Goal: Task Accomplishment & Management: Manage account settings

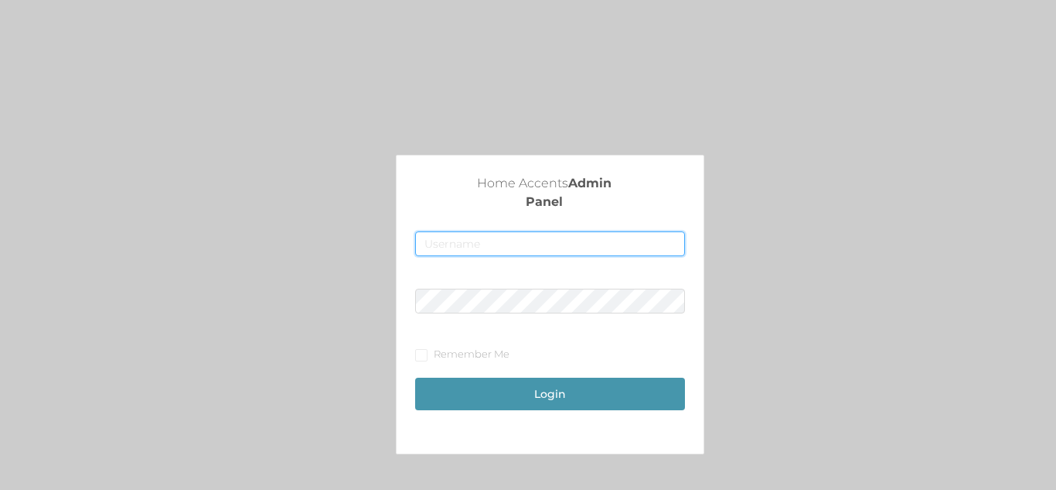
type input "[EMAIL_ADDRESS][DOMAIN_NAME]"
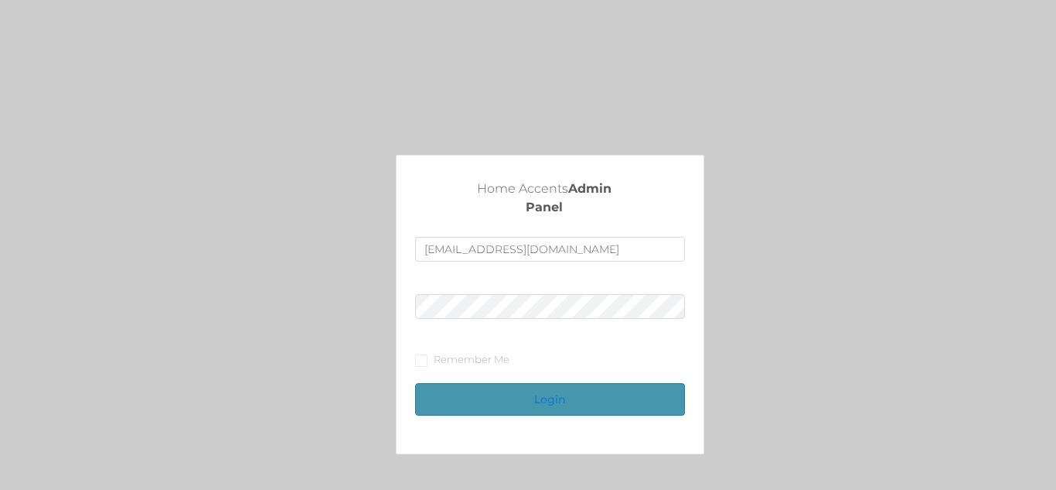
click at [547, 389] on button "Login" at bounding box center [549, 399] width 269 height 32
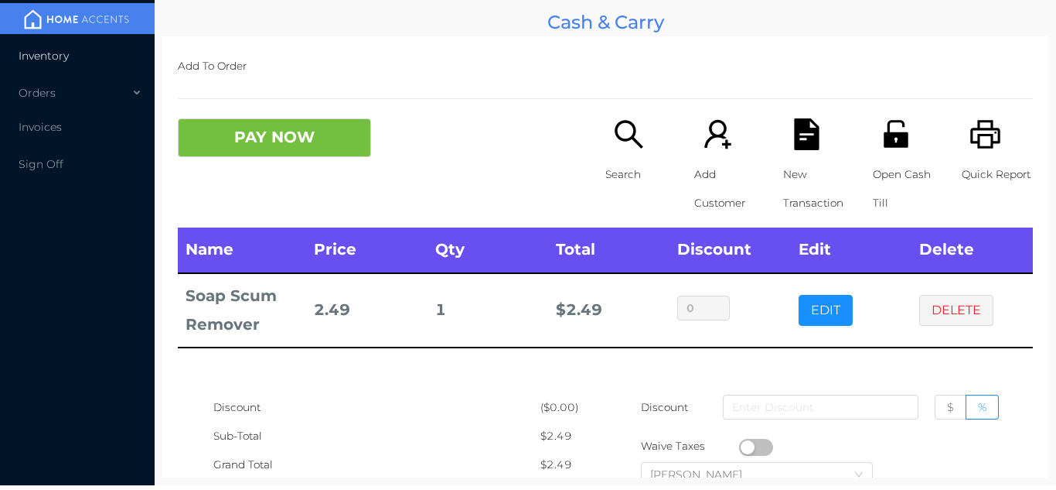
click at [51, 41] on li "Inventory" at bounding box center [77, 55] width 155 height 31
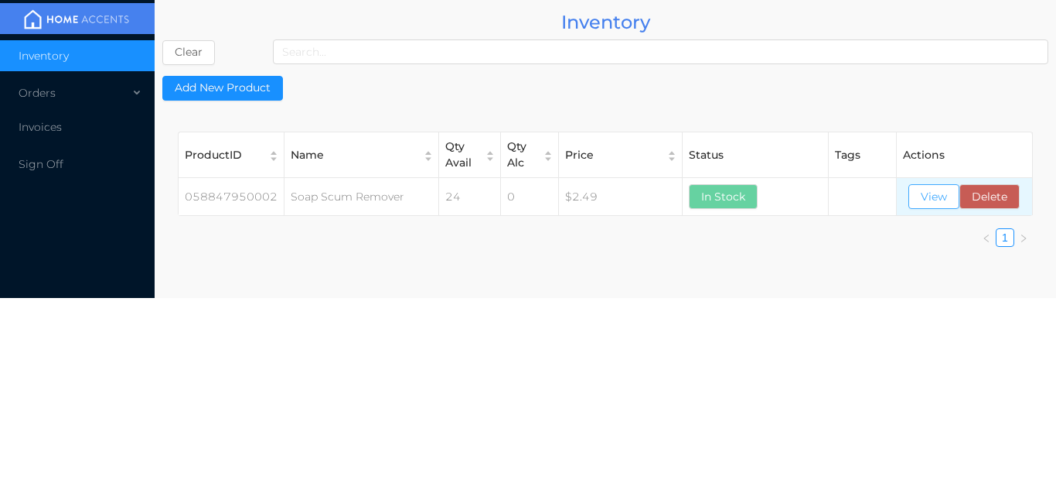
click at [913, 207] on button "View" at bounding box center [934, 196] width 51 height 25
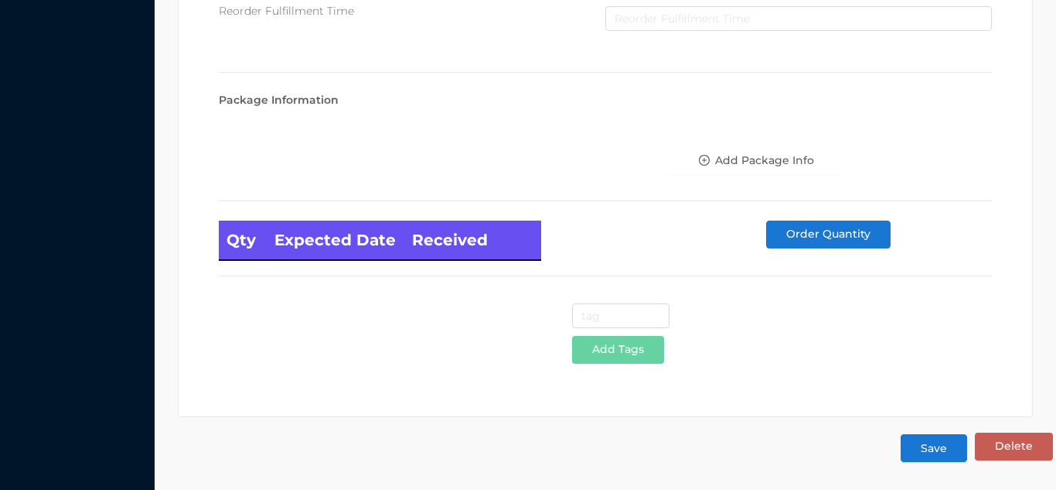
click at [928, 442] on button "Save" at bounding box center [934, 448] width 67 height 28
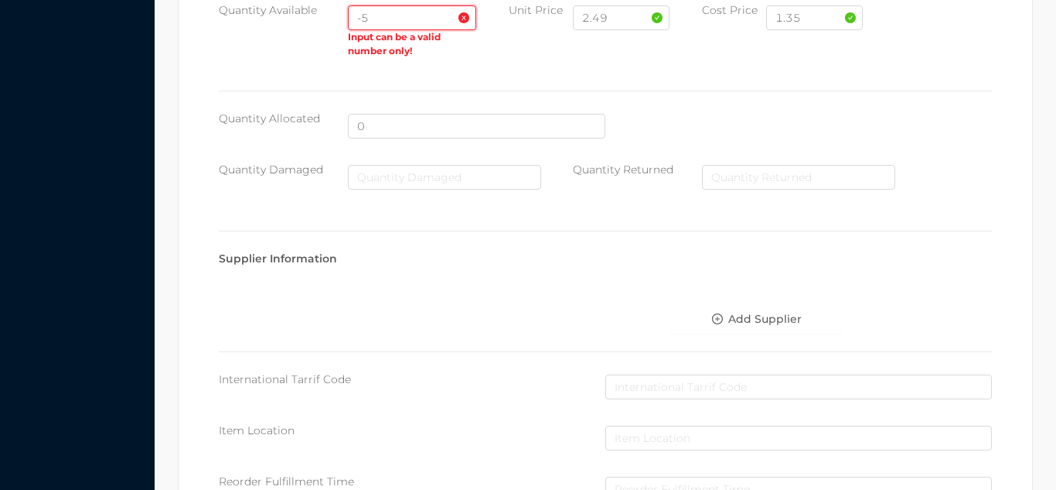
click at [391, 17] on input "-5" at bounding box center [412, 17] width 129 height 25
type input "-"
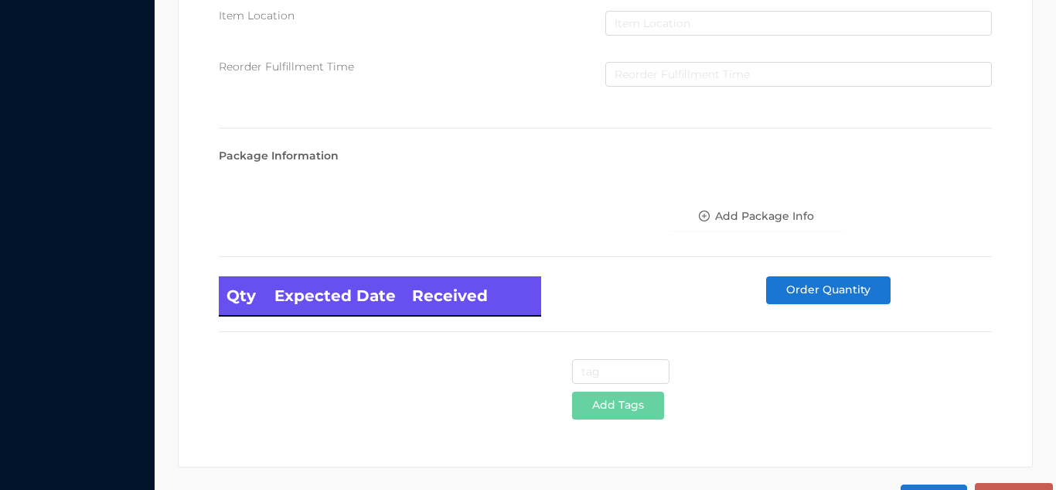
scroll to position [878, 0]
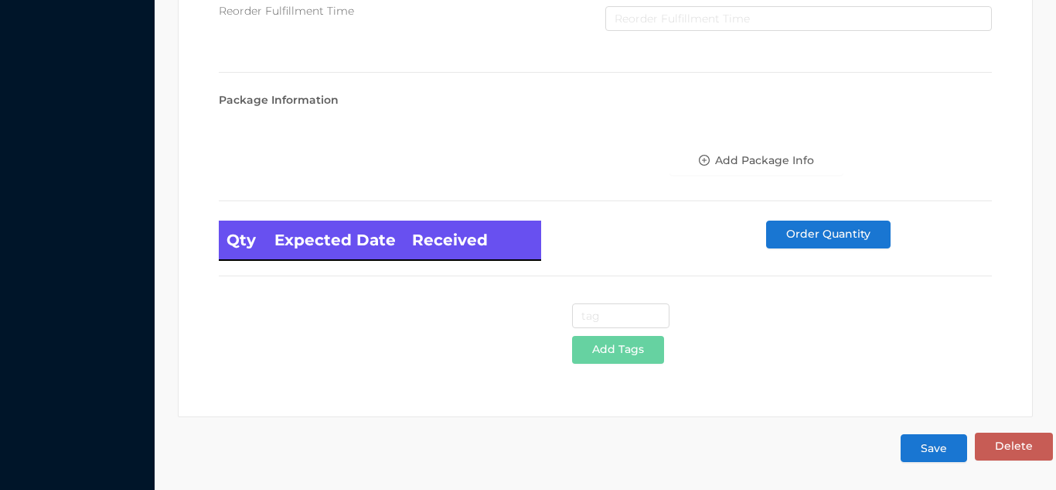
type input "24"
click at [935, 452] on button "Save" at bounding box center [934, 448] width 67 height 28
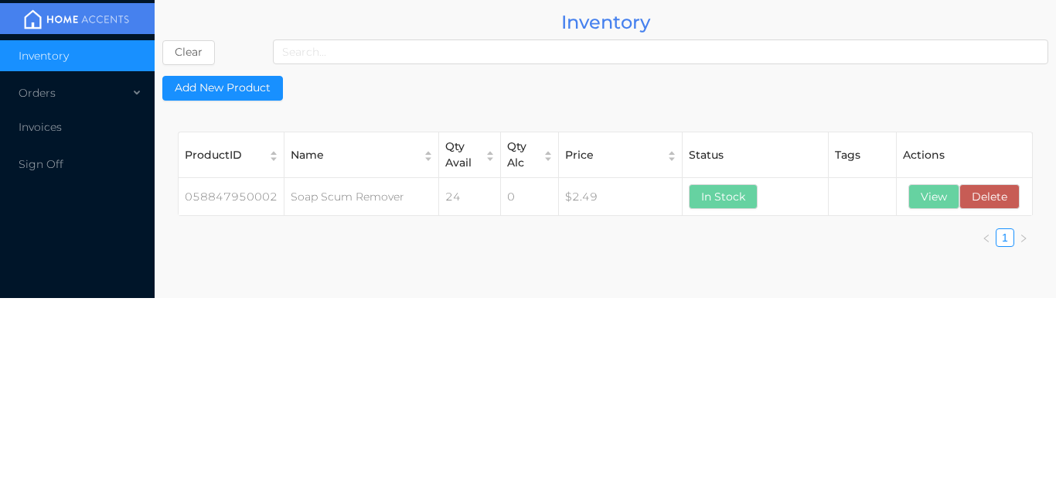
scroll to position [0, 0]
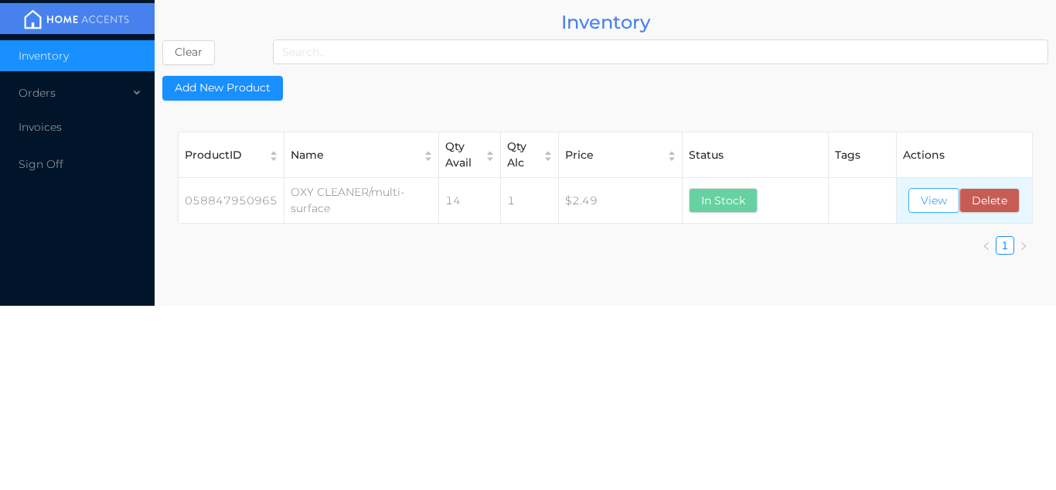
click at [935, 201] on button "View" at bounding box center [934, 200] width 51 height 25
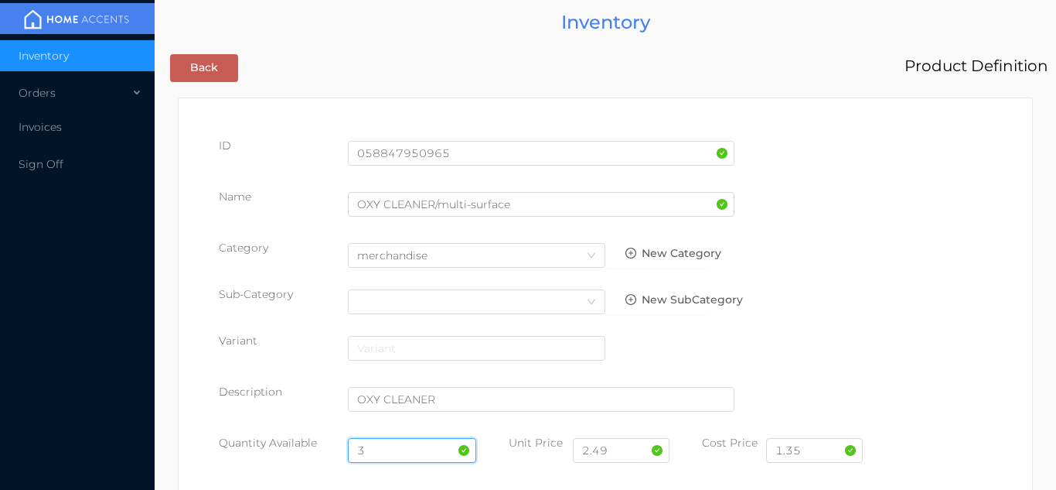
click at [389, 443] on input "3" at bounding box center [412, 450] width 129 height 25
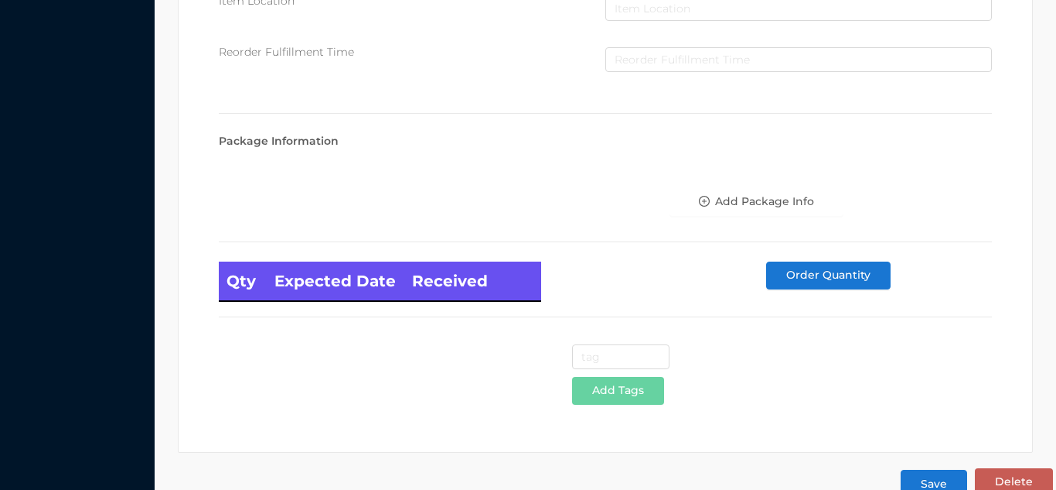
scroll to position [878, 0]
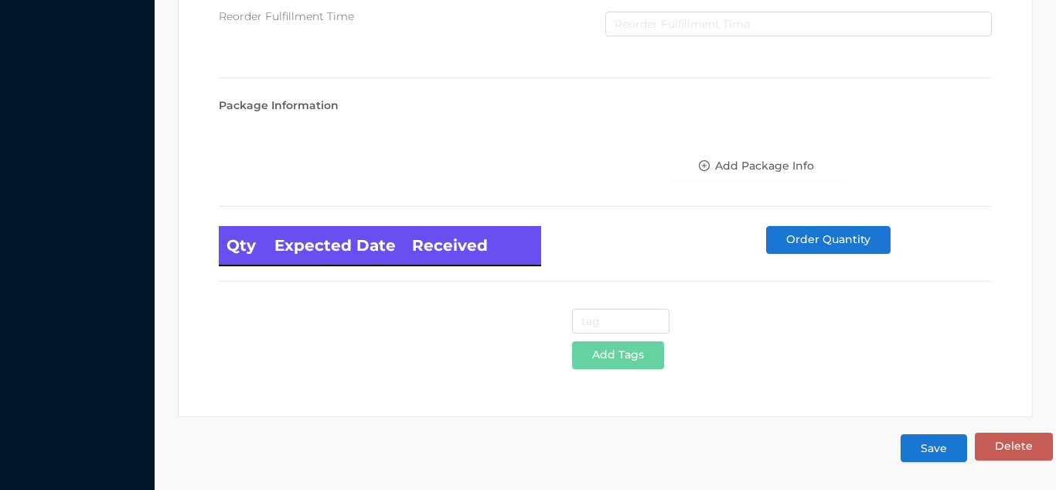
type input "24"
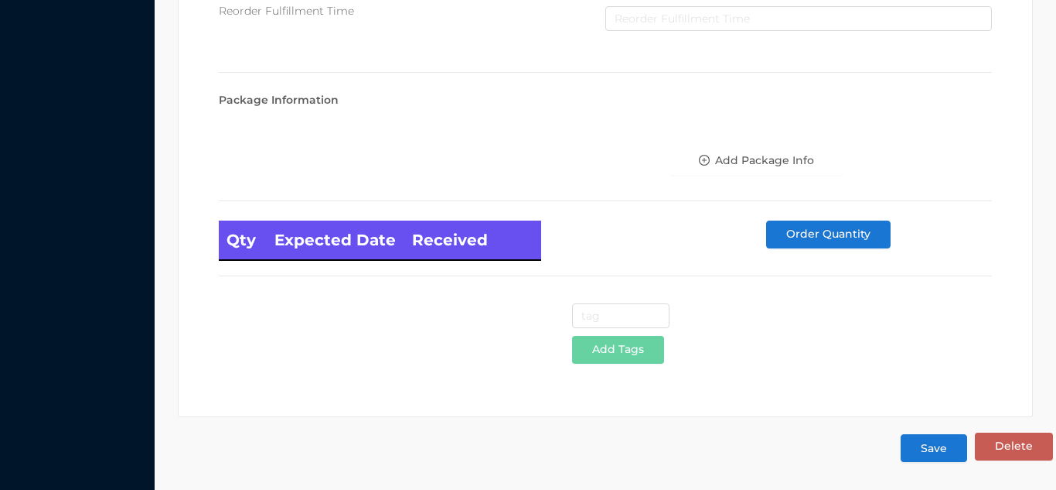
click at [944, 450] on button "Save" at bounding box center [934, 448] width 67 height 28
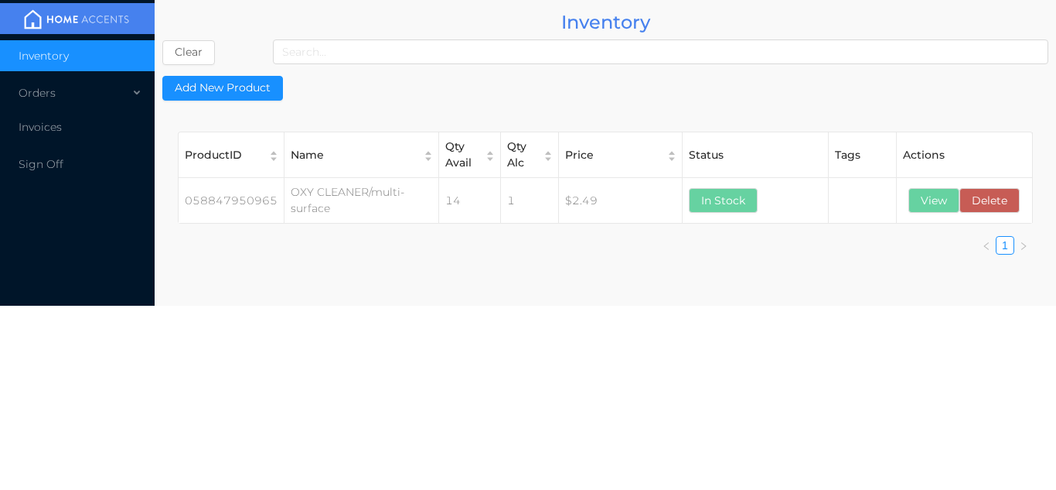
scroll to position [0, 0]
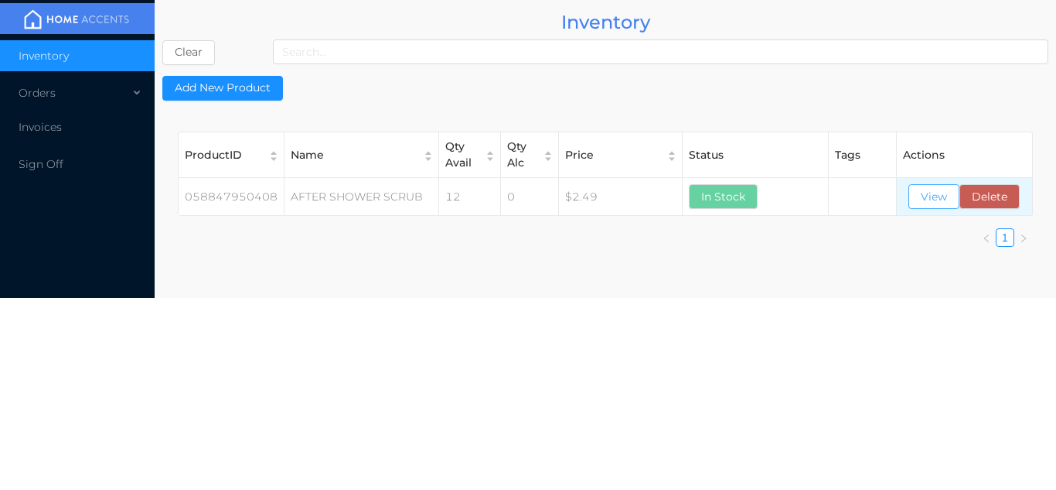
click at [931, 186] on button "View" at bounding box center [934, 196] width 51 height 25
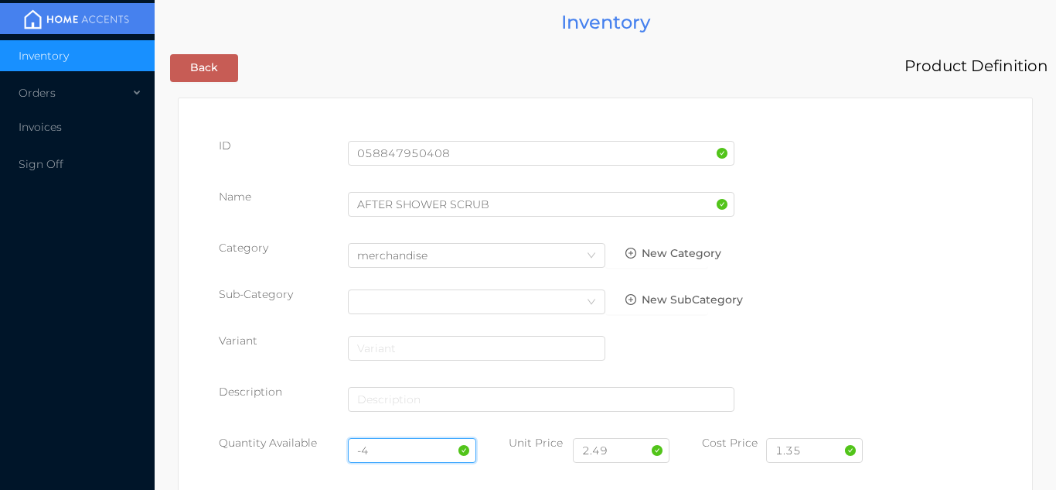
click at [396, 449] on input "-4" at bounding box center [412, 450] width 129 height 25
type input "-"
type input "24"
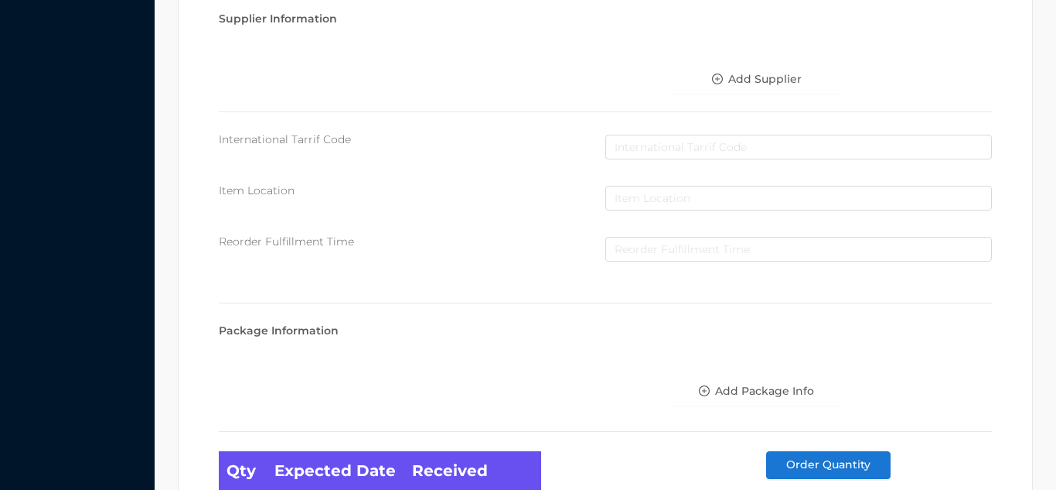
scroll to position [878, 0]
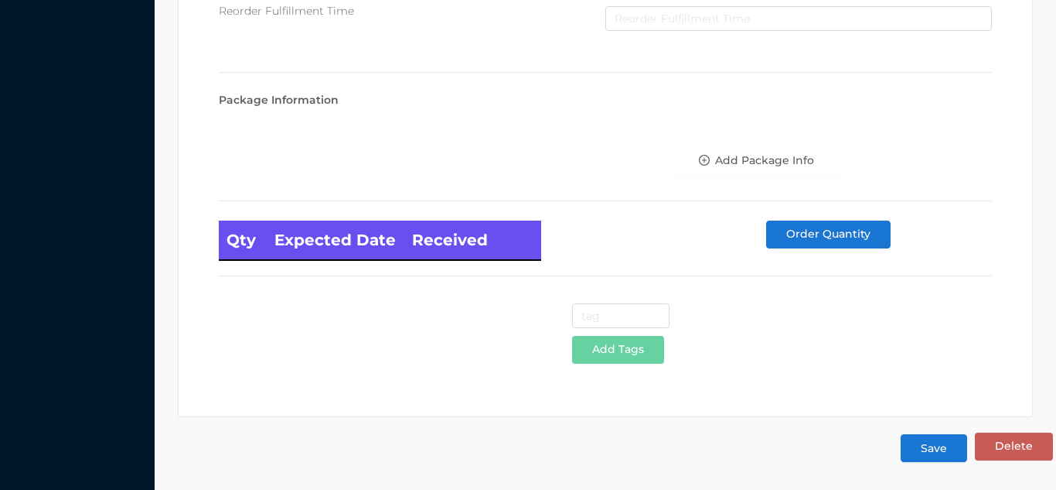
click at [918, 455] on button "Save" at bounding box center [934, 448] width 67 height 28
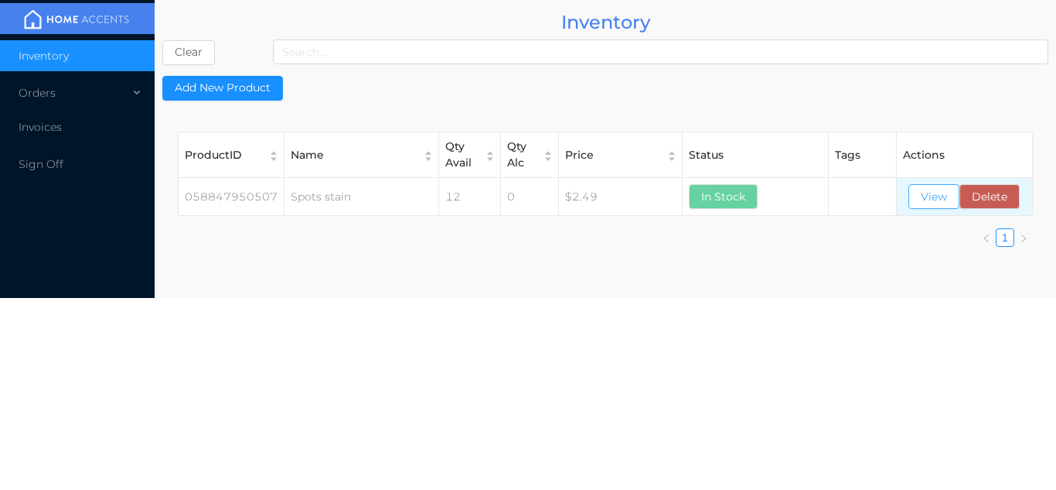
click at [945, 205] on button "View" at bounding box center [934, 196] width 51 height 25
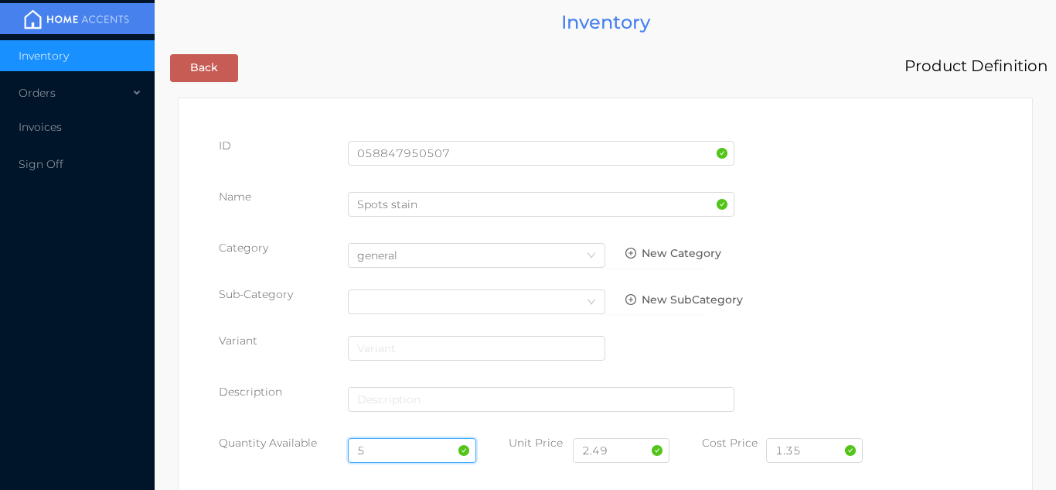
click at [398, 449] on input "5" at bounding box center [412, 450] width 129 height 25
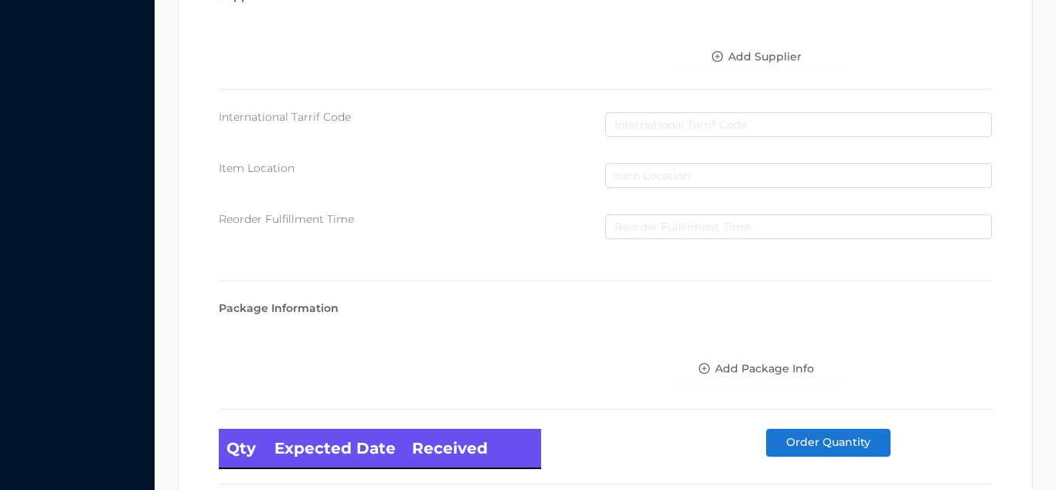
scroll to position [878, 0]
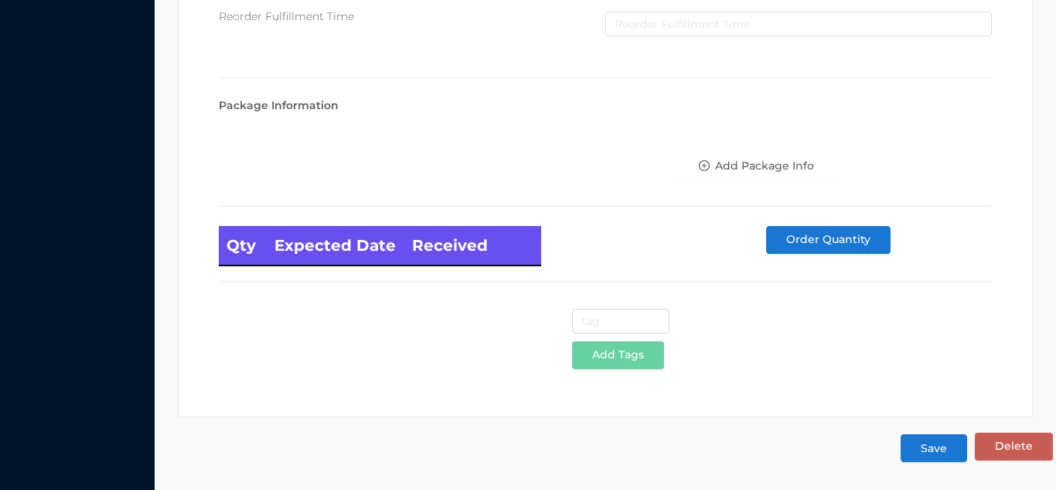
type input "24"
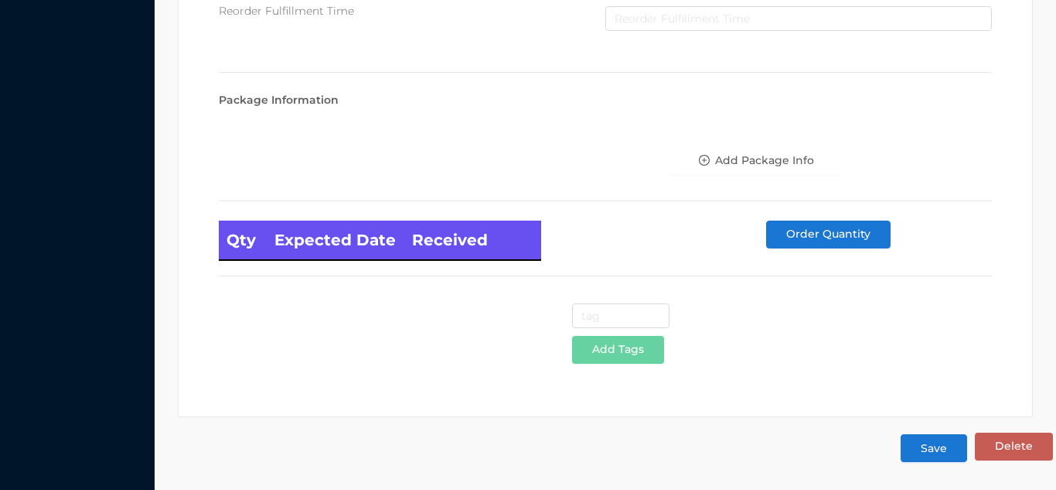
click at [937, 447] on button "Save" at bounding box center [934, 448] width 67 height 28
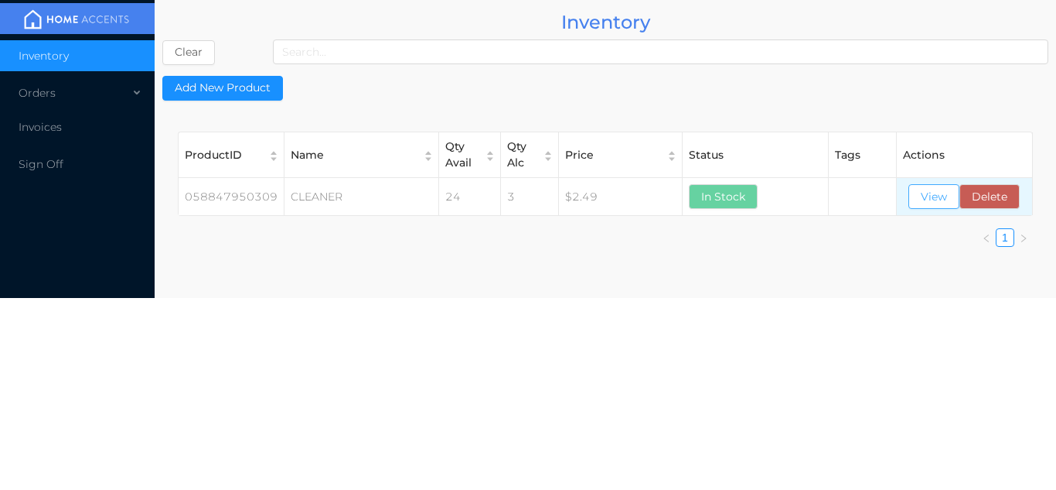
click at [914, 203] on button "View" at bounding box center [934, 196] width 51 height 25
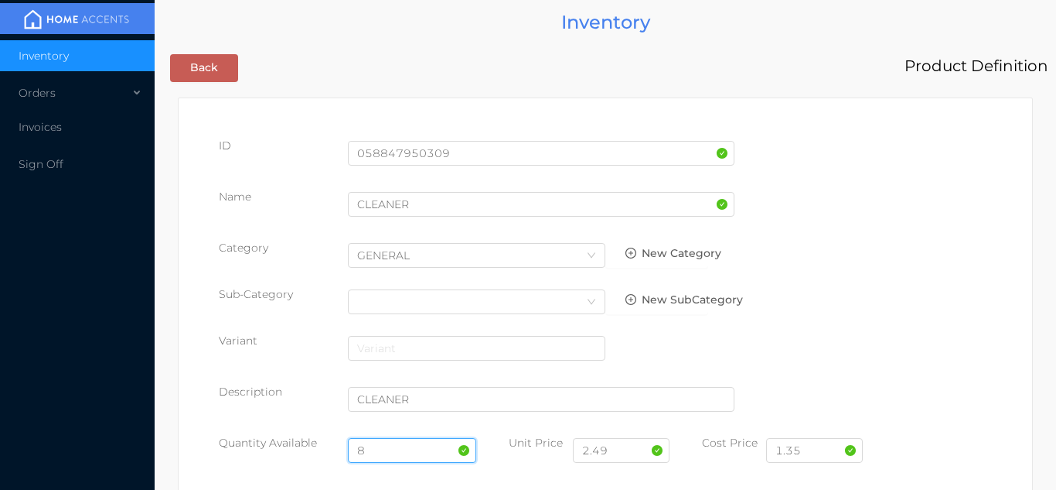
click at [405, 451] on input "8" at bounding box center [412, 450] width 129 height 25
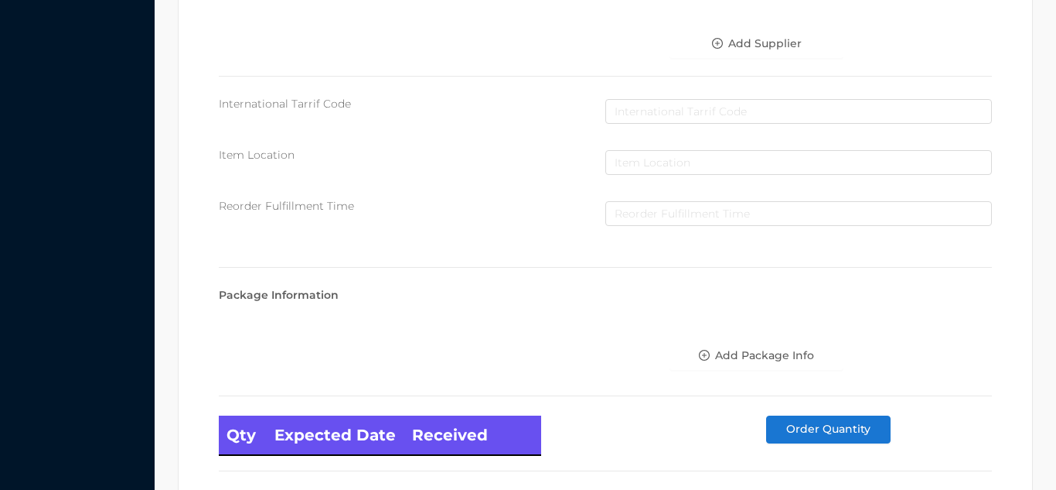
scroll to position [878, 0]
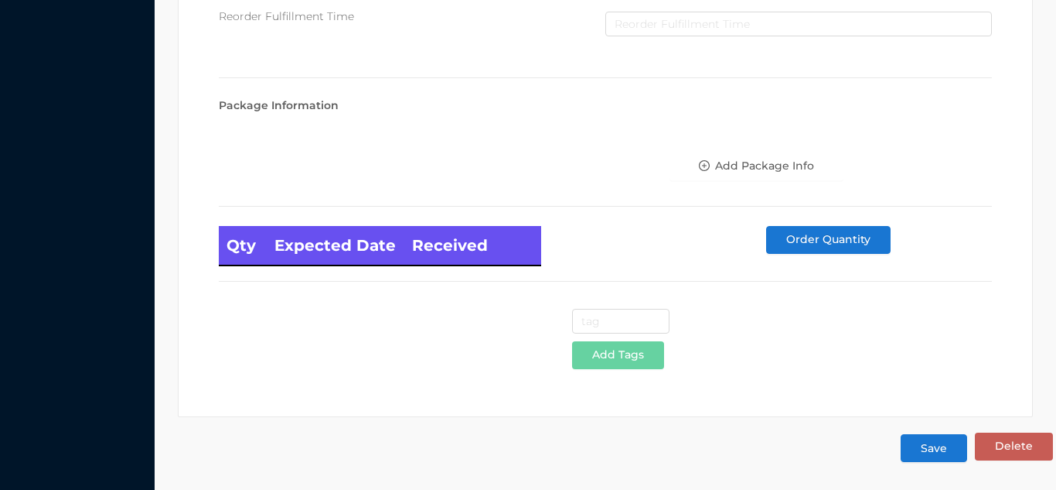
type input "24"
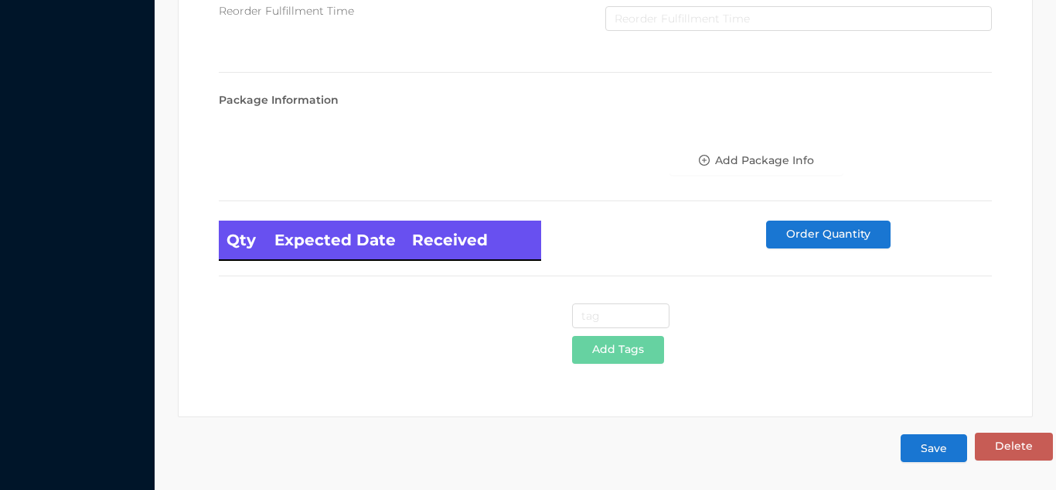
click at [947, 457] on button "Save" at bounding box center [934, 448] width 67 height 28
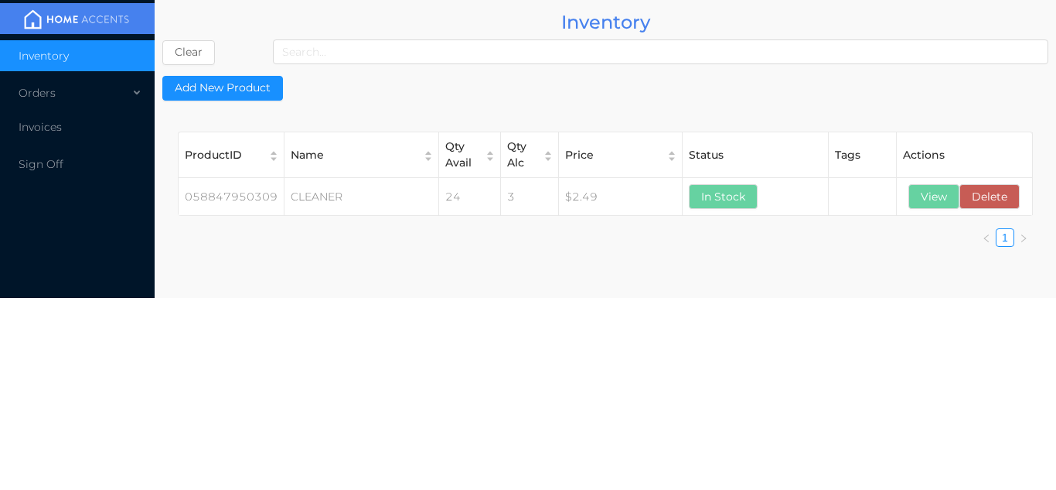
scroll to position [0, 0]
click at [945, 198] on button "View" at bounding box center [934, 196] width 51 height 25
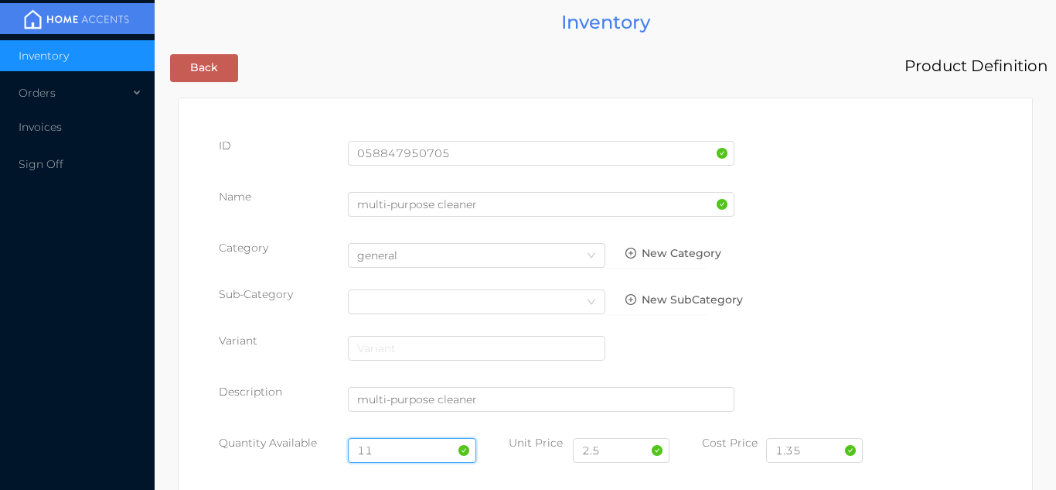
click at [402, 449] on input "11" at bounding box center [412, 450] width 129 height 25
type input "1"
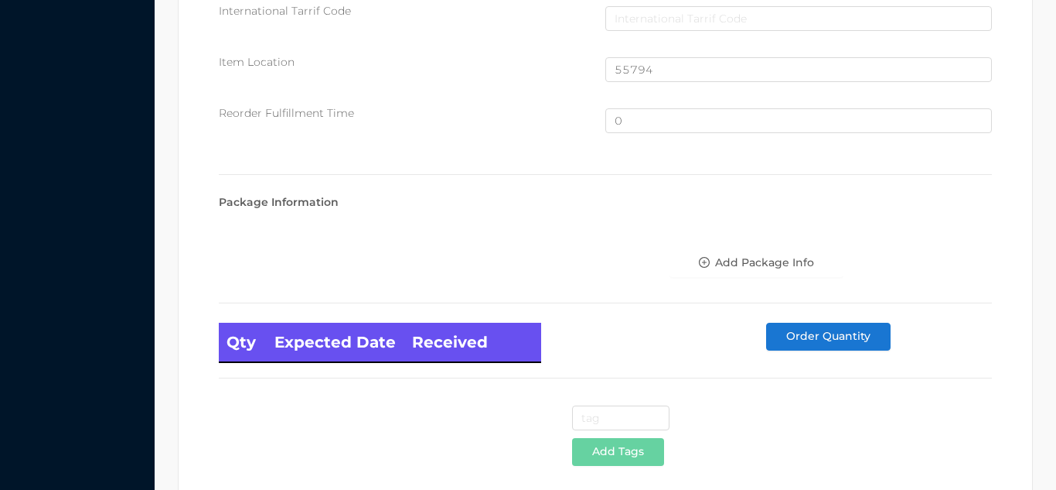
scroll to position [1041, 0]
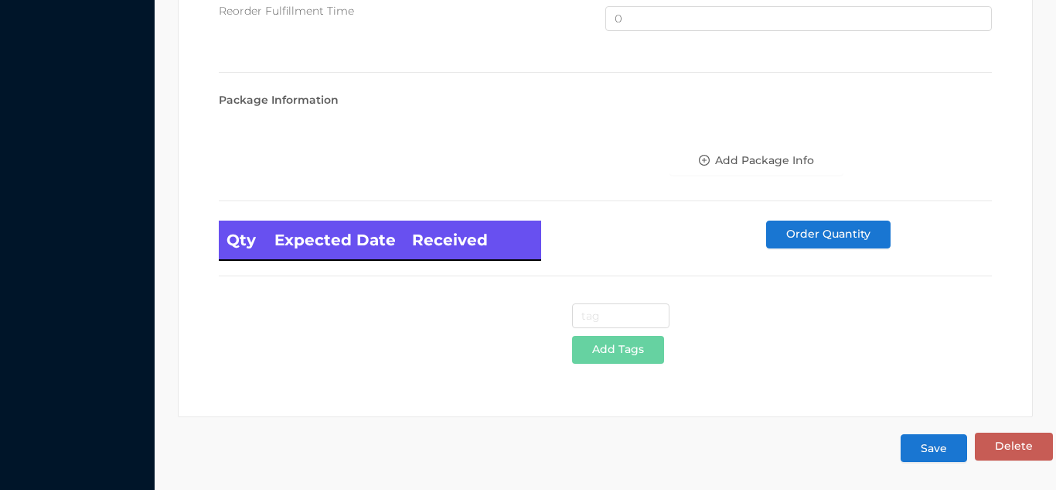
type input "24"
click at [927, 448] on button "Save" at bounding box center [934, 448] width 67 height 28
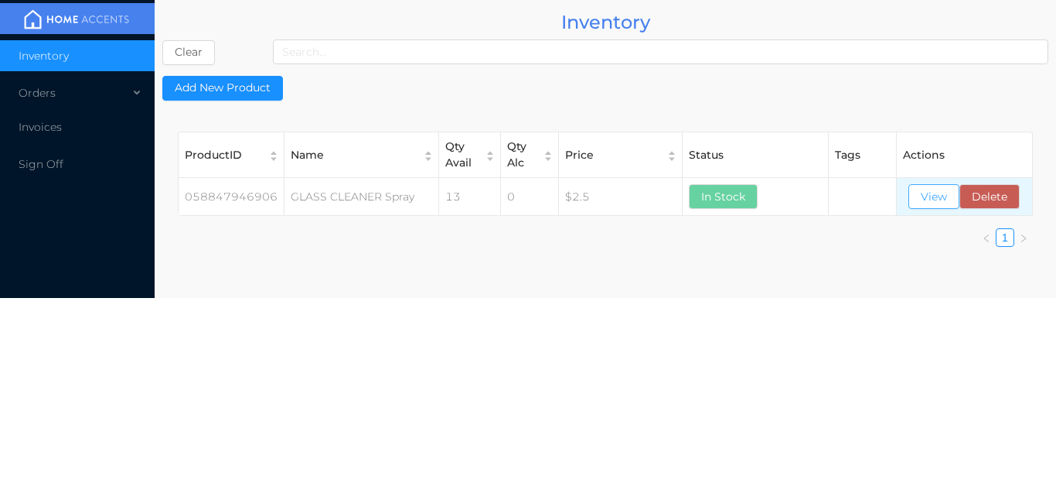
click at [934, 200] on button "View" at bounding box center [934, 196] width 51 height 25
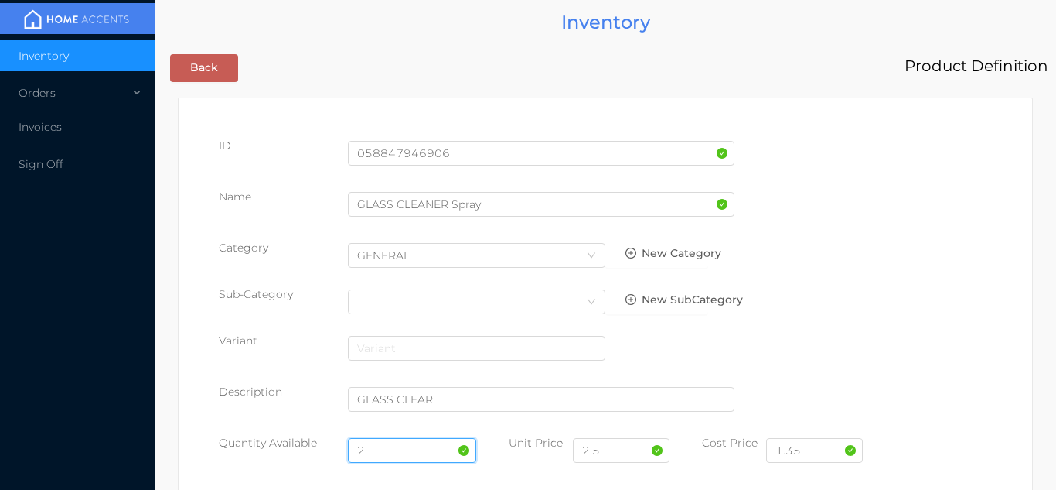
click at [390, 448] on input "2" at bounding box center [412, 450] width 129 height 25
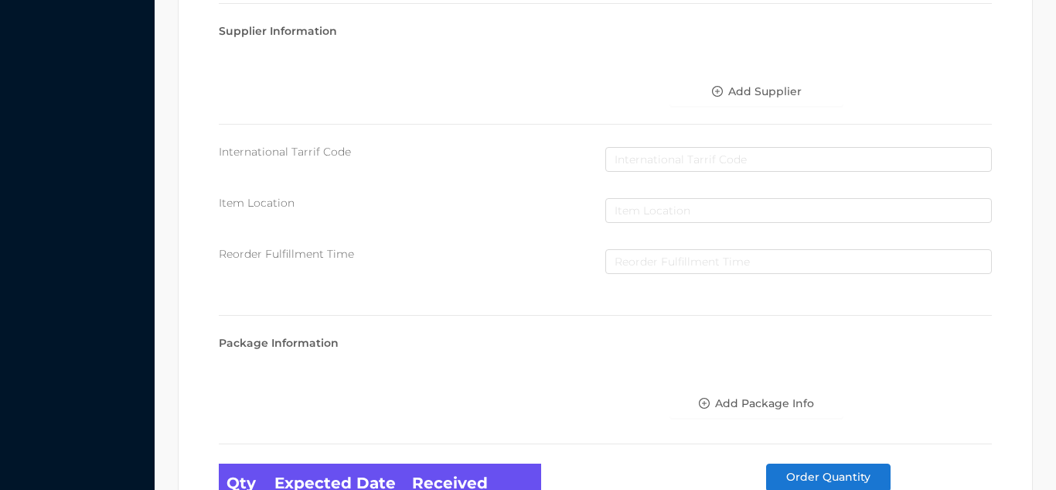
scroll to position [878, 0]
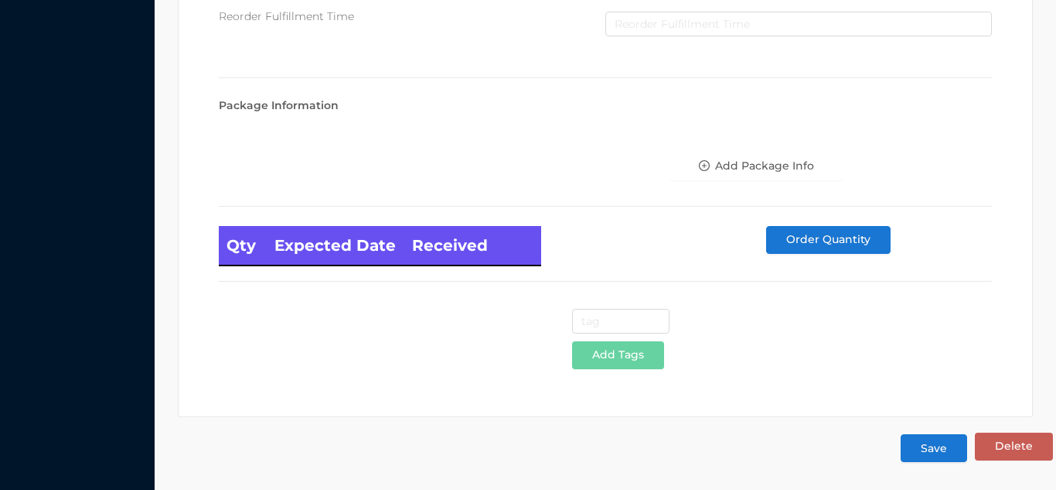
type input "24"
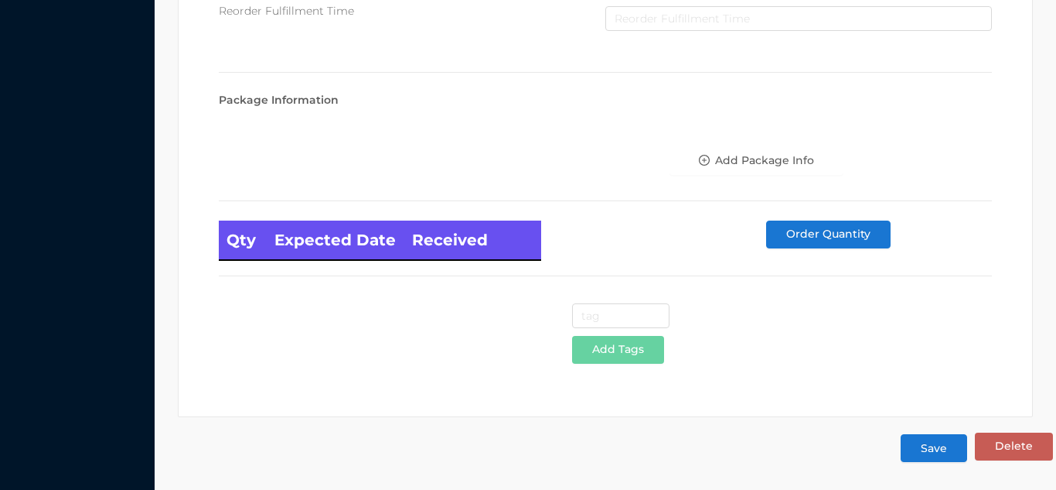
click at [936, 450] on button "Save" at bounding box center [934, 448] width 67 height 28
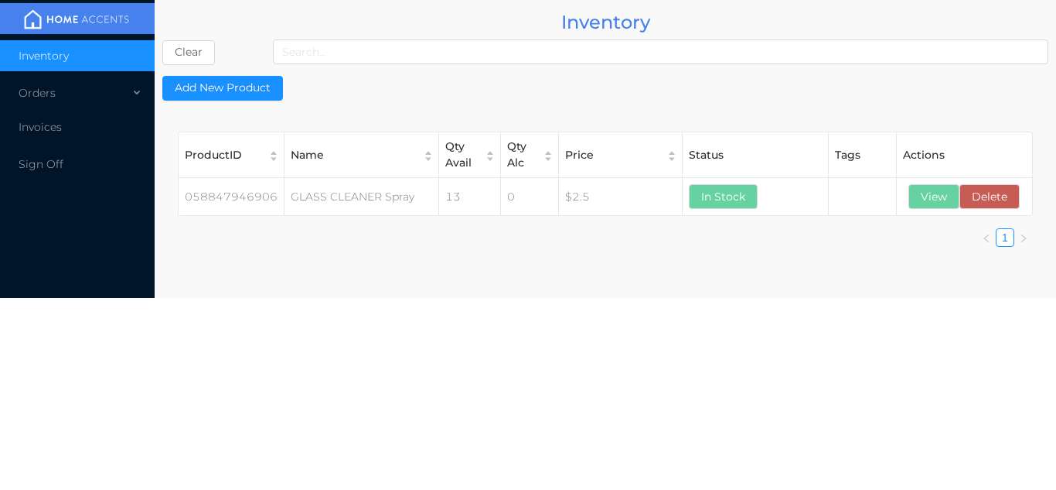
scroll to position [0, 0]
click at [814, 150] on div "Status" at bounding box center [755, 155] width 133 height 16
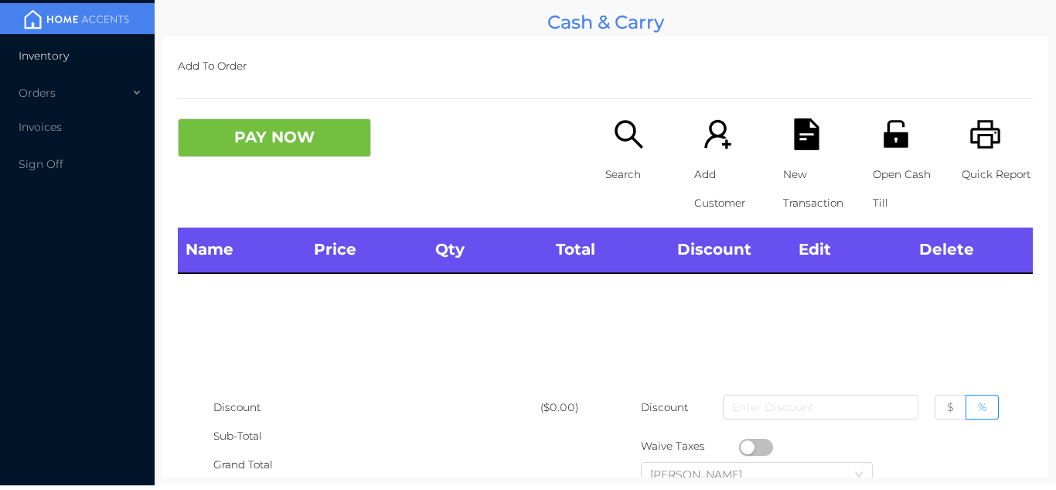
click at [60, 56] on span "Inventory" at bounding box center [44, 56] width 50 height 14
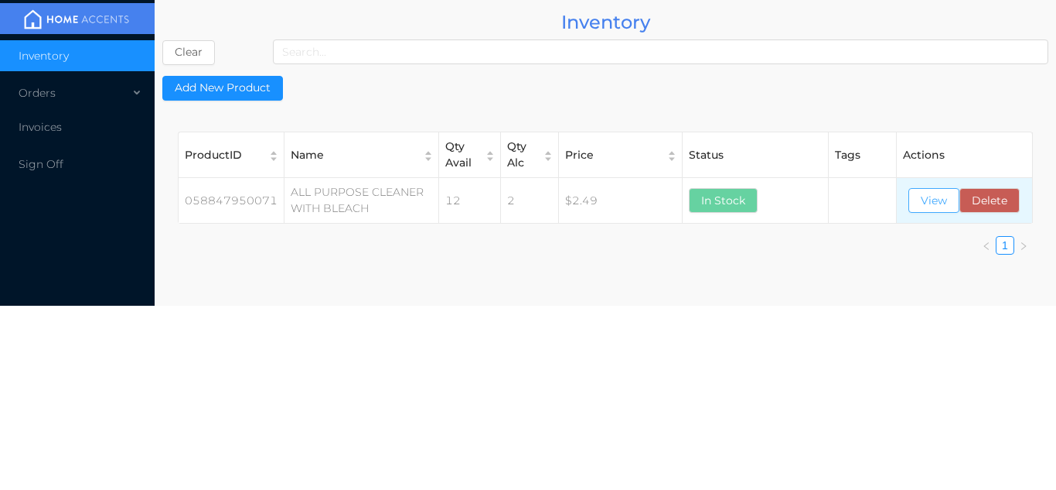
click at [944, 203] on button "View" at bounding box center [934, 200] width 51 height 25
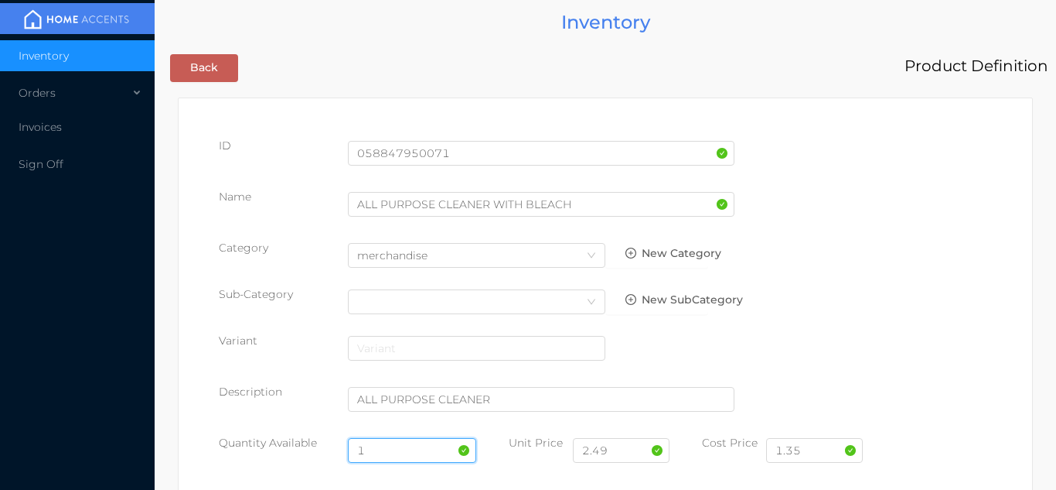
click at [403, 445] on input "1" at bounding box center [412, 450] width 129 height 25
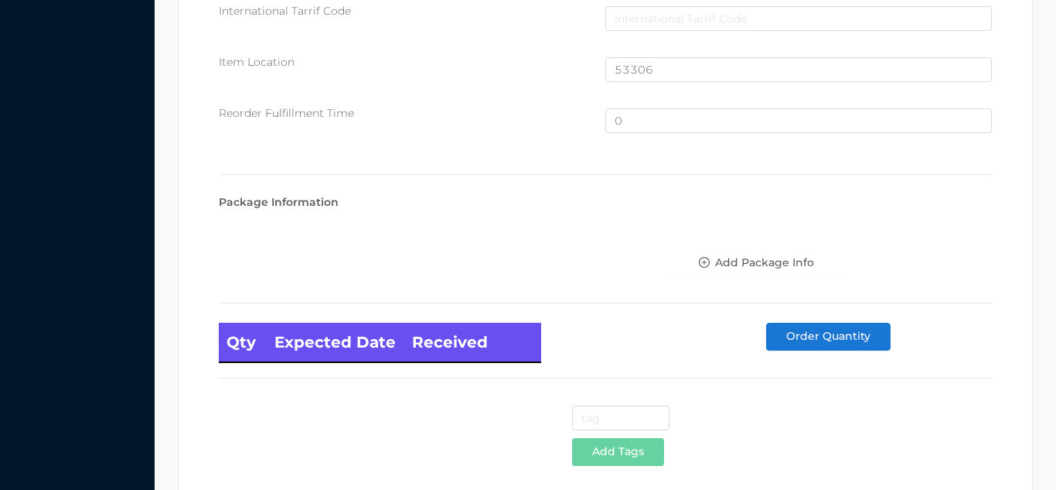
scroll to position [1041, 0]
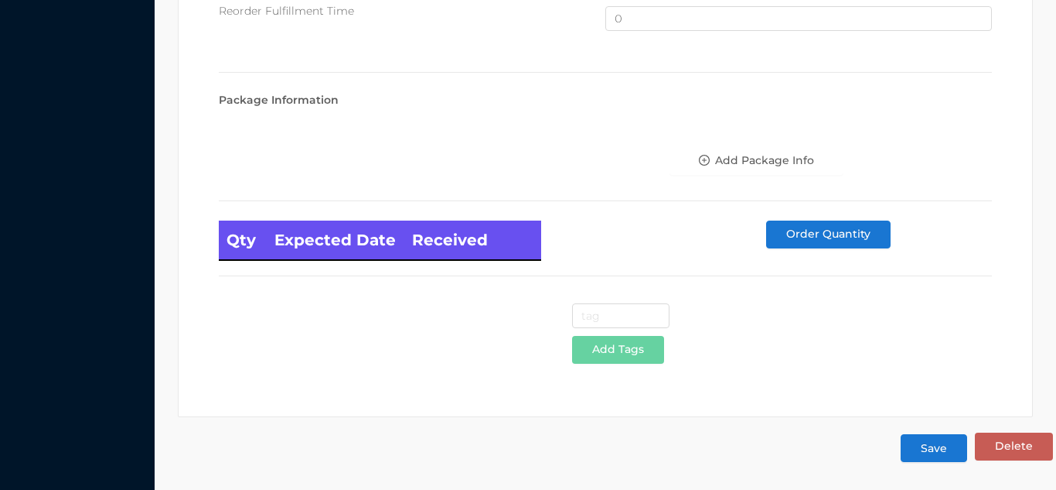
type input "24"
click at [947, 452] on button "Save" at bounding box center [934, 448] width 67 height 28
click button "Save" at bounding box center [934, 448] width 67 height 28
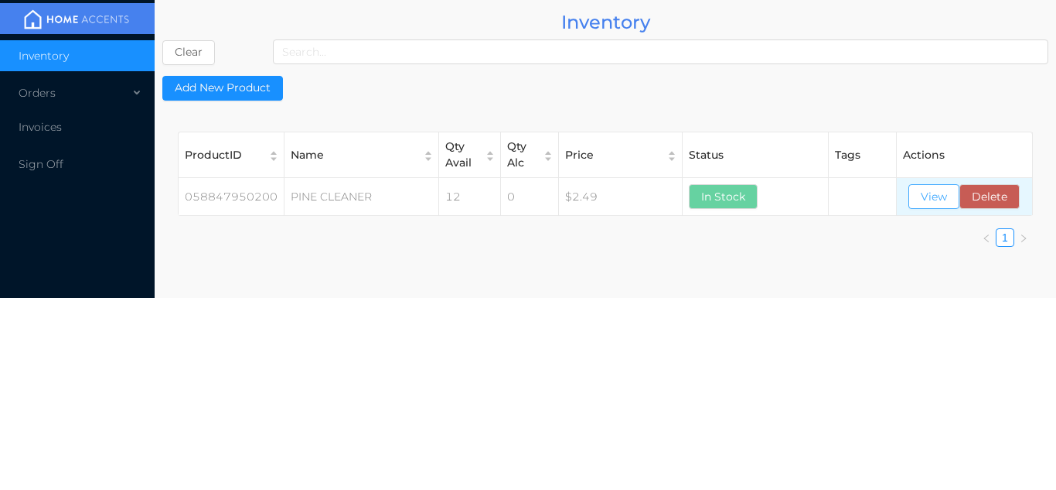
click at [929, 192] on button "View" at bounding box center [934, 196] width 51 height 25
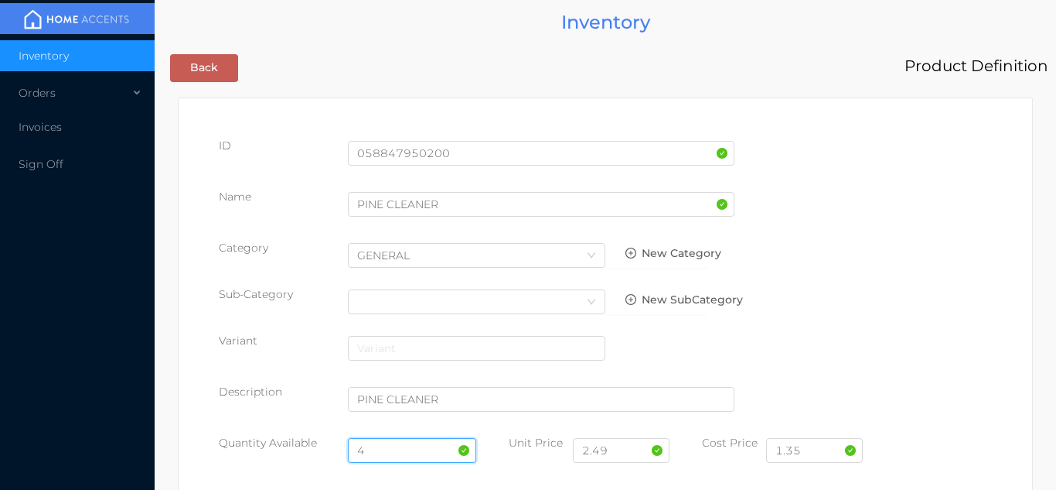
click at [395, 449] on input "4" at bounding box center [412, 450] width 129 height 25
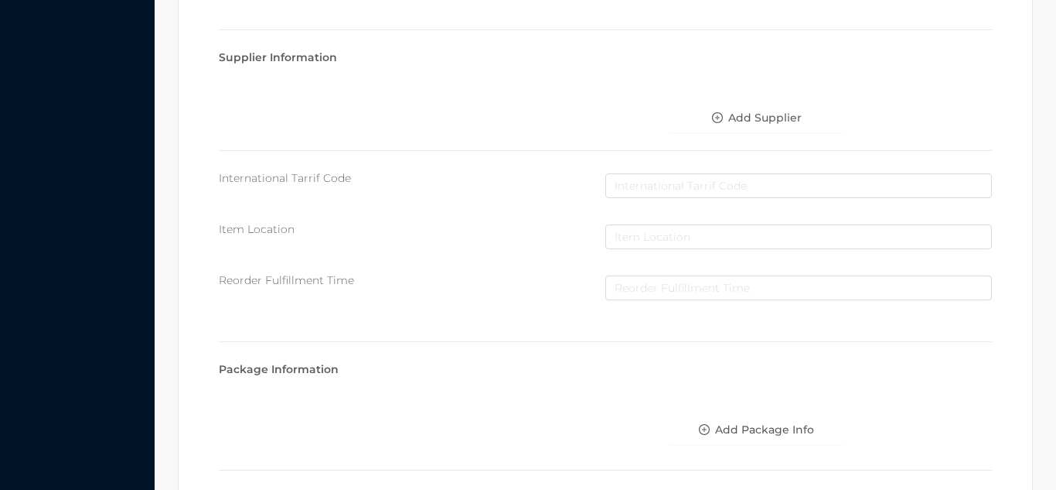
scroll to position [878, 0]
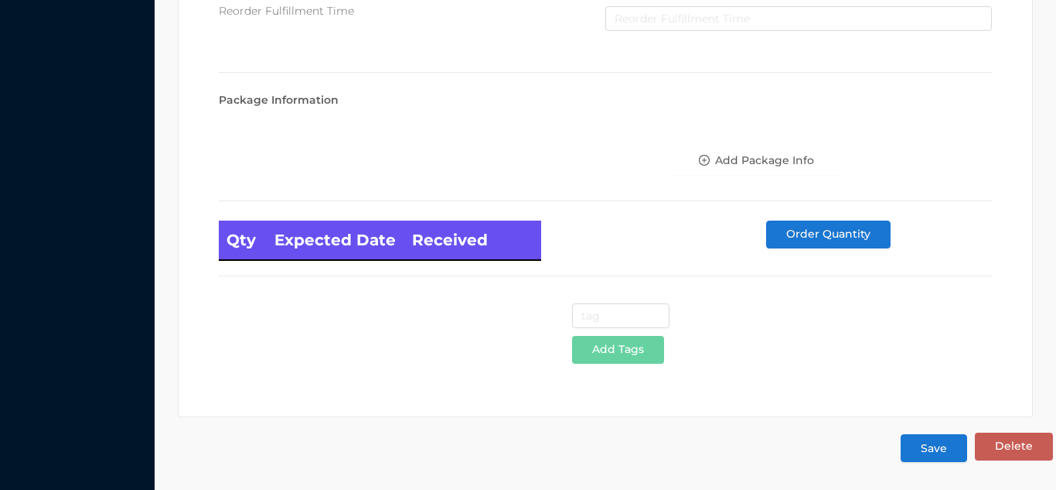
type input "24"
click at [961, 456] on button "Save" at bounding box center [934, 448] width 67 height 28
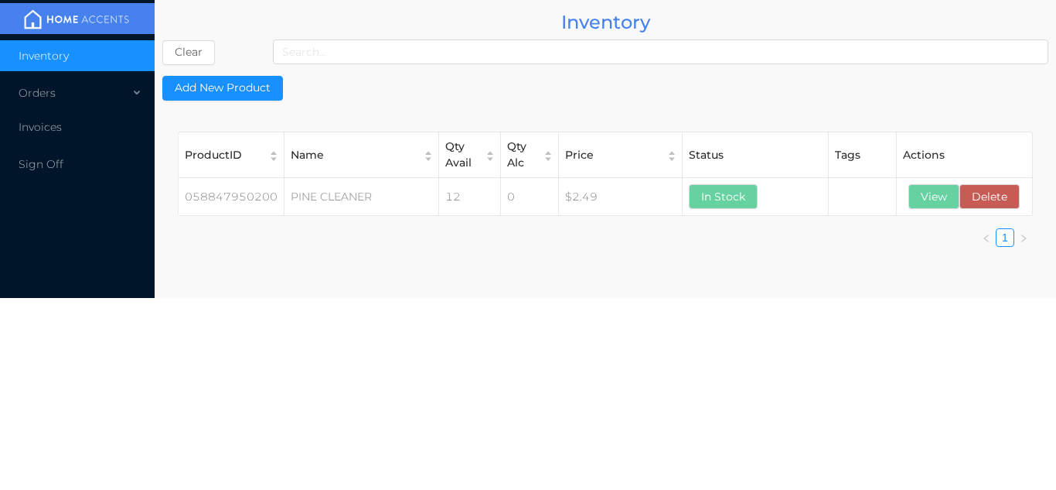
scroll to position [0, 0]
click at [923, 184] on button "View" at bounding box center [934, 196] width 51 height 25
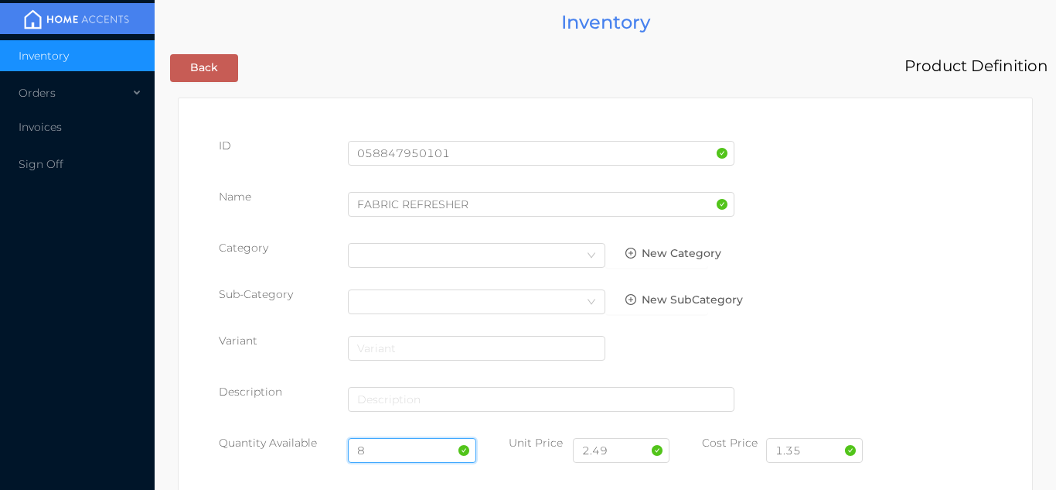
click at [387, 448] on input "8" at bounding box center [412, 450] width 129 height 25
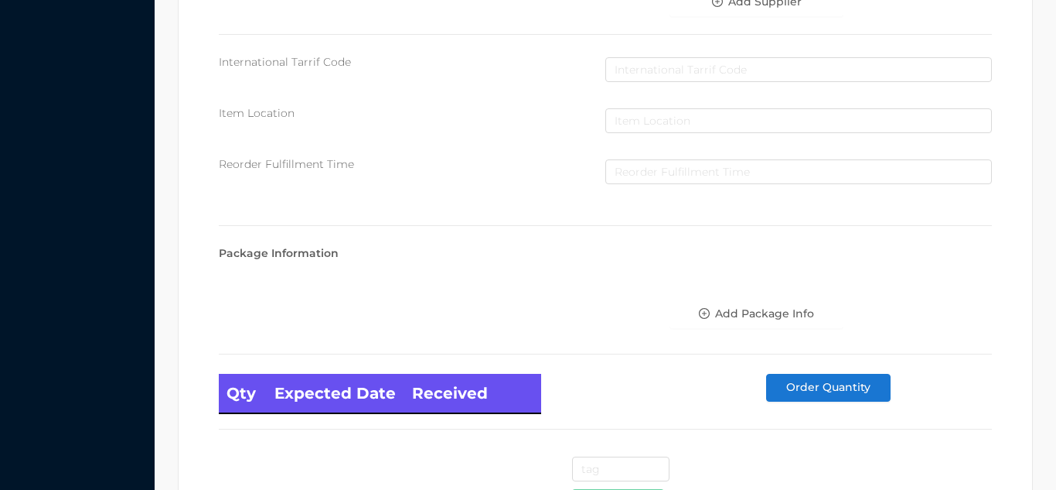
scroll to position [878, 0]
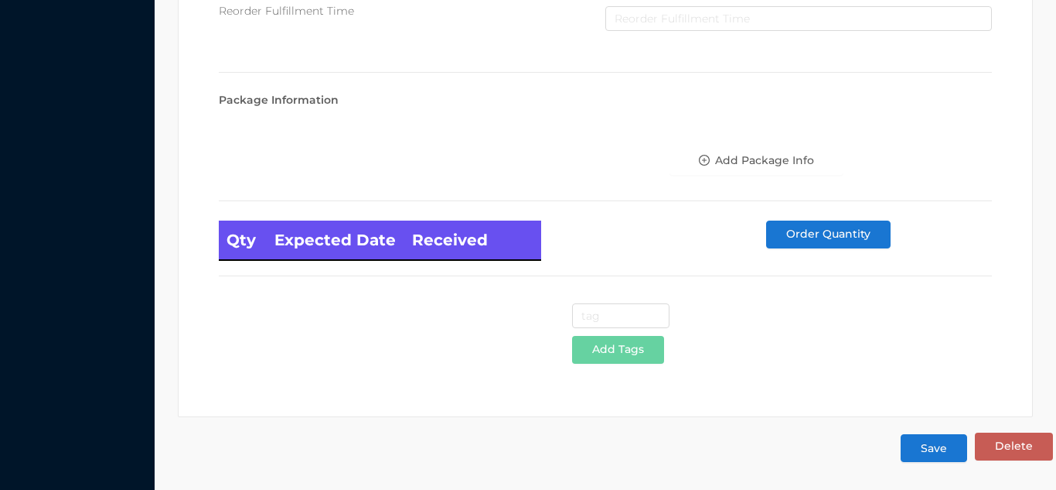
type input "24"
click at [933, 448] on button "Save" at bounding box center [934, 448] width 67 height 28
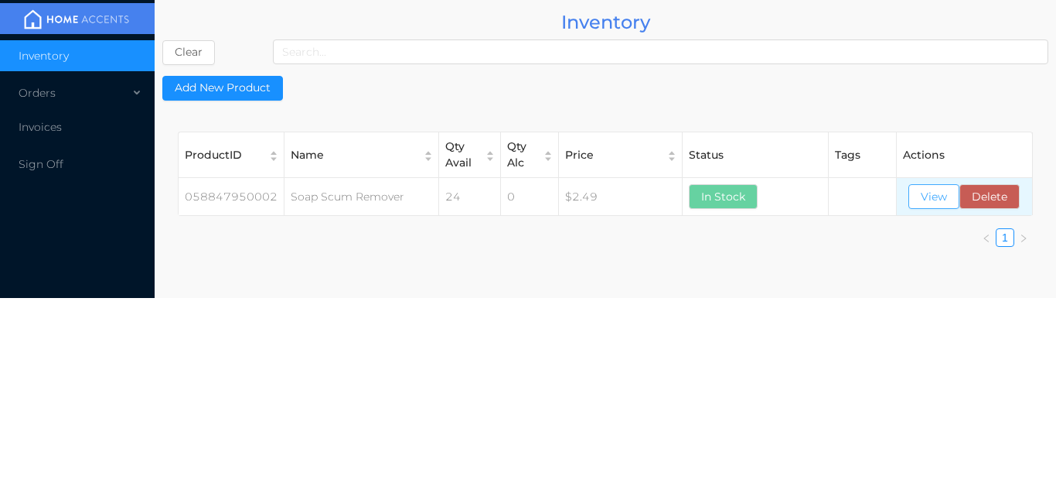
click at [920, 207] on button "View" at bounding box center [934, 196] width 51 height 25
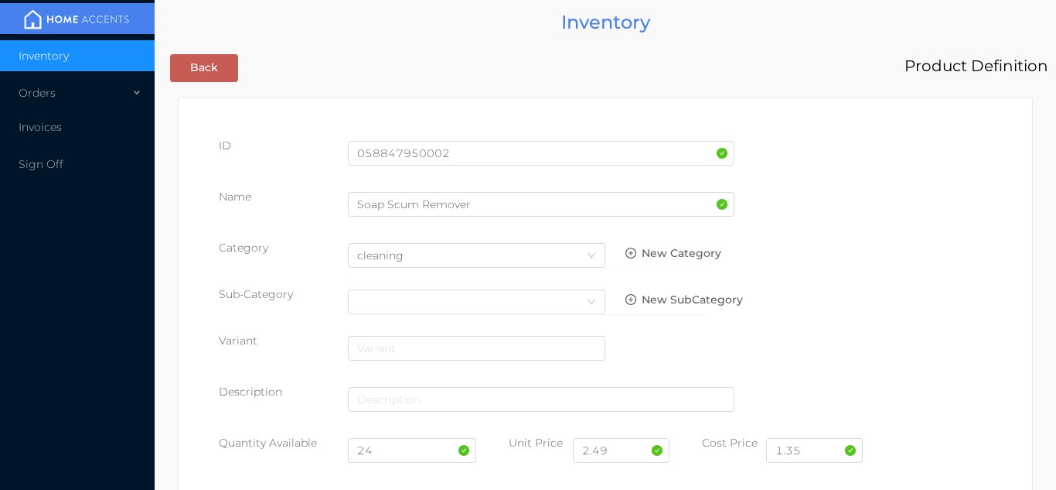
click at [929, 181] on div "ID 058847950002 Name Soap Scum Remover Category Select Category cleaning New Ca…" at bounding box center [605, 312] width 773 height 348
click at [401, 456] on input "24" at bounding box center [412, 450] width 129 height 25
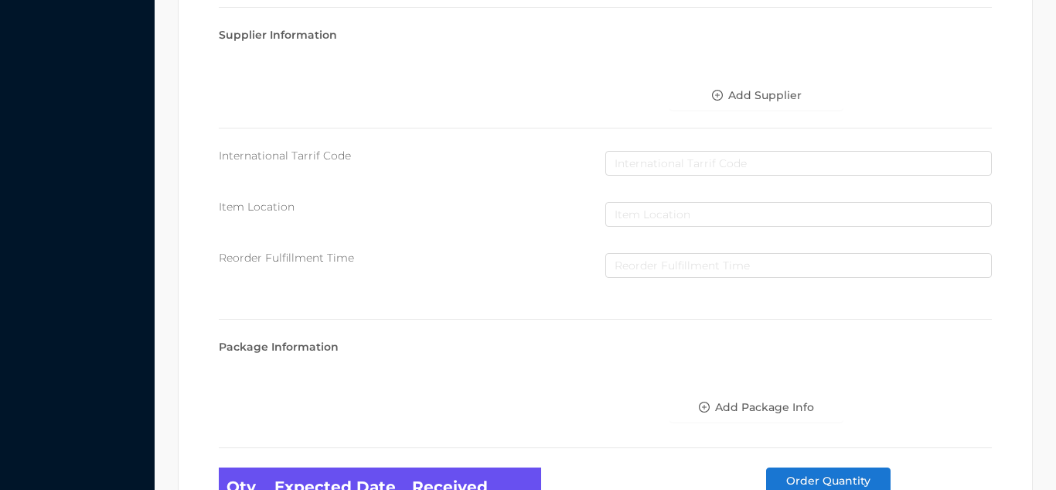
scroll to position [878, 0]
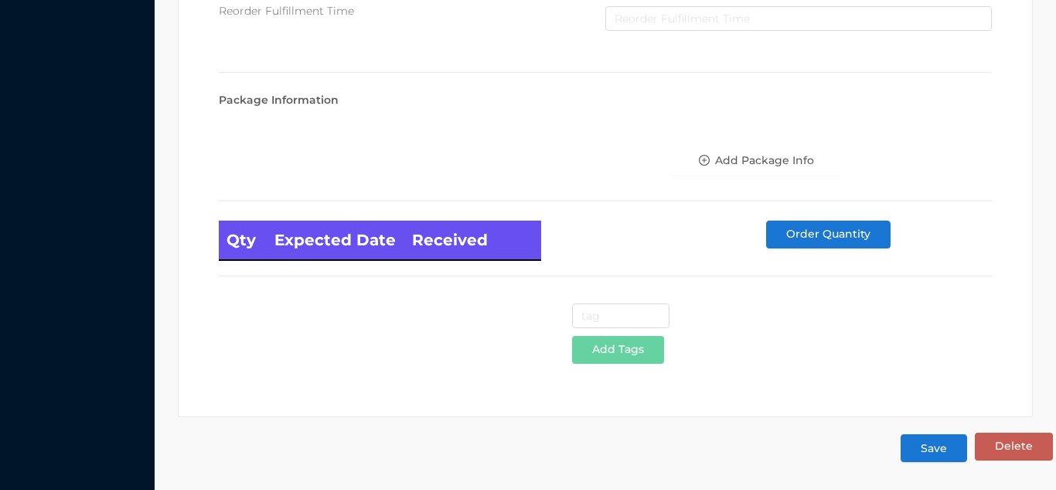
click at [920, 444] on button "Save" at bounding box center [934, 448] width 67 height 28
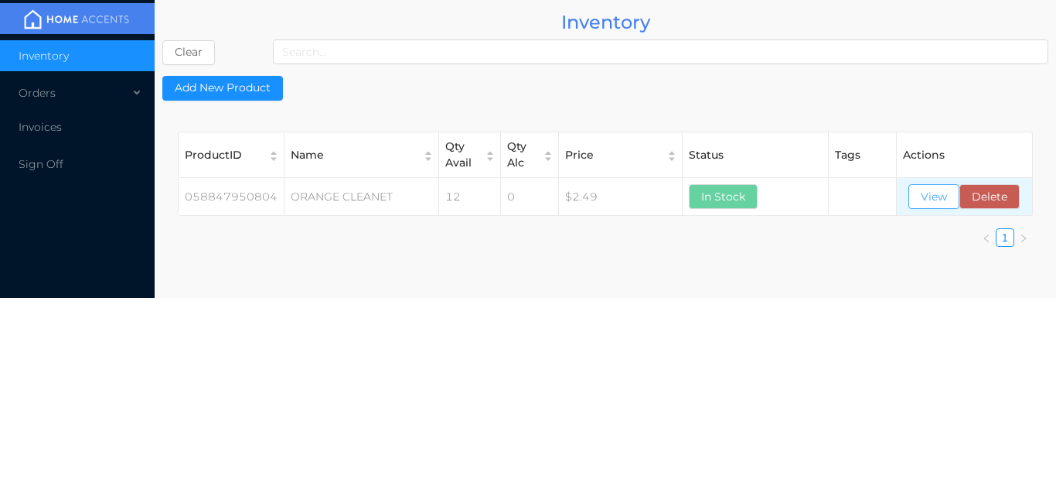
click at [932, 201] on button "View" at bounding box center [934, 196] width 51 height 25
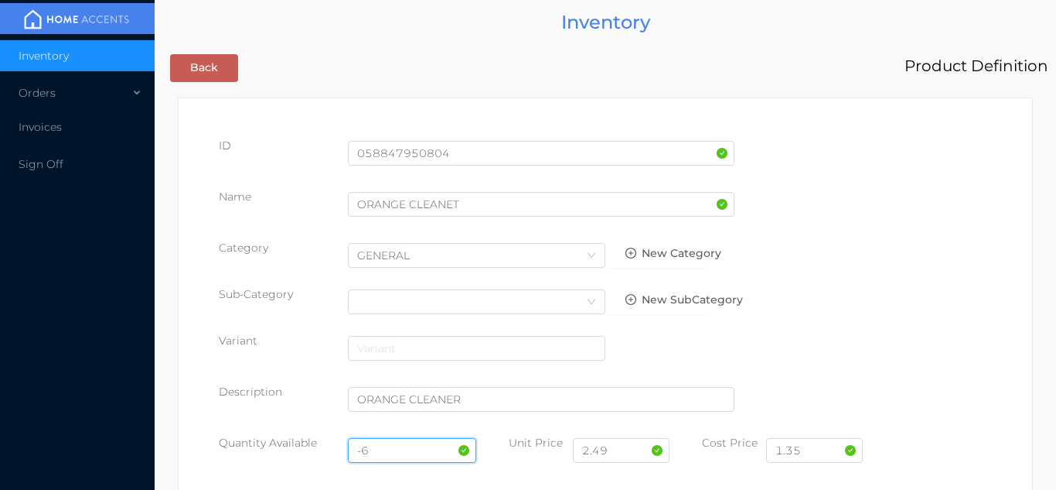
click at [393, 444] on input "-6" at bounding box center [412, 450] width 129 height 25
type input "-"
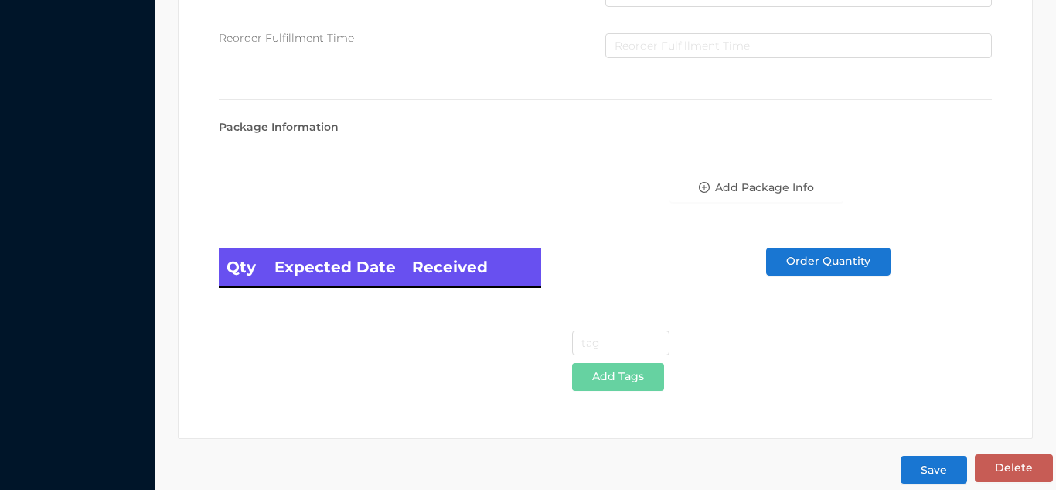
scroll to position [878, 0]
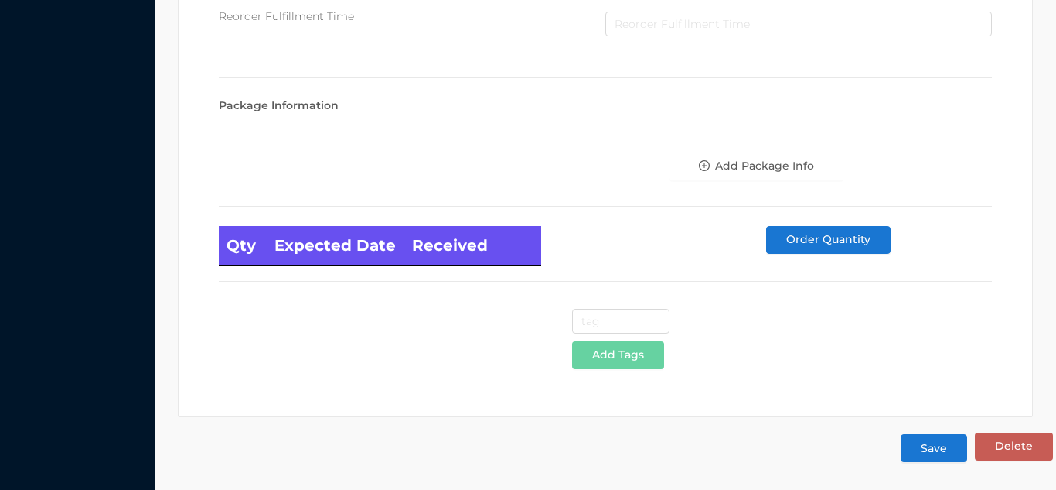
type input "24"
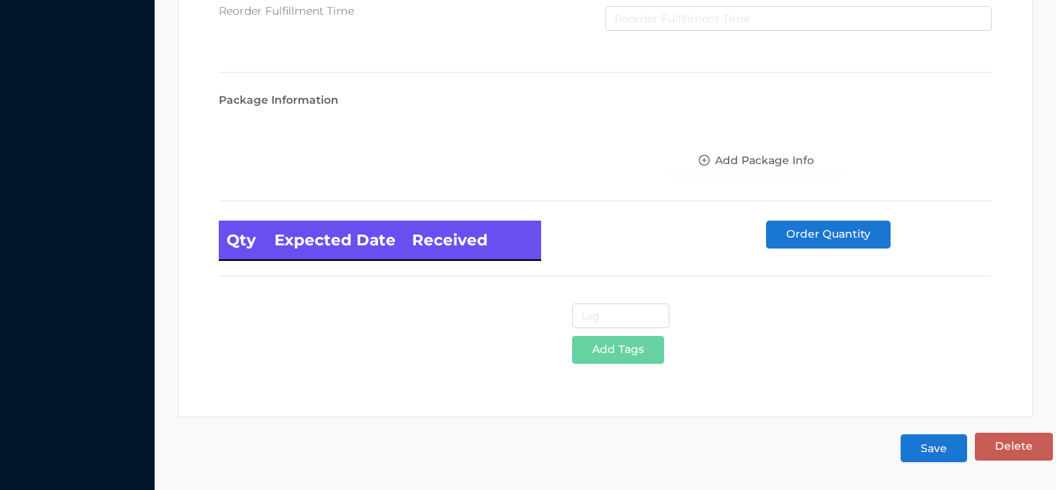
click at [932, 458] on button "Save" at bounding box center [934, 448] width 67 height 28
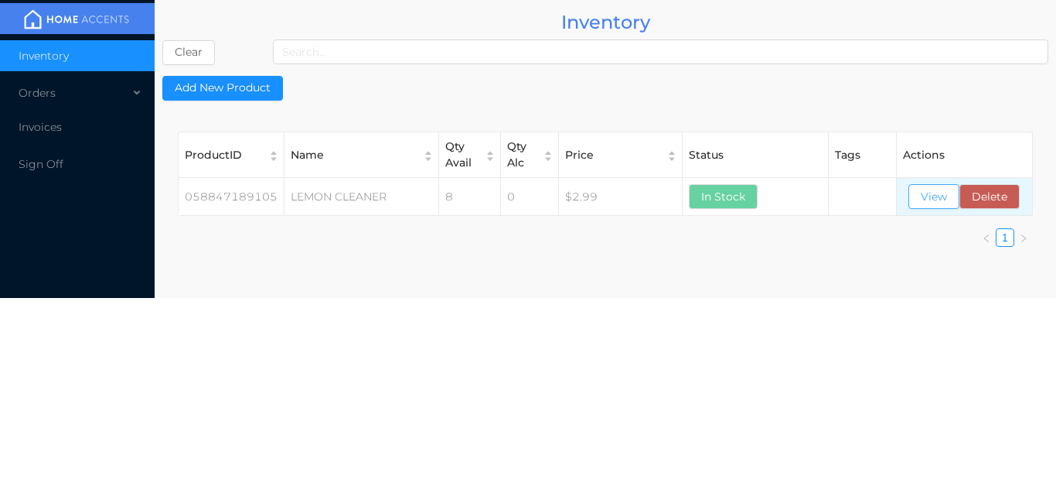
click at [932, 207] on button "View" at bounding box center [934, 196] width 51 height 25
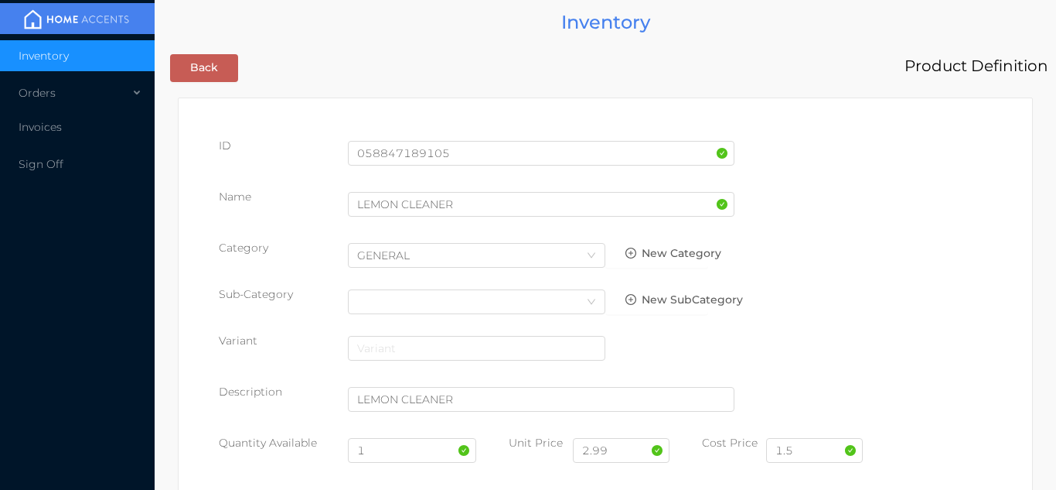
click at [391, 465] on div "1" at bounding box center [412, 453] width 129 height 36
click at [394, 439] on input "1" at bounding box center [412, 450] width 129 height 25
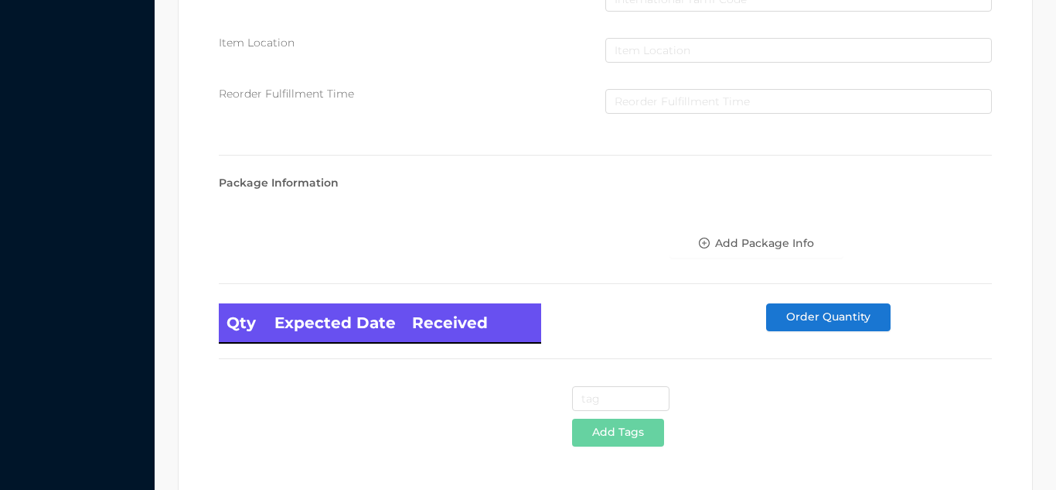
scroll to position [878, 0]
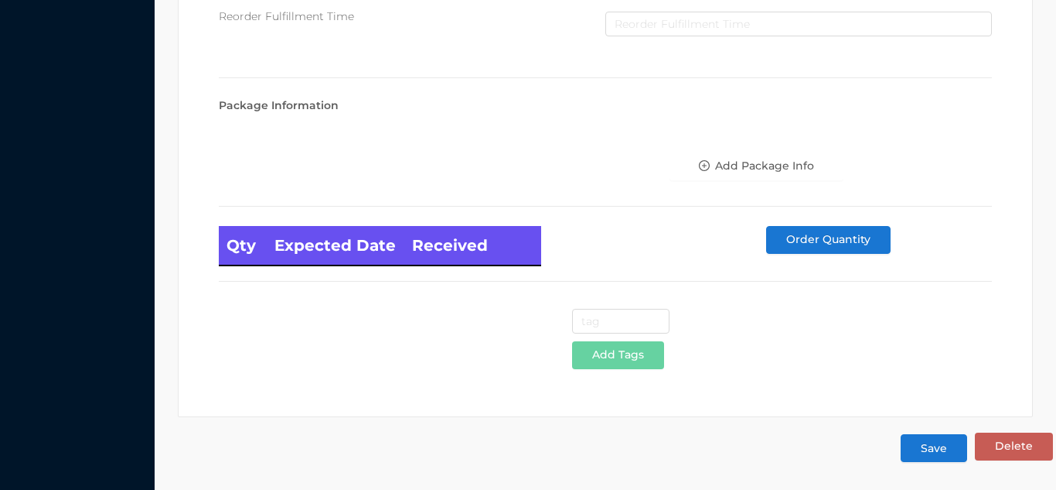
type input "16"
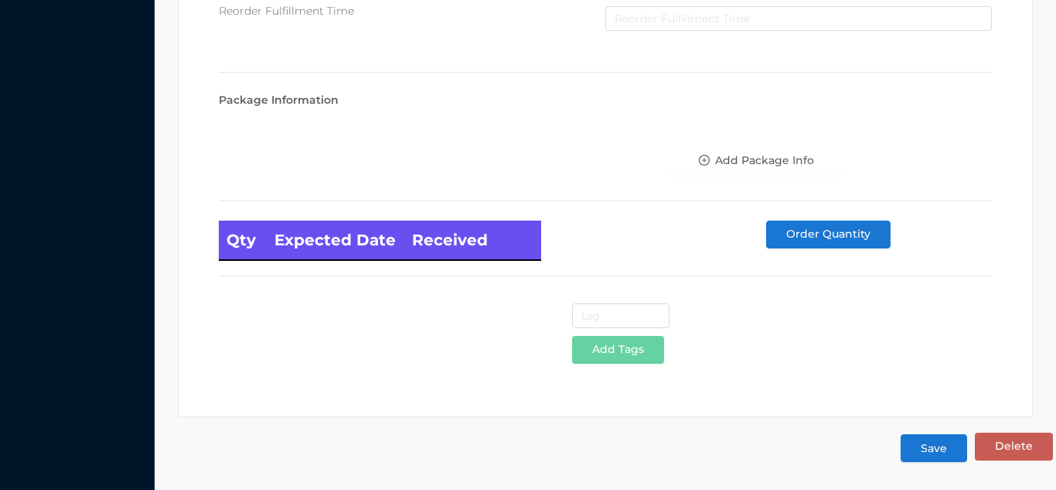
click at [937, 461] on button "Save" at bounding box center [934, 448] width 67 height 28
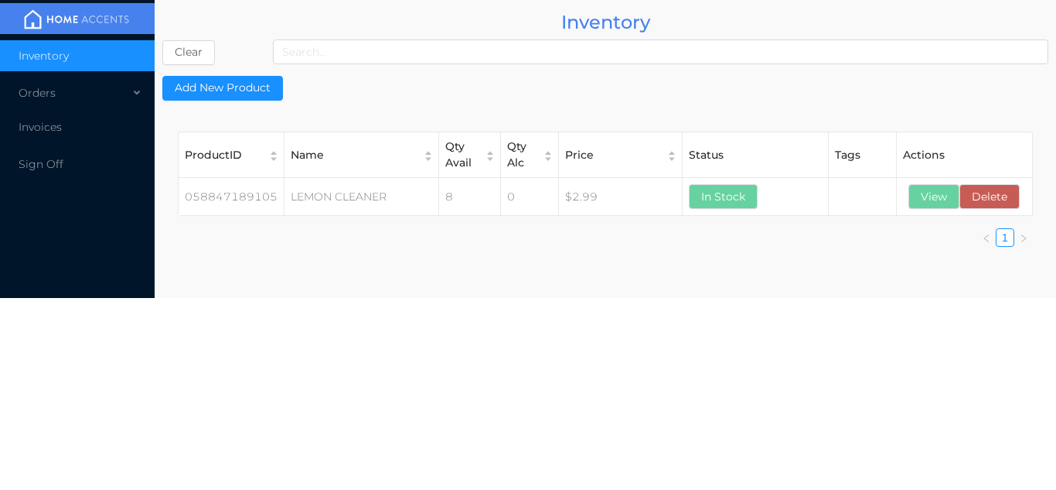
scroll to position [0, 0]
click at [932, 203] on button "View" at bounding box center [934, 196] width 51 height 25
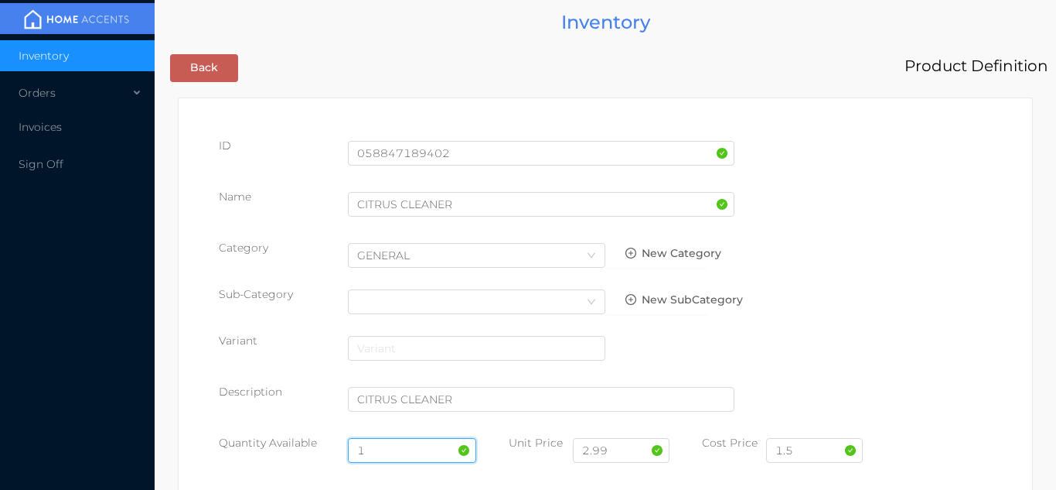
click at [408, 448] on input "1" at bounding box center [412, 450] width 129 height 25
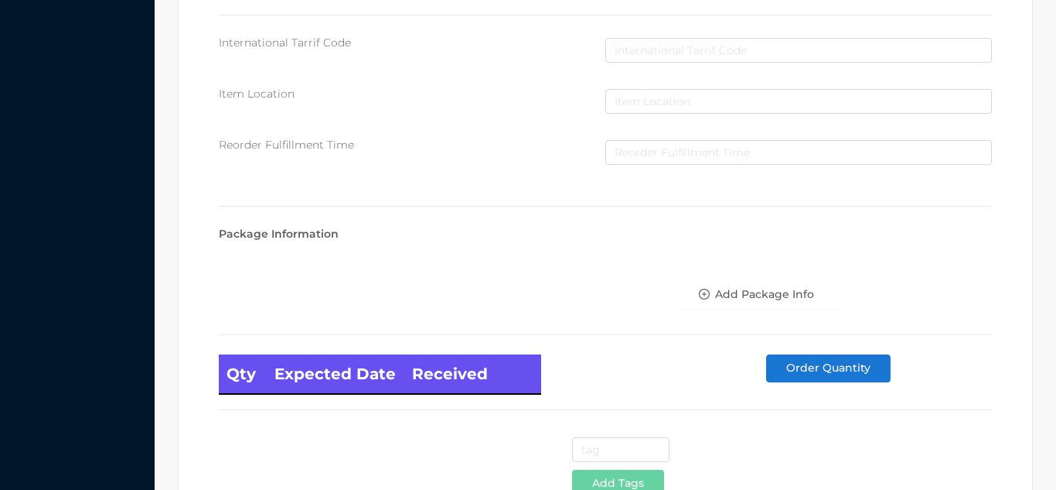
scroll to position [878, 0]
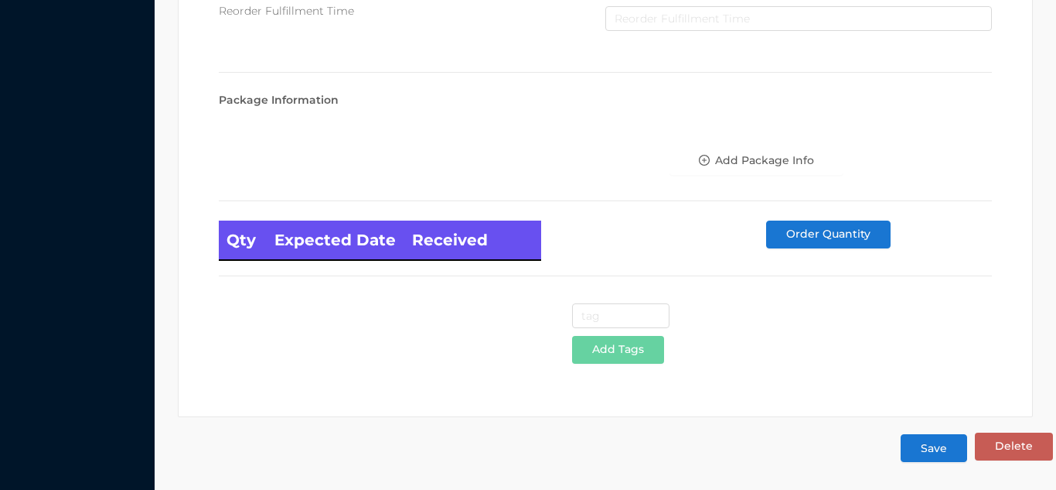
type input "16"
click at [928, 446] on button "Save" at bounding box center [934, 448] width 67 height 28
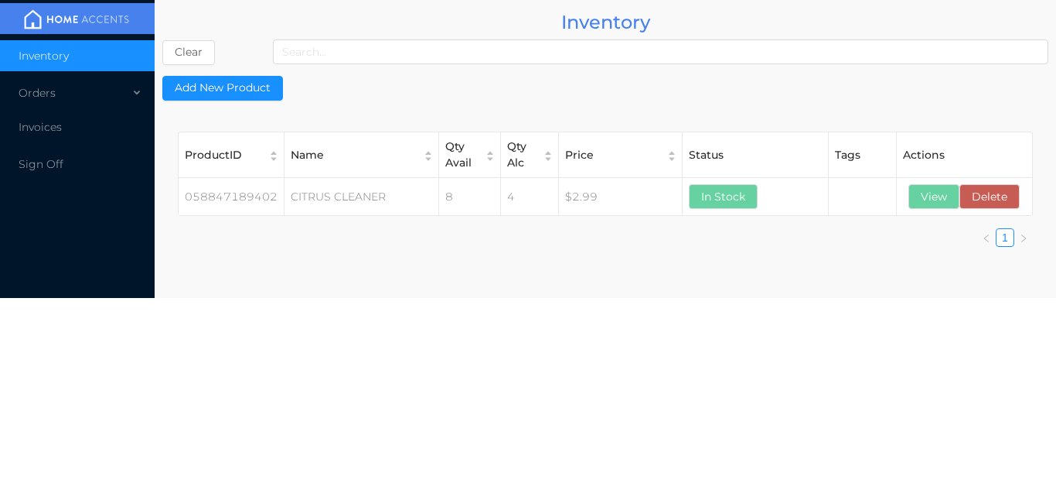
scroll to position [0, 0]
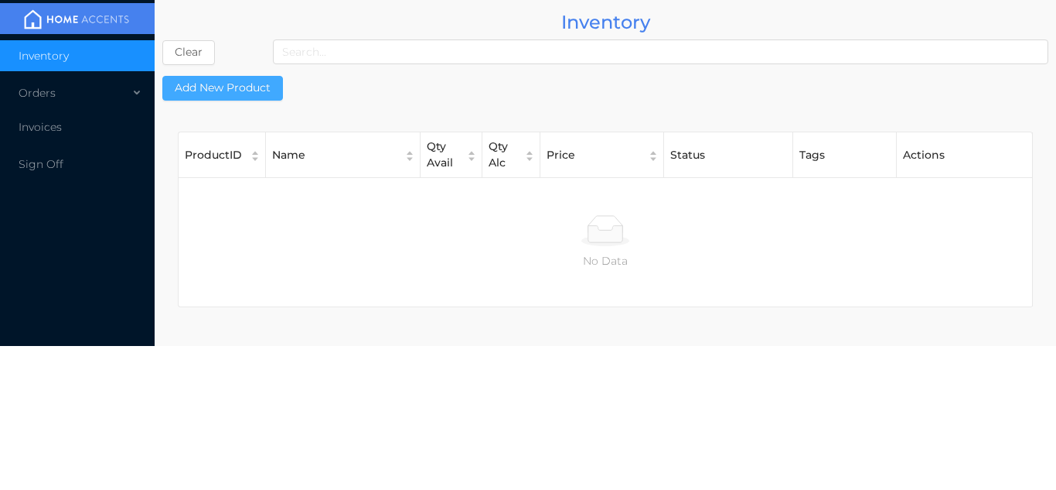
click at [242, 95] on button "Add New Product" at bounding box center [222, 88] width 121 height 25
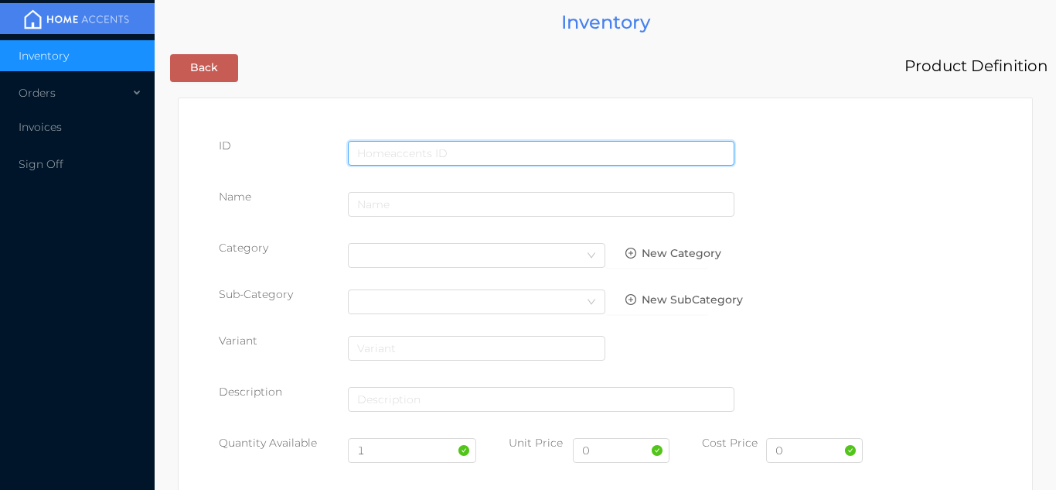
click at [509, 148] on input "text" at bounding box center [541, 153] width 387 height 25
type input "058847189204"
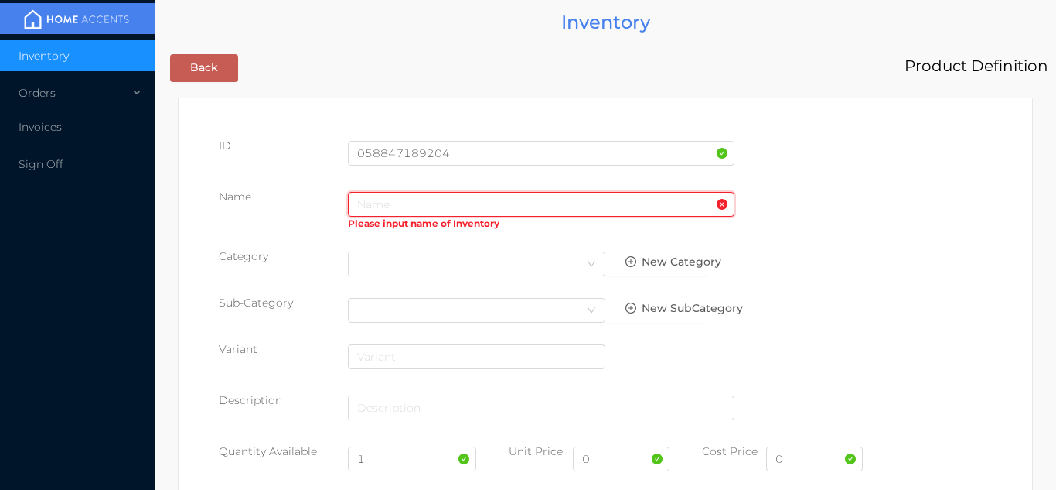
click at [384, 205] on input "text" at bounding box center [541, 204] width 387 height 25
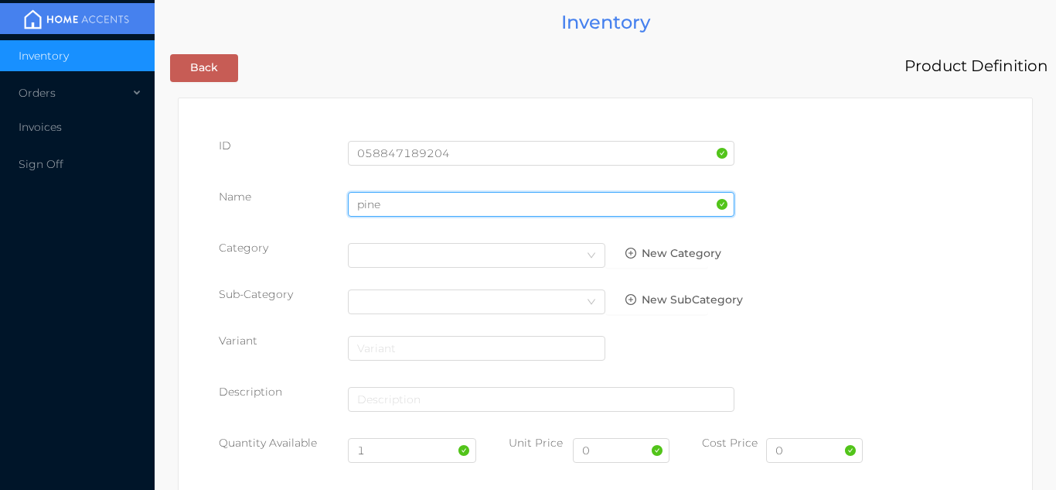
type input "PINE CLEANER/1.89L"
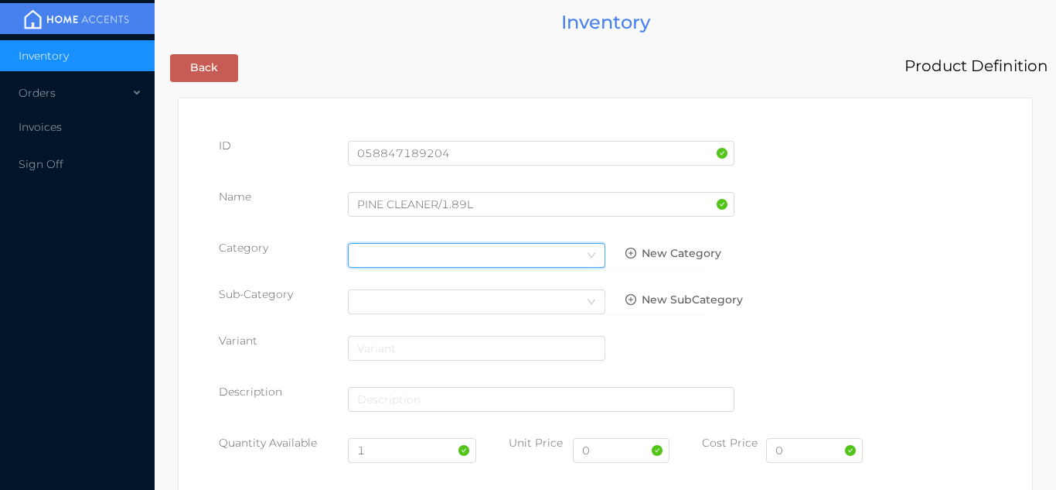
click at [579, 250] on div "Select Category" at bounding box center [476, 255] width 239 height 23
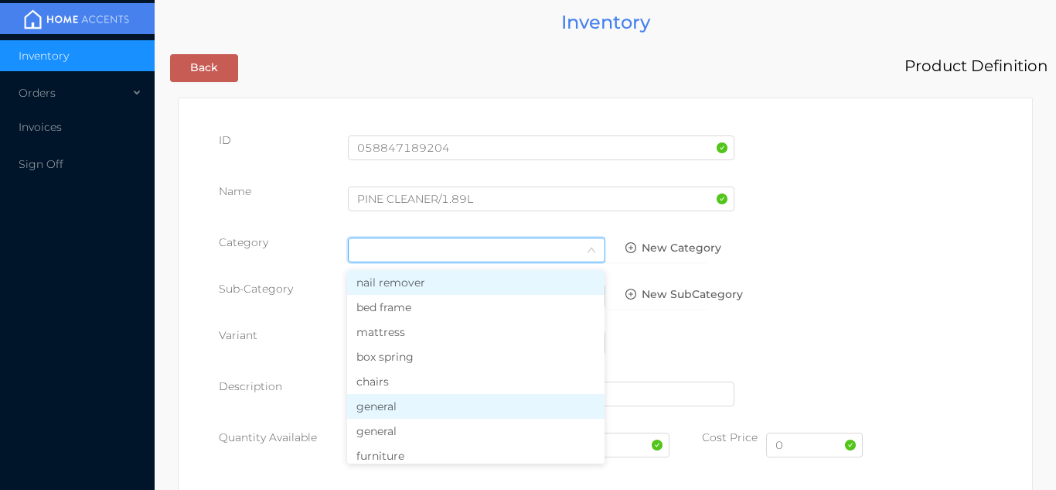
click at [425, 409] on li "general" at bounding box center [476, 406] width 258 height 25
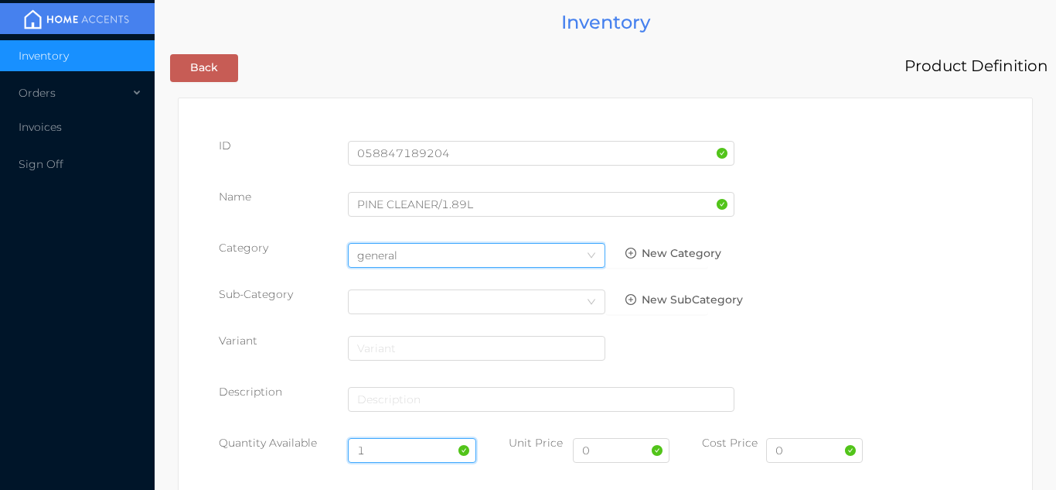
click at [387, 451] on input "1" at bounding box center [412, 450] width 129 height 25
type input "16"
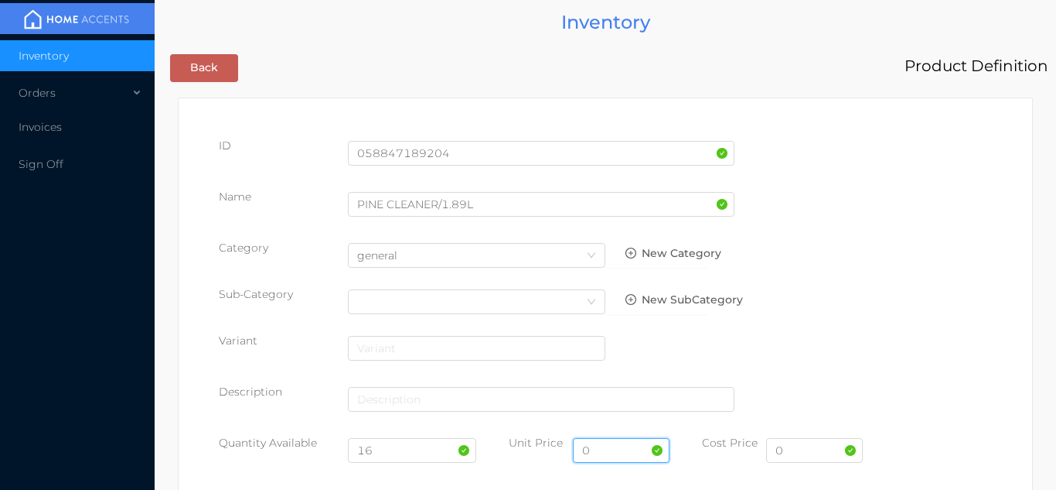
click at [608, 447] on input "0" at bounding box center [621, 450] width 97 height 25
type input "3"
type input "2.99"
click at [800, 448] on input "0" at bounding box center [814, 450] width 97 height 25
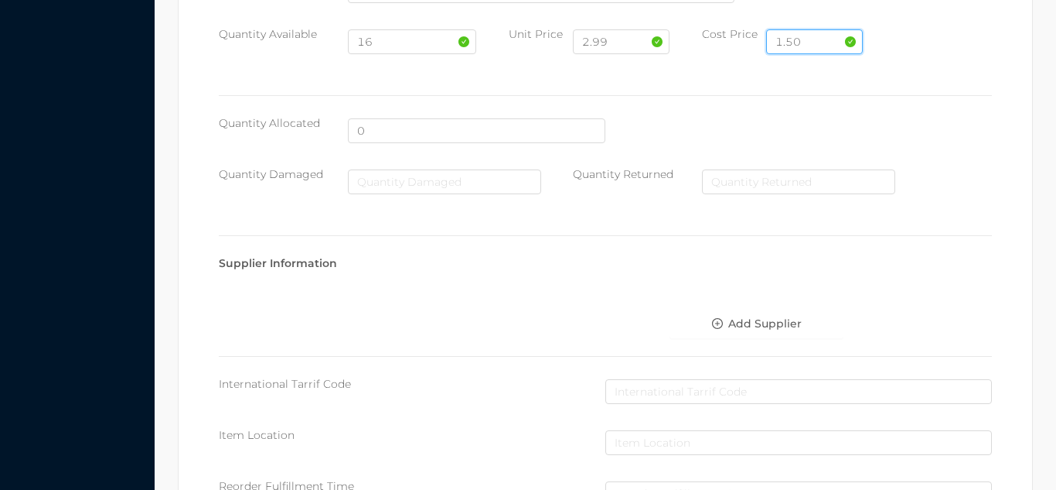
scroll to position [795, 0]
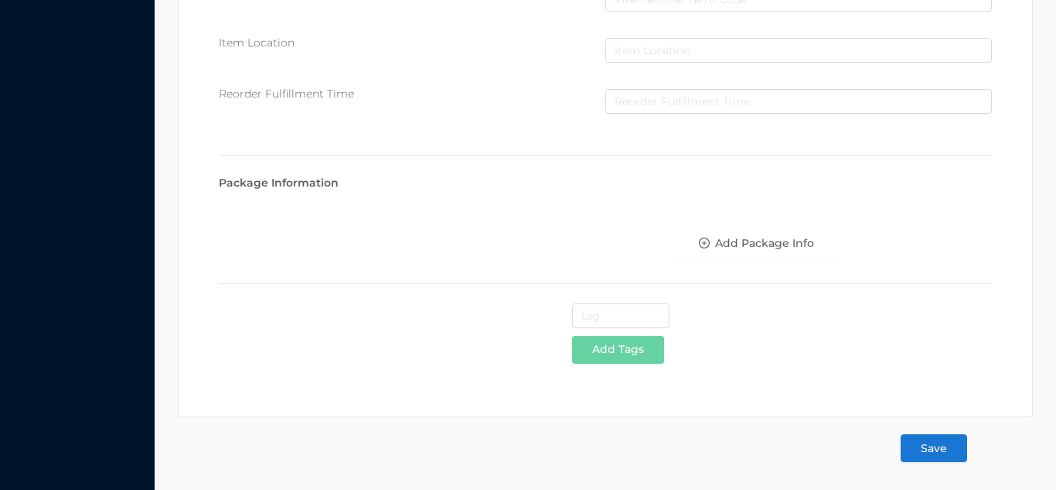
type input "1.50"
click at [934, 457] on button "Save" at bounding box center [934, 448] width 67 height 28
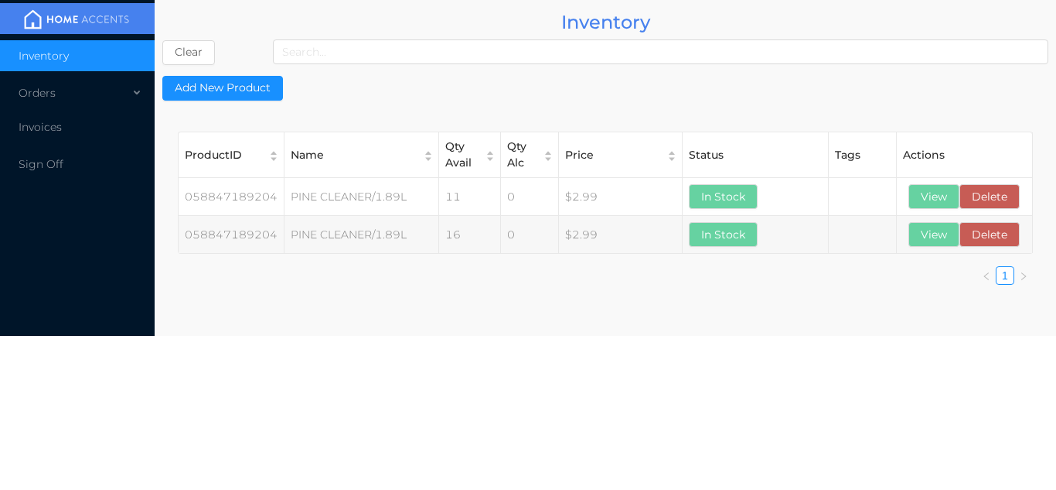
scroll to position [0, 0]
click at [995, 194] on button "Delete" at bounding box center [990, 196] width 60 height 25
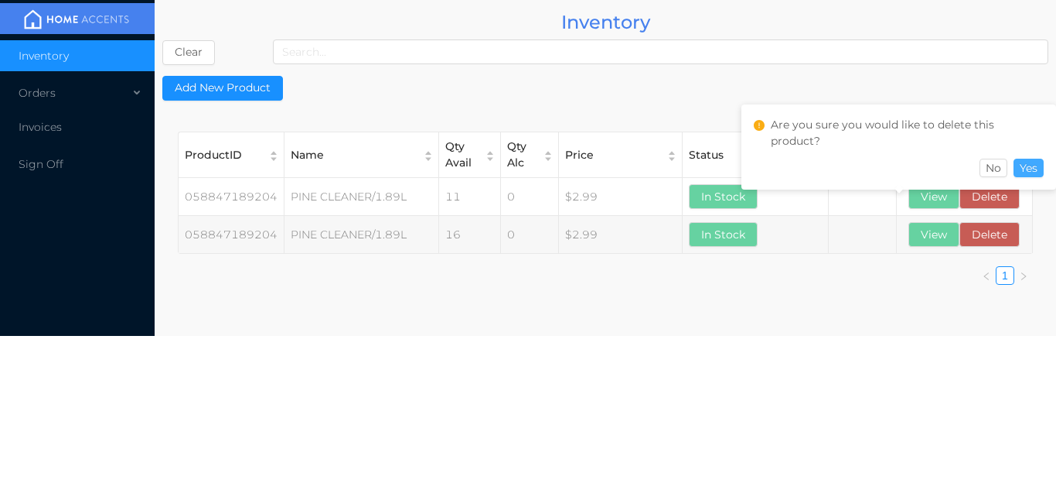
click at [1038, 169] on button "Yes" at bounding box center [1029, 168] width 30 height 19
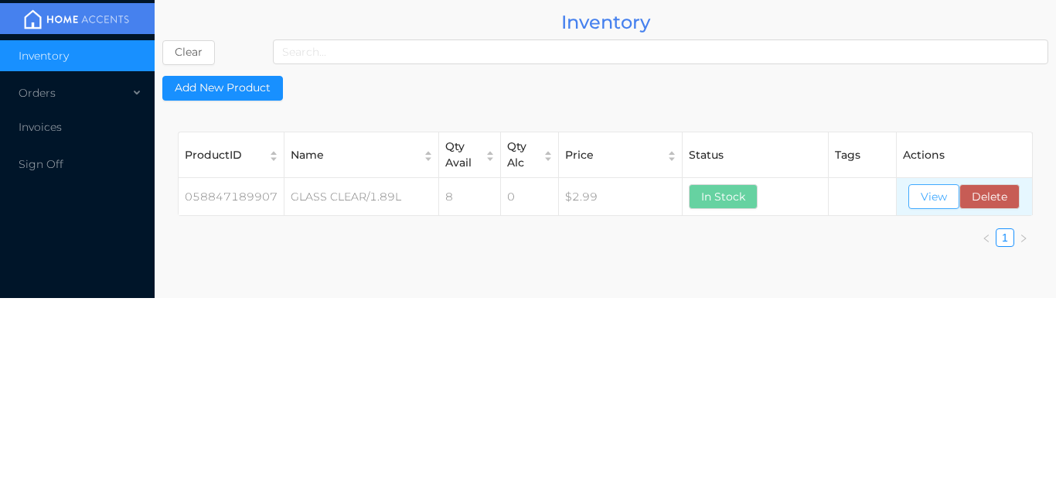
click at [934, 192] on button "View" at bounding box center [934, 196] width 51 height 25
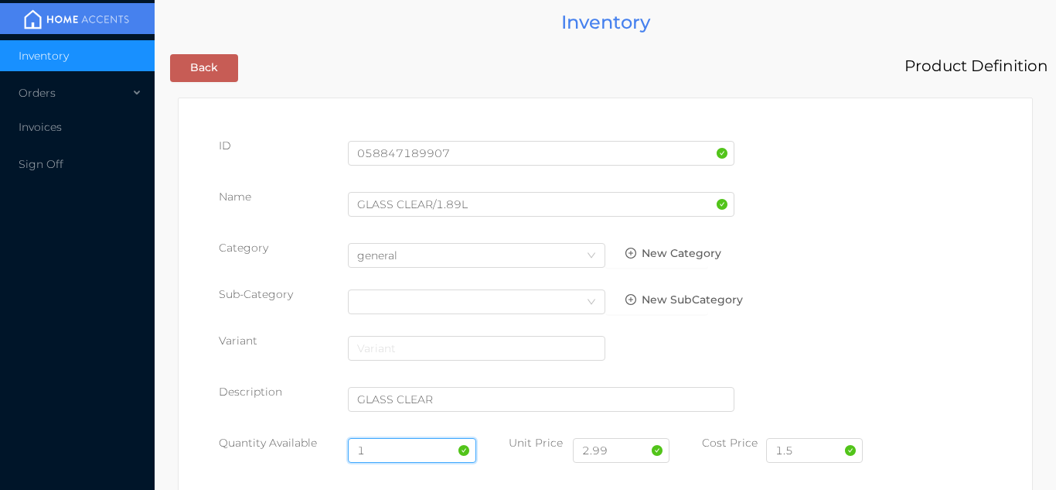
click at [387, 447] on input "1" at bounding box center [412, 450] width 129 height 25
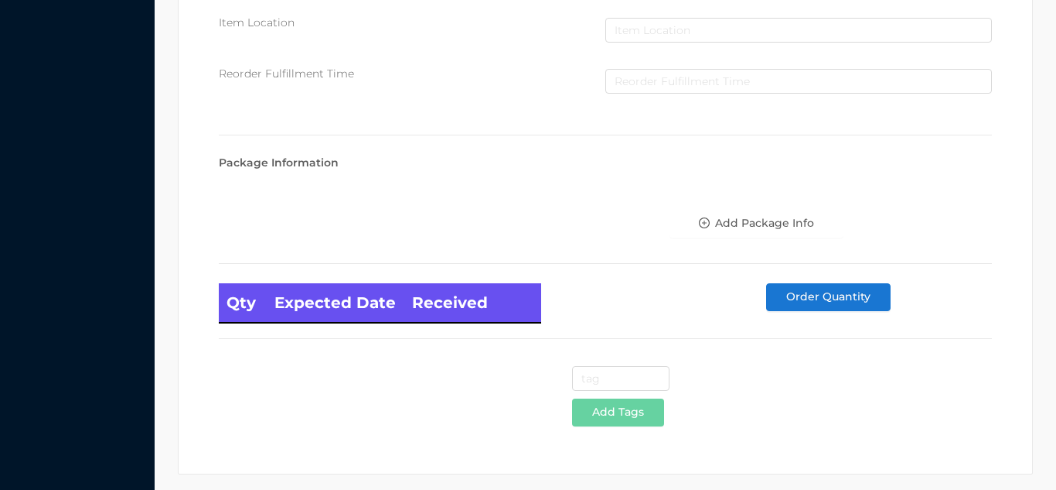
scroll to position [878, 0]
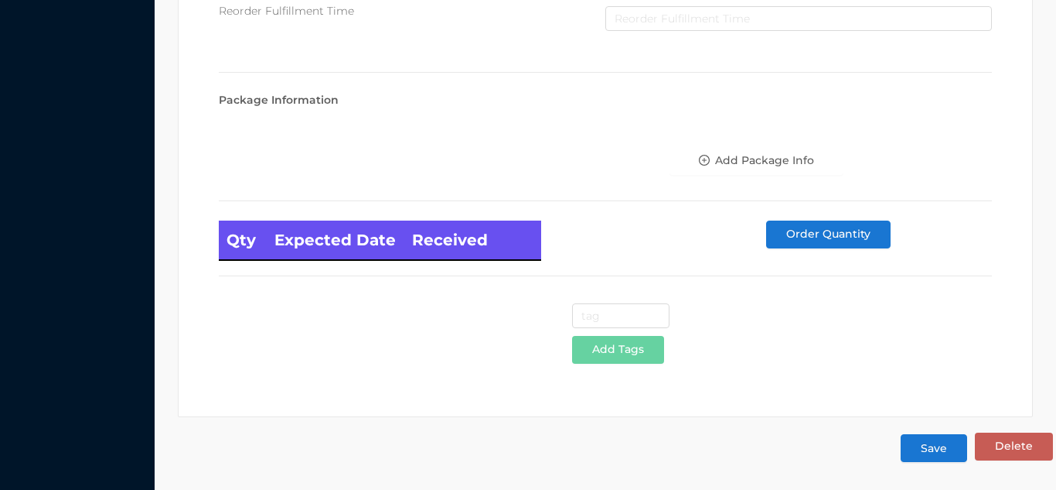
type input "16"
click at [947, 450] on button "Save" at bounding box center [934, 448] width 67 height 28
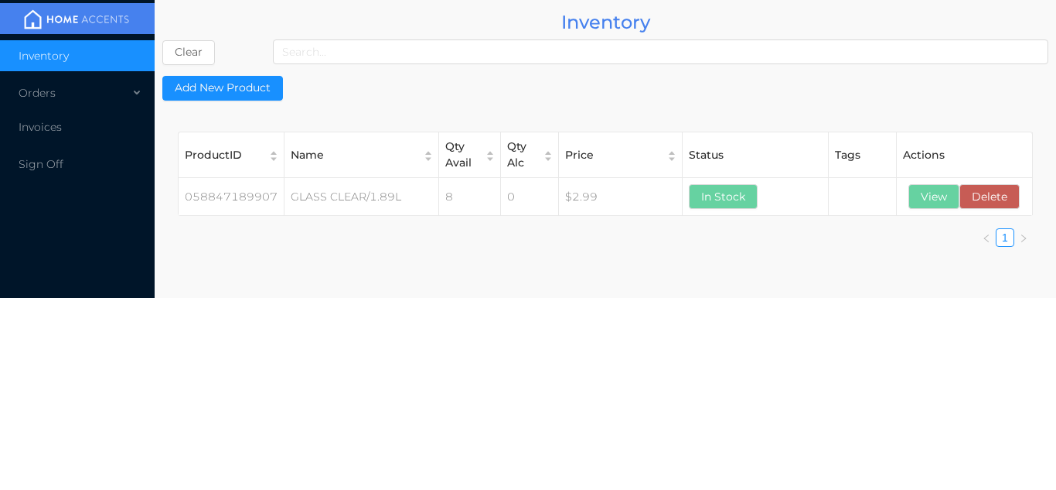
scroll to position [0, 0]
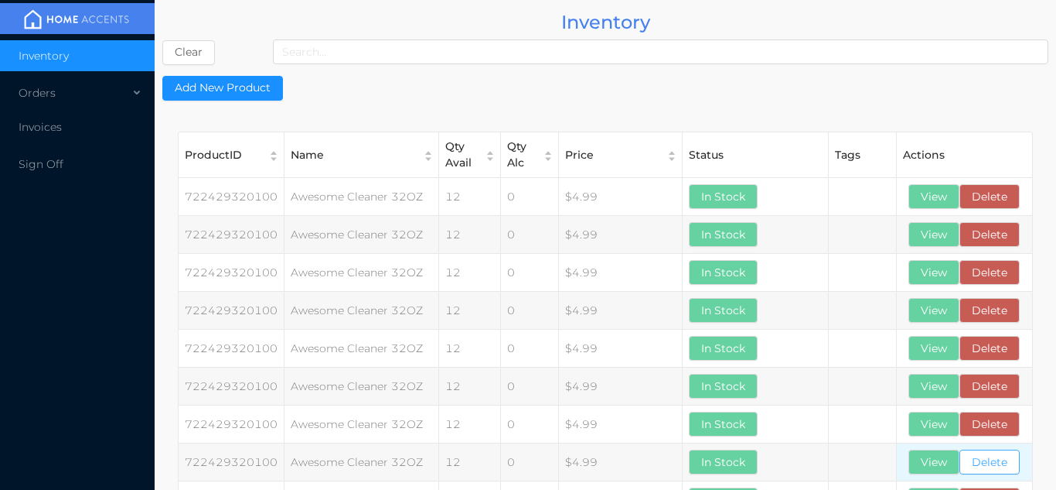
click at [991, 464] on button "Delete" at bounding box center [990, 461] width 60 height 25
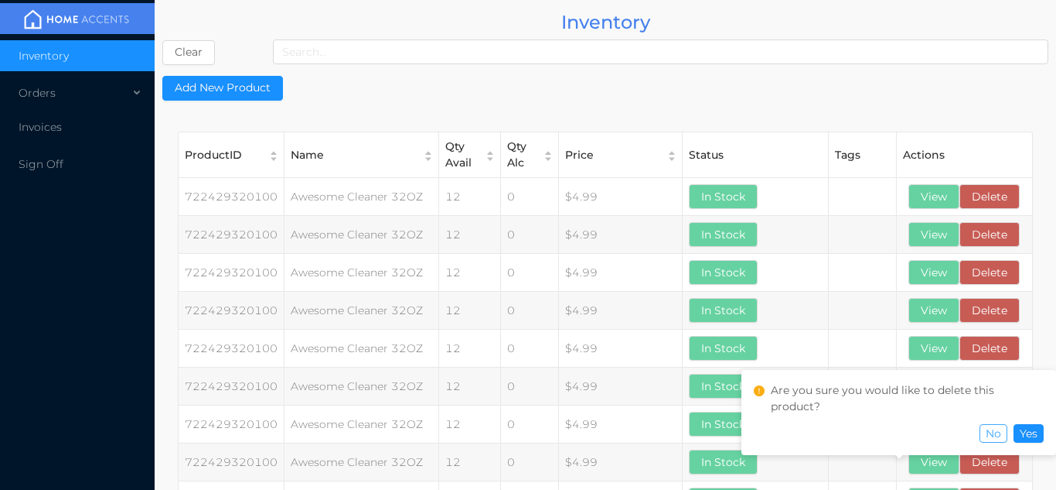
click at [1005, 435] on button "No" at bounding box center [994, 433] width 28 height 19
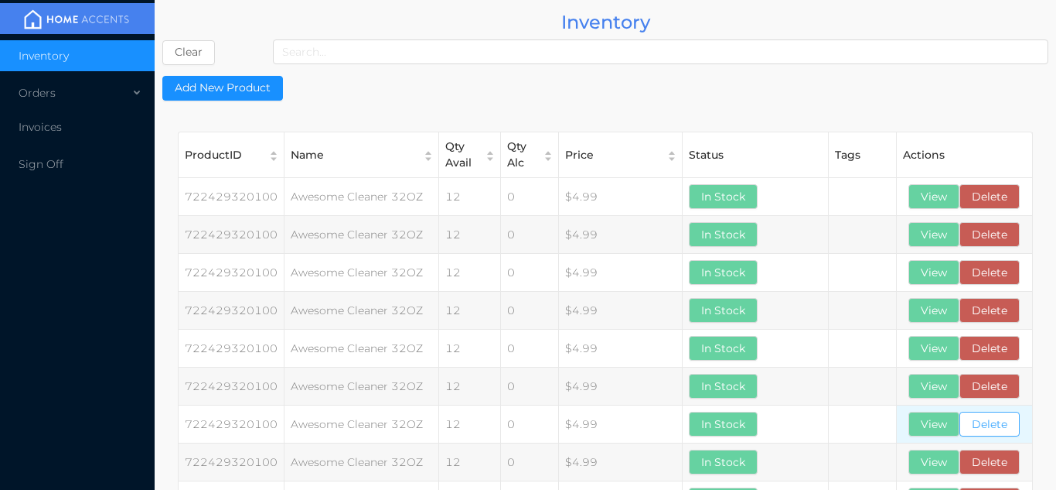
click at [1002, 429] on button "Delete" at bounding box center [990, 423] width 60 height 25
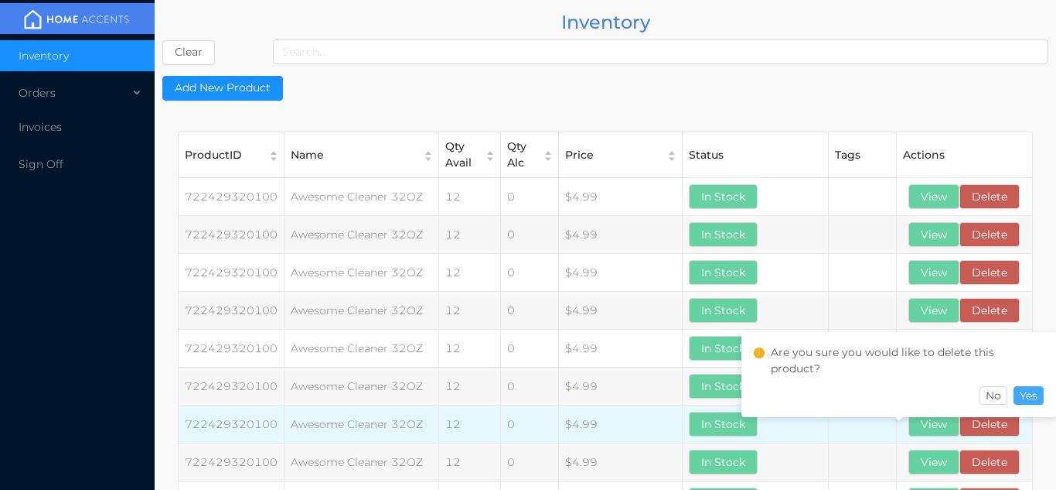
click at [1026, 391] on button "Yes" at bounding box center [1029, 395] width 30 height 19
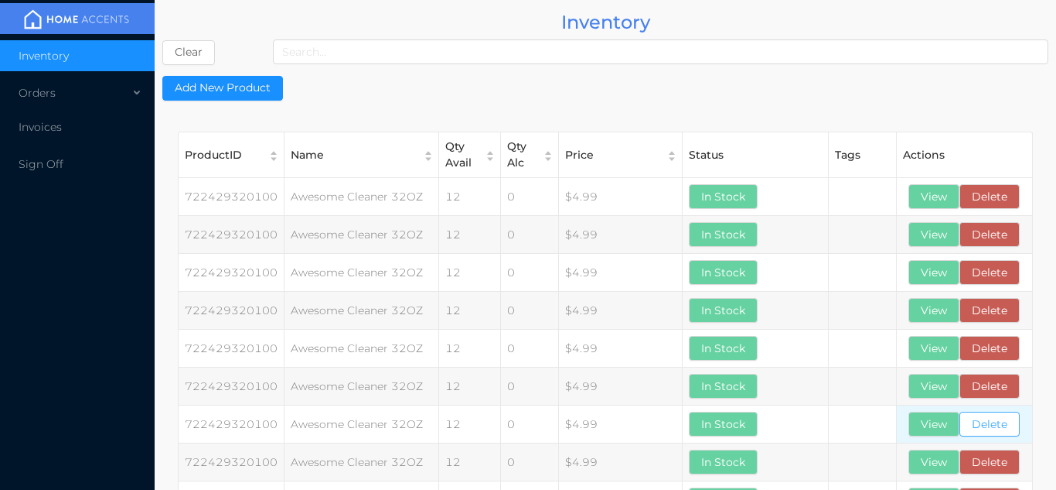
click at [993, 422] on button "Delete" at bounding box center [990, 423] width 60 height 25
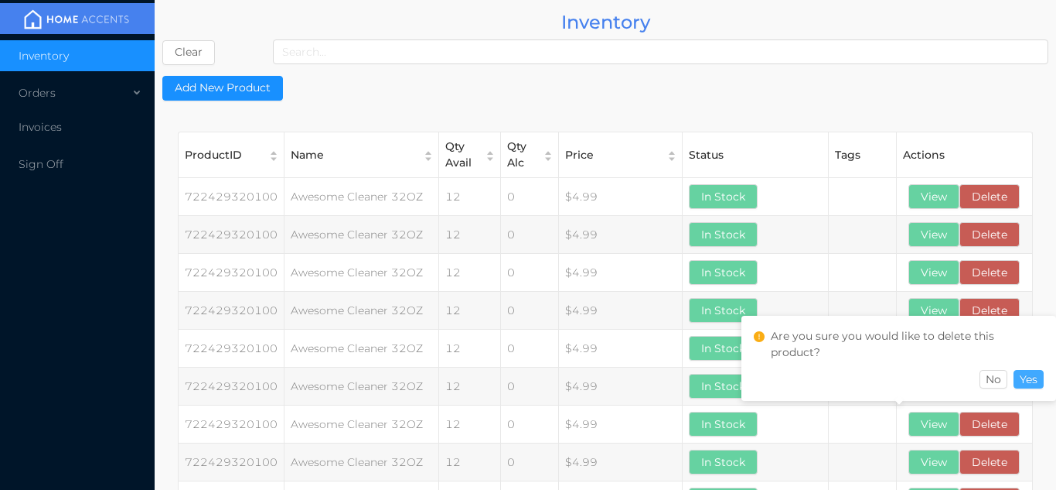
click at [1034, 381] on button "Yes" at bounding box center [1029, 379] width 30 height 19
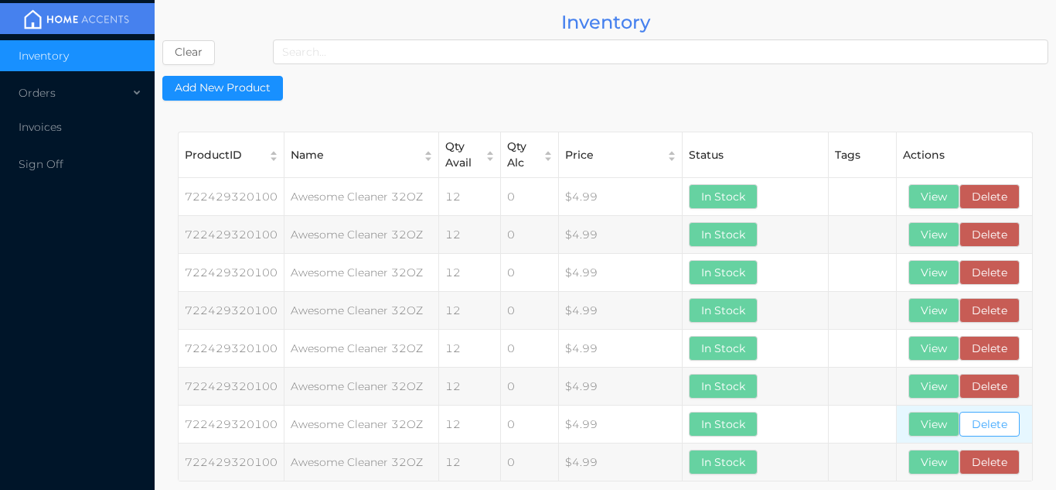
click at [993, 427] on button "Delete" at bounding box center [990, 423] width 60 height 25
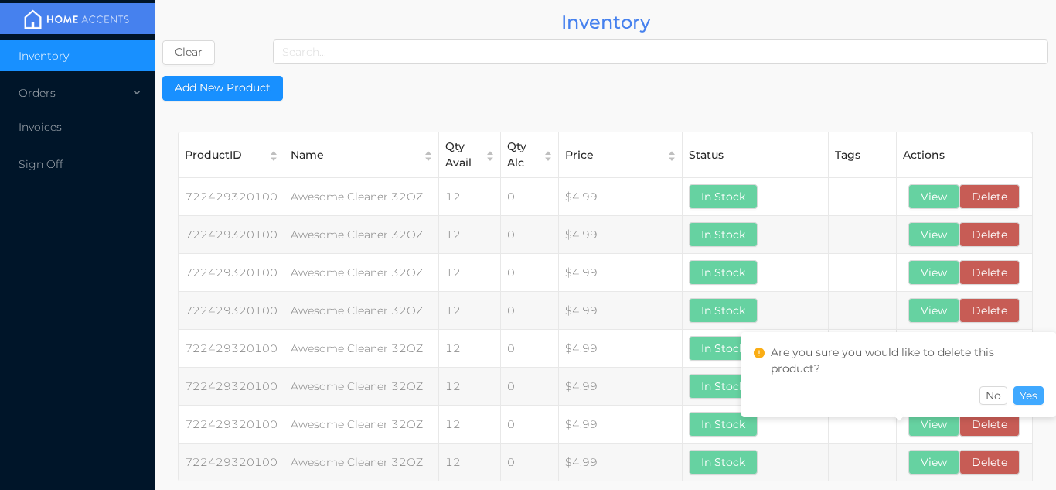
click at [1039, 394] on button "Yes" at bounding box center [1029, 395] width 30 height 19
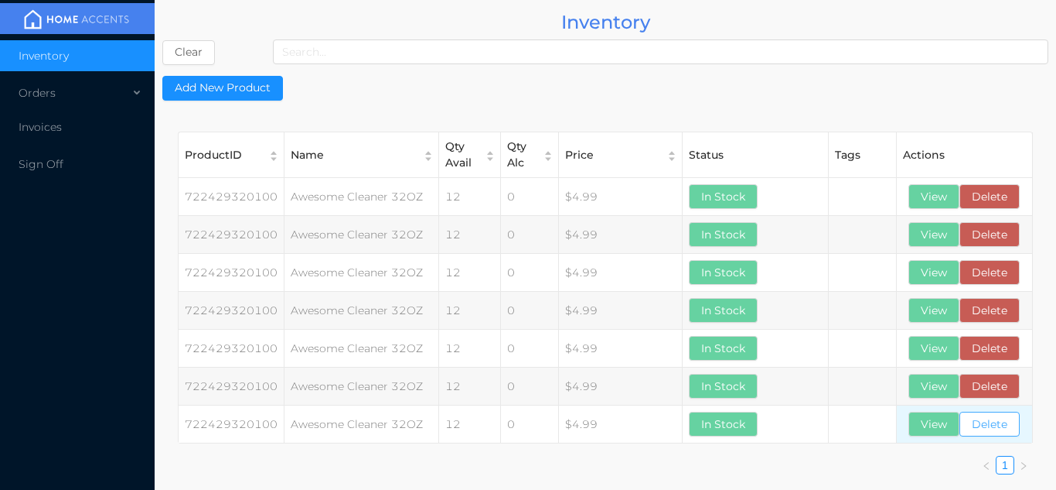
click at [992, 425] on button "Delete" at bounding box center [990, 423] width 60 height 25
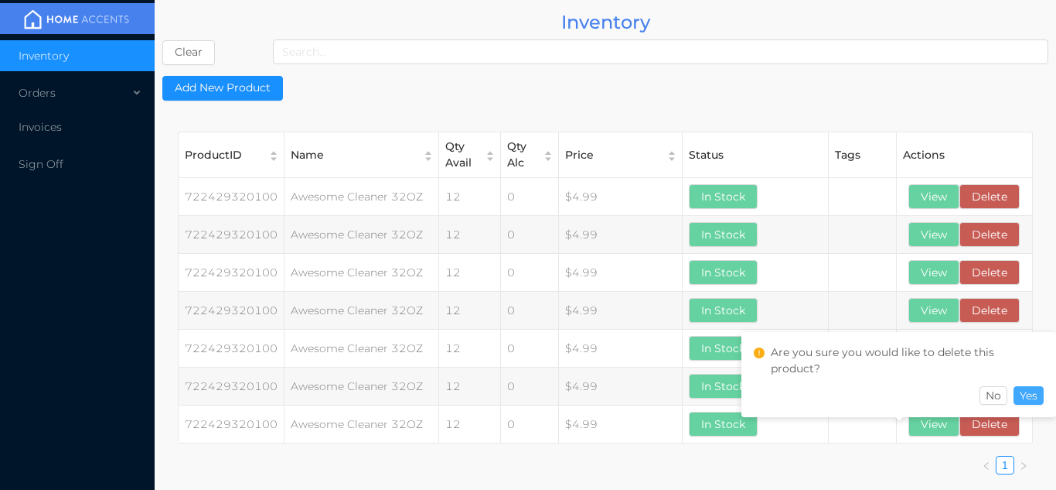
click at [1040, 391] on button "Yes" at bounding box center [1029, 395] width 30 height 19
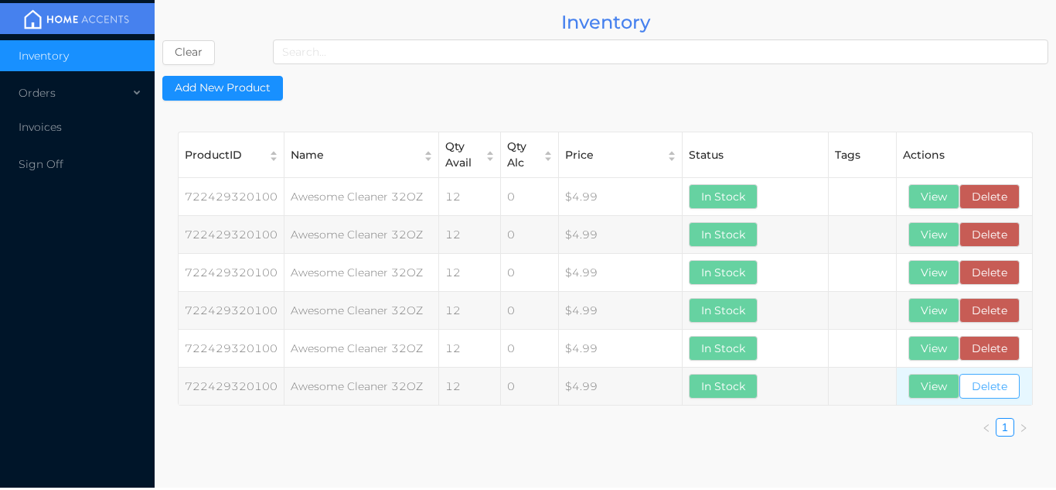
click at [988, 390] on button "Delete" at bounding box center [990, 386] width 60 height 25
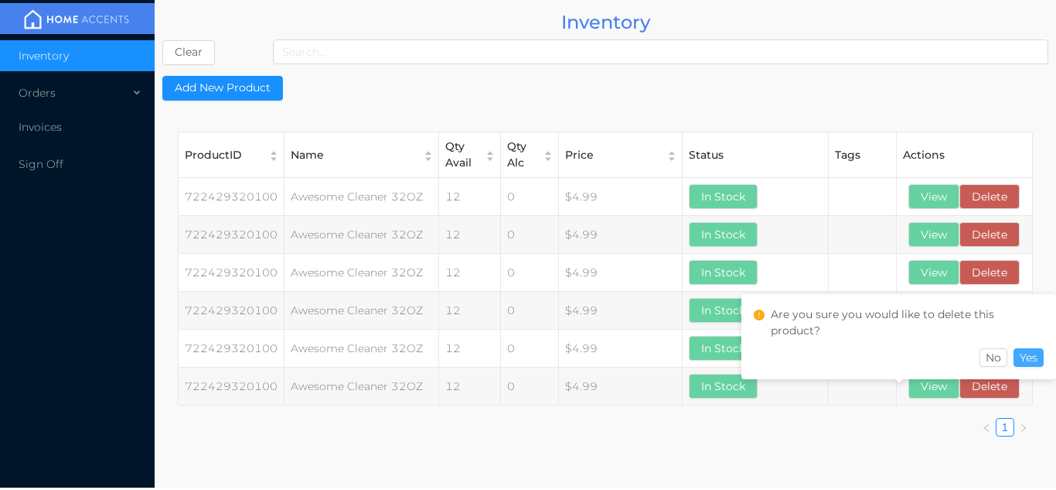
click at [1036, 357] on button "Yes" at bounding box center [1029, 357] width 30 height 19
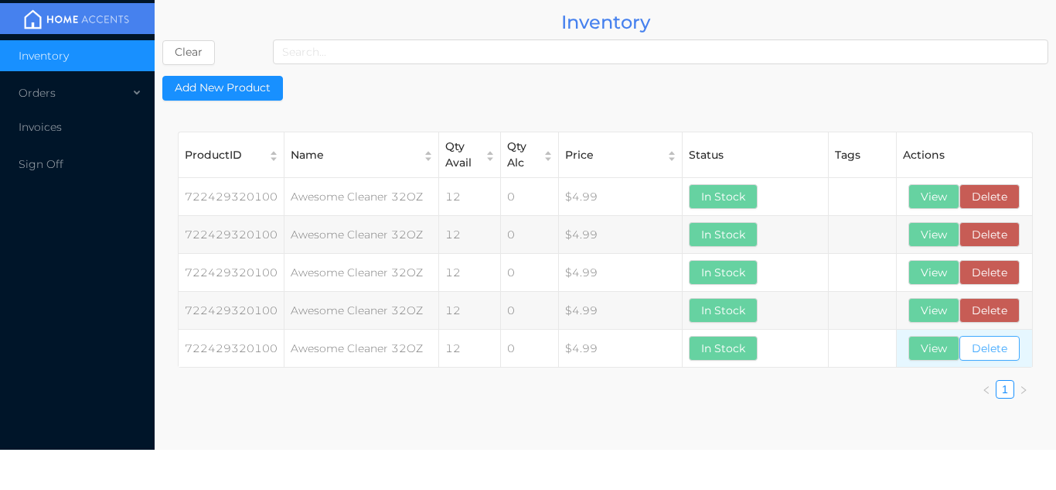
click at [988, 353] on button "Delete" at bounding box center [990, 348] width 60 height 25
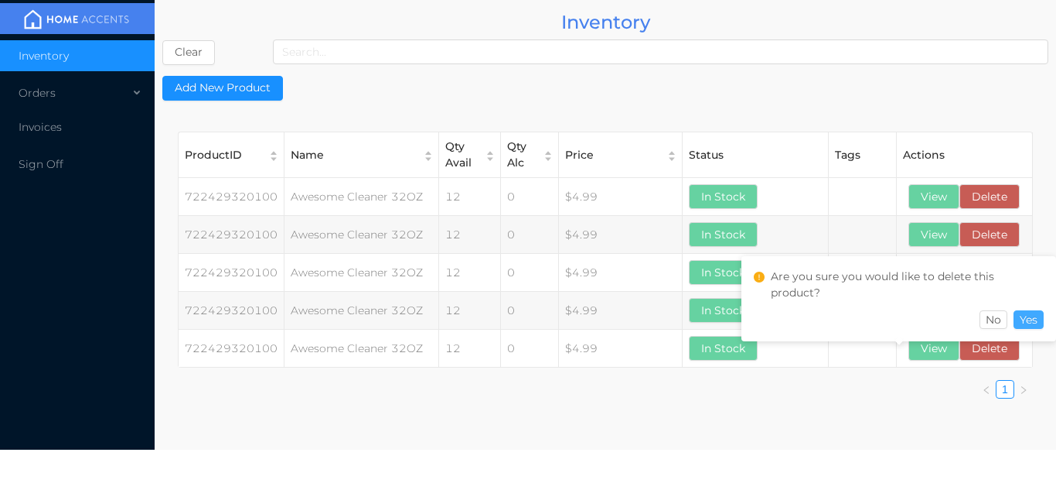
click at [1032, 316] on button "Yes" at bounding box center [1029, 319] width 30 height 19
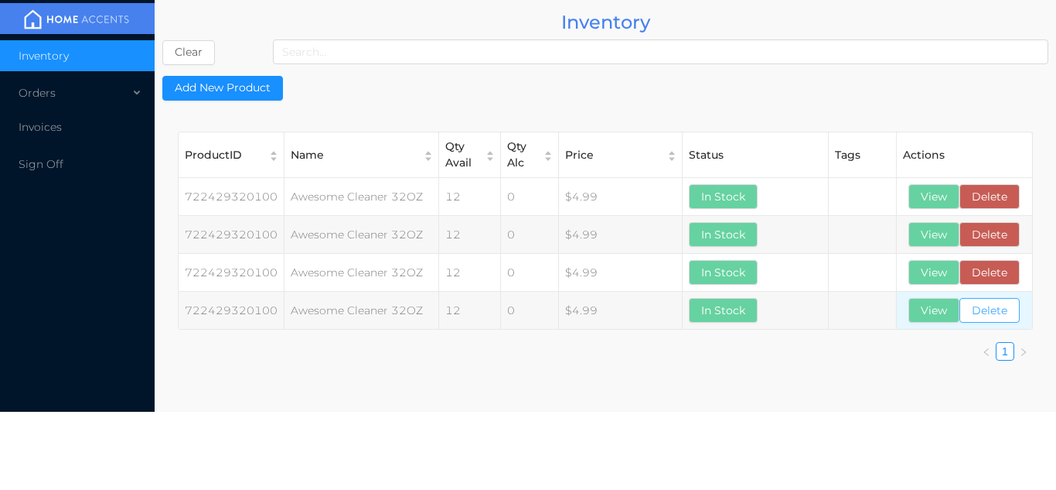
click at [989, 317] on button "Delete" at bounding box center [990, 310] width 60 height 25
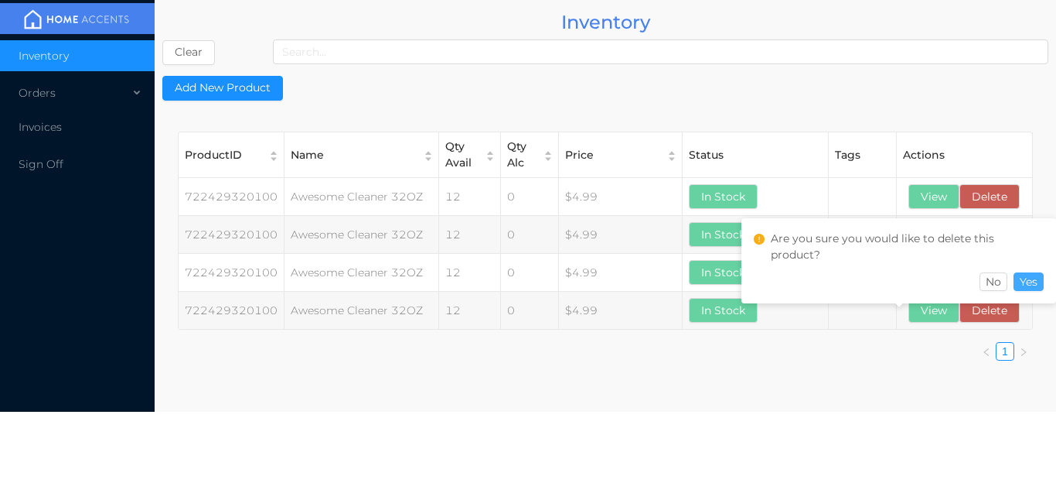
click at [1039, 283] on button "Yes" at bounding box center [1029, 281] width 30 height 19
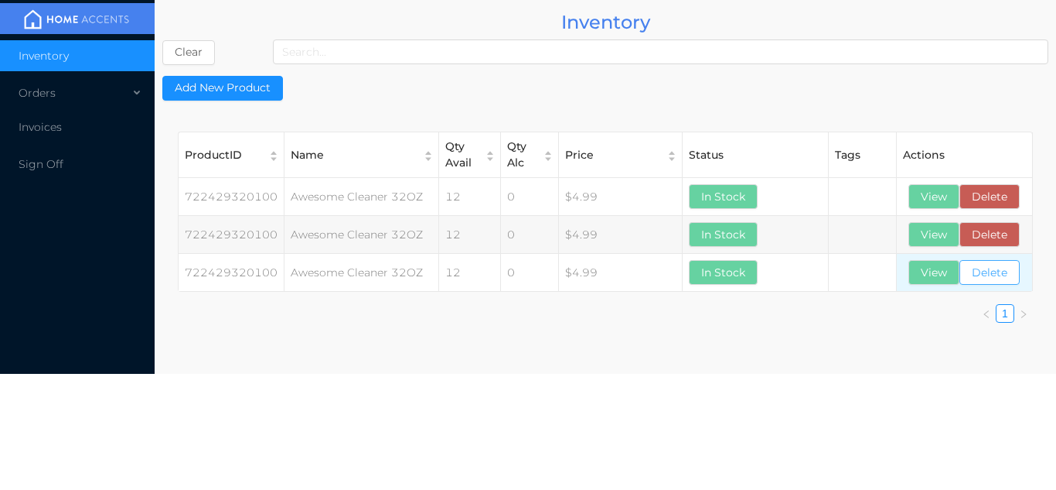
click at [993, 275] on button "Delete" at bounding box center [990, 272] width 60 height 25
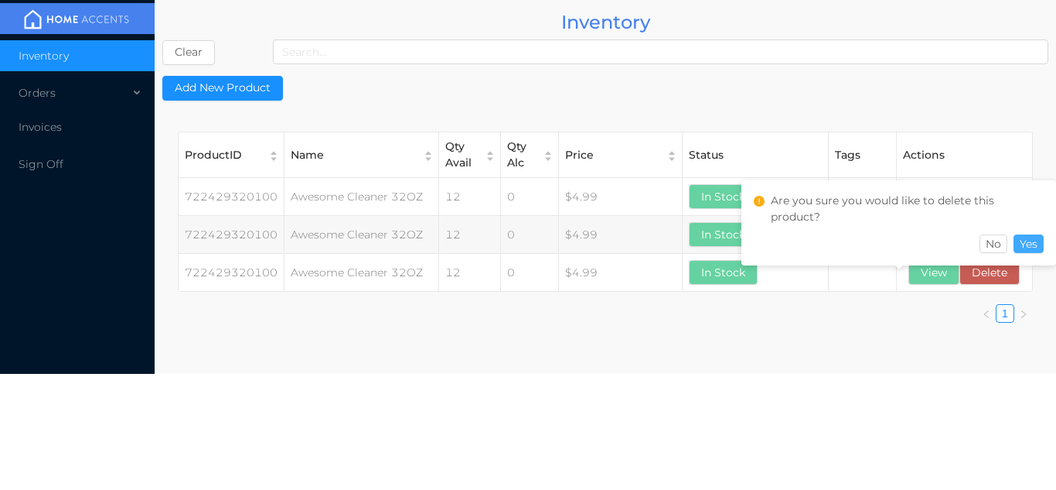
click at [1033, 245] on button "Yes" at bounding box center [1029, 243] width 30 height 19
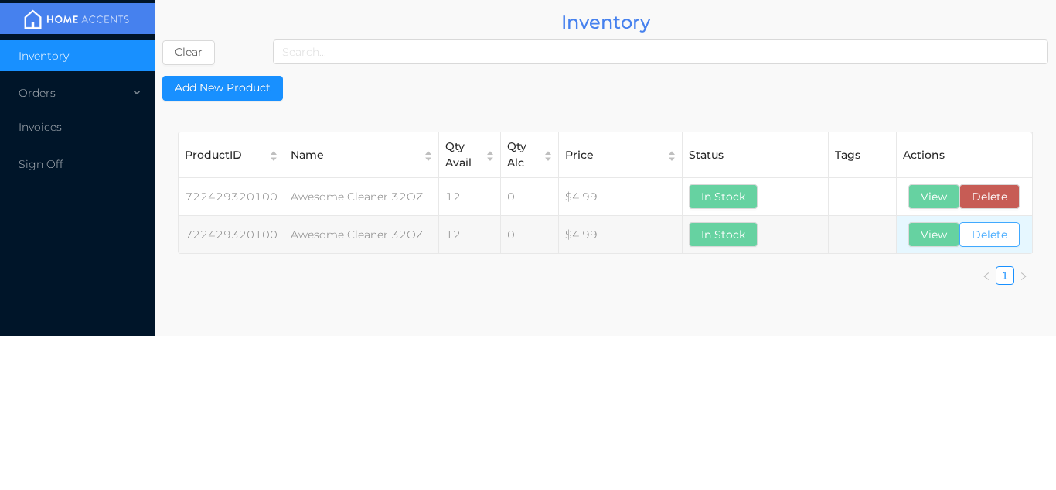
click at [988, 243] on button "Delete" at bounding box center [990, 234] width 60 height 25
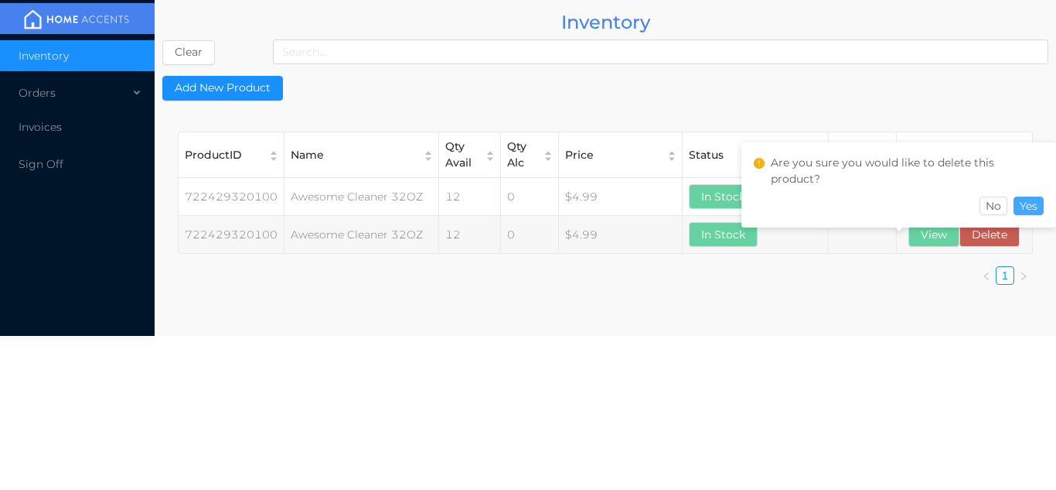
click at [1033, 205] on button "Yes" at bounding box center [1029, 205] width 30 height 19
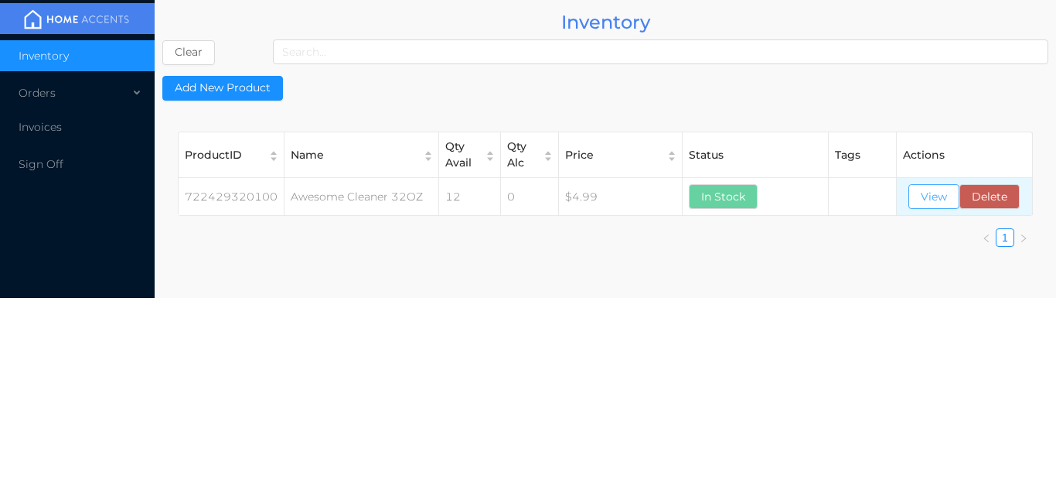
click at [930, 192] on button "View" at bounding box center [934, 196] width 51 height 25
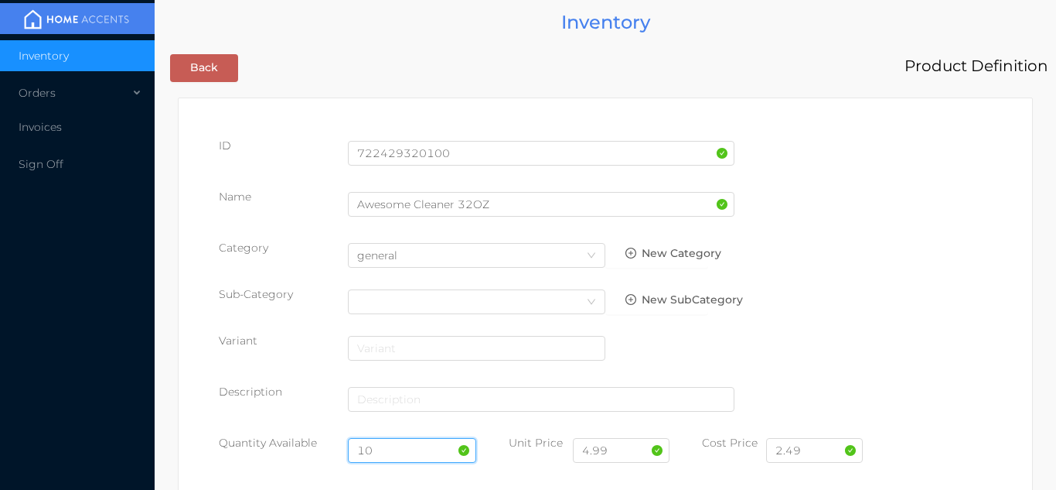
click at [393, 442] on input "10" at bounding box center [412, 450] width 129 height 25
type input "1"
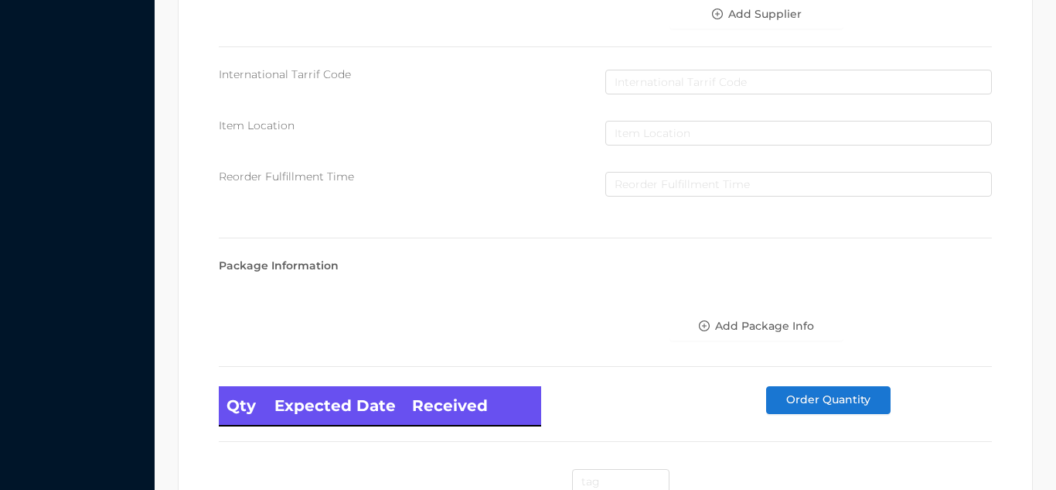
scroll to position [878, 0]
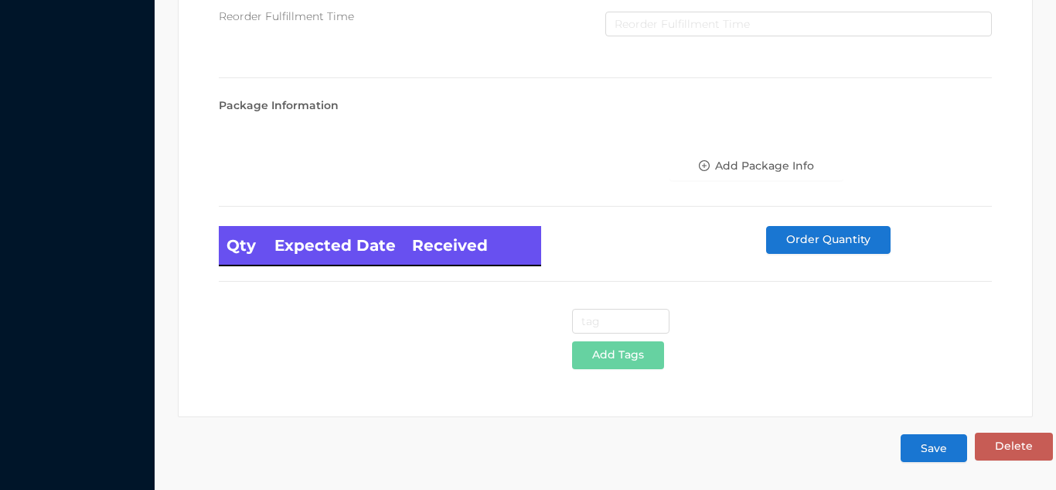
type input "24"
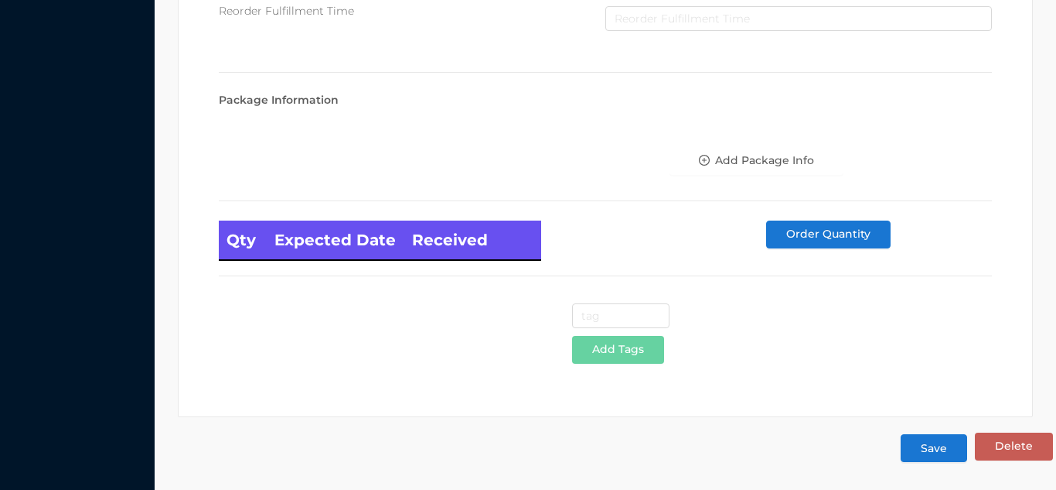
click at [935, 446] on button "Save" at bounding box center [934, 448] width 67 height 28
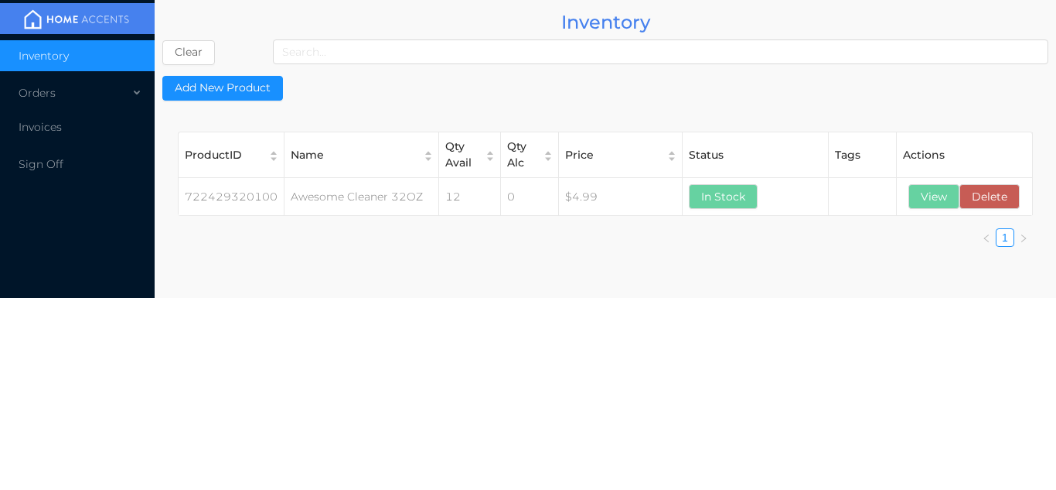
scroll to position [0, 0]
click at [940, 197] on button "View" at bounding box center [934, 196] width 51 height 25
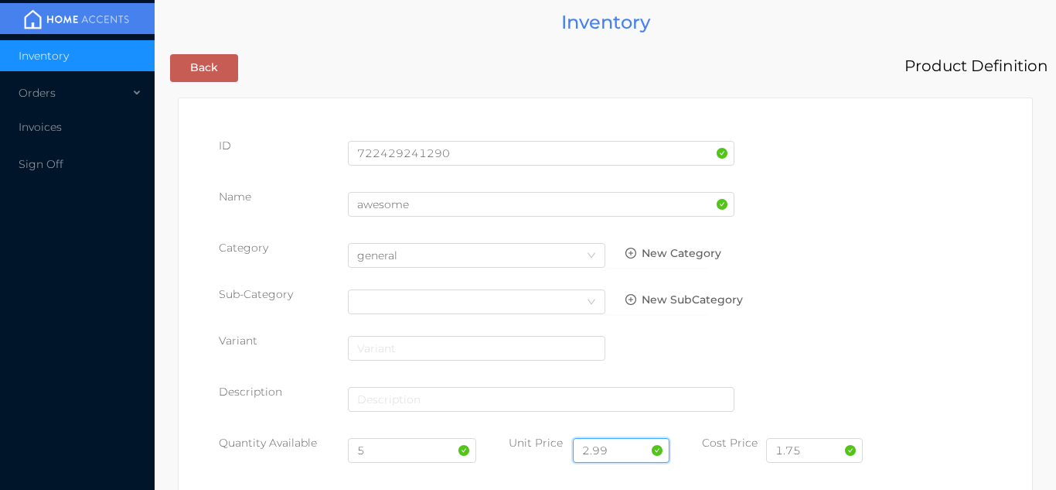
click at [631, 447] on input "2.99" at bounding box center [621, 450] width 97 height 25
type input "2"
type input "3.99"
click at [364, 445] on input "5" at bounding box center [412, 450] width 129 height 25
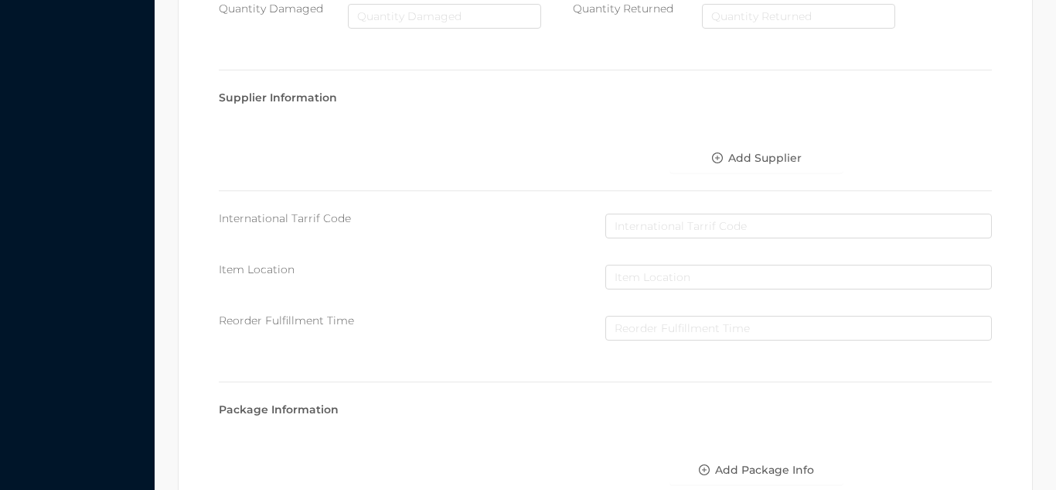
scroll to position [878, 0]
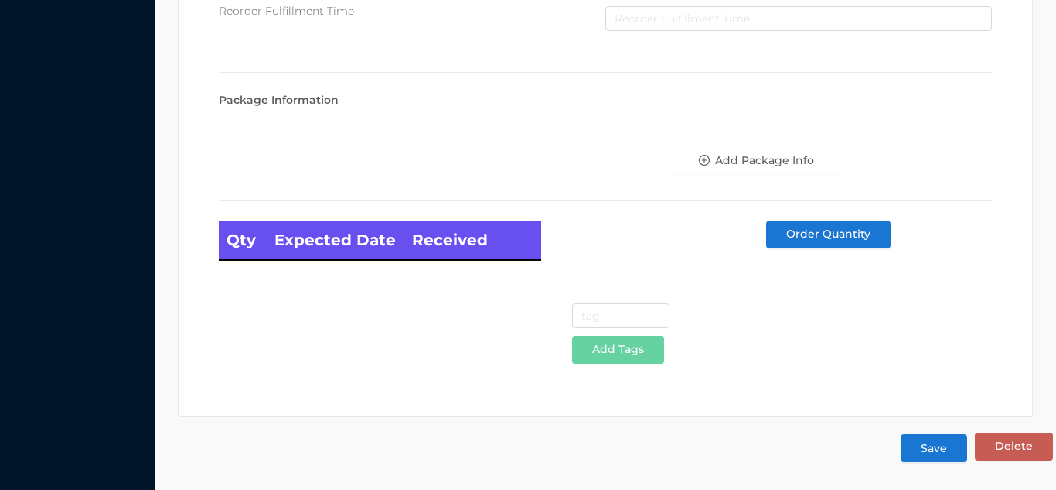
type input "36"
click at [949, 438] on button "Save" at bounding box center [934, 448] width 67 height 28
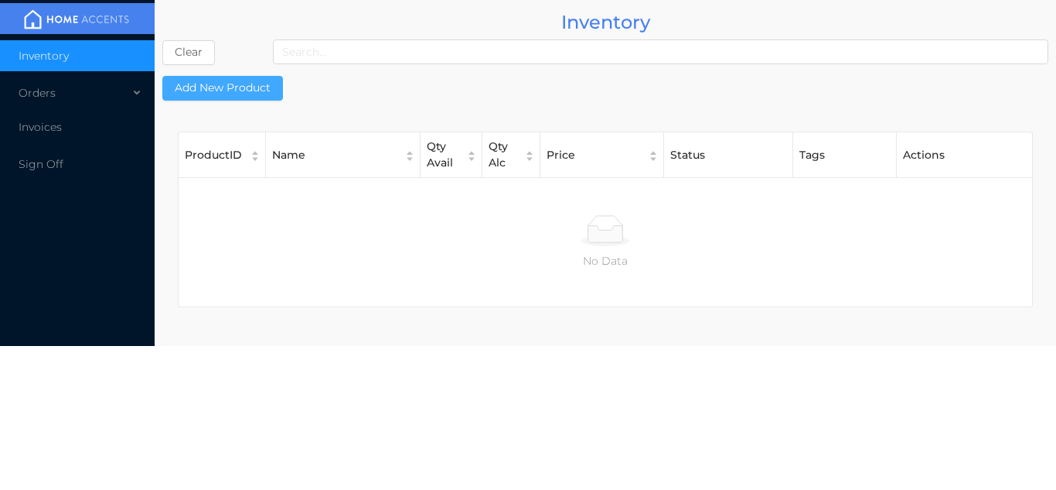
click at [213, 94] on button "Add New Product" at bounding box center [222, 88] width 121 height 25
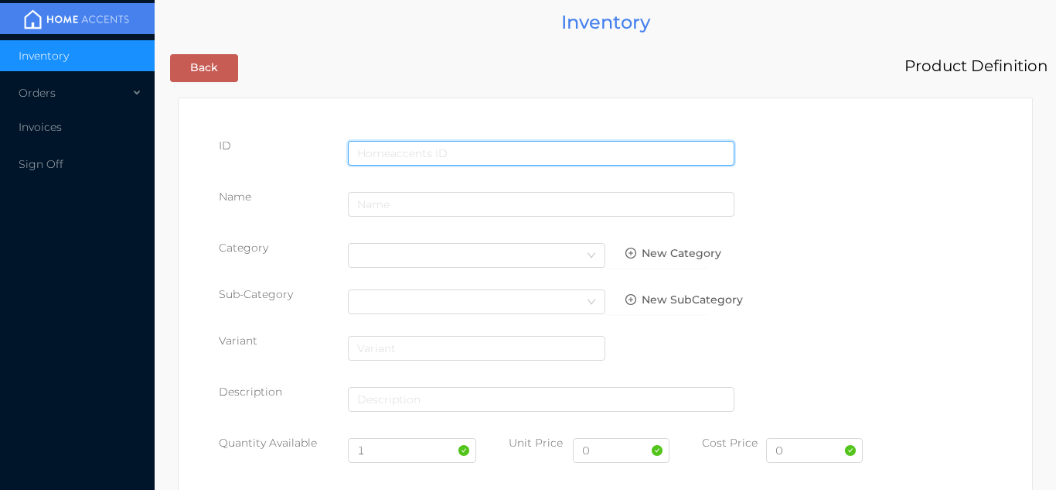
click at [448, 153] on input "text" at bounding box center [541, 153] width 387 height 25
type input "8696961800913"
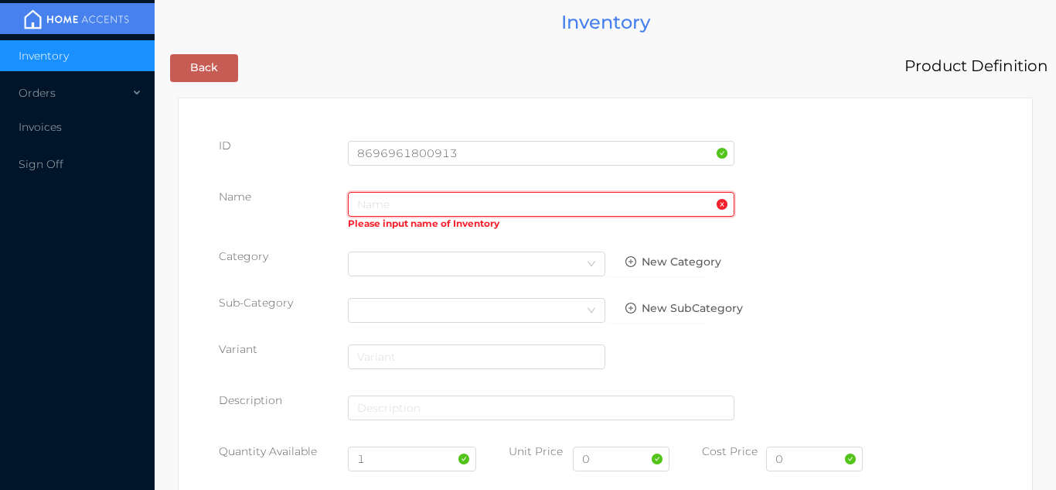
click at [381, 208] on input "text" at bounding box center [541, 204] width 387 height 25
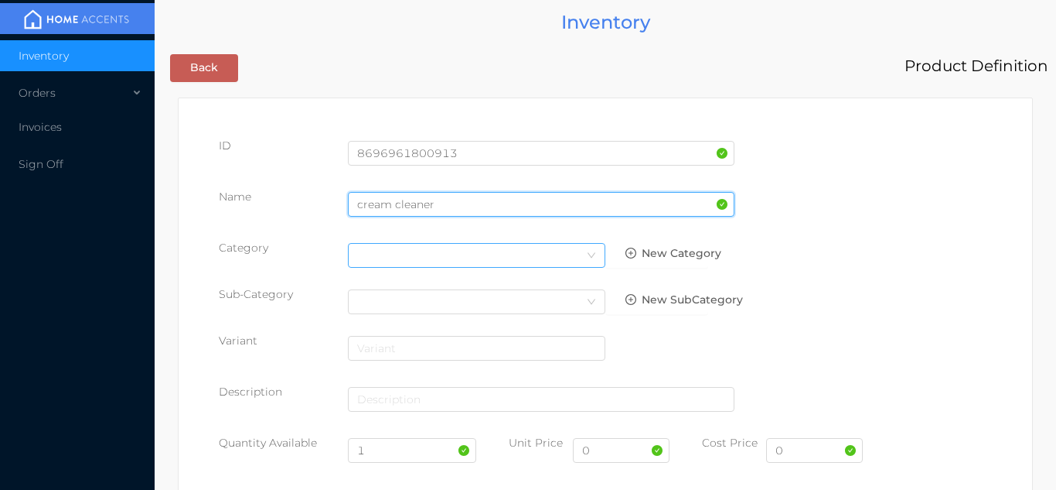
type input "cream cleaner"
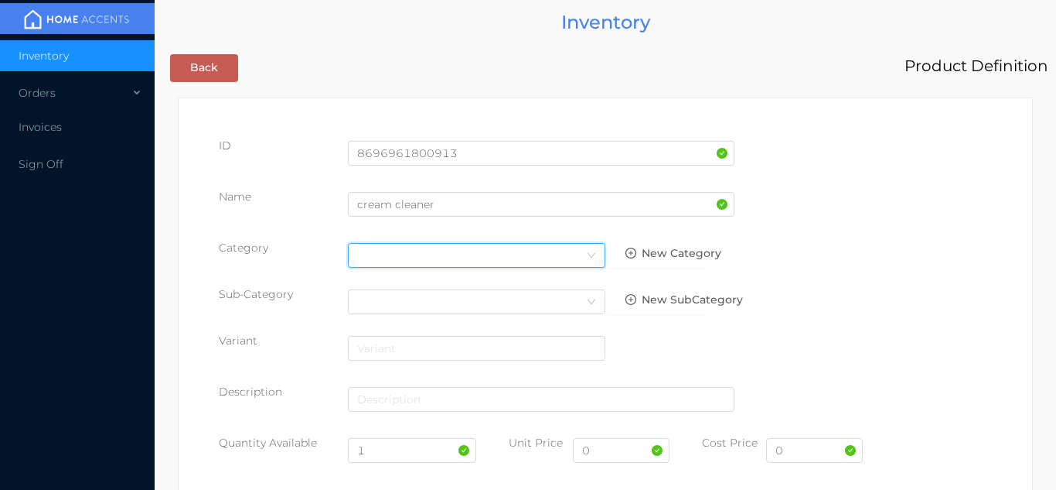
click at [568, 244] on div "Select Category" at bounding box center [476, 255] width 239 height 23
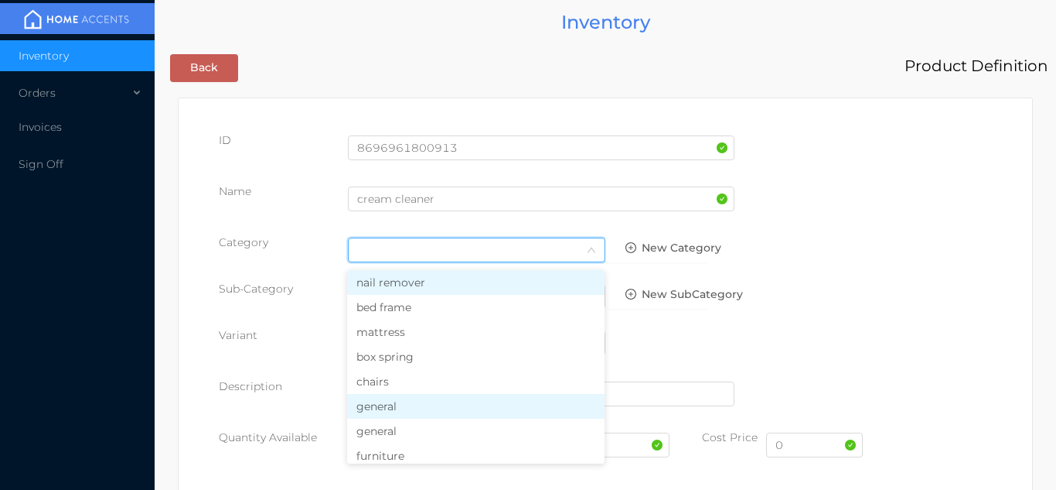
click at [425, 402] on li "general" at bounding box center [476, 406] width 258 height 25
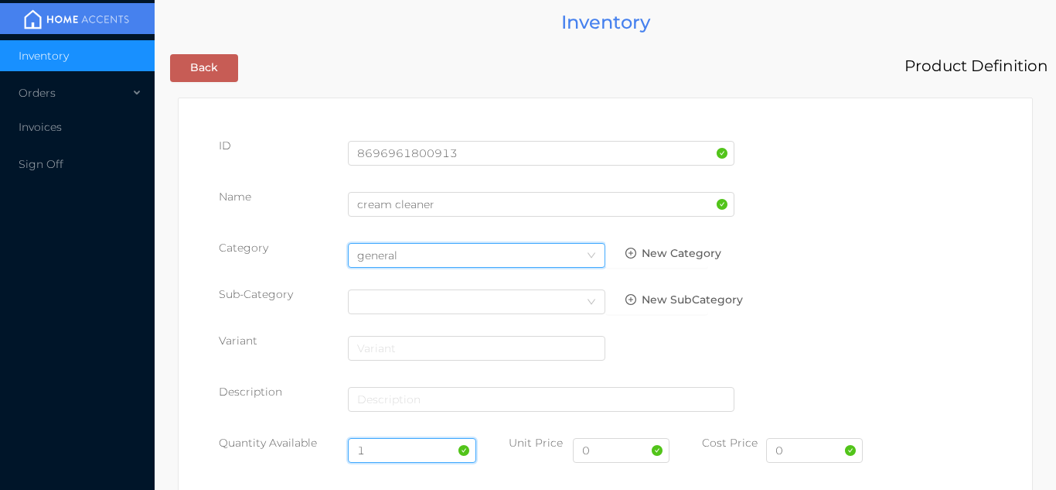
click at [384, 448] on input "1" at bounding box center [412, 450] width 129 height 25
type input "48"
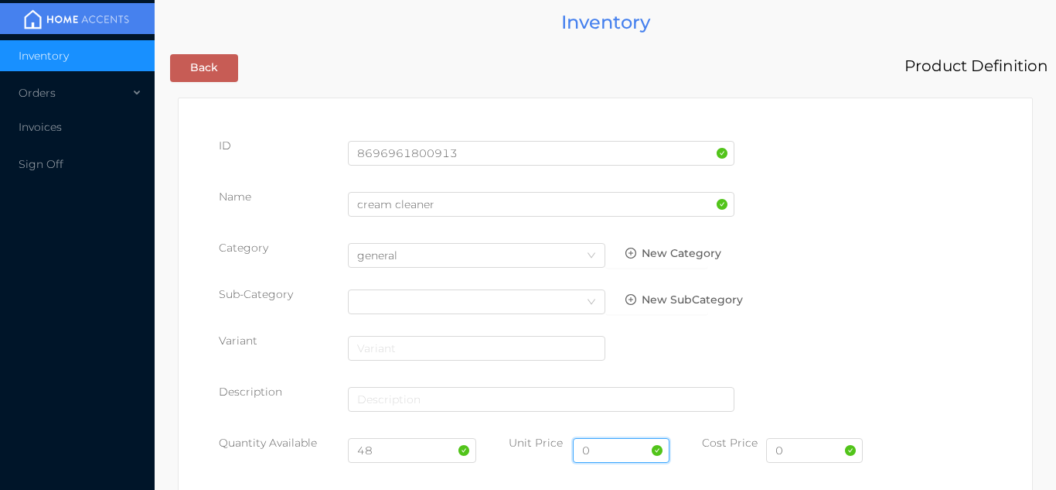
click at [612, 456] on input "0" at bounding box center [621, 450] width 97 height 25
type input "2.99"
click at [810, 452] on input "0" at bounding box center [814, 450] width 97 height 25
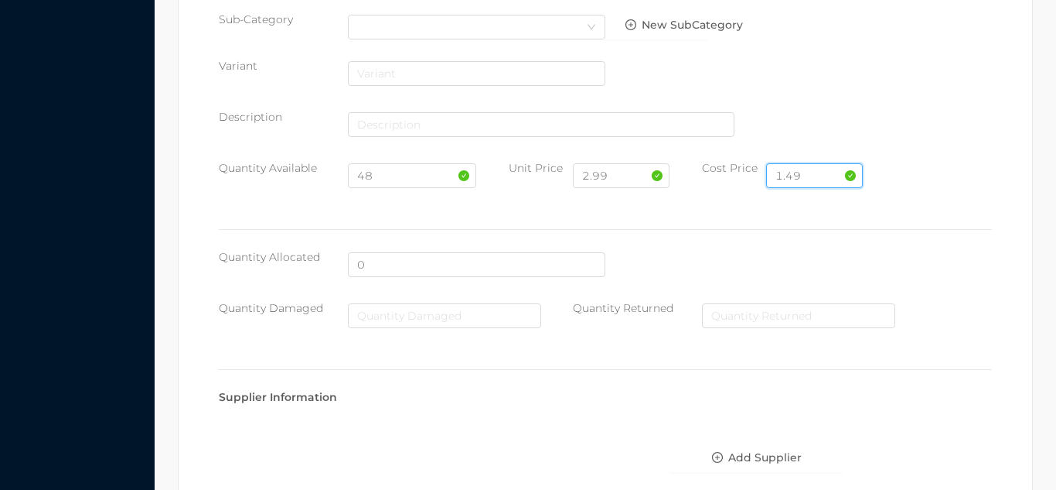
scroll to position [795, 0]
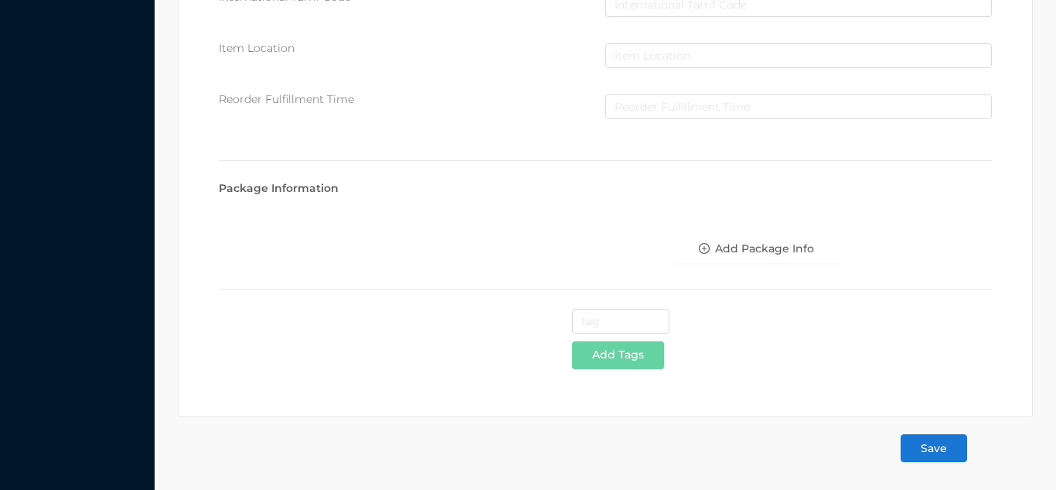
type input "1.49"
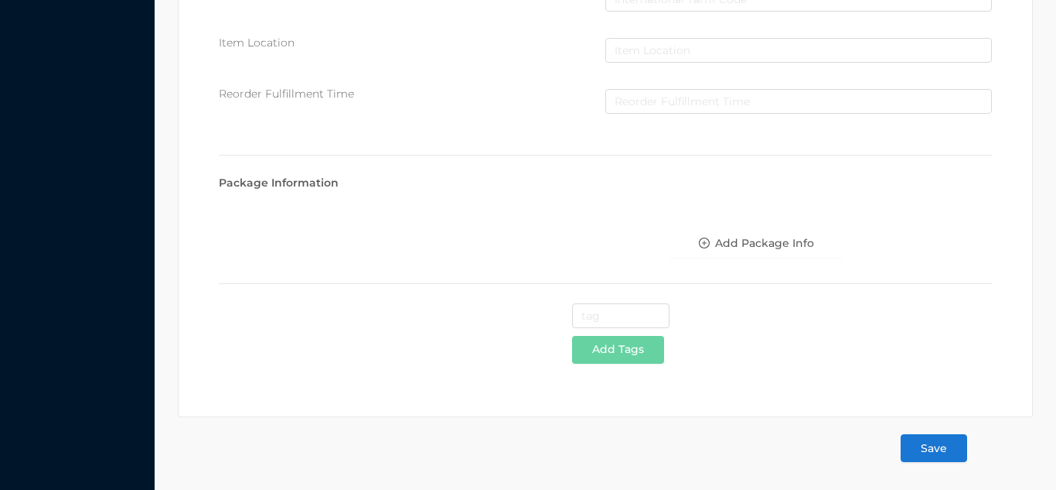
click at [946, 457] on button "Save" at bounding box center [934, 448] width 67 height 28
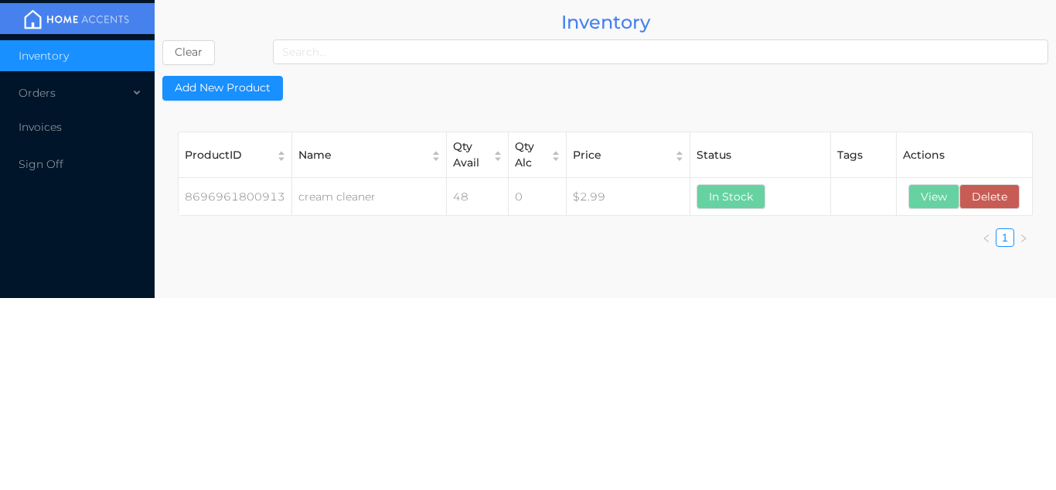
scroll to position [0, 0]
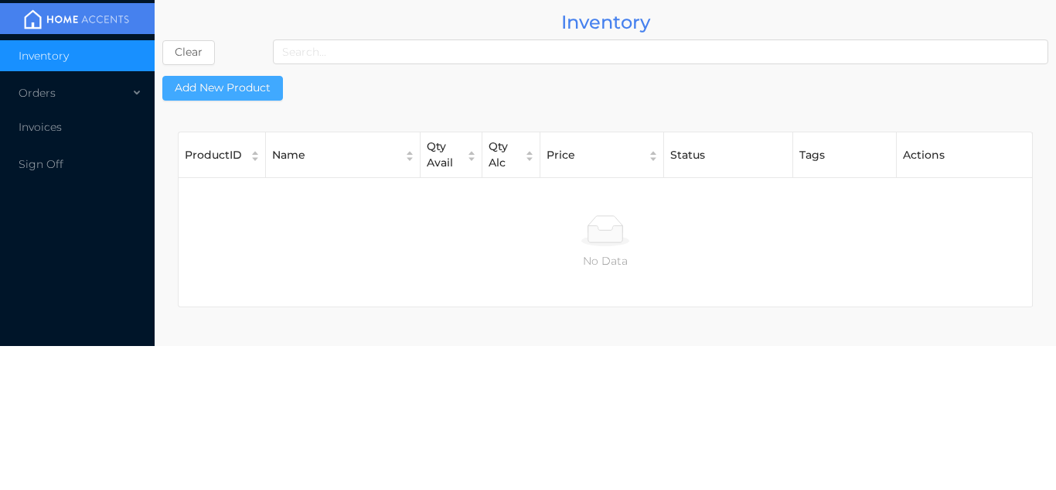
click at [230, 84] on button "Add New Product" at bounding box center [222, 88] width 121 height 25
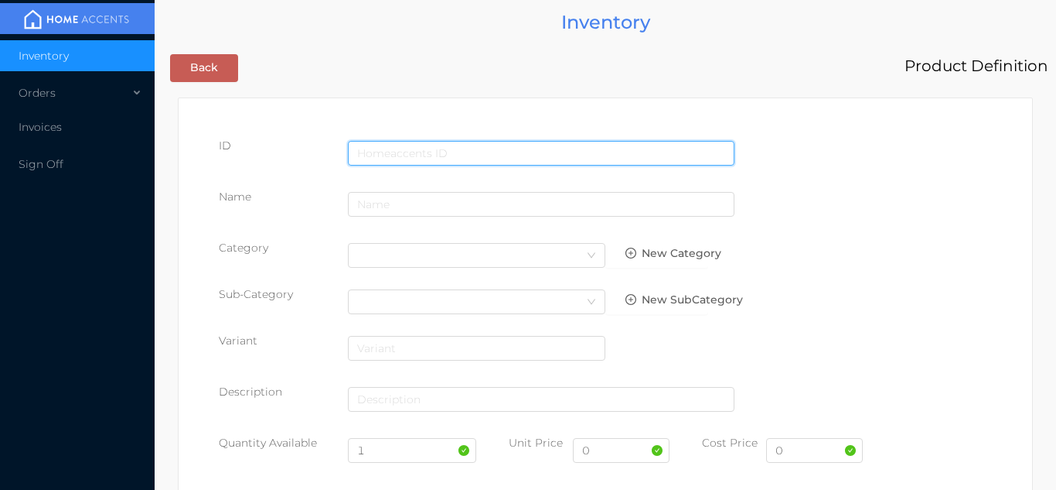
click at [439, 146] on input "text" at bounding box center [541, 153] width 387 height 25
type input "8696961800920"
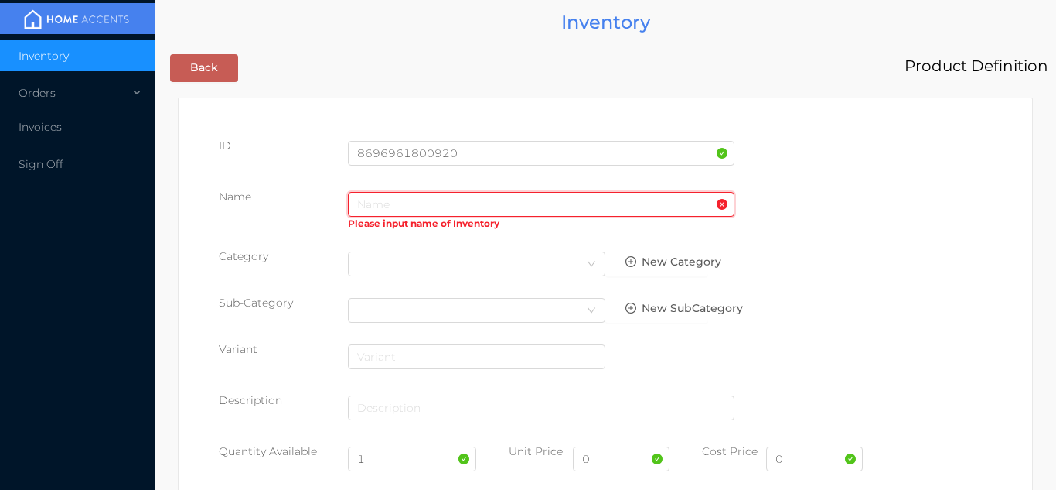
click at [425, 200] on input "text" at bounding box center [541, 204] width 387 height 25
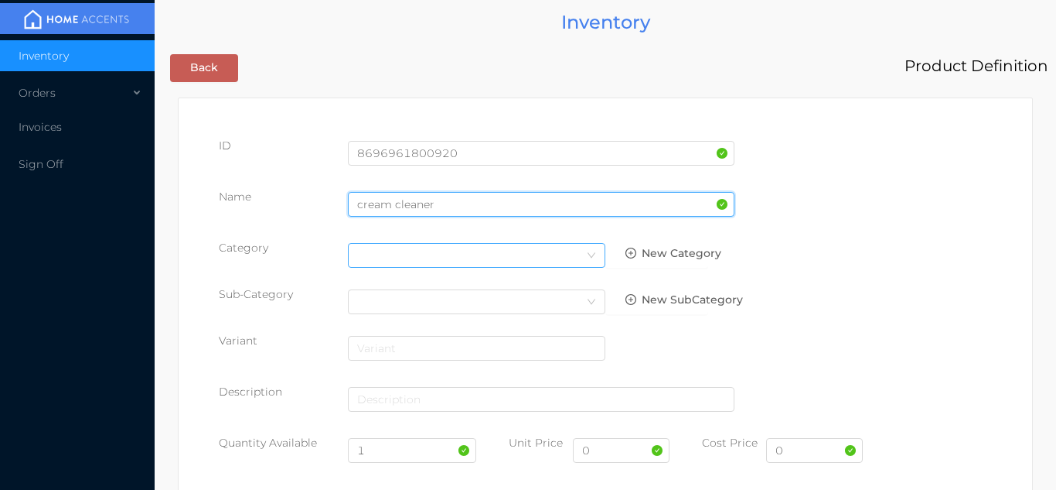
type input "cream cleaner"
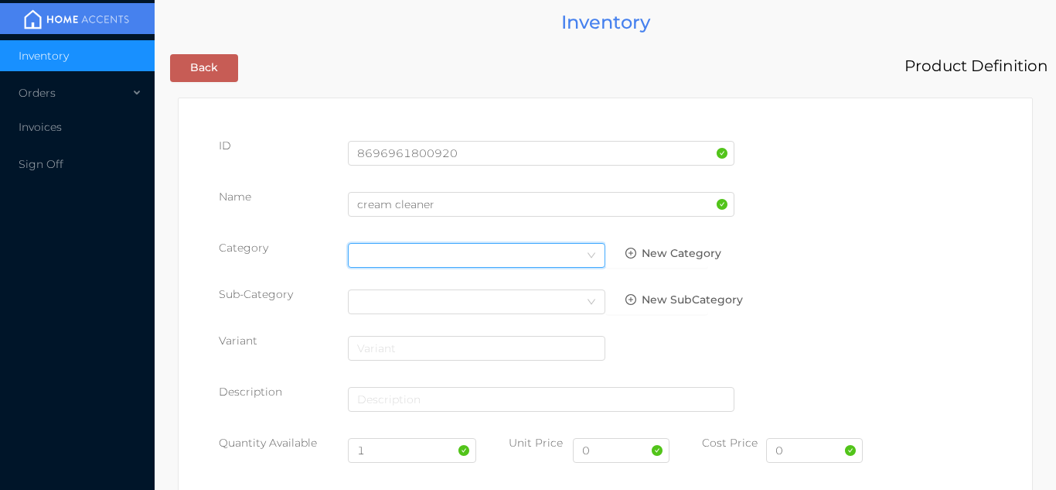
click at [560, 249] on div "Select Category" at bounding box center [476, 255] width 239 height 23
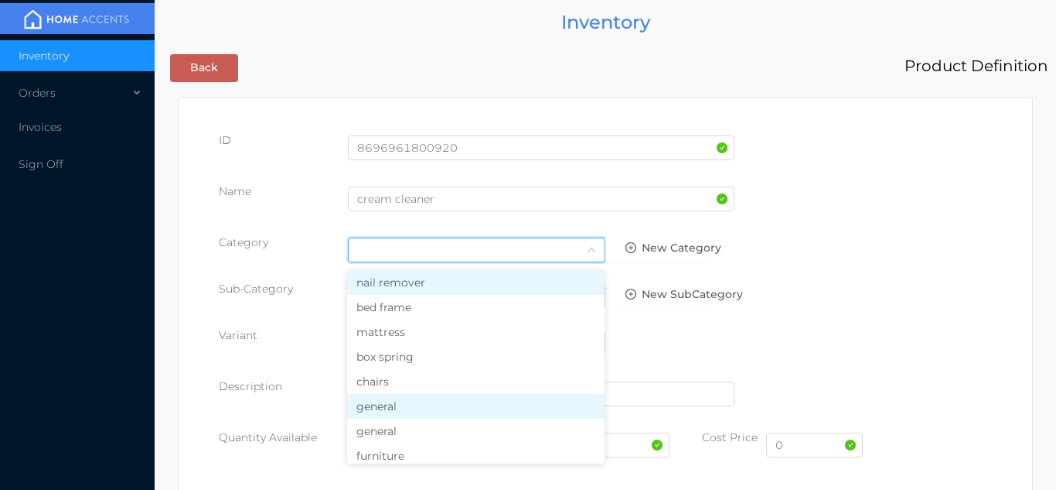
click at [429, 408] on li "general" at bounding box center [476, 406] width 258 height 25
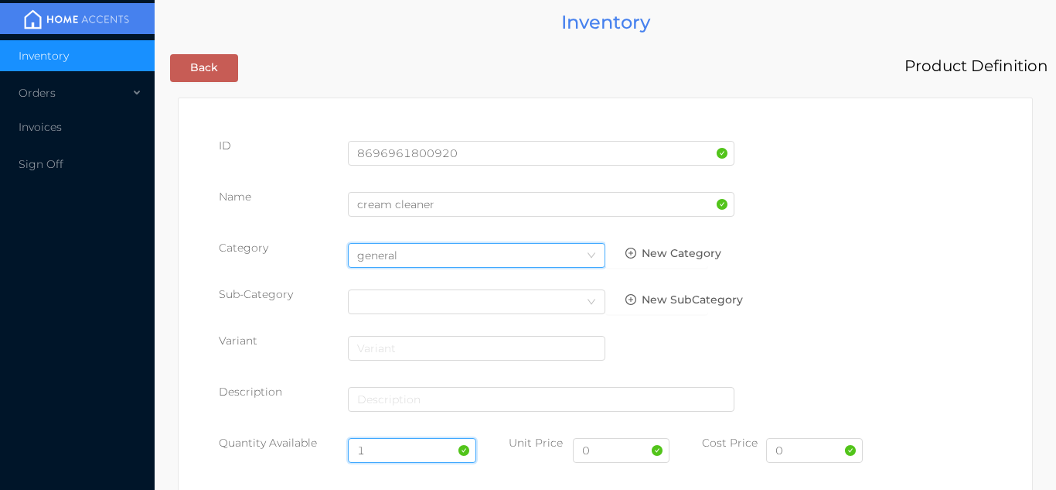
click at [391, 447] on input "1" at bounding box center [412, 450] width 129 height 25
type input "48"
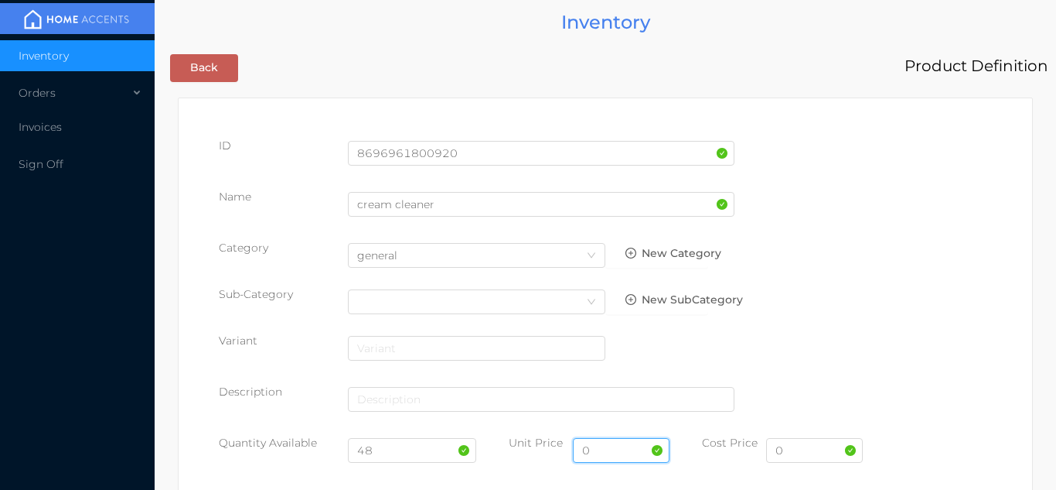
click at [601, 452] on input "0" at bounding box center [621, 450] width 97 height 25
type input "3"
type input "2.99"
click at [819, 455] on input "0" at bounding box center [814, 450] width 97 height 25
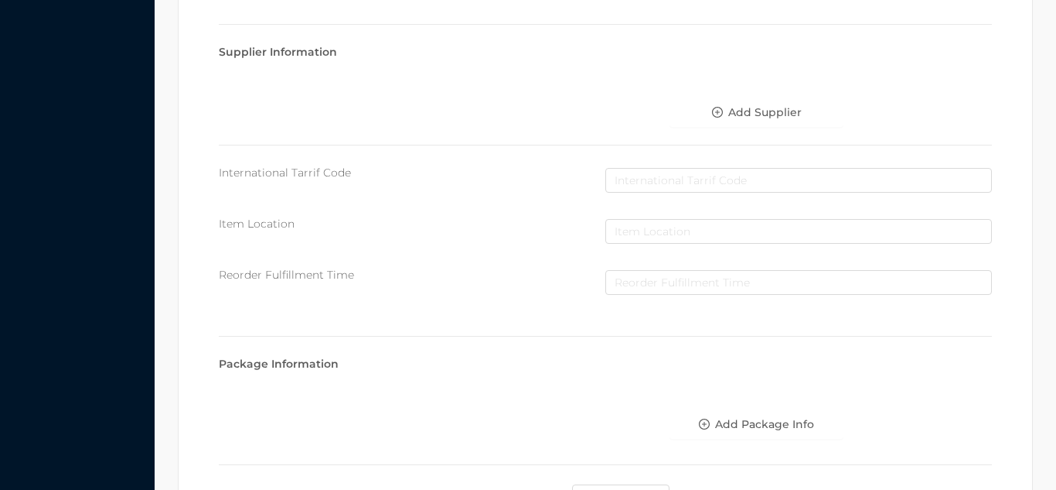
scroll to position [795, 0]
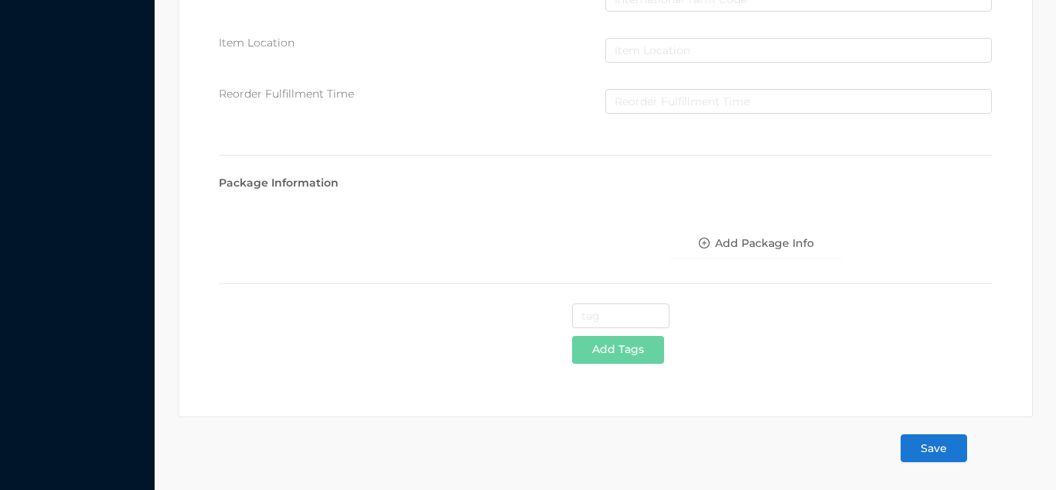
type input "1.49"
click at [938, 448] on button "Save" at bounding box center [934, 448] width 67 height 28
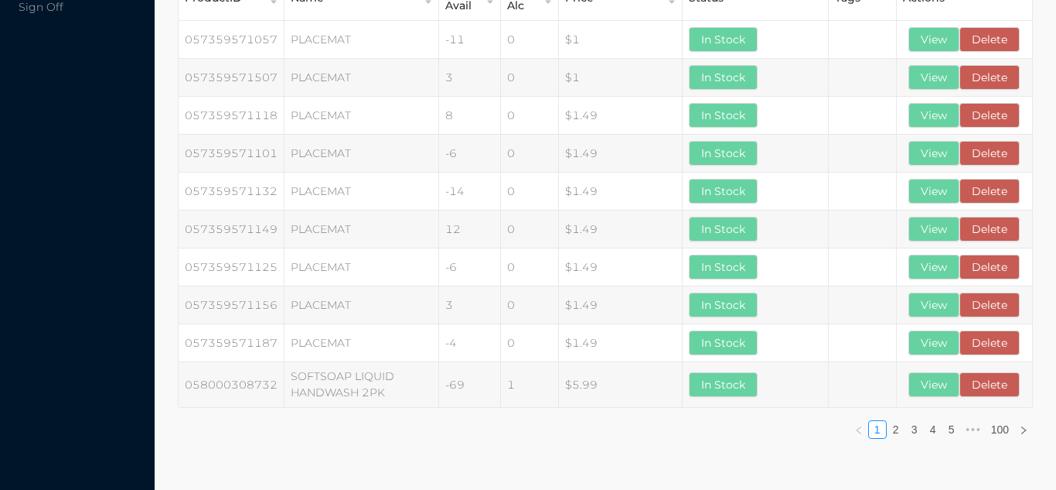
scroll to position [0, 0]
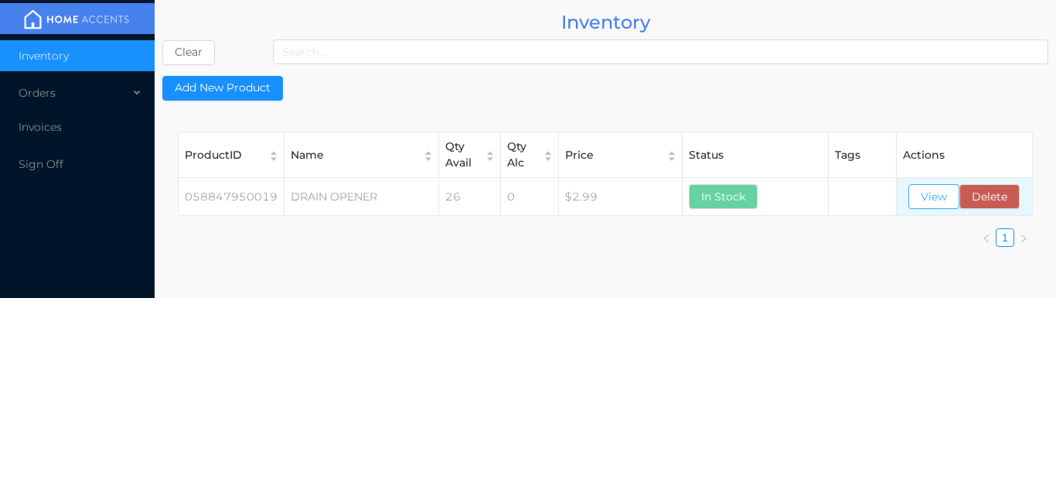
click at [937, 202] on button "View" at bounding box center [934, 196] width 51 height 25
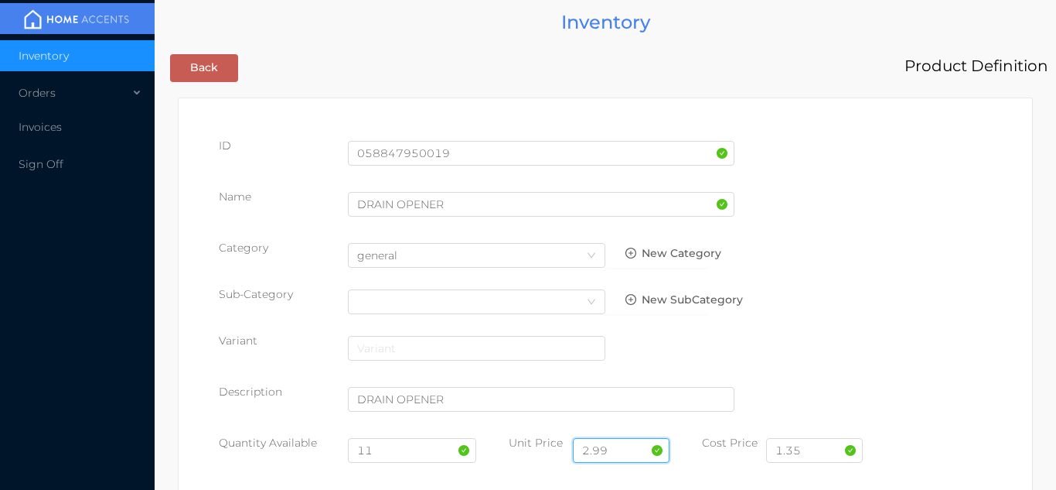
click at [619, 447] on input "2.99" at bounding box center [621, 450] width 97 height 25
type input "2"
type input "3.99"
click at [839, 455] on input "1.35" at bounding box center [814, 450] width 97 height 25
type input "1.98"
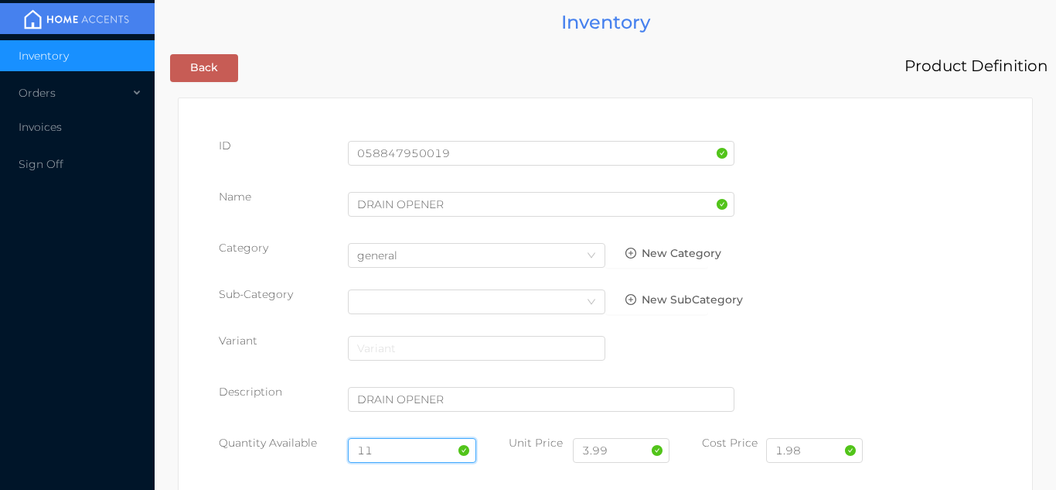
click at [407, 453] on input "11" at bounding box center [412, 450] width 129 height 25
type input "1"
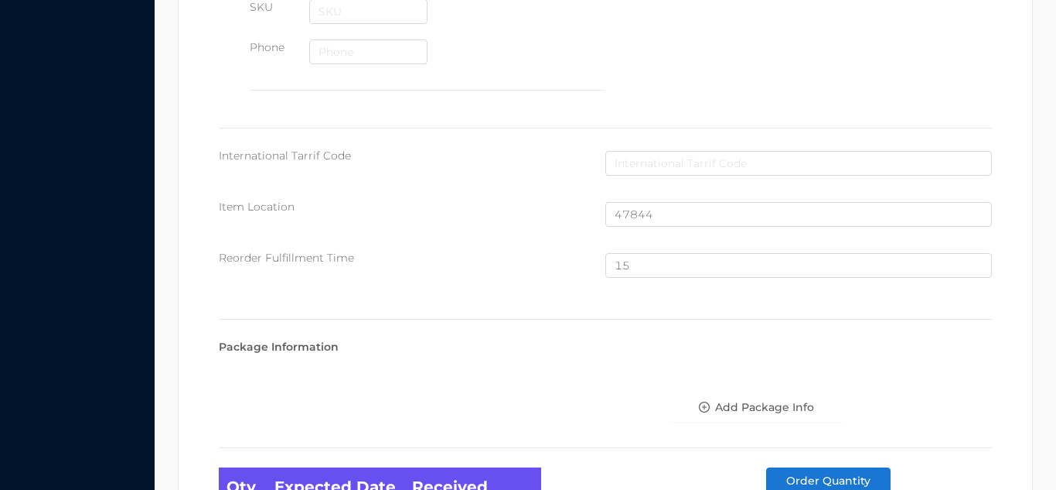
scroll to position [1041, 0]
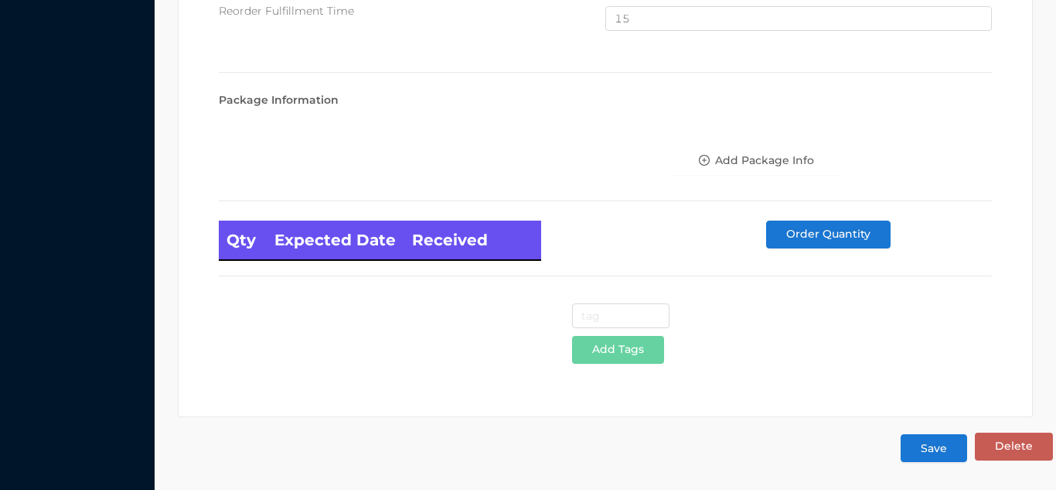
type input "24"
click at [943, 457] on button "Save" at bounding box center [934, 448] width 67 height 28
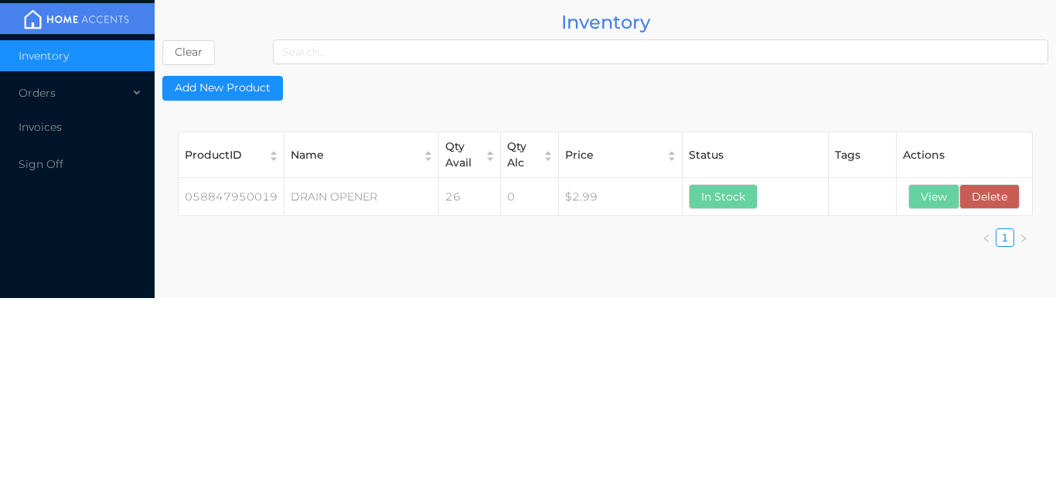
scroll to position [0, 0]
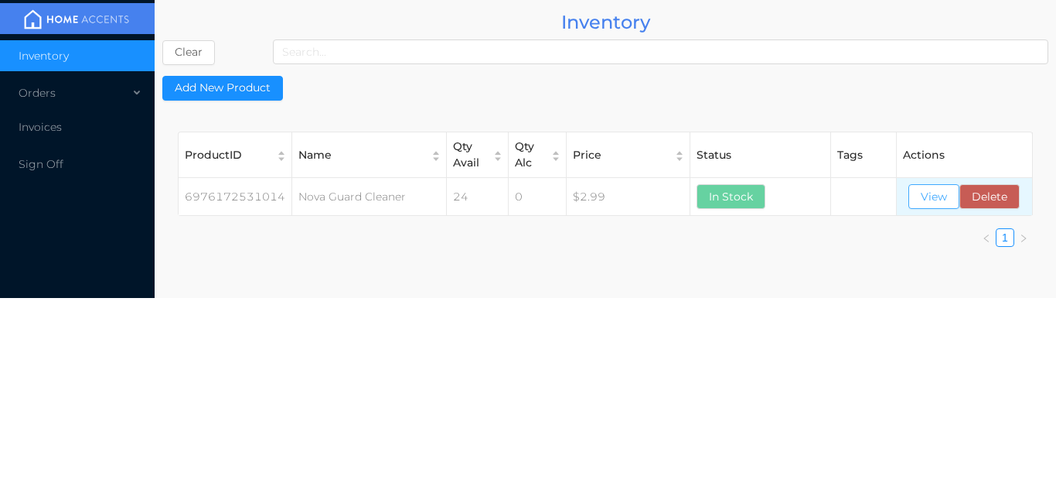
click at [923, 202] on button "View" at bounding box center [934, 196] width 51 height 25
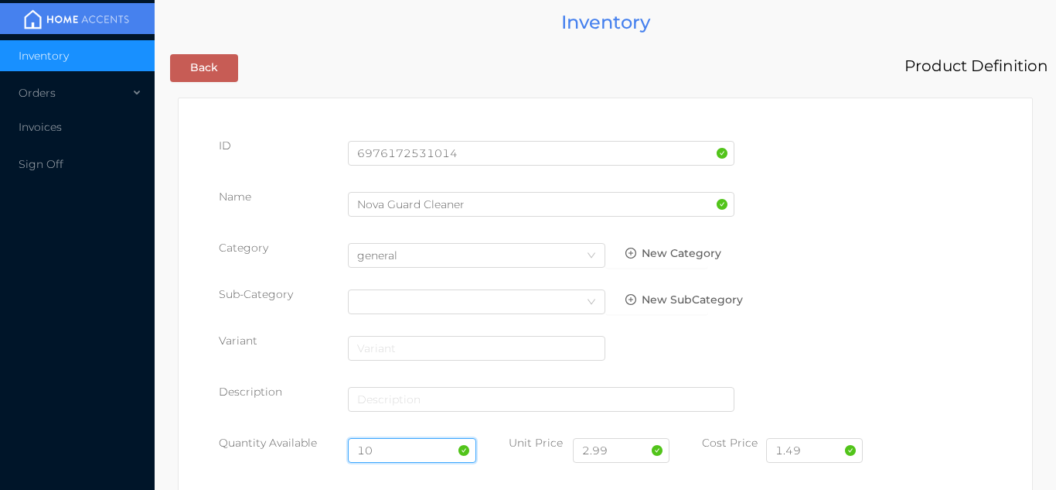
click at [400, 449] on input "10" at bounding box center [412, 450] width 129 height 25
type input "1"
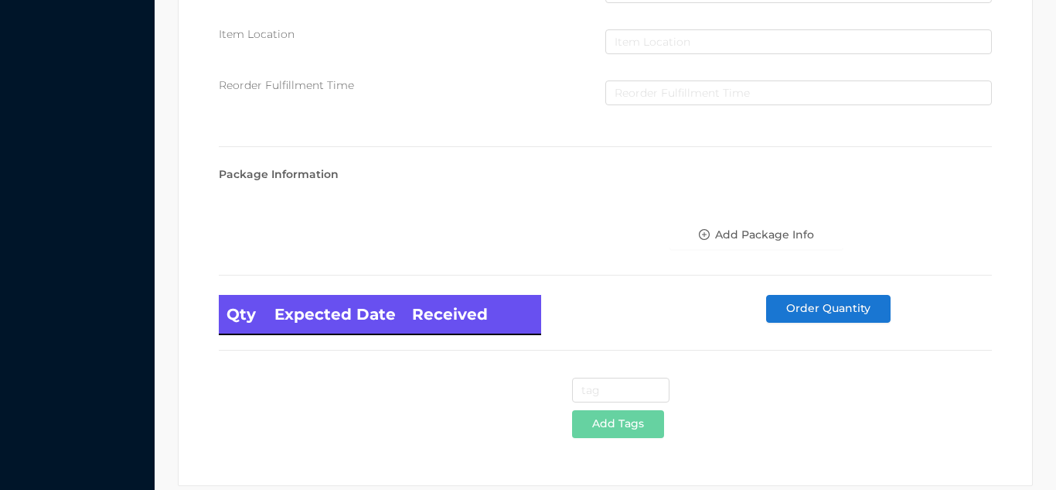
scroll to position [878, 0]
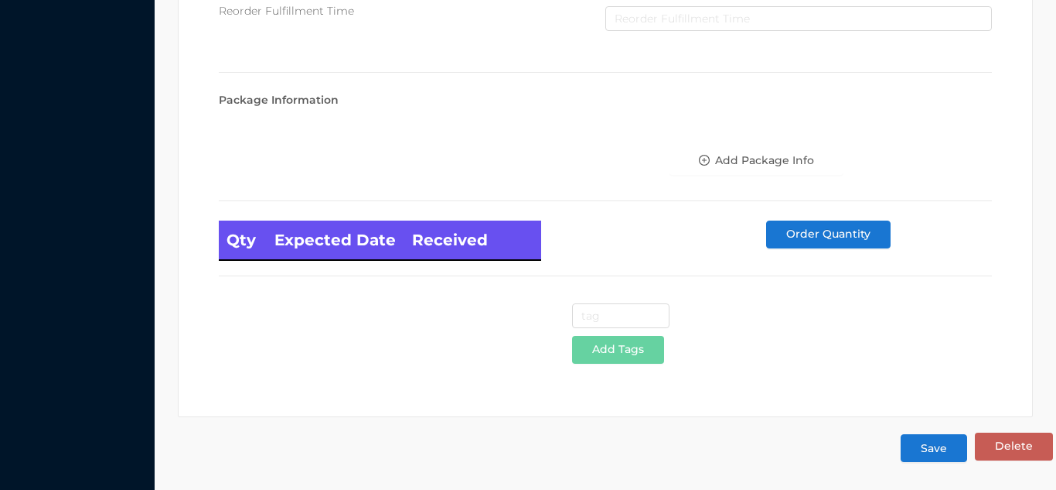
type input "24"
click at [937, 460] on button "Save" at bounding box center [934, 448] width 67 height 28
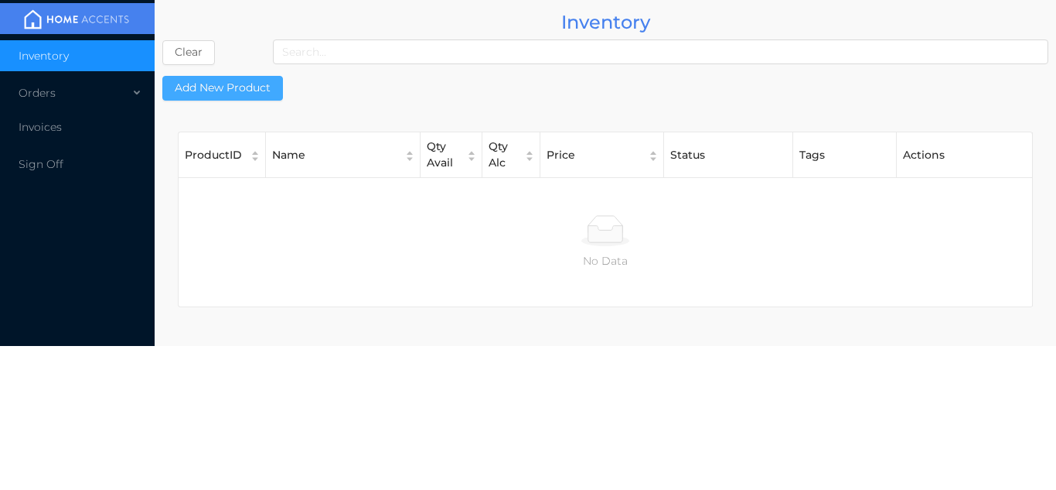
click at [245, 97] on button "Add New Product" at bounding box center [222, 88] width 121 height 25
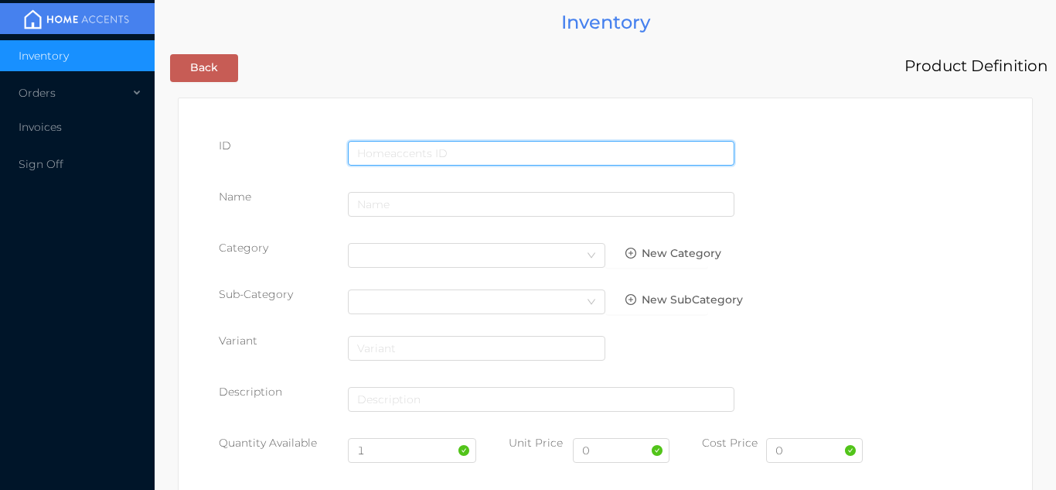
click at [396, 146] on input "text" at bounding box center [541, 153] width 387 height 25
type input "6976172536156"
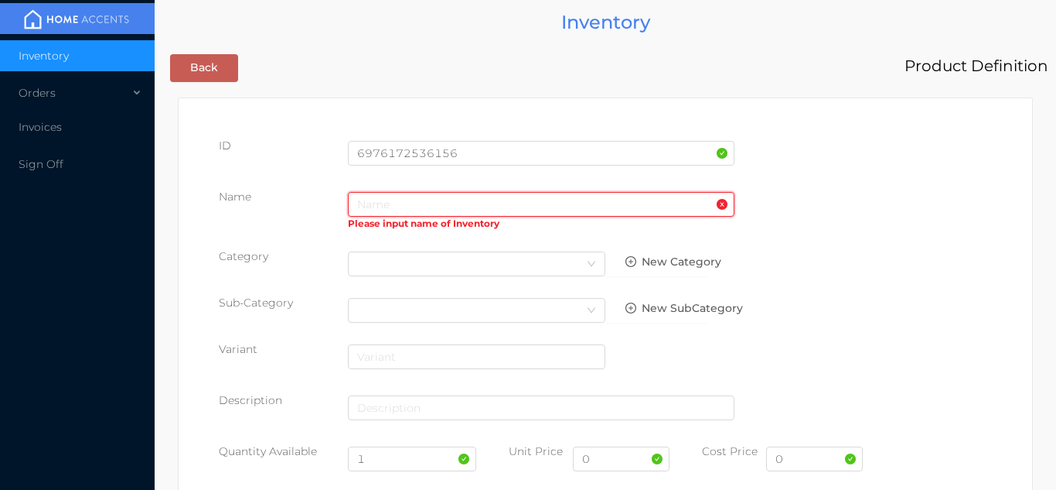
click at [370, 209] on input "text" at bounding box center [541, 204] width 387 height 25
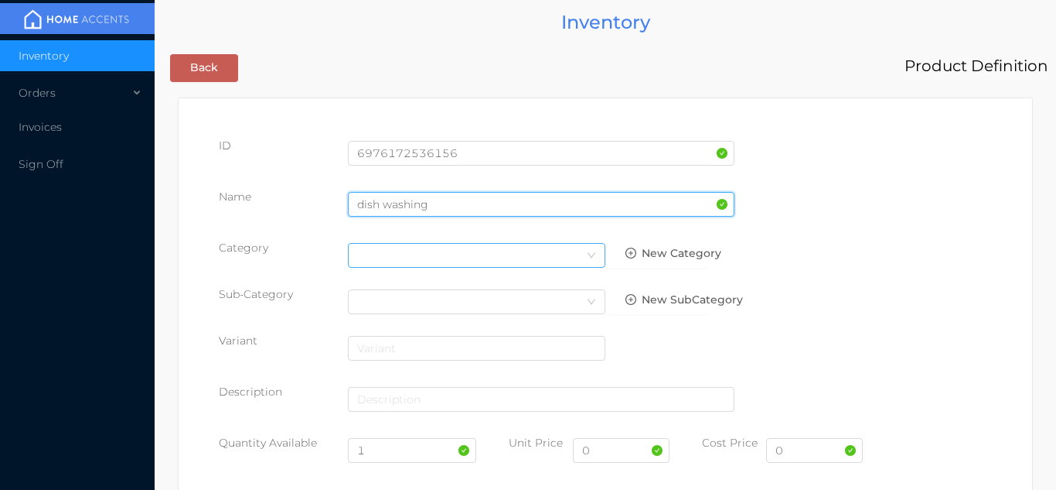
type input "dish washing"
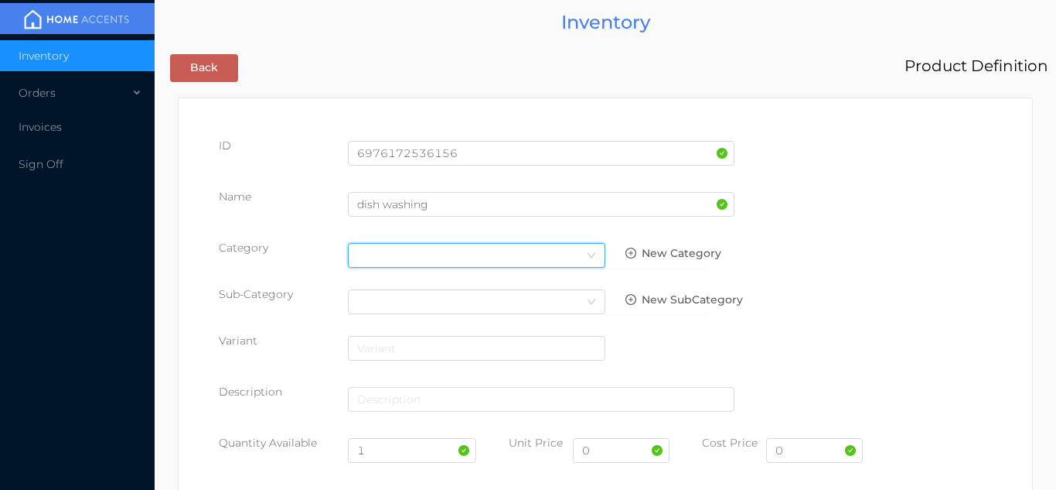
click at [593, 258] on icon "icon: down" at bounding box center [591, 255] width 9 height 9
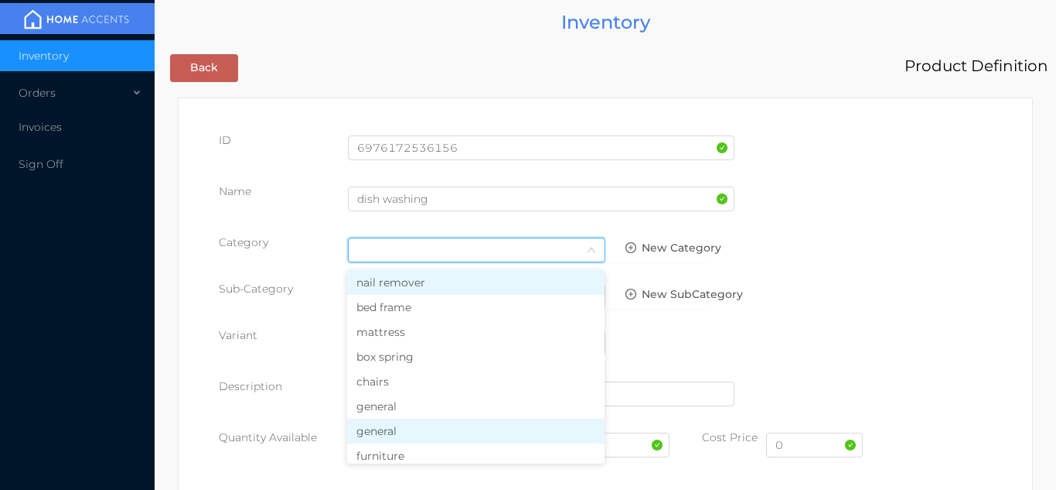
click at [437, 429] on li "general" at bounding box center [476, 430] width 258 height 25
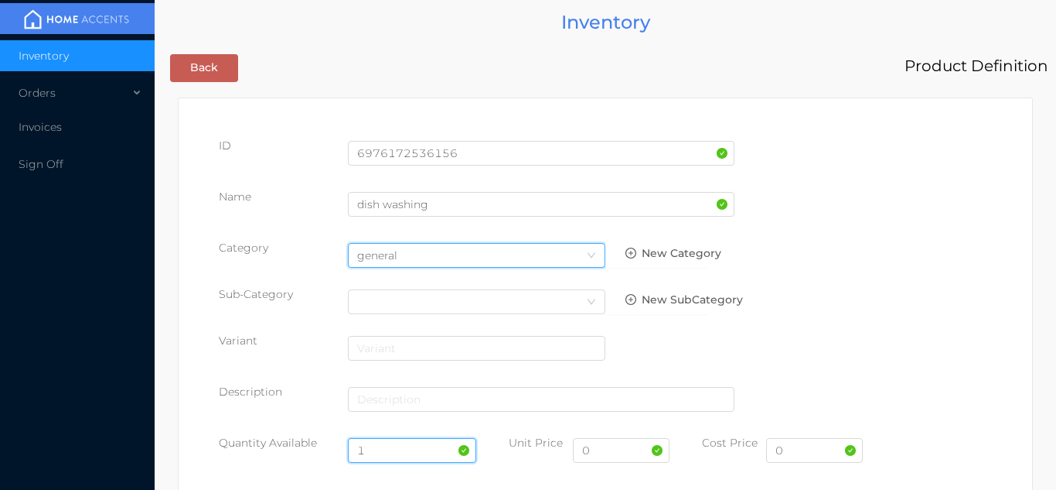
click at [393, 450] on input "1" at bounding box center [412, 450] width 129 height 25
type input "24"
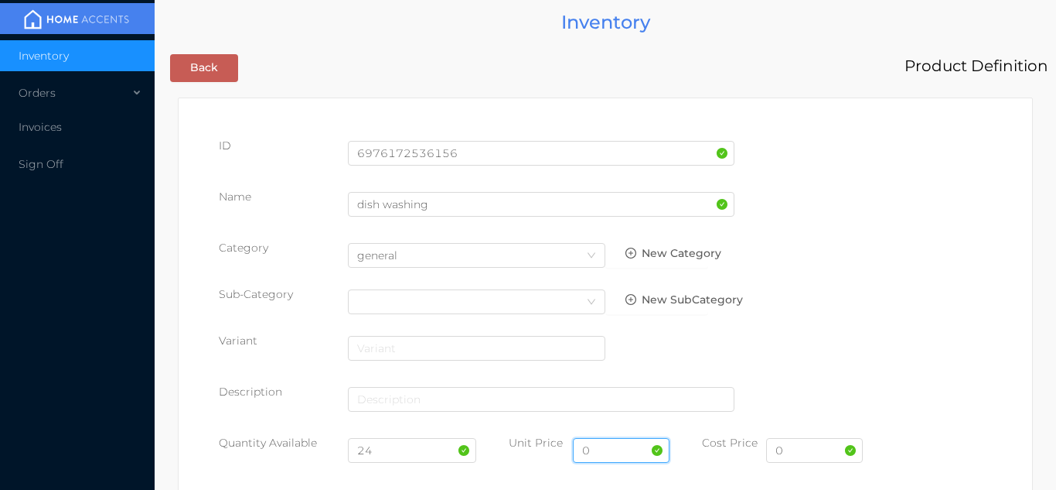
click at [615, 453] on input "0" at bounding box center [621, 450] width 97 height 25
type input "3"
type input "2.99"
click at [808, 449] on input "0" at bounding box center [814, 450] width 97 height 25
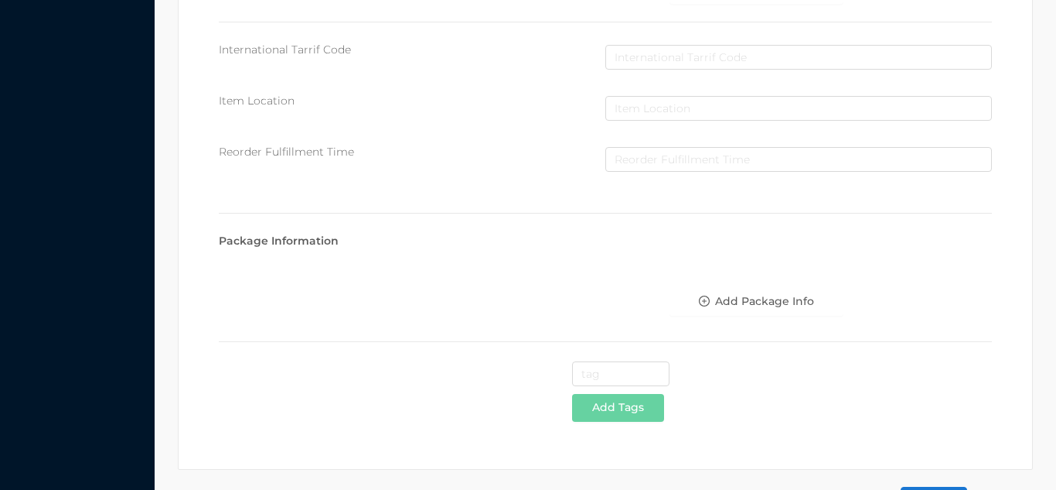
scroll to position [795, 0]
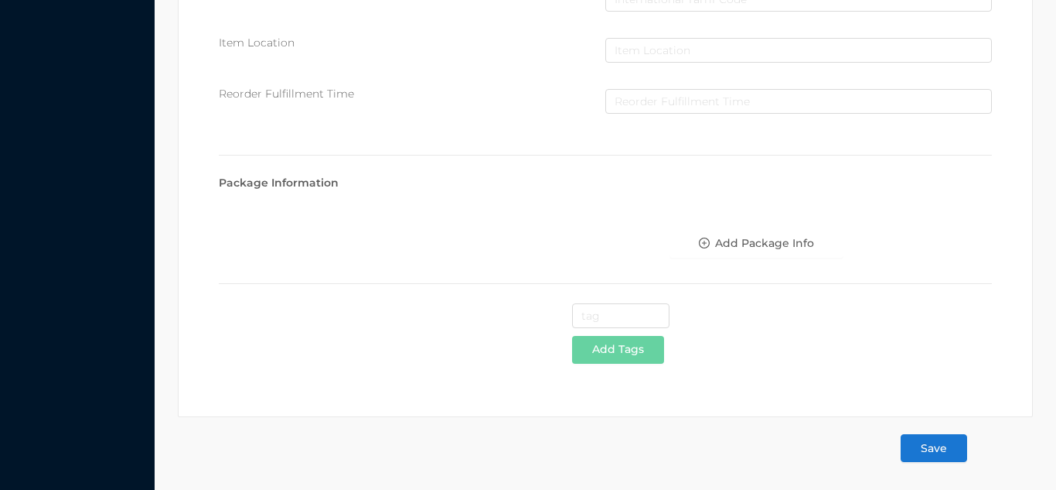
type input "1.49"
click at [937, 458] on button "Save" at bounding box center [934, 448] width 67 height 28
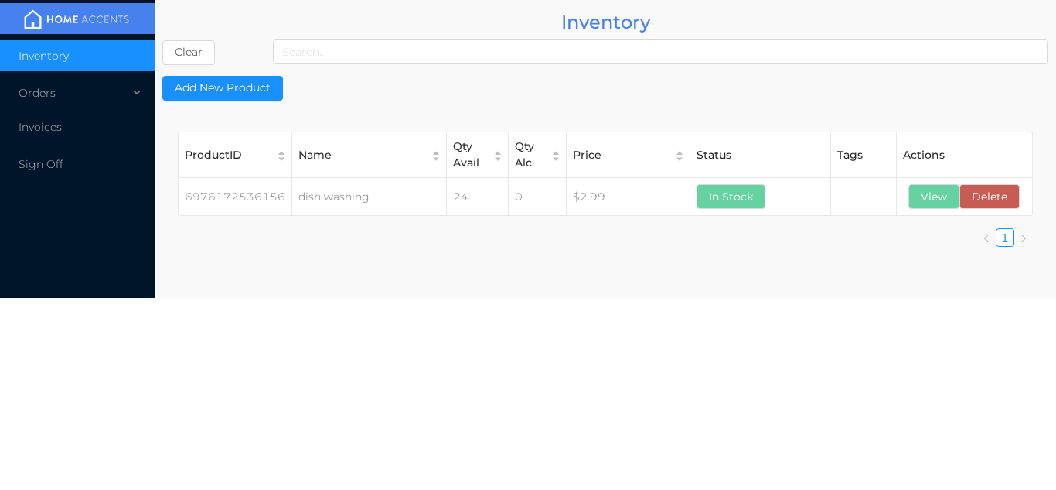
scroll to position [0, 0]
click at [928, 187] on button "View" at bounding box center [934, 196] width 51 height 25
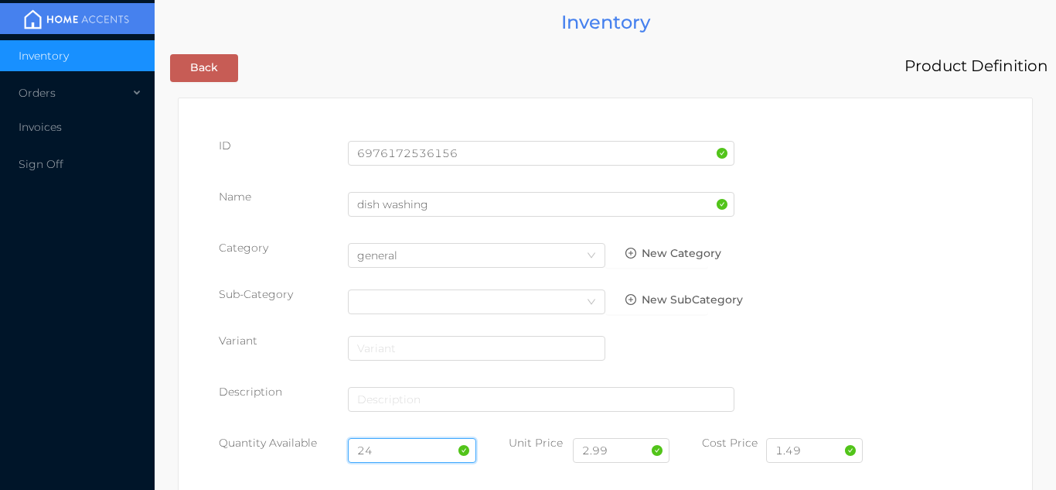
click at [395, 447] on input "24" at bounding box center [412, 450] width 129 height 25
type input "2"
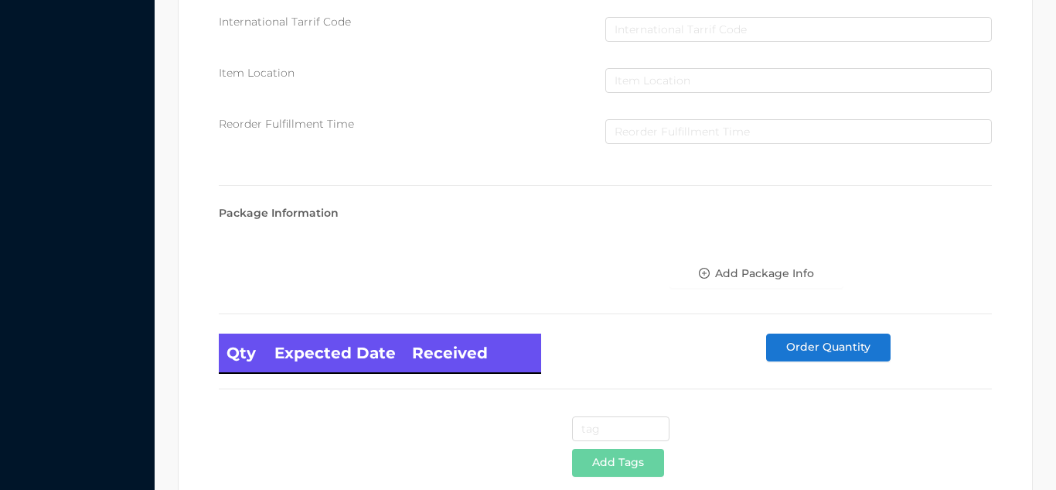
scroll to position [878, 0]
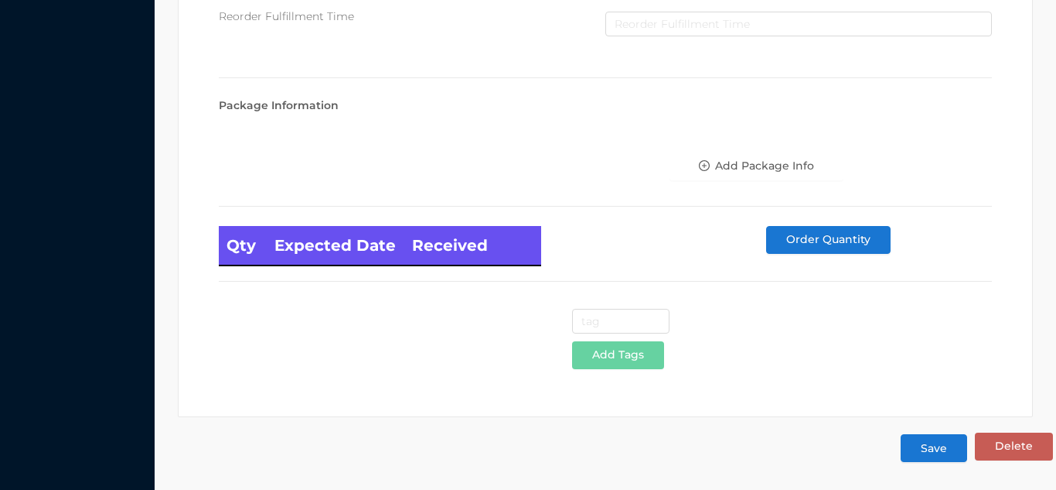
type input "72"
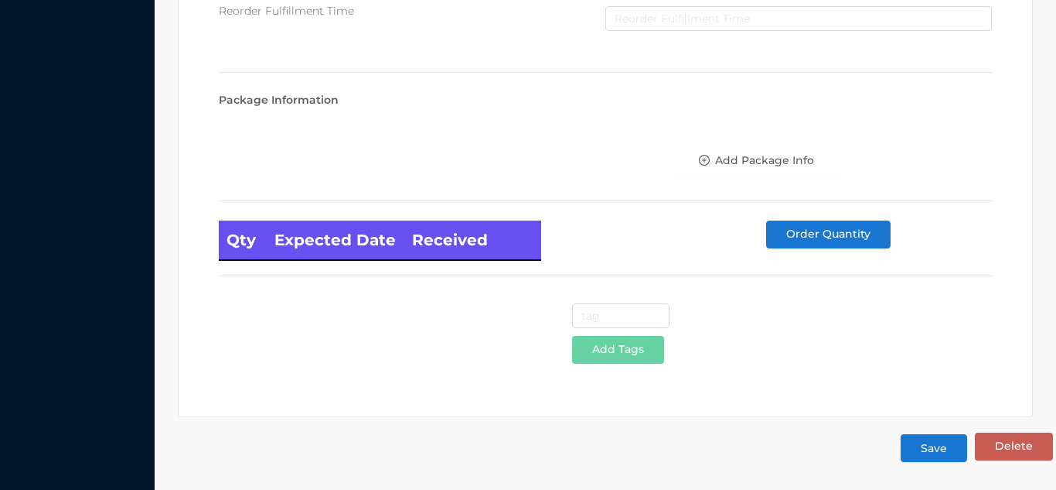
click at [909, 448] on button "Save" at bounding box center [934, 448] width 67 height 28
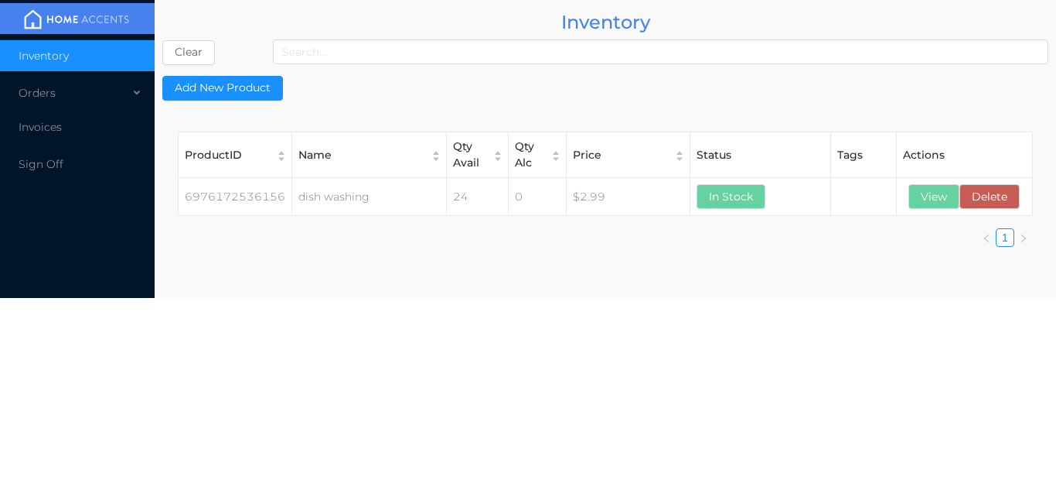
scroll to position [0, 0]
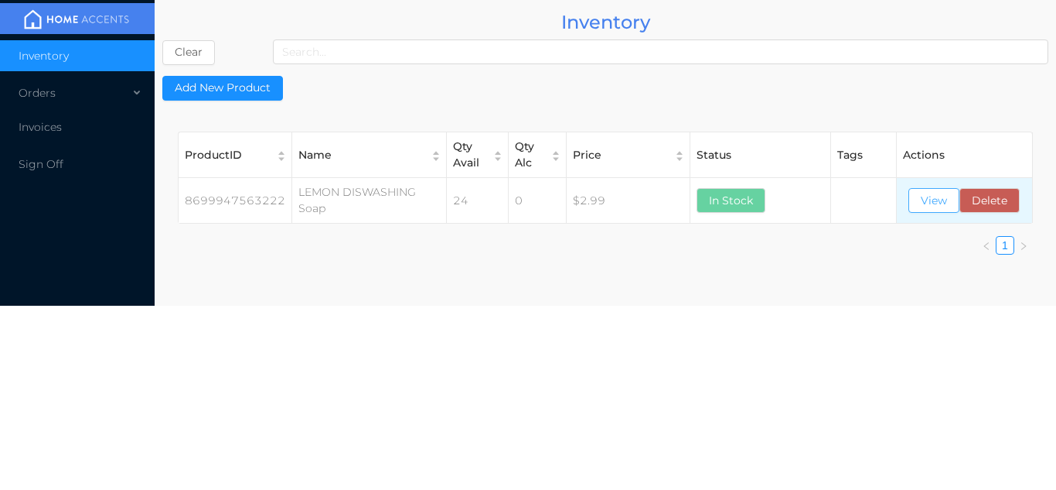
click at [936, 205] on button "View" at bounding box center [934, 200] width 51 height 25
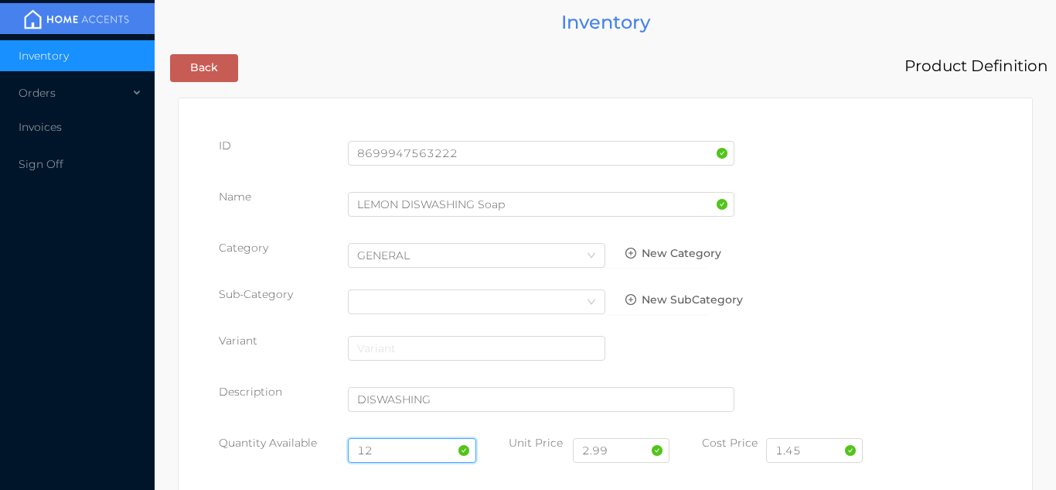
click at [404, 449] on input "12" at bounding box center [412, 450] width 129 height 25
type input "1"
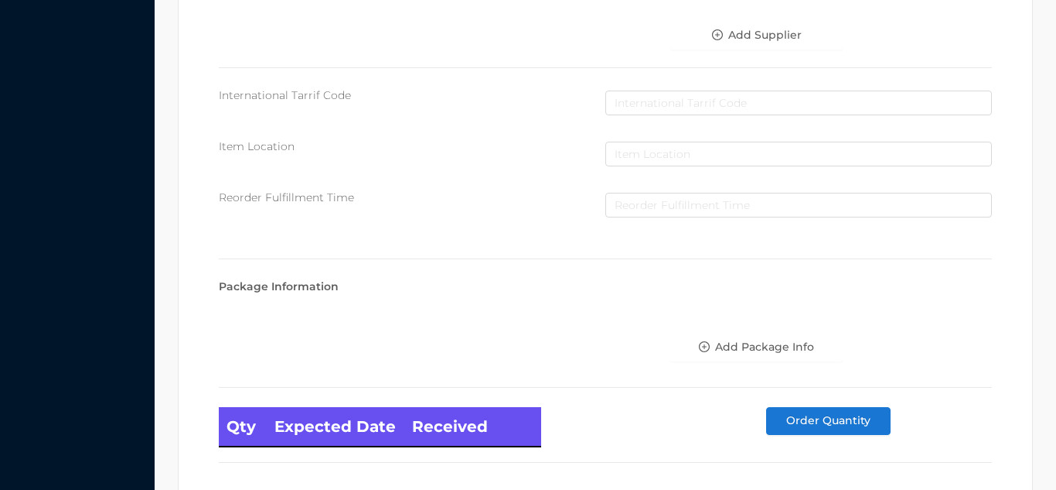
scroll to position [878, 0]
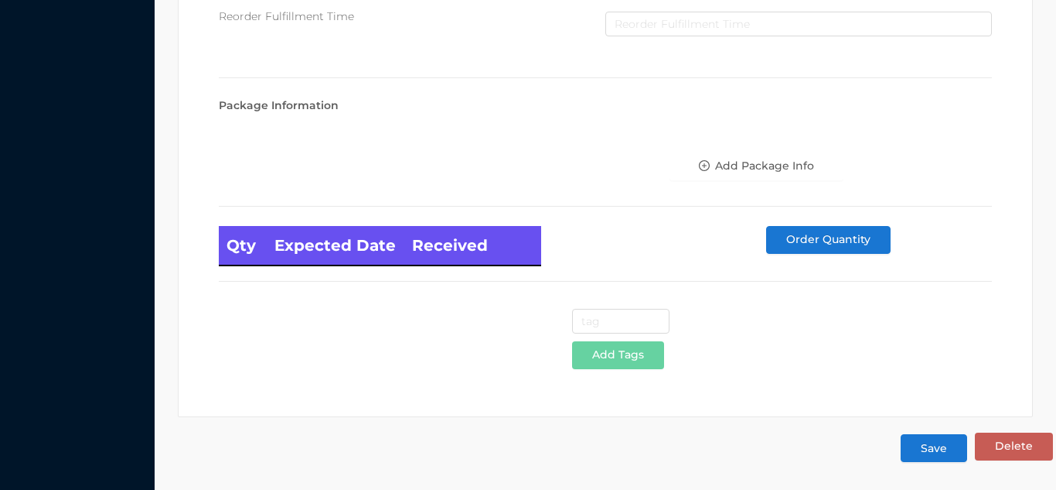
type input "24"
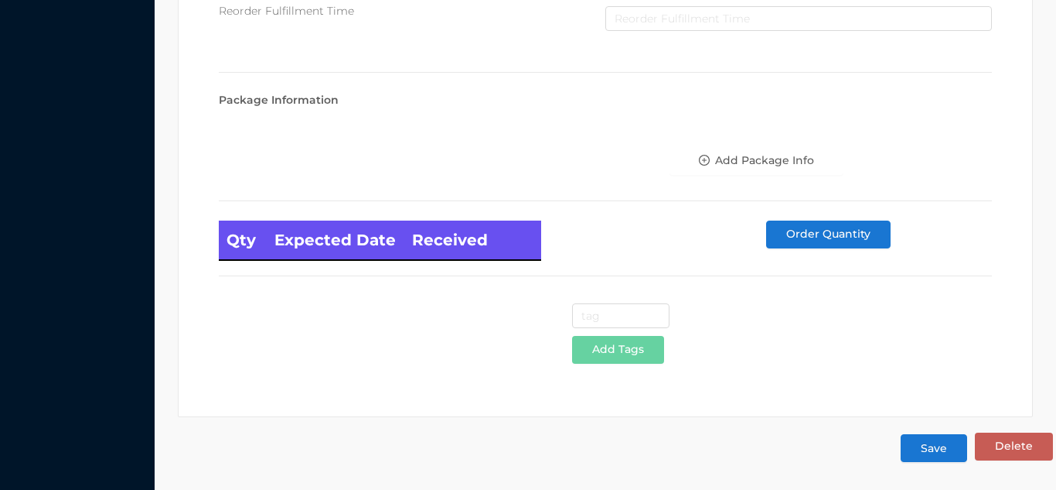
click at [937, 455] on button "Save" at bounding box center [934, 448] width 67 height 28
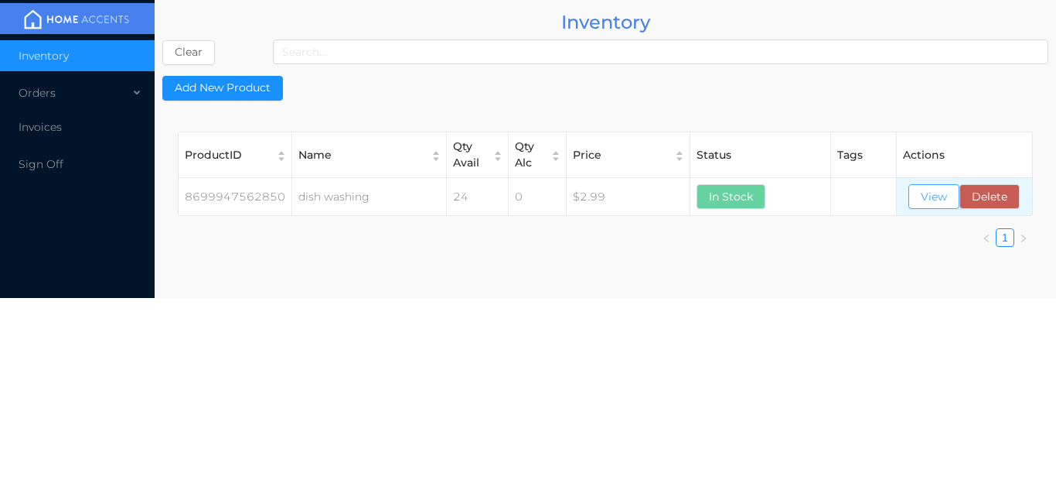
click at [944, 192] on button "View" at bounding box center [934, 196] width 51 height 25
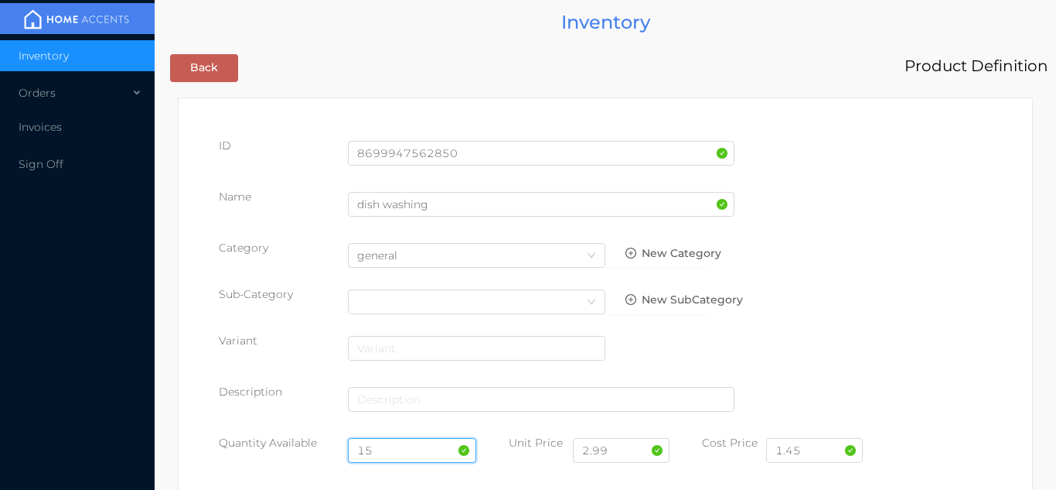
click at [382, 449] on input "15" at bounding box center [412, 450] width 129 height 25
type input "1"
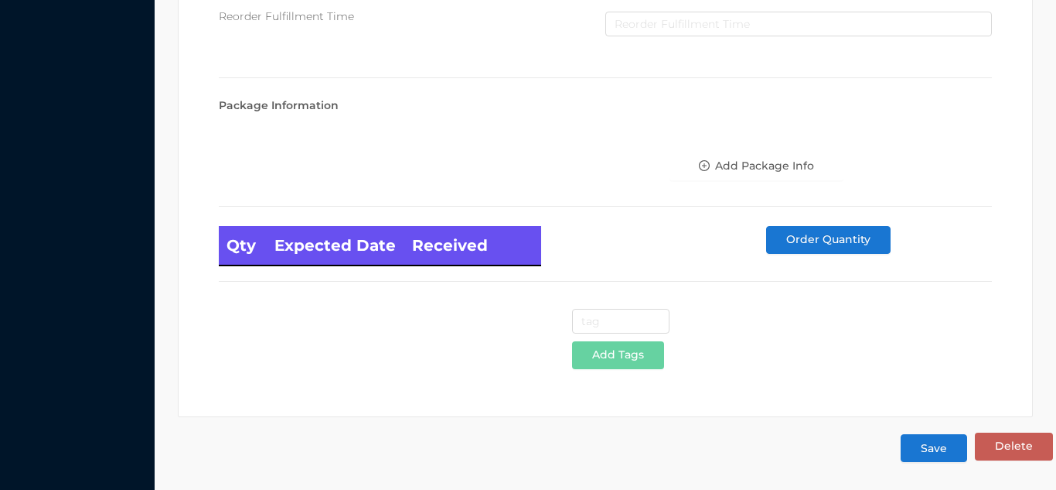
scroll to position [868, 0]
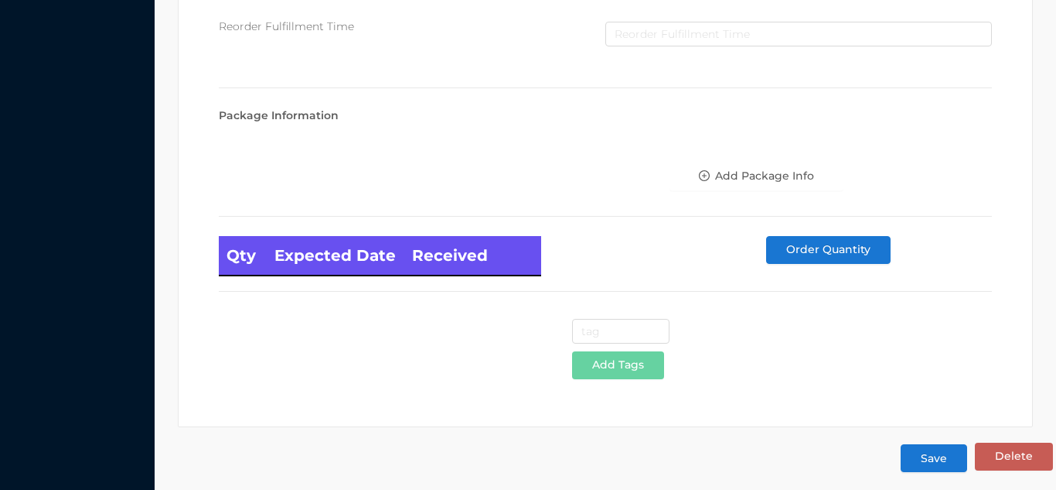
type input "24"
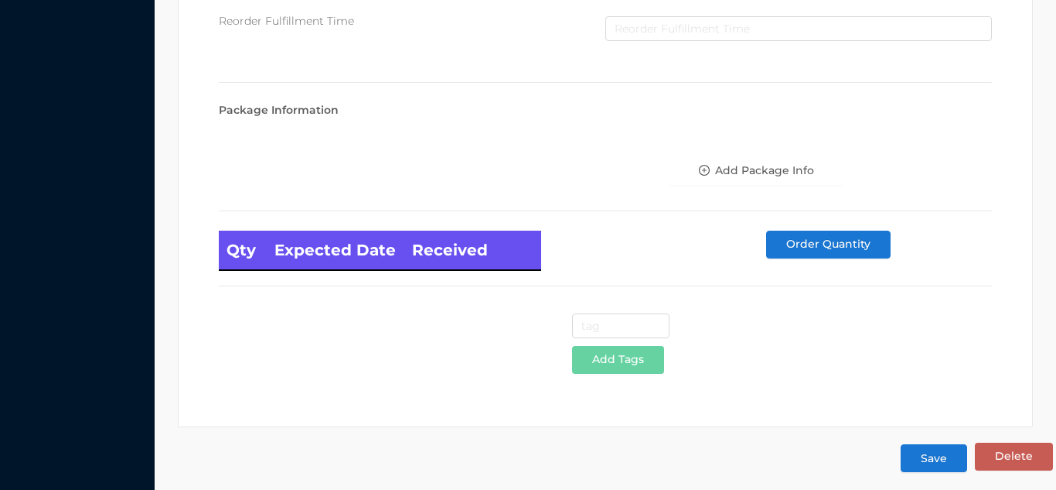
click at [920, 455] on button "Save" at bounding box center [934, 458] width 67 height 28
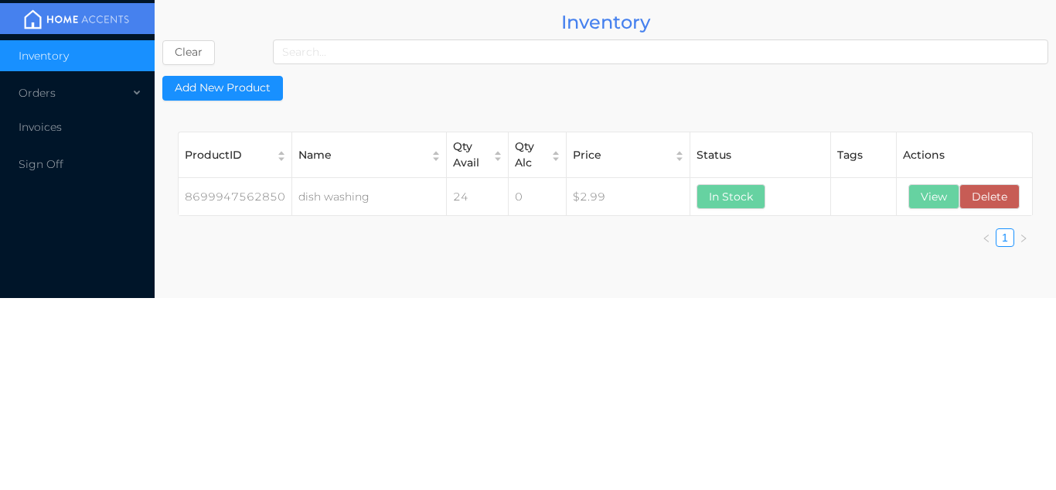
scroll to position [0, 0]
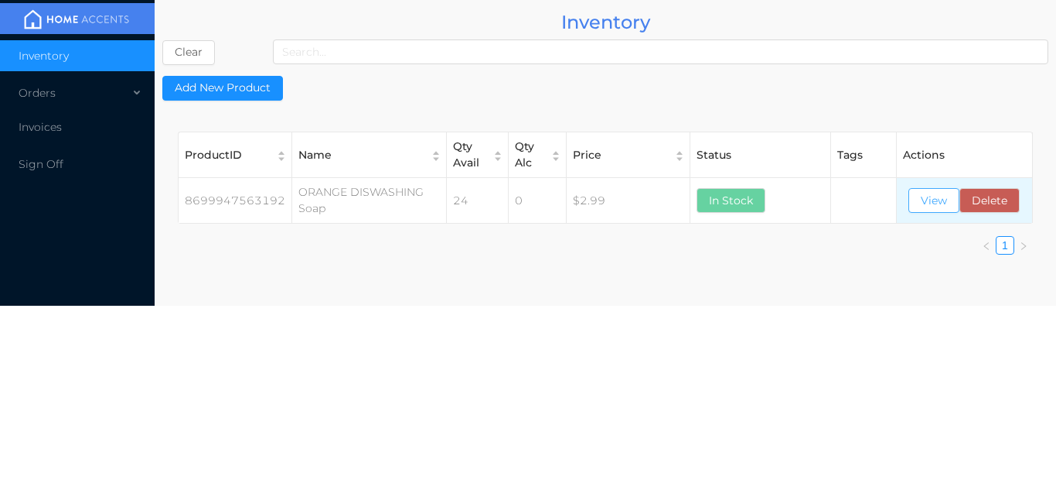
click at [932, 194] on button "View" at bounding box center [934, 200] width 51 height 25
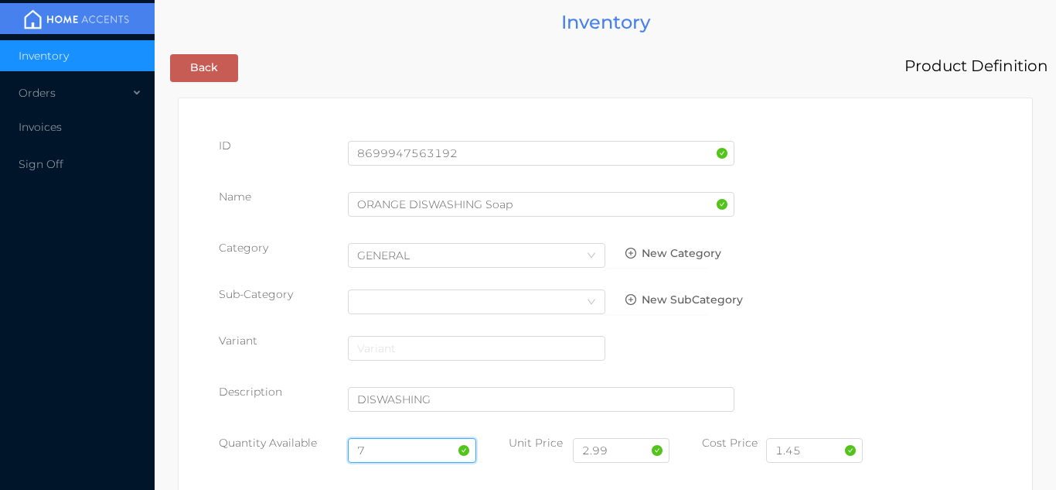
click at [377, 455] on input "7" at bounding box center [412, 450] width 129 height 25
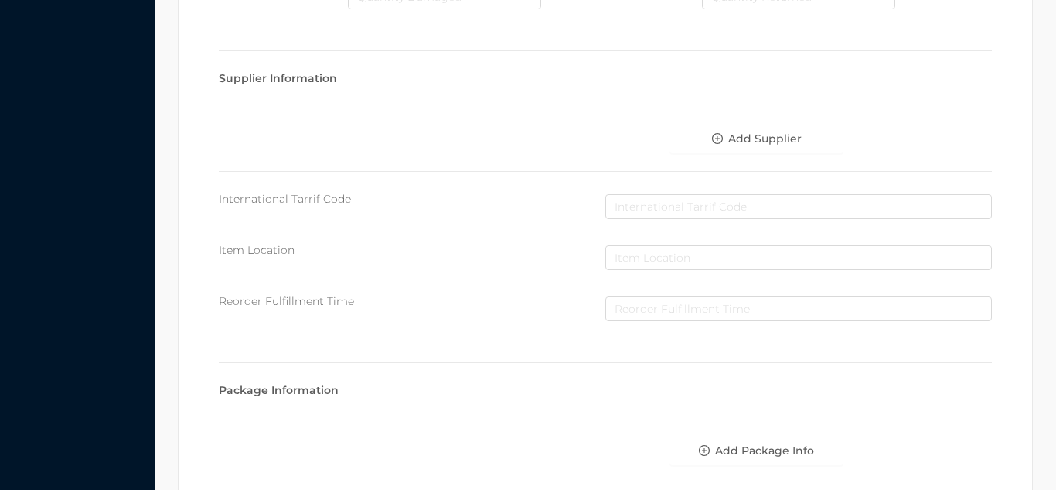
scroll to position [878, 0]
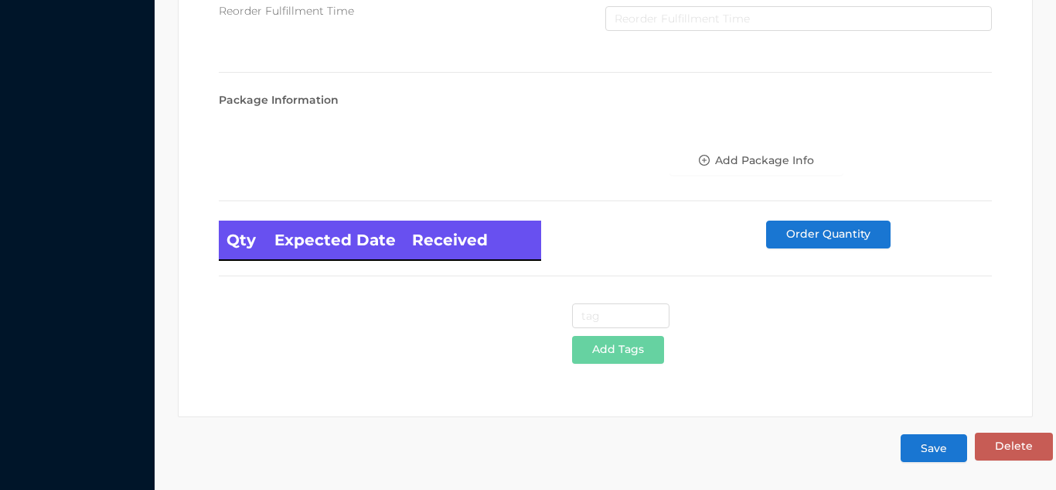
type input "24"
click at [913, 434] on button "Save" at bounding box center [934, 448] width 67 height 28
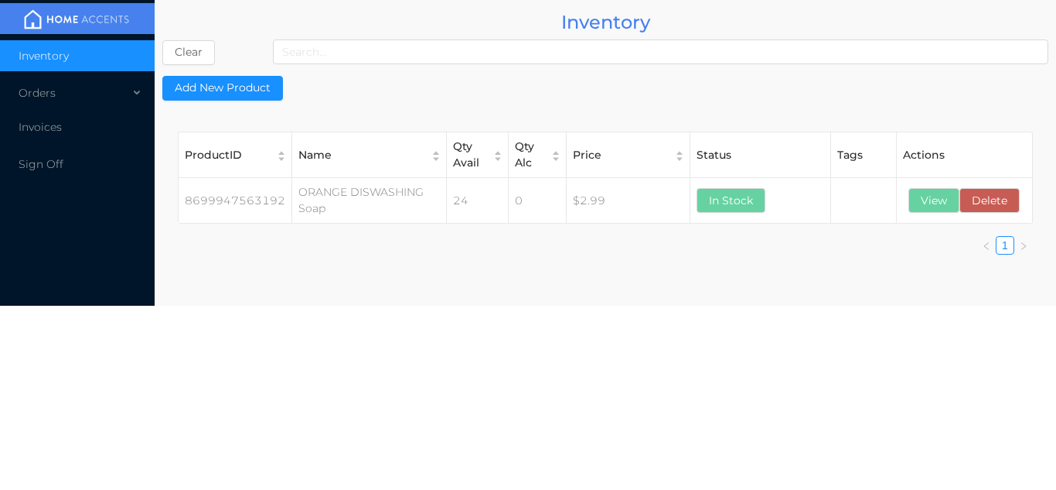
scroll to position [0, 0]
click at [944, 189] on button "View" at bounding box center [934, 200] width 51 height 25
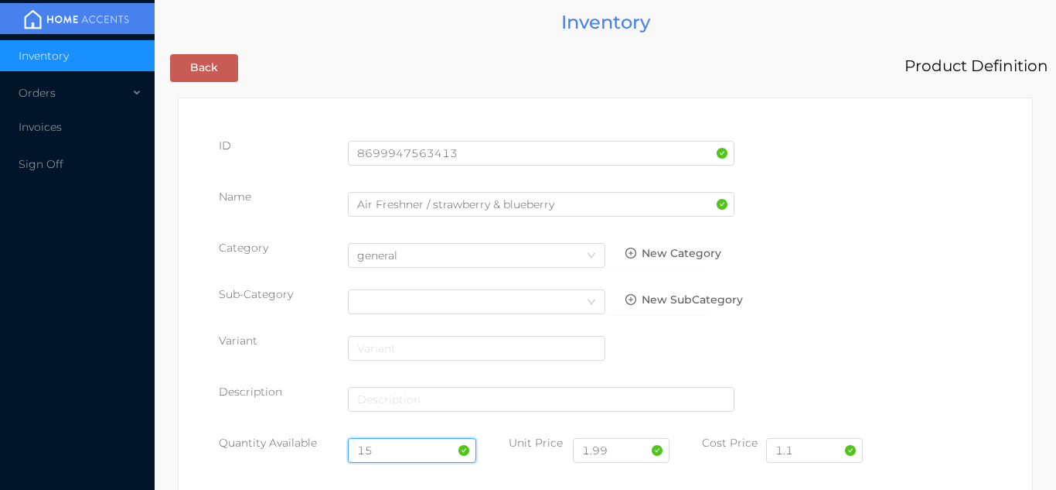
click at [401, 449] on input "15" at bounding box center [412, 450] width 129 height 25
type input "1"
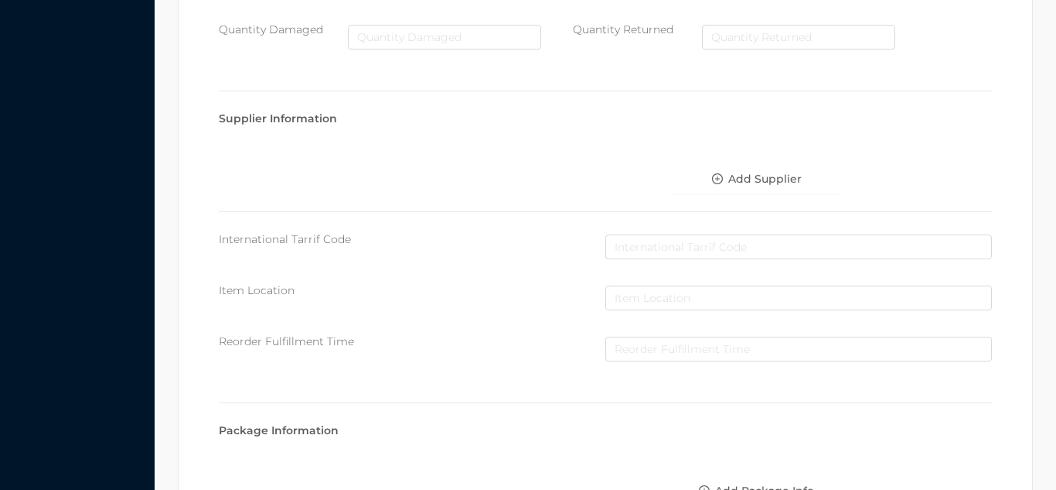
scroll to position [878, 0]
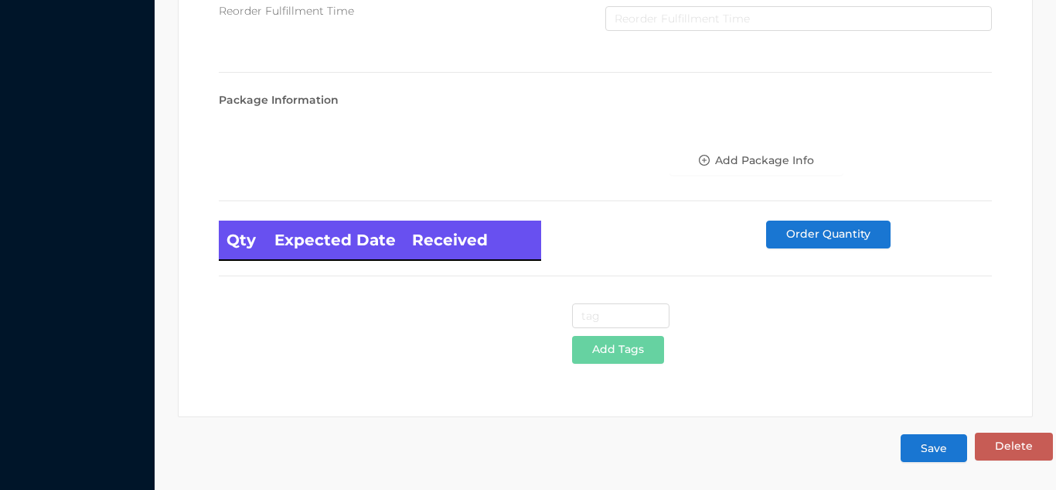
type input "48"
click at [924, 451] on button "Save" at bounding box center [934, 448] width 67 height 28
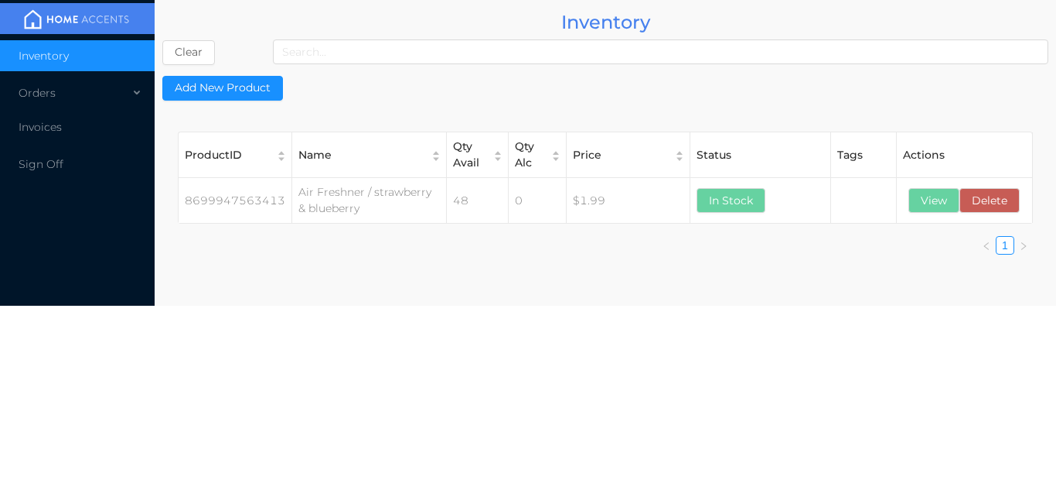
scroll to position [0, 0]
click at [932, 189] on button "View" at bounding box center [934, 200] width 51 height 25
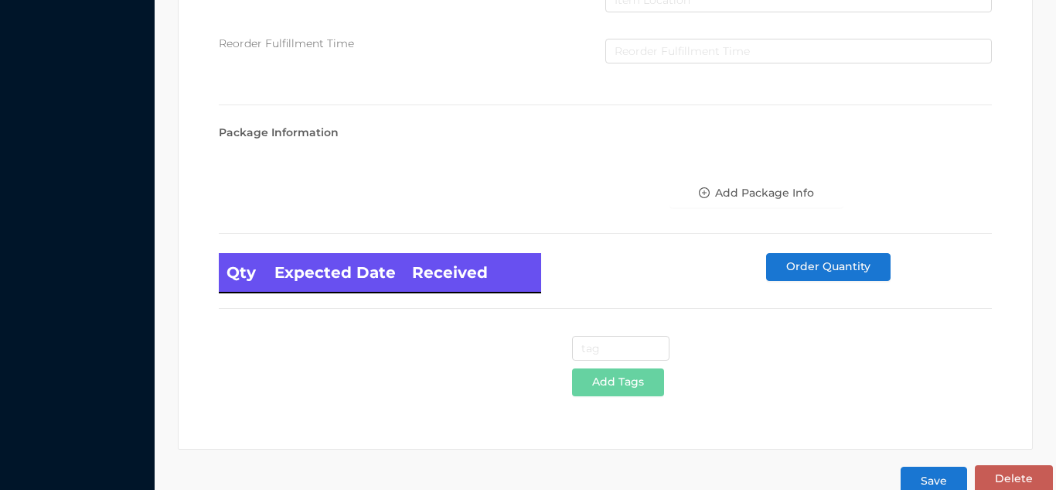
scroll to position [878, 0]
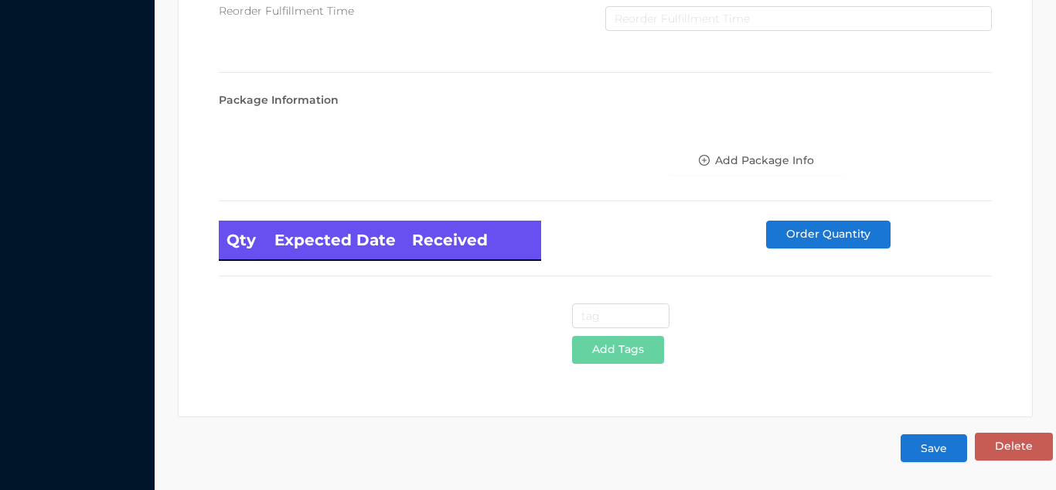
click at [944, 459] on button "Save" at bounding box center [934, 448] width 67 height 28
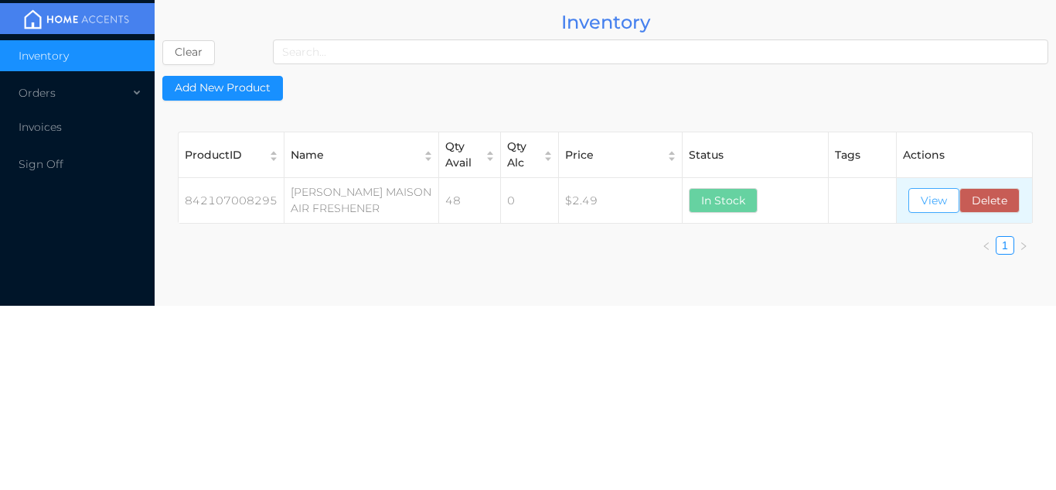
click at [929, 196] on button "View" at bounding box center [934, 200] width 51 height 25
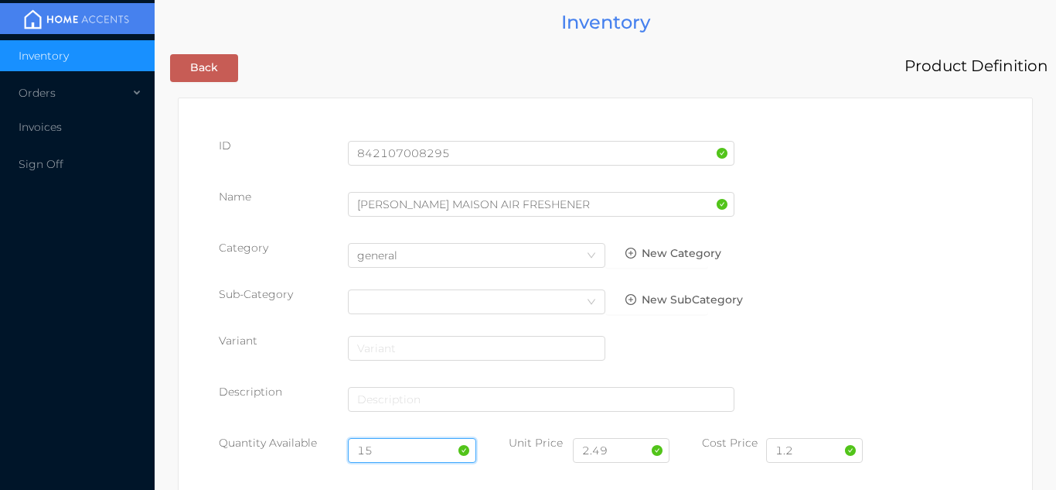
click at [395, 449] on input "15" at bounding box center [412, 450] width 129 height 25
type input "1"
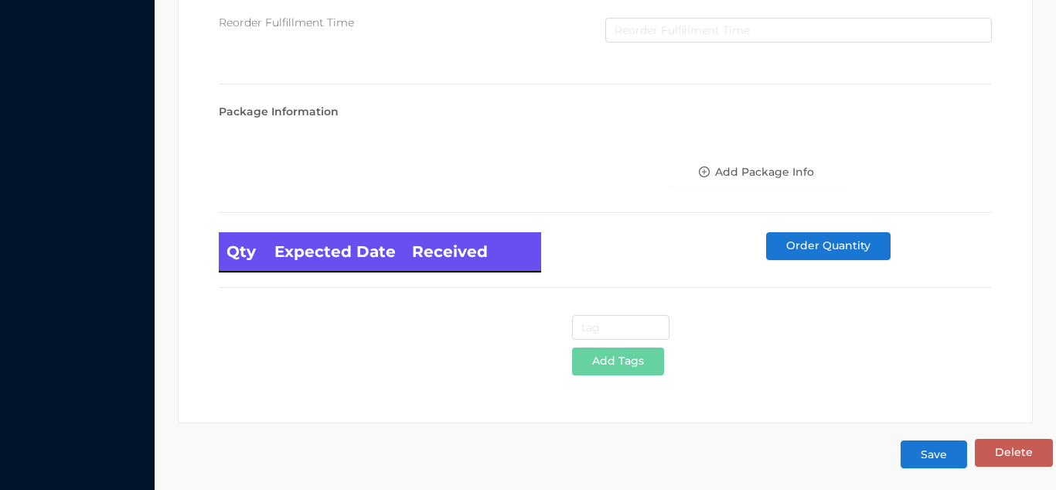
scroll to position [878, 0]
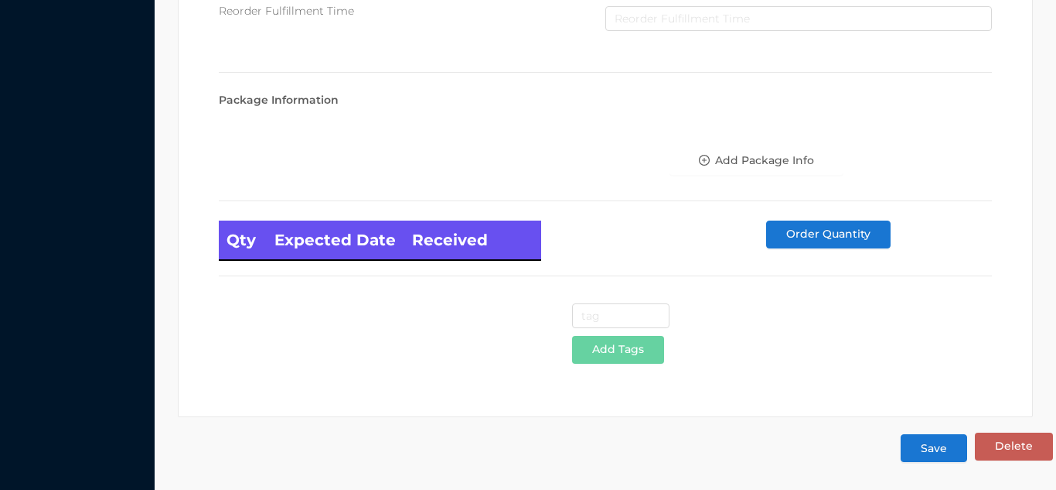
type input "28"
click at [931, 448] on button "Save" at bounding box center [934, 448] width 67 height 28
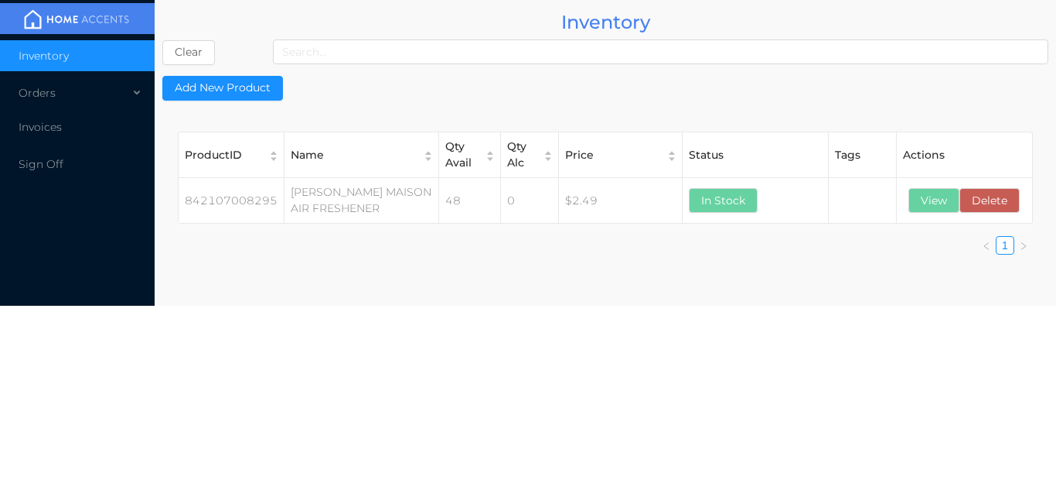
scroll to position [0, 0]
click at [924, 203] on button "View" at bounding box center [934, 200] width 51 height 25
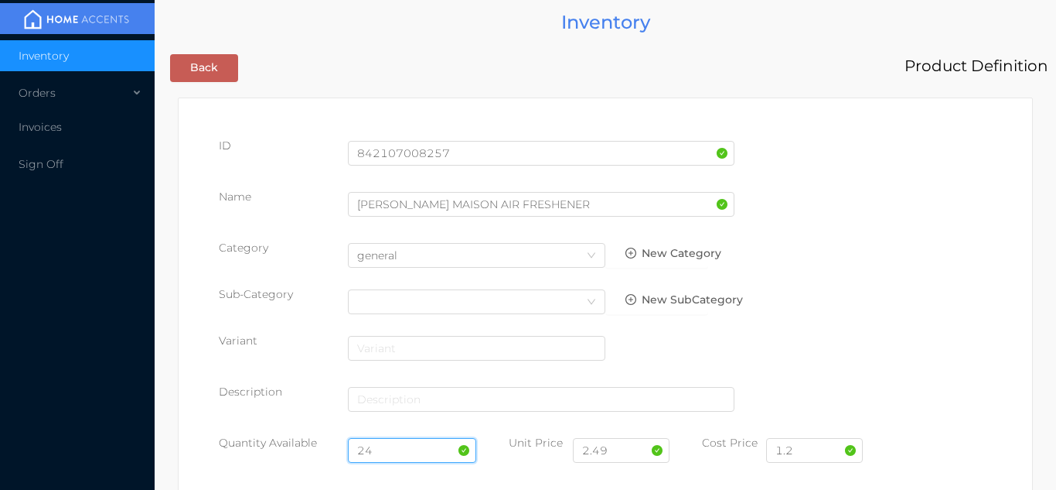
click at [381, 450] on input "24" at bounding box center [412, 450] width 129 height 25
type input "2"
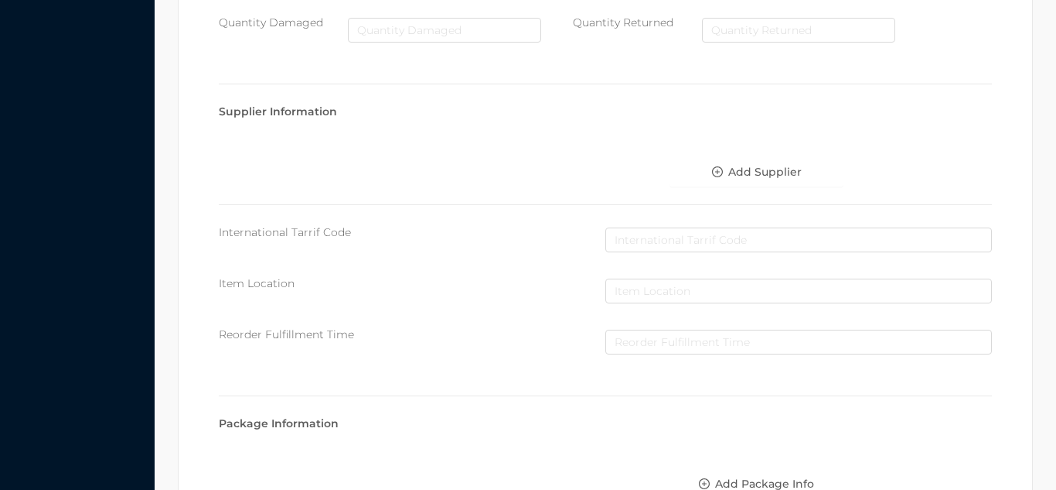
scroll to position [878, 0]
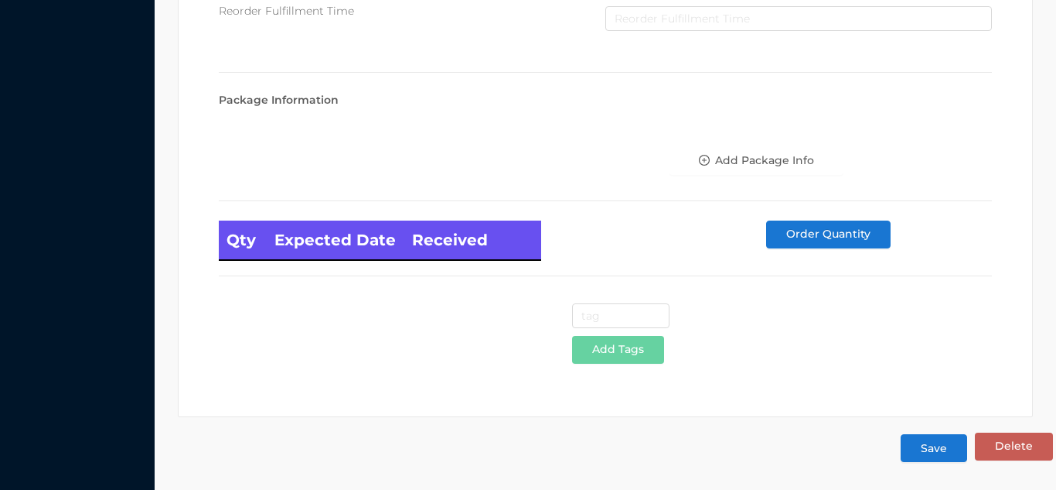
type input "48"
click at [928, 457] on button "Save" at bounding box center [934, 448] width 67 height 28
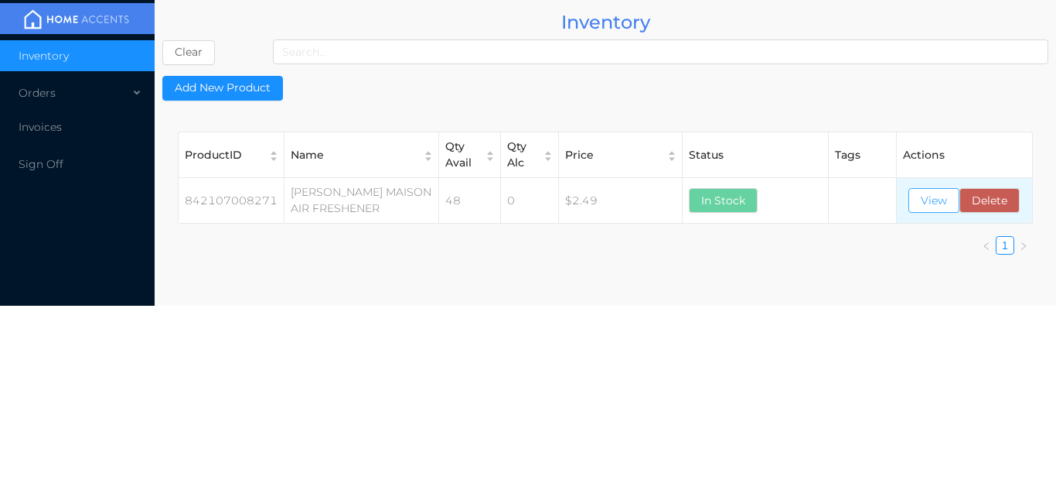
click at [925, 200] on button "View" at bounding box center [934, 200] width 51 height 25
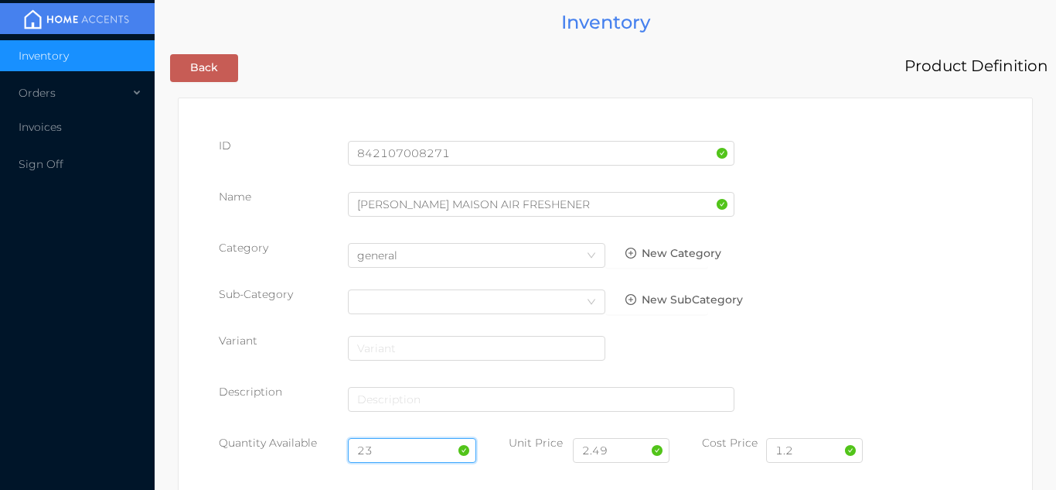
click at [398, 446] on input "23" at bounding box center [412, 450] width 129 height 25
type input "2"
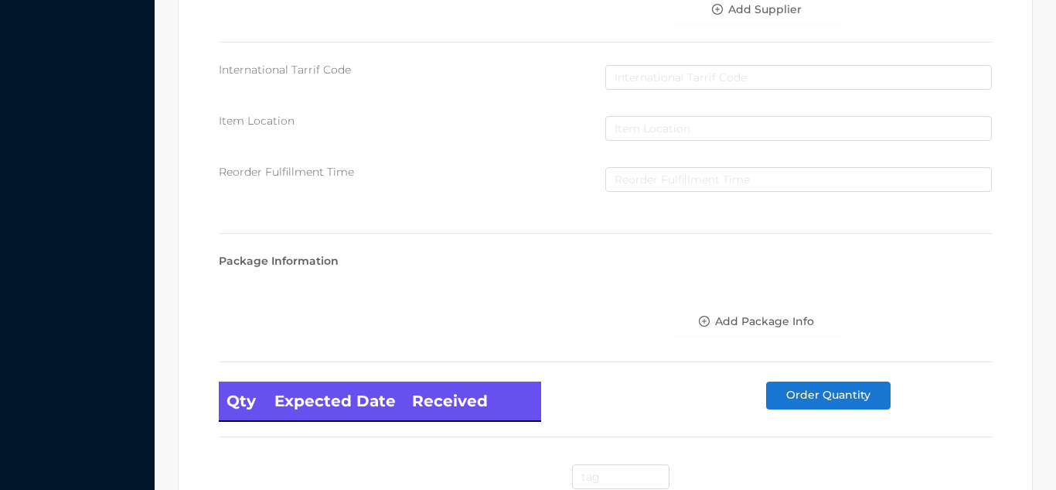
scroll to position [878, 0]
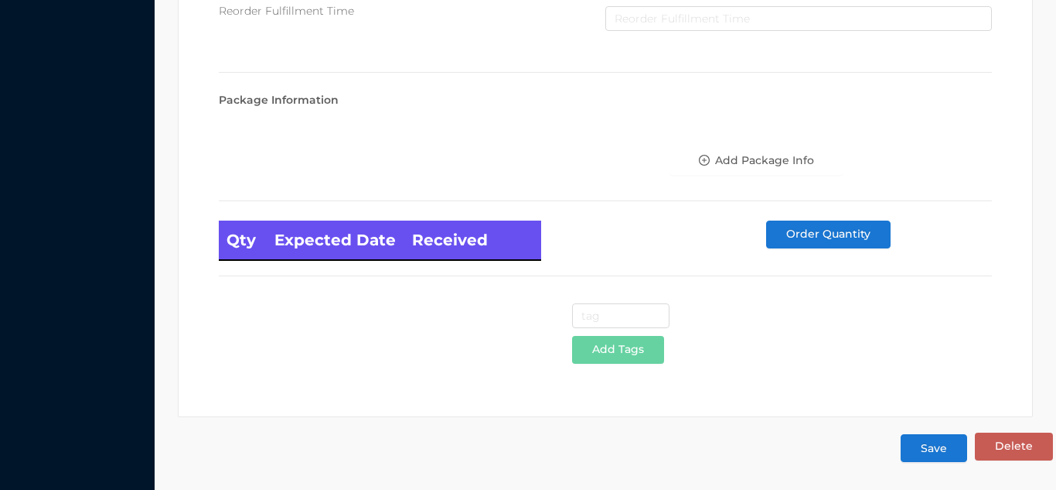
type input "48"
click at [926, 444] on button "Save" at bounding box center [934, 448] width 67 height 28
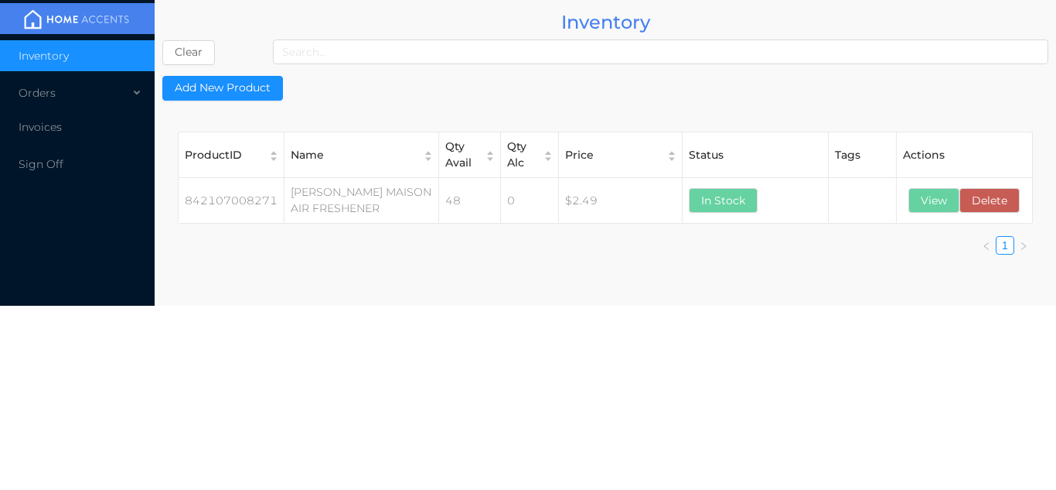
scroll to position [0, 0]
click at [937, 205] on button "View" at bounding box center [934, 200] width 51 height 25
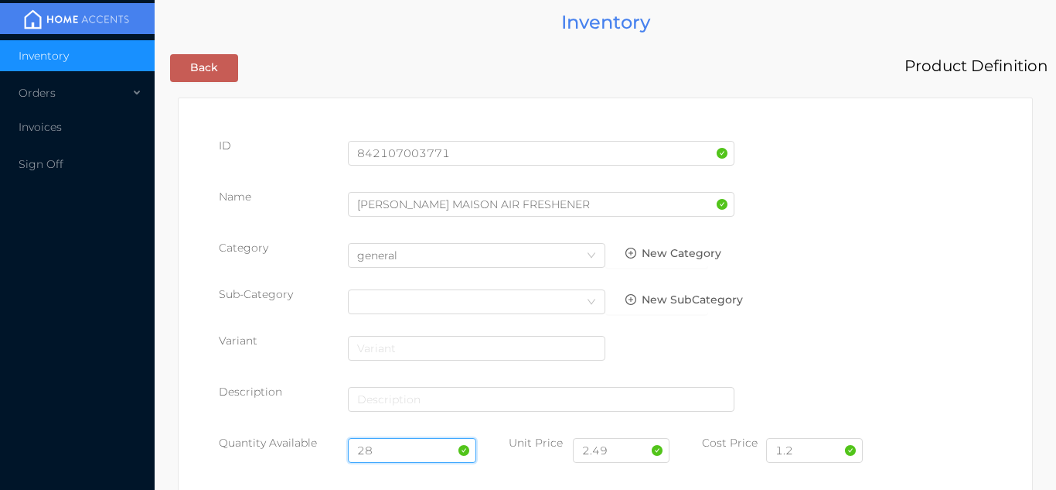
click at [408, 444] on input "28" at bounding box center [412, 450] width 129 height 25
type input "2"
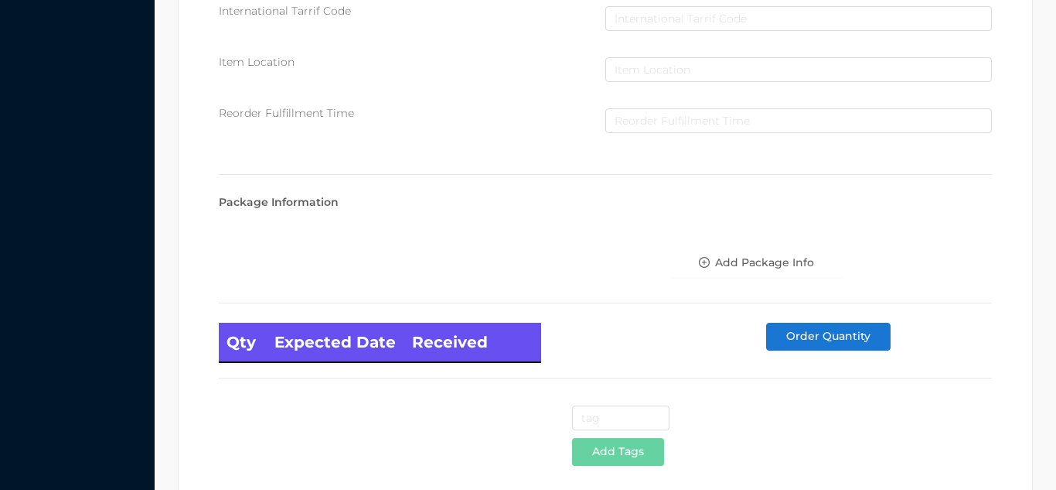
scroll to position [878, 0]
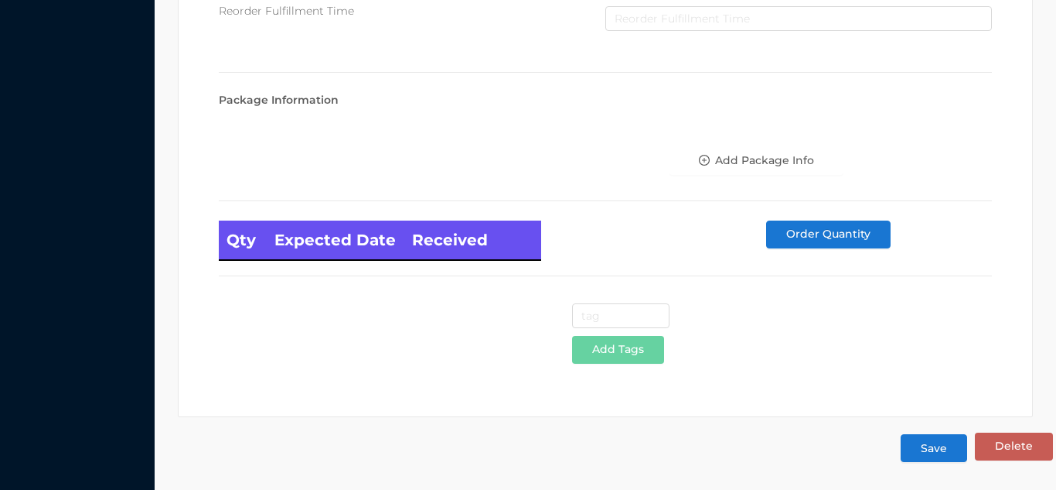
type input "48"
click at [917, 457] on button "Save" at bounding box center [934, 448] width 67 height 28
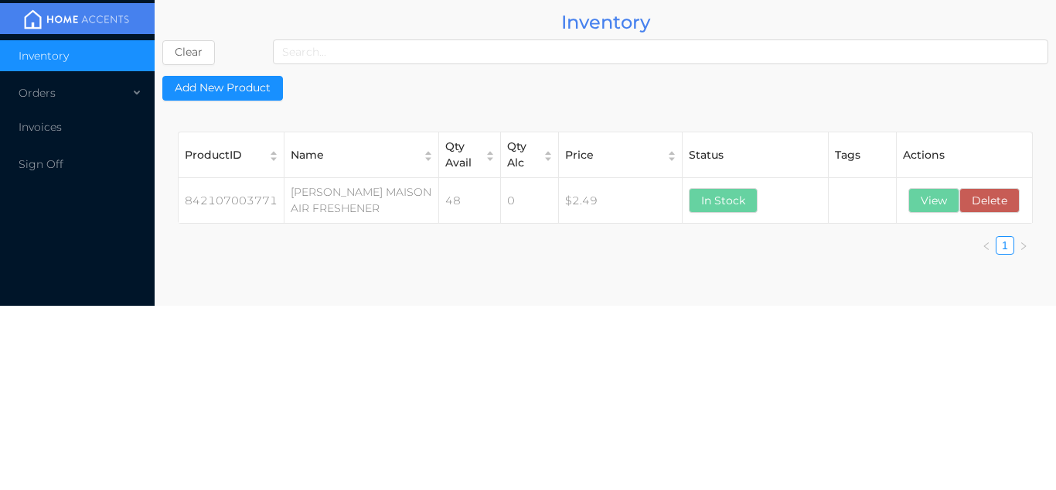
scroll to position [0, 0]
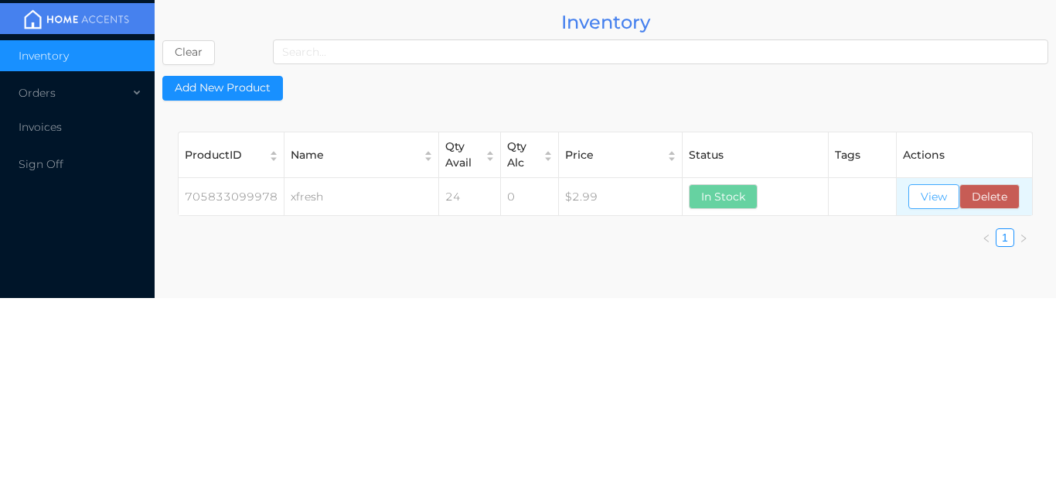
click at [927, 189] on button "View" at bounding box center [934, 196] width 51 height 25
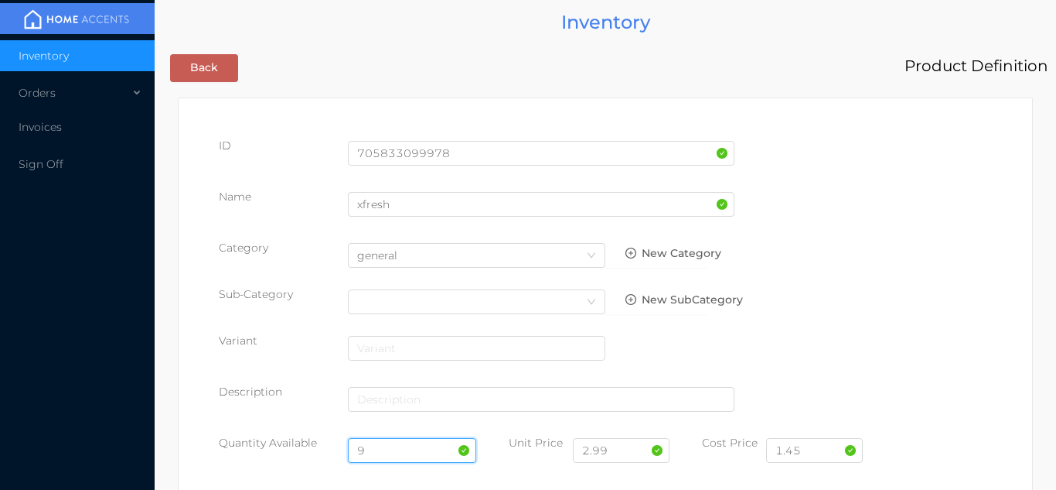
click at [376, 442] on input "9" at bounding box center [412, 450] width 129 height 25
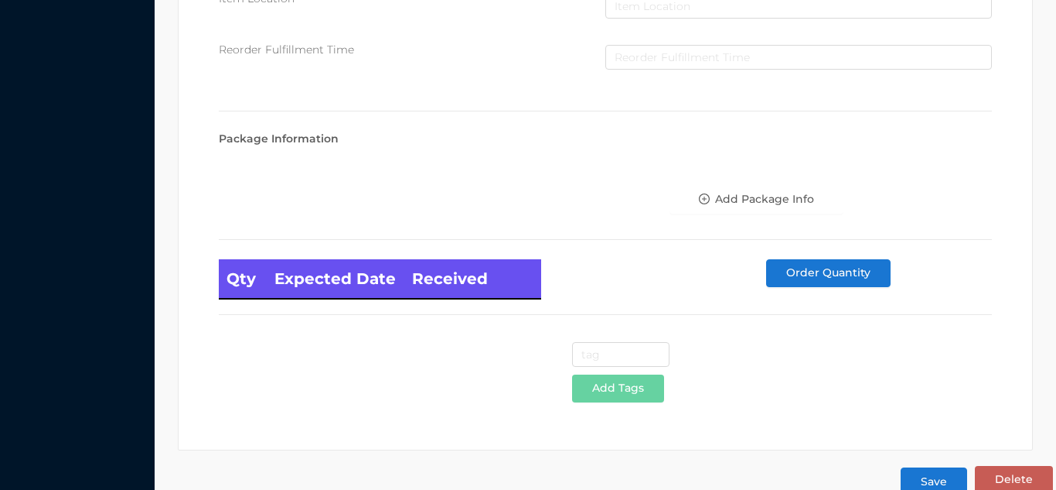
scroll to position [878, 0]
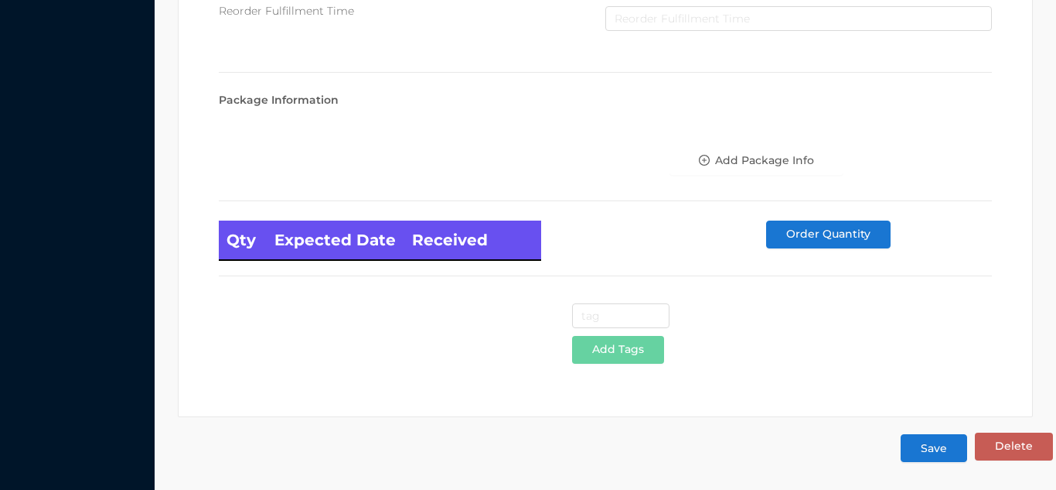
type input "24"
click at [932, 452] on button "Save" at bounding box center [934, 448] width 67 height 28
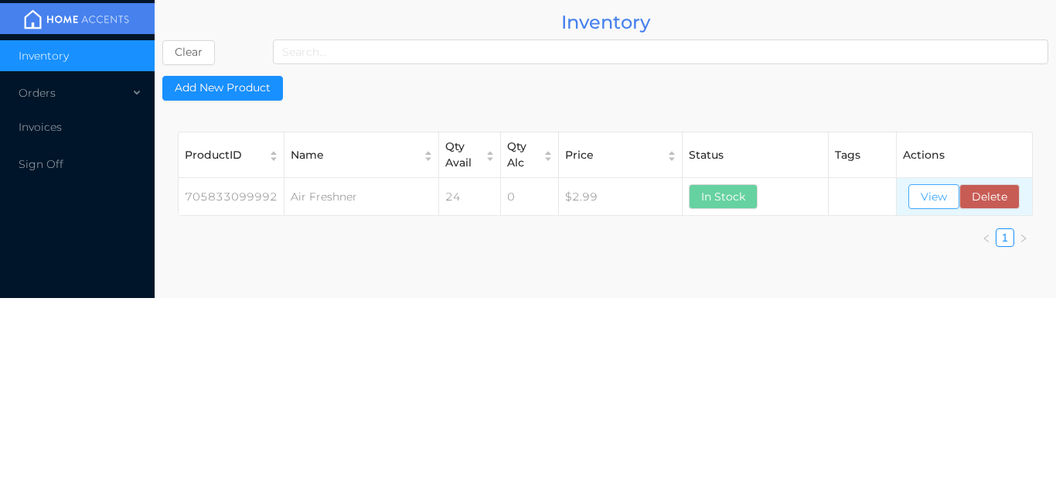
click at [934, 189] on button "View" at bounding box center [934, 196] width 51 height 25
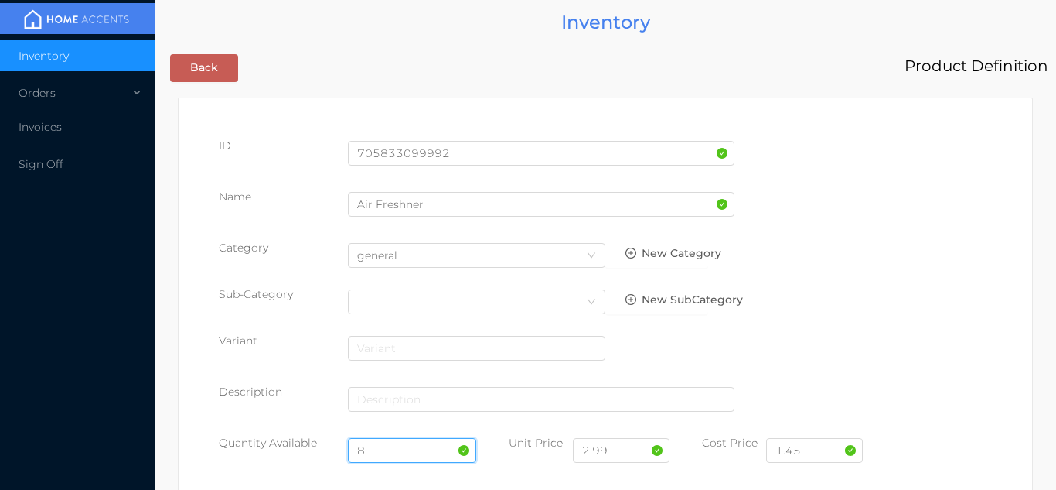
click at [388, 446] on input "8" at bounding box center [412, 450] width 129 height 25
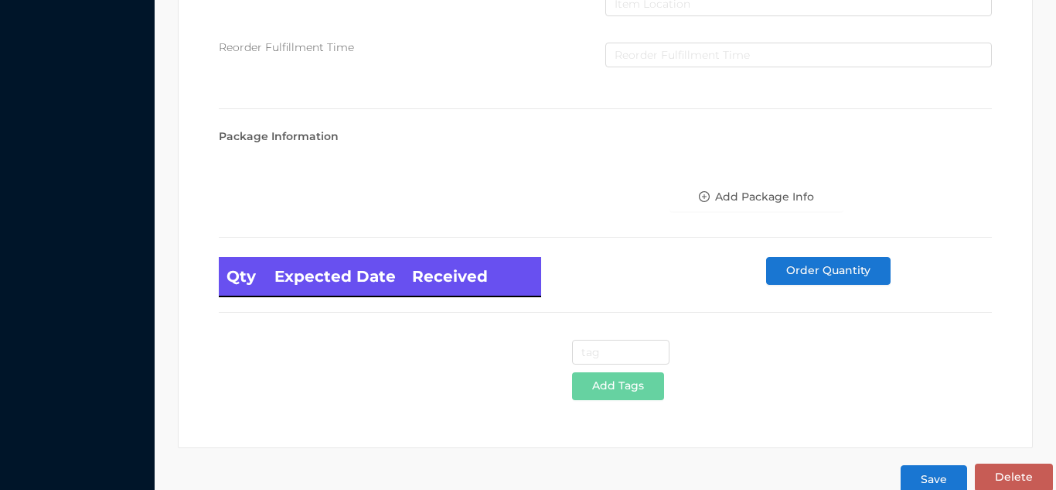
scroll to position [878, 0]
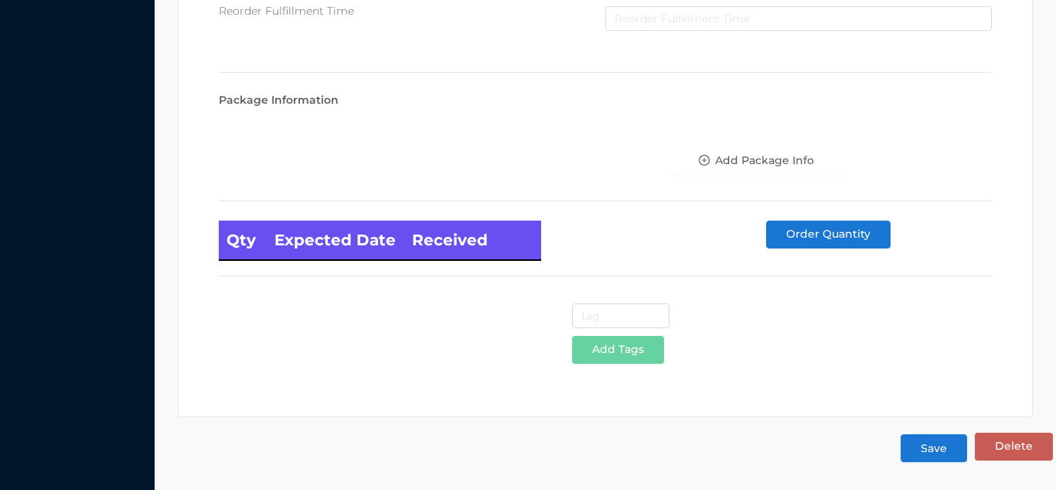
type input "24"
click at [944, 456] on button "Save" at bounding box center [934, 448] width 67 height 28
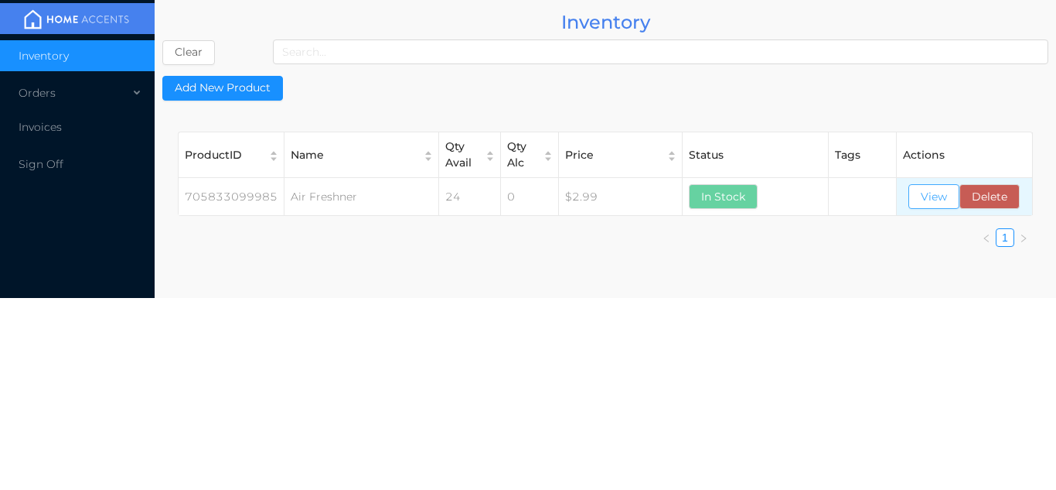
click at [934, 194] on button "View" at bounding box center [934, 196] width 51 height 25
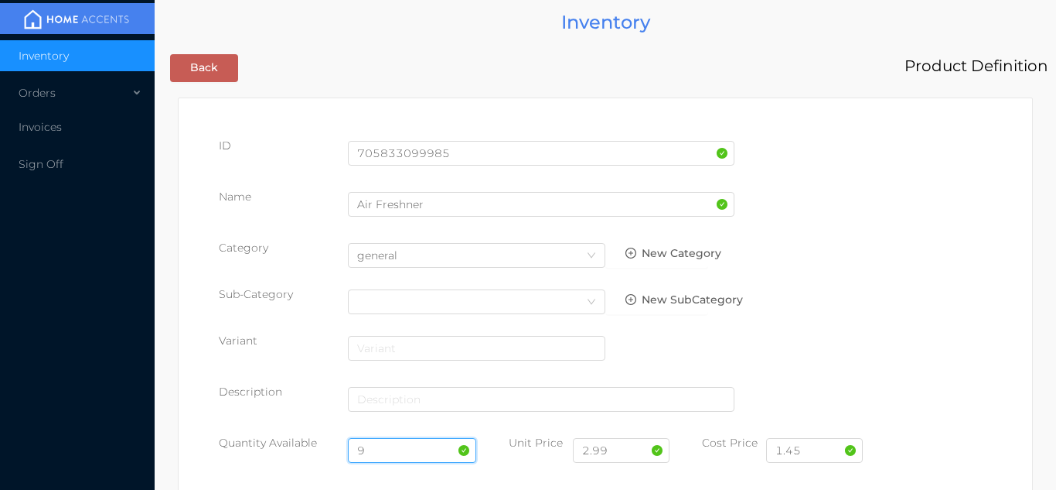
click at [407, 447] on input "9" at bounding box center [412, 450] width 129 height 25
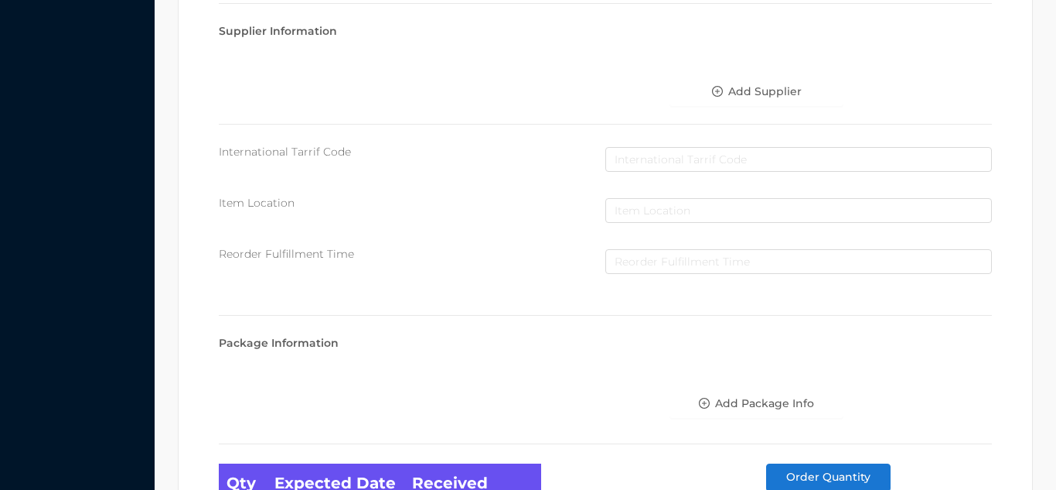
scroll to position [878, 0]
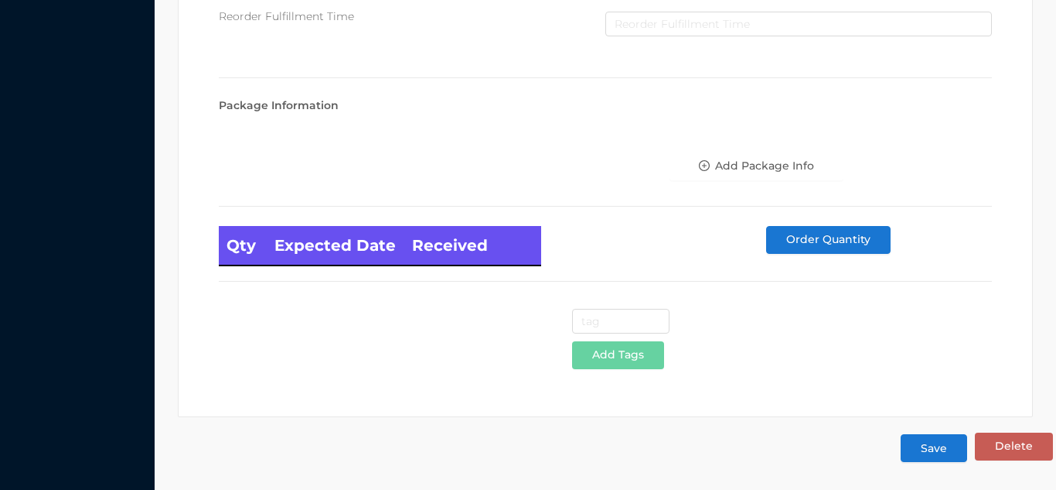
type input "24"
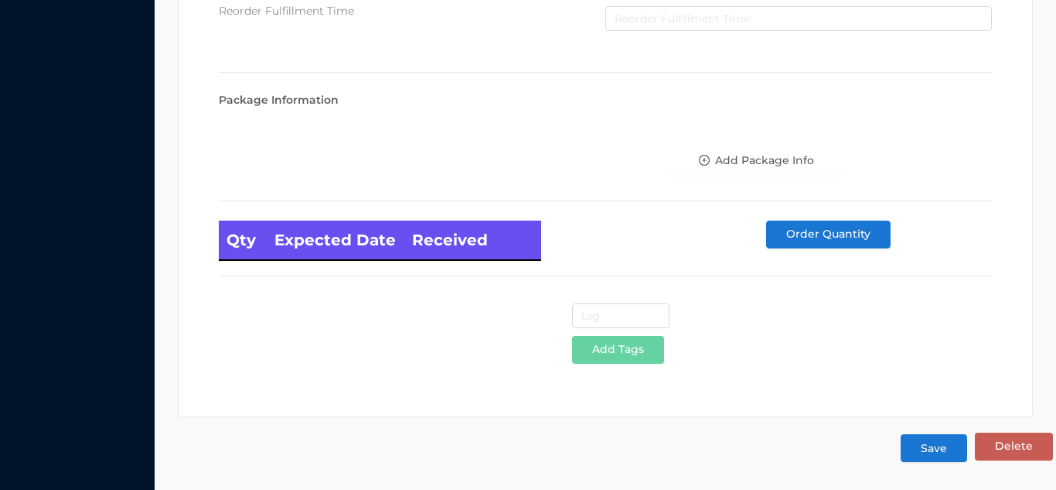
click at [940, 450] on button "Save" at bounding box center [934, 448] width 67 height 28
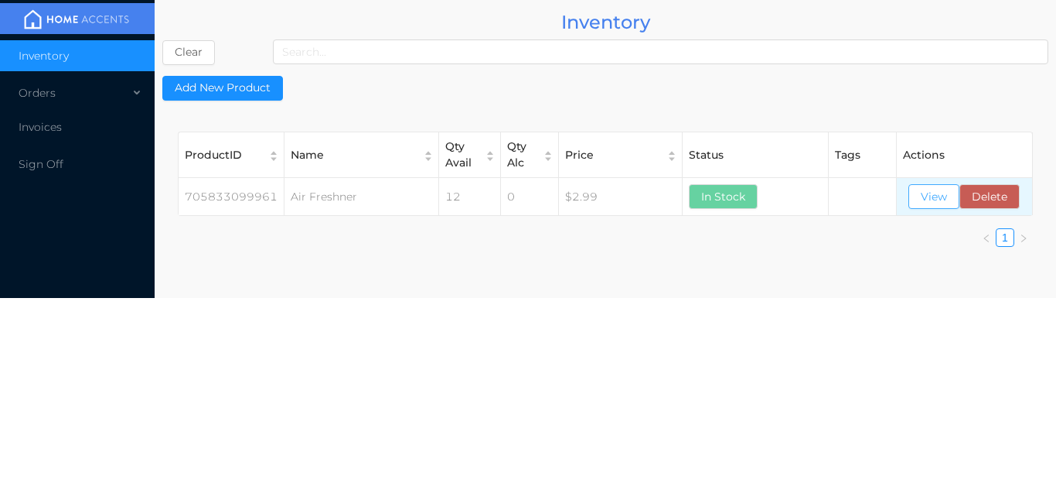
click at [937, 203] on button "View" at bounding box center [934, 196] width 51 height 25
click at [928, 203] on button "View" at bounding box center [934, 196] width 51 height 25
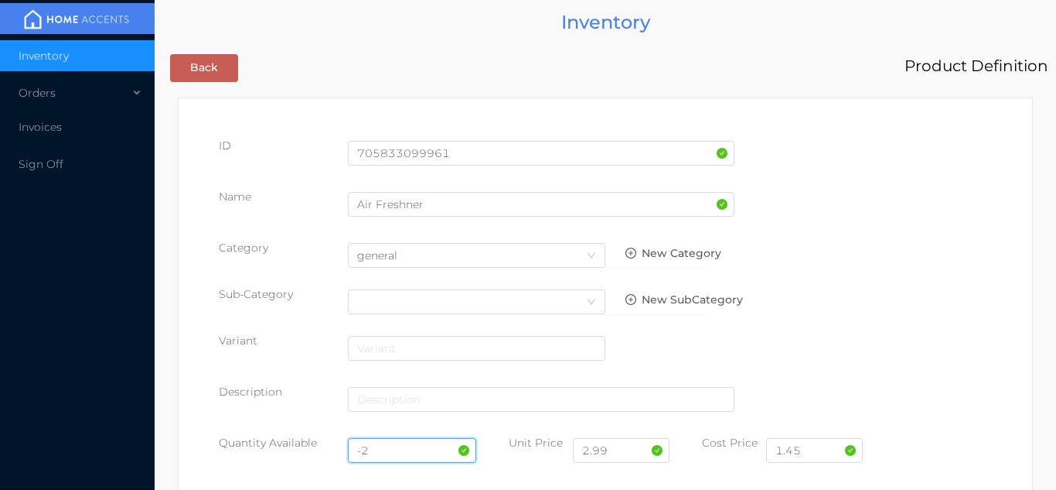
click at [398, 447] on input "-2" at bounding box center [412, 450] width 129 height 25
type input "-"
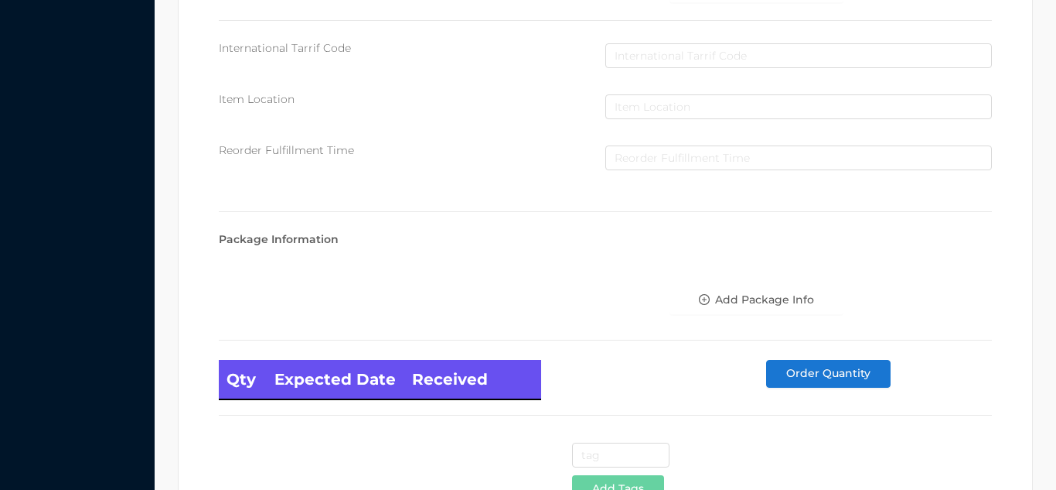
scroll to position [878, 0]
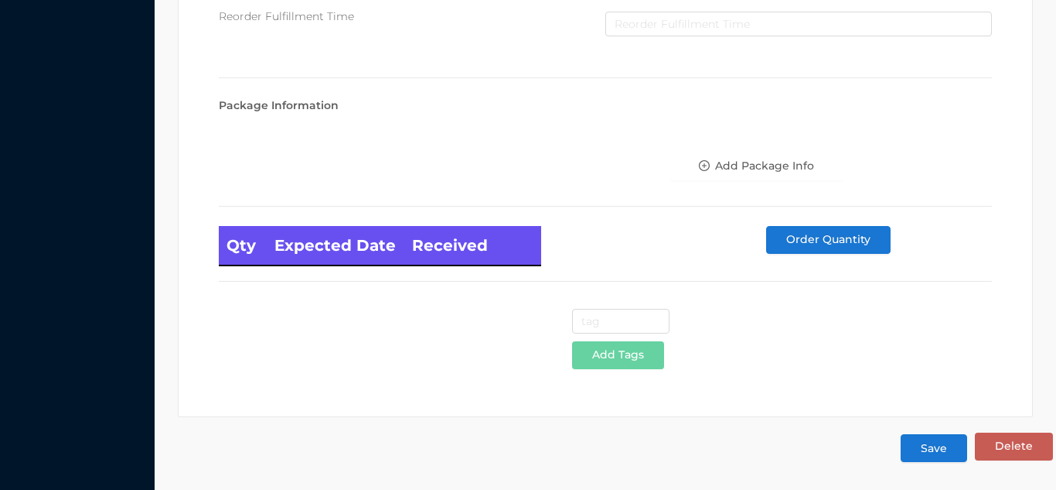
type input "24"
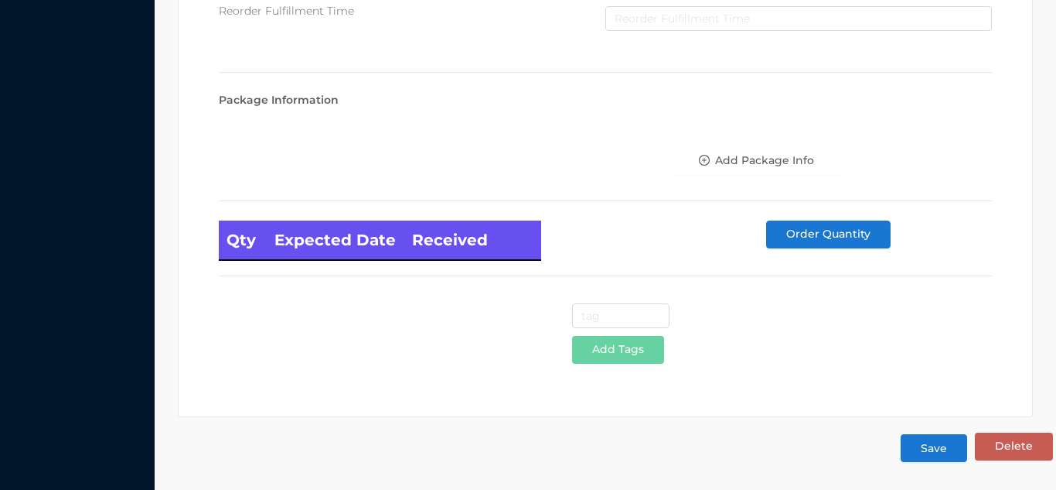
click at [920, 451] on button "Save" at bounding box center [934, 448] width 67 height 28
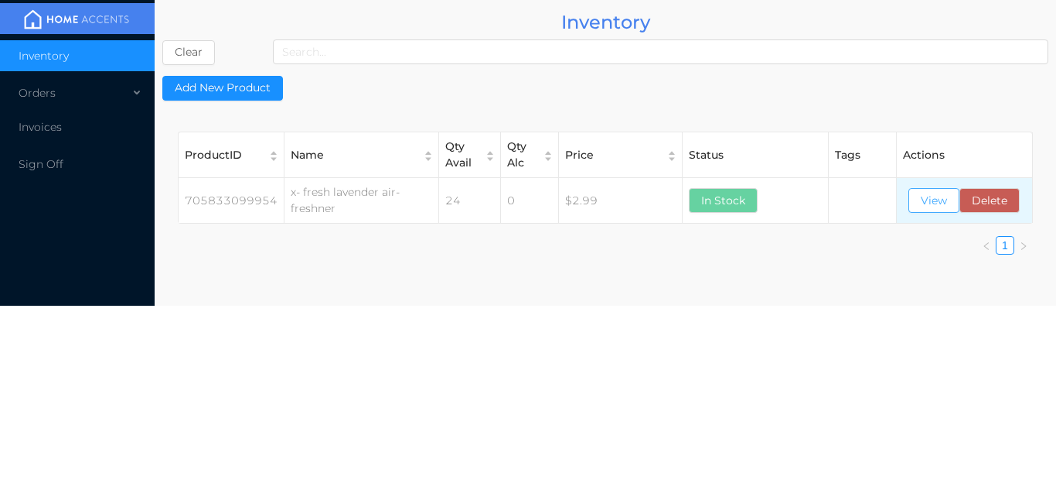
click at [928, 197] on button "View" at bounding box center [934, 200] width 51 height 25
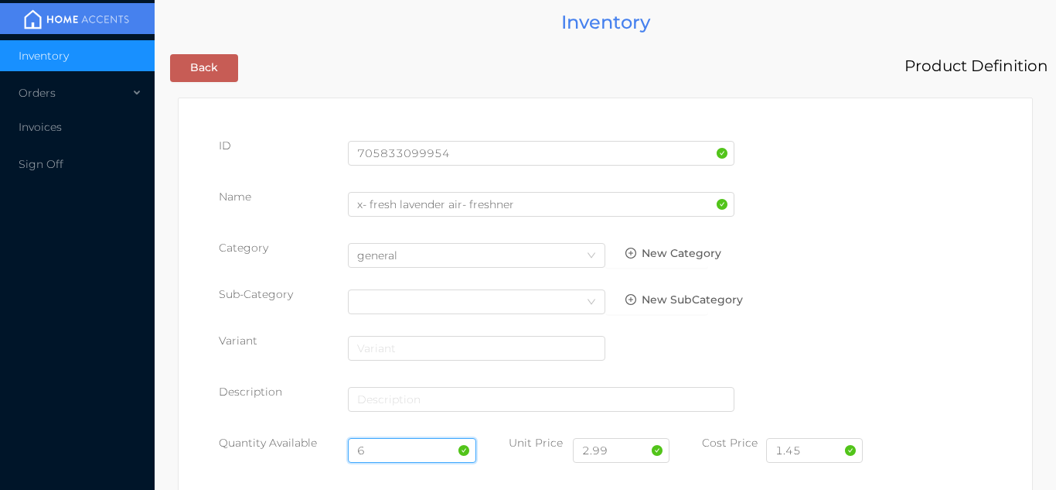
click at [403, 446] on input "6" at bounding box center [412, 450] width 129 height 25
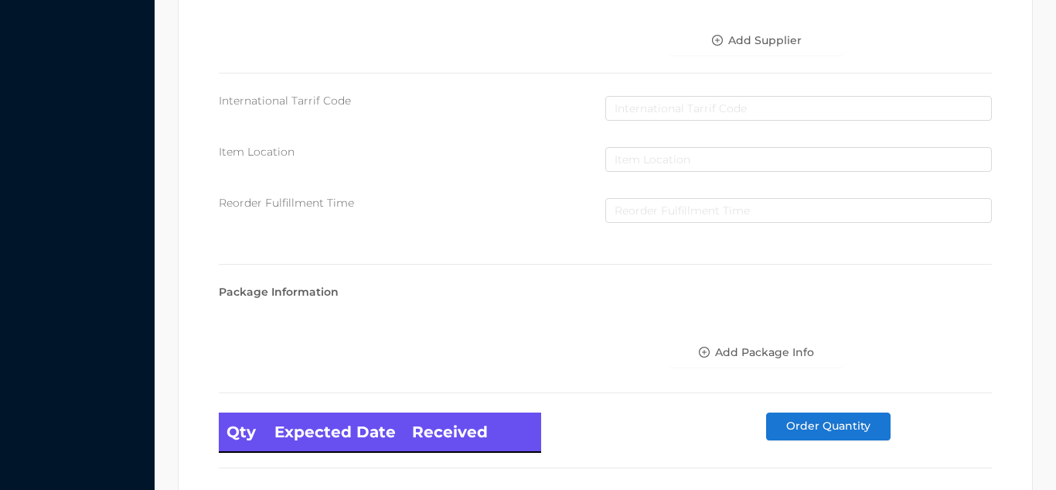
scroll to position [878, 0]
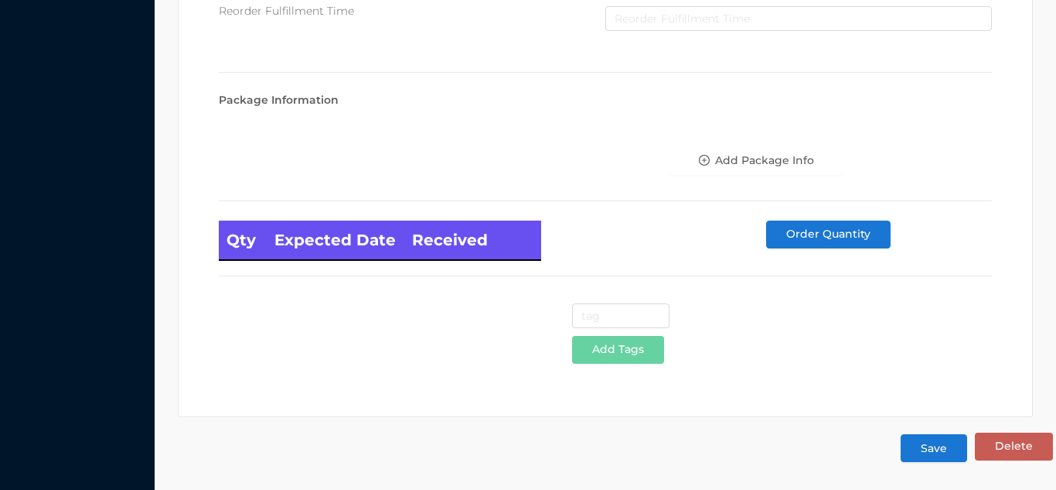
type input "24"
click at [934, 444] on button "Save" at bounding box center [934, 448] width 67 height 28
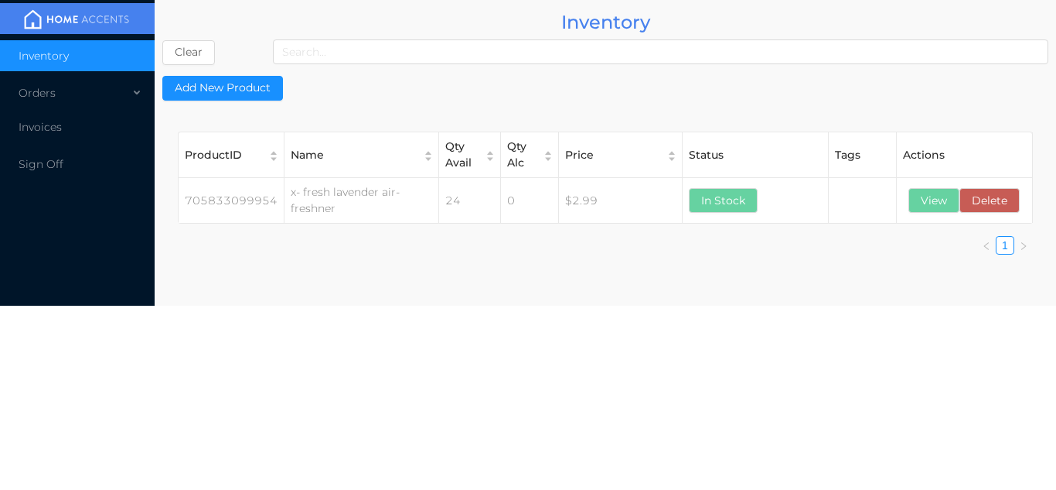
scroll to position [0, 0]
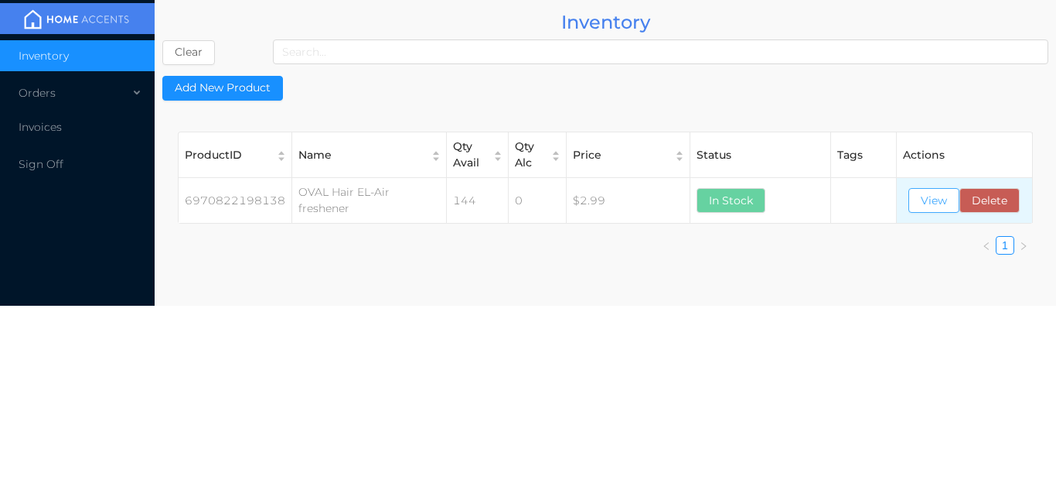
click at [939, 202] on button "View" at bounding box center [934, 200] width 51 height 25
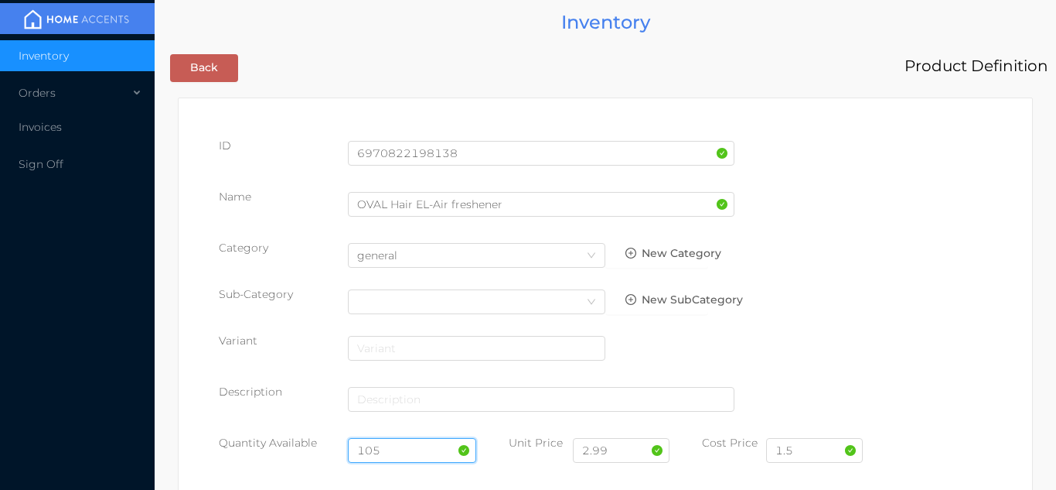
click at [395, 444] on input "105" at bounding box center [412, 450] width 129 height 25
type input "1"
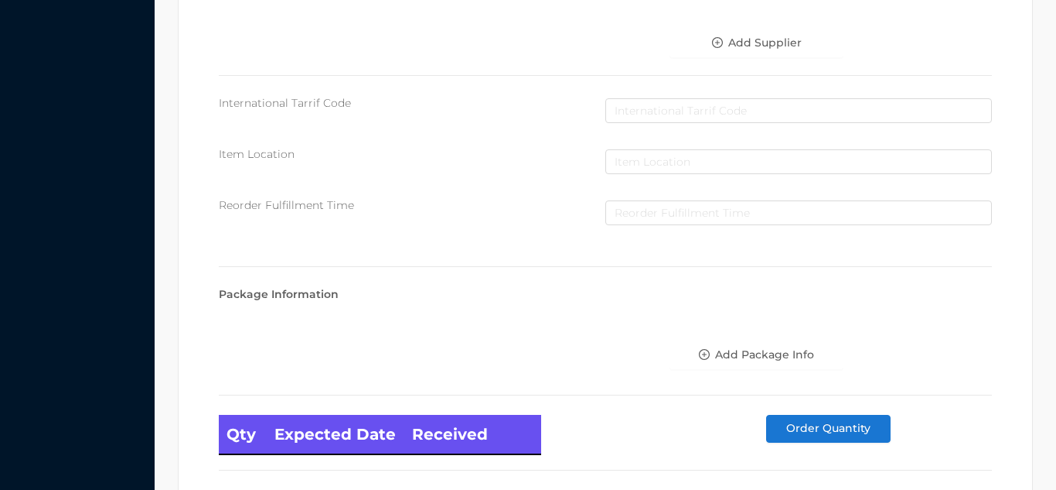
scroll to position [878, 0]
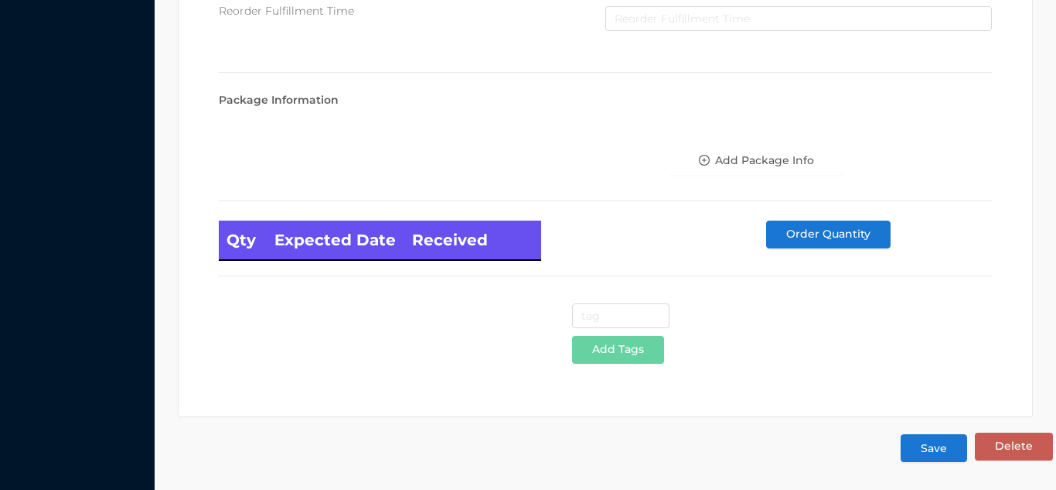
type input "72"
click at [941, 452] on button "Save" at bounding box center [934, 448] width 67 height 28
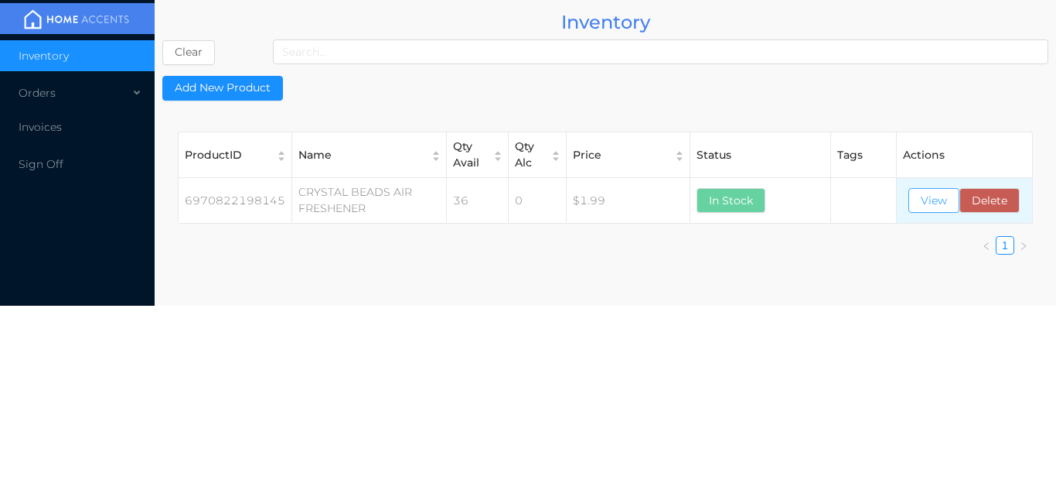
click at [932, 201] on button "View" at bounding box center [934, 200] width 51 height 25
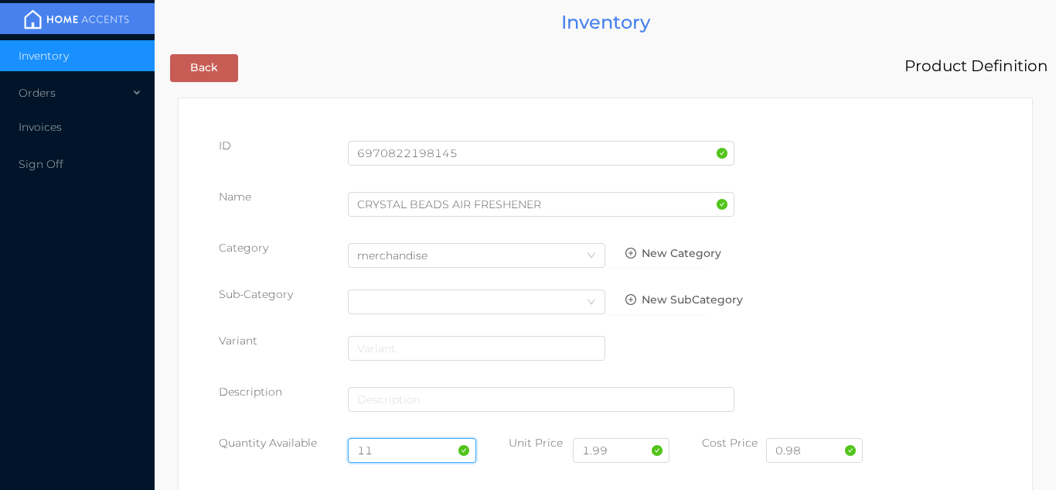
click at [362, 448] on input "11" at bounding box center [412, 450] width 129 height 25
click at [386, 448] on input "11" at bounding box center [412, 450] width 129 height 25
type input "1"
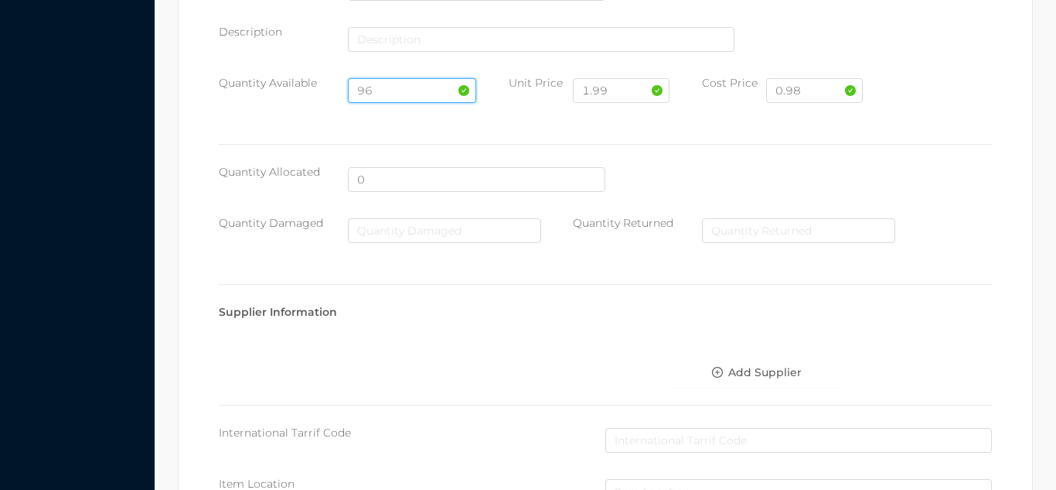
scroll to position [878, 0]
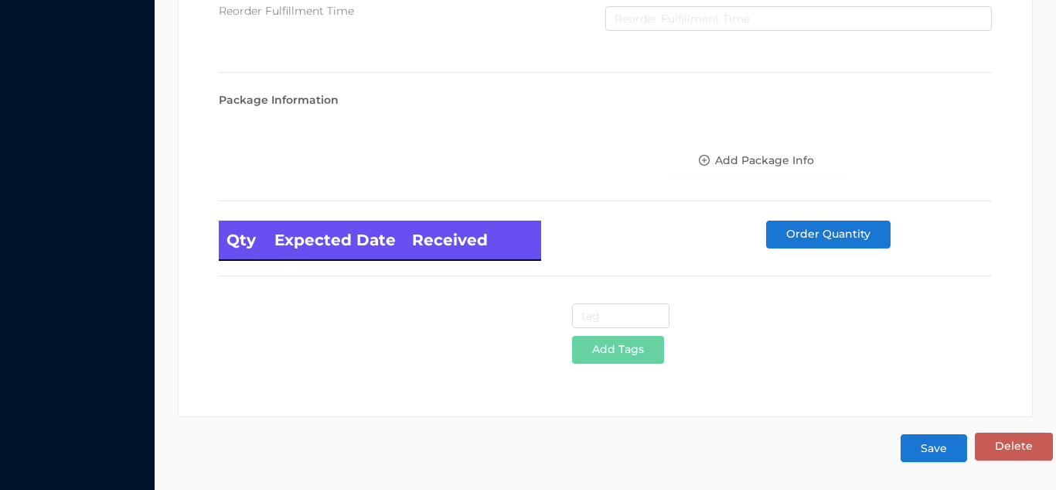
type input "96"
click at [936, 452] on button "Save" at bounding box center [934, 448] width 67 height 28
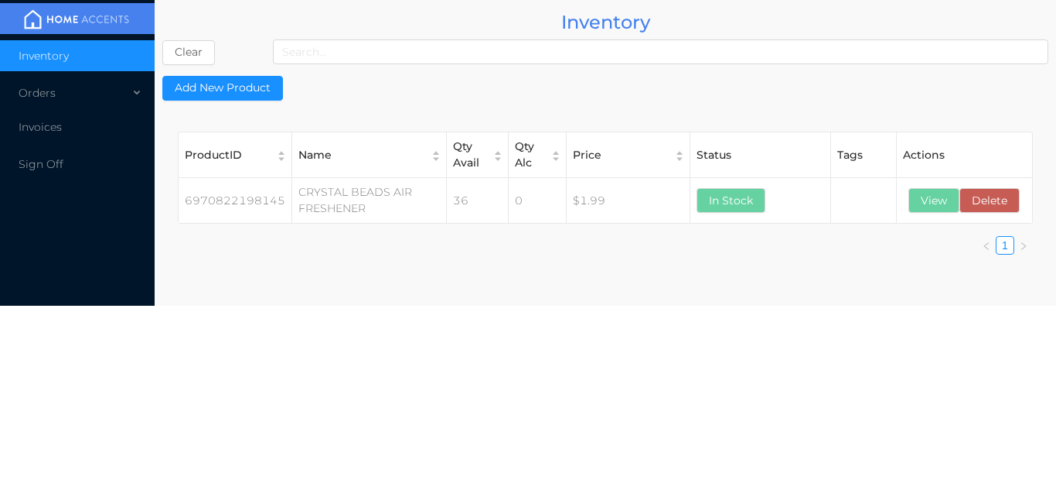
scroll to position [0, 0]
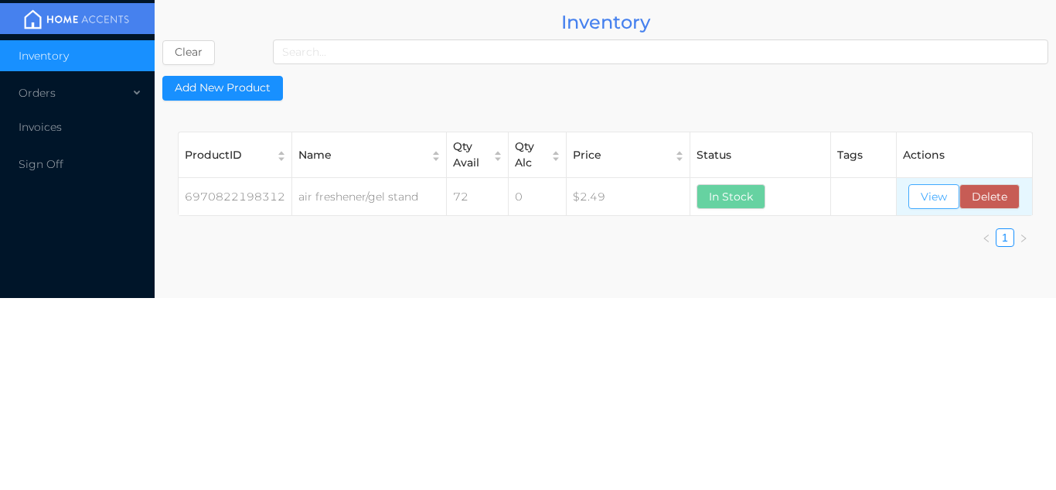
click at [935, 196] on button "View" at bounding box center [934, 196] width 51 height 25
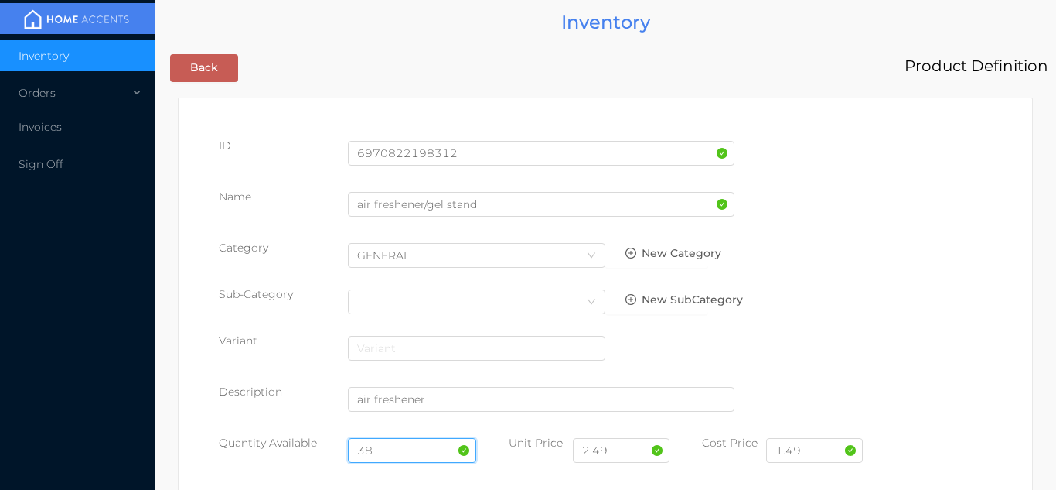
click at [393, 445] on input "38" at bounding box center [412, 450] width 129 height 25
type input "3"
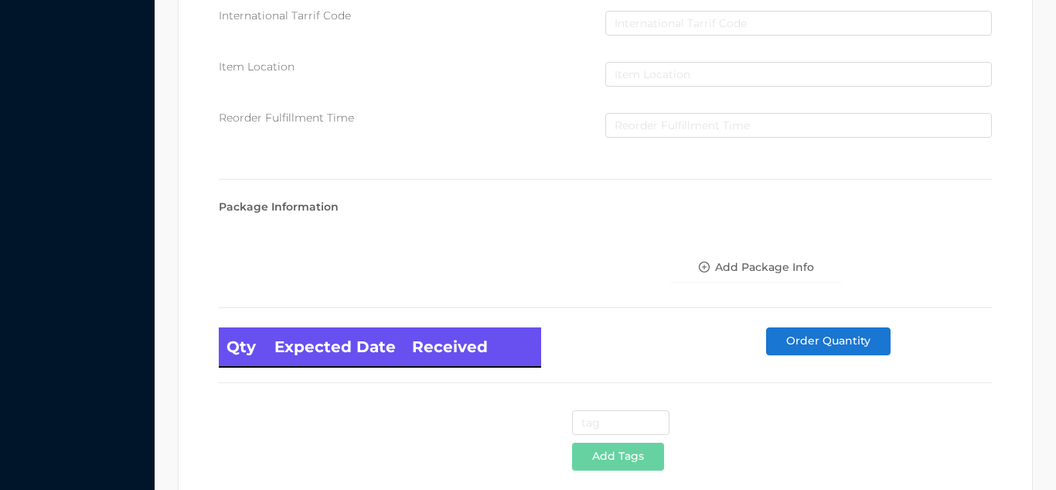
scroll to position [878, 0]
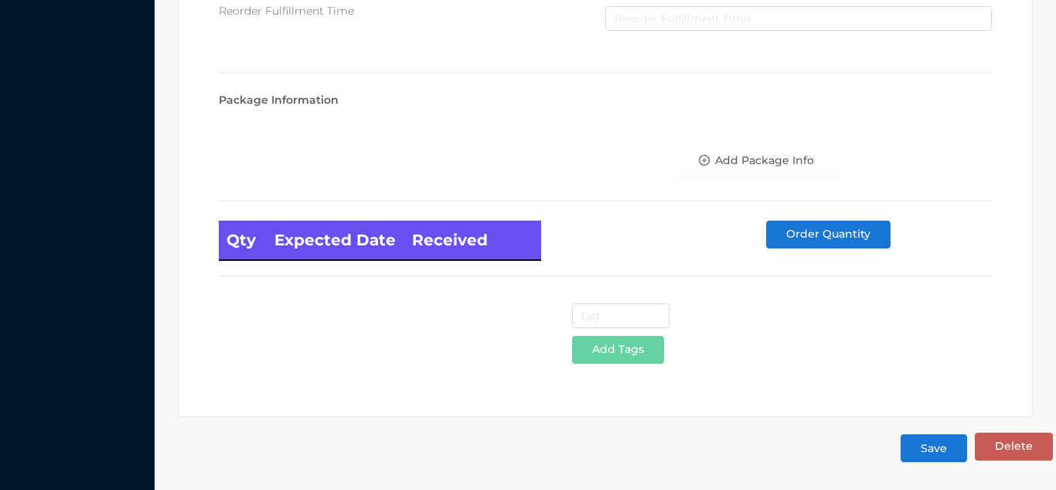
type input "72"
click at [913, 456] on button "Save" at bounding box center [934, 448] width 67 height 28
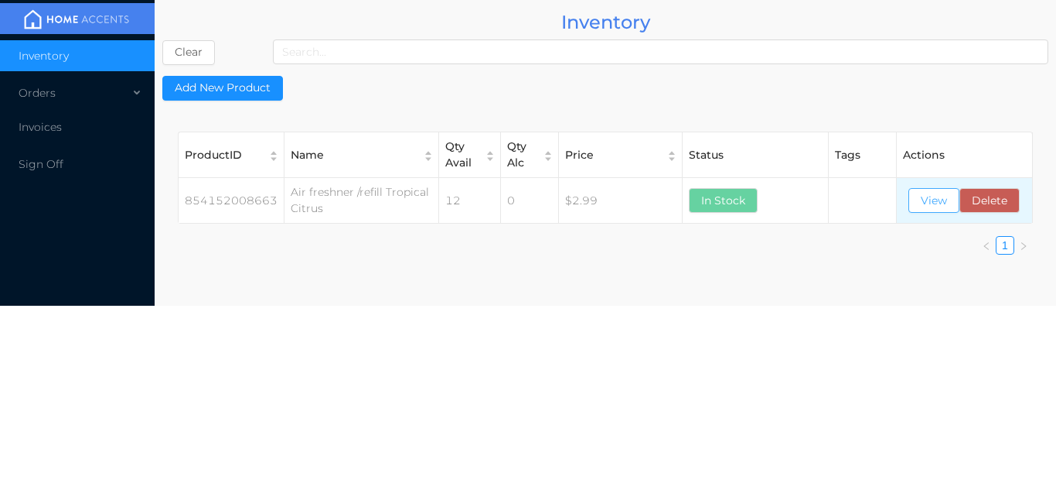
click at [922, 205] on button "View" at bounding box center [934, 200] width 51 height 25
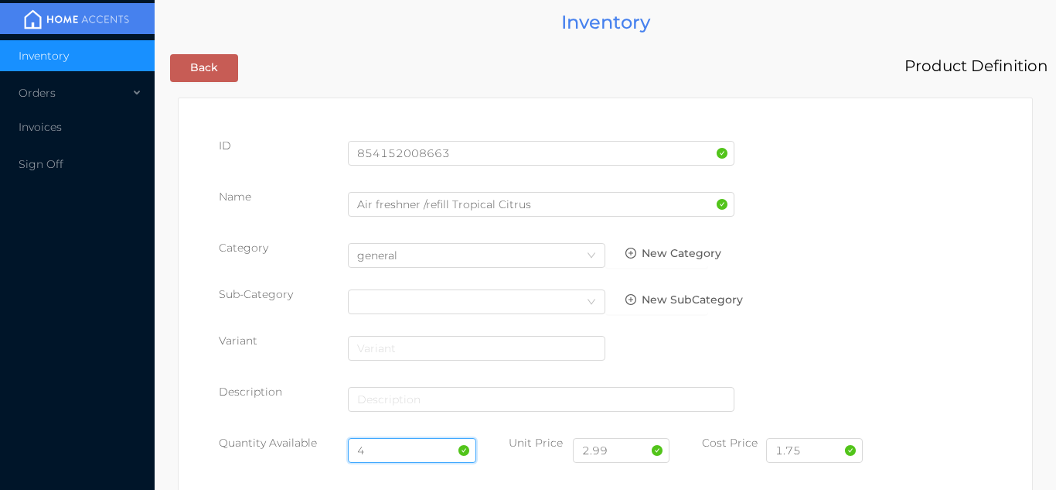
click at [404, 449] on input "4" at bounding box center [412, 450] width 129 height 25
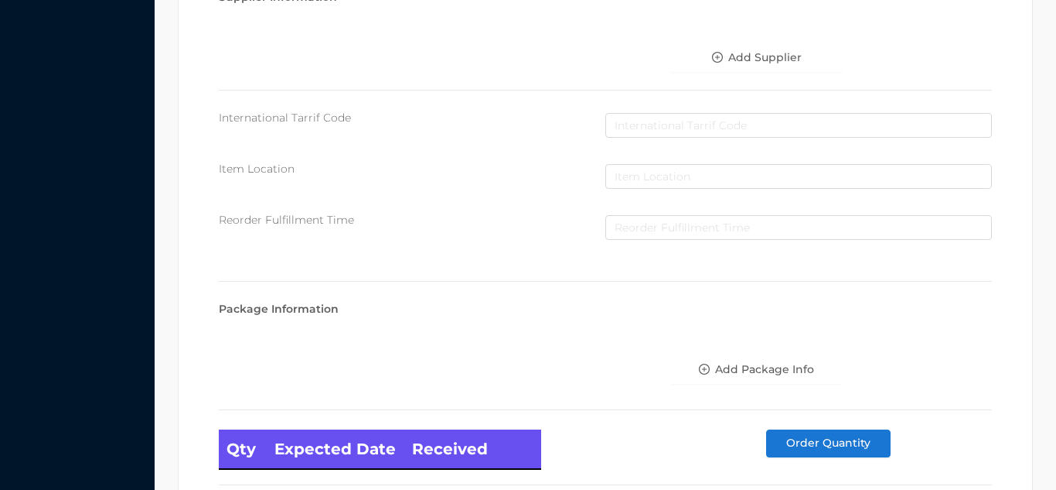
scroll to position [878, 0]
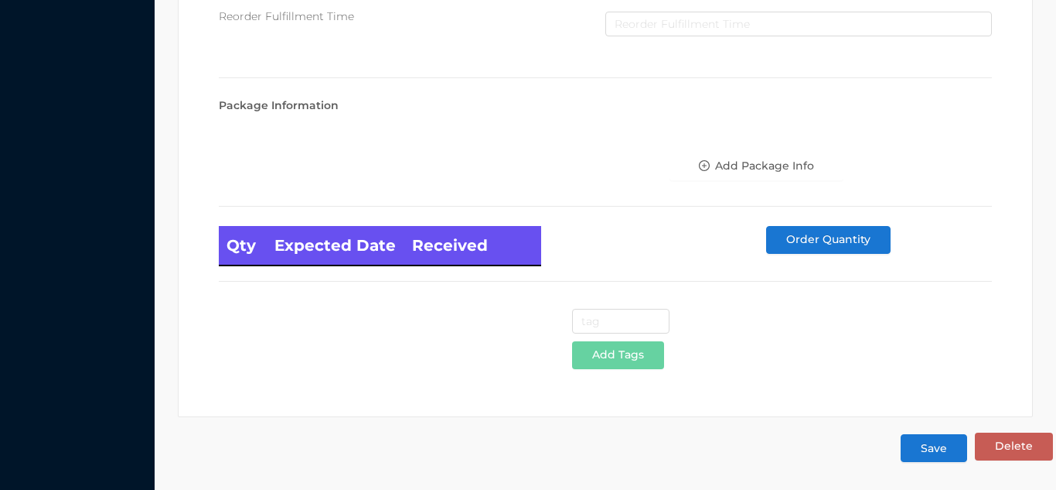
type input "12"
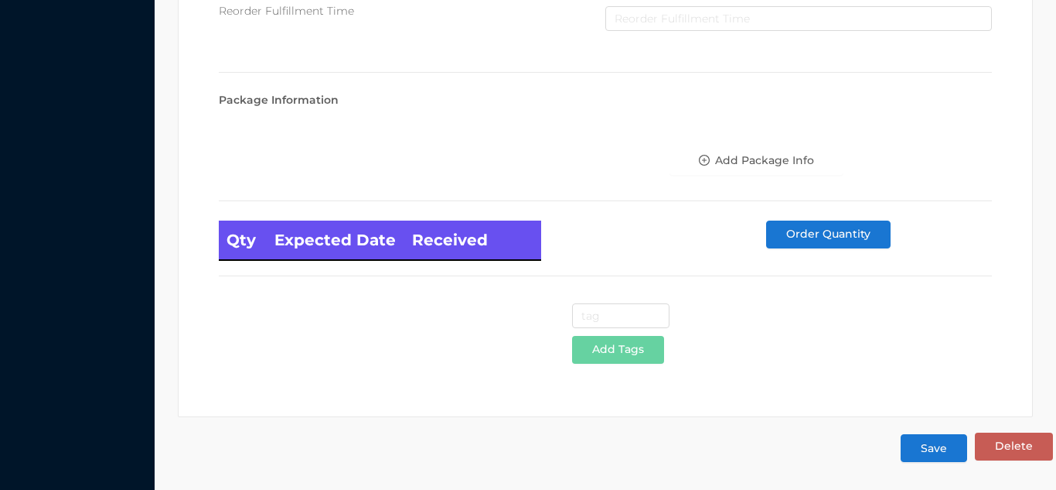
click at [923, 454] on button "Save" at bounding box center [934, 448] width 67 height 28
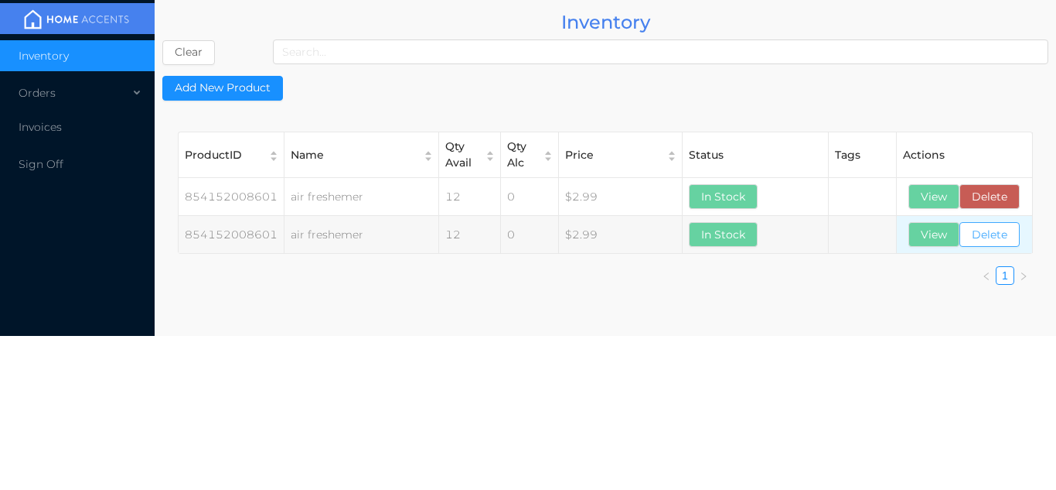
click at [1001, 239] on button "Delete" at bounding box center [990, 234] width 60 height 25
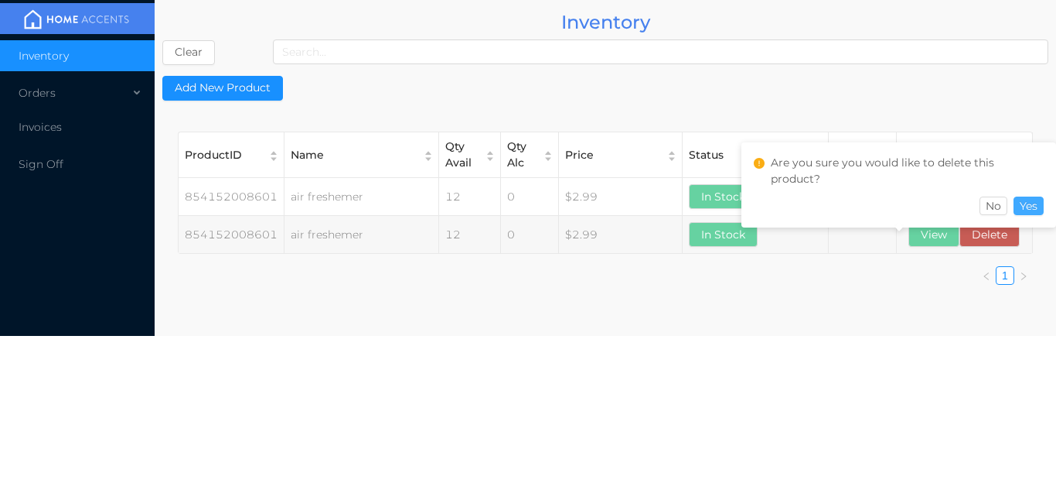
click at [1035, 199] on button "Yes" at bounding box center [1029, 205] width 30 height 19
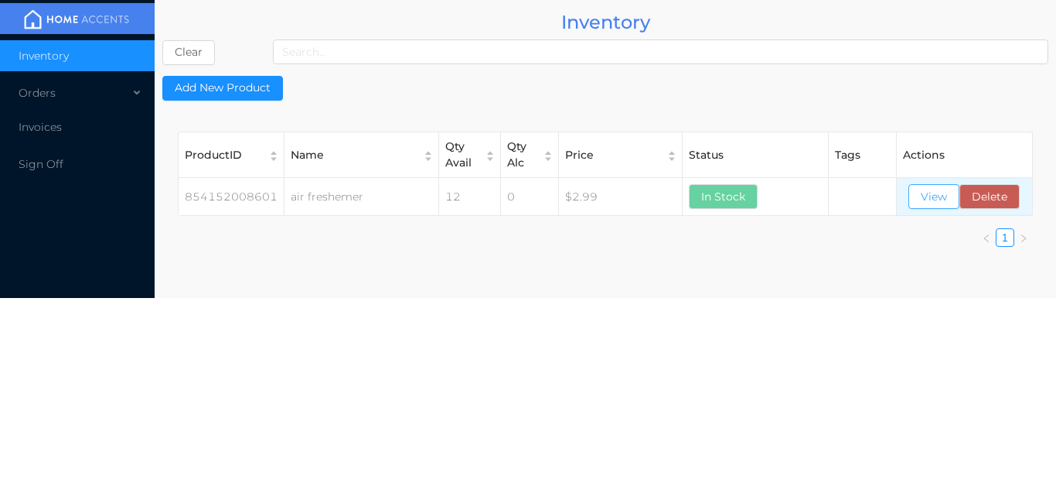
click at [932, 193] on button "View" at bounding box center [934, 196] width 51 height 25
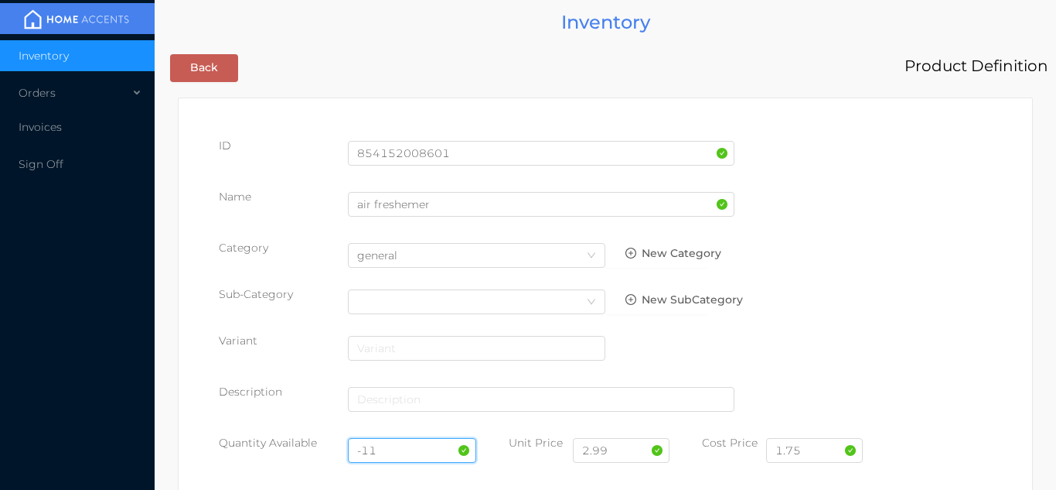
click at [410, 449] on input "-11" at bounding box center [412, 450] width 129 height 25
type input "-"
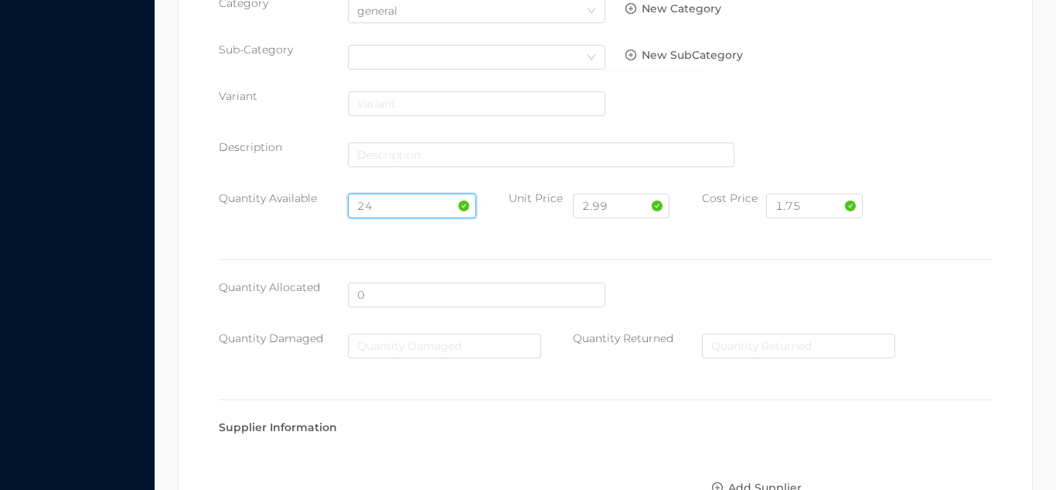
scroll to position [878, 0]
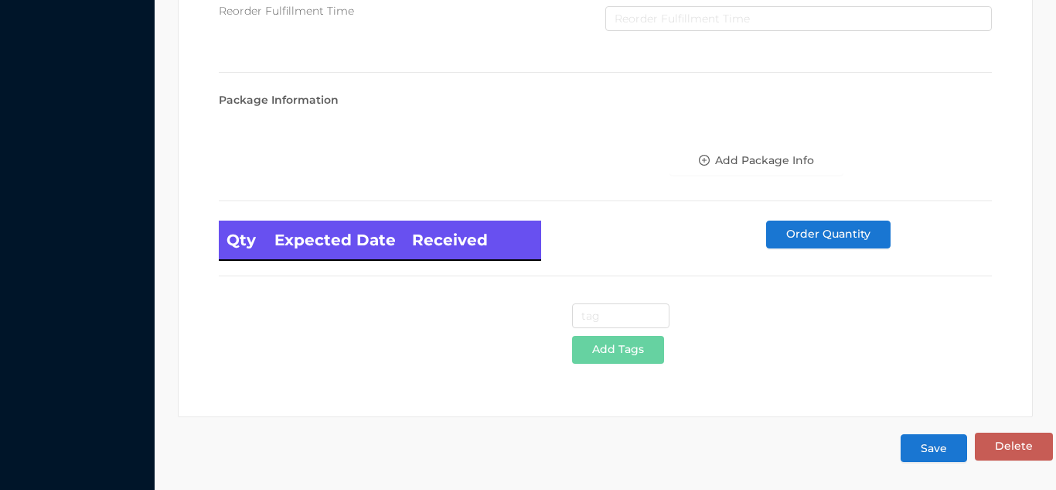
type input "24"
click at [937, 454] on button "Save" at bounding box center [934, 448] width 67 height 28
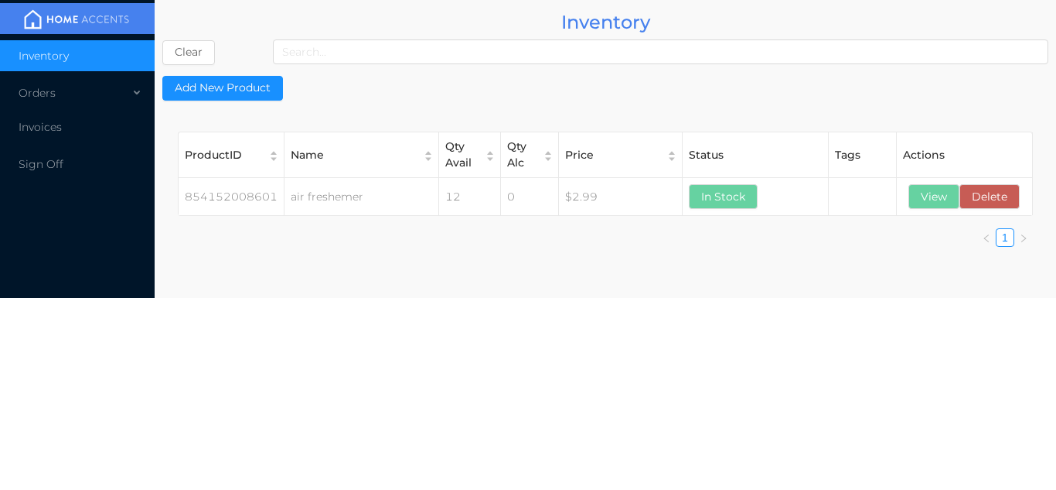
scroll to position [0, 0]
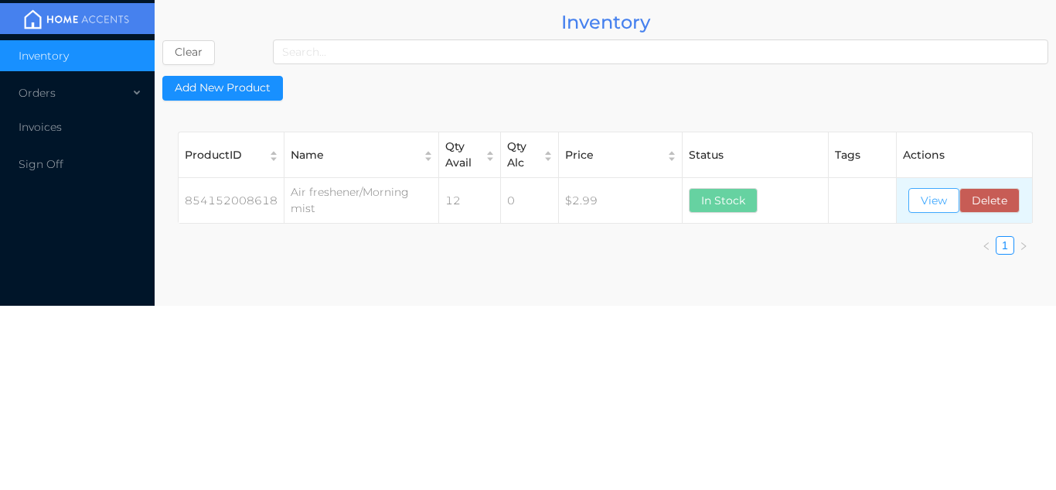
click at [930, 213] on button "View" at bounding box center [934, 200] width 51 height 25
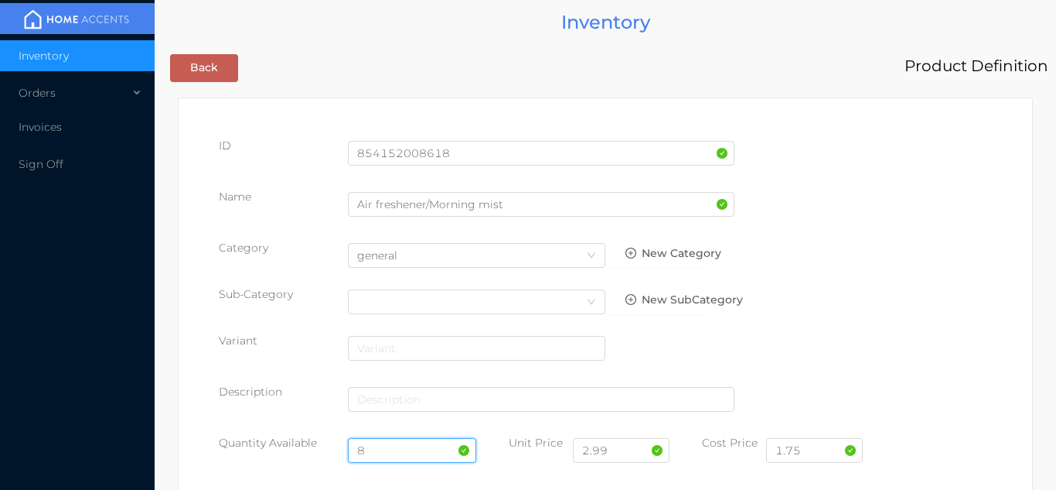
click at [394, 448] on input "8" at bounding box center [412, 450] width 129 height 25
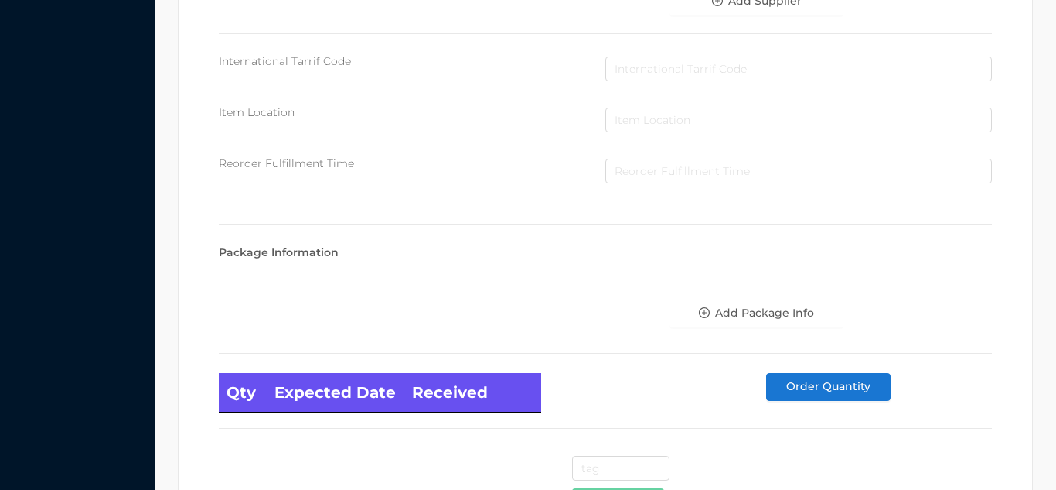
scroll to position [878, 0]
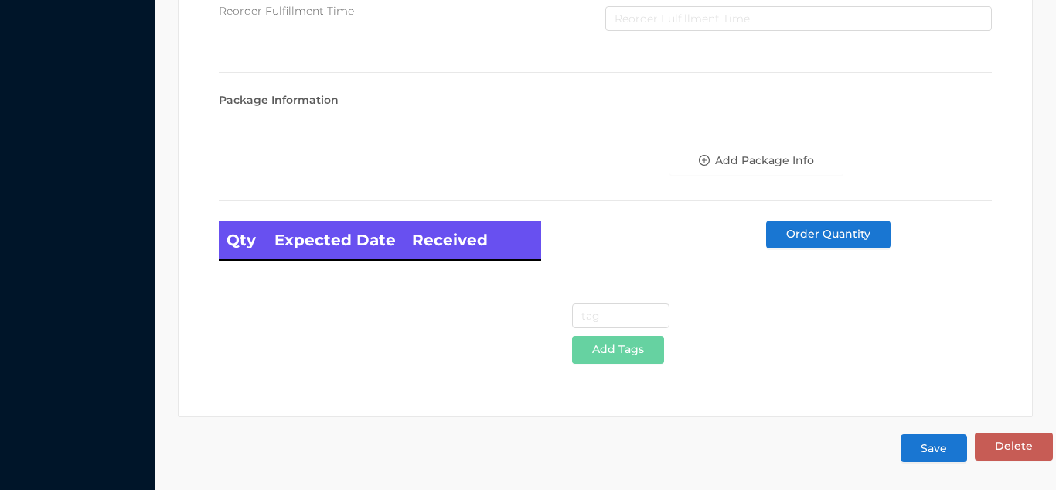
type input "24"
click at [931, 451] on button "Save" at bounding box center [934, 448] width 67 height 28
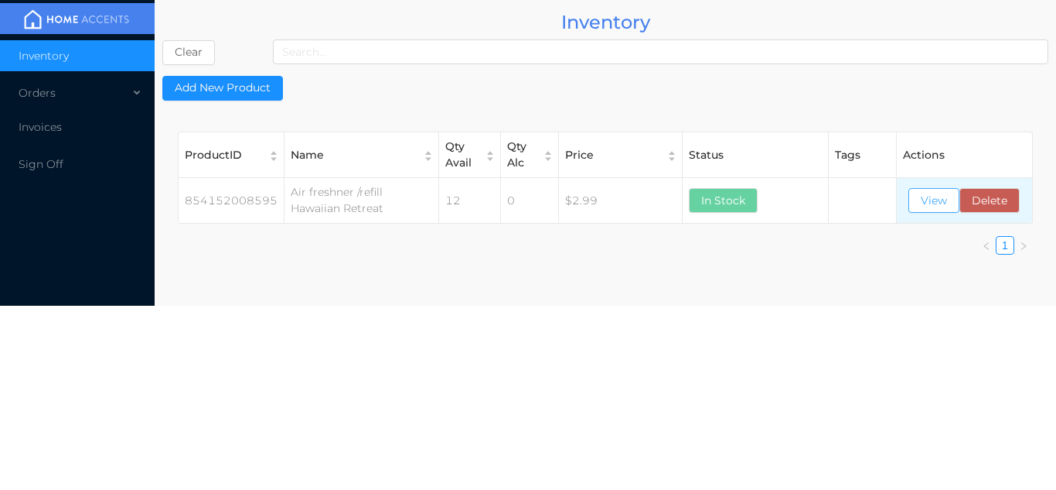
click at [943, 203] on button "View" at bounding box center [934, 200] width 51 height 25
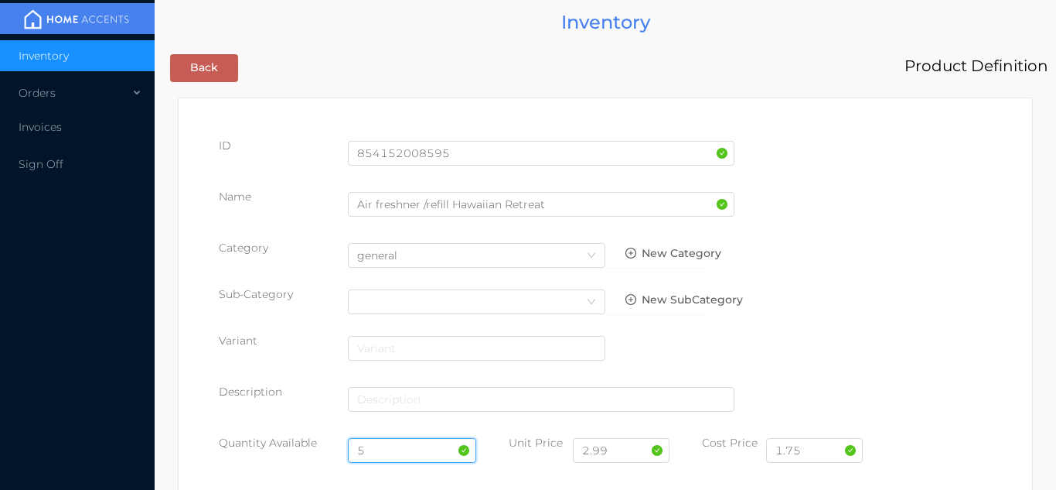
click at [386, 443] on input "5" at bounding box center [412, 450] width 129 height 25
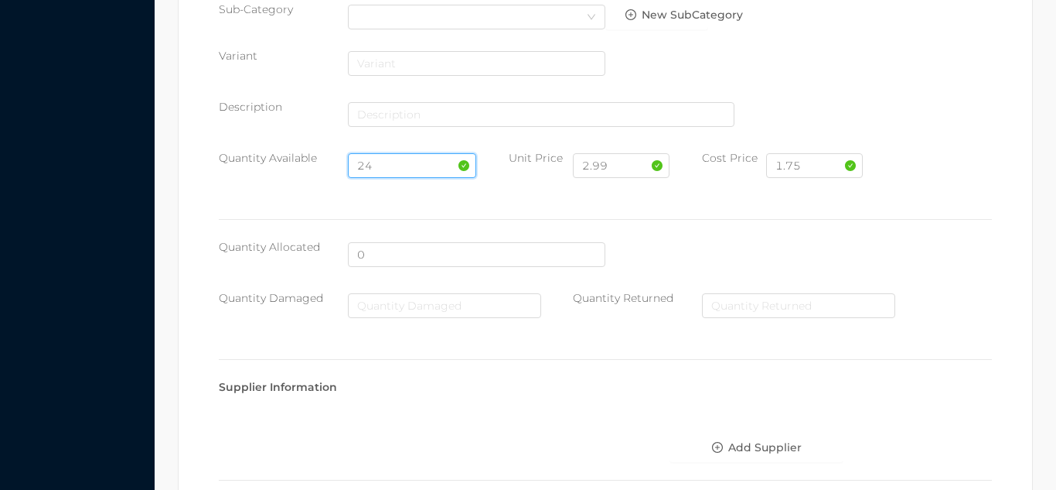
scroll to position [878, 0]
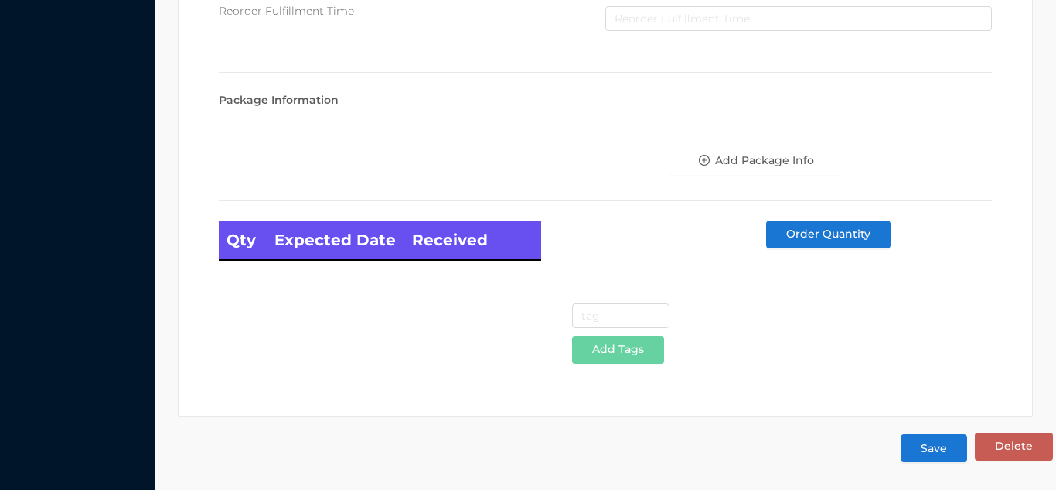
type input "24"
click at [933, 454] on button "Save" at bounding box center [934, 448] width 67 height 28
click at [901, 434] on button "Save" at bounding box center [934, 448] width 67 height 28
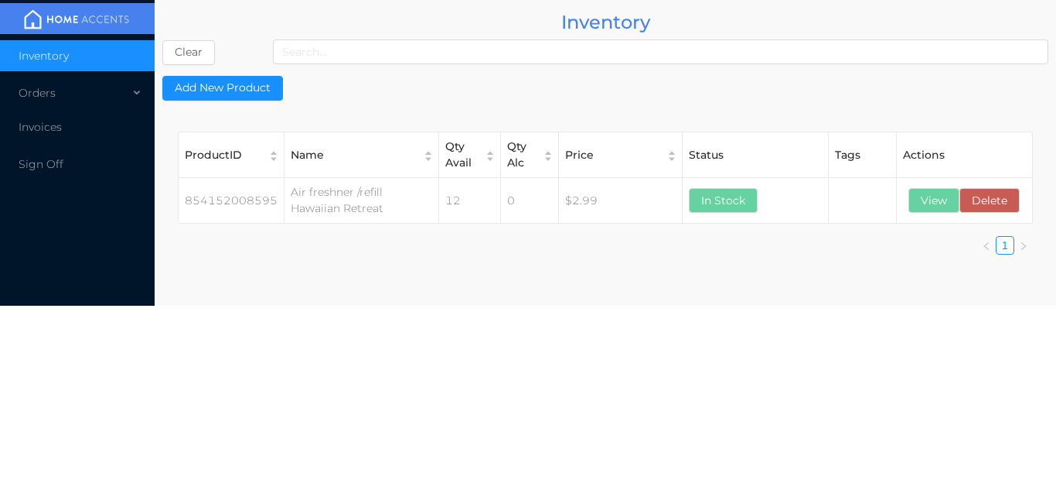
scroll to position [0, 0]
click at [933, 207] on button "View" at bounding box center [934, 200] width 51 height 25
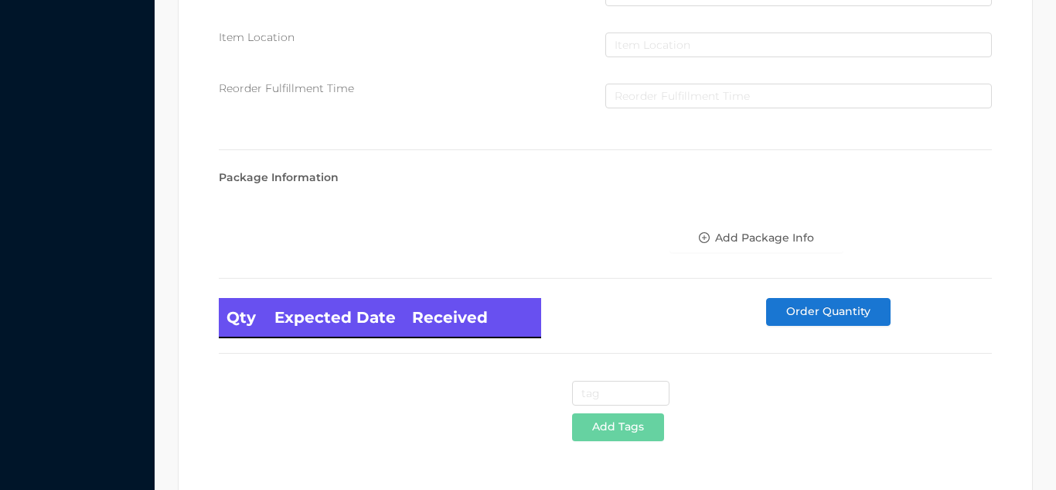
scroll to position [878, 0]
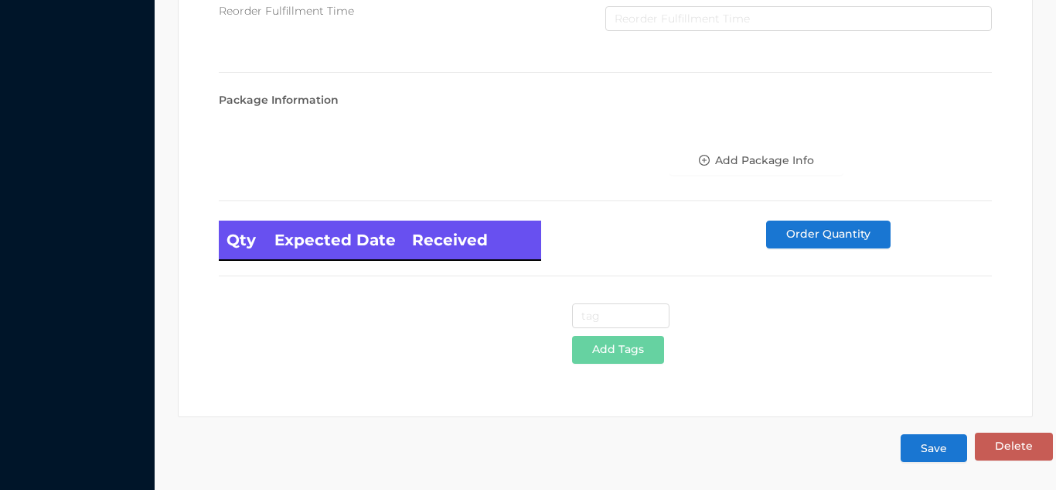
click at [927, 459] on button "Save" at bounding box center [934, 448] width 67 height 28
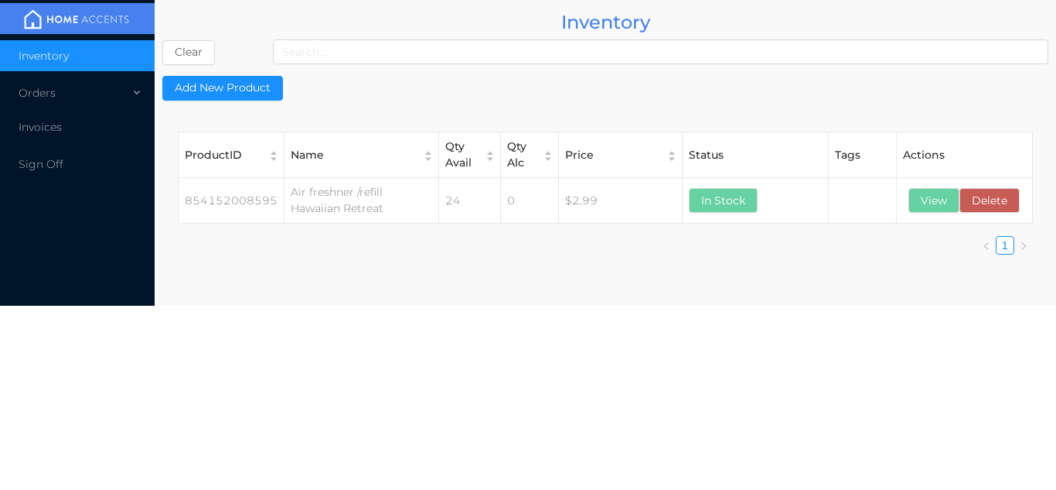
scroll to position [0, 0]
click at [934, 194] on button "View" at bounding box center [934, 200] width 51 height 25
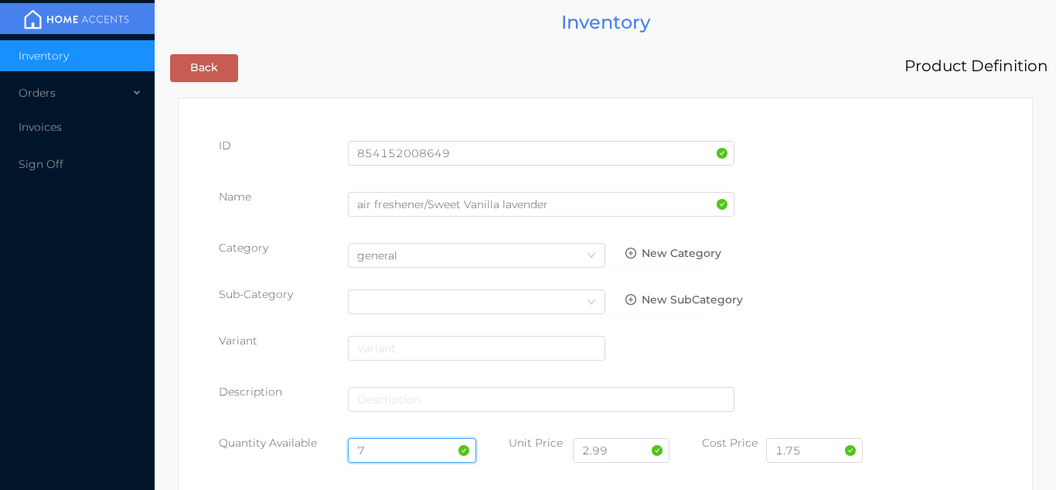
click at [392, 451] on input "7" at bounding box center [412, 450] width 129 height 25
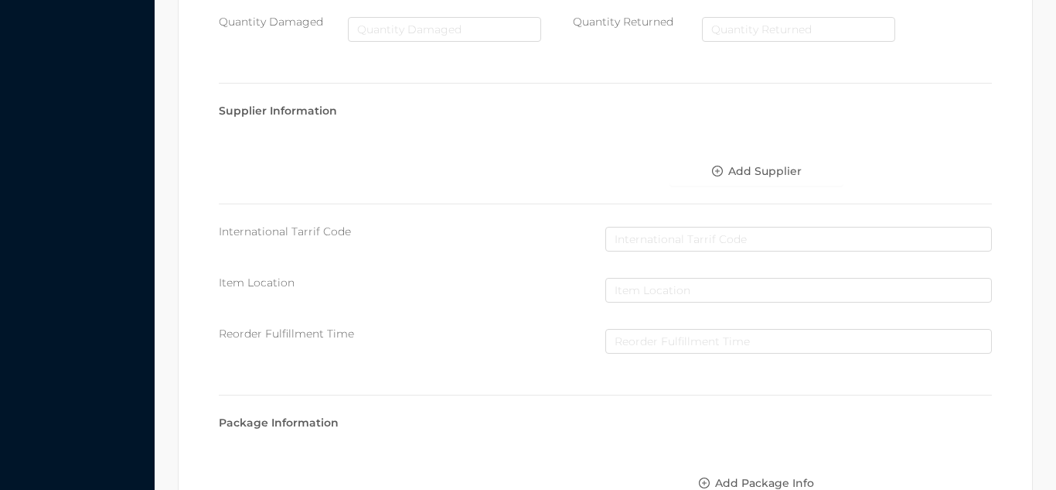
scroll to position [878, 0]
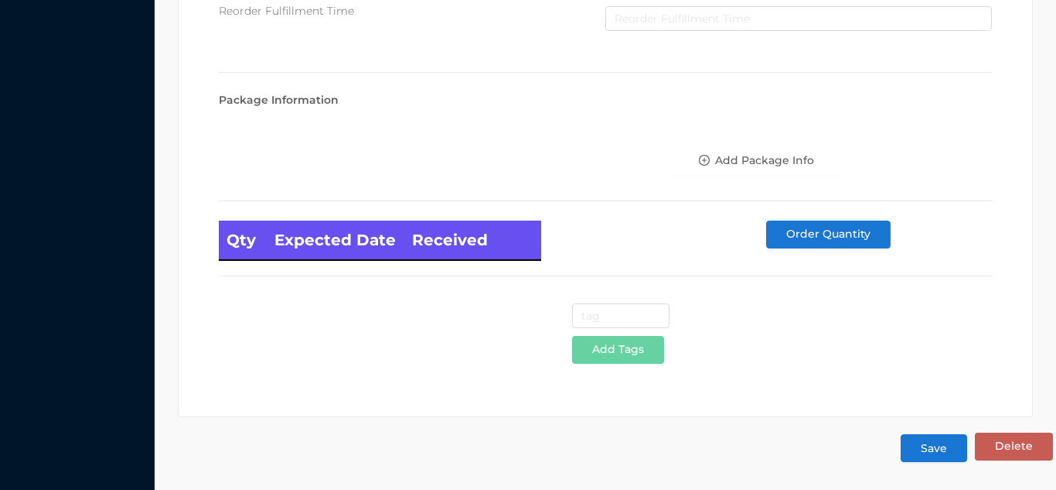
type input "12"
click at [934, 442] on button "Save" at bounding box center [934, 448] width 67 height 28
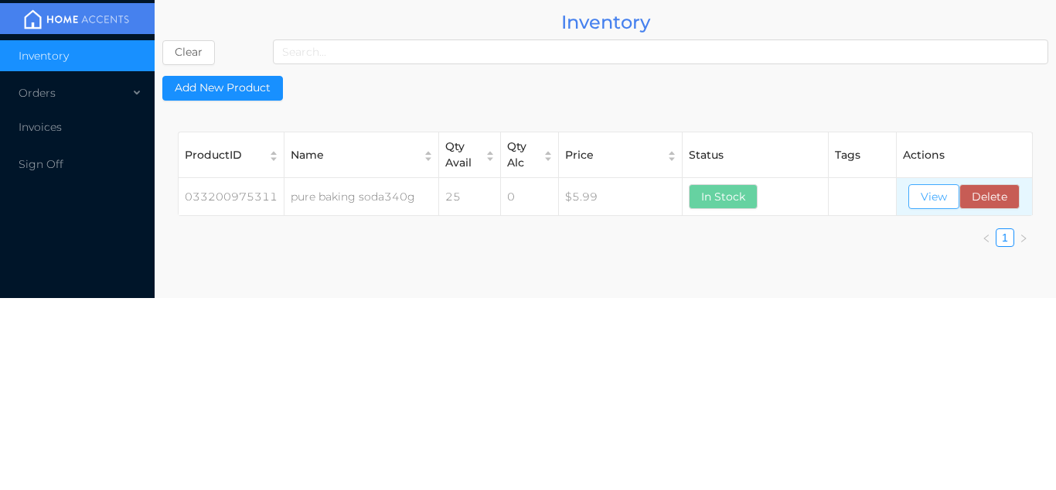
click at [930, 197] on button "View" at bounding box center [934, 196] width 51 height 25
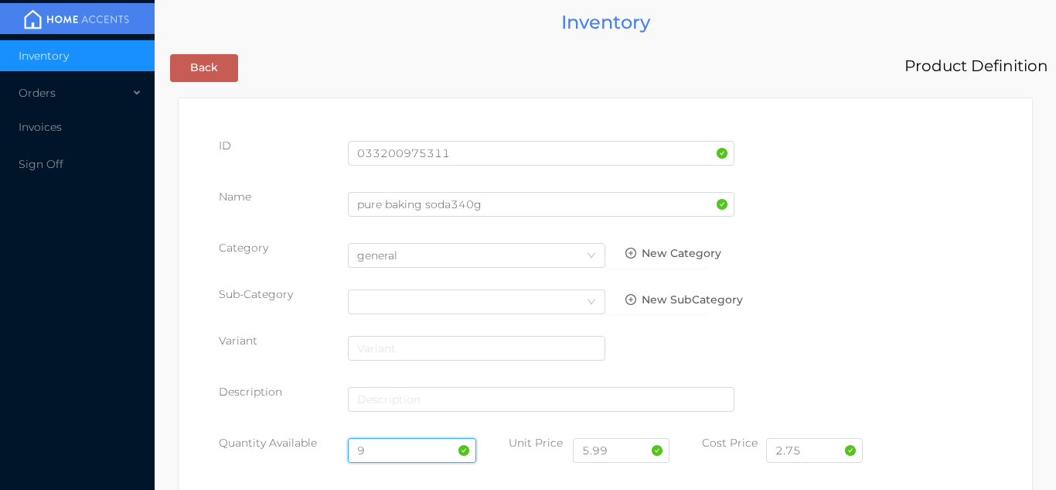
click at [397, 455] on input "9" at bounding box center [412, 450] width 129 height 25
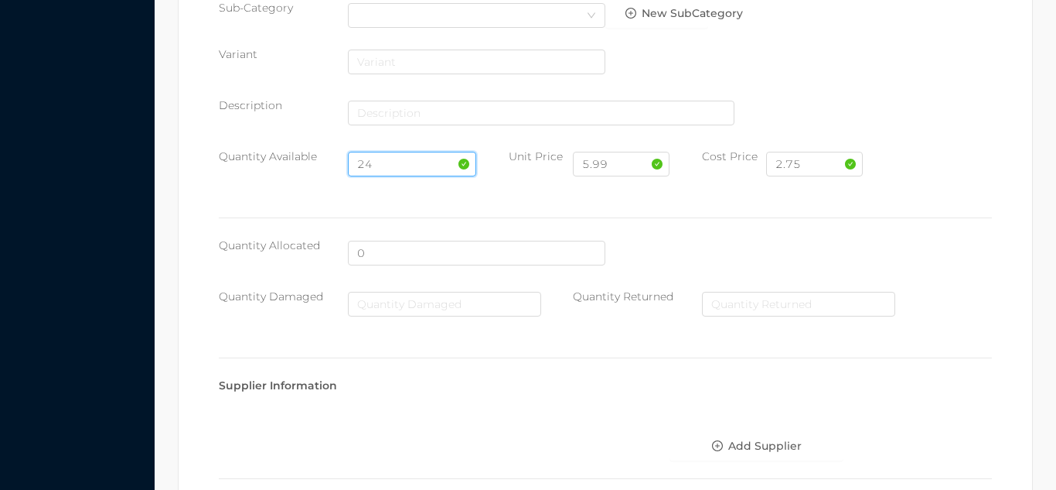
scroll to position [878, 0]
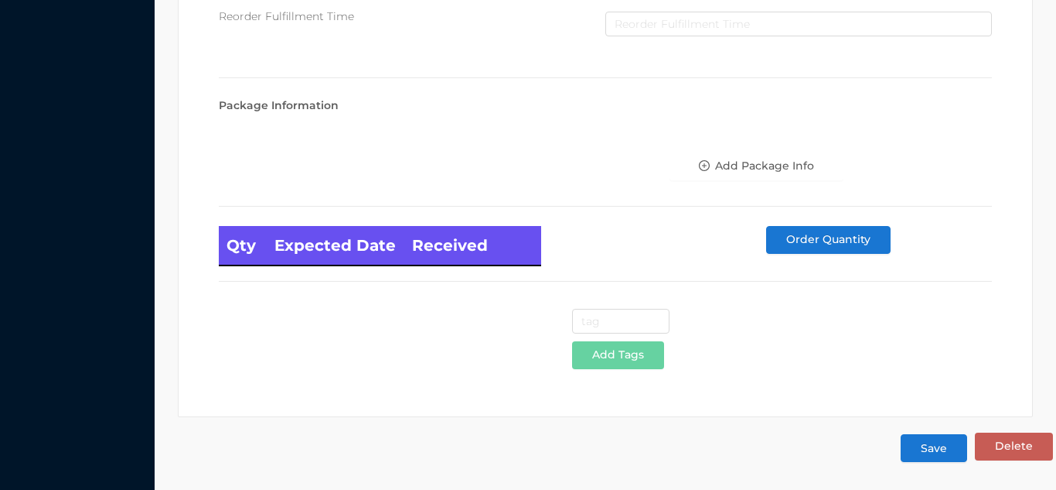
type input "24"
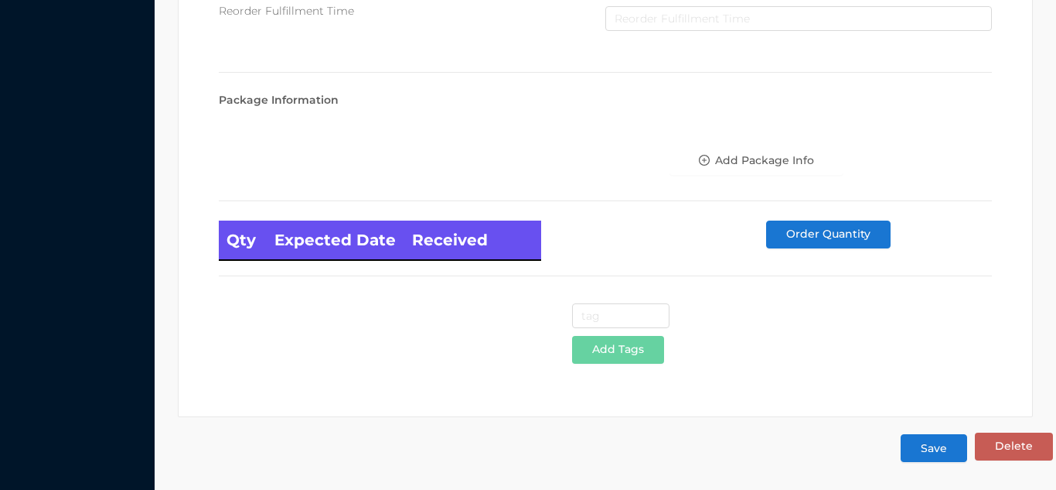
click at [947, 449] on button "Save" at bounding box center [934, 448] width 67 height 28
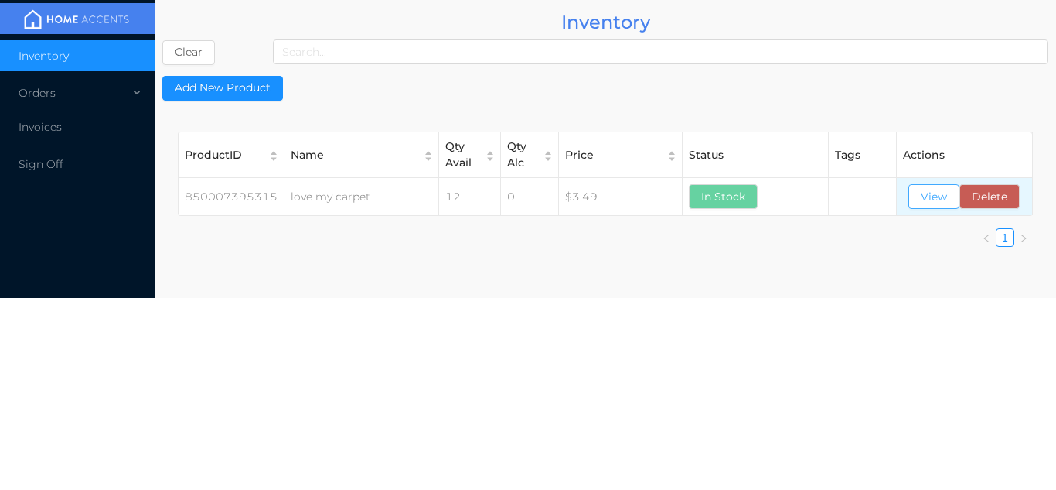
click at [924, 201] on button "View" at bounding box center [934, 196] width 51 height 25
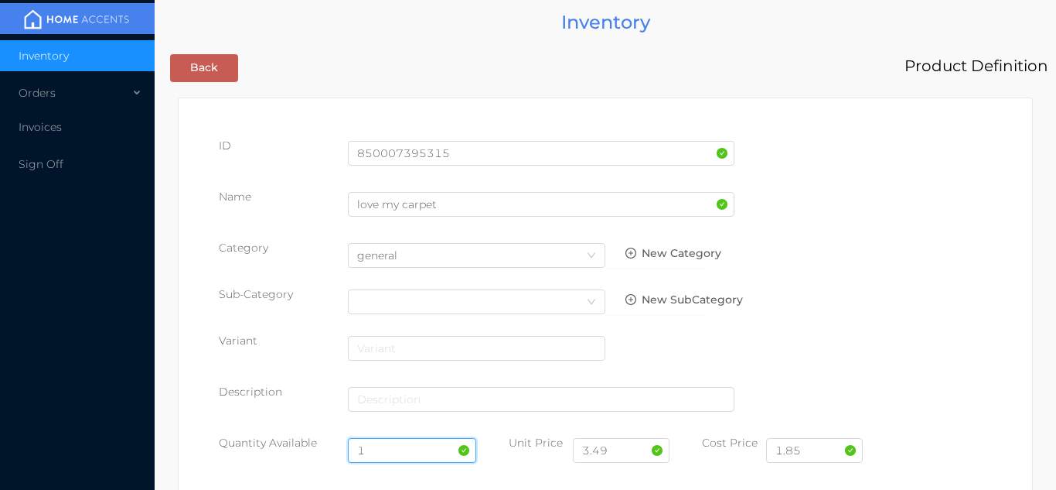
click at [418, 448] on input "1" at bounding box center [412, 450] width 129 height 25
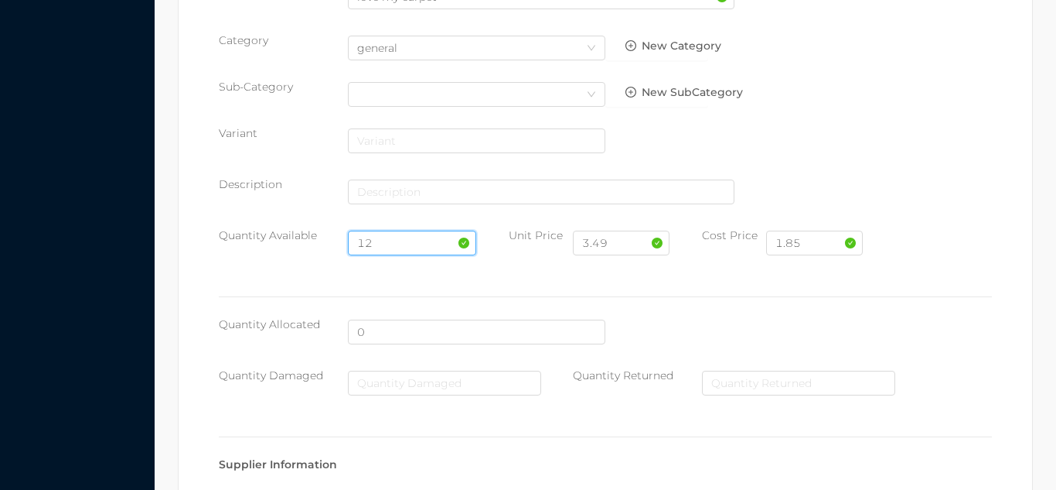
scroll to position [878, 0]
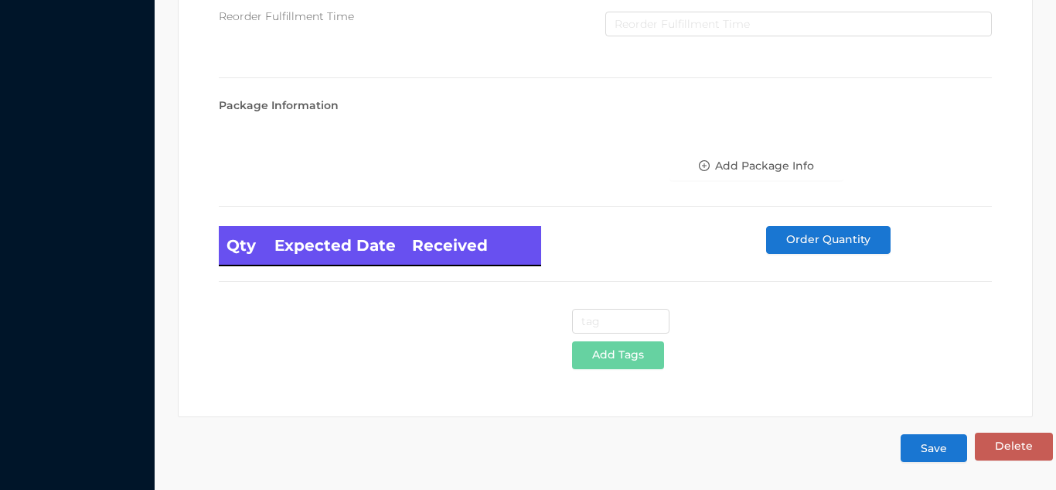
type input "12"
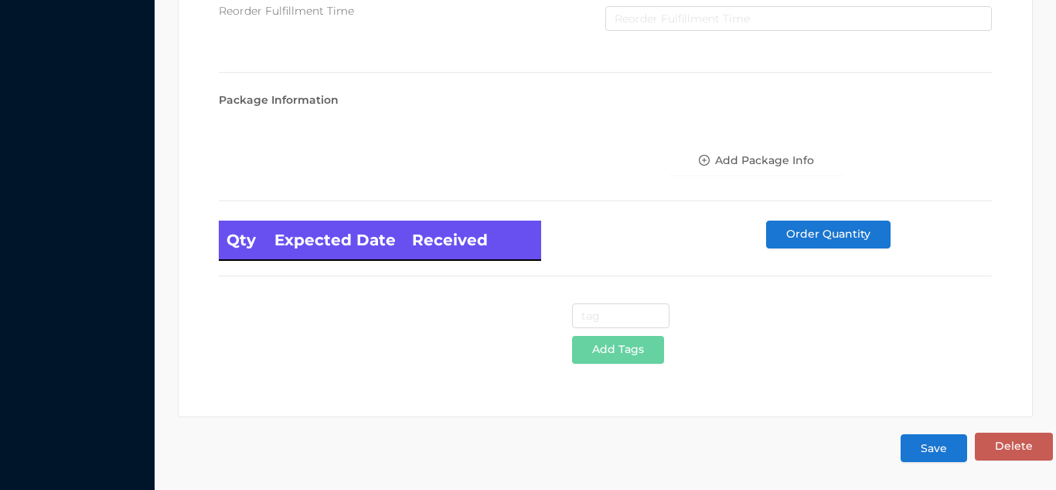
click at [925, 448] on button "Save" at bounding box center [934, 448] width 67 height 28
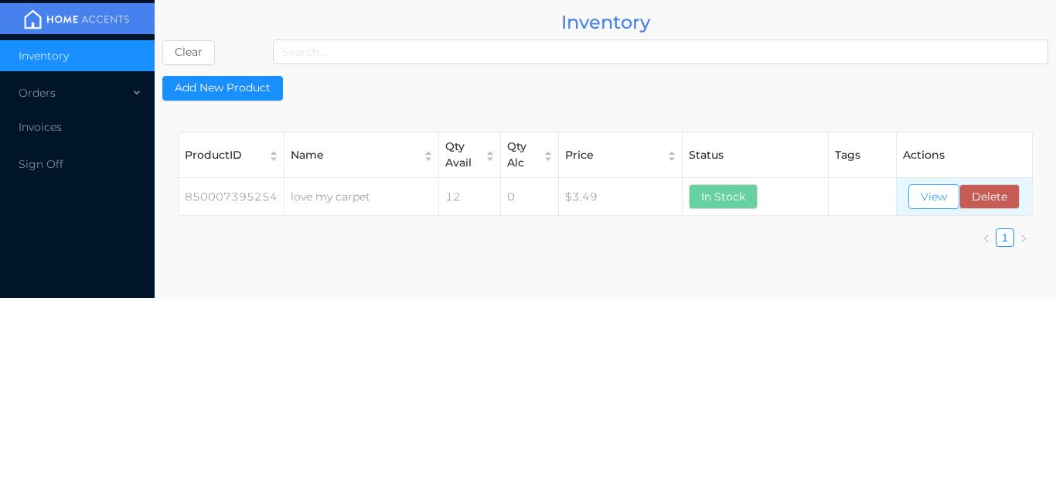
click at [928, 196] on button "View" at bounding box center [934, 196] width 51 height 25
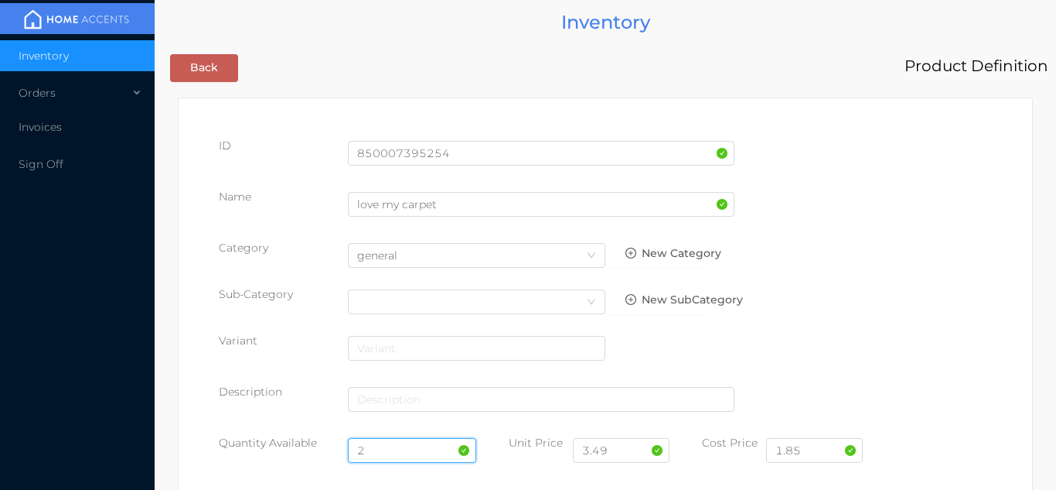
click at [398, 450] on input "2" at bounding box center [412, 450] width 129 height 25
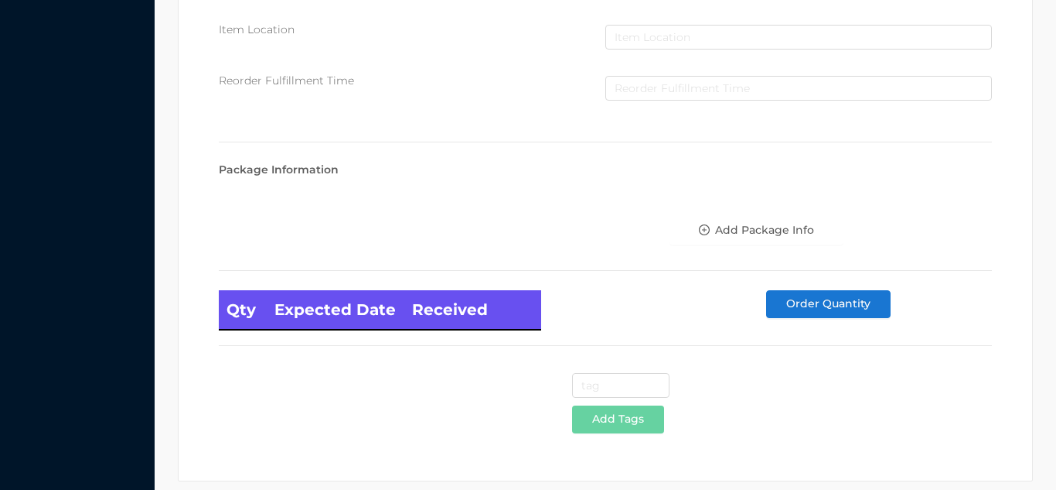
scroll to position [878, 0]
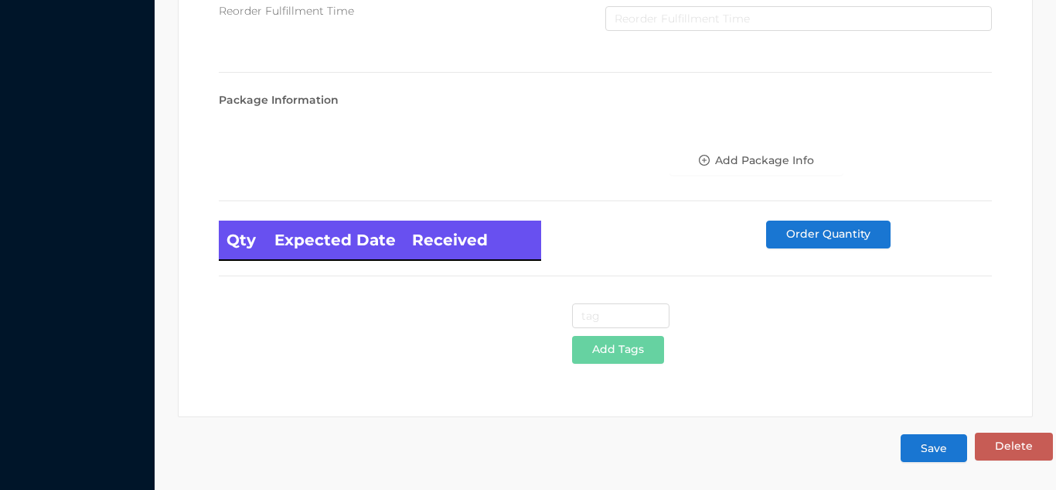
type input "12"
click at [940, 459] on button "Save" at bounding box center [934, 448] width 67 height 28
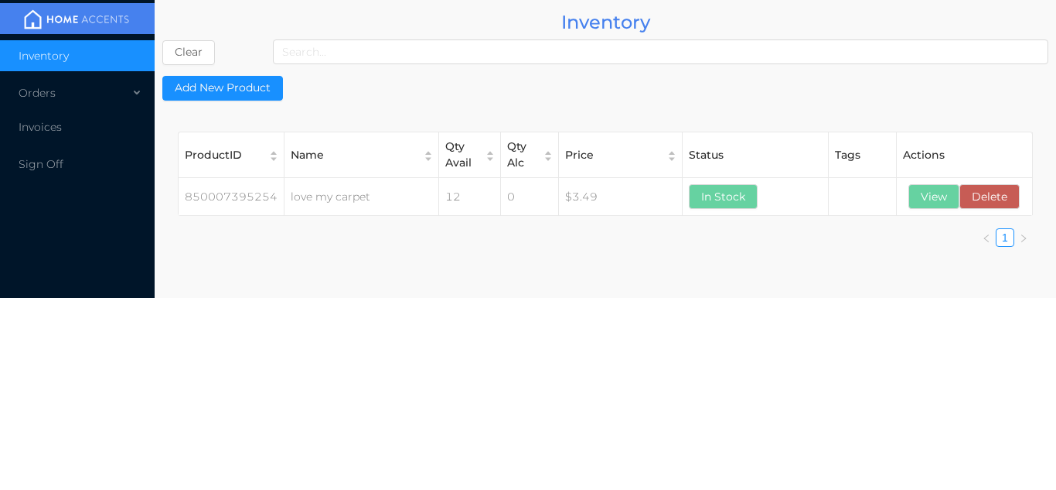
scroll to position [0, 0]
click at [937, 203] on button "View" at bounding box center [934, 196] width 51 height 25
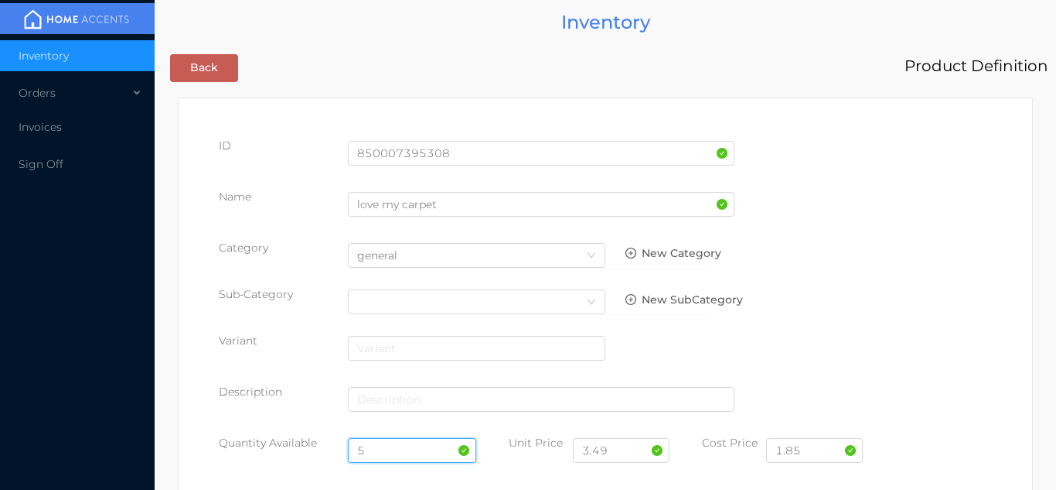
click at [387, 448] on input "5" at bounding box center [412, 450] width 129 height 25
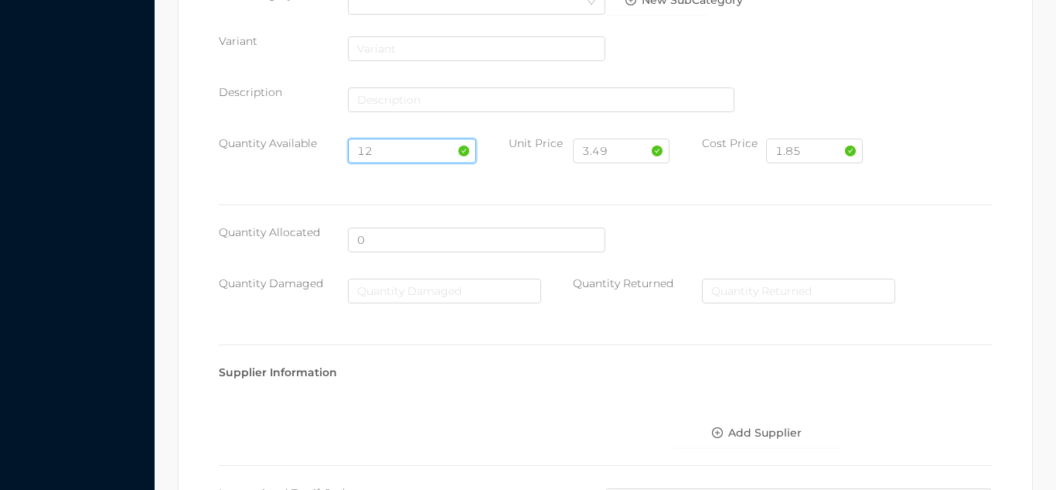
scroll to position [878, 0]
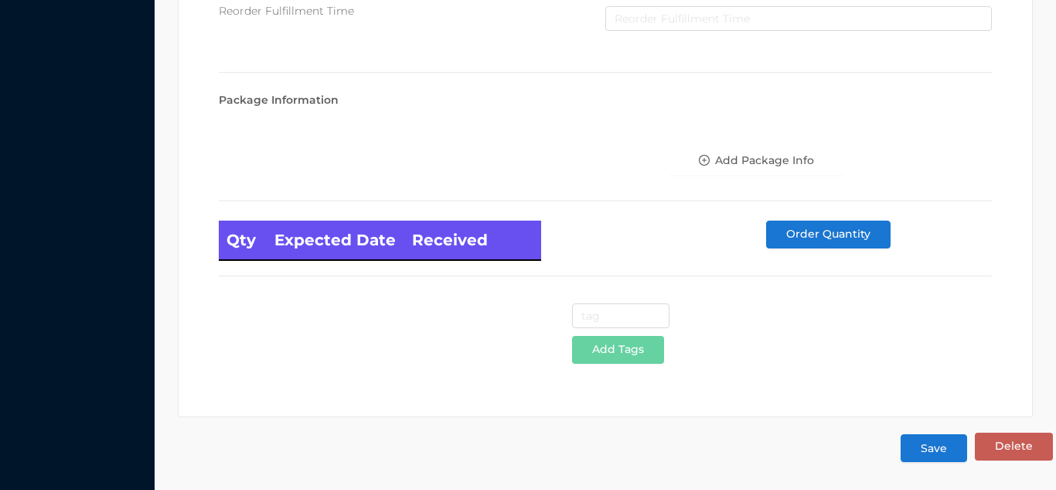
type input "12"
click at [951, 461] on button "Save" at bounding box center [934, 448] width 67 height 28
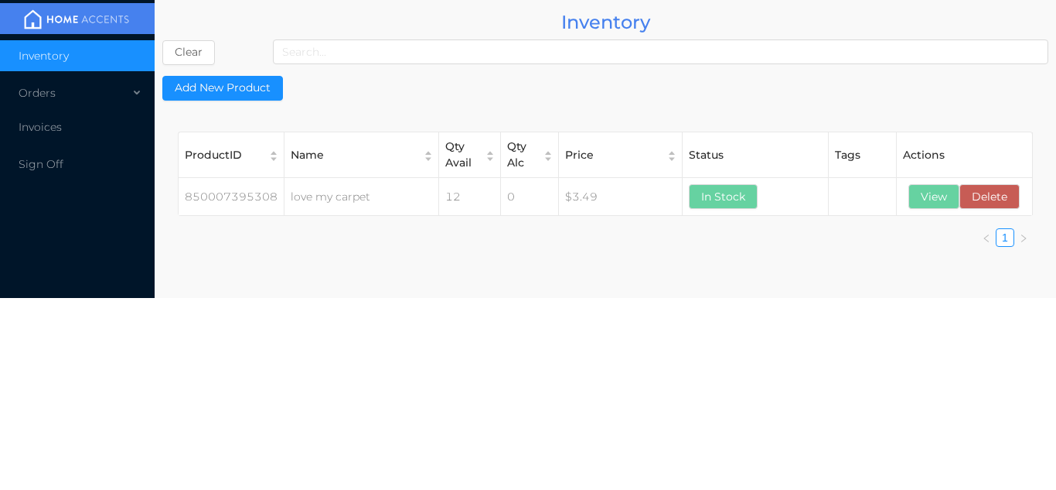
scroll to position [0, 0]
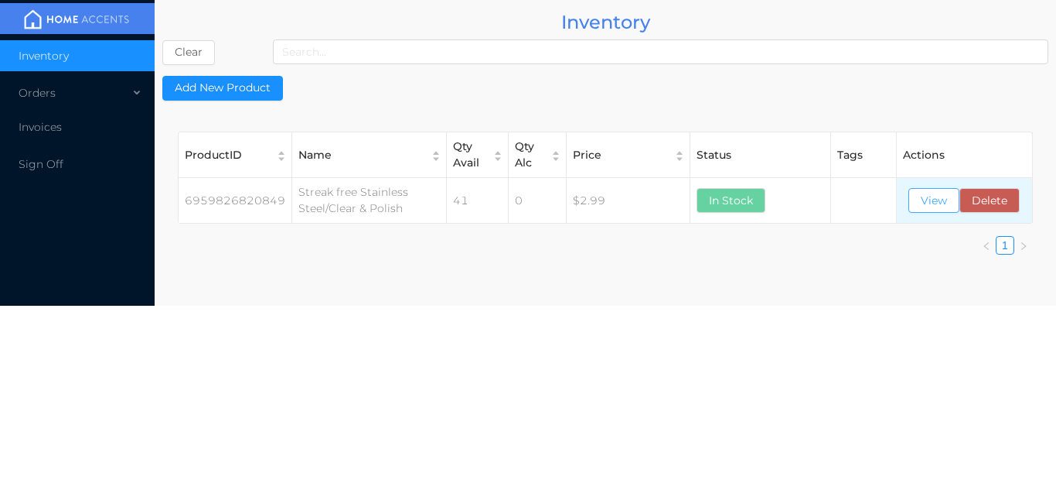
click at [951, 201] on button "View" at bounding box center [934, 200] width 51 height 25
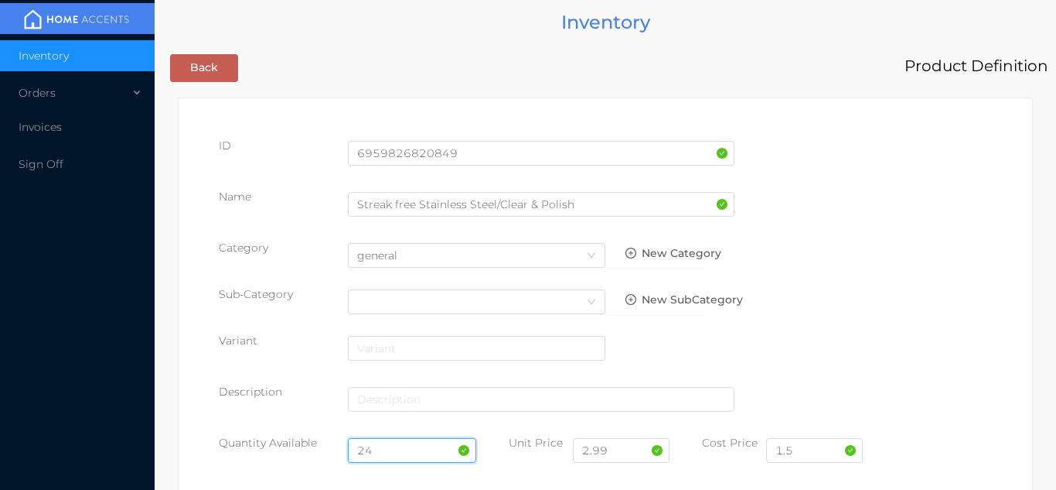
click at [391, 447] on input "24" at bounding box center [412, 450] width 129 height 25
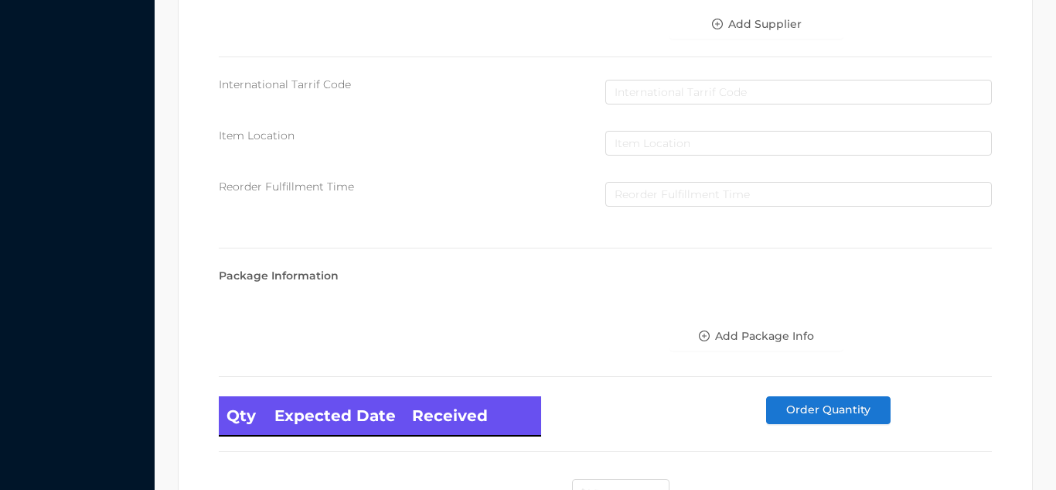
scroll to position [878, 0]
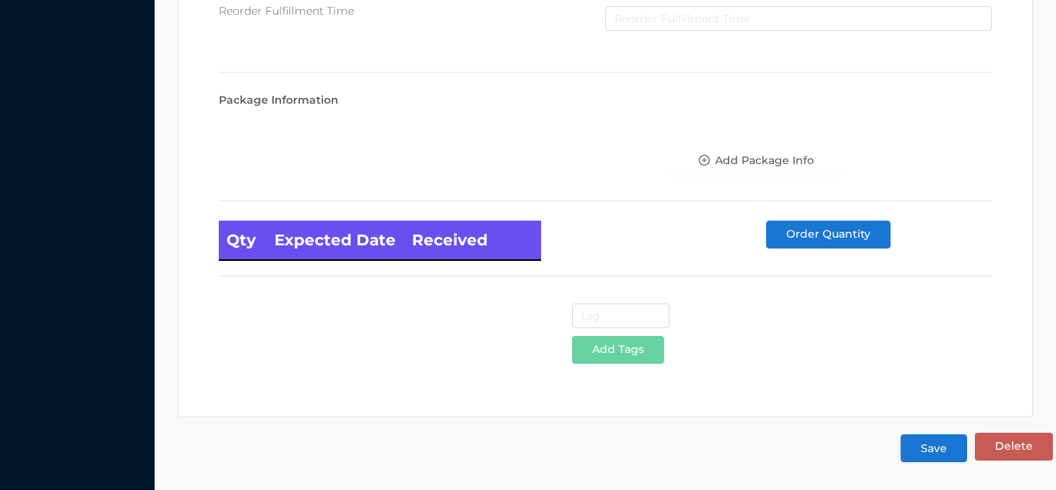
click at [930, 449] on button "Save" at bounding box center [934, 448] width 67 height 28
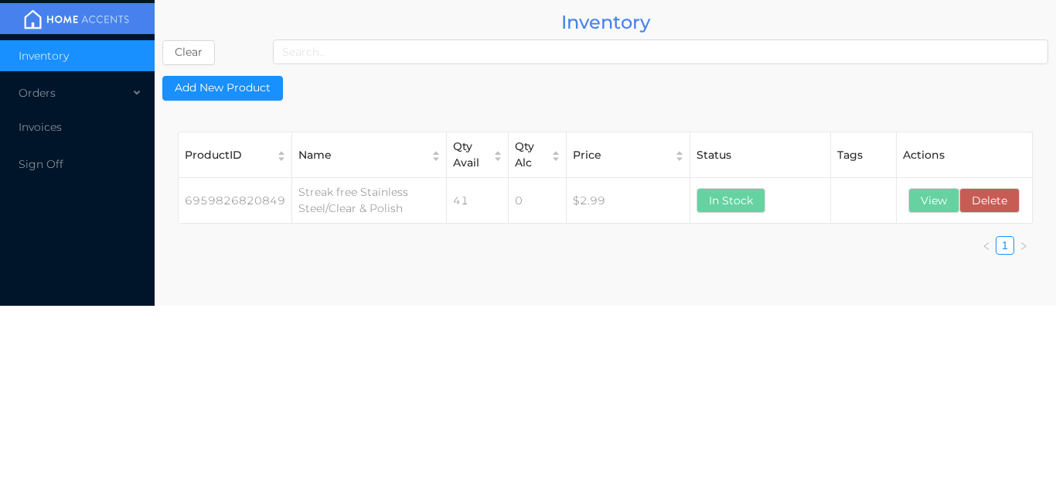
scroll to position [0, 0]
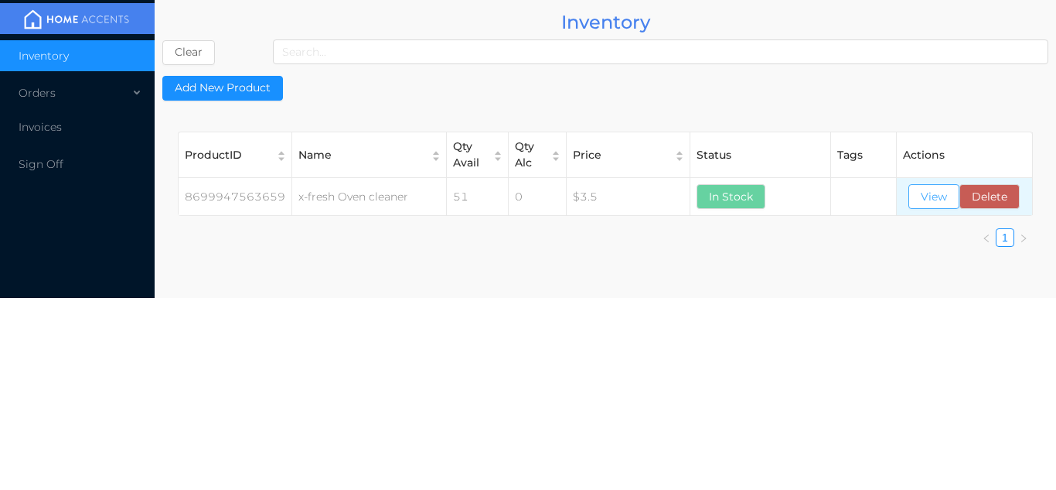
click at [925, 187] on button "View" at bounding box center [934, 196] width 51 height 25
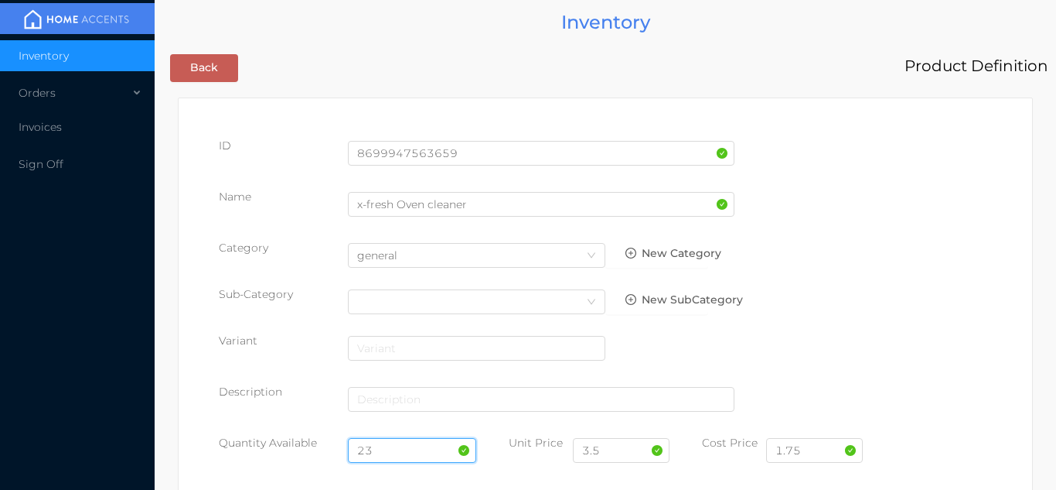
click at [389, 444] on input "23" at bounding box center [412, 450] width 129 height 25
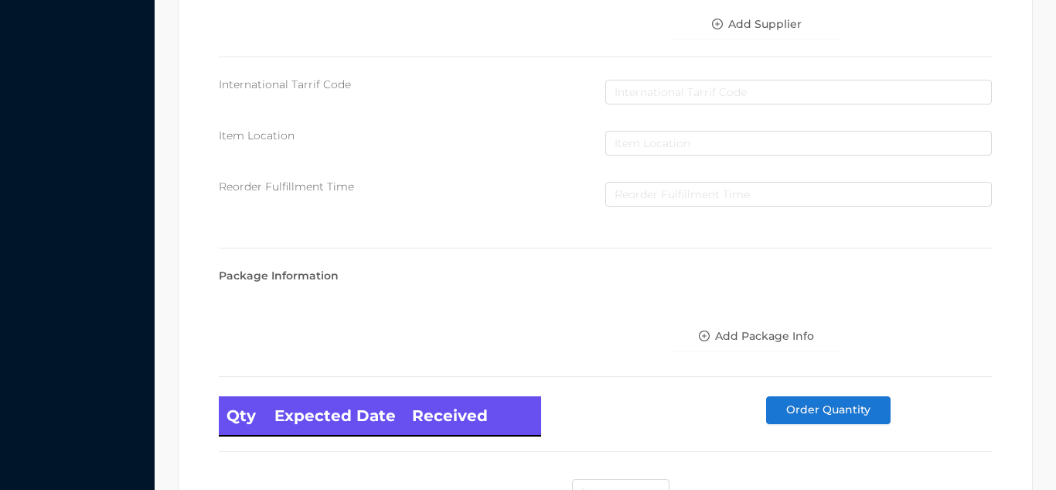
scroll to position [878, 0]
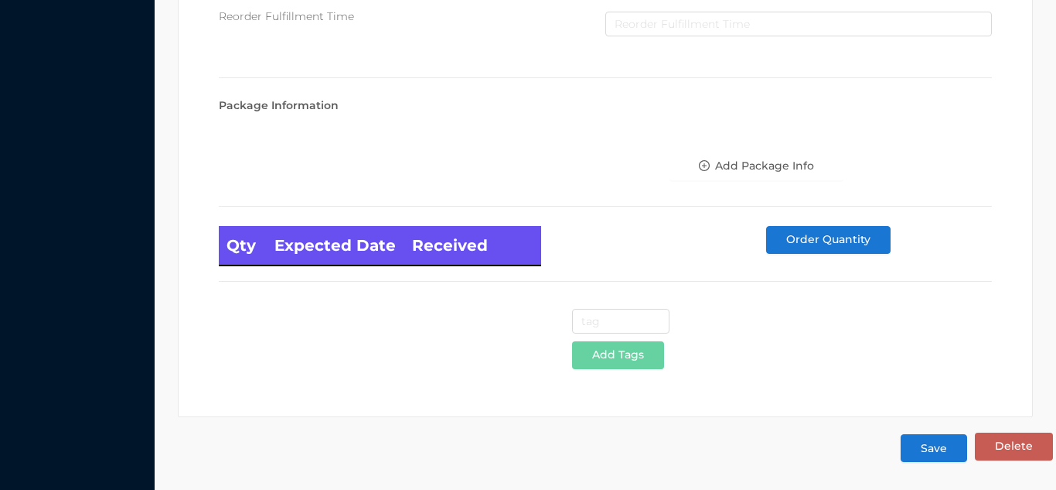
type input "24"
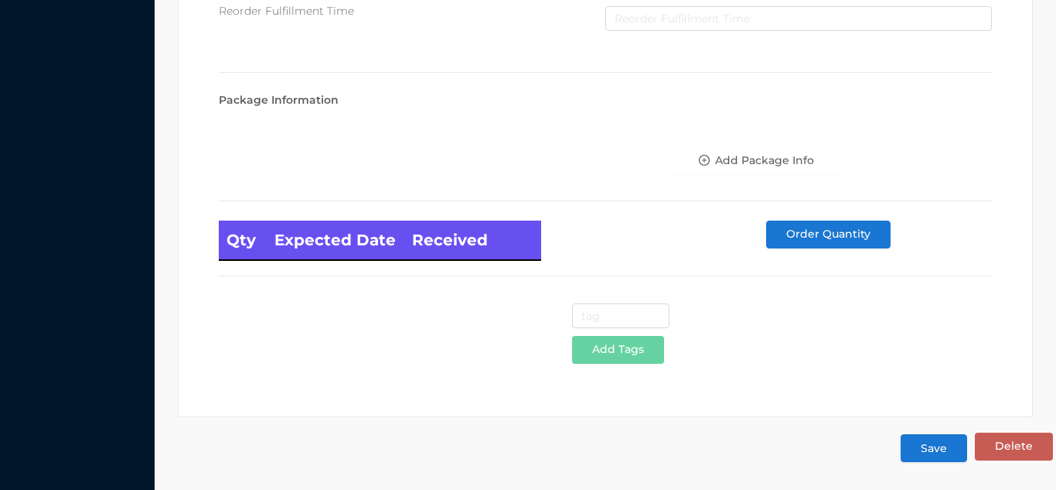
click at [934, 446] on button "Save" at bounding box center [934, 448] width 67 height 28
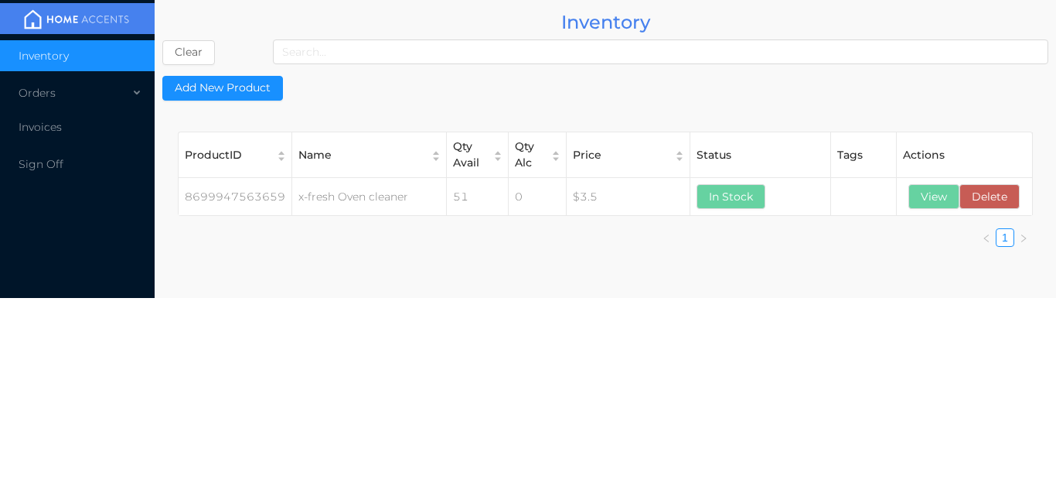
scroll to position [0, 0]
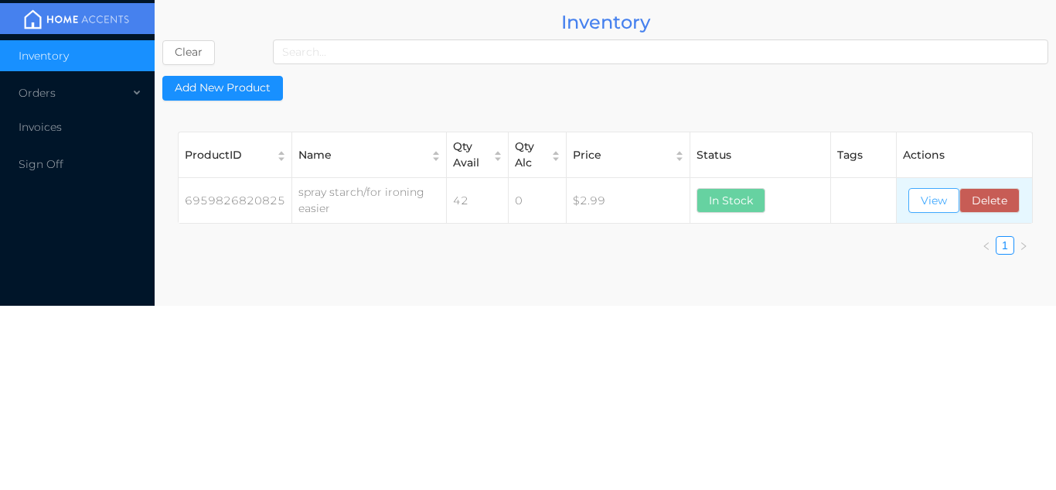
click at [939, 203] on button "View" at bounding box center [934, 200] width 51 height 25
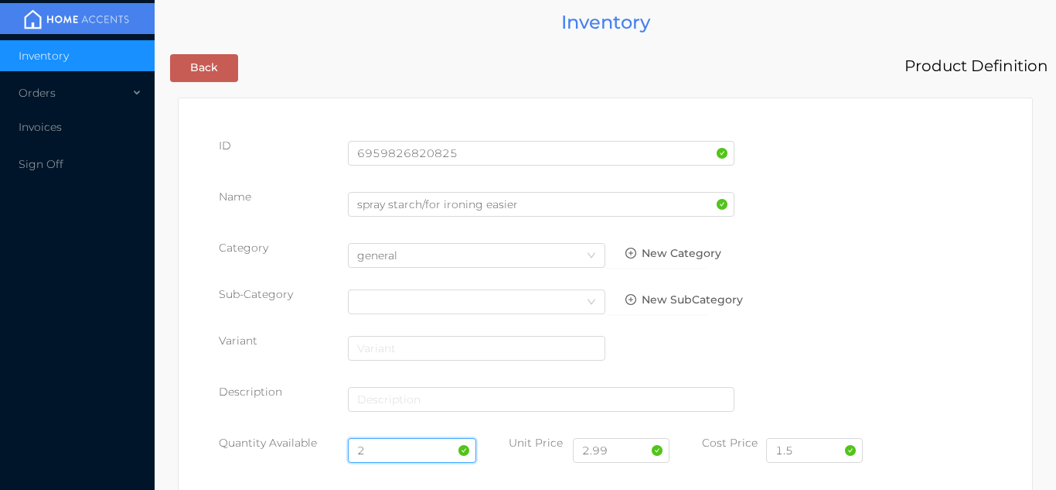
click at [404, 449] on input "2" at bounding box center [412, 450] width 129 height 25
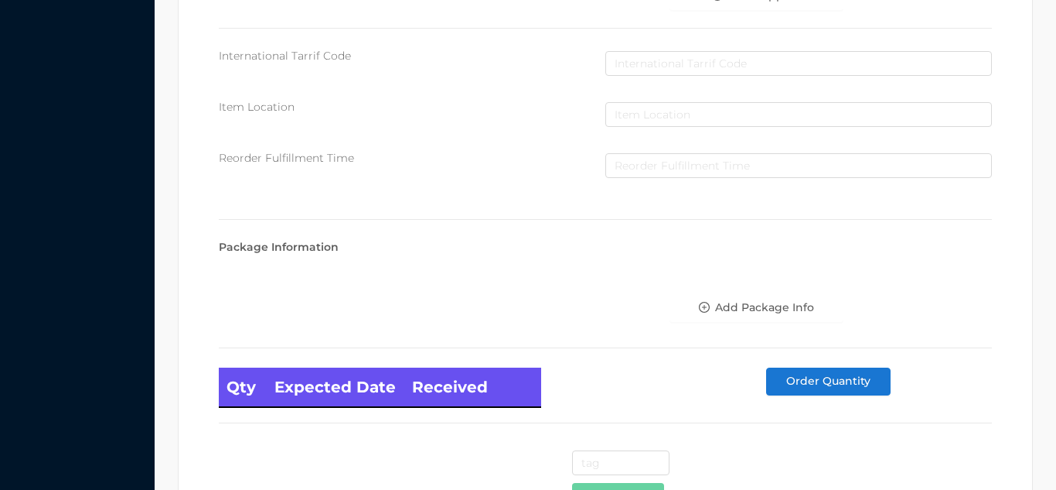
scroll to position [878, 0]
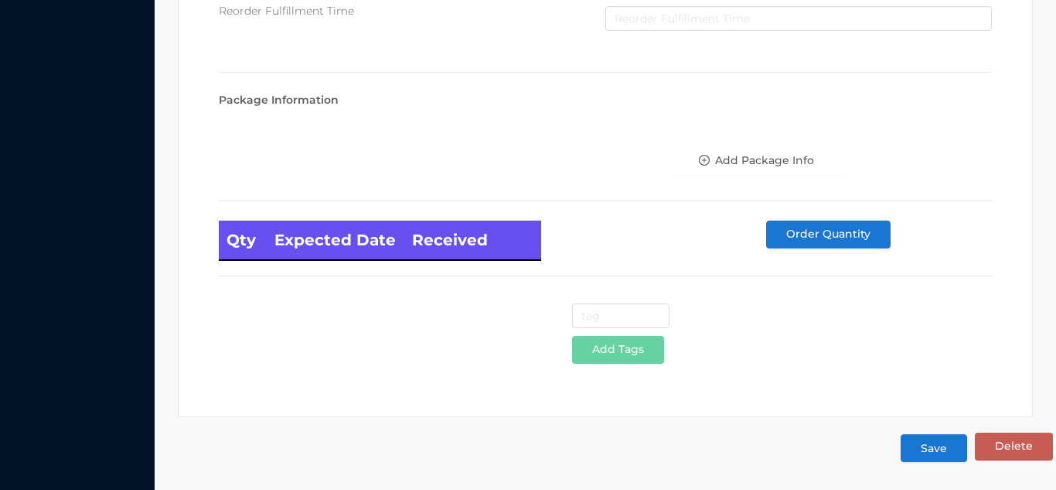
type input "24"
click at [917, 451] on button "Save" at bounding box center [934, 448] width 67 height 28
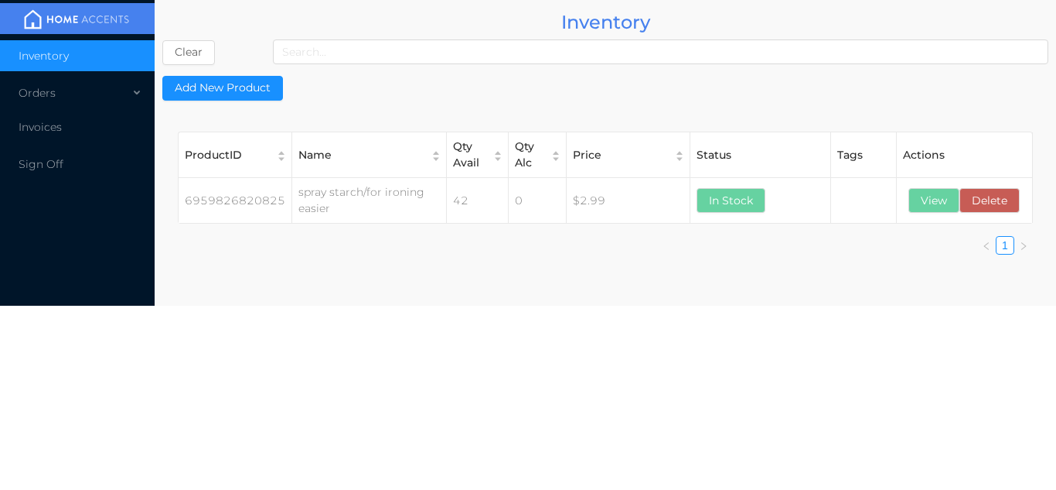
scroll to position [0, 0]
click at [926, 205] on button "View" at bounding box center [934, 196] width 51 height 25
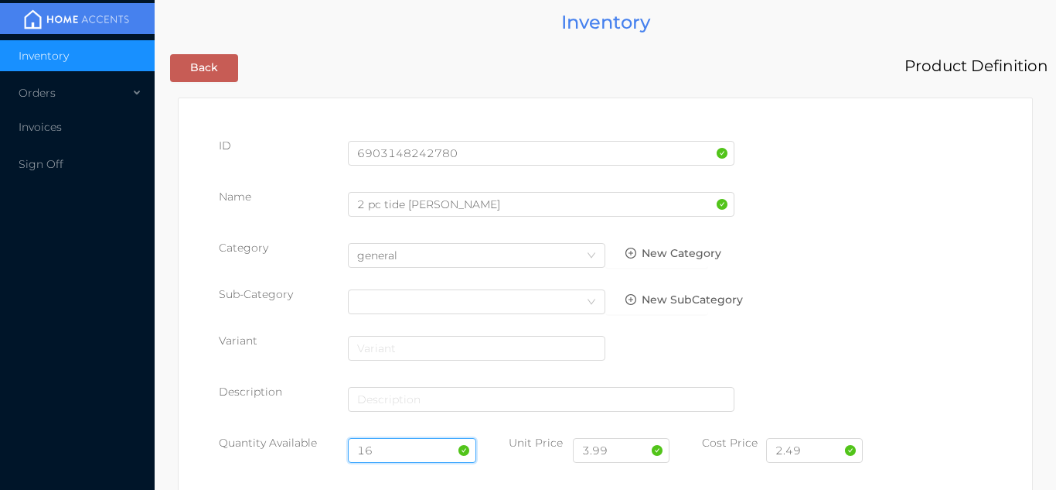
click at [407, 449] on input "16" at bounding box center [412, 450] width 129 height 25
type input "1"
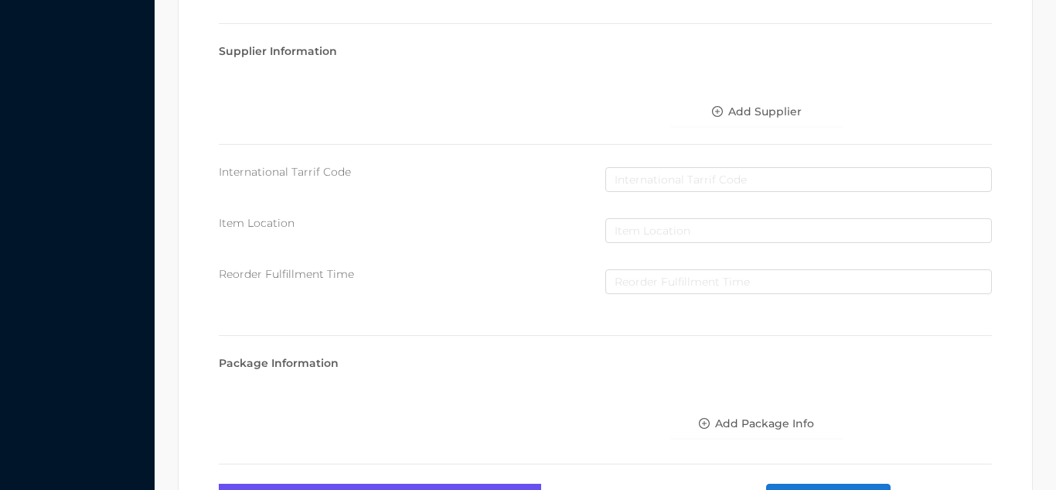
scroll to position [878, 0]
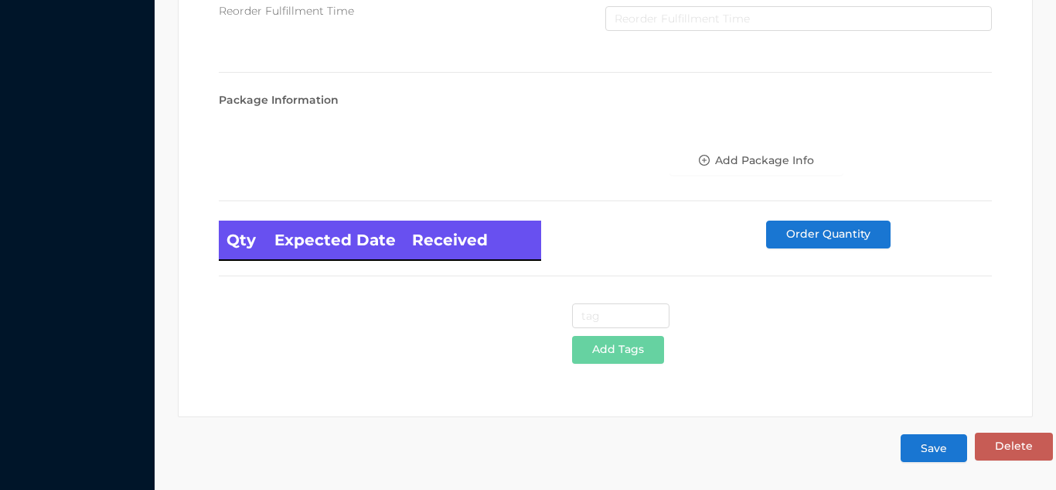
type input "36"
click at [940, 450] on button "Save" at bounding box center [934, 448] width 67 height 28
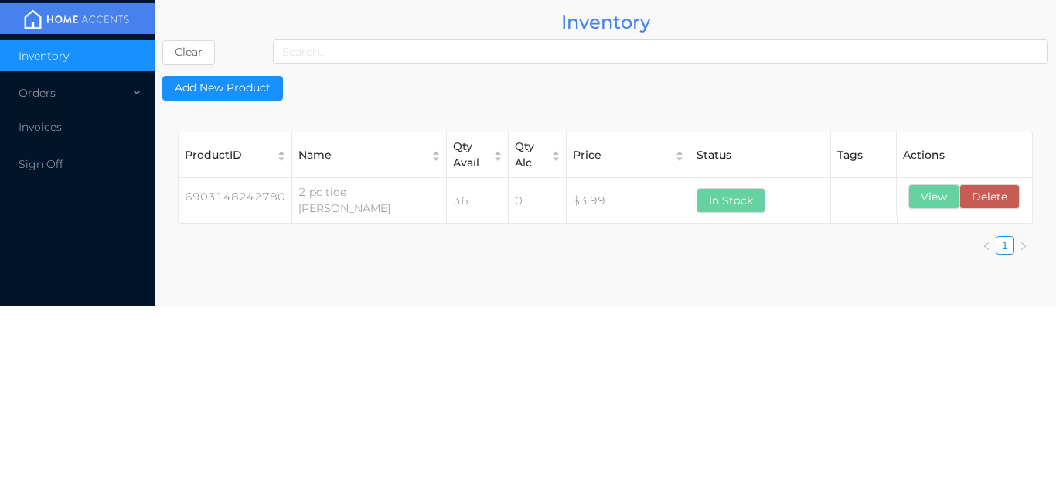
scroll to position [0, 0]
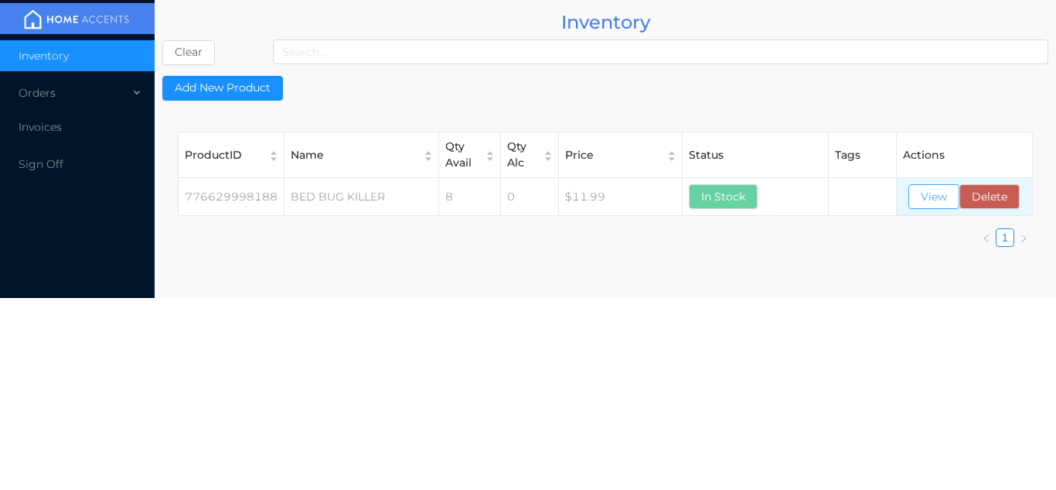
click at [933, 205] on button "View" at bounding box center [934, 196] width 51 height 25
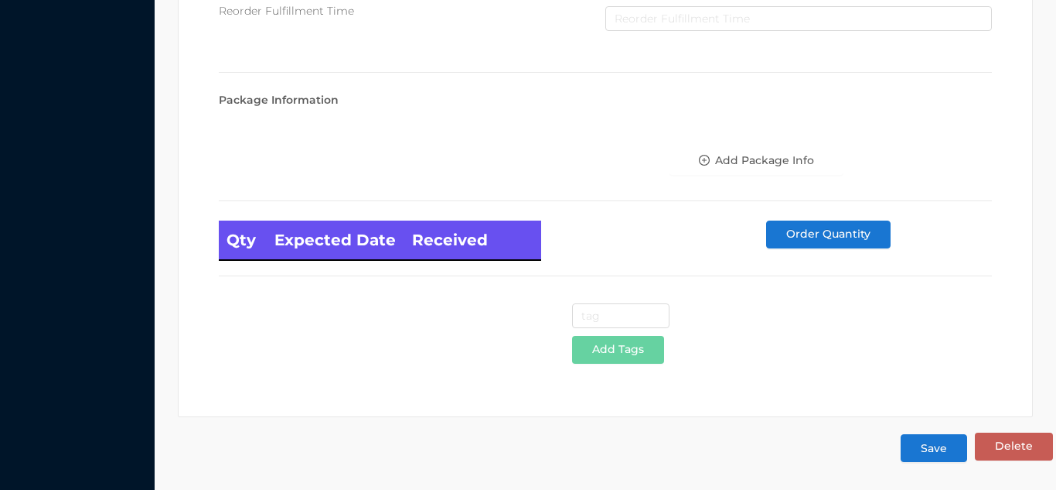
click at [922, 446] on button "Save" at bounding box center [934, 448] width 67 height 28
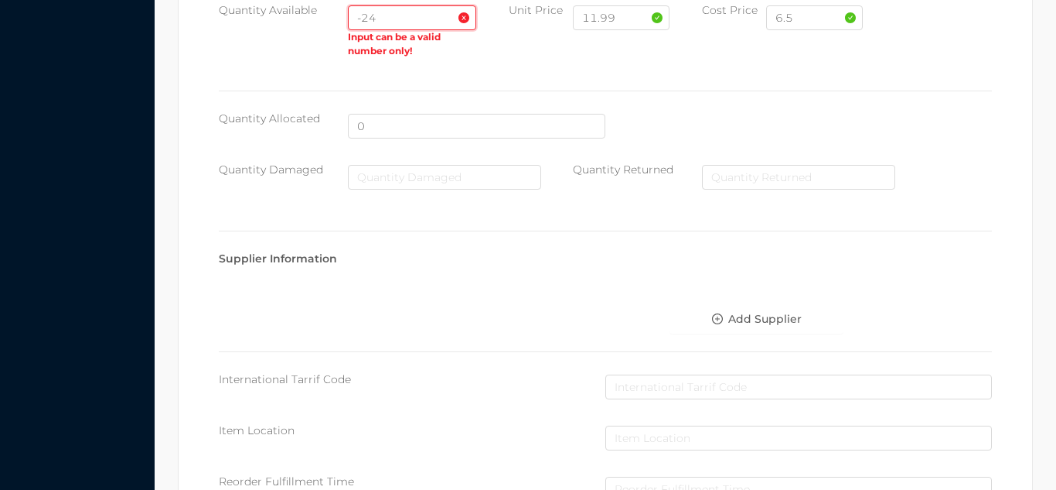
click at [391, 15] on input "-24" at bounding box center [412, 17] width 129 height 25
type input "-"
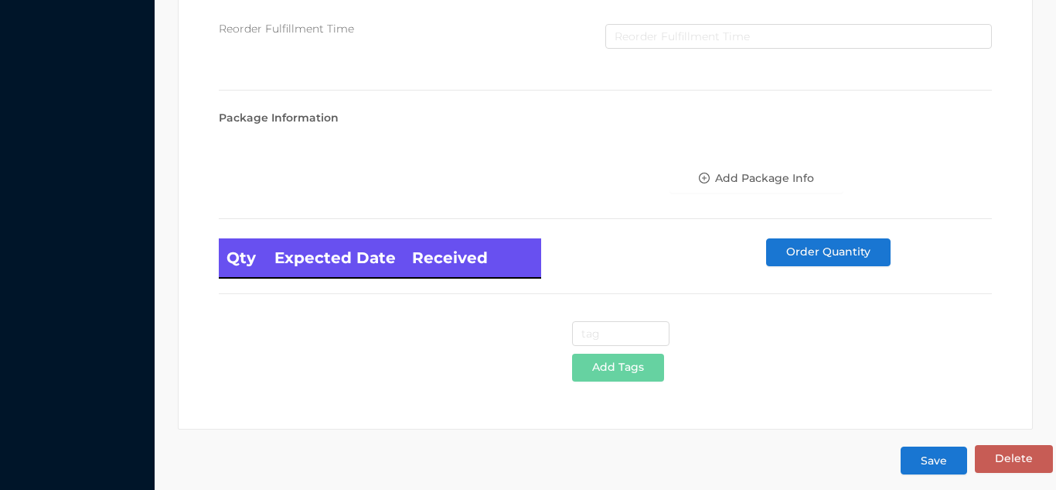
scroll to position [878, 0]
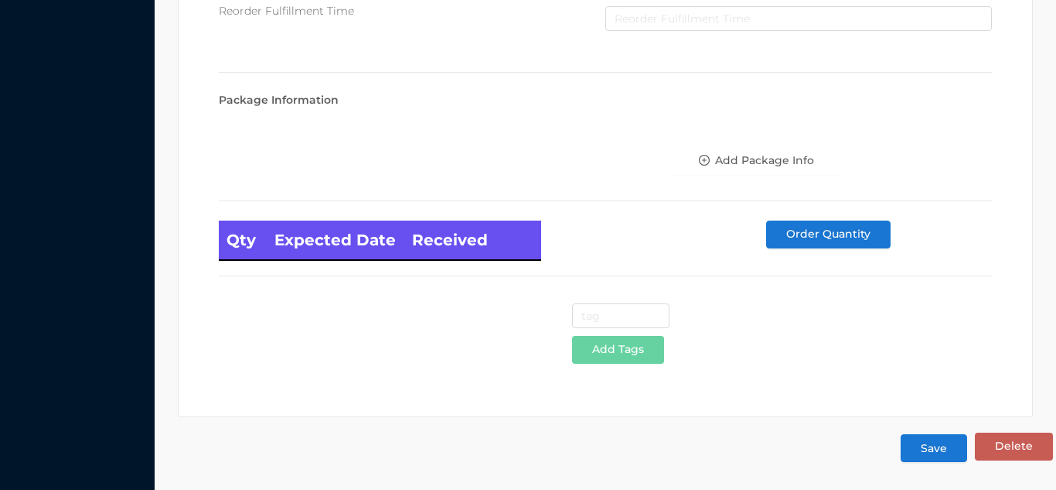
type input "48"
click at [916, 453] on button "Save" at bounding box center [934, 448] width 67 height 28
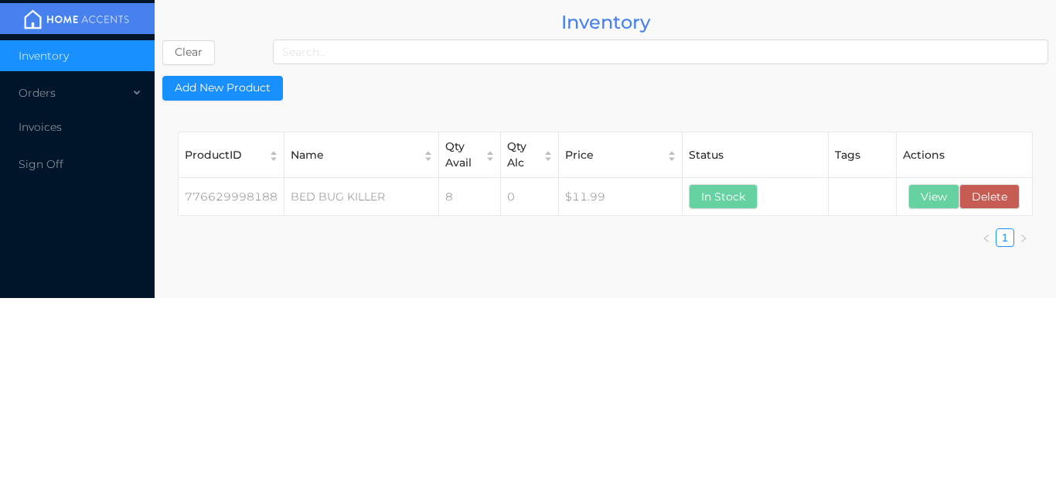
scroll to position [0, 0]
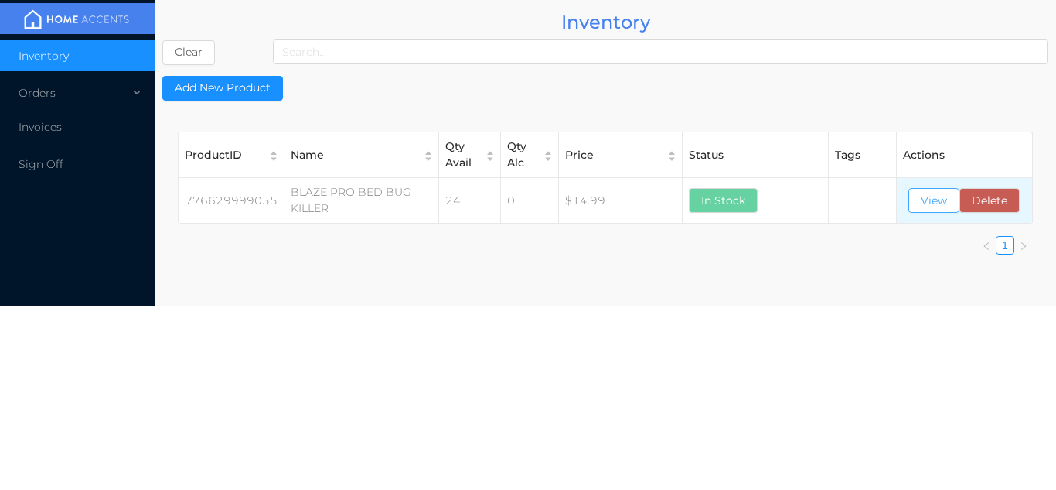
click at [937, 204] on button "View" at bounding box center [934, 200] width 51 height 25
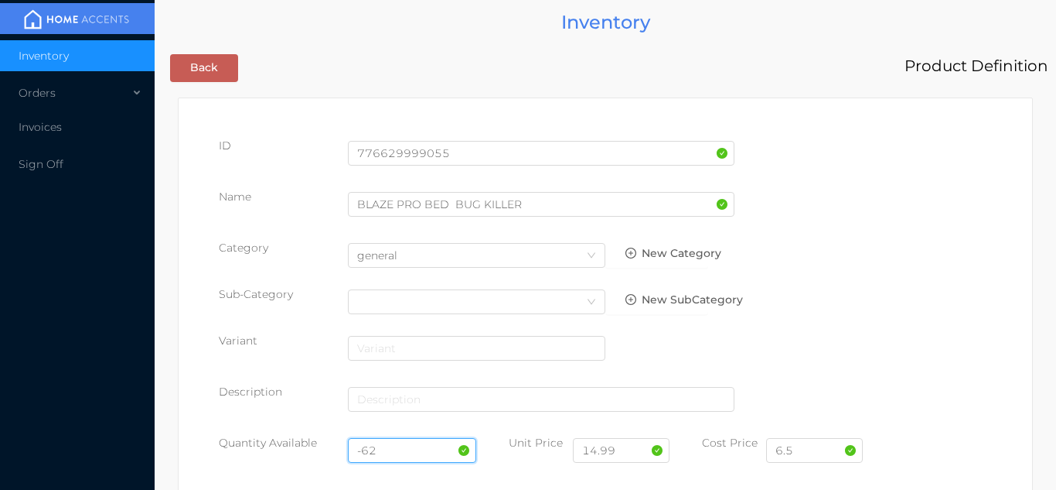
click at [403, 448] on input "-62" at bounding box center [412, 450] width 129 height 25
type input "-"
type input "48"
click at [811, 453] on input "6.5" at bounding box center [814, 450] width 97 height 25
type input "6"
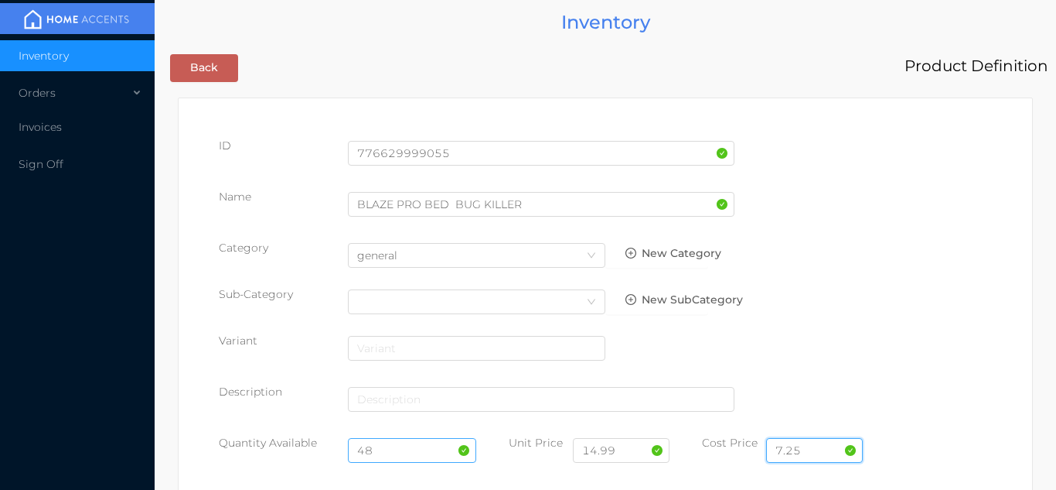
type input "7.25"
click at [391, 454] on input "48" at bounding box center [412, 450] width 129 height 25
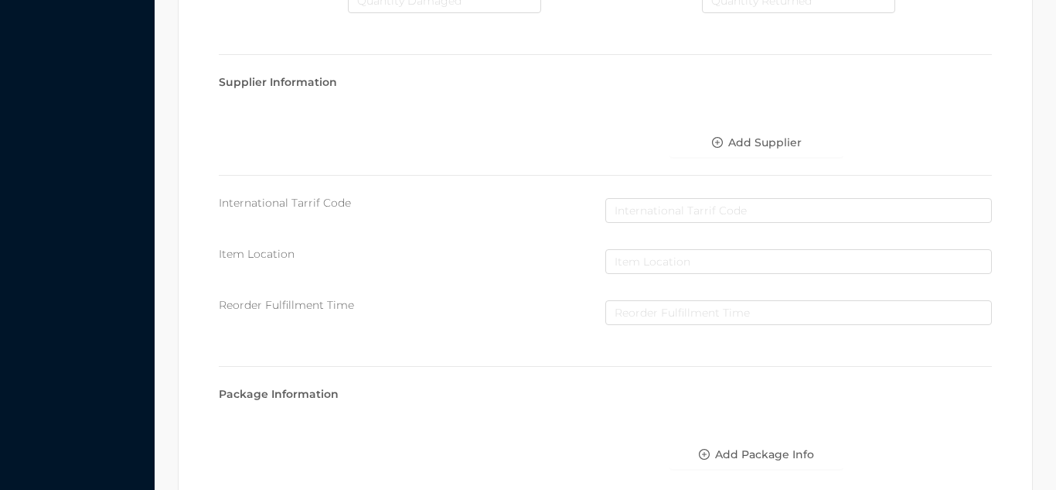
scroll to position [878, 0]
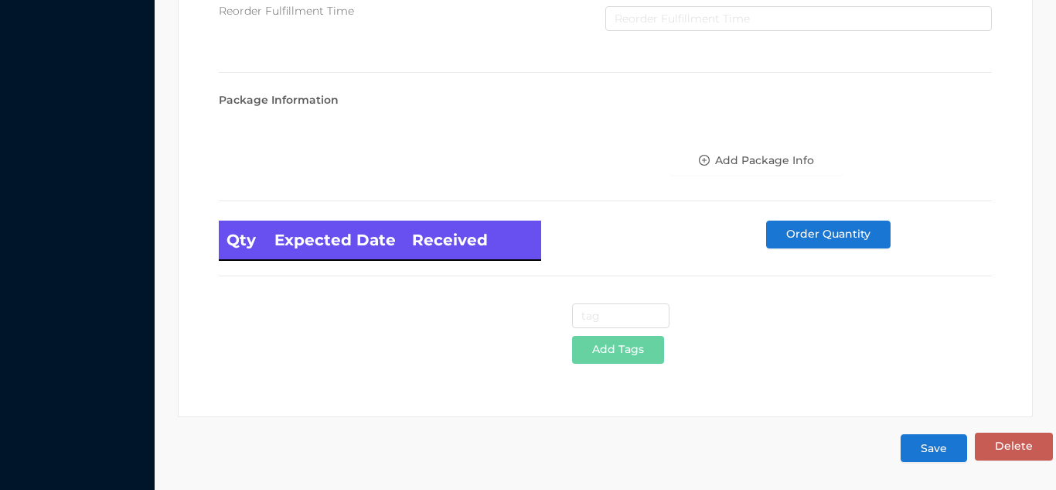
click at [934, 452] on button "Save" at bounding box center [934, 448] width 67 height 28
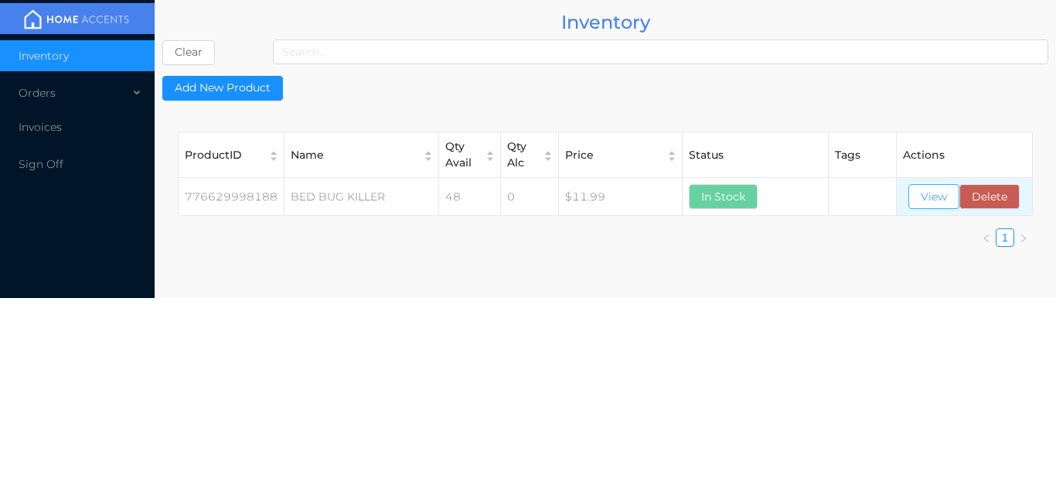
click at [935, 198] on button "View" at bounding box center [934, 196] width 51 height 25
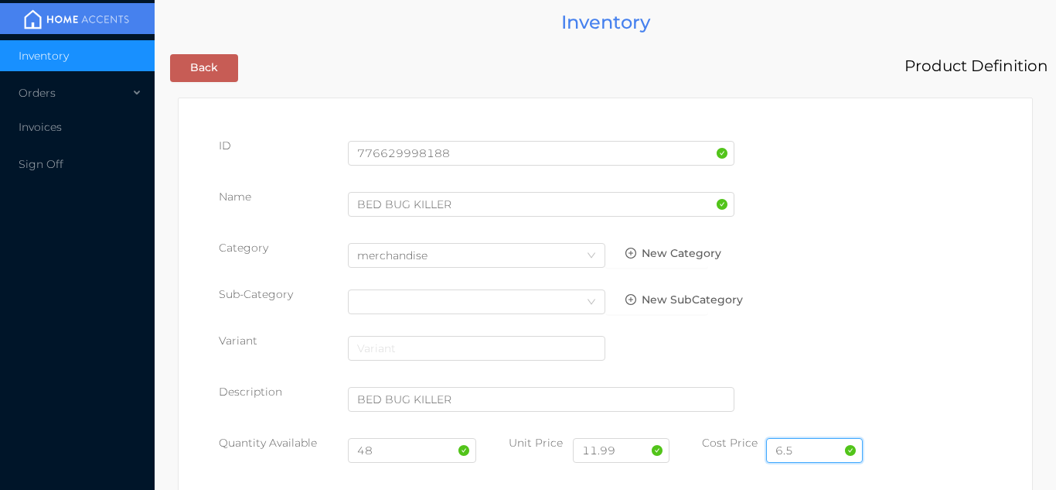
click at [795, 448] on input "6.5" at bounding box center [814, 450] width 97 height 25
type input "6"
type input "7.25"
click at [401, 453] on input "48" at bounding box center [412, 450] width 129 height 25
click at [618, 447] on input "11.99" at bounding box center [621, 450] width 97 height 25
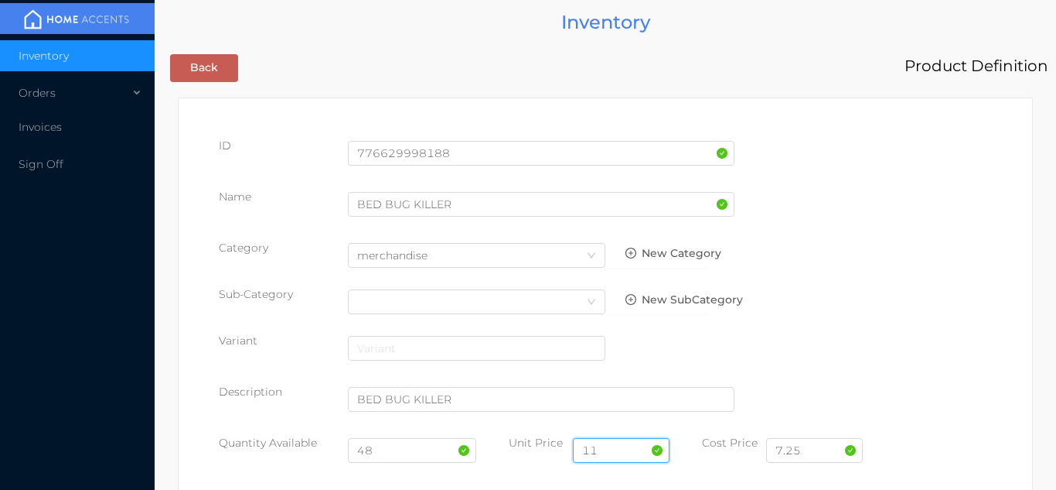
type input "1"
type input "14.99"
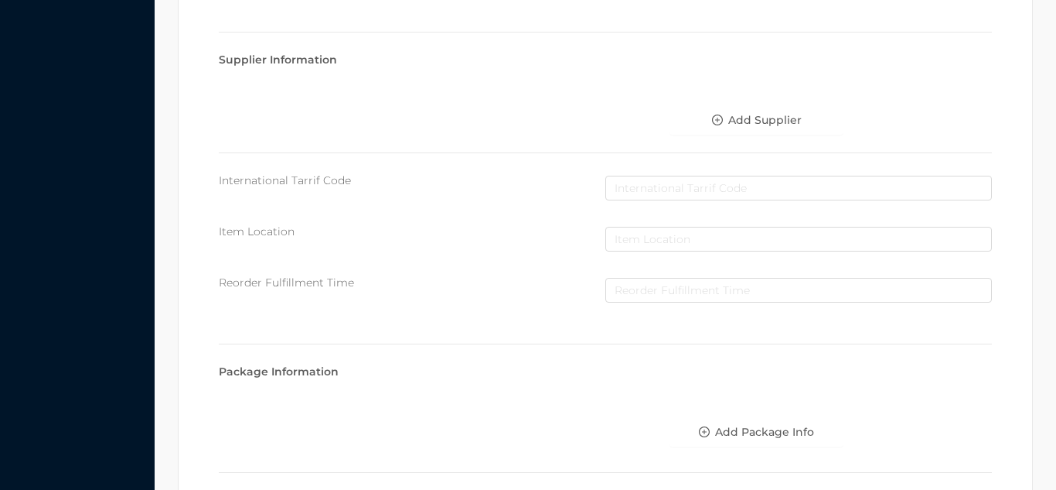
scroll to position [878, 0]
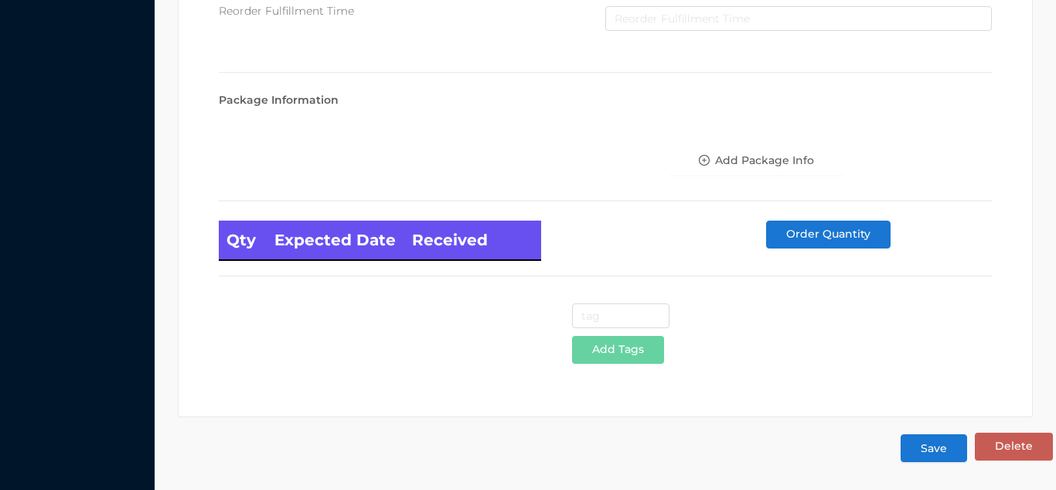
click at [944, 450] on button "Save" at bounding box center [934, 448] width 67 height 28
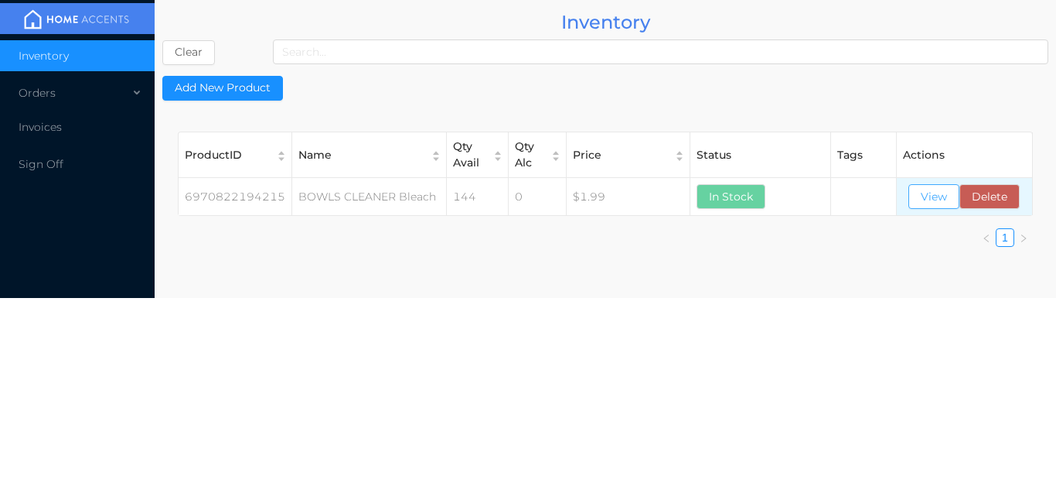
click at [930, 207] on button "View" at bounding box center [934, 196] width 51 height 25
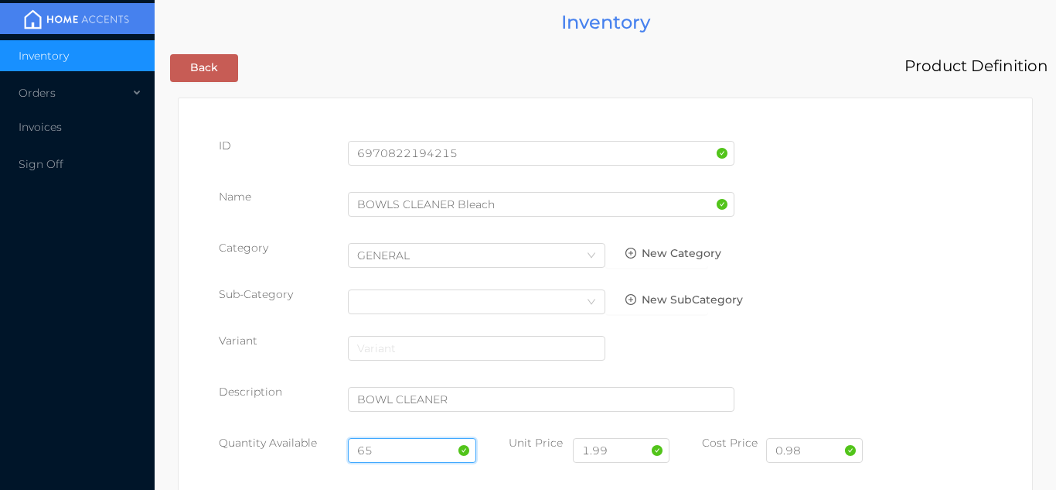
click at [414, 447] on input "65" at bounding box center [412, 450] width 129 height 25
type input "6"
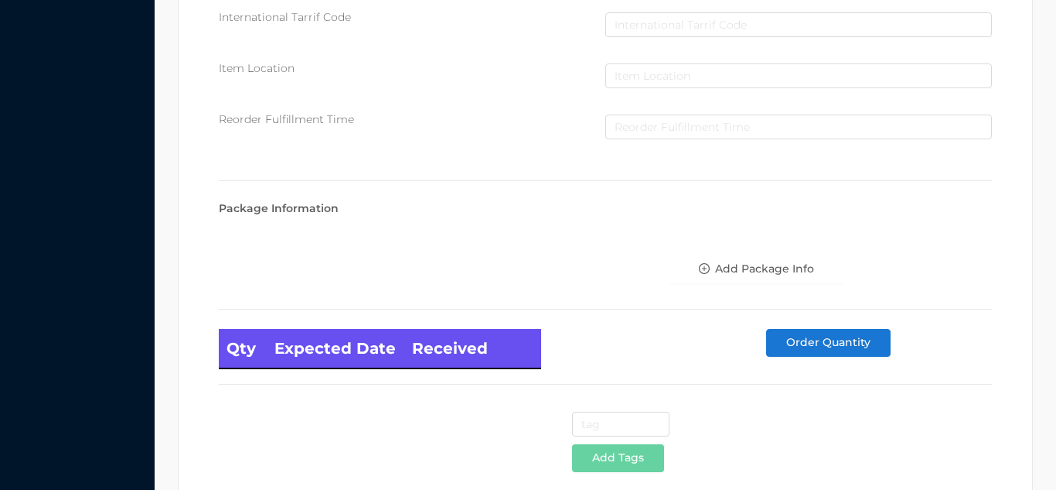
scroll to position [878, 0]
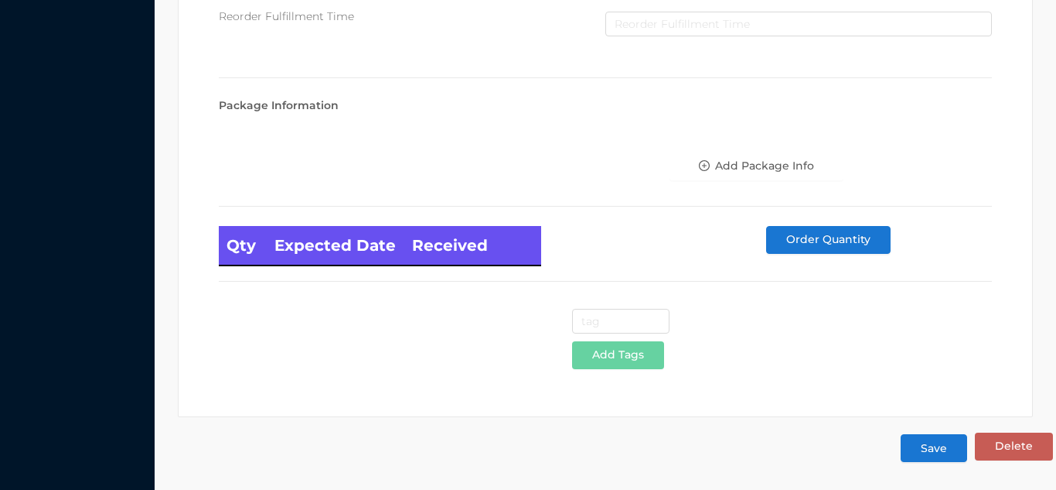
type input "144"
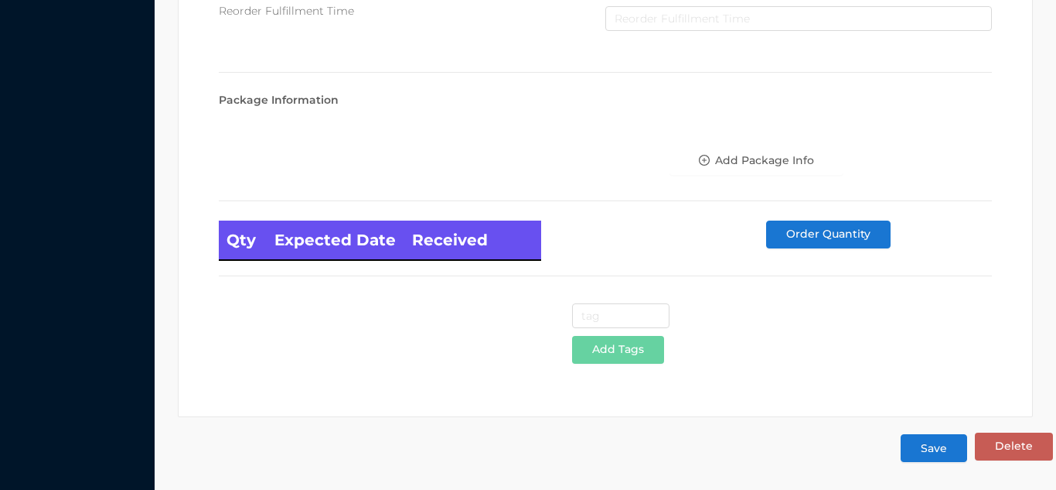
click at [941, 451] on button "Save" at bounding box center [934, 448] width 67 height 28
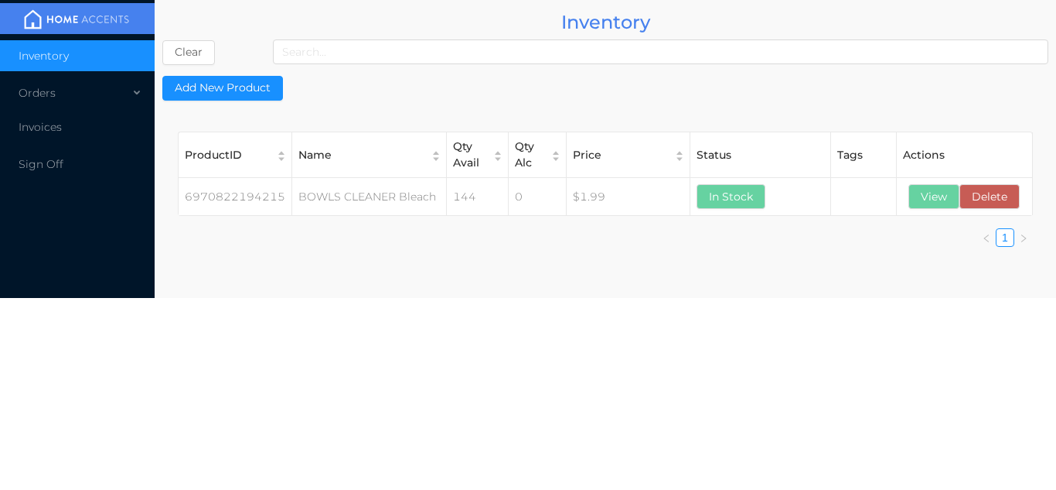
scroll to position [0, 0]
click at [931, 207] on button "View" at bounding box center [934, 196] width 51 height 25
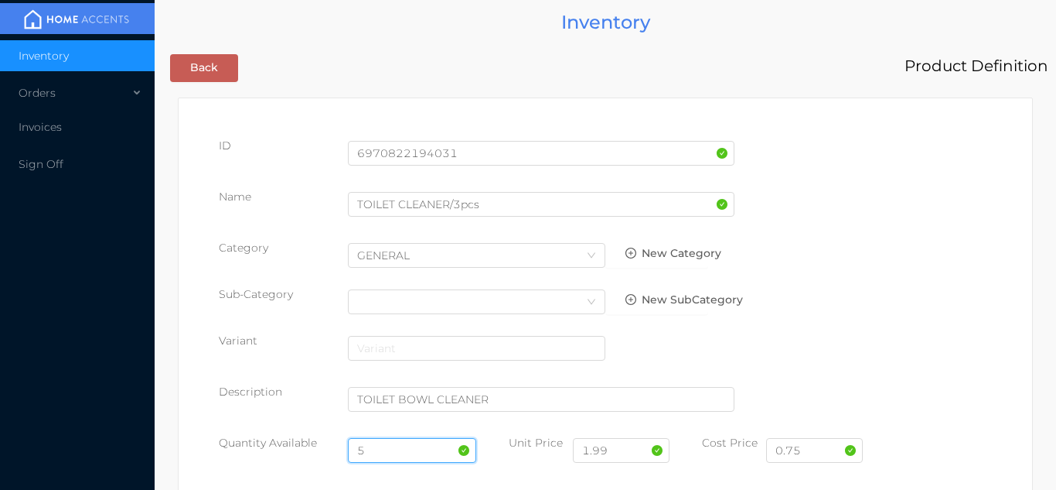
click at [387, 442] on input "5" at bounding box center [412, 450] width 129 height 25
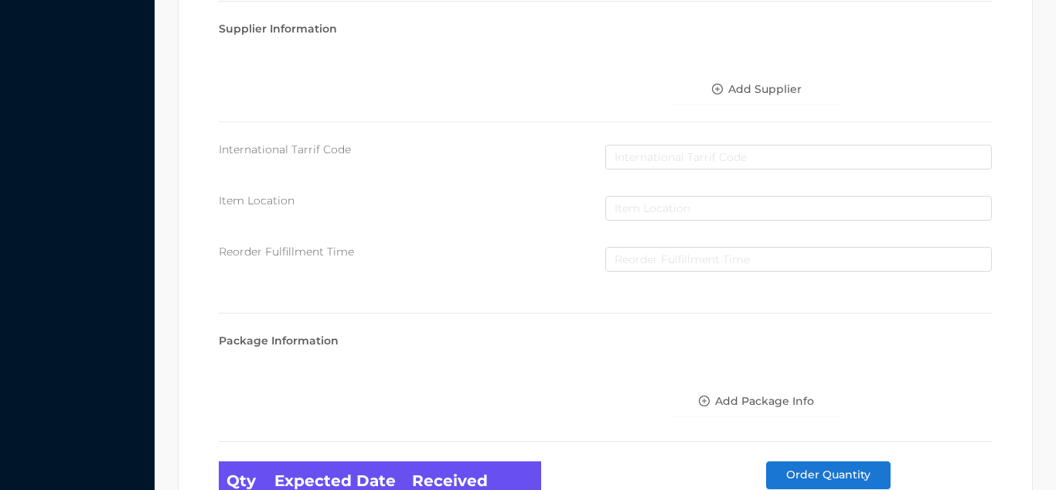
scroll to position [878, 0]
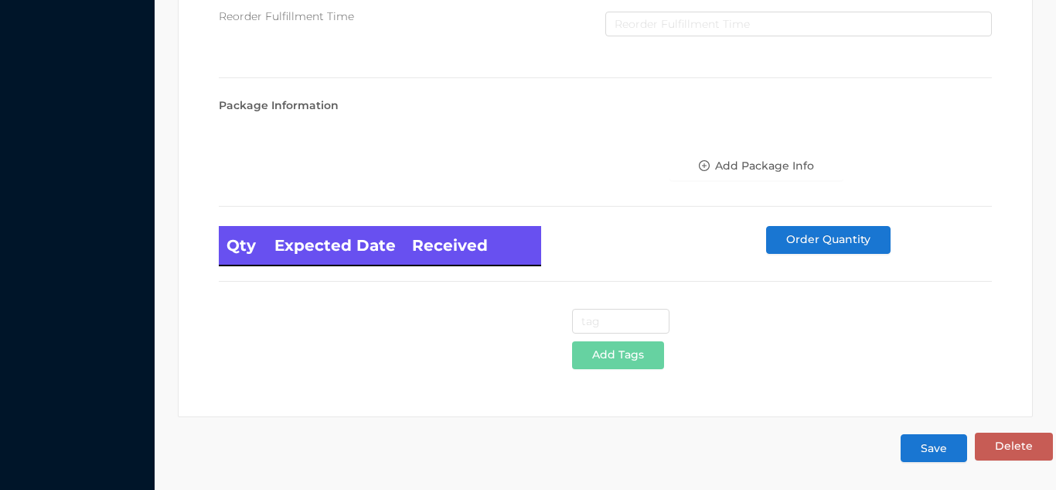
type input "144"
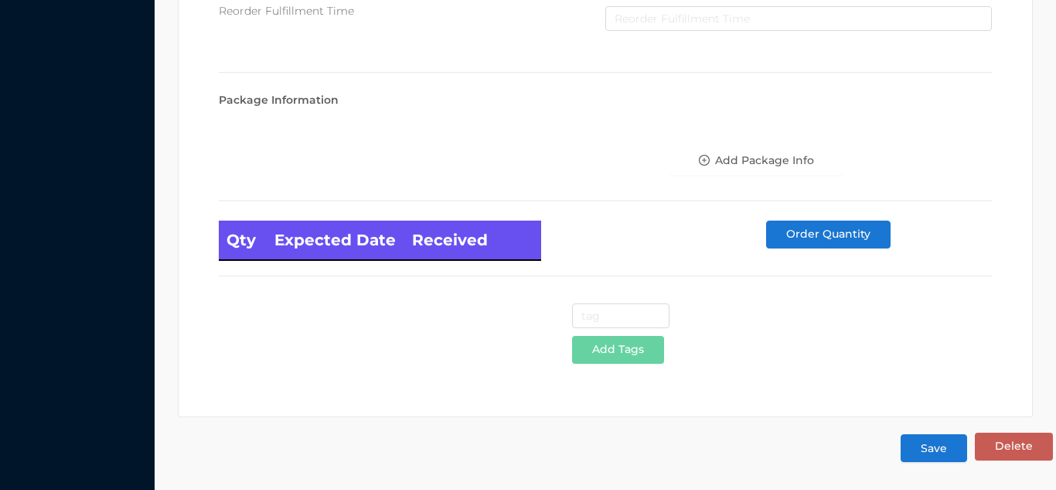
click at [941, 458] on button "Save" at bounding box center [934, 448] width 67 height 28
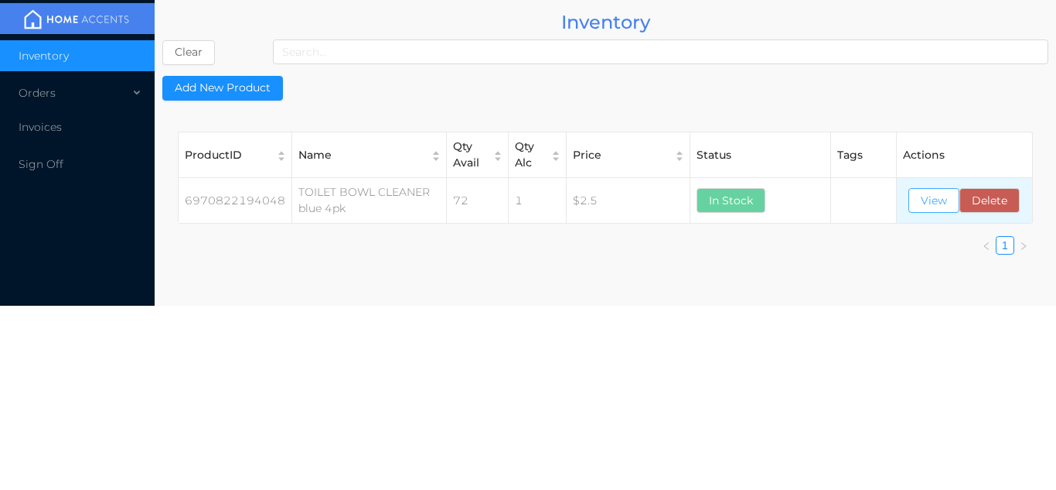
click at [927, 210] on button "View" at bounding box center [934, 200] width 51 height 25
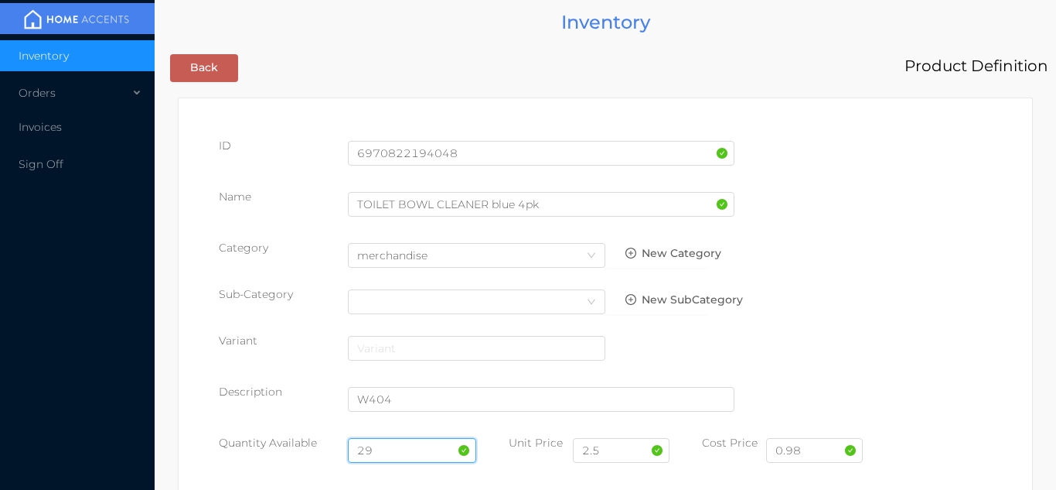
click at [401, 447] on input "29" at bounding box center [412, 450] width 129 height 25
type input "2"
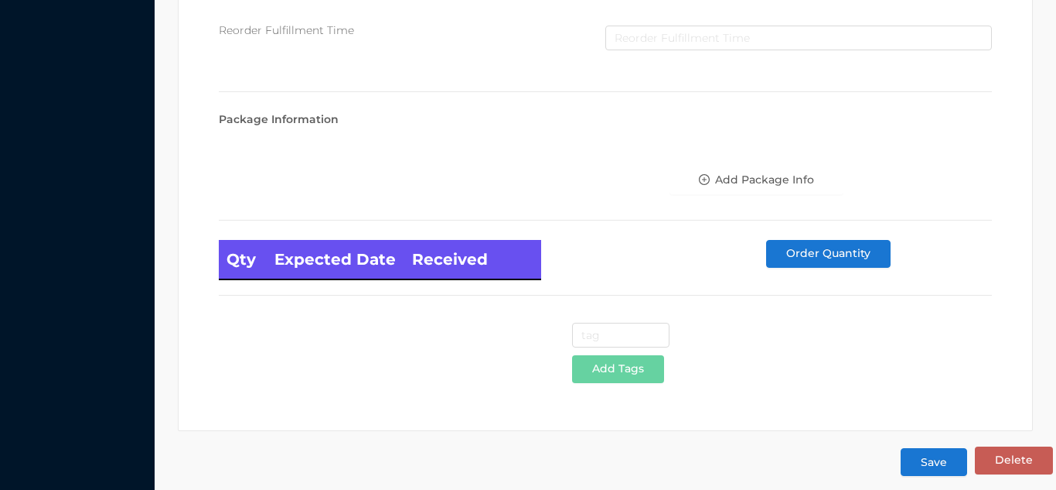
scroll to position [878, 0]
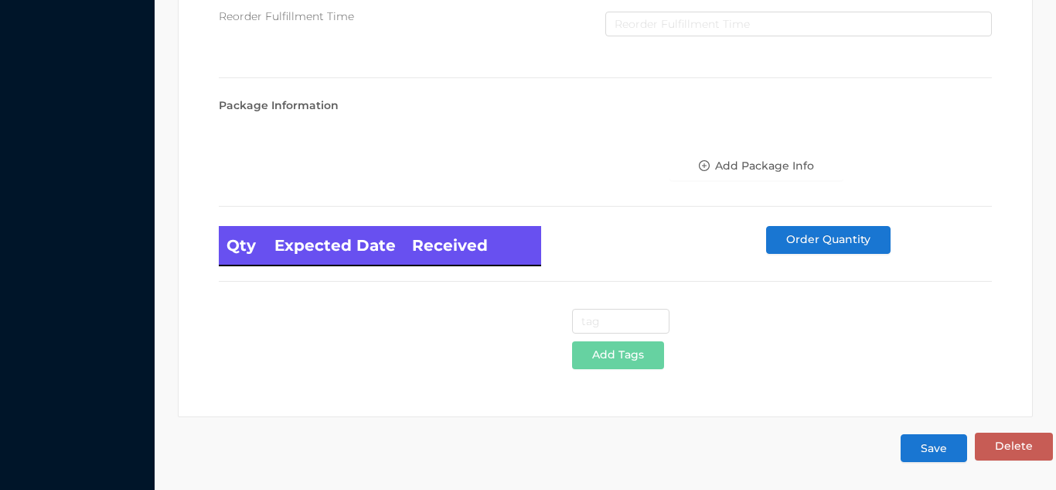
type input "36"
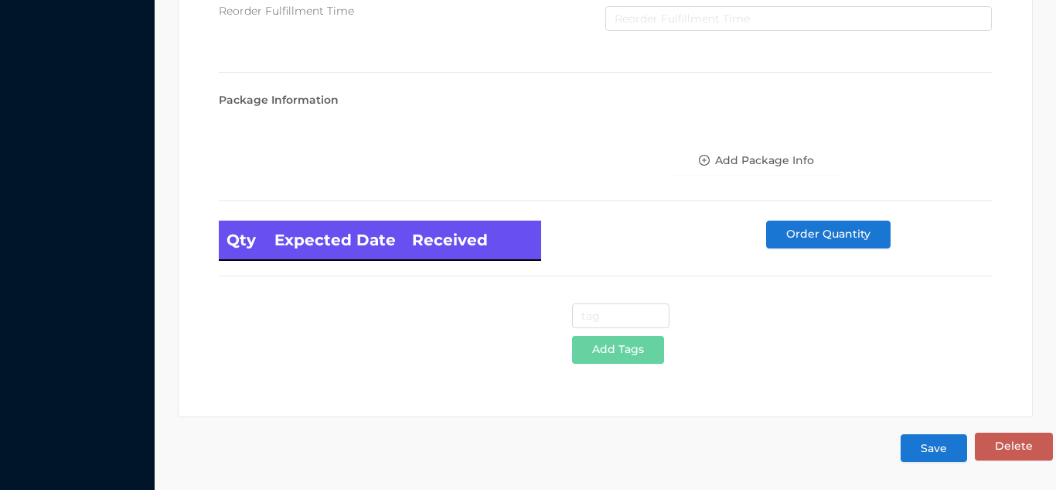
click at [933, 456] on button "Save" at bounding box center [934, 448] width 67 height 28
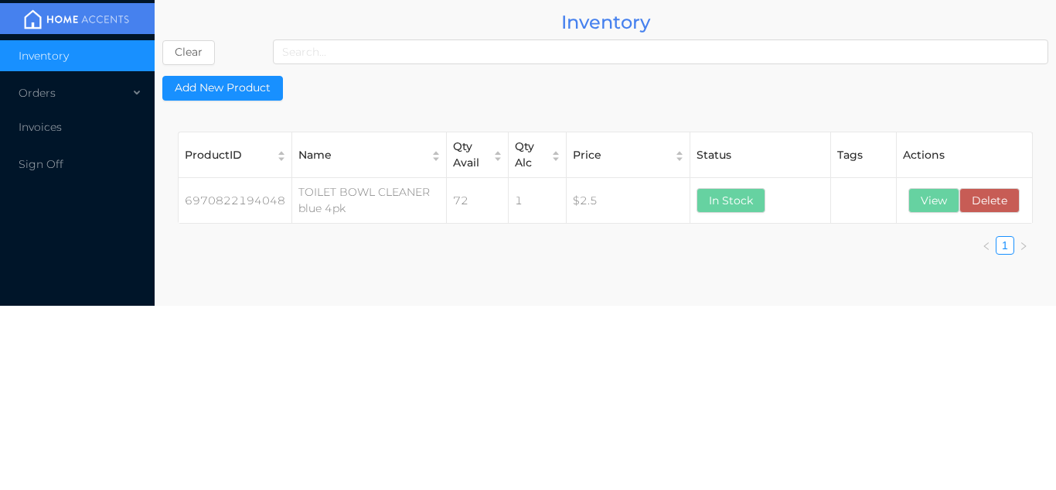
scroll to position [0, 0]
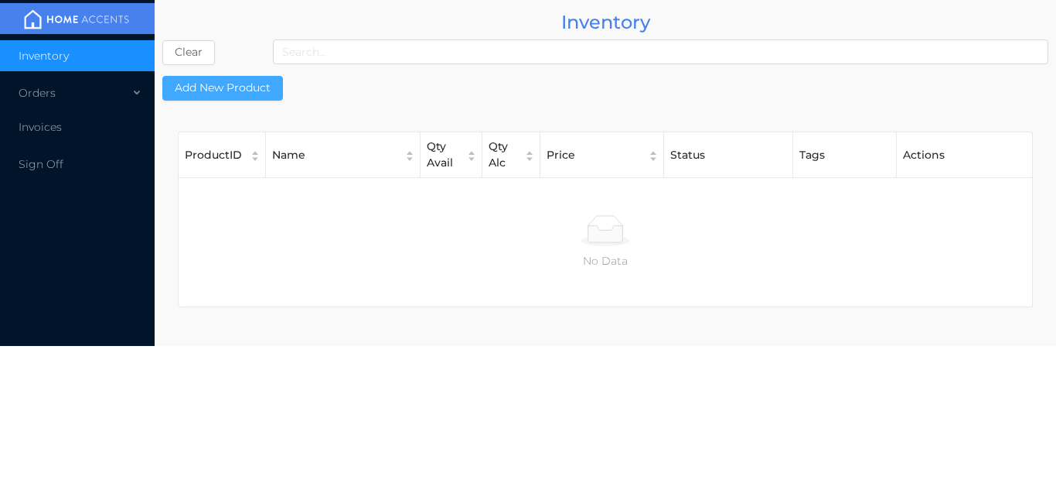
click at [231, 98] on button "Add New Product" at bounding box center [222, 88] width 121 height 25
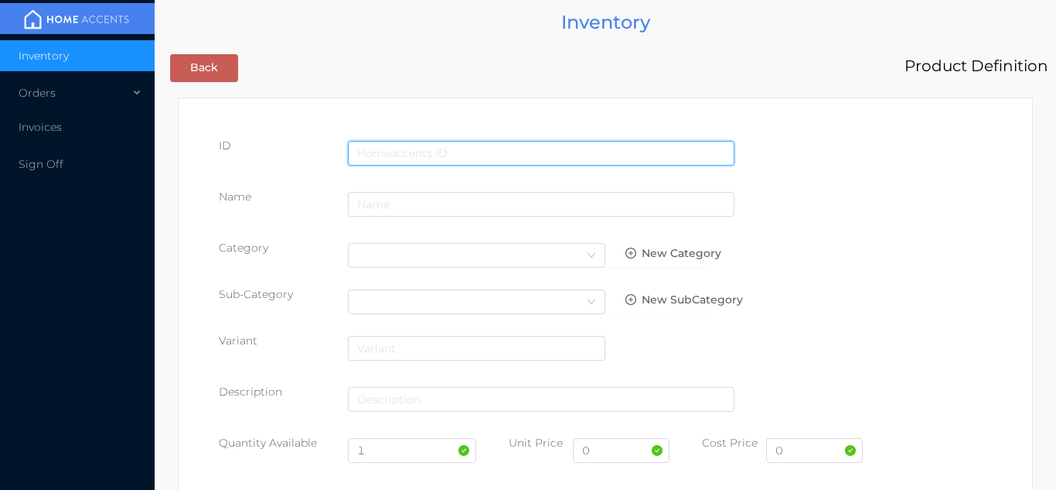
click at [404, 152] on input "text" at bounding box center [541, 153] width 387 height 25
type input "[CREDIT_CARD_NUMBER]"
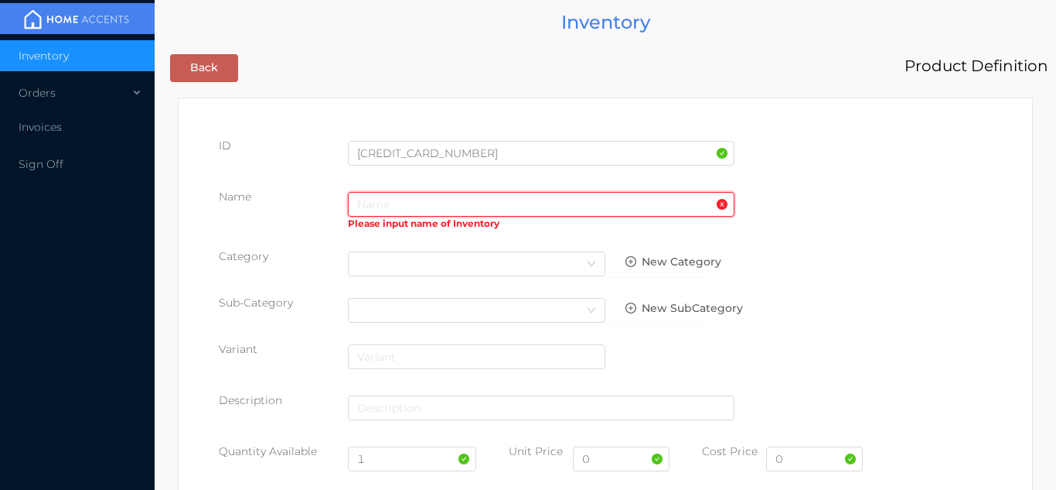
click at [404, 208] on input "text" at bounding box center [541, 204] width 387 height 25
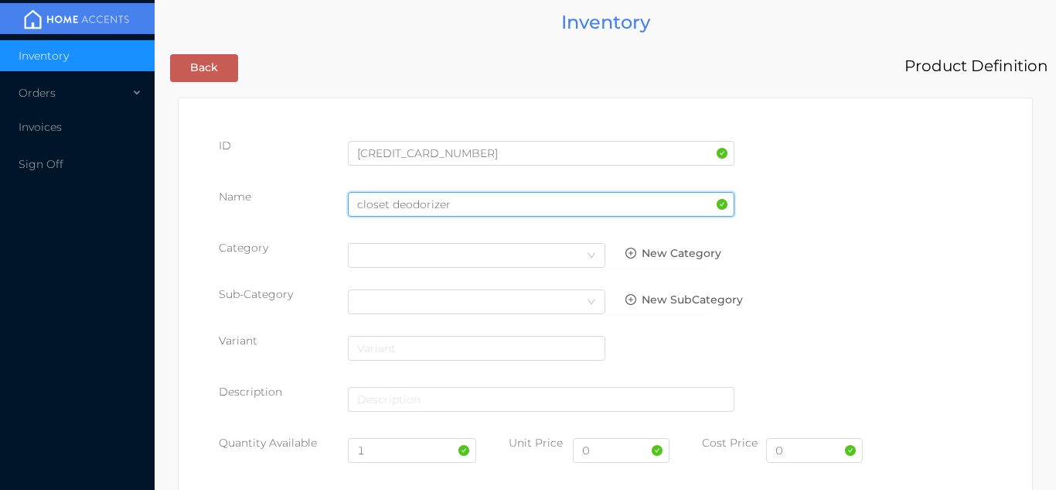
type input "closet deodorizer"
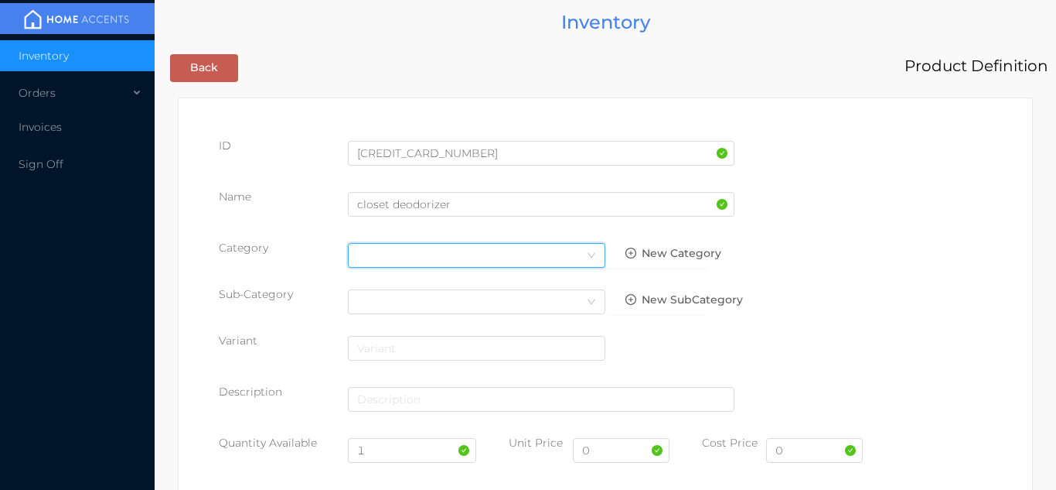
click at [575, 260] on div "Select Category" at bounding box center [476, 255] width 239 height 23
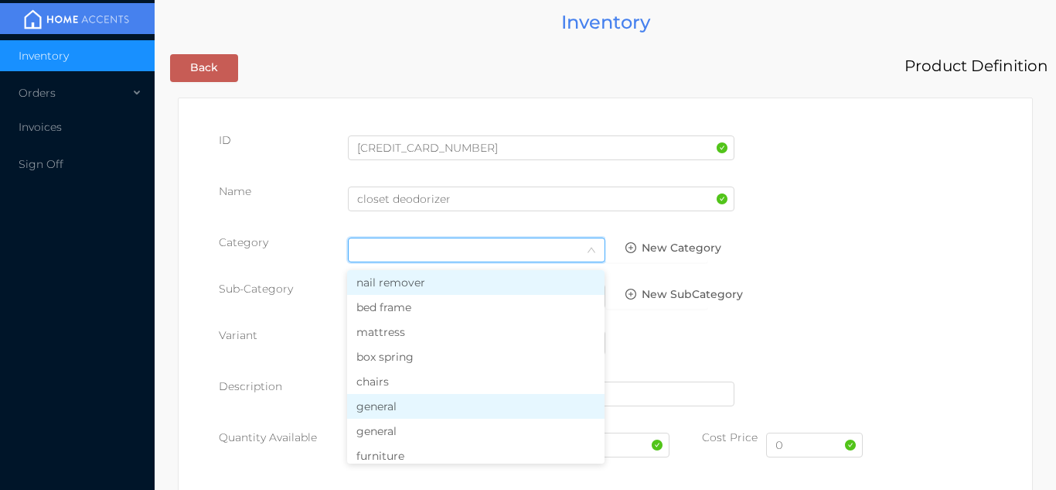
click at [401, 414] on li "general" at bounding box center [476, 406] width 258 height 25
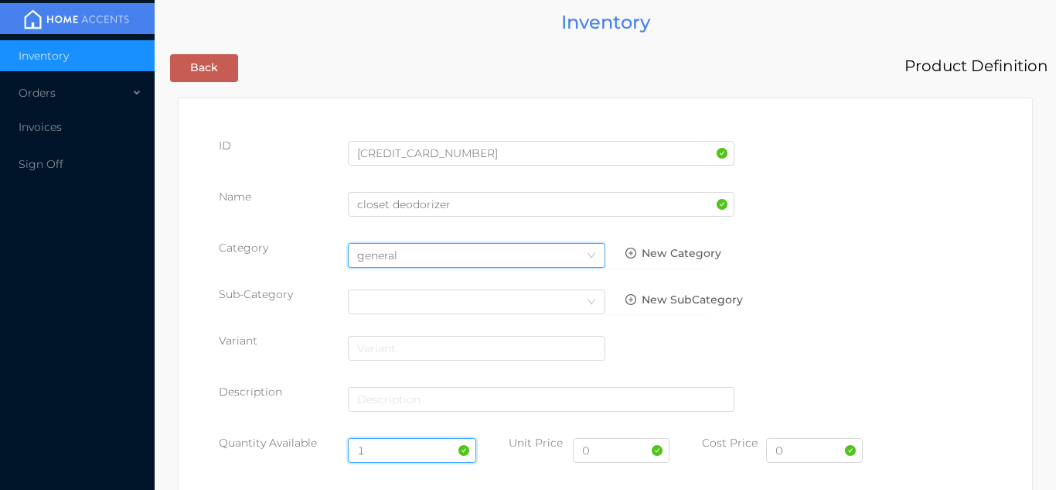
click at [384, 449] on input "1" at bounding box center [412, 450] width 129 height 25
type input "288"
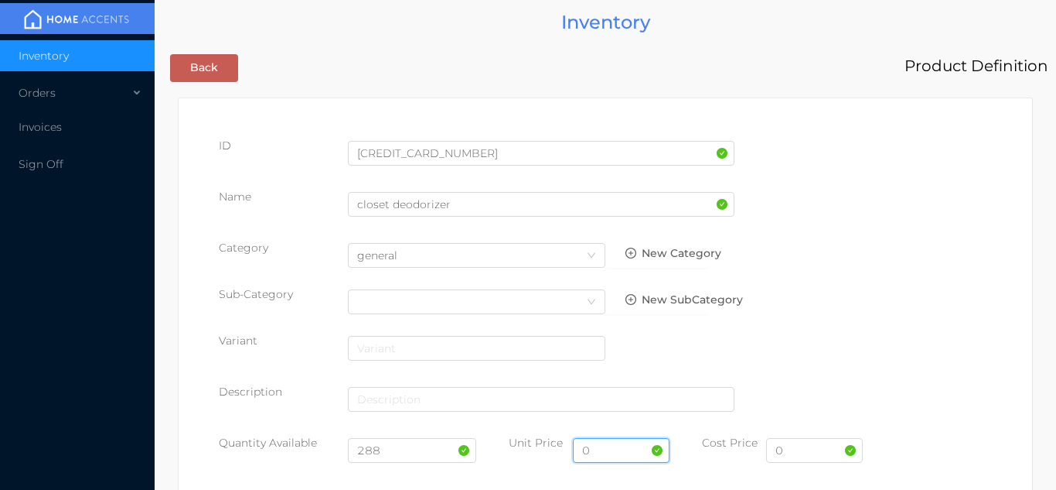
click at [620, 452] on input "0" at bounding box center [621, 450] width 97 height 25
type input "1.99"
click at [807, 452] on input "0" at bounding box center [814, 450] width 97 height 25
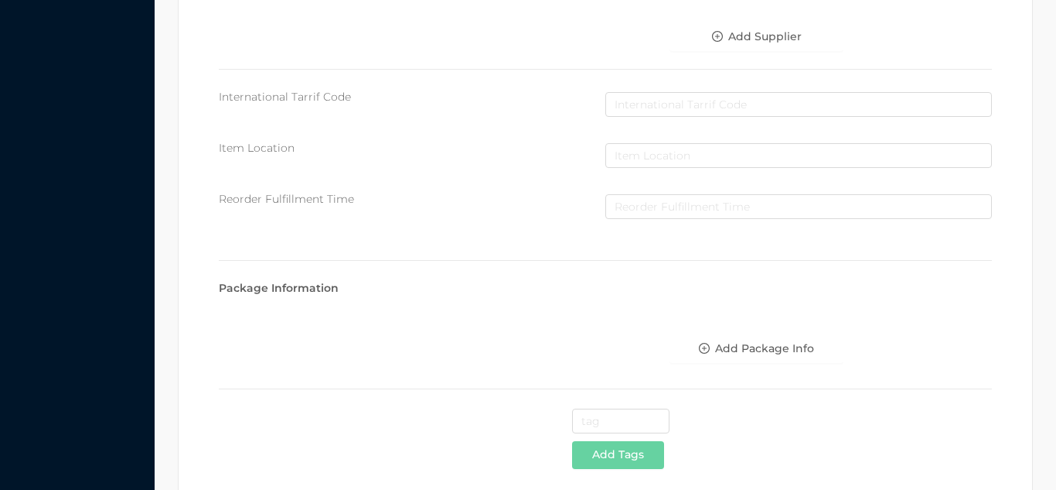
scroll to position [795, 0]
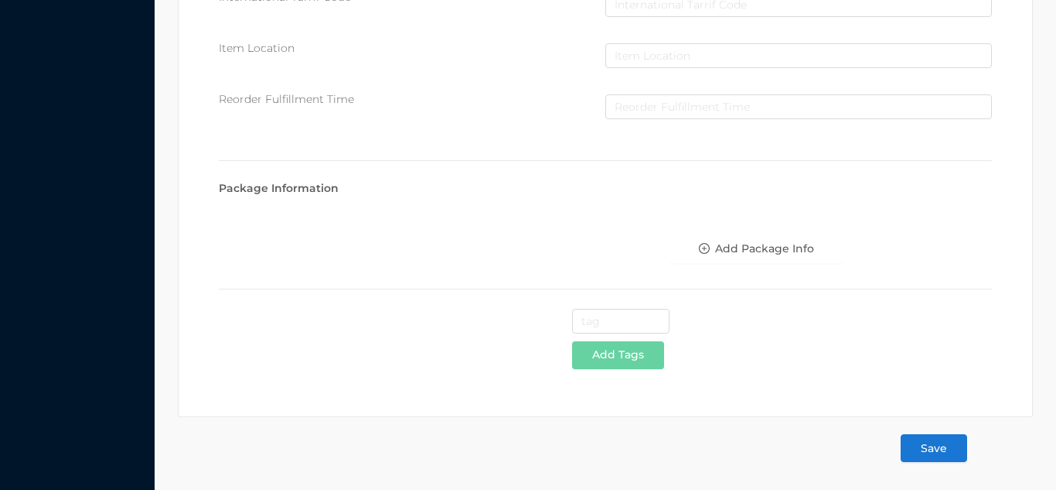
type input "0.98"
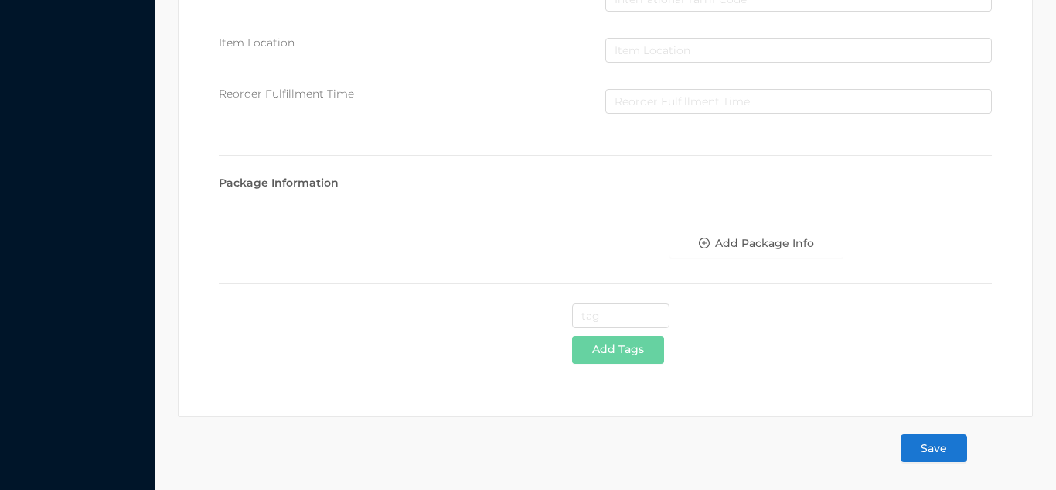
click at [932, 446] on button "Save" at bounding box center [934, 448] width 67 height 28
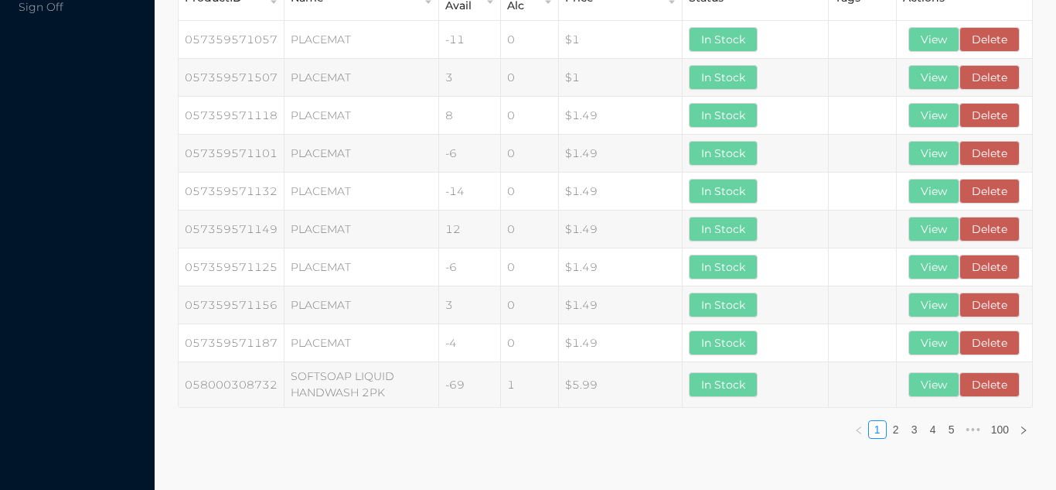
scroll to position [0, 0]
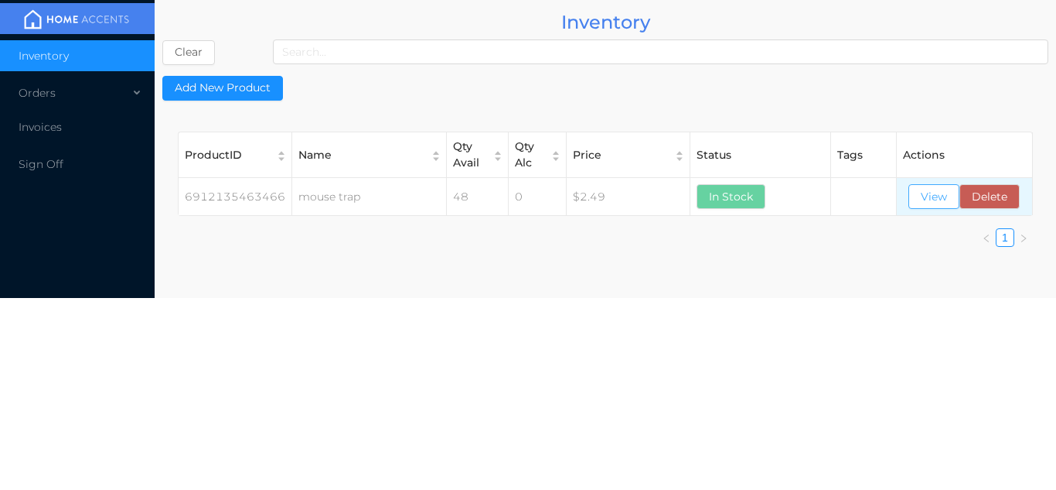
click at [926, 200] on button "View" at bounding box center [934, 196] width 51 height 25
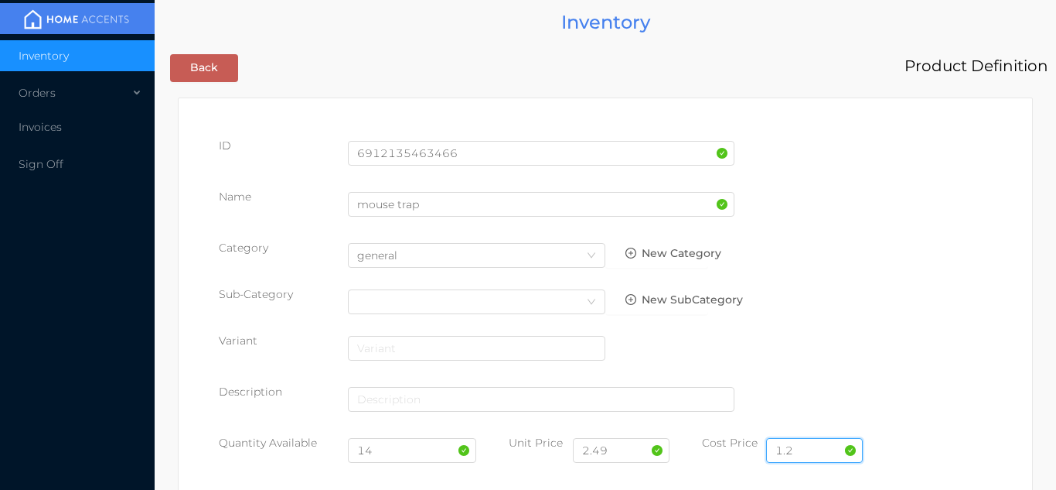
click at [819, 450] on input "1.2" at bounding box center [814, 450] width 97 height 25
type input "1.25"
click at [395, 452] on input "14" at bounding box center [412, 450] width 129 height 25
type input "1"
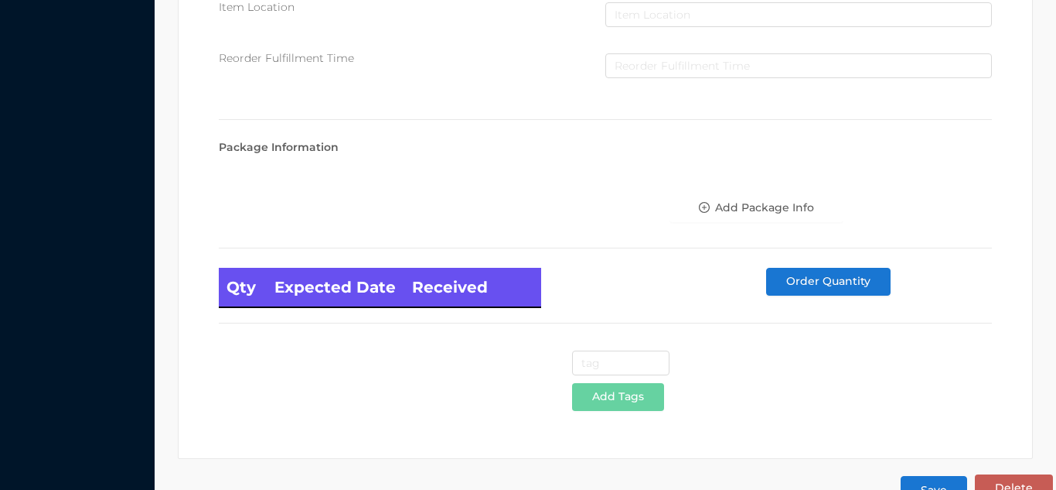
scroll to position [878, 0]
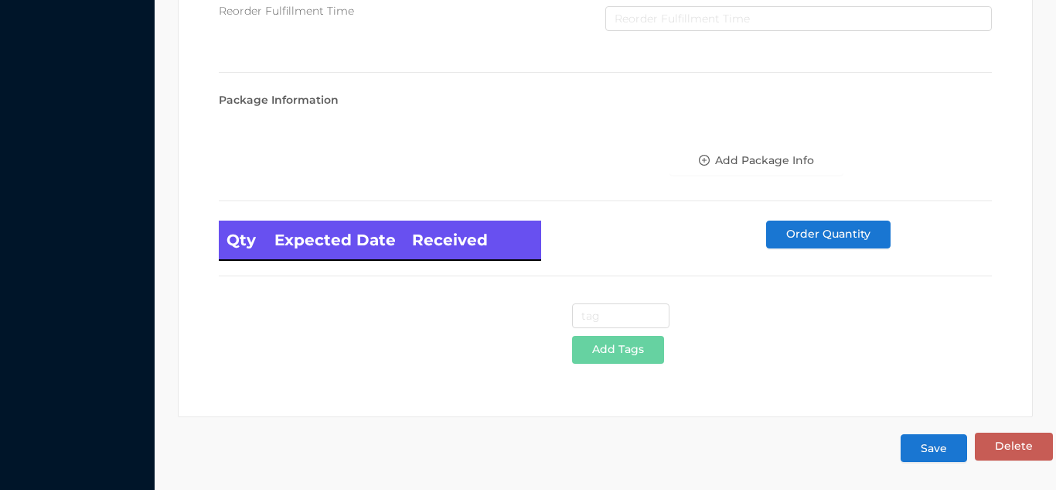
type input "36"
click at [936, 441] on button "Save" at bounding box center [934, 448] width 67 height 28
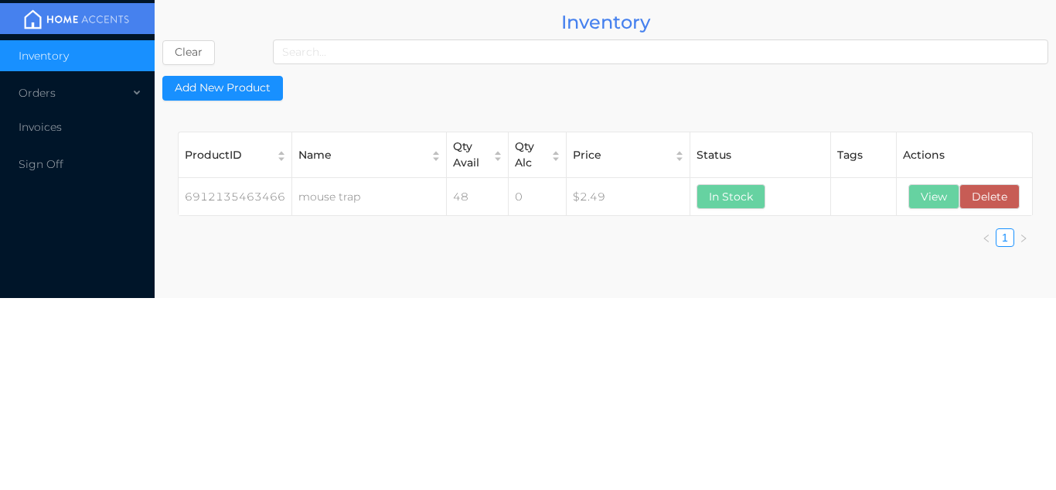
scroll to position [0, 0]
click at [935, 196] on button "View" at bounding box center [934, 196] width 51 height 25
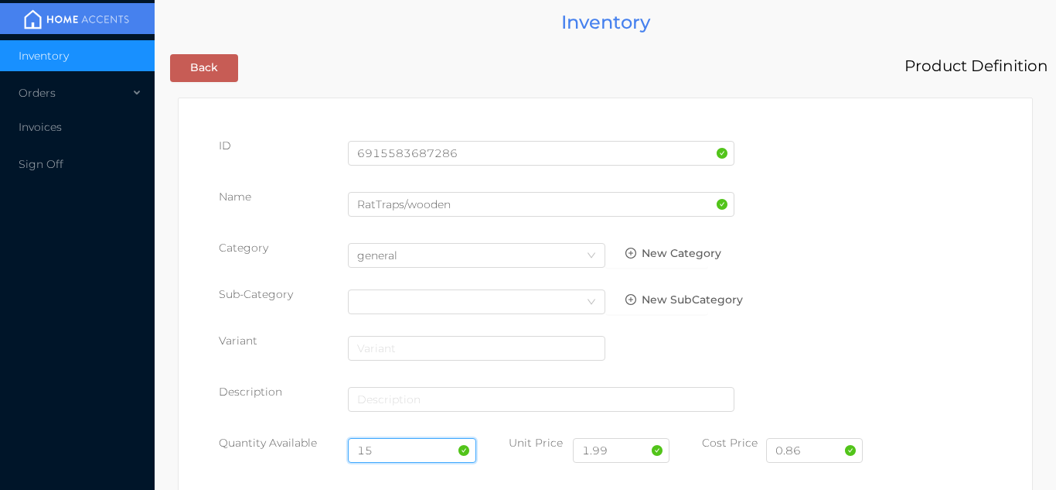
click at [398, 456] on input "15" at bounding box center [412, 450] width 129 height 25
type input "1"
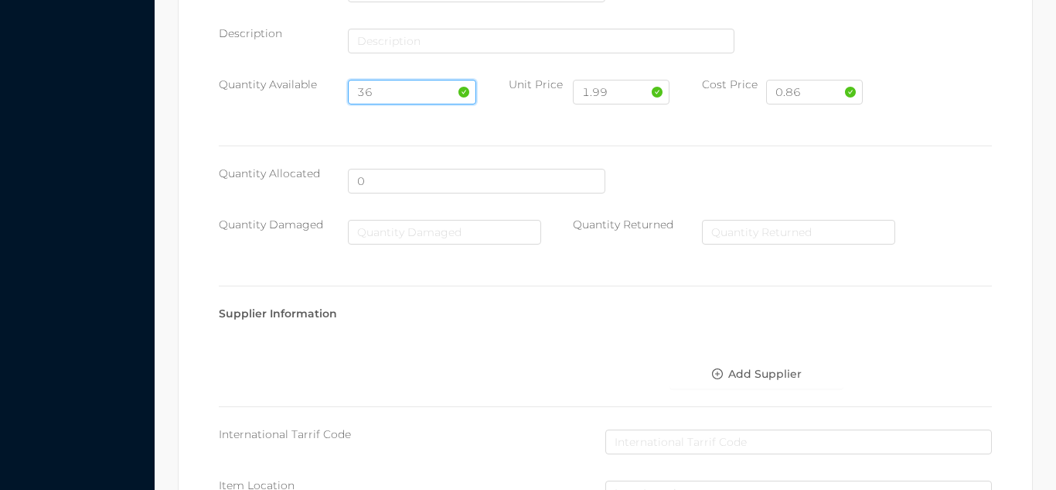
scroll to position [342, 0]
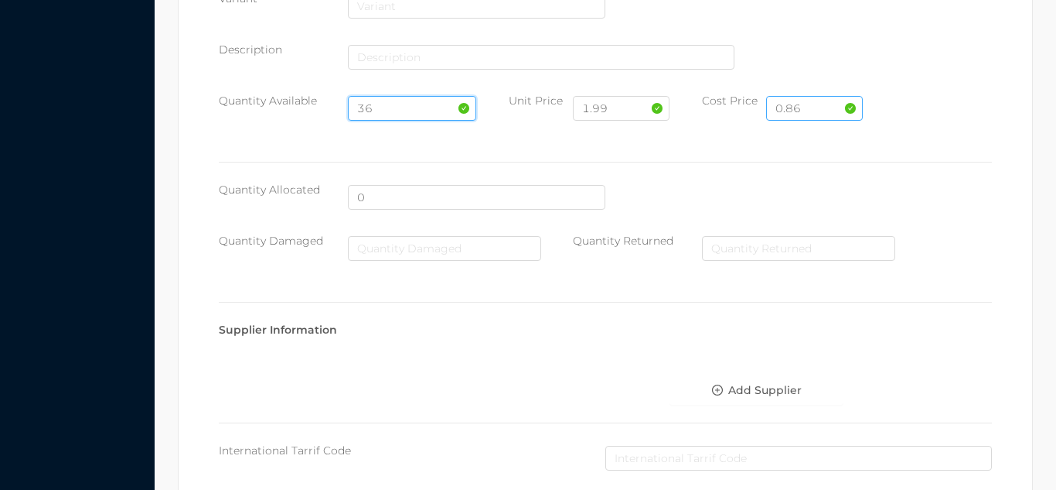
type input "36"
click at [829, 112] on input "0.86" at bounding box center [814, 108] width 97 height 25
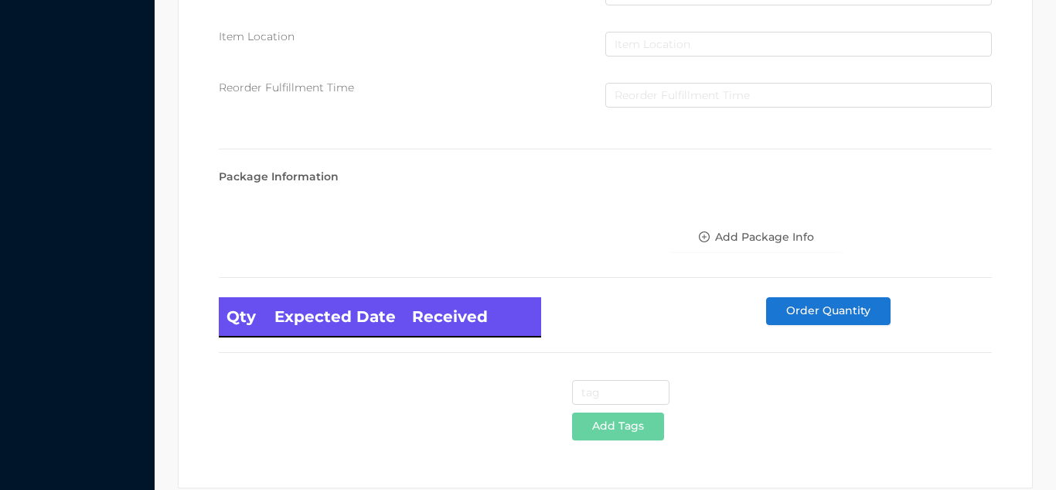
scroll to position [878, 0]
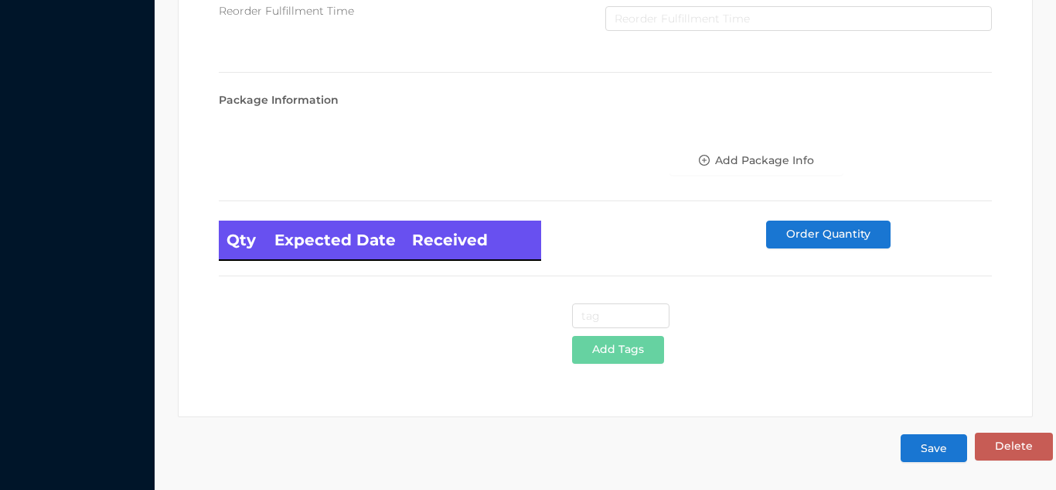
type input "0.98"
click at [936, 447] on button "Save" at bounding box center [934, 448] width 67 height 28
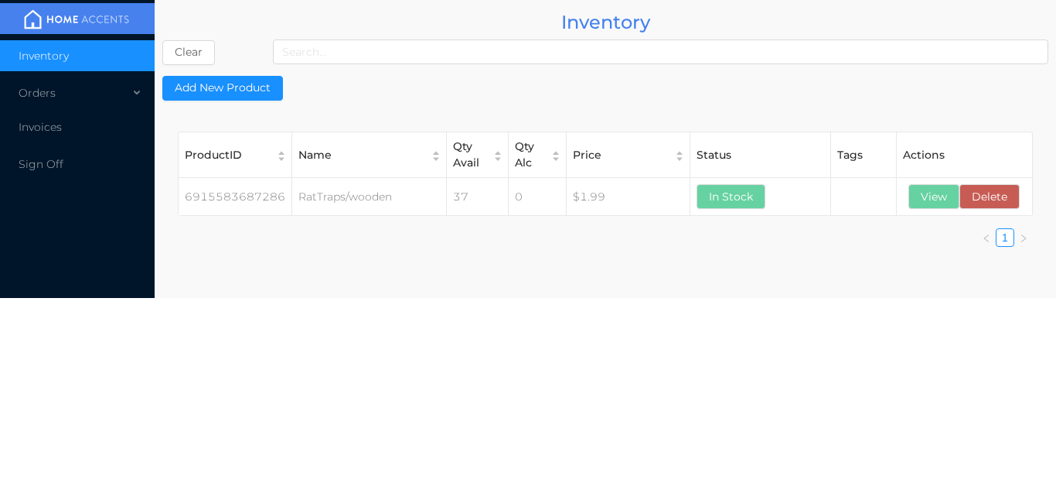
scroll to position [0, 0]
click at [928, 207] on button "View" at bounding box center [934, 196] width 51 height 25
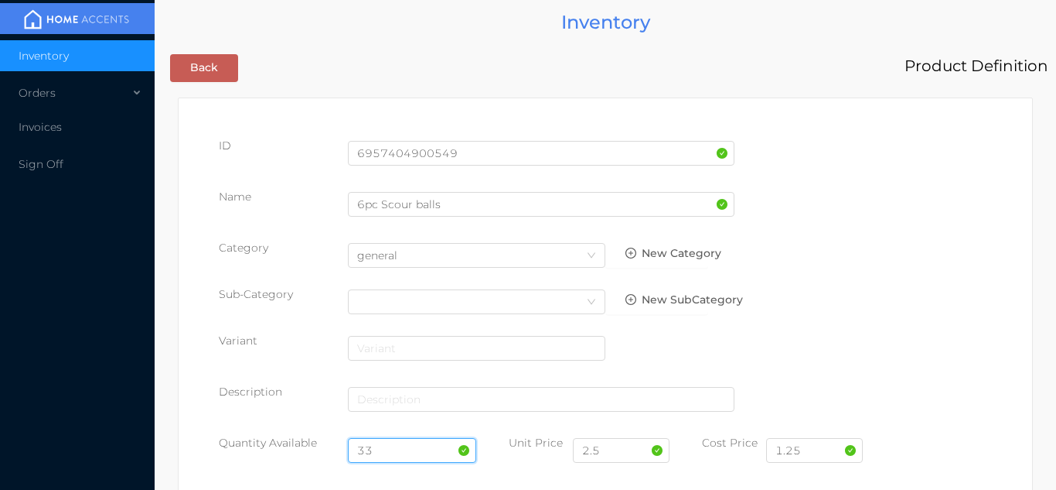
click at [394, 446] on input "33" at bounding box center [412, 450] width 129 height 25
type input "3"
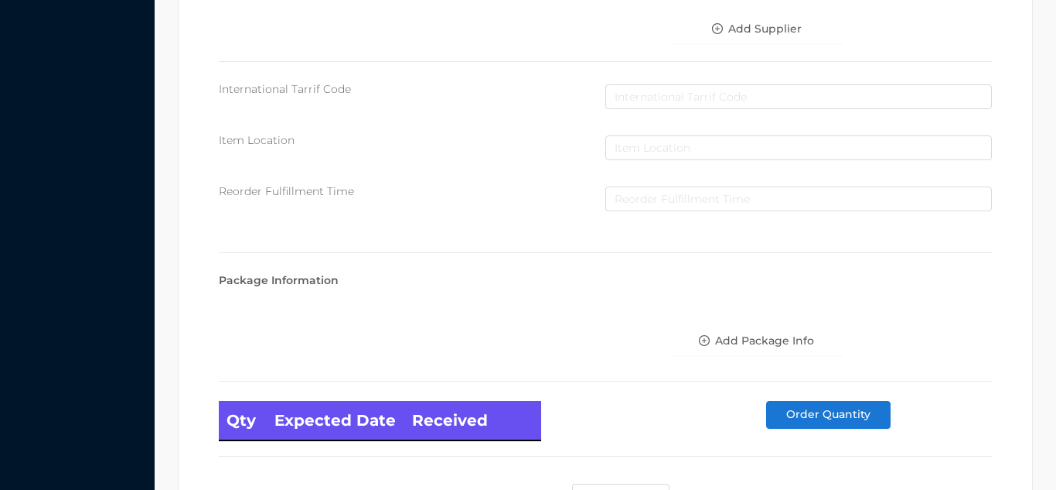
scroll to position [878, 0]
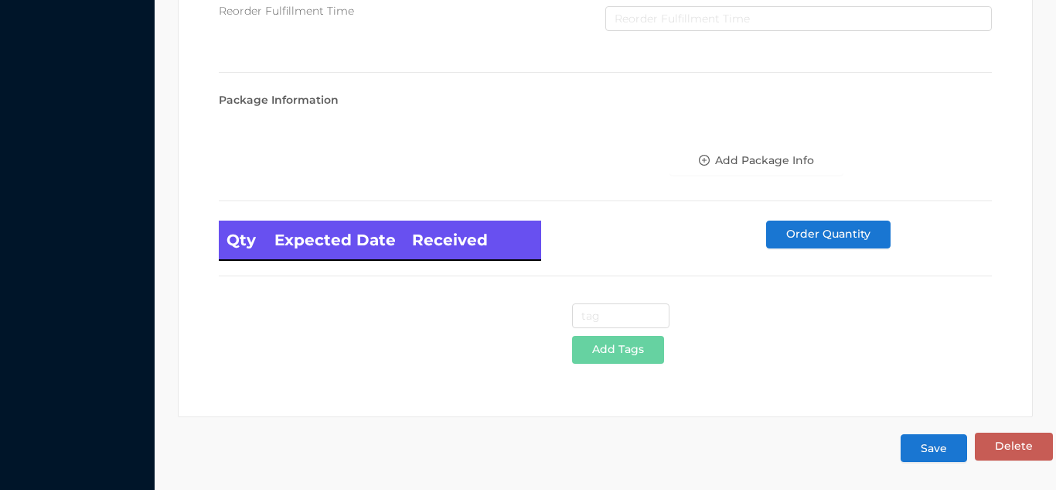
type input "48"
click at [932, 462] on button "Save" at bounding box center [934, 448] width 67 height 28
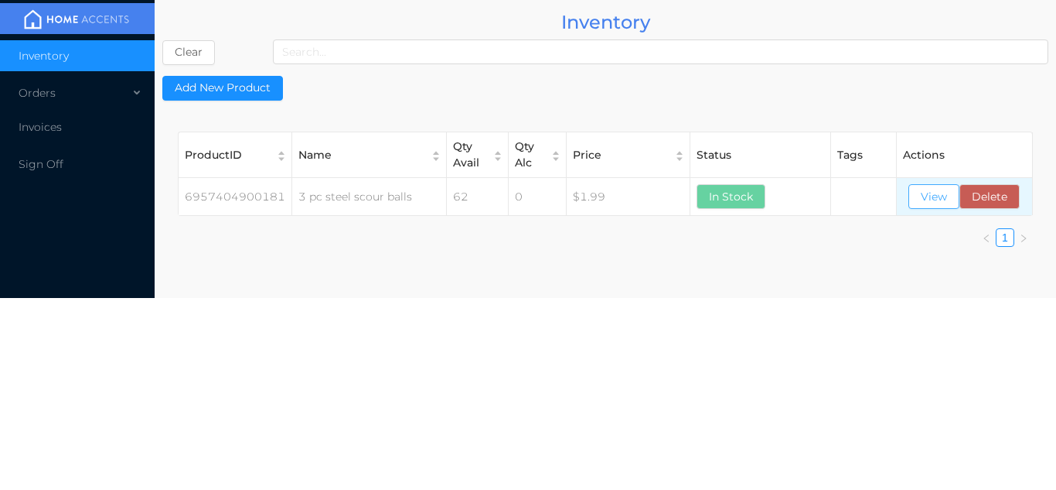
click at [947, 195] on button "View" at bounding box center [934, 196] width 51 height 25
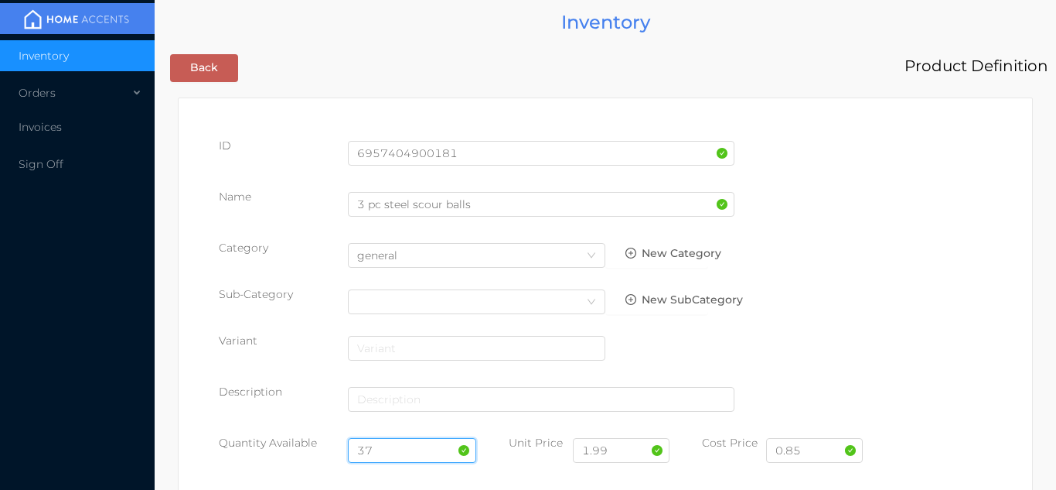
click at [398, 449] on input "37" at bounding box center [412, 450] width 129 height 25
type input "3"
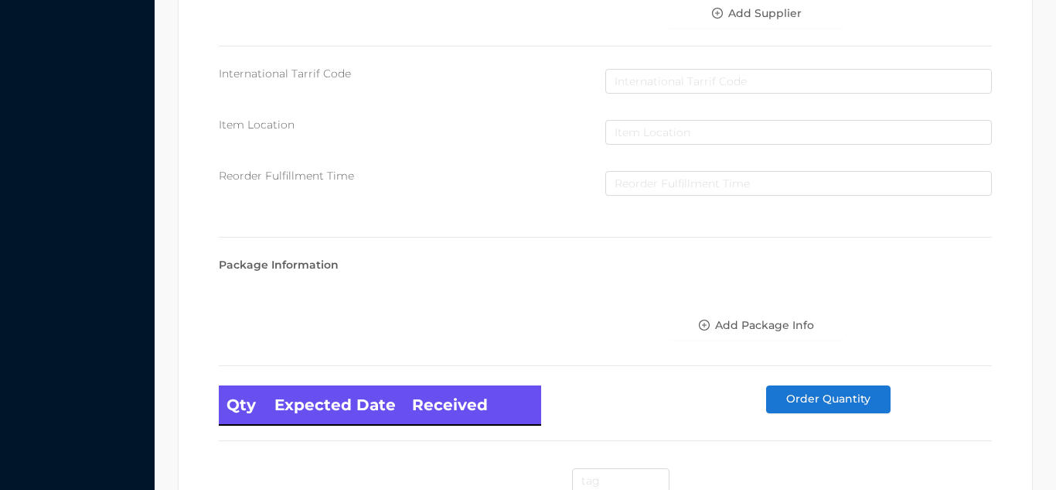
scroll to position [878, 0]
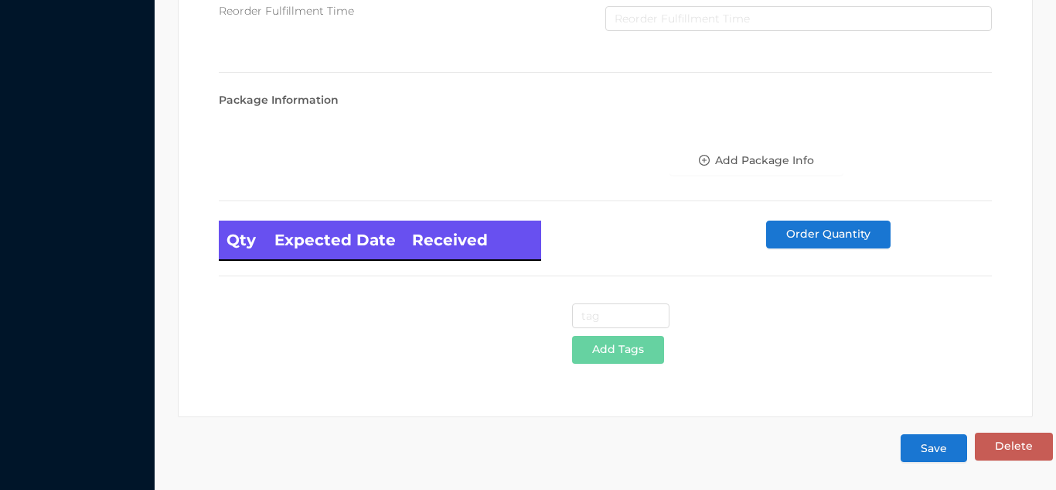
type input "48"
click at [933, 454] on button "Save" at bounding box center [934, 448] width 67 height 28
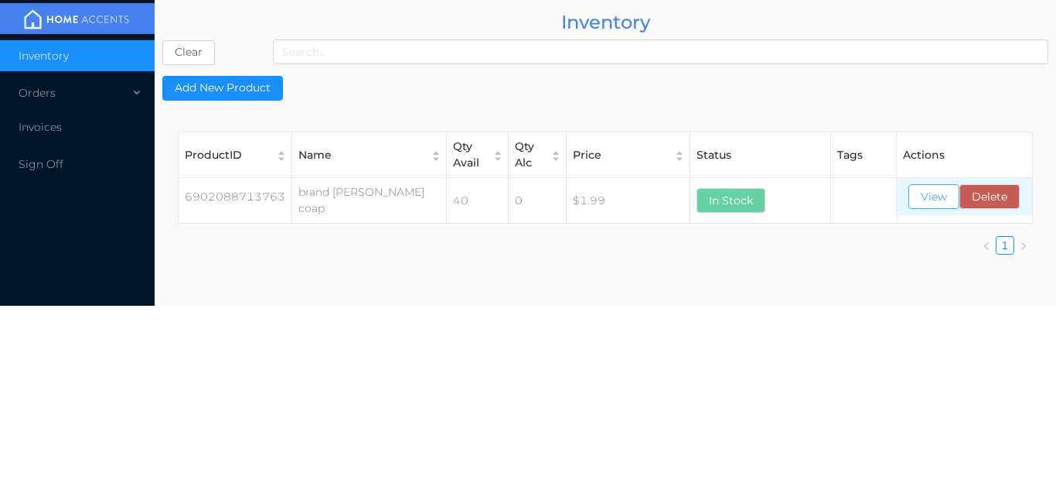
click at [937, 204] on button "View" at bounding box center [934, 196] width 51 height 25
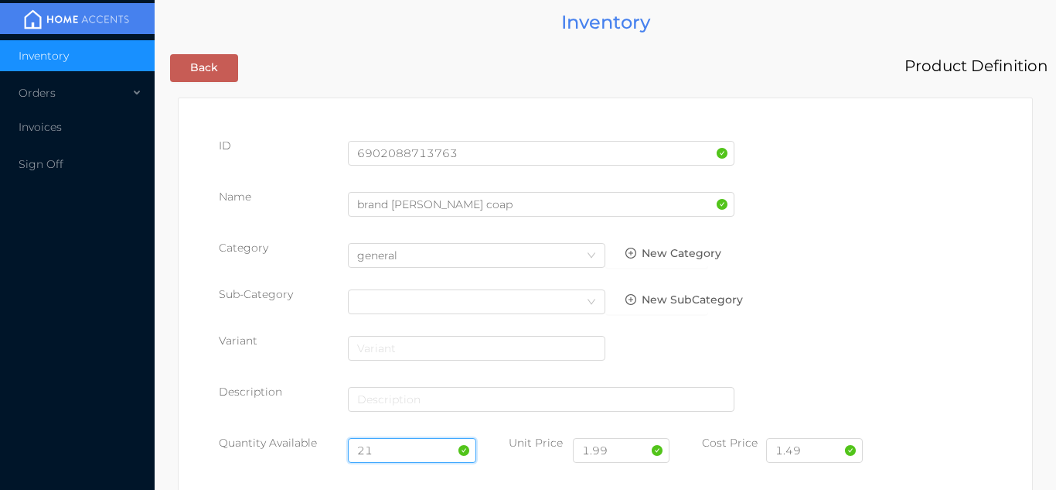
click at [399, 447] on input "21" at bounding box center [412, 450] width 129 height 25
type input "2"
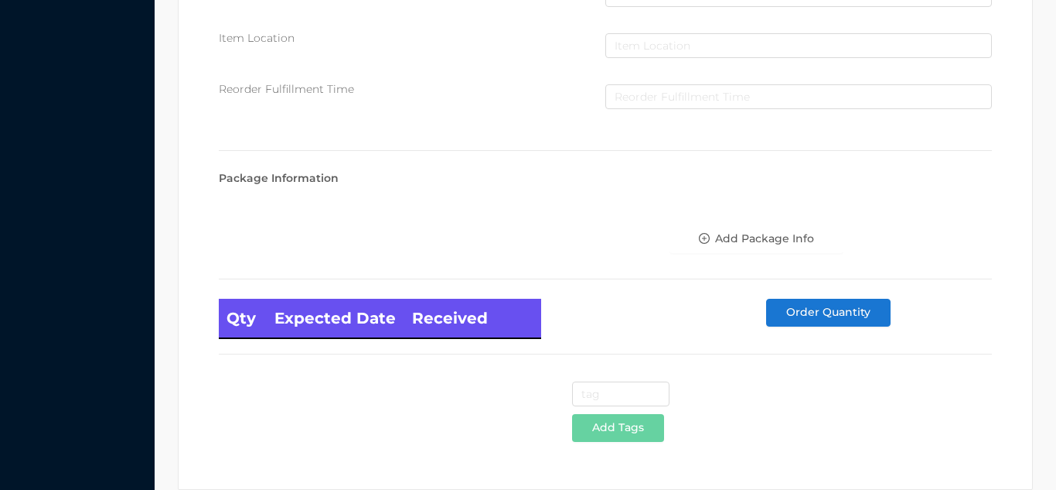
scroll to position [878, 0]
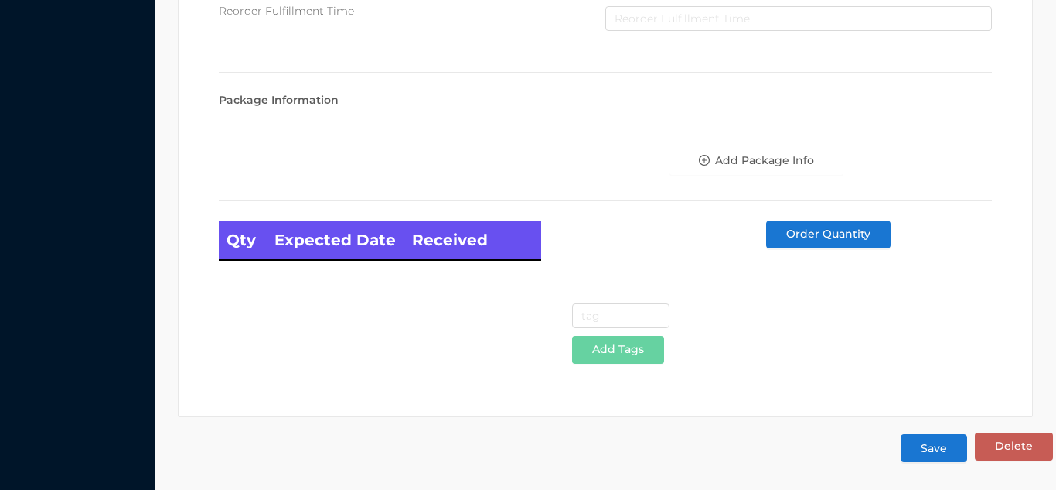
type input "48"
click at [950, 449] on button "Save" at bounding box center [934, 448] width 67 height 28
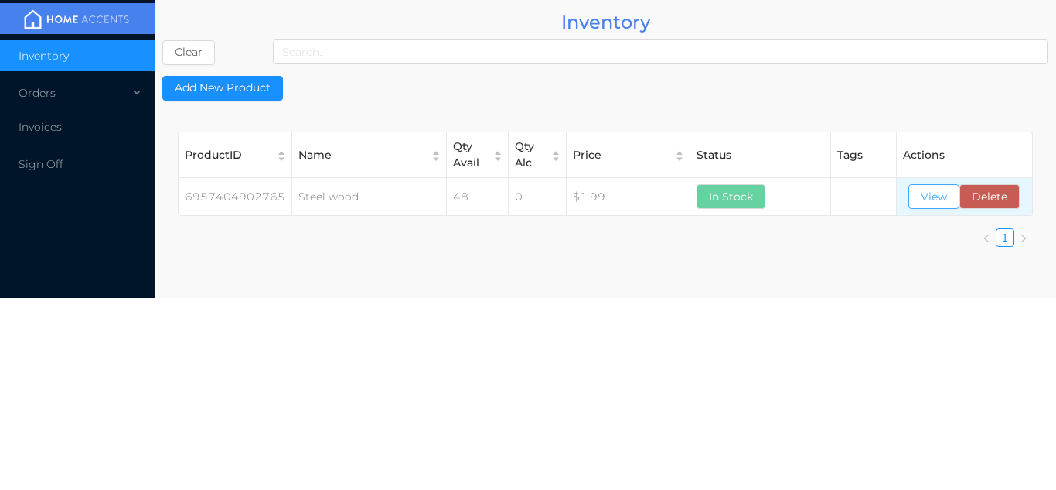
click at [937, 201] on button "View" at bounding box center [934, 196] width 51 height 25
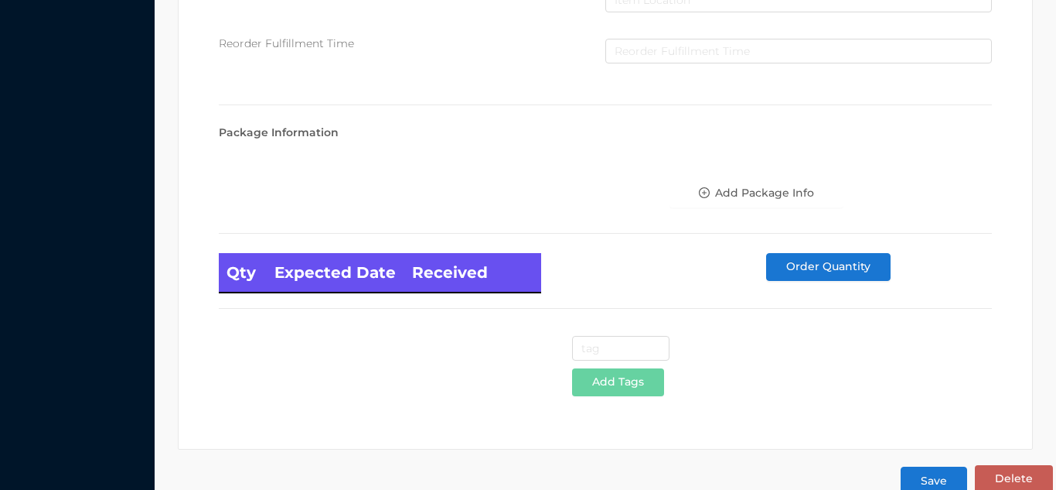
scroll to position [878, 0]
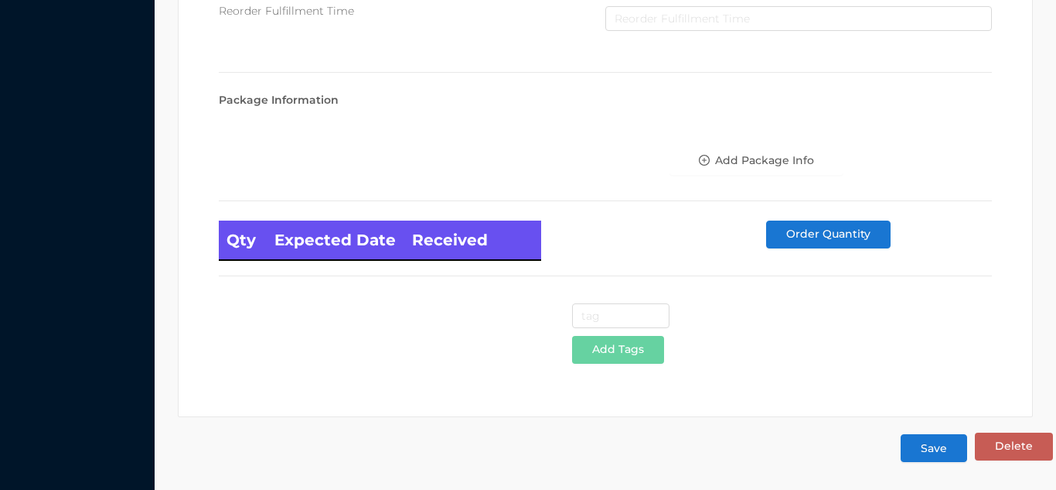
click at [934, 448] on button "Save" at bounding box center [934, 448] width 67 height 28
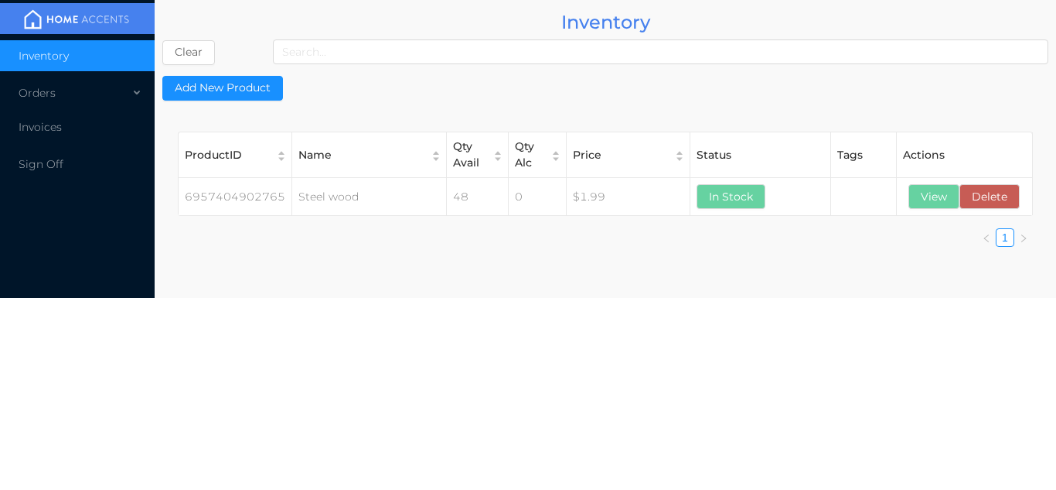
scroll to position [0, 0]
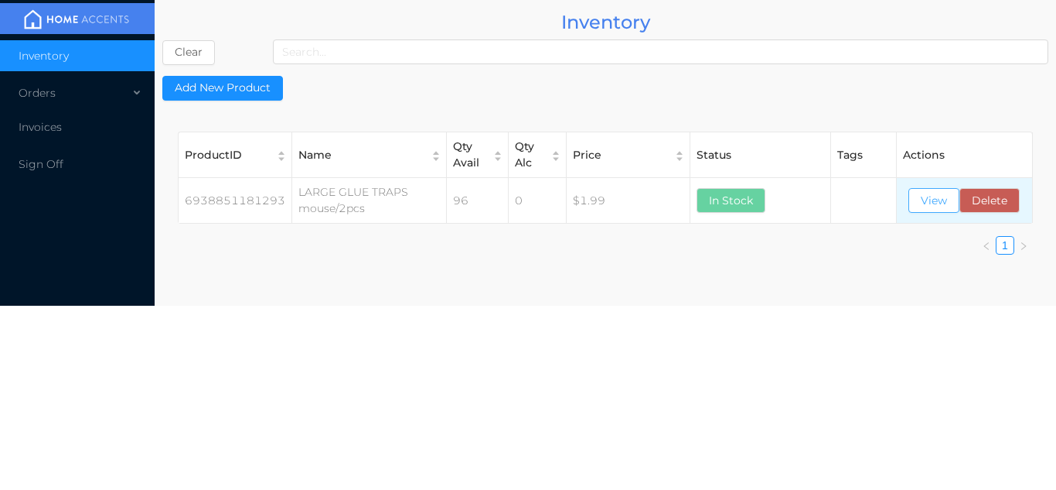
click at [924, 200] on button "View" at bounding box center [934, 200] width 51 height 25
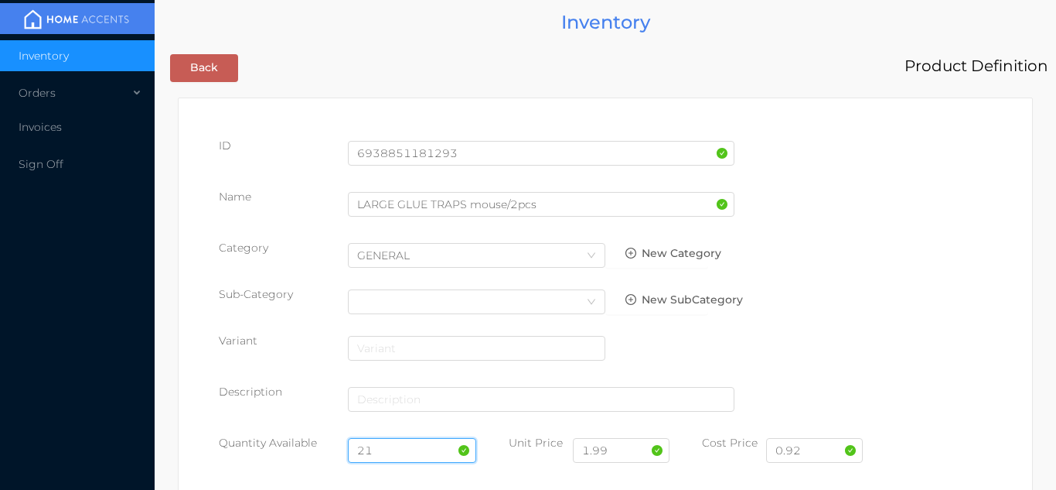
click at [384, 451] on input "21" at bounding box center [412, 450] width 129 height 25
type input "2"
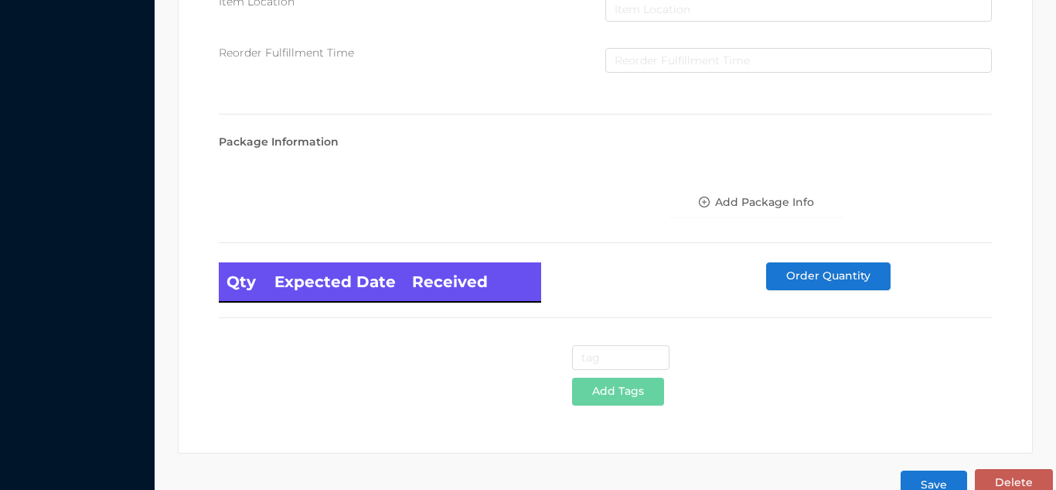
scroll to position [878, 0]
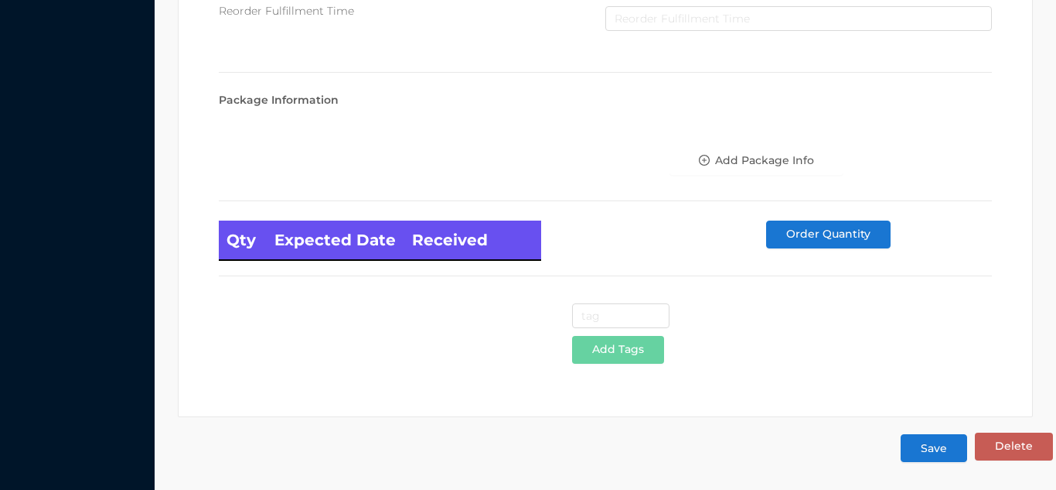
type input "96"
click at [915, 461] on button "Save" at bounding box center [934, 448] width 67 height 28
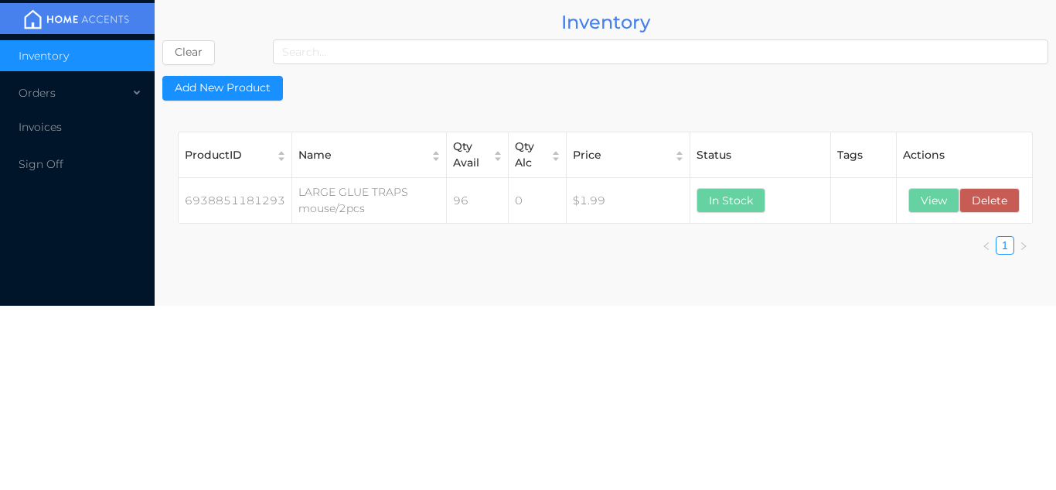
scroll to position [0, 0]
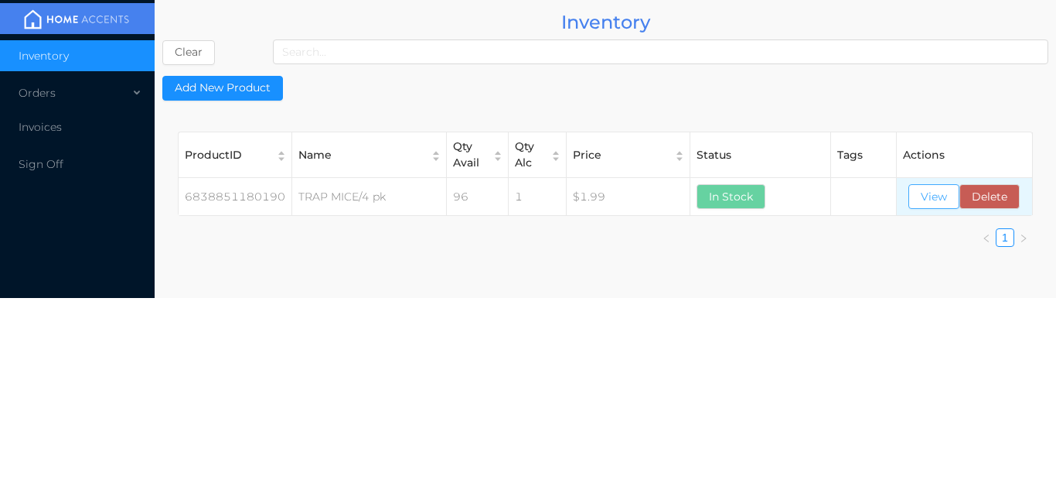
click at [937, 195] on button "View" at bounding box center [934, 196] width 51 height 25
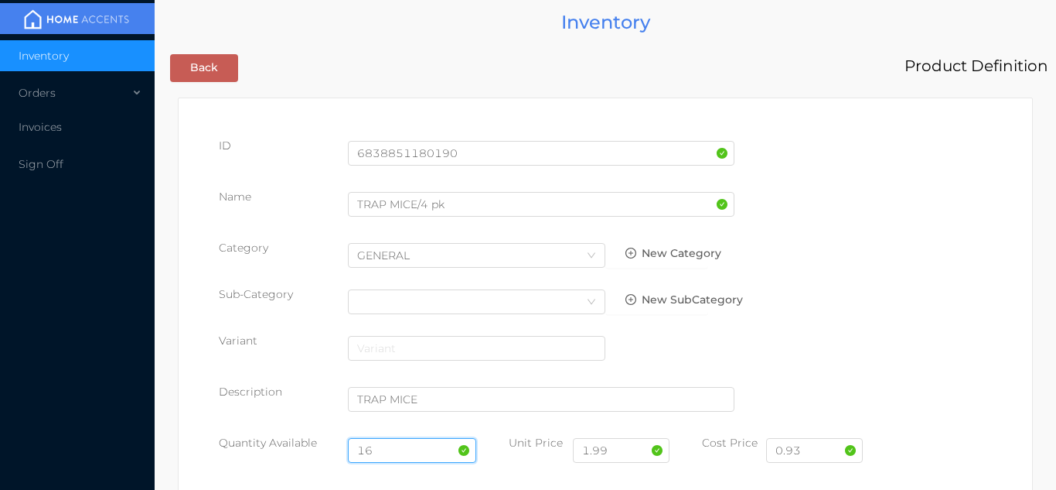
click at [408, 447] on input "16" at bounding box center [412, 450] width 129 height 25
type input "1"
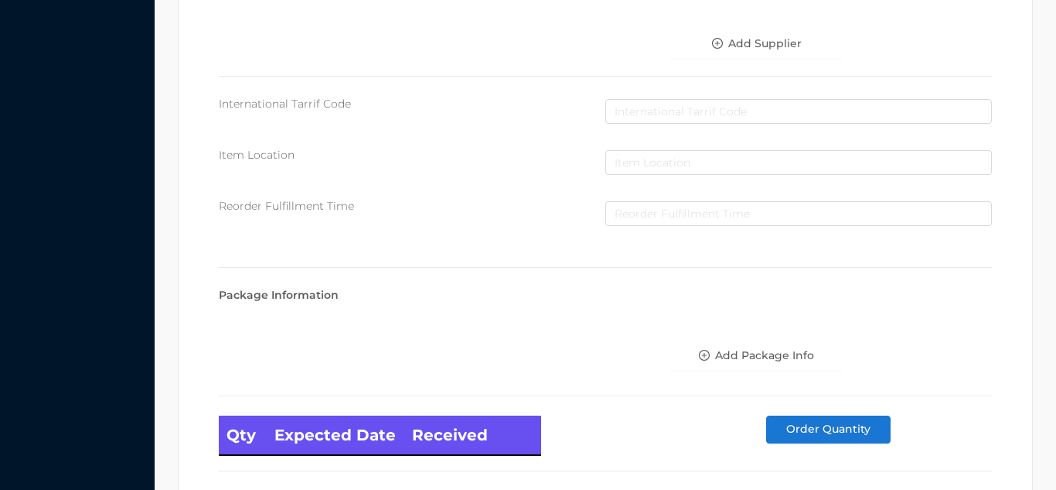
scroll to position [878, 0]
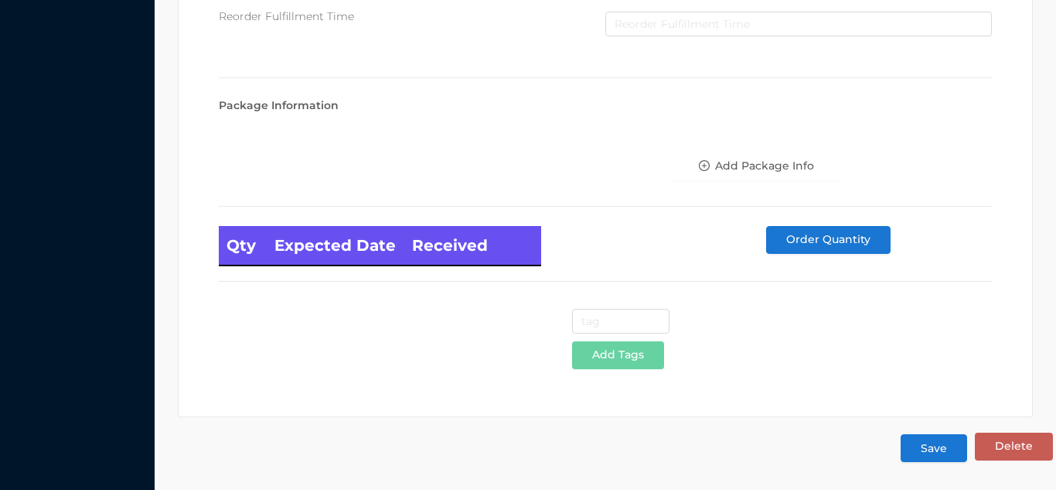
type input "96"
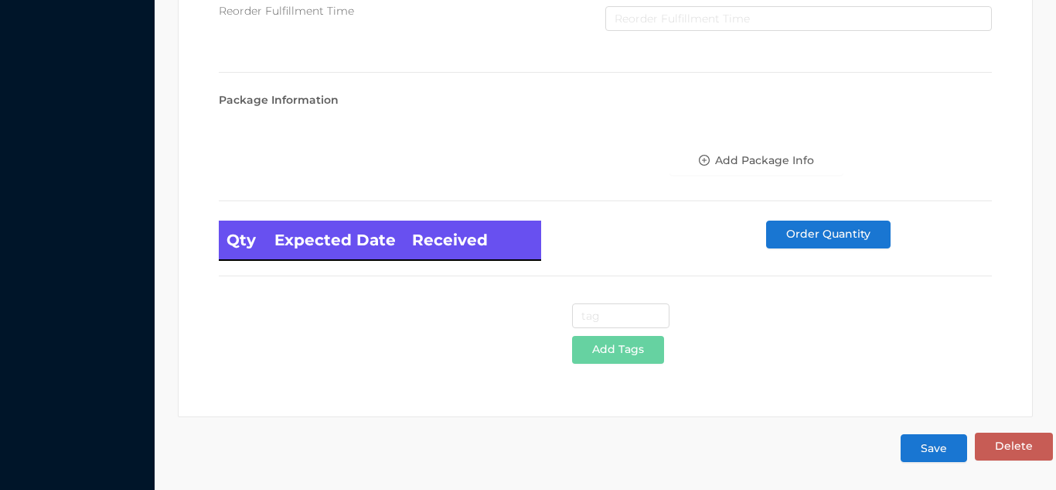
click at [937, 459] on button "Save" at bounding box center [934, 448] width 67 height 28
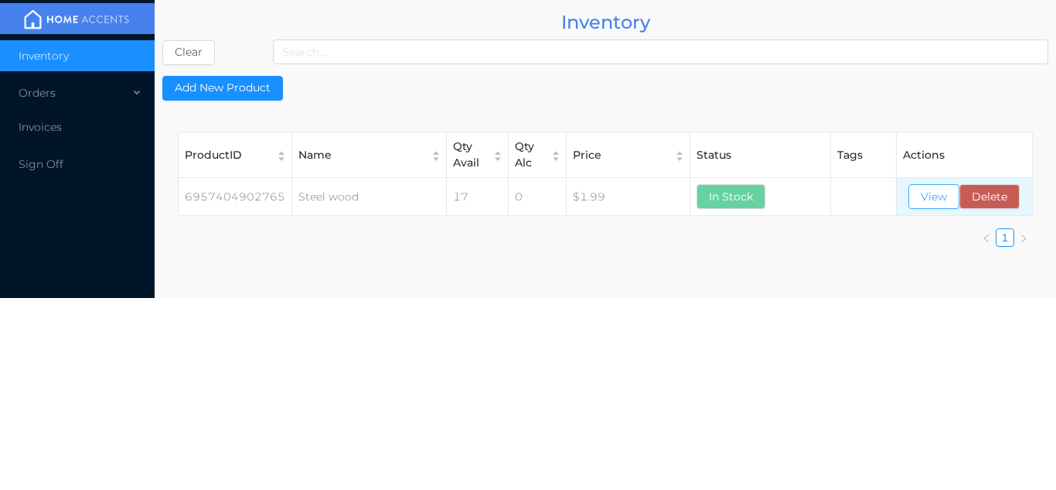
click at [912, 207] on button "View" at bounding box center [934, 196] width 51 height 25
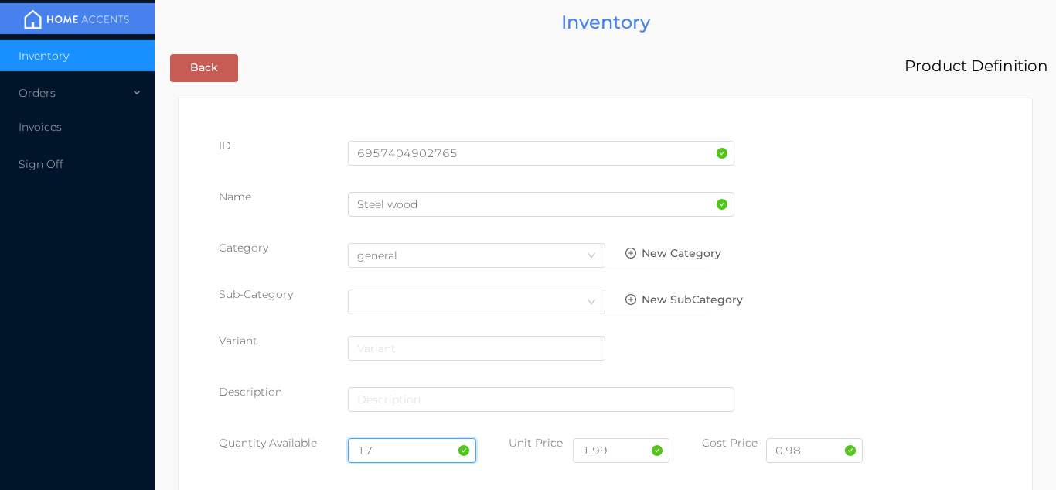
click at [402, 449] on input "17" at bounding box center [412, 450] width 129 height 25
type input "1"
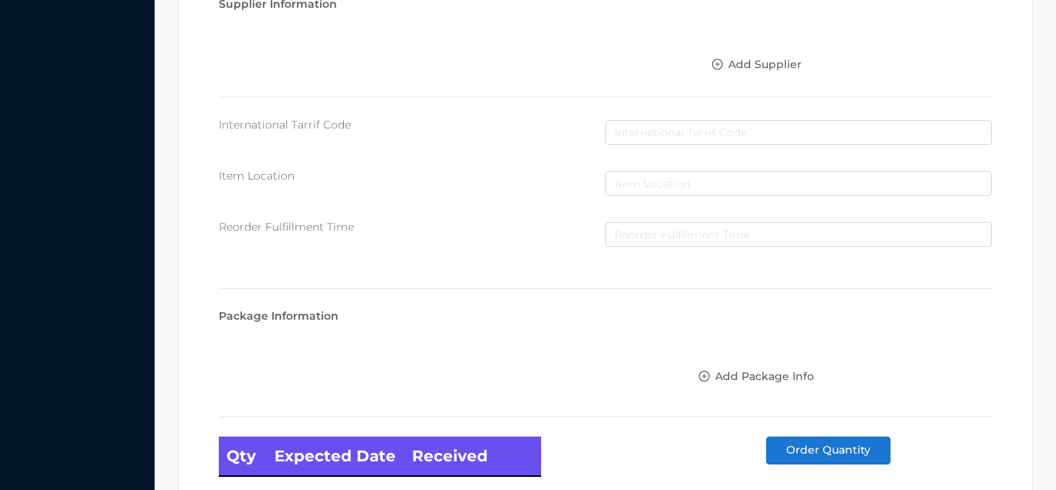
scroll to position [878, 0]
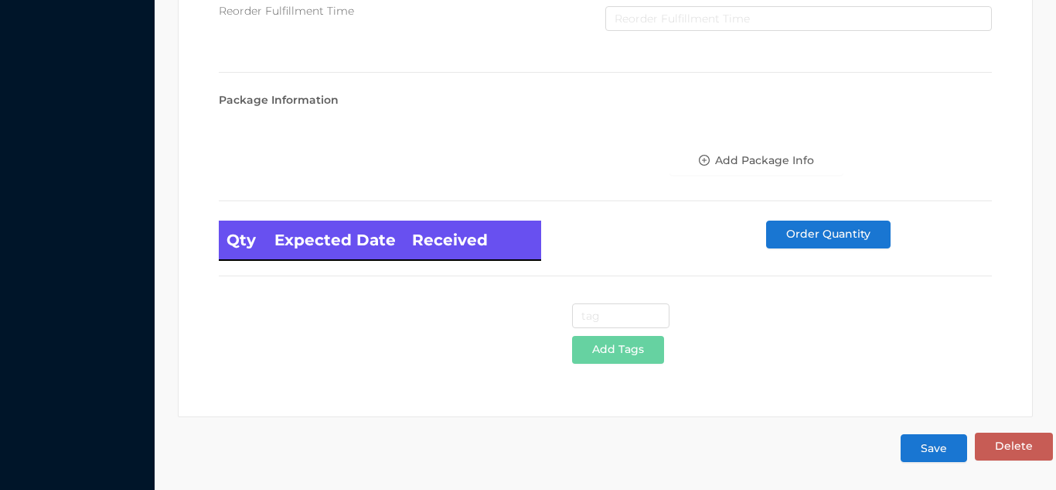
type input "48"
click at [951, 451] on button "Save" at bounding box center [934, 448] width 67 height 28
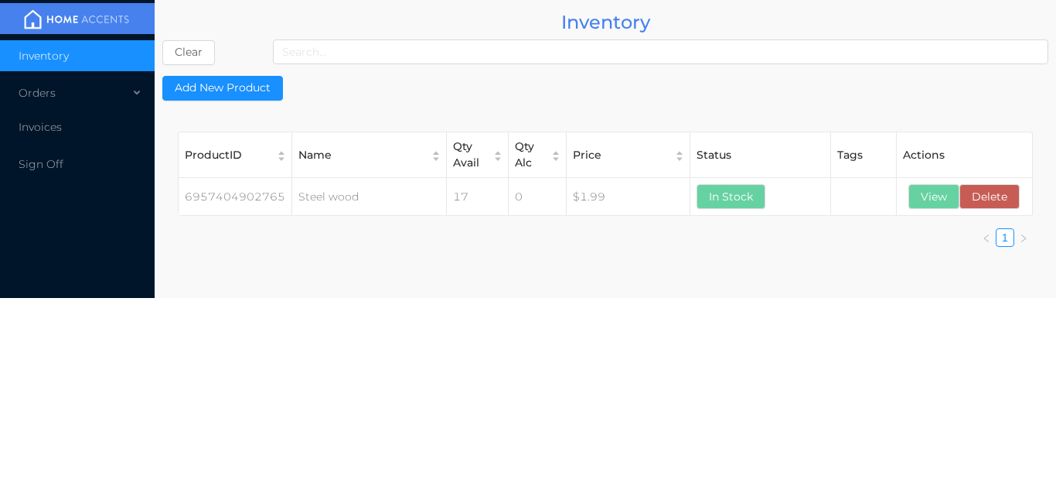
scroll to position [0, 0]
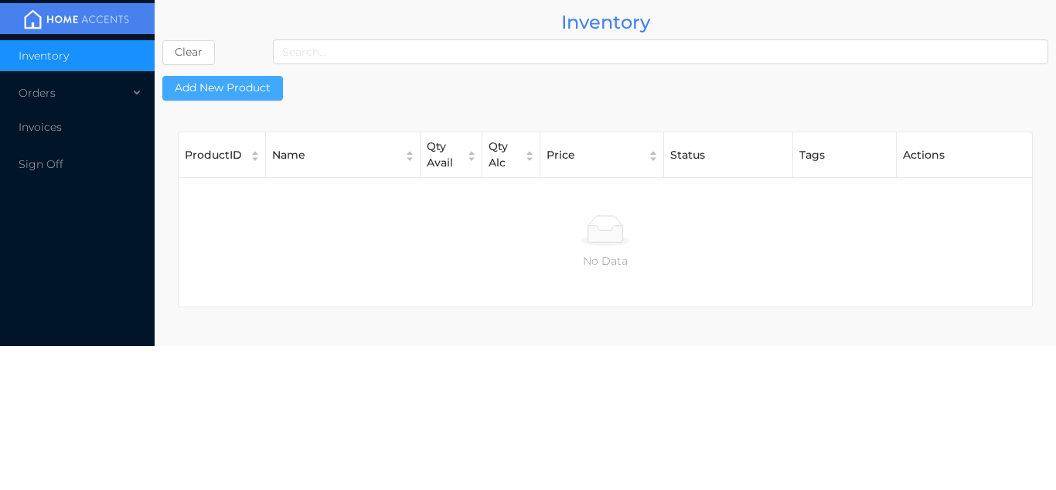
click at [207, 78] on button "Add New Product" at bounding box center [222, 88] width 121 height 25
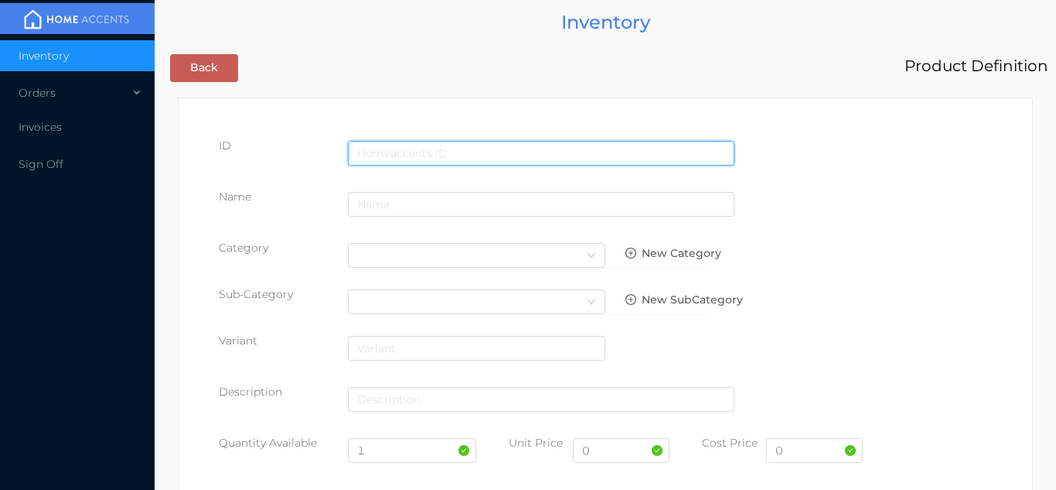
click at [445, 148] on input "text" at bounding box center [541, 153] width 387 height 25
type input "6939990261112"
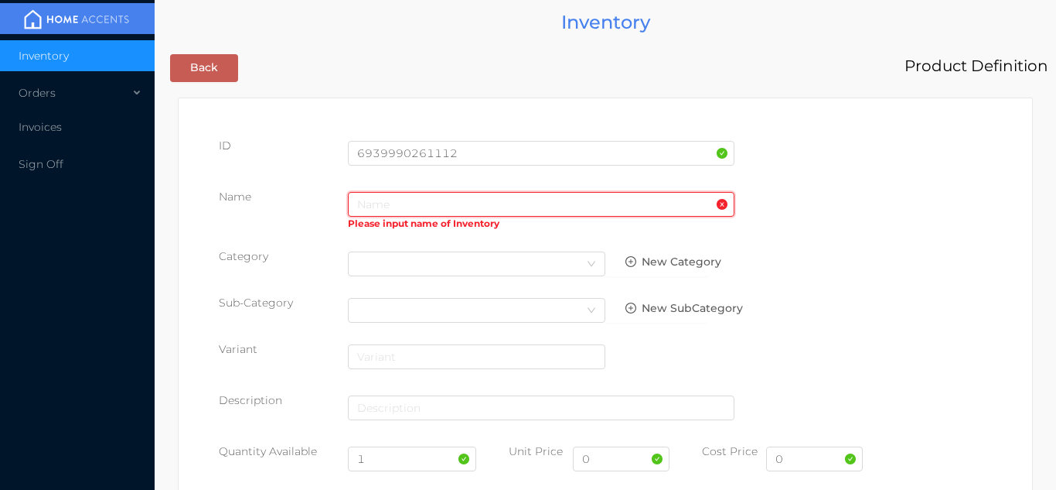
click at [386, 206] on input "text" at bounding box center [541, 204] width 387 height 25
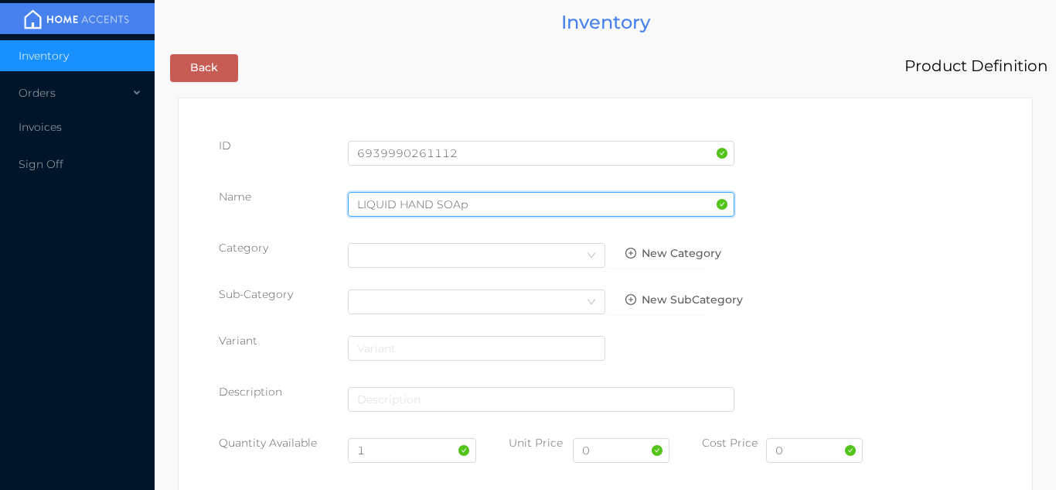
type input "LIQUID HAND SOAp"
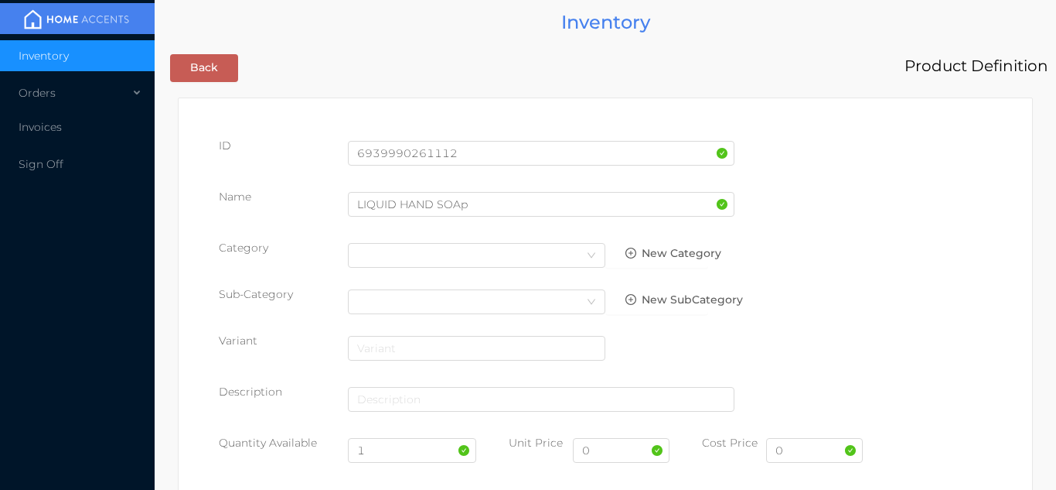
click at [926, 202] on div "Name LIQUID HAND SOAp" at bounding box center [605, 210] width 773 height 43
click at [587, 254] on icon "icon: down" at bounding box center [591, 255] width 9 height 9
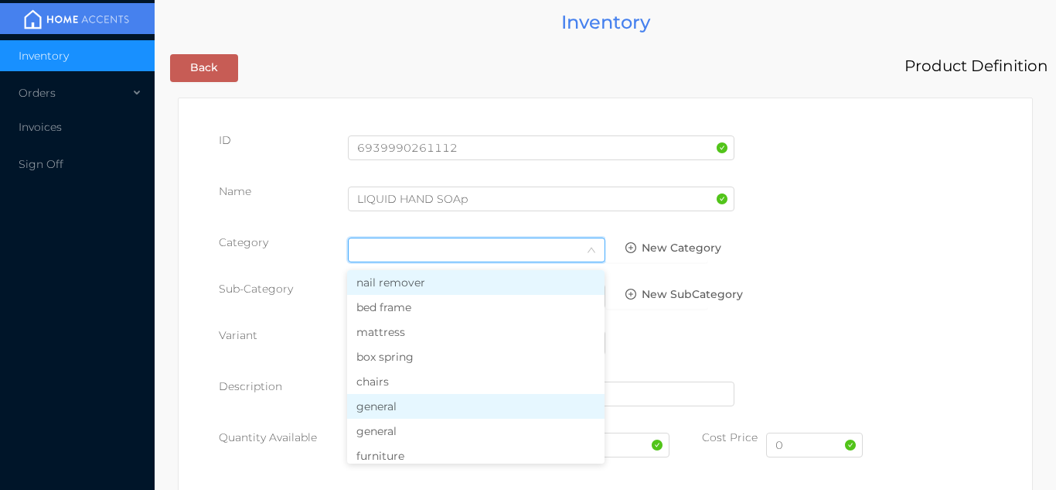
click at [405, 409] on li "general" at bounding box center [476, 406] width 258 height 25
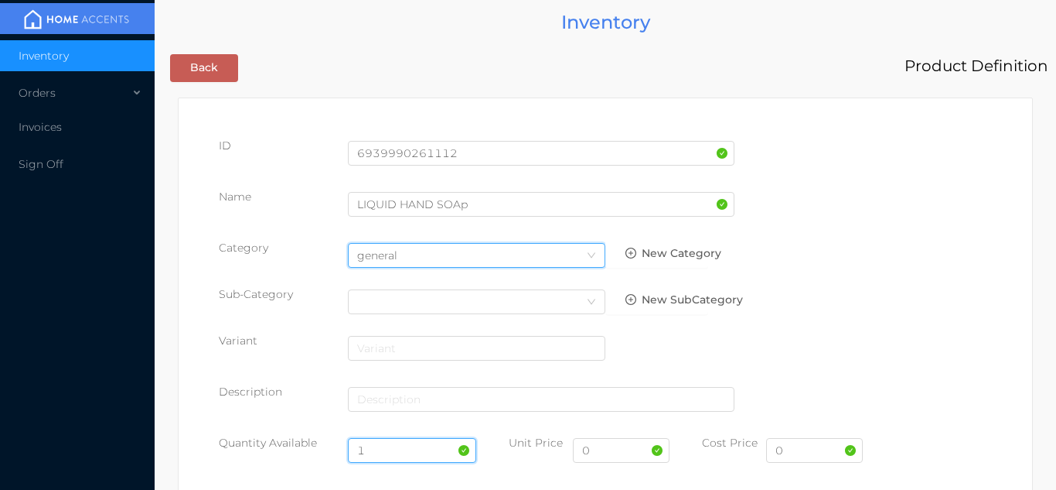
click at [387, 449] on input "1" at bounding box center [412, 450] width 129 height 25
type input "1"
type input "2"
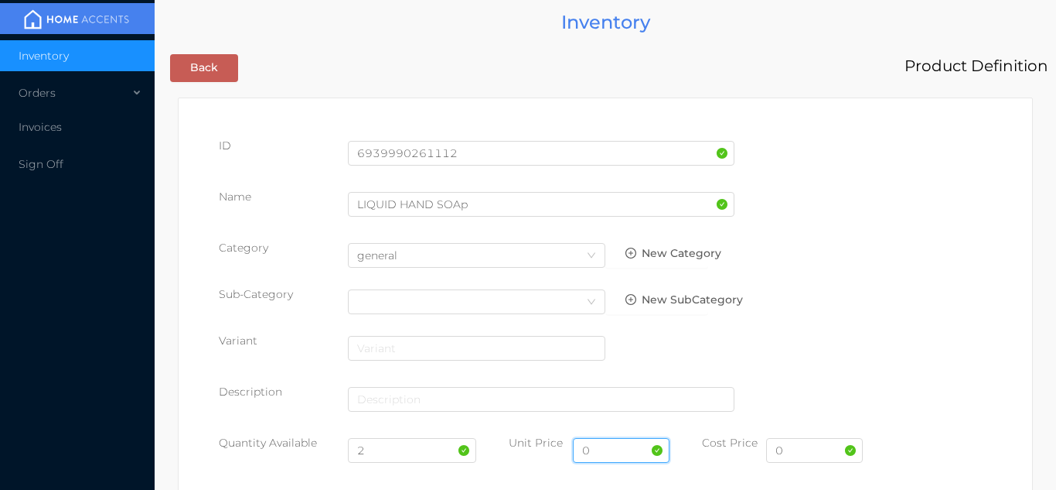
click at [629, 459] on input "0" at bounding box center [621, 450] width 97 height 25
type input "2"
type input "2.49"
click at [822, 456] on input "0" at bounding box center [814, 450] width 97 height 25
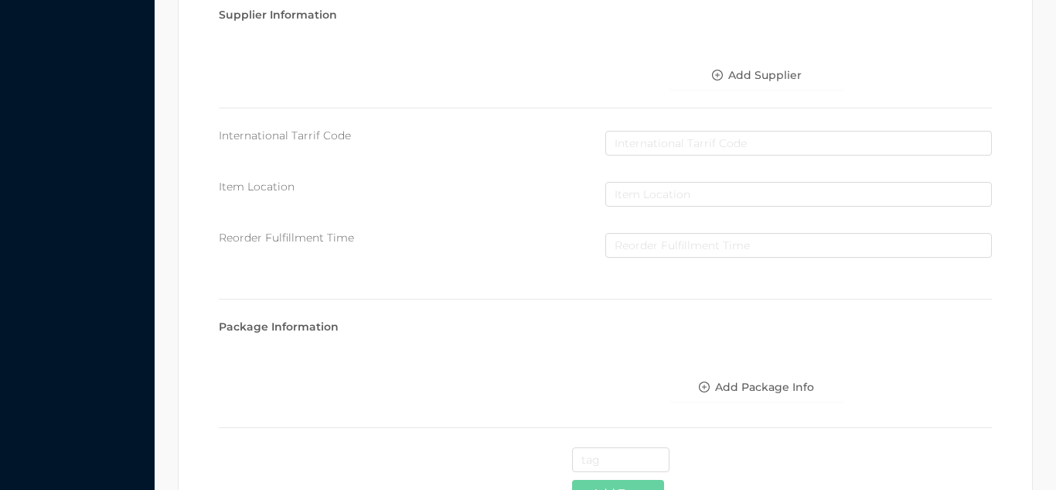
scroll to position [795, 0]
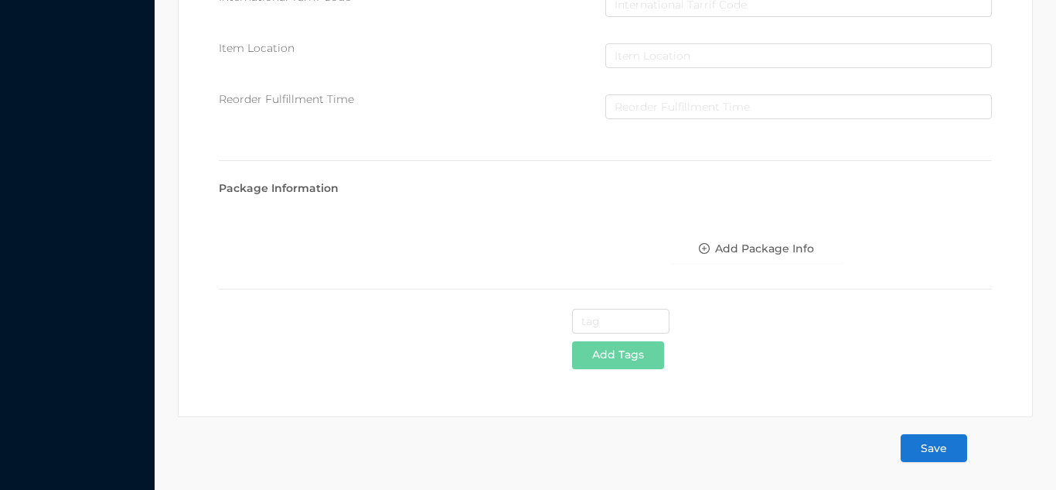
type input "1.25"
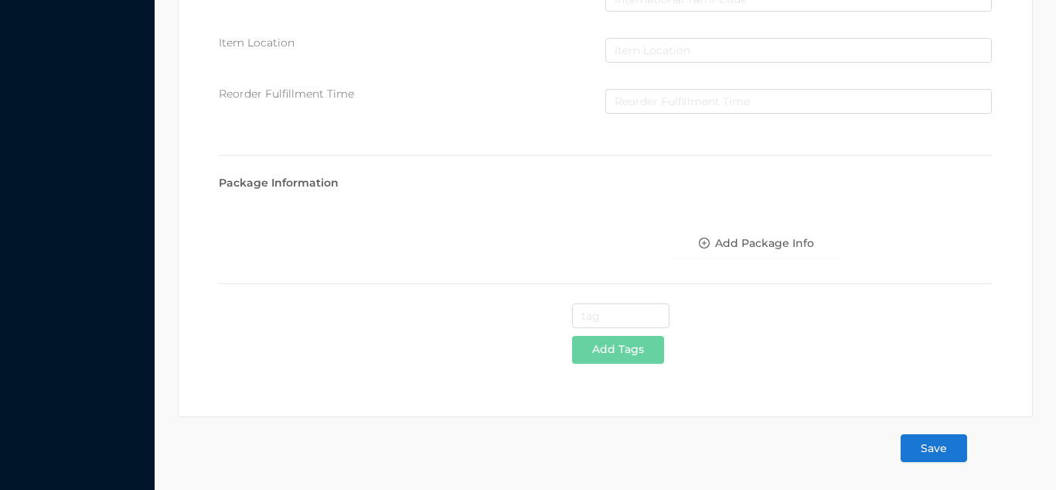
click at [940, 451] on button "Save" at bounding box center [934, 448] width 67 height 28
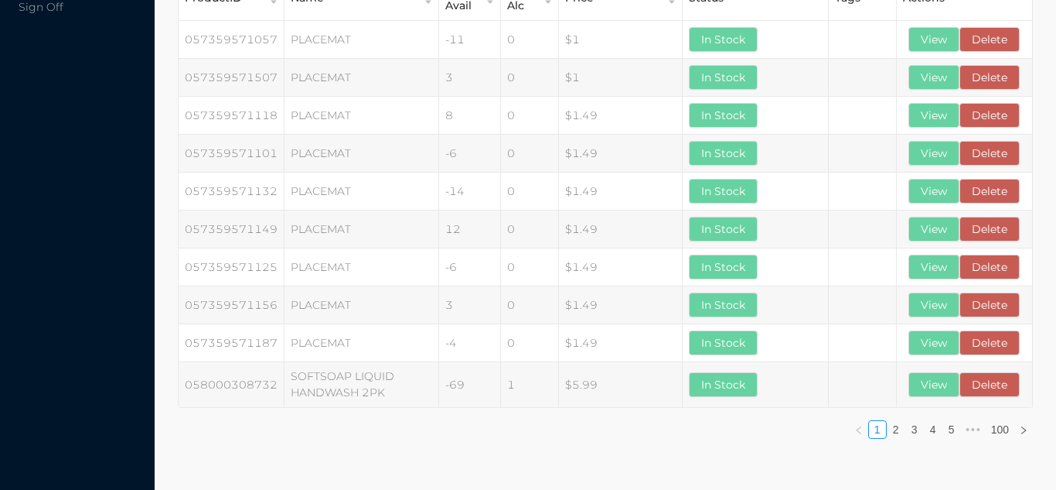
scroll to position [0, 0]
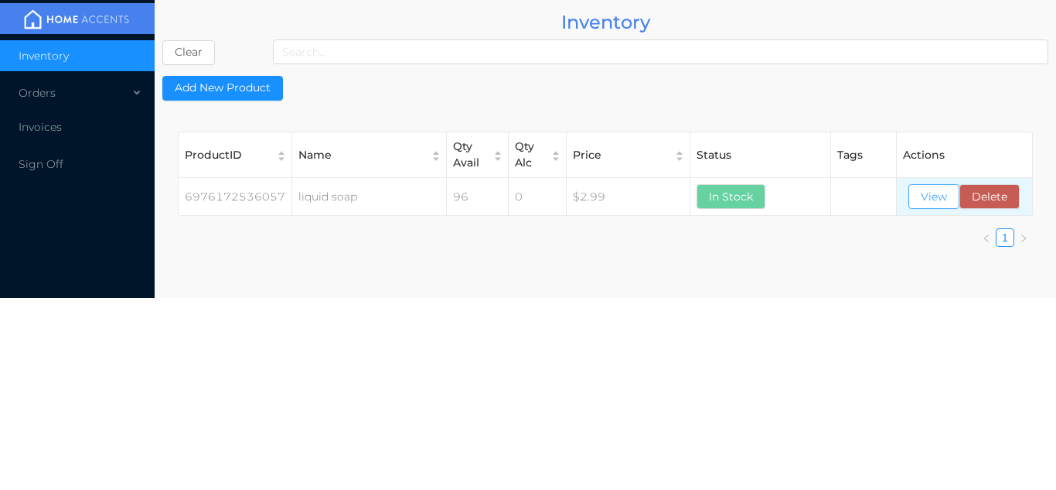
click at [941, 209] on button "View" at bounding box center [934, 196] width 51 height 25
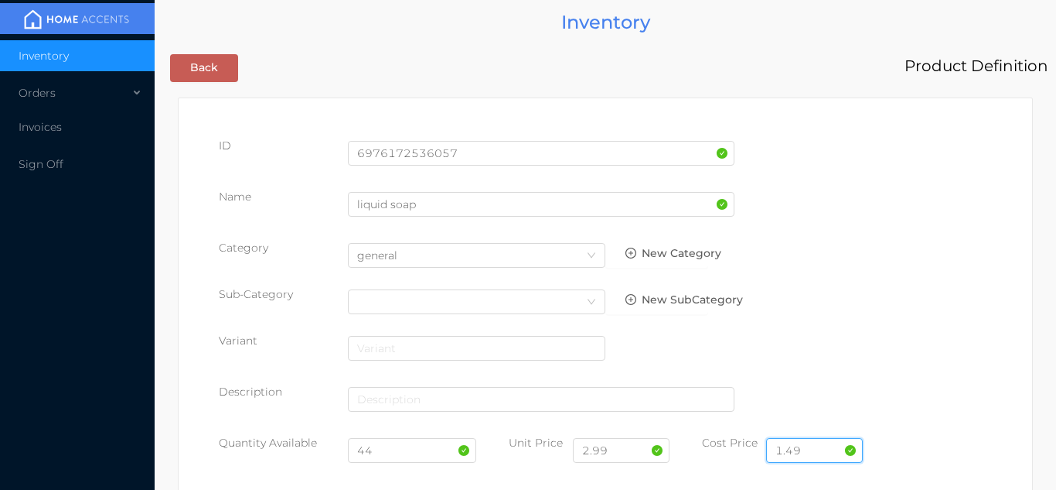
click at [824, 449] on input "1.49" at bounding box center [814, 450] width 97 height 25
type input "1.25"
click at [626, 445] on input "2.99" at bounding box center [621, 450] width 97 height 25
type input "2.49"
click at [404, 456] on input "44" at bounding box center [412, 450] width 129 height 25
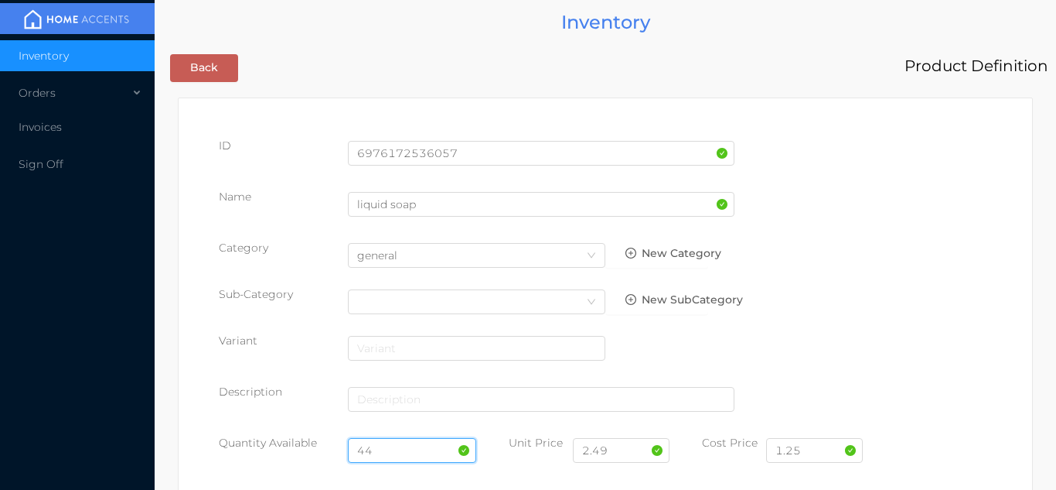
type input "4"
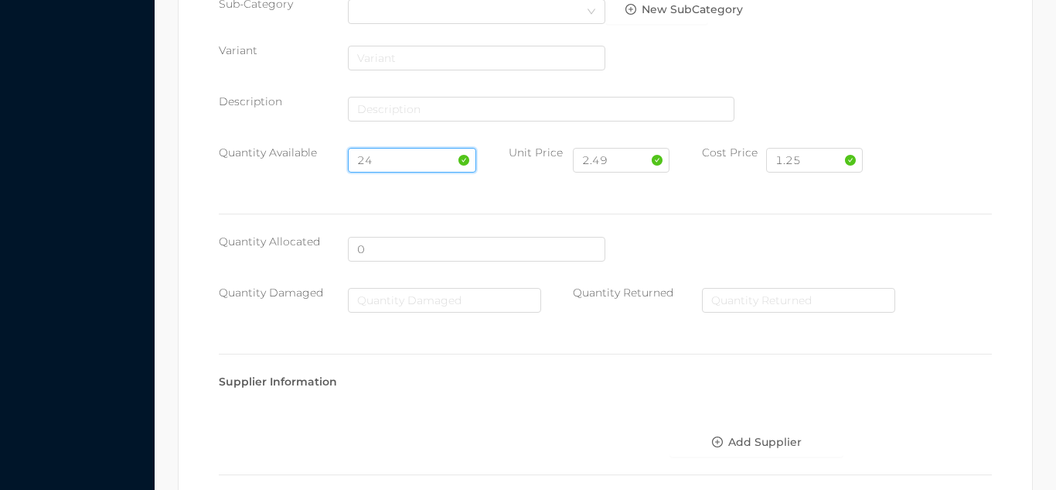
scroll to position [878, 0]
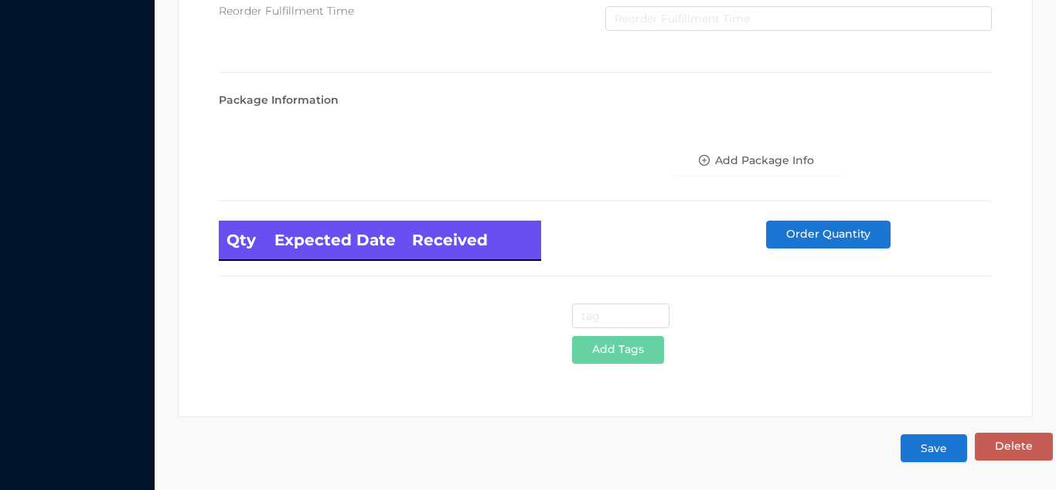
type input "24"
click at [938, 446] on button "Save" at bounding box center [934, 448] width 67 height 28
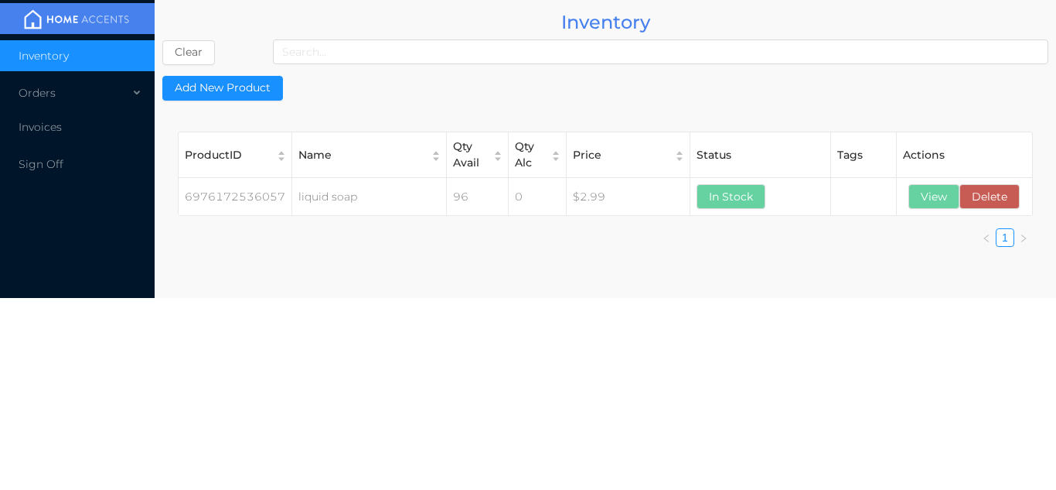
scroll to position [0, 0]
click at [934, 192] on button "View" at bounding box center [934, 196] width 51 height 25
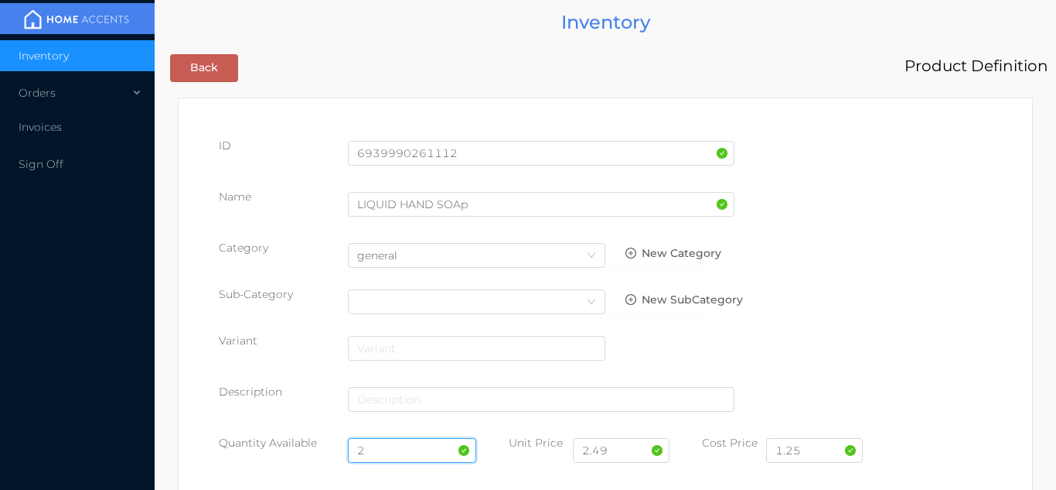
click at [391, 451] on input "2" at bounding box center [412, 450] width 129 height 25
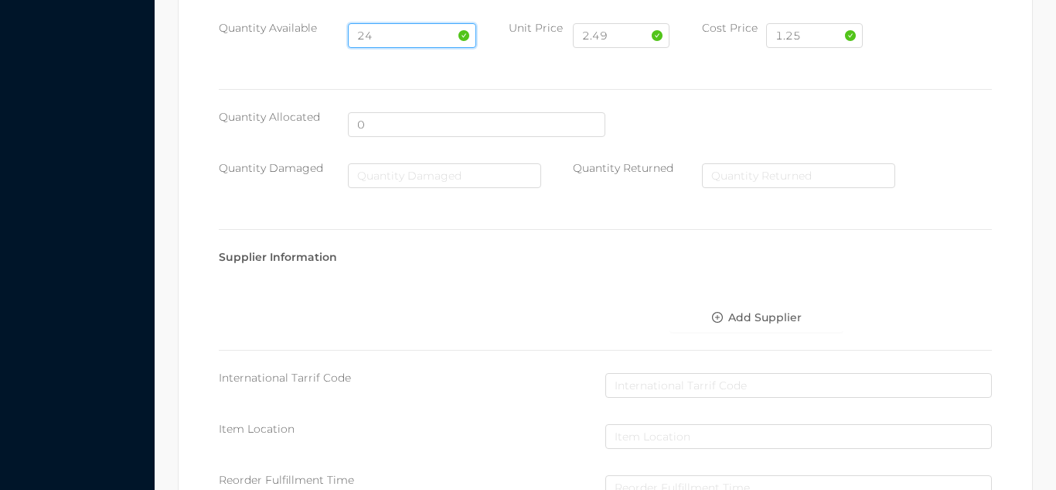
scroll to position [878, 0]
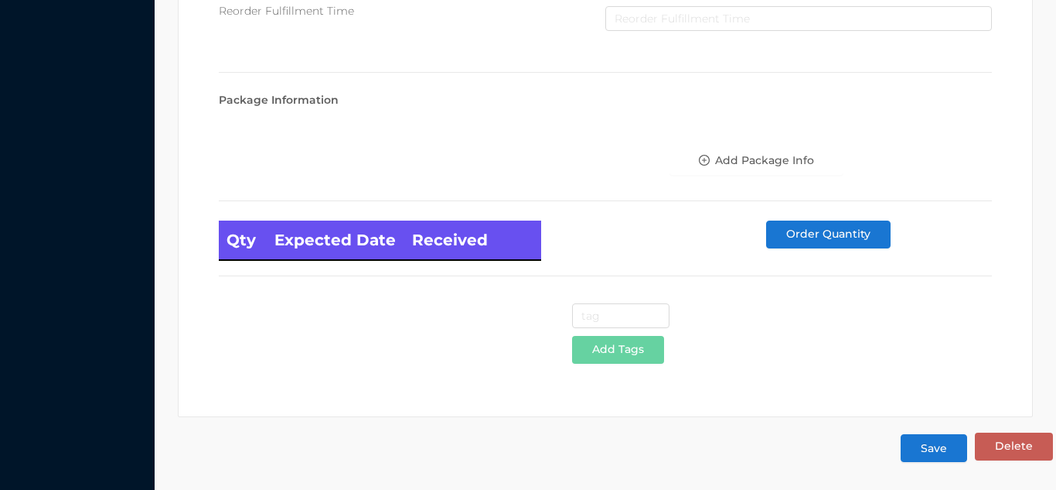
type input "24"
click at [944, 454] on button "Save" at bounding box center [934, 448] width 67 height 28
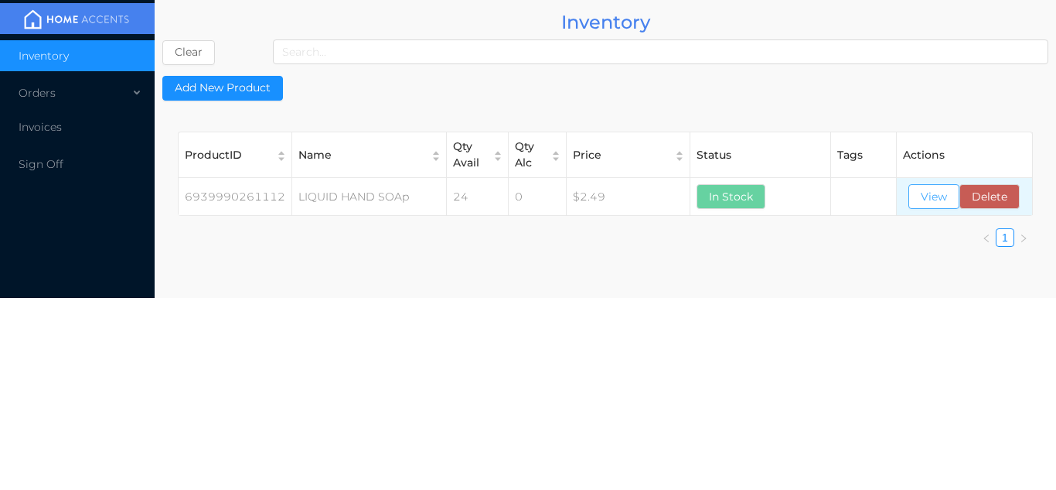
click at [932, 193] on button "View" at bounding box center [934, 196] width 51 height 25
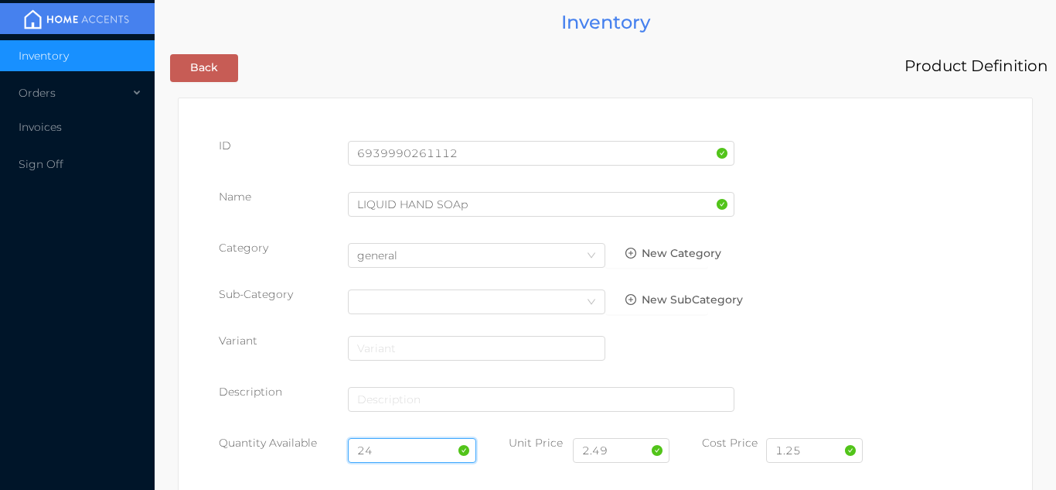
click at [403, 444] on input "24" at bounding box center [412, 450] width 129 height 25
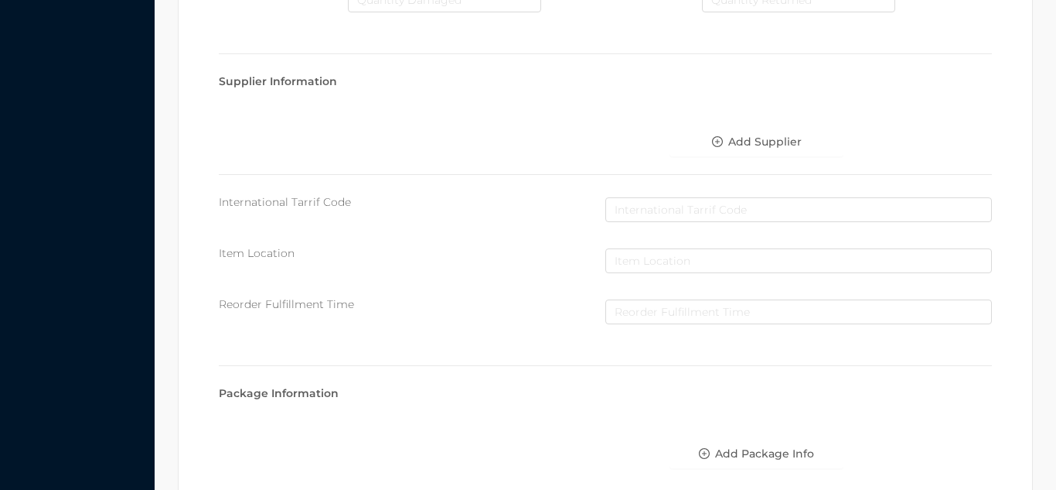
scroll to position [878, 0]
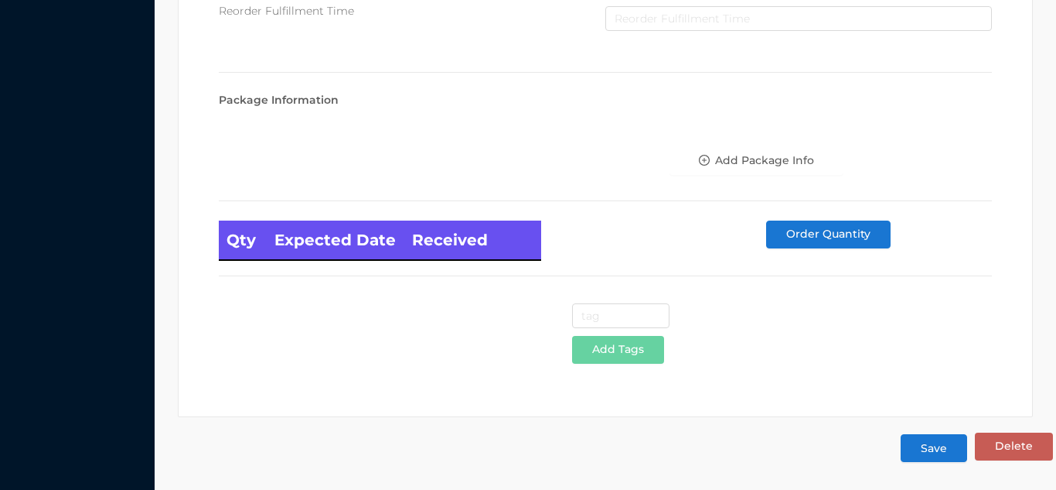
click at [939, 452] on button "Save" at bounding box center [934, 448] width 67 height 28
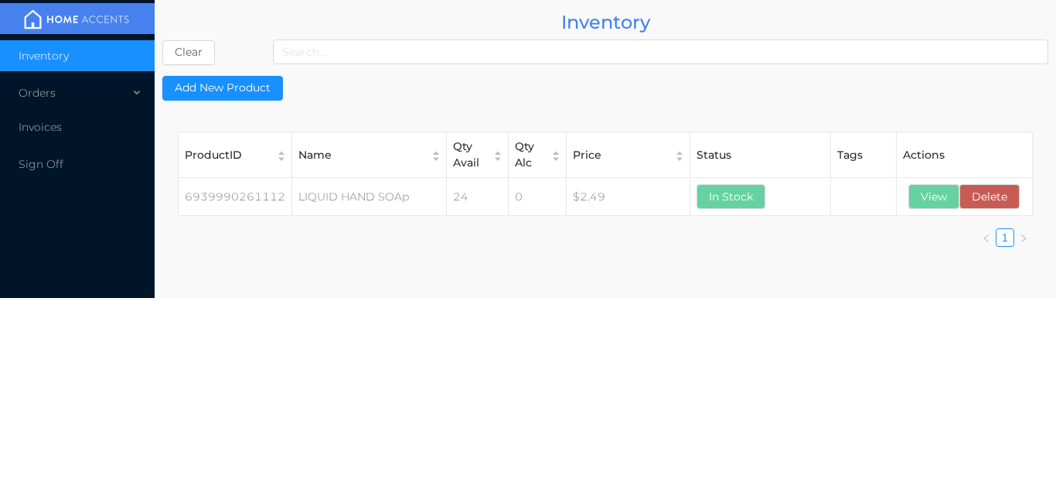
scroll to position [0, 0]
click at [934, 191] on button "View" at bounding box center [934, 196] width 51 height 25
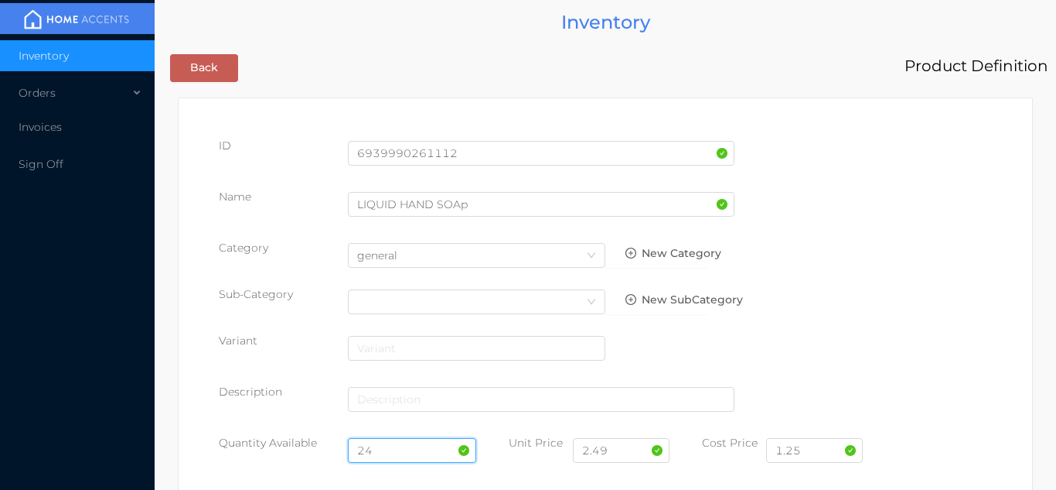
click at [405, 447] on input "24" at bounding box center [412, 450] width 129 height 25
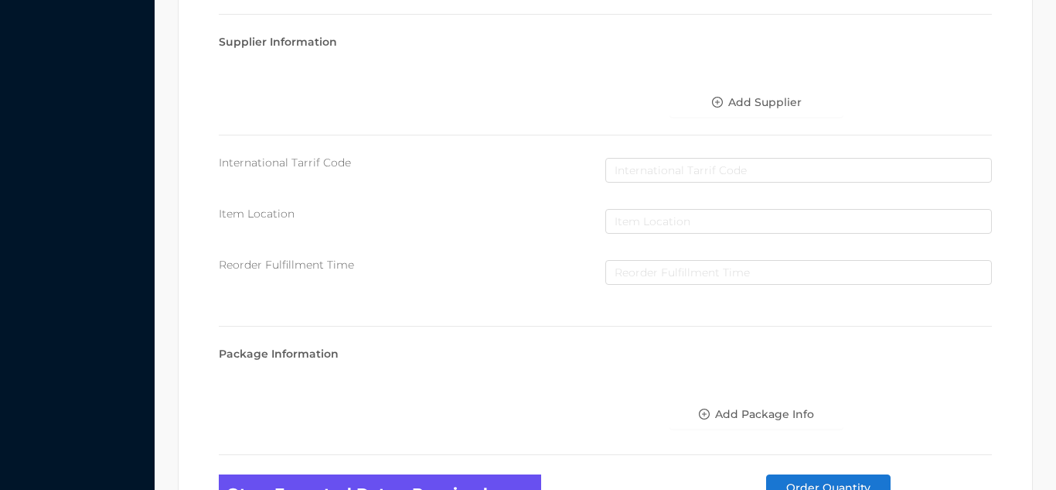
scroll to position [878, 0]
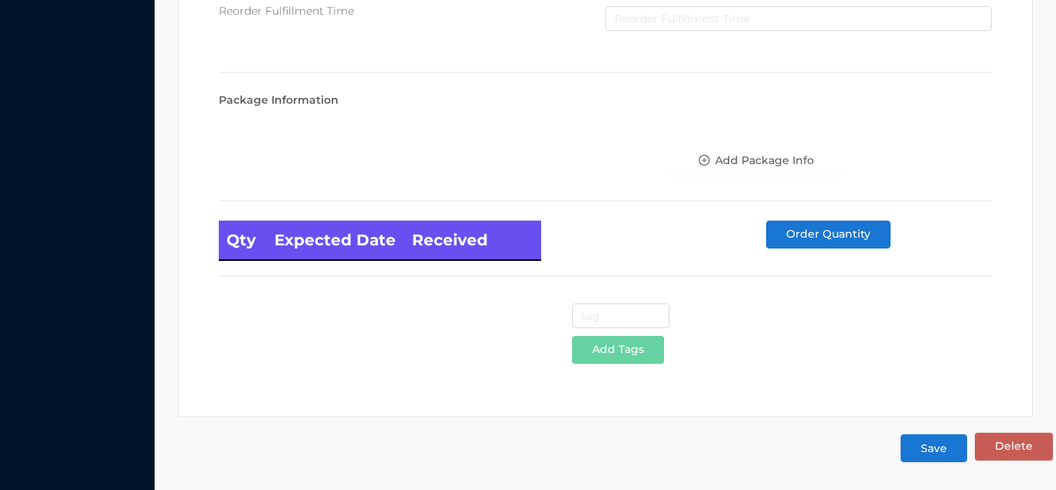
click at [936, 459] on button "Save" at bounding box center [934, 448] width 67 height 28
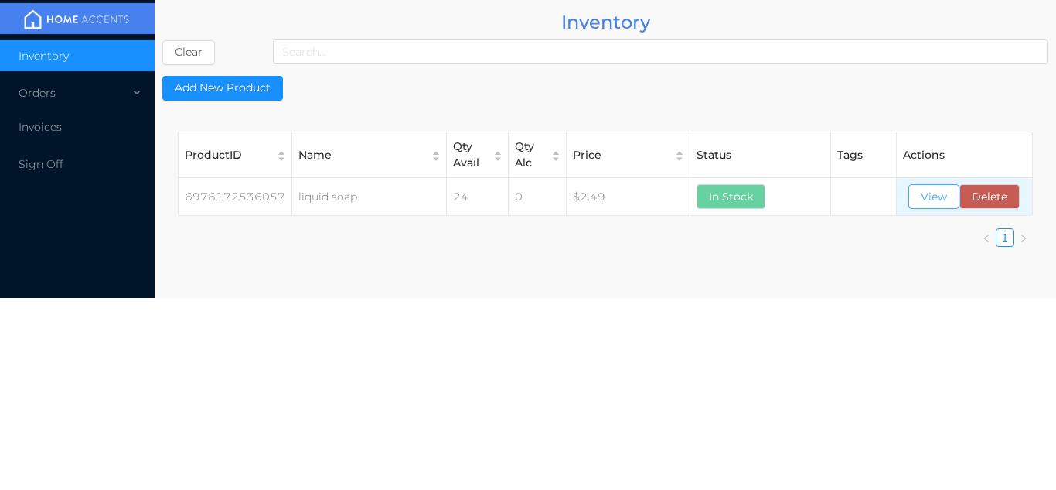
click at [932, 202] on button "View" at bounding box center [934, 196] width 51 height 25
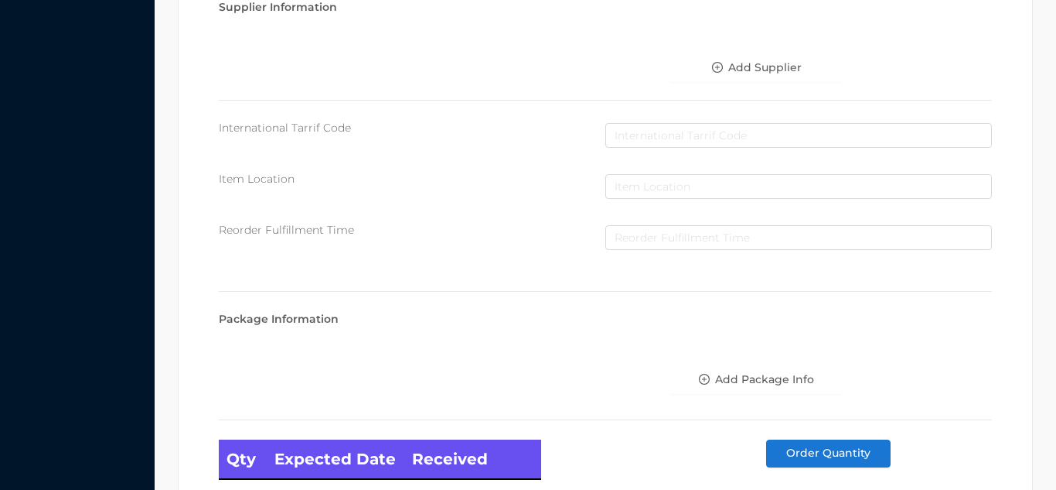
scroll to position [878, 0]
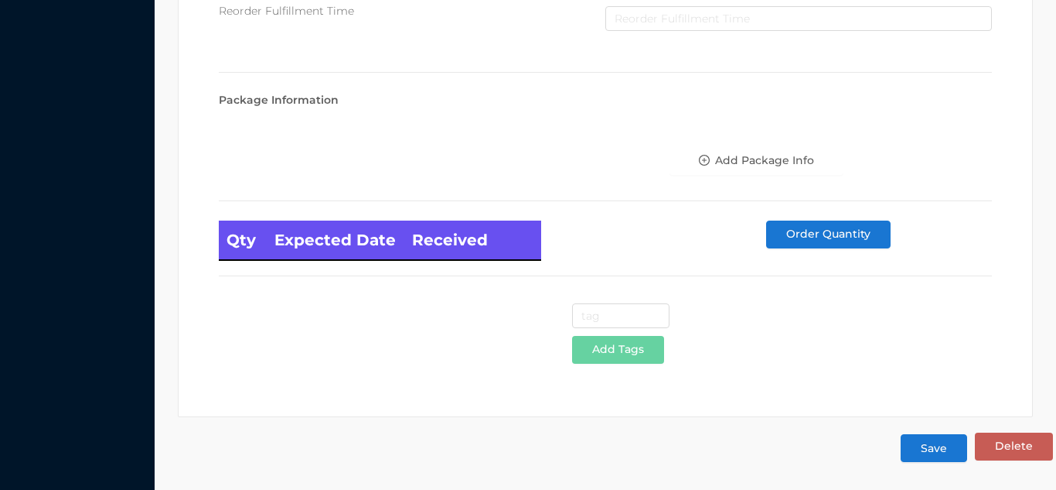
click at [928, 450] on button "Save" at bounding box center [934, 448] width 67 height 28
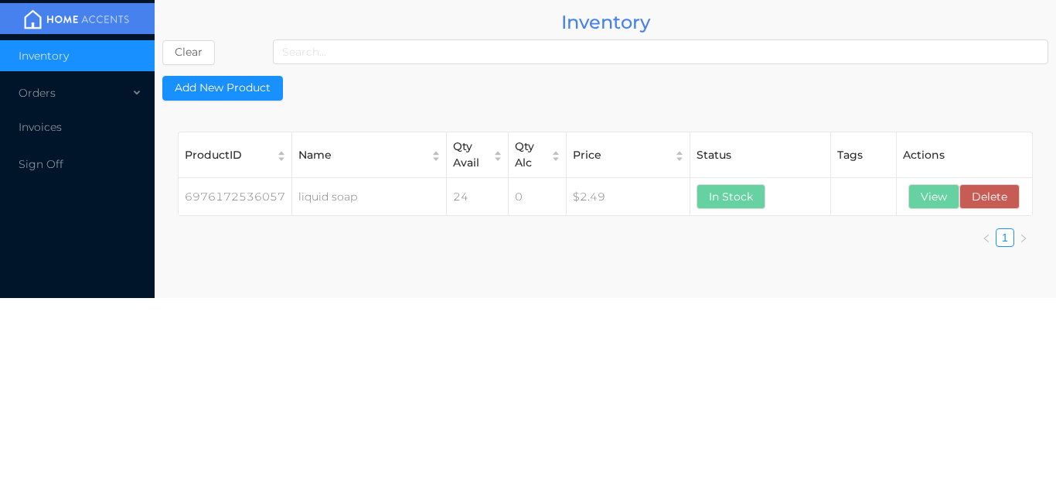
scroll to position [0, 0]
click at [939, 200] on button "View" at bounding box center [934, 196] width 51 height 25
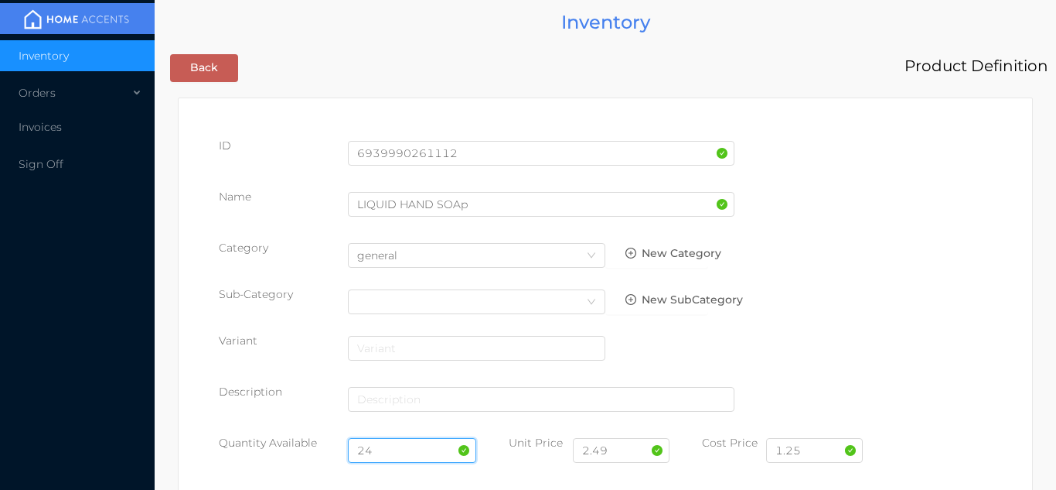
click at [406, 450] on input "24" at bounding box center [412, 450] width 129 height 25
type input "2"
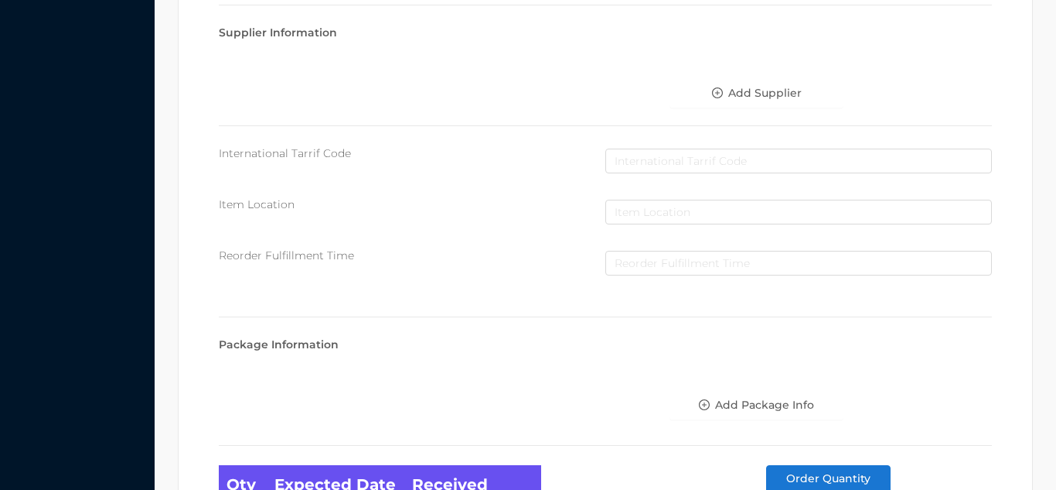
scroll to position [878, 0]
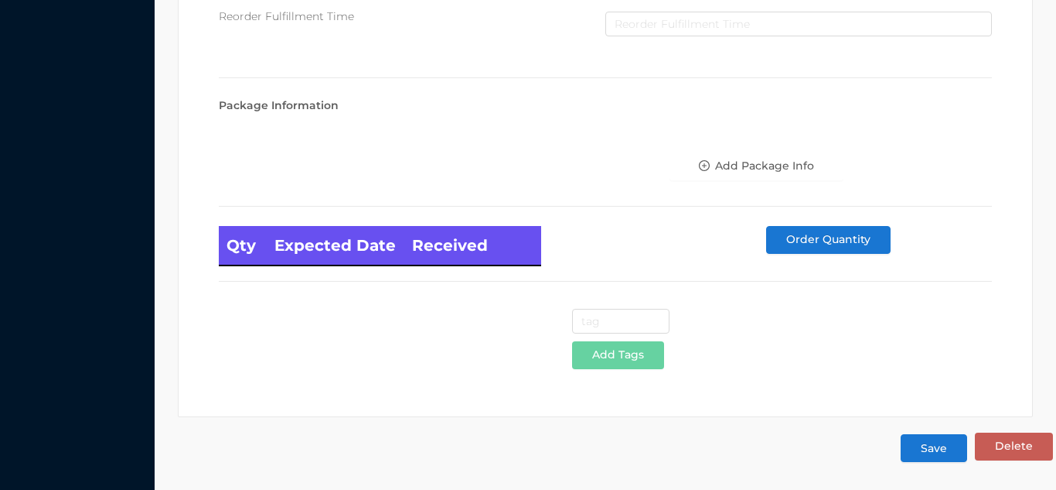
type input "100"
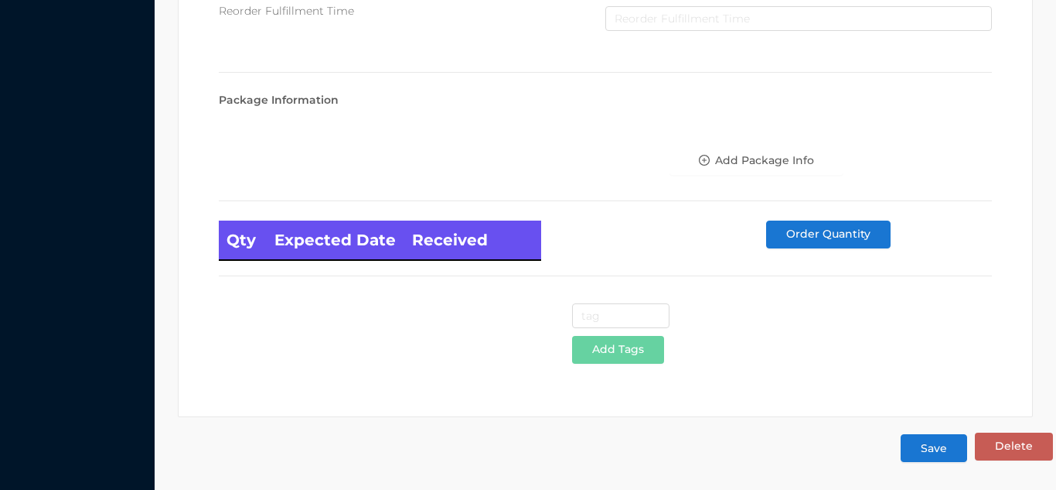
click at [934, 443] on button "Save" at bounding box center [934, 448] width 67 height 28
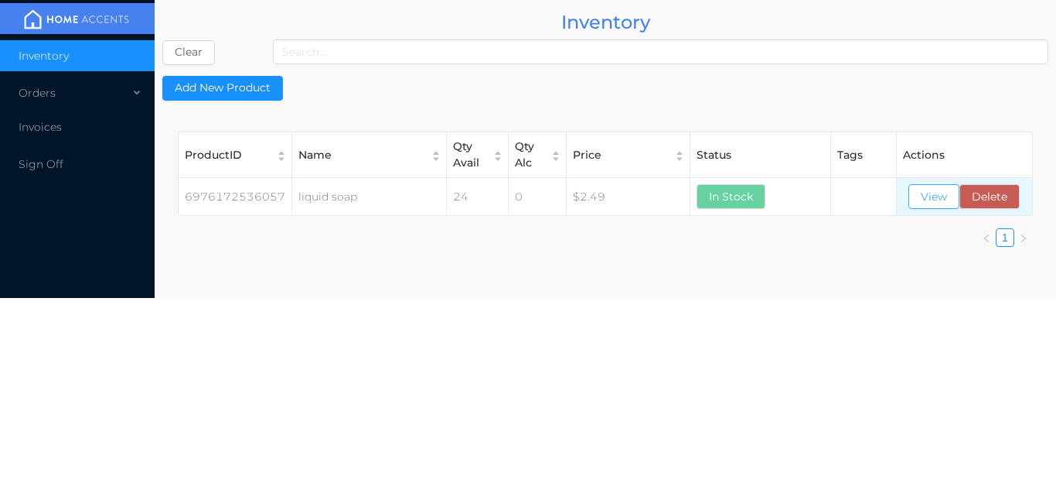
click at [921, 184] on button "View" at bounding box center [934, 196] width 51 height 25
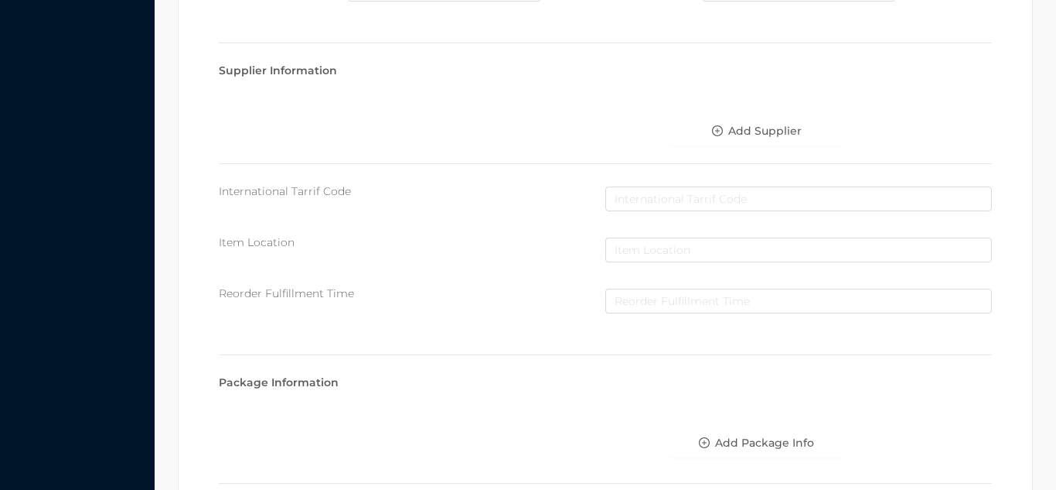
scroll to position [878, 0]
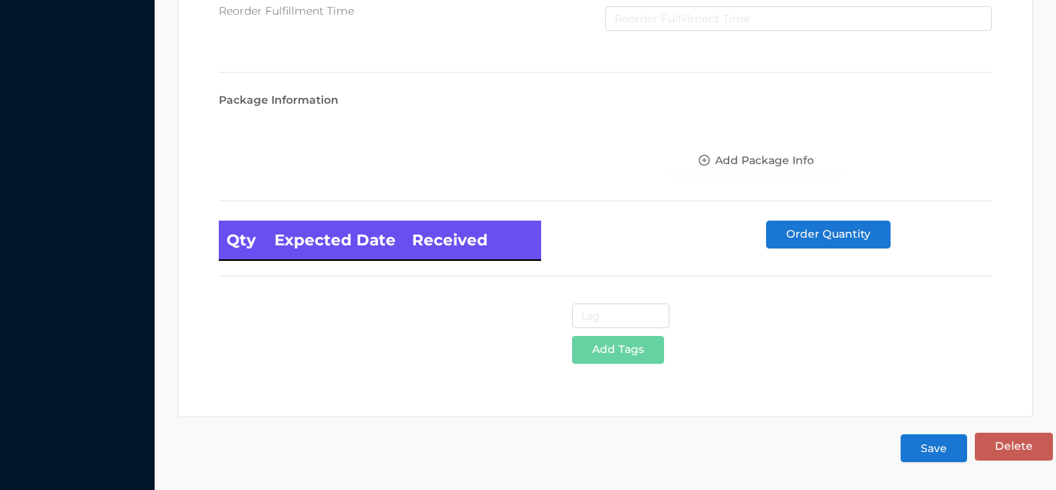
click at [930, 449] on button "Save" at bounding box center [934, 448] width 67 height 28
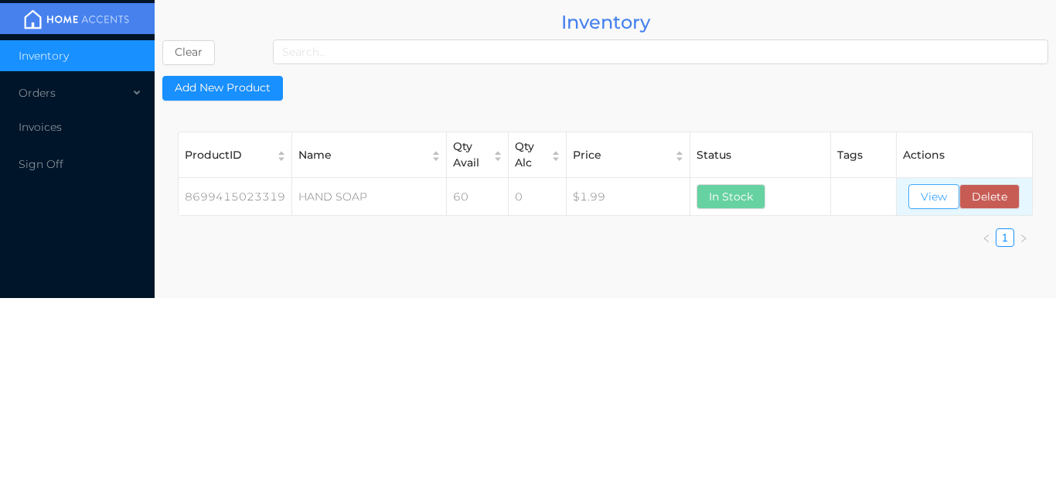
click at [933, 205] on button "View" at bounding box center [934, 196] width 51 height 25
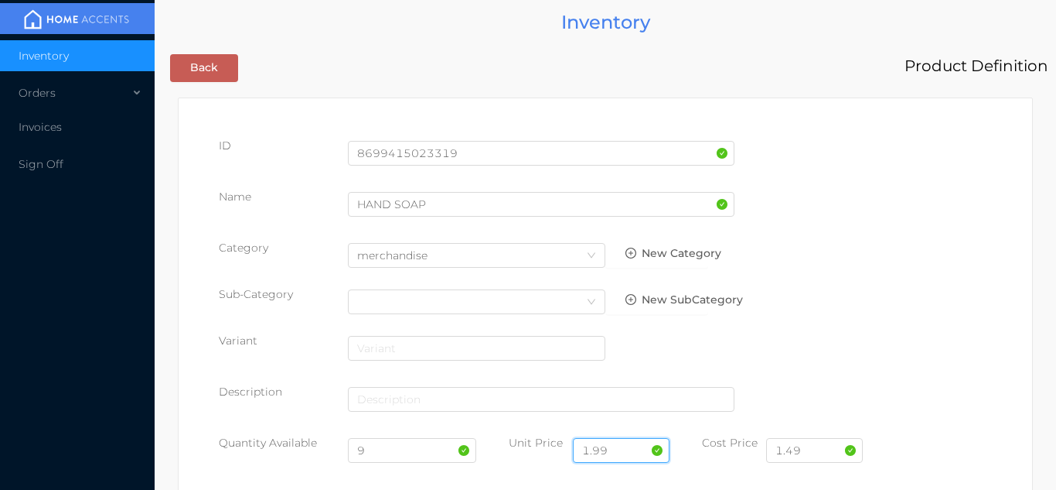
click at [628, 446] on input "1.99" at bounding box center [621, 450] width 97 height 25
type input "1"
type input "2.49"
click at [385, 447] on input "9" at bounding box center [412, 450] width 129 height 25
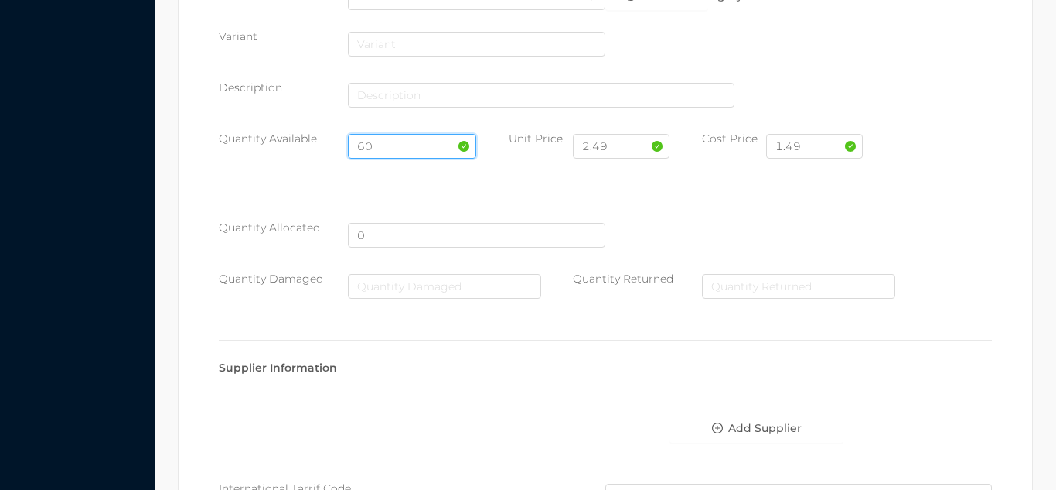
scroll to position [878, 0]
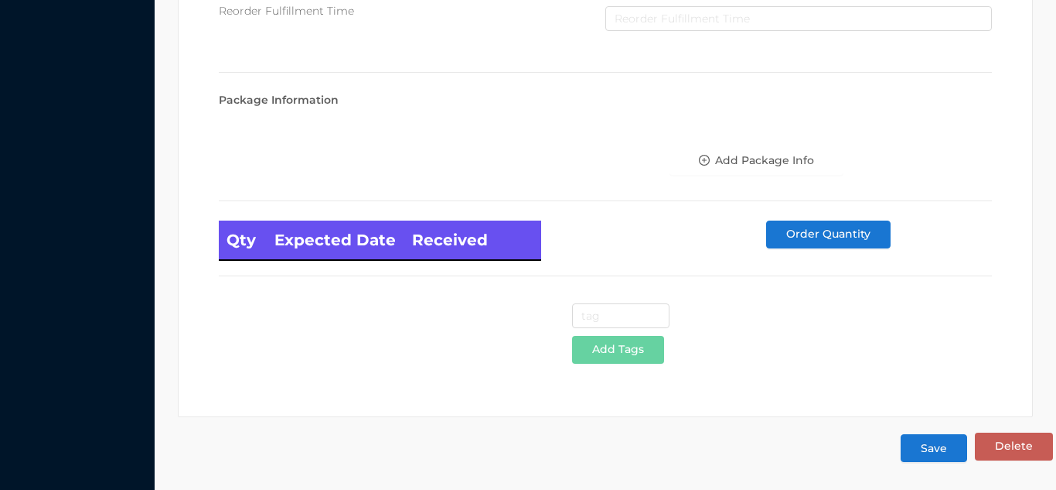
type input "60"
click at [932, 452] on button "Save" at bounding box center [934, 448] width 67 height 28
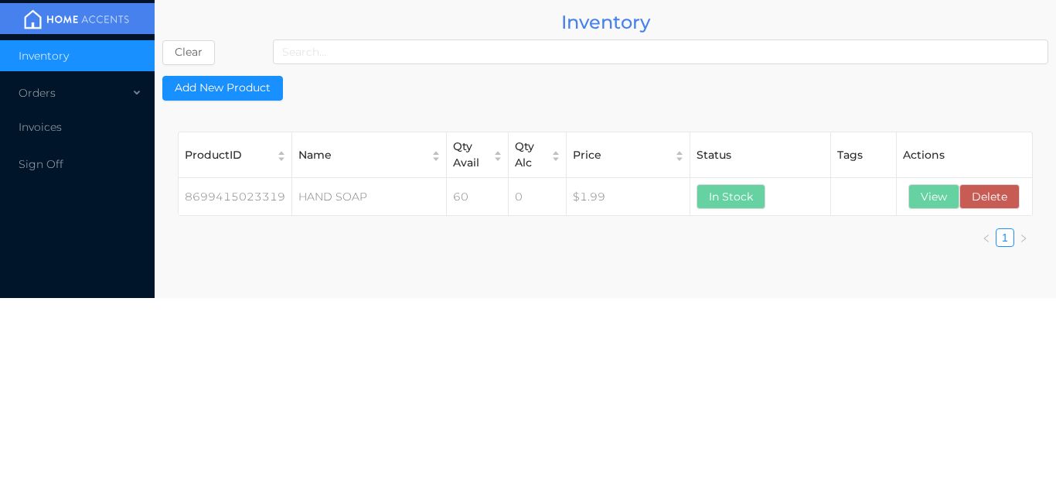
scroll to position [0, 0]
click at [949, 203] on button "View" at bounding box center [934, 196] width 51 height 25
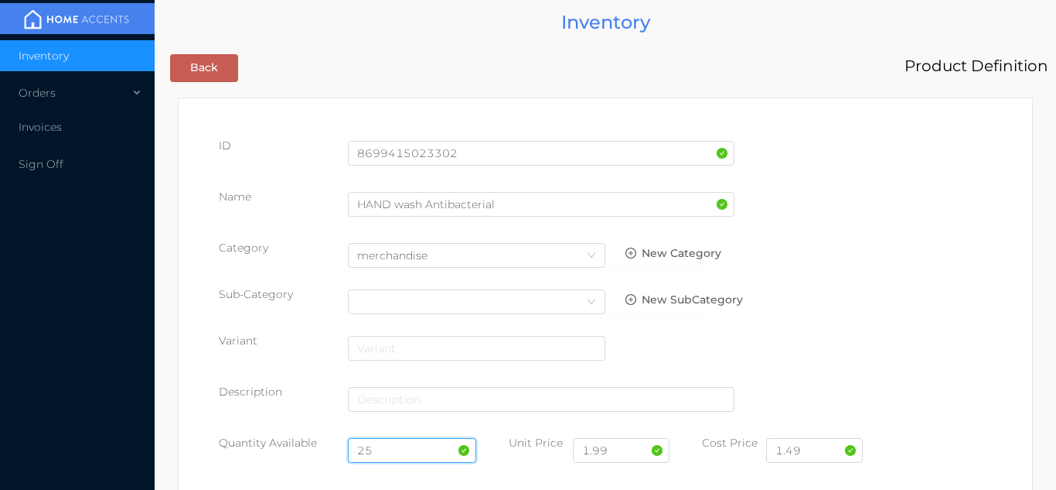
click at [395, 448] on input "25" at bounding box center [412, 450] width 129 height 25
type input "2"
type input "60"
click at [623, 456] on input "1.99" at bounding box center [621, 450] width 97 height 25
type input "1"
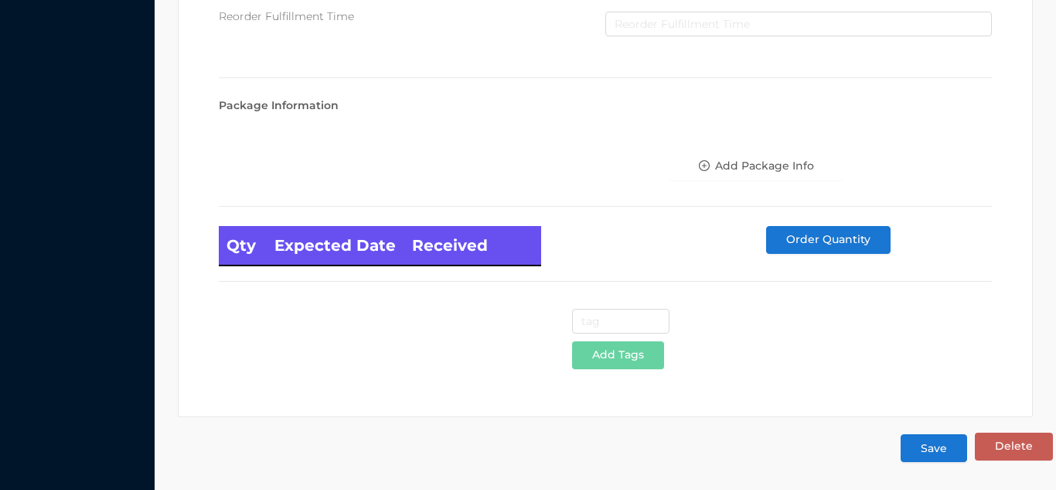
scroll to position [876, 0]
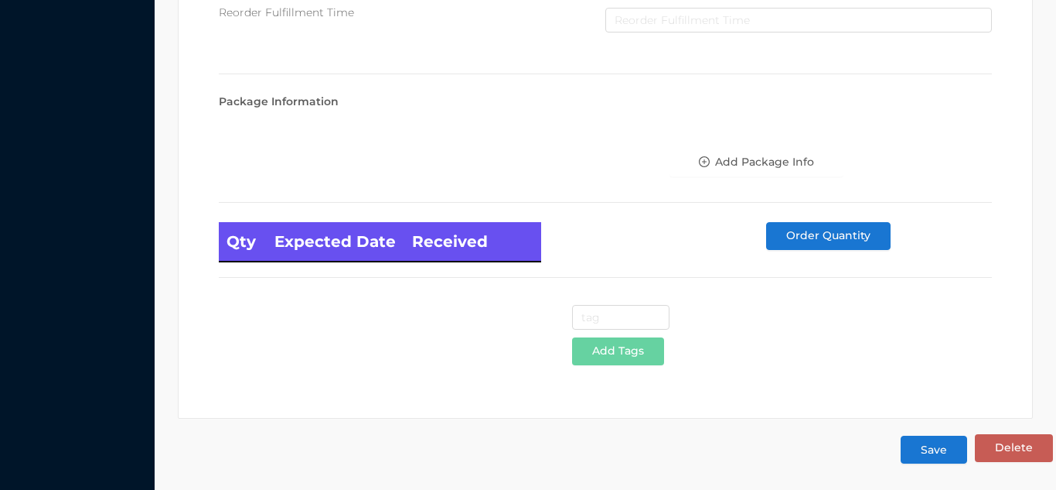
type input "2.49"
click at [940, 454] on button "Save" at bounding box center [934, 449] width 67 height 28
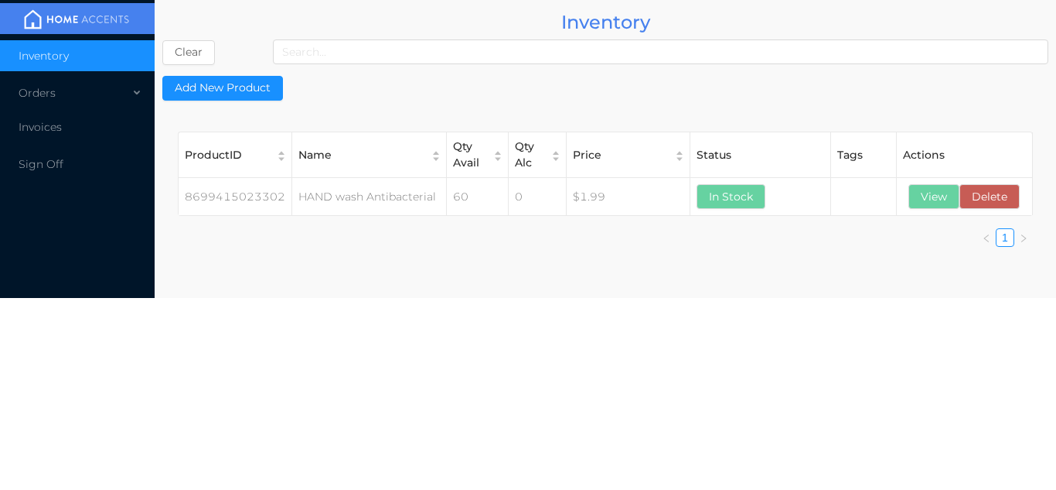
scroll to position [0, 0]
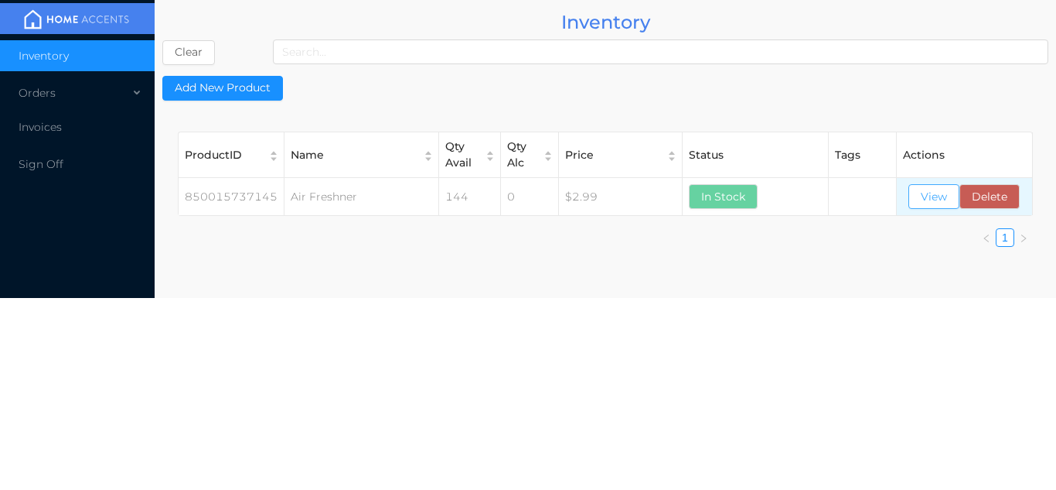
click at [929, 193] on button "View" at bounding box center [934, 196] width 51 height 25
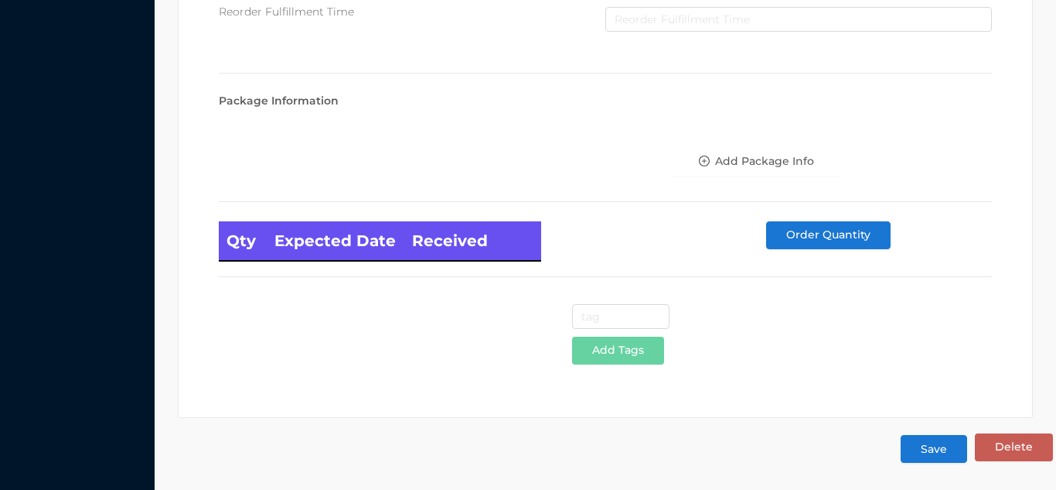
scroll to position [878, 0]
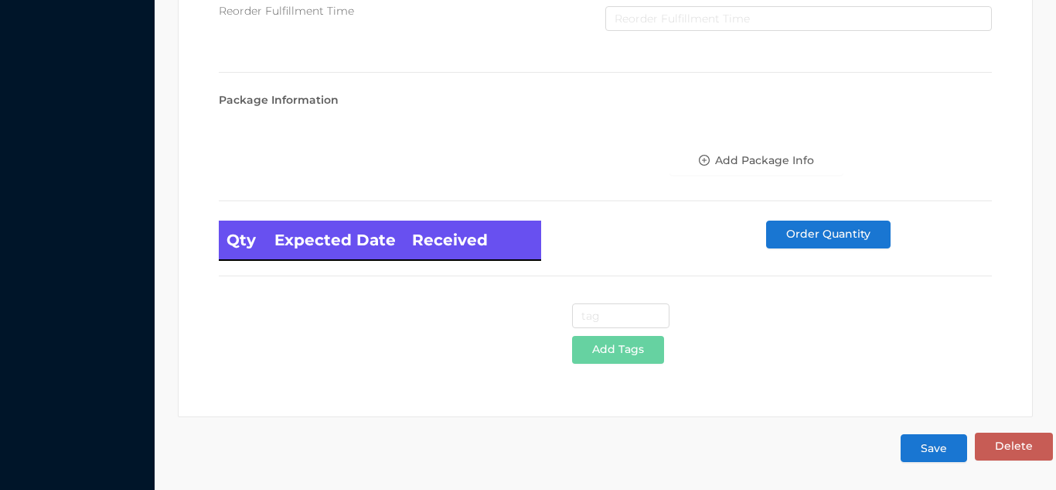
click at [927, 455] on button "Save" at bounding box center [934, 448] width 67 height 28
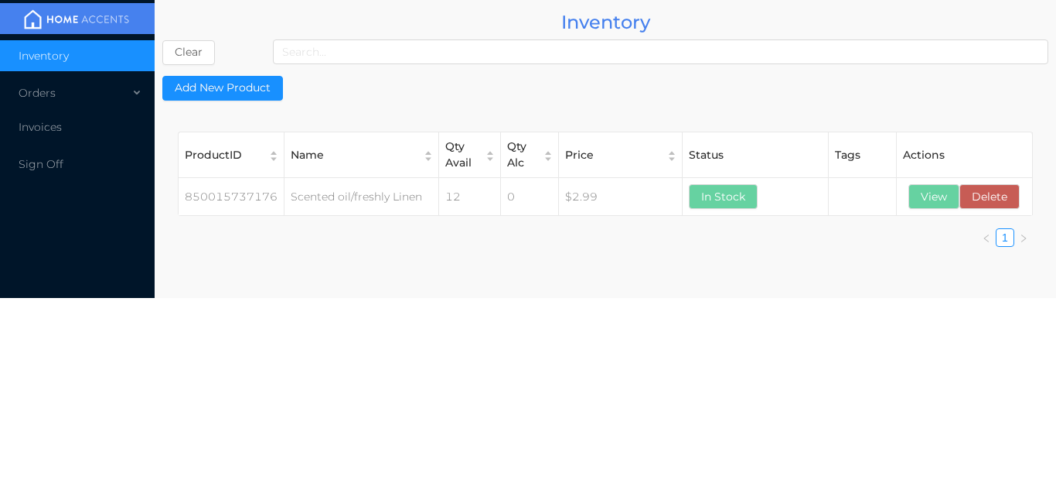
scroll to position [0, 0]
click at [941, 197] on button "View" at bounding box center [934, 196] width 51 height 25
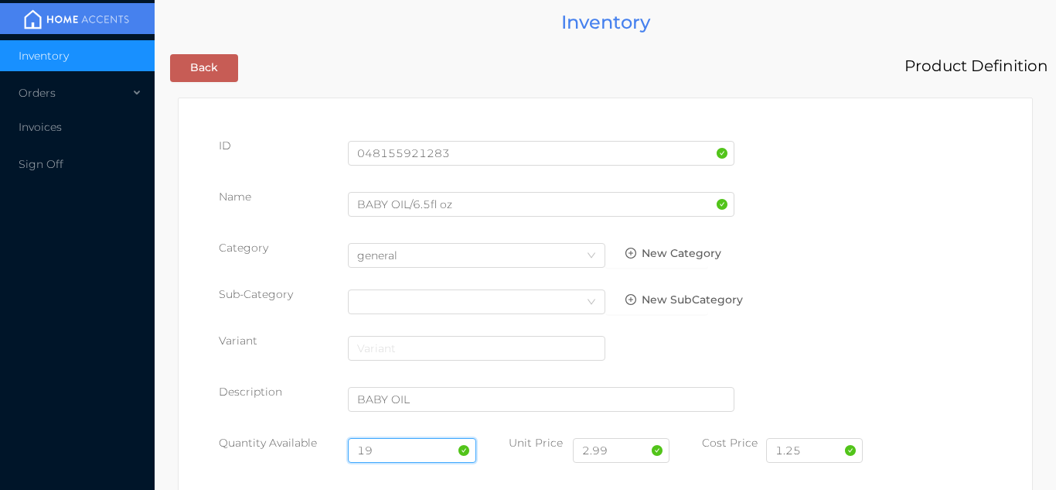
click at [405, 450] on input "19" at bounding box center [412, 450] width 129 height 25
type input "1"
type input "24048155921283"
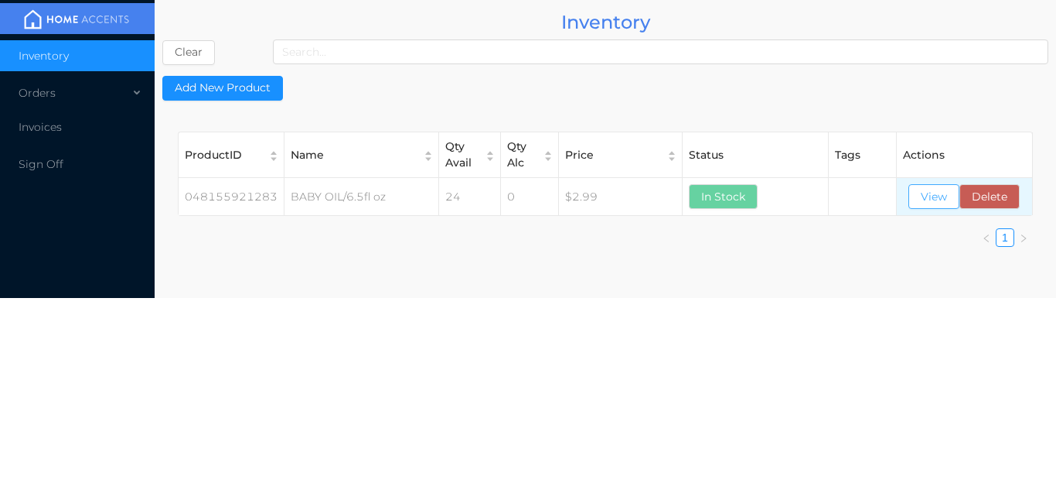
click at [951, 206] on button "View" at bounding box center [934, 196] width 51 height 25
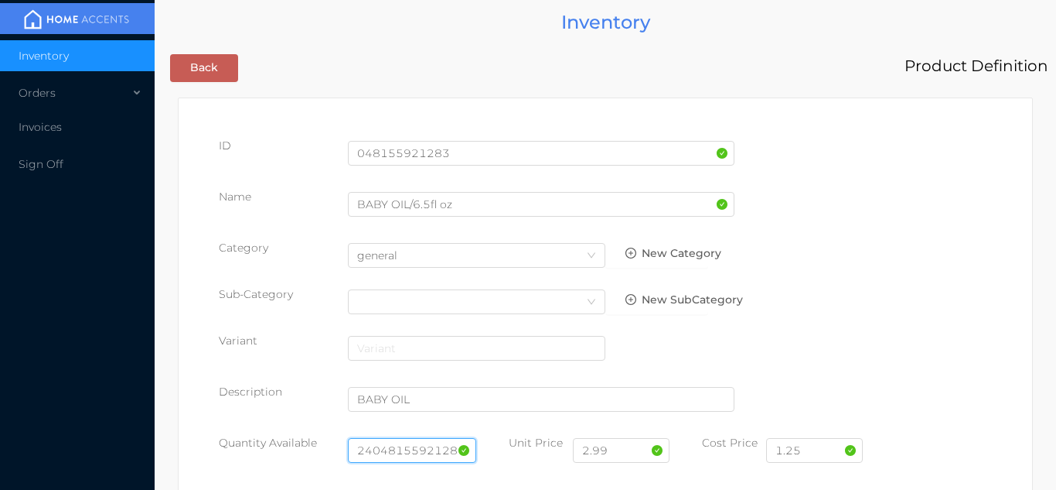
click at [469, 449] on input "24048155921283" at bounding box center [412, 450] width 129 height 25
type input "2"
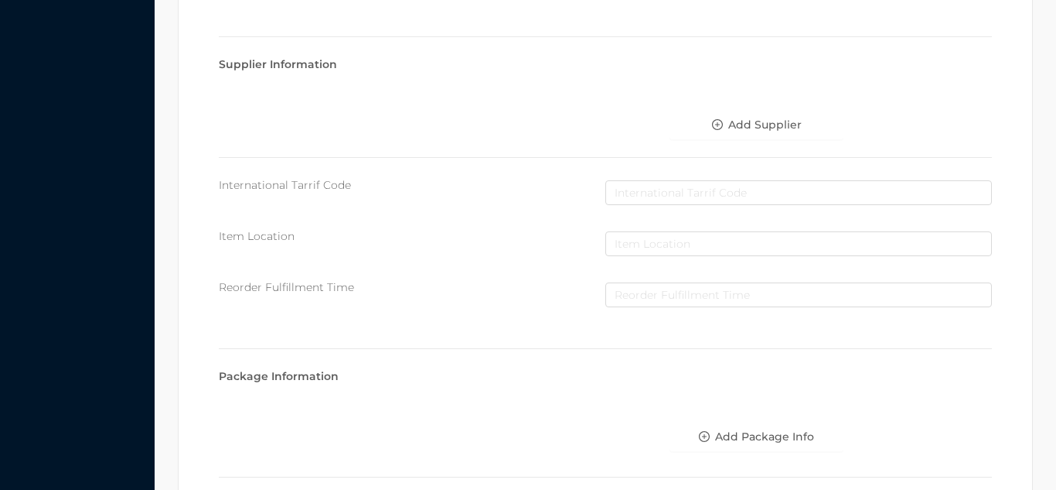
scroll to position [878, 0]
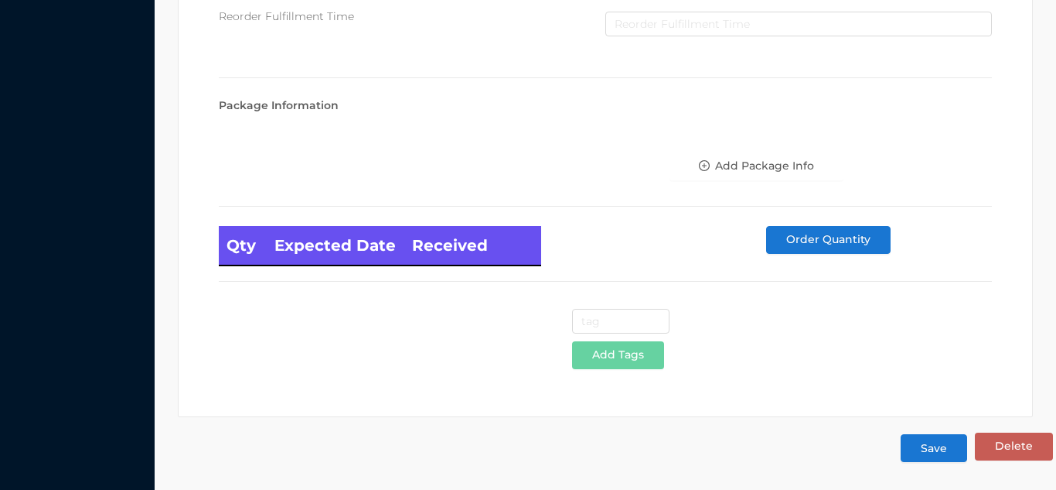
type input "24"
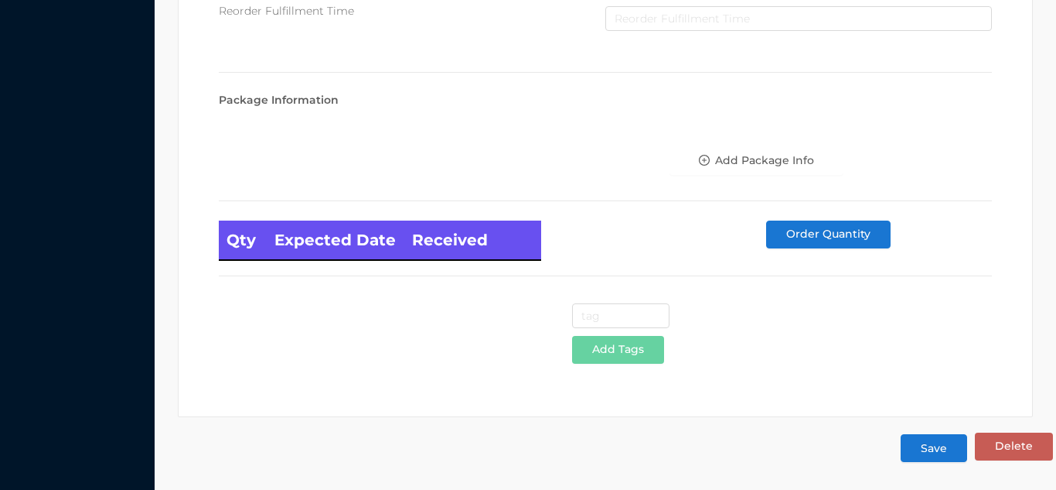
click at [937, 456] on button "Save" at bounding box center [934, 448] width 67 height 28
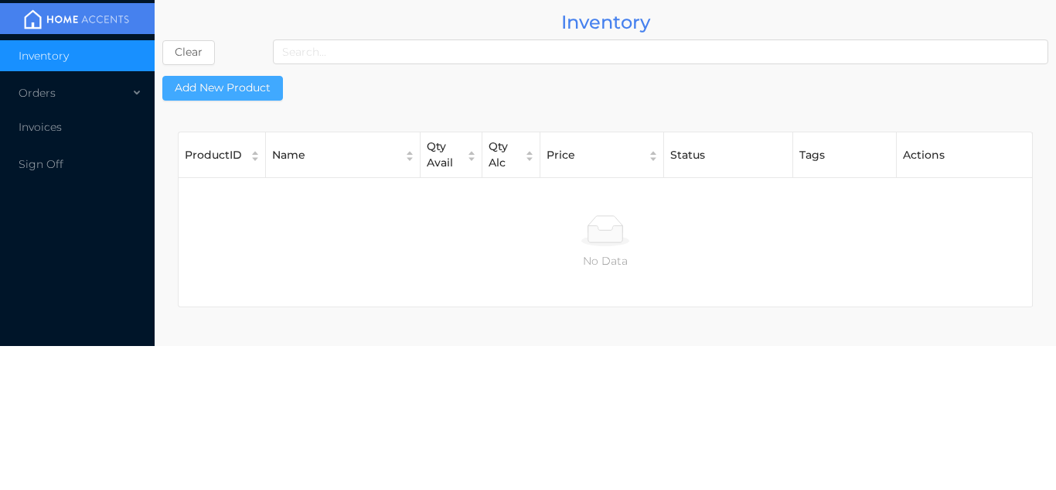
click at [237, 86] on button "Add New Product" at bounding box center [222, 88] width 121 height 25
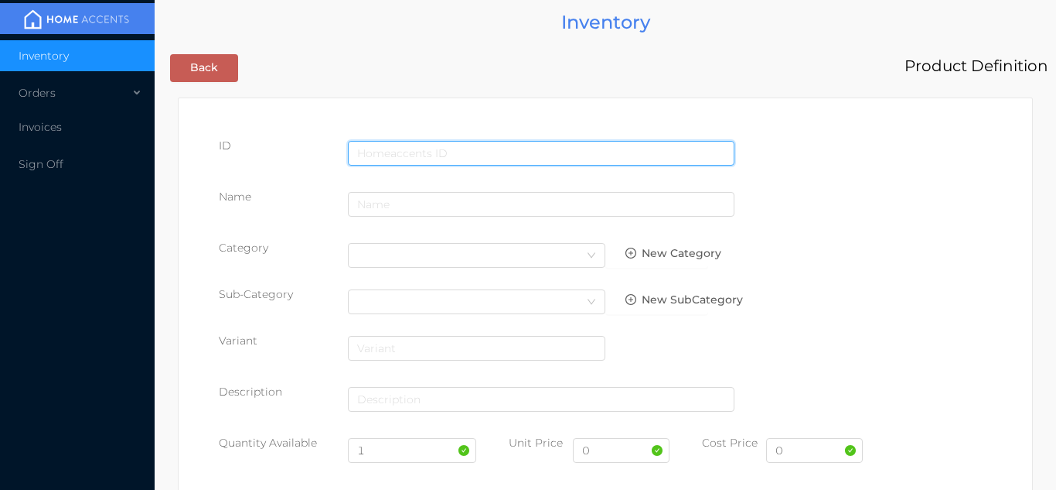
click at [456, 152] on input "text" at bounding box center [541, 153] width 387 height 25
type input "6936097102294"
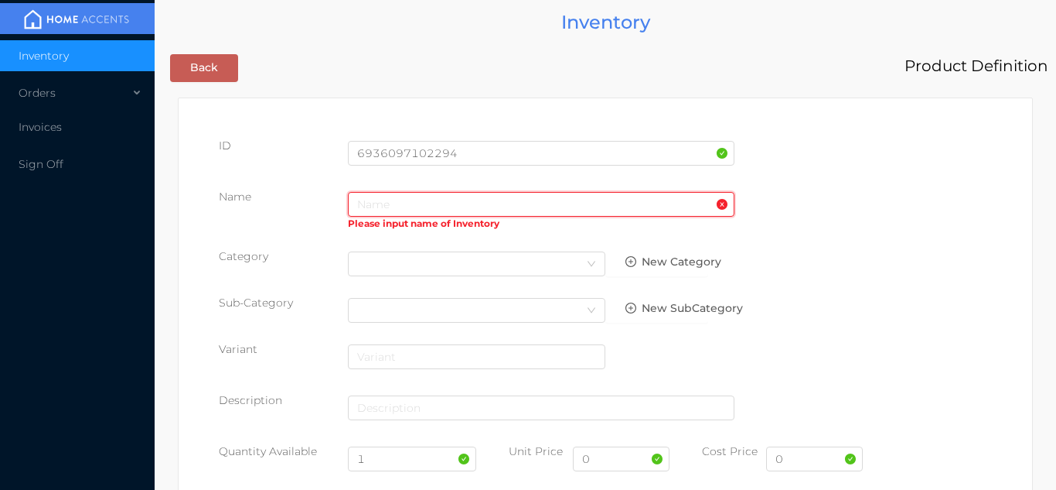
click at [405, 200] on input "text" at bounding box center [541, 204] width 387 height 25
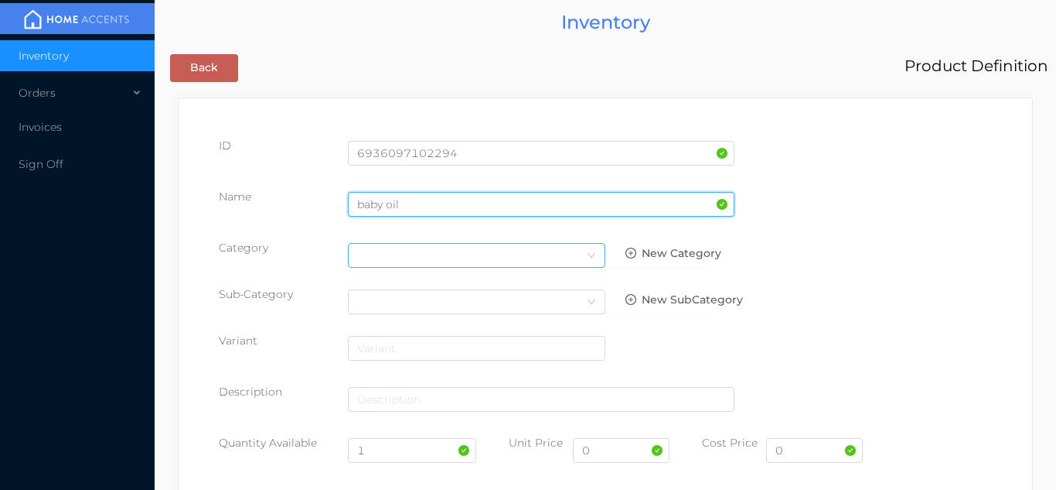
type input "baby oil"
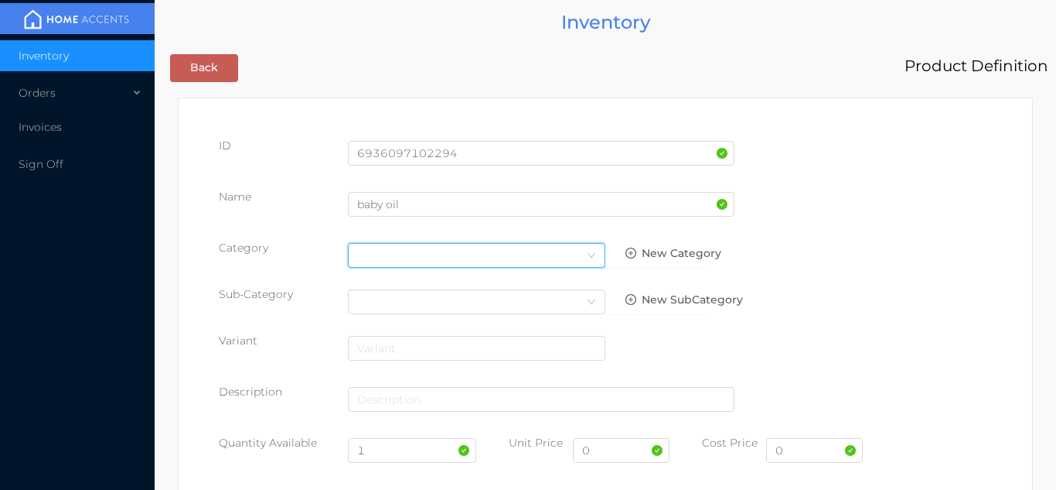
click at [594, 255] on icon "icon: down" at bounding box center [591, 255] width 9 height 9
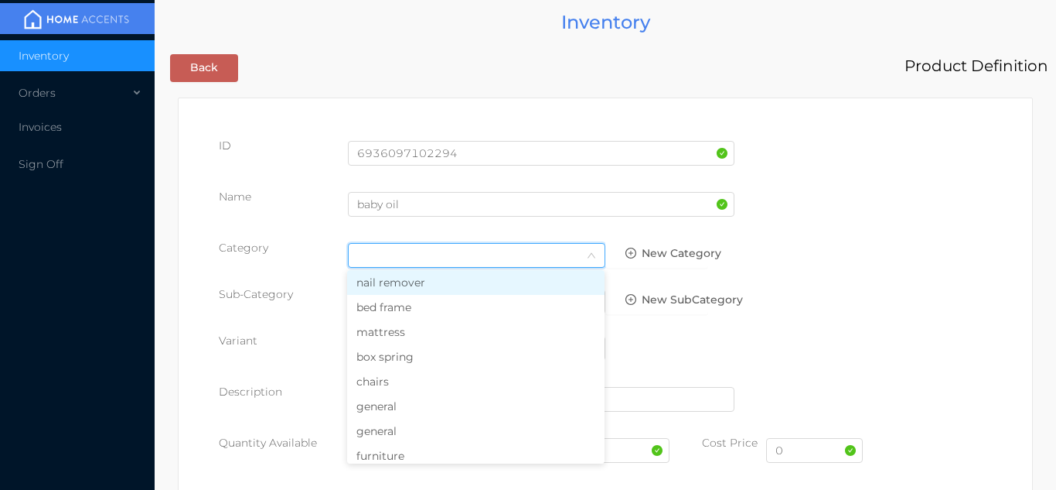
click at [419, 425] on li "general" at bounding box center [476, 430] width 258 height 25
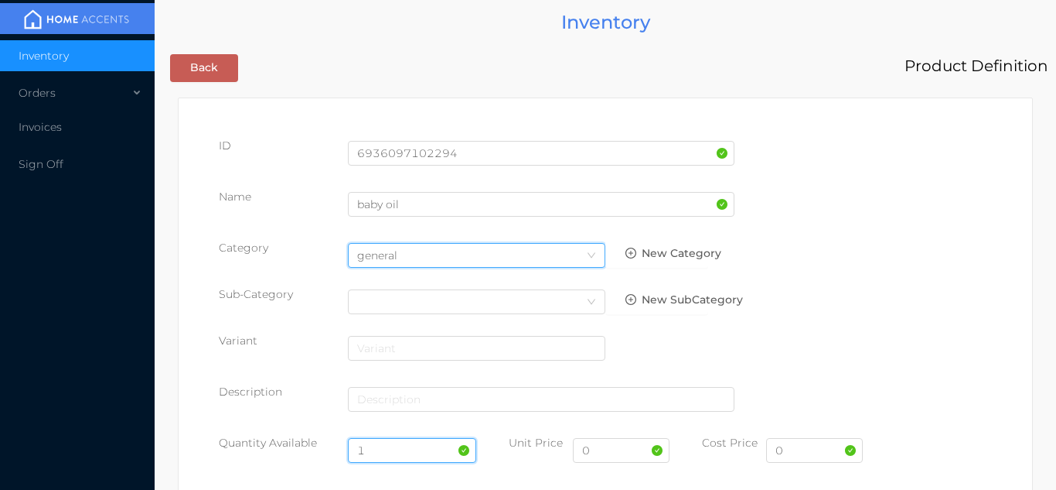
click at [391, 449] on input "1" at bounding box center [412, 450] width 129 height 25
type input "24"
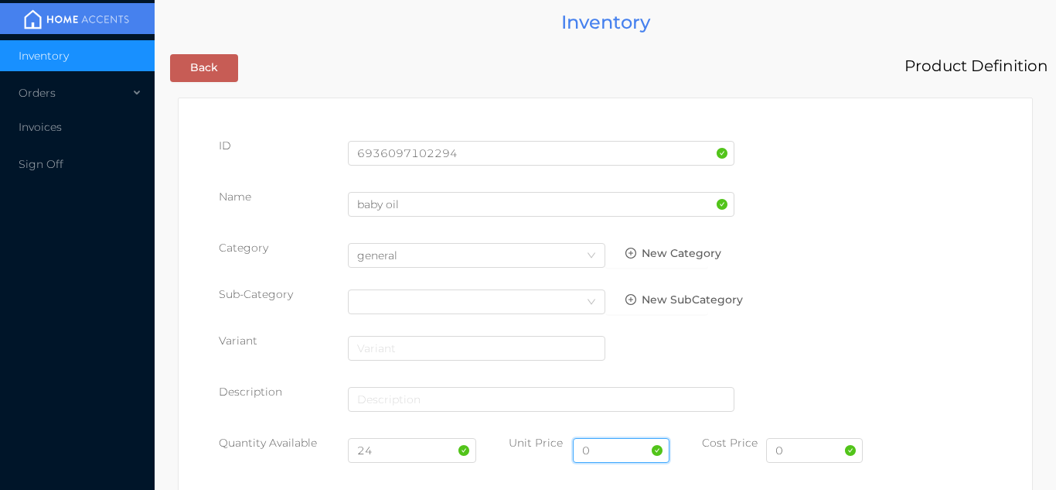
click at [604, 456] on input "0" at bounding box center [621, 450] width 97 height 25
type input "3.49"
click at [794, 455] on input "0" at bounding box center [814, 450] width 97 height 25
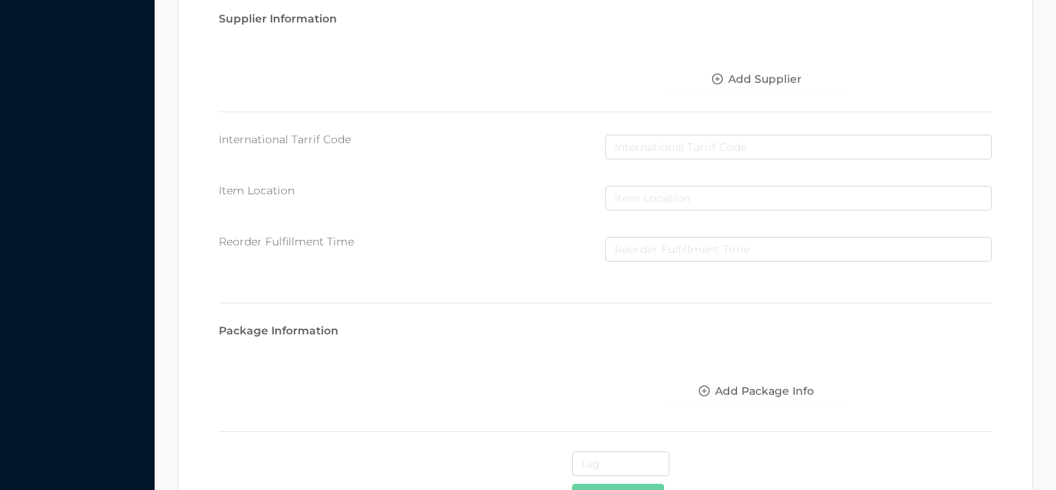
scroll to position [795, 0]
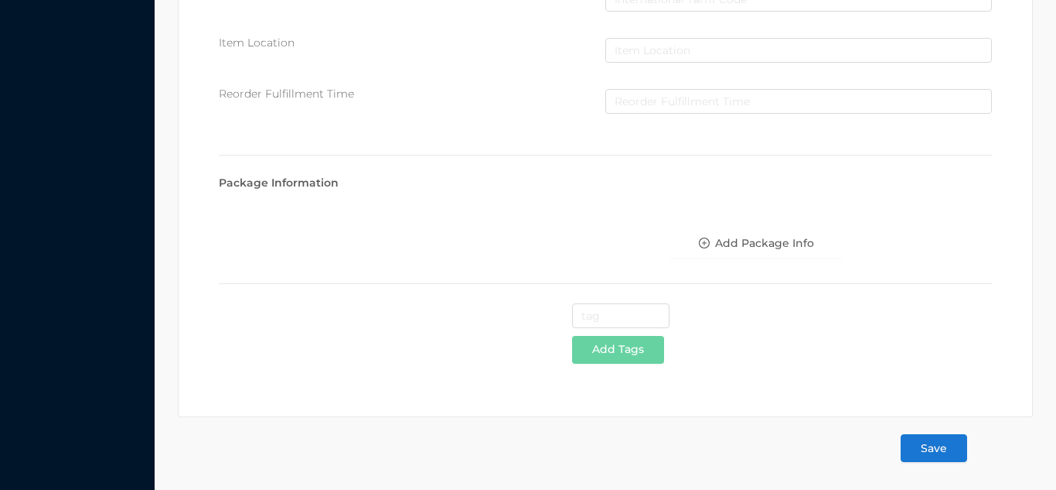
type input "1.75"
click at [947, 450] on button "Save" at bounding box center [934, 448] width 67 height 28
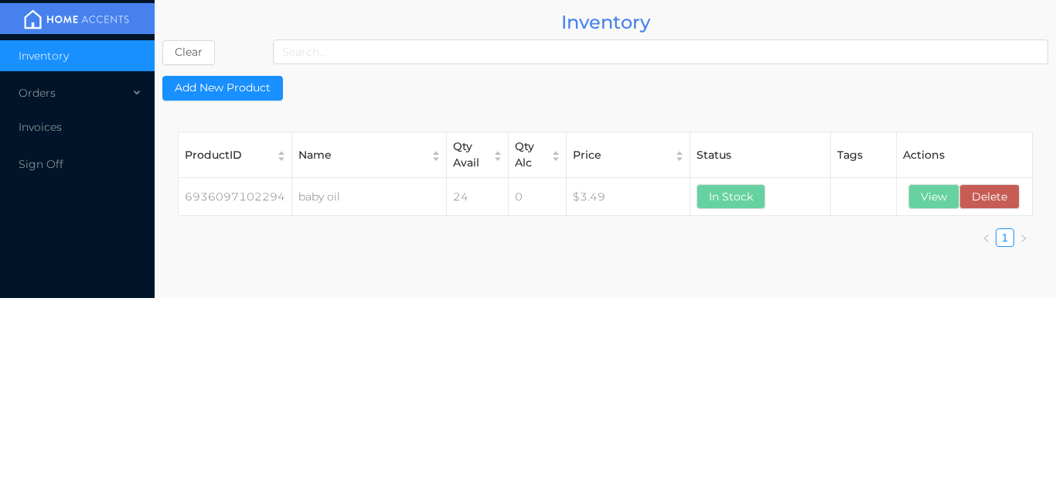
scroll to position [0, 0]
click at [937, 200] on button "View" at bounding box center [934, 196] width 51 height 25
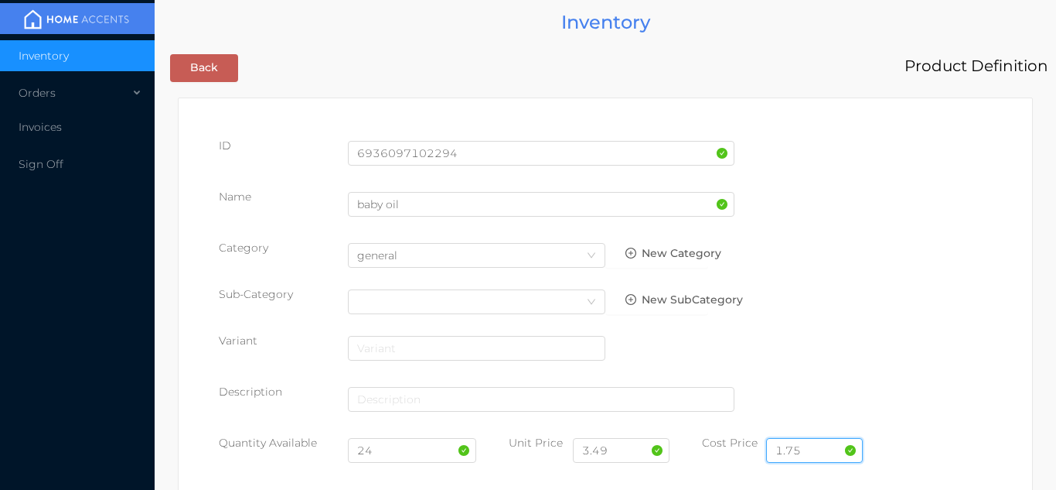
click at [820, 448] on input "1.75" at bounding box center [814, 450] width 97 height 25
type input "1"
type input "3.95"
click at [633, 456] on input "3.49" at bounding box center [621, 450] width 97 height 25
type input "3"
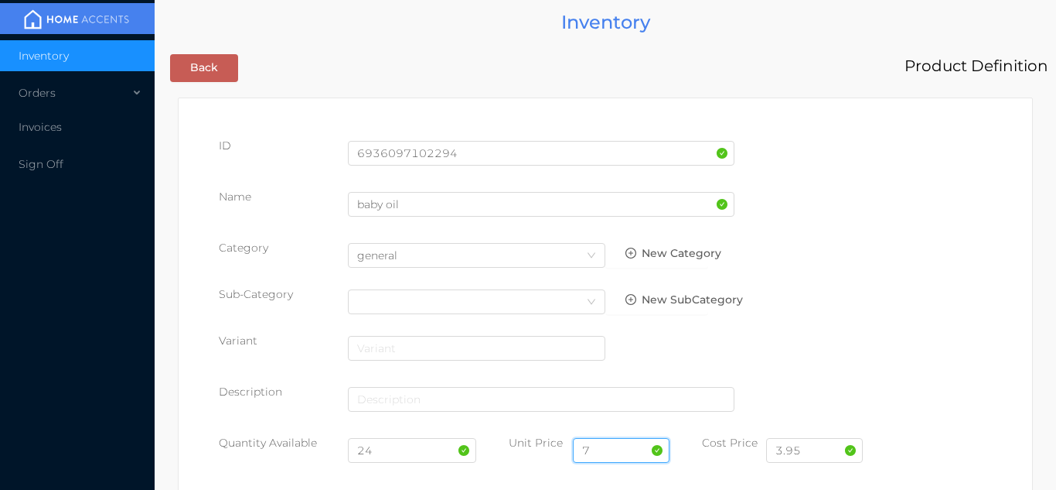
type input "7.99"
click at [411, 456] on input "24" at bounding box center [412, 450] width 129 height 25
type input "2"
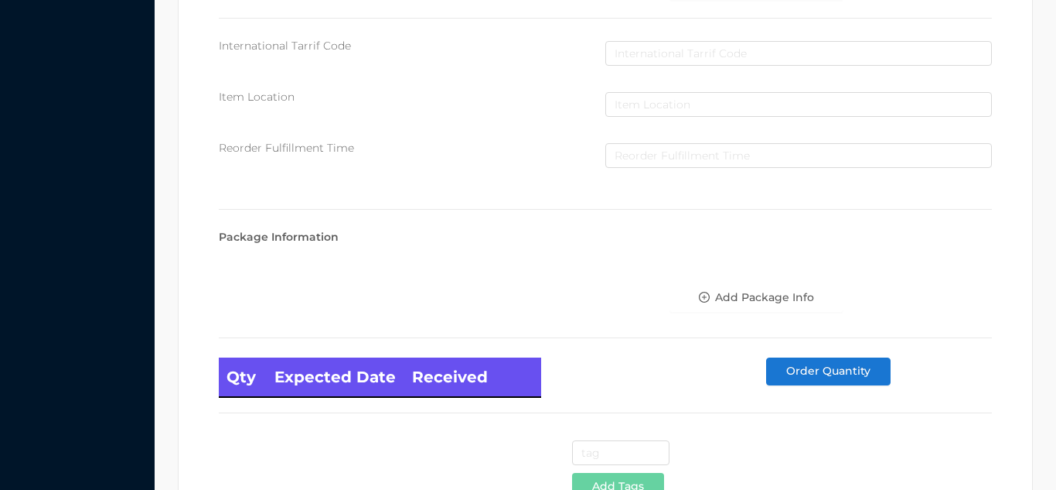
scroll to position [878, 0]
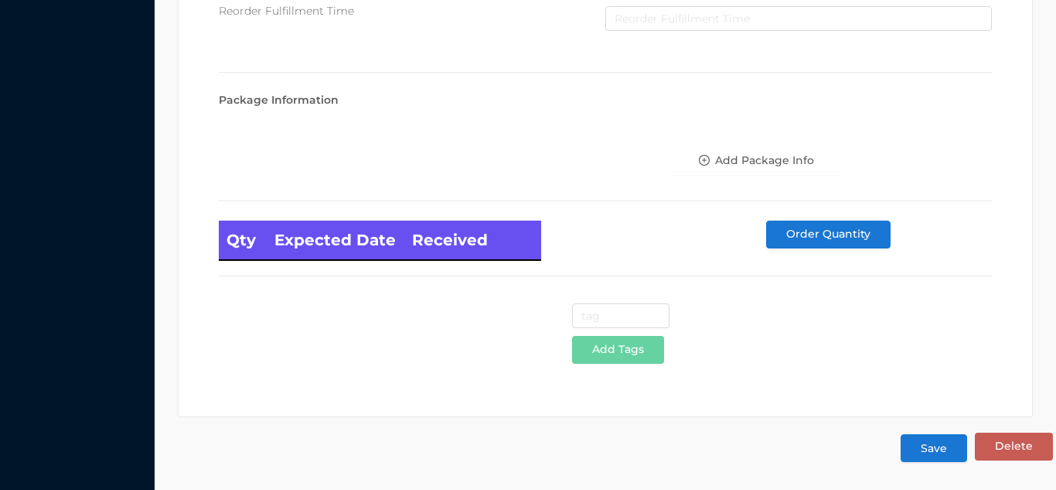
type input "18"
click at [928, 450] on button "Save" at bounding box center [934, 448] width 67 height 28
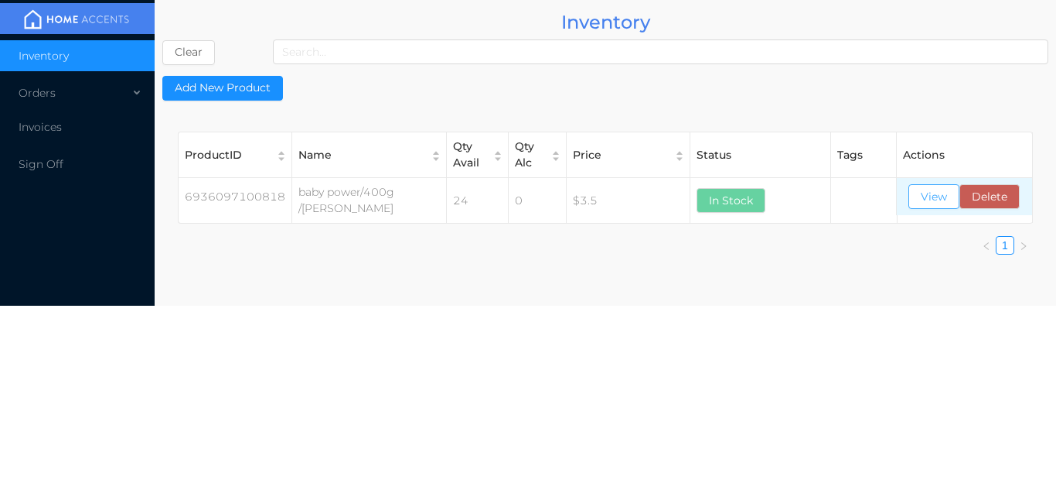
click at [927, 194] on button "View" at bounding box center [934, 196] width 51 height 25
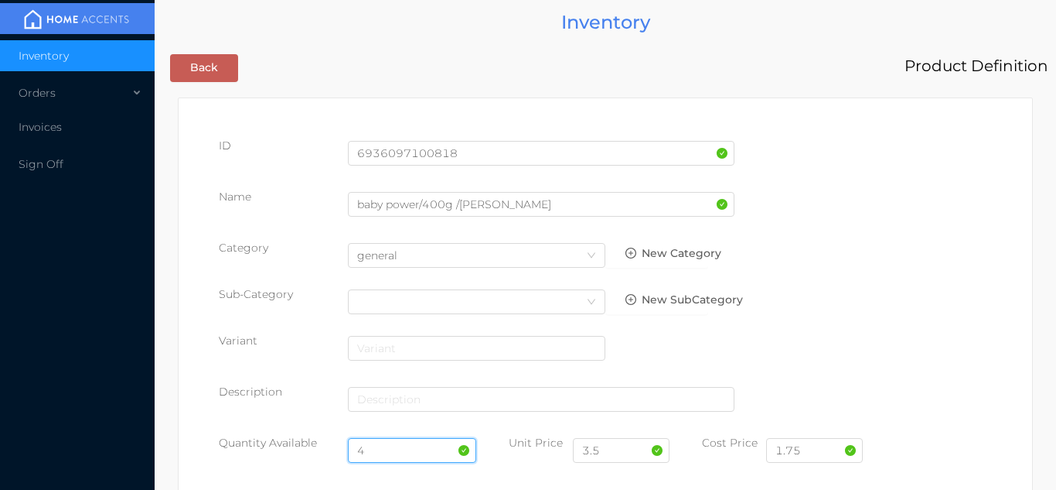
click at [395, 449] on input "4" at bounding box center [412, 450] width 129 height 25
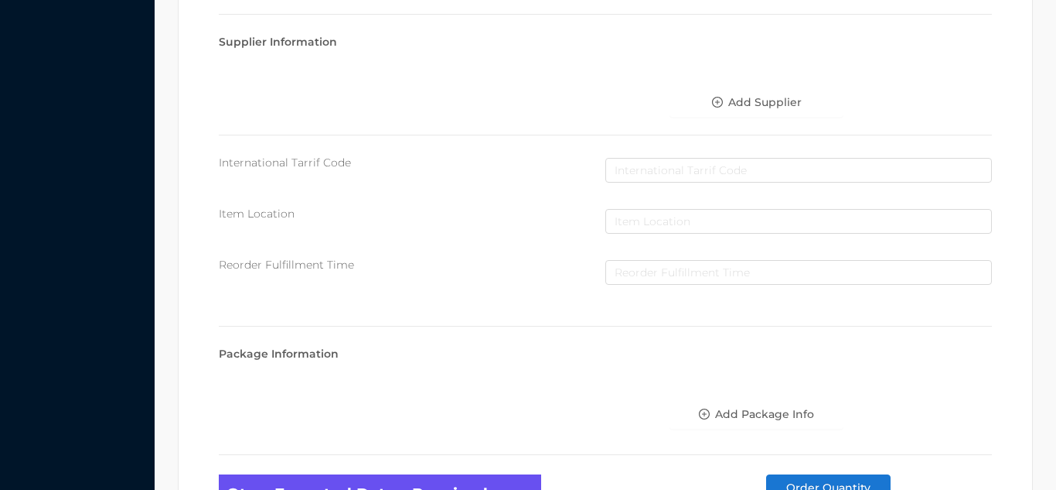
scroll to position [878, 0]
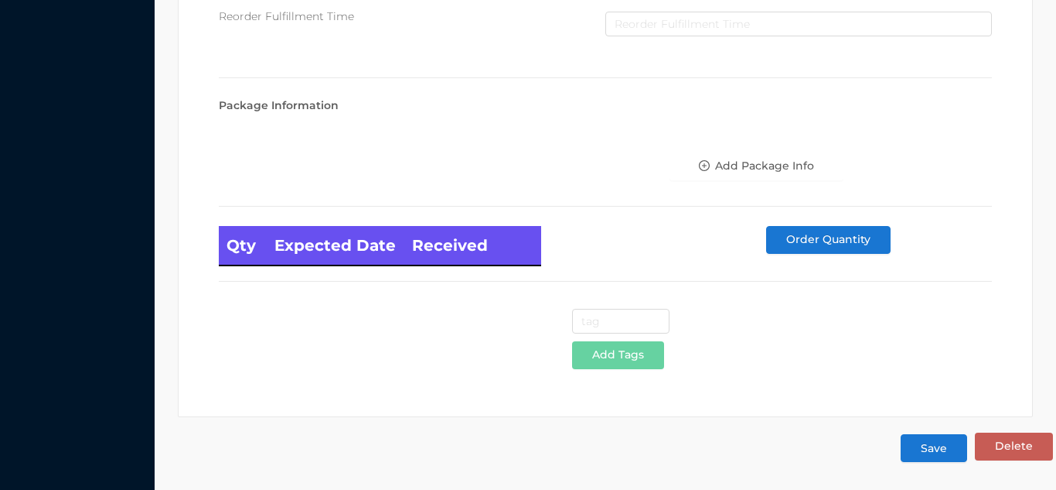
type input "24"
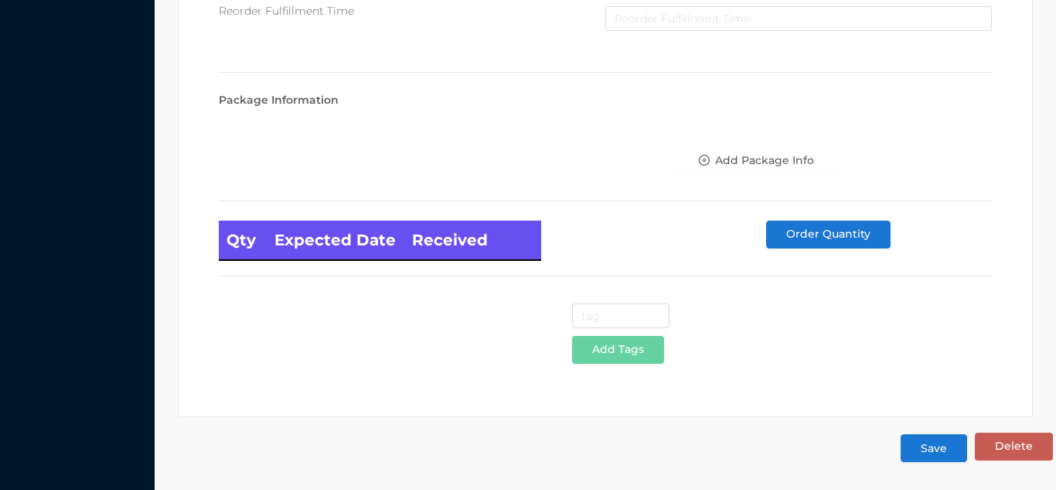
click at [917, 450] on button "Save" at bounding box center [934, 448] width 67 height 28
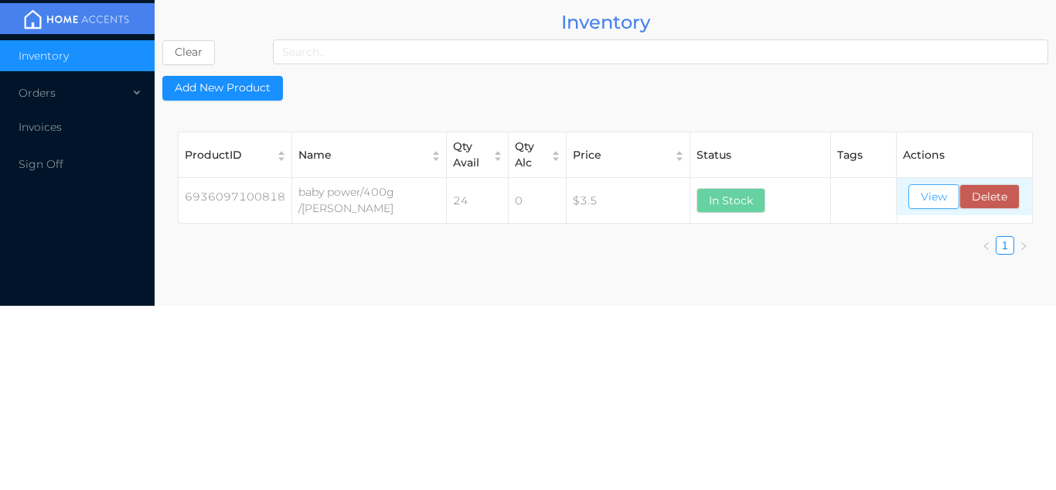
click at [932, 199] on button "View" at bounding box center [934, 196] width 51 height 25
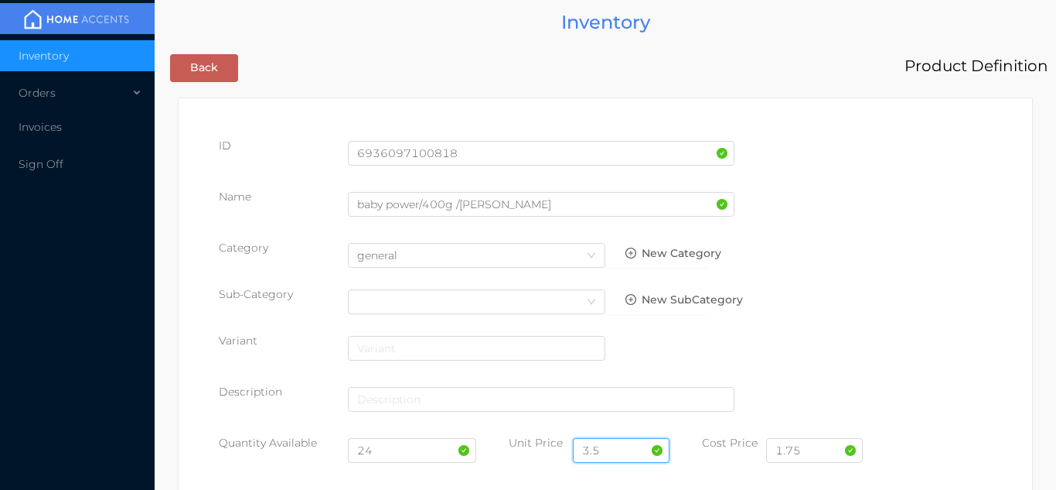
click at [633, 449] on input "3.5" at bounding box center [621, 450] width 97 height 25
type input "3.49"
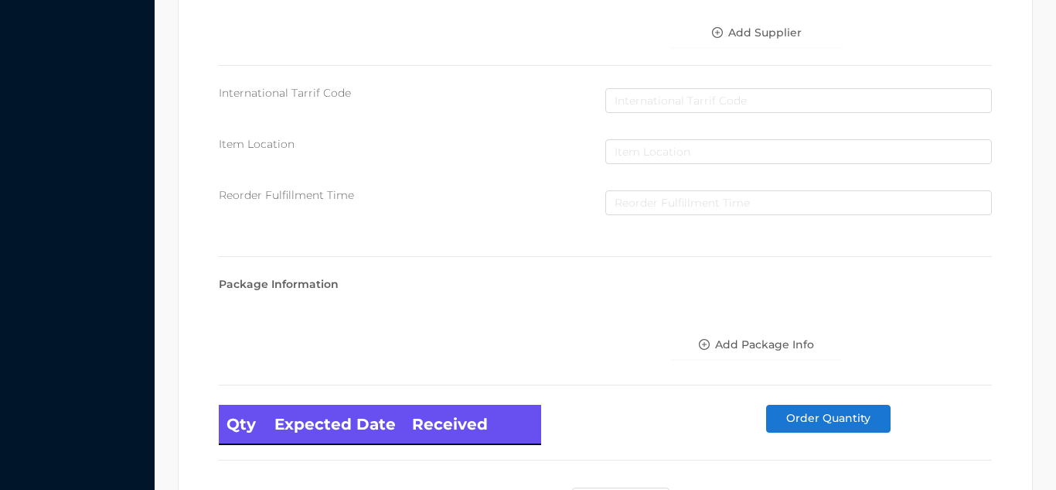
scroll to position [878, 0]
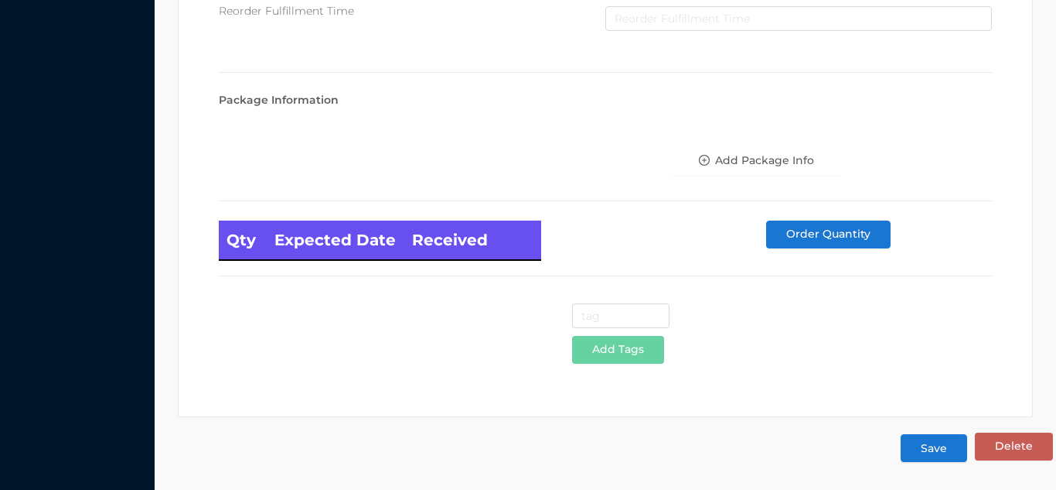
click at [926, 459] on button "Save" at bounding box center [934, 448] width 67 height 28
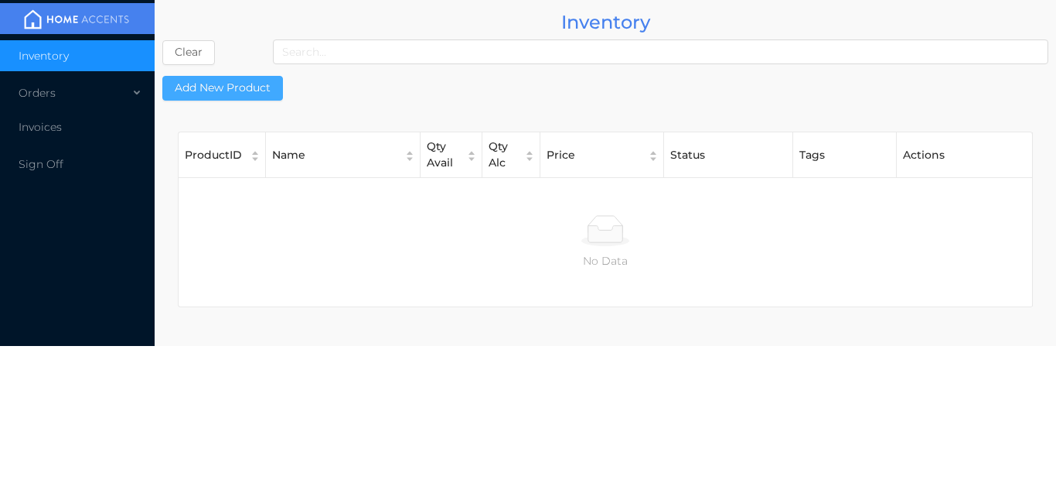
click at [205, 95] on button "Add New Product" at bounding box center [222, 88] width 121 height 25
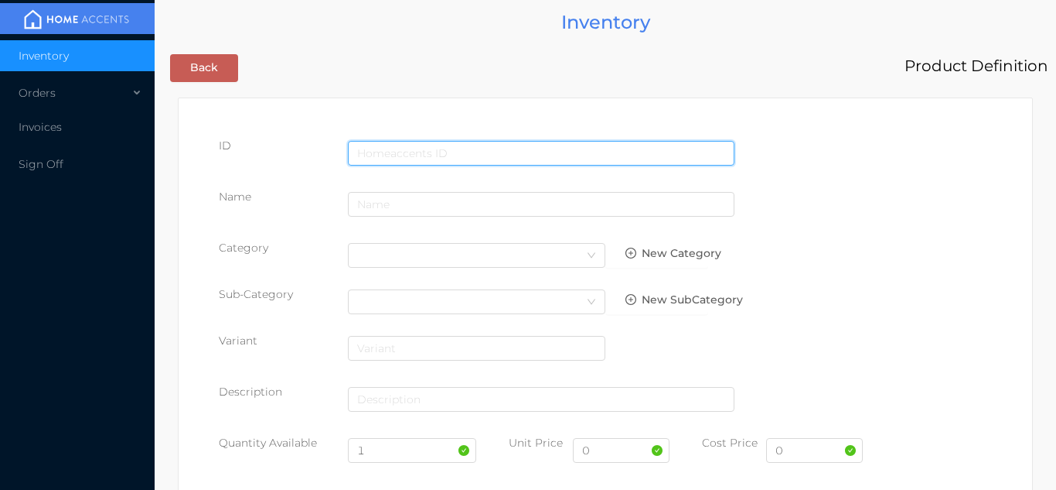
click at [373, 154] on input "text" at bounding box center [541, 153] width 387 height 25
type input "6936097102195"
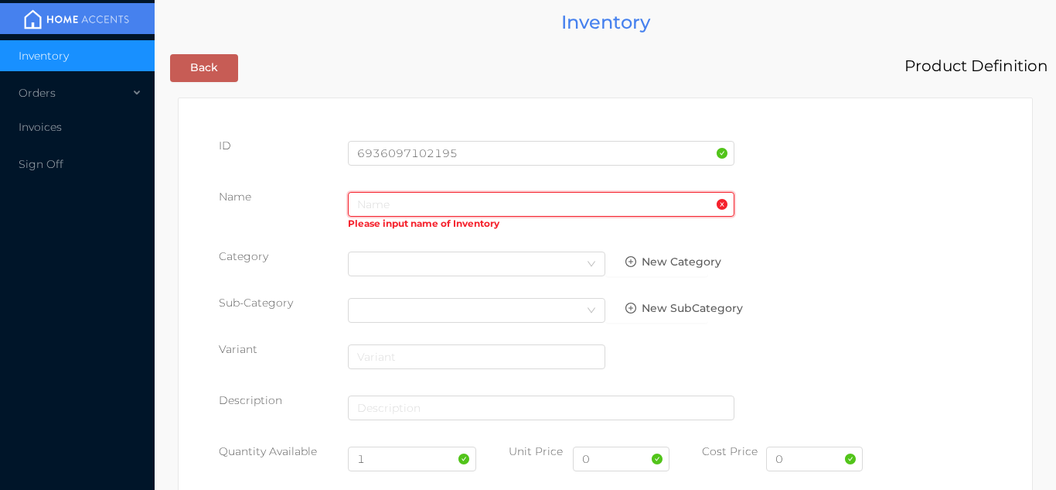
click at [384, 207] on input "text" at bounding box center [541, 204] width 387 height 25
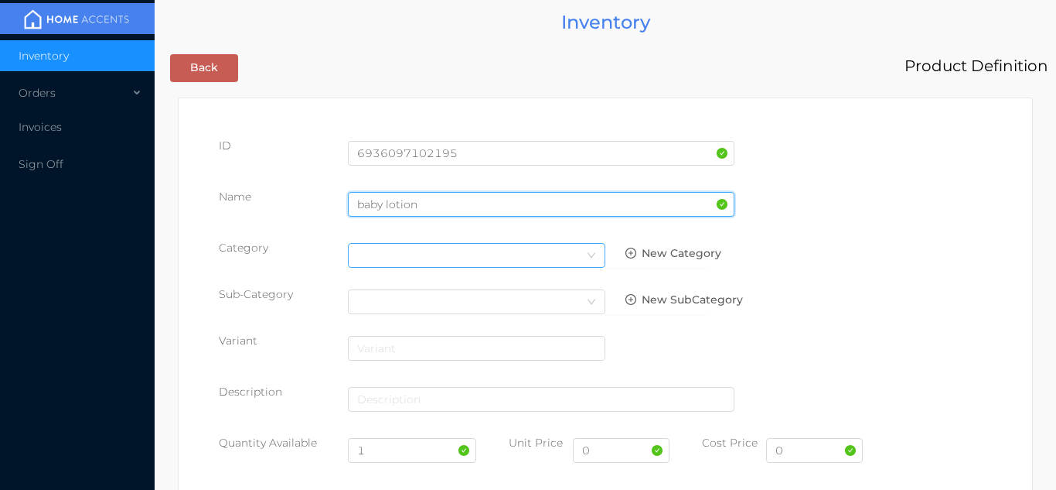
type input "baby lotion"
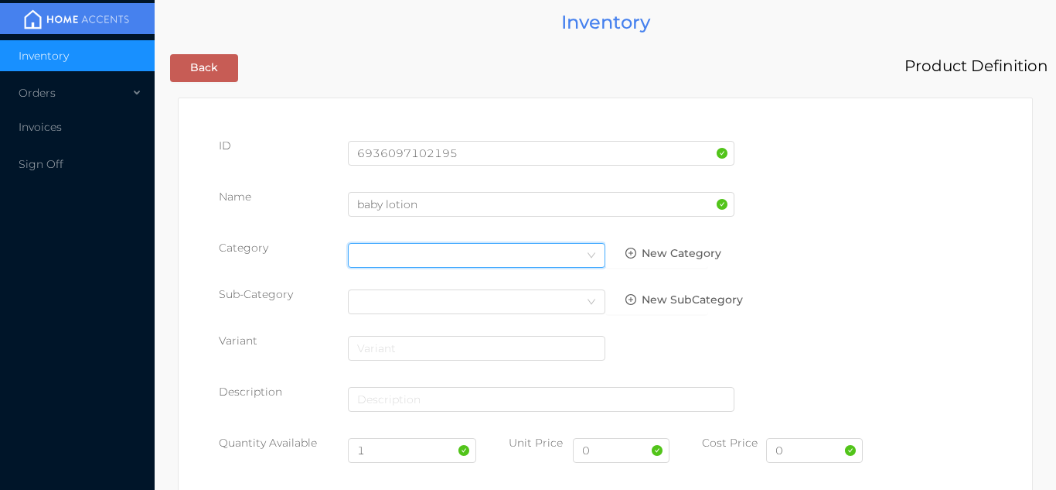
click at [572, 251] on div "Select Category" at bounding box center [476, 255] width 239 height 23
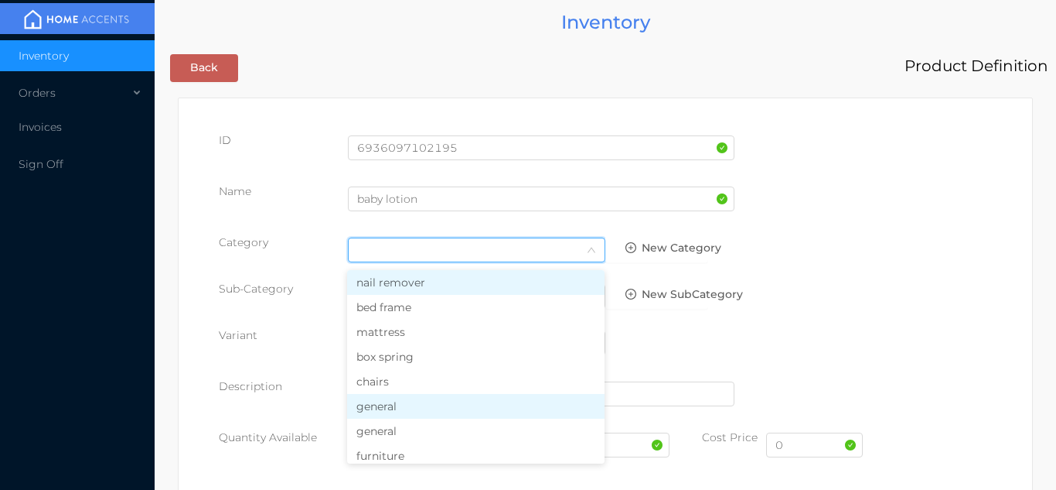
click at [423, 406] on li "general" at bounding box center [476, 406] width 258 height 25
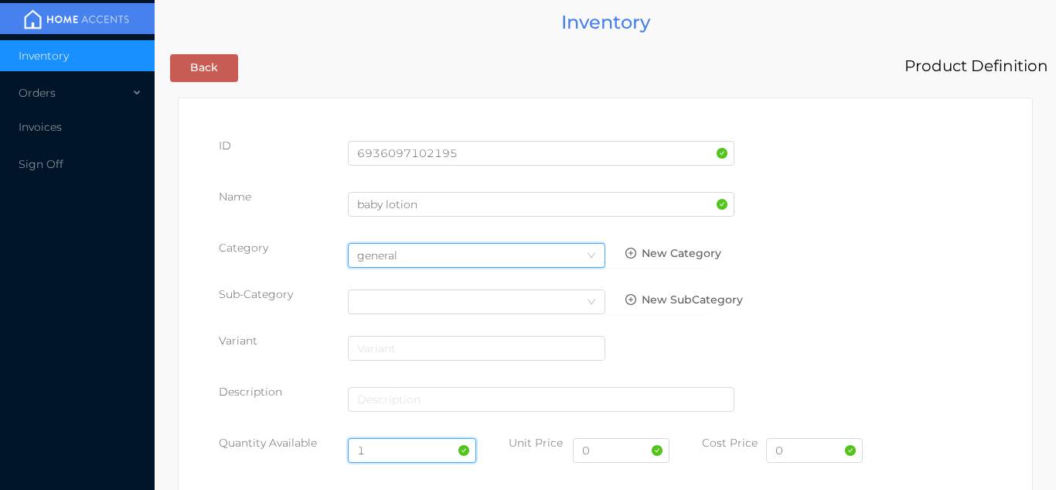
click at [386, 449] on input "1" at bounding box center [412, 450] width 129 height 25
type input "24"
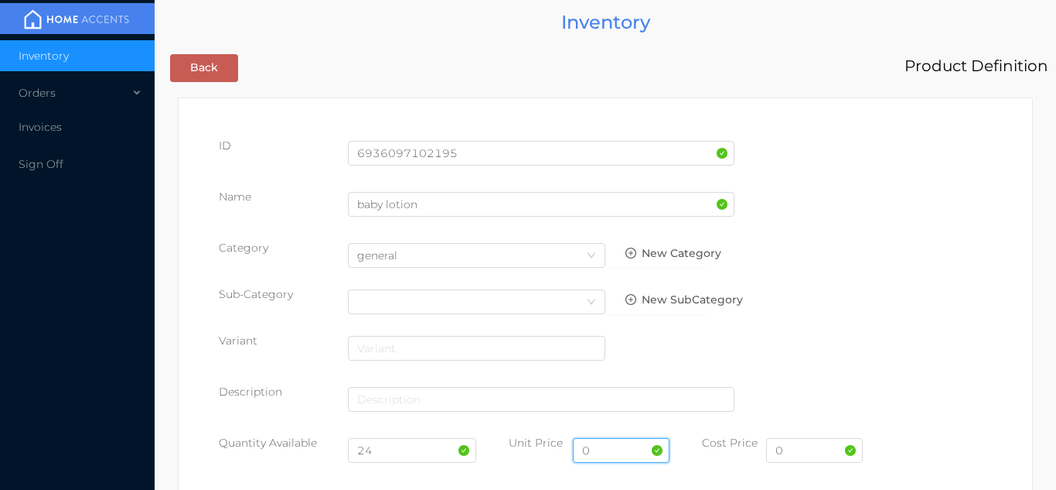
click at [615, 452] on input "0" at bounding box center [621, 450] width 97 height 25
type input "6.99"
click at [812, 453] on input "0" at bounding box center [814, 450] width 97 height 25
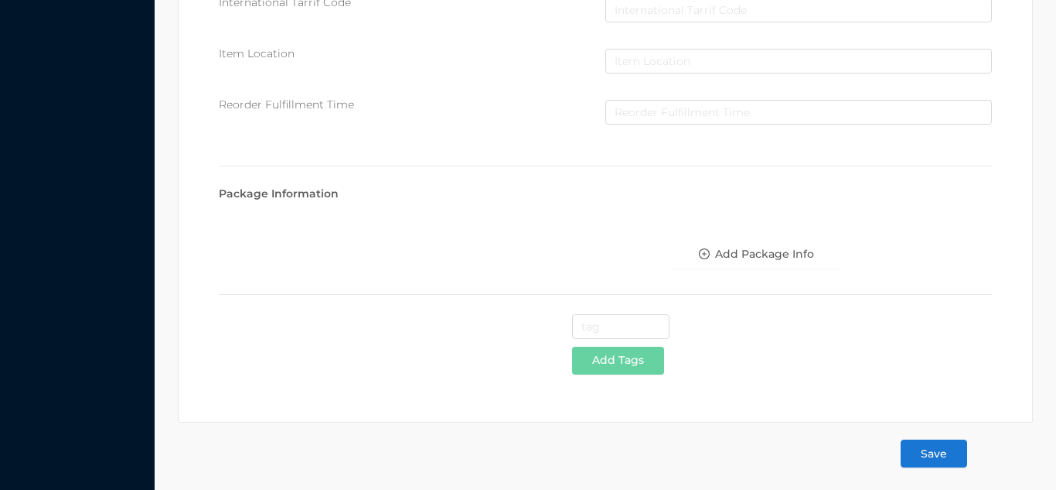
scroll to position [795, 0]
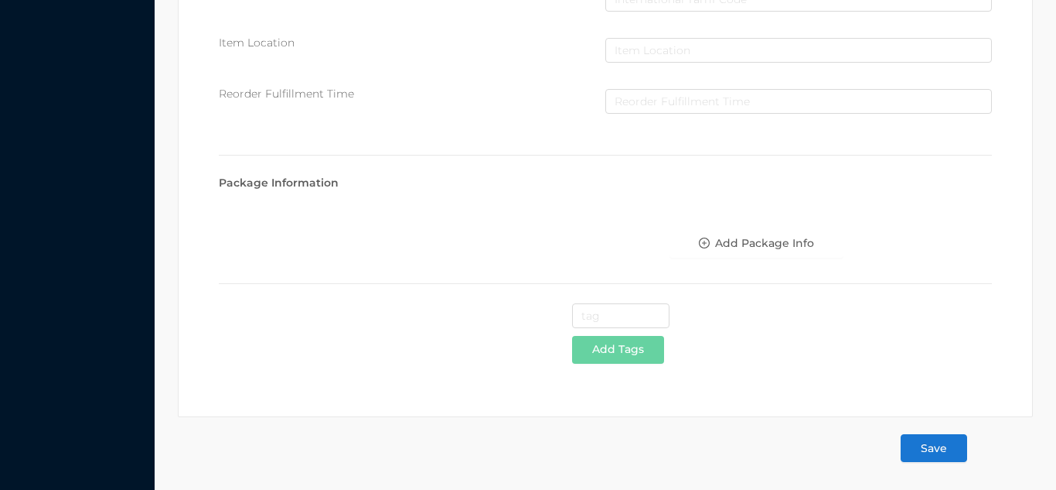
type input "3.49"
click at [937, 452] on button "Save" at bounding box center [934, 448] width 67 height 28
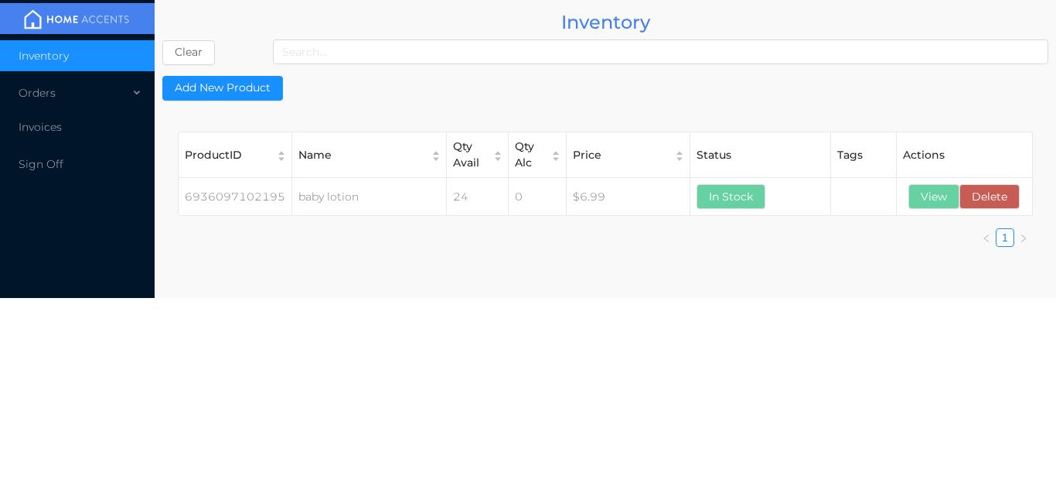
scroll to position [0, 0]
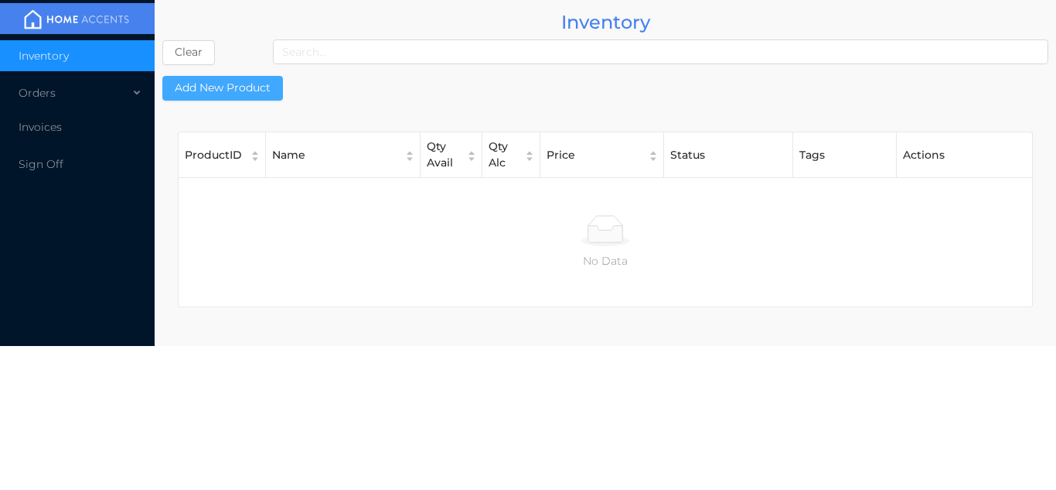
click at [236, 94] on button "Add New Product" at bounding box center [222, 88] width 121 height 25
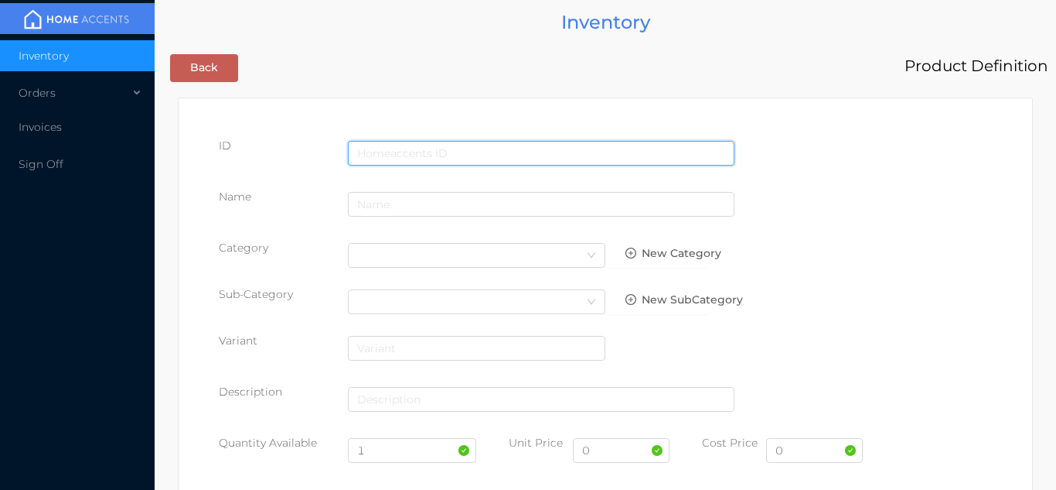
click at [387, 150] on input "text" at bounding box center [541, 153] width 387 height 25
type input "6970098690954"
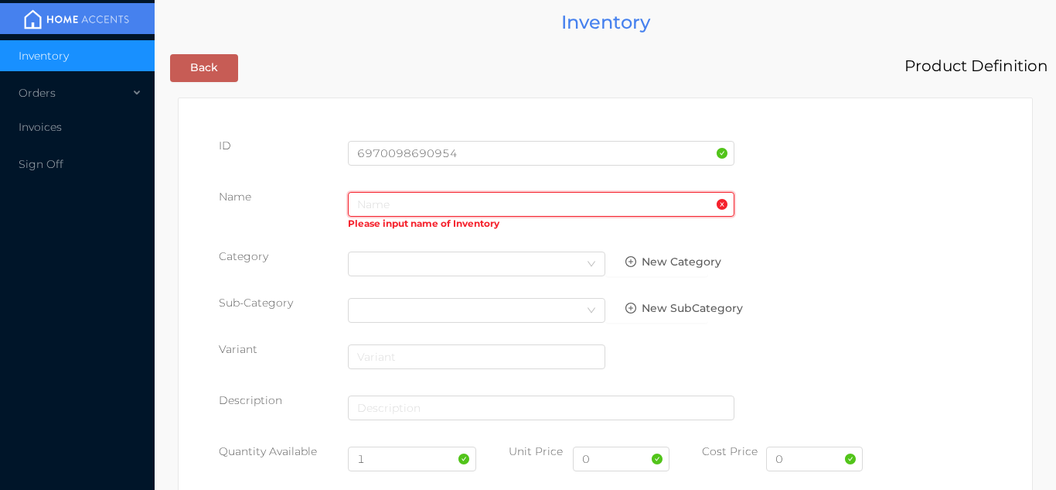
click at [405, 198] on input "text" at bounding box center [541, 204] width 387 height 25
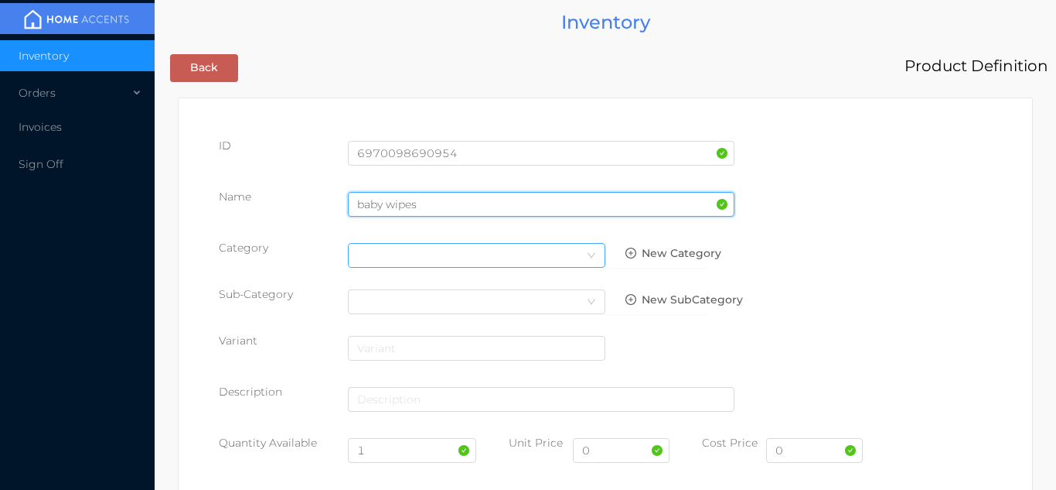
type input "baby wipes"
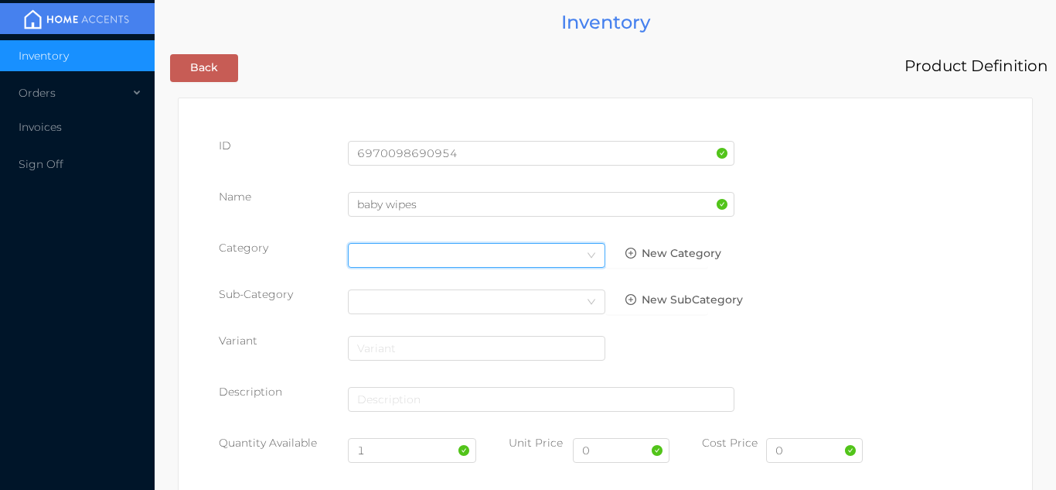
click at [587, 254] on icon "icon: down" at bounding box center [591, 255] width 9 height 9
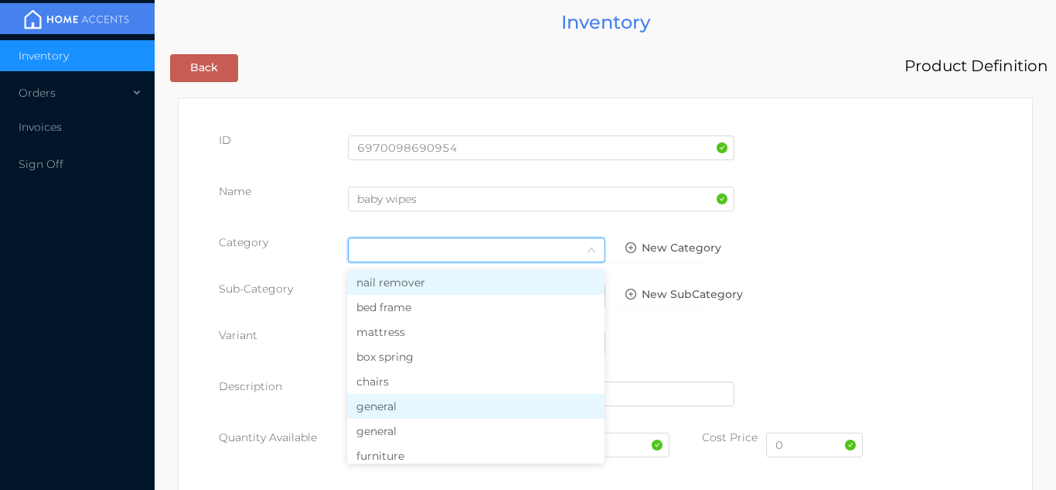
click at [408, 408] on li "general" at bounding box center [476, 406] width 258 height 25
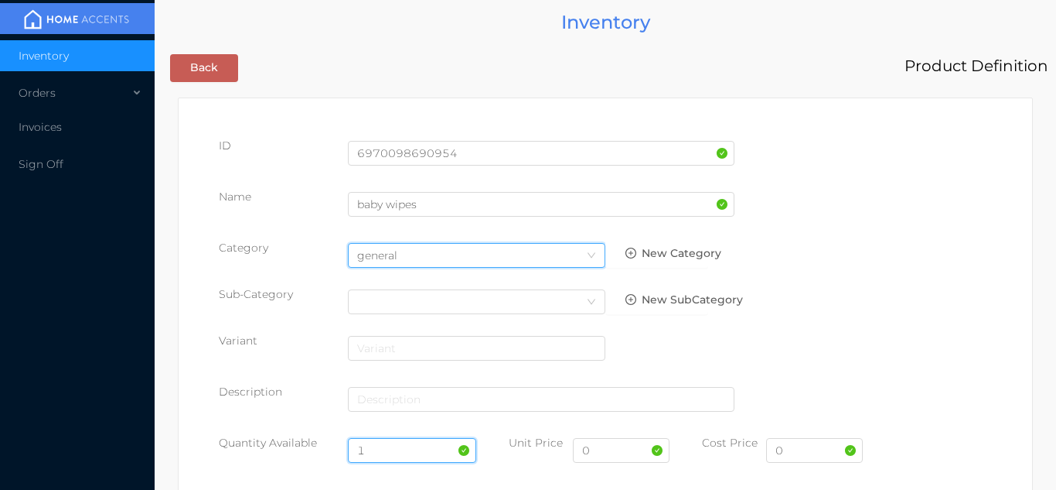
click at [391, 451] on input "1" at bounding box center [412, 450] width 129 height 25
type input "24"
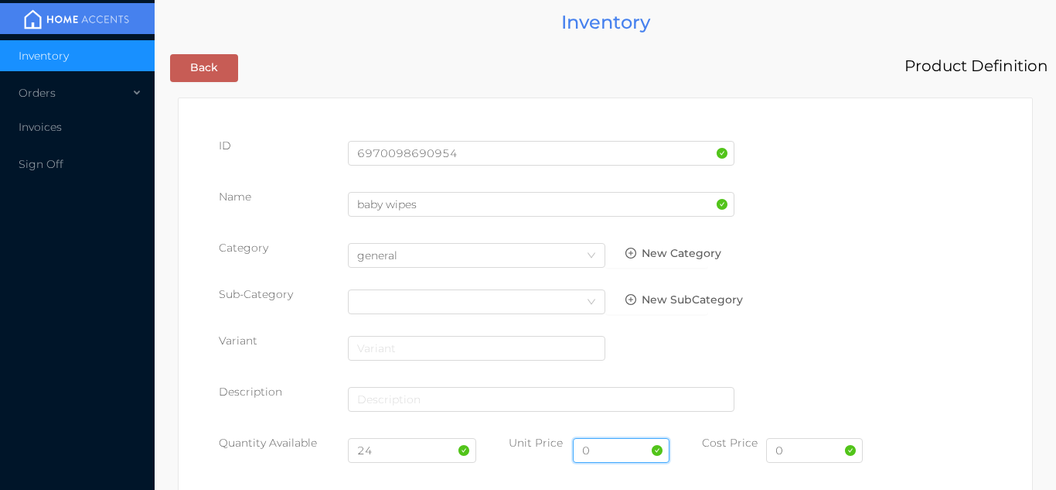
click at [614, 456] on input "0" at bounding box center [621, 450] width 97 height 25
type input "2.99"
click at [790, 450] on input "0" at bounding box center [814, 450] width 97 height 25
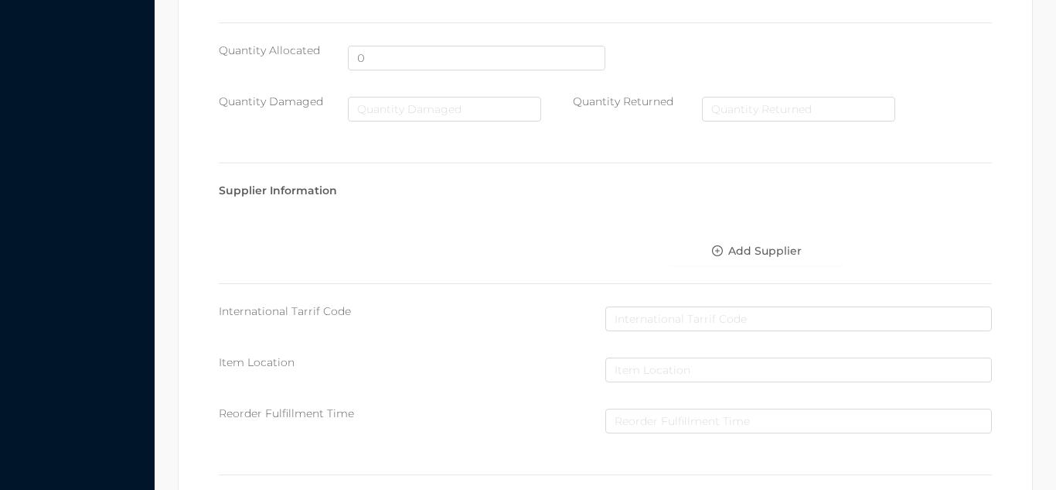
scroll to position [795, 0]
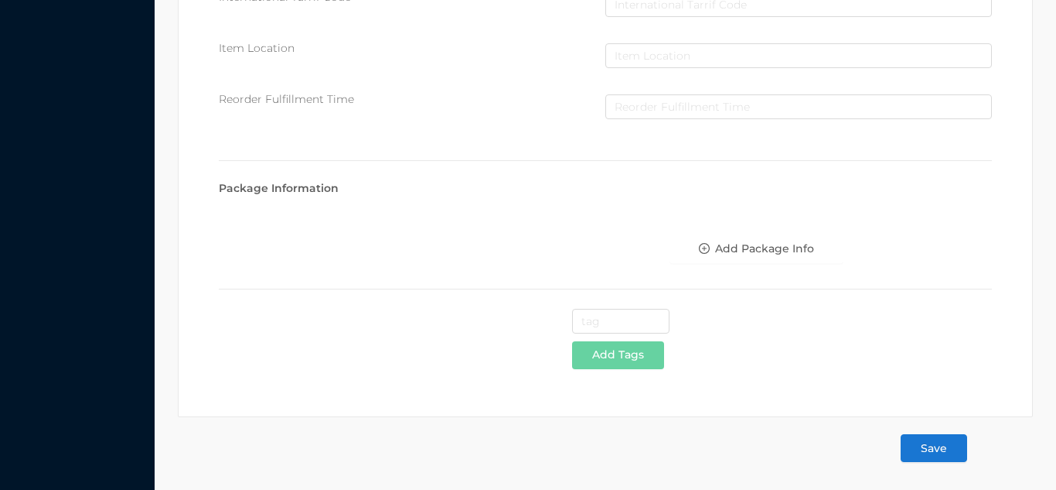
type input "1.49"
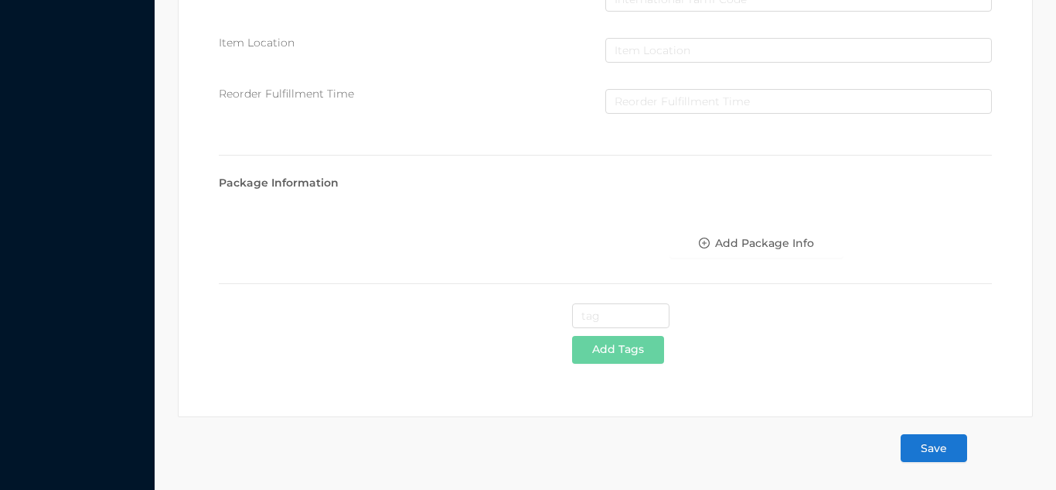
click at [930, 446] on button "Save" at bounding box center [934, 448] width 67 height 28
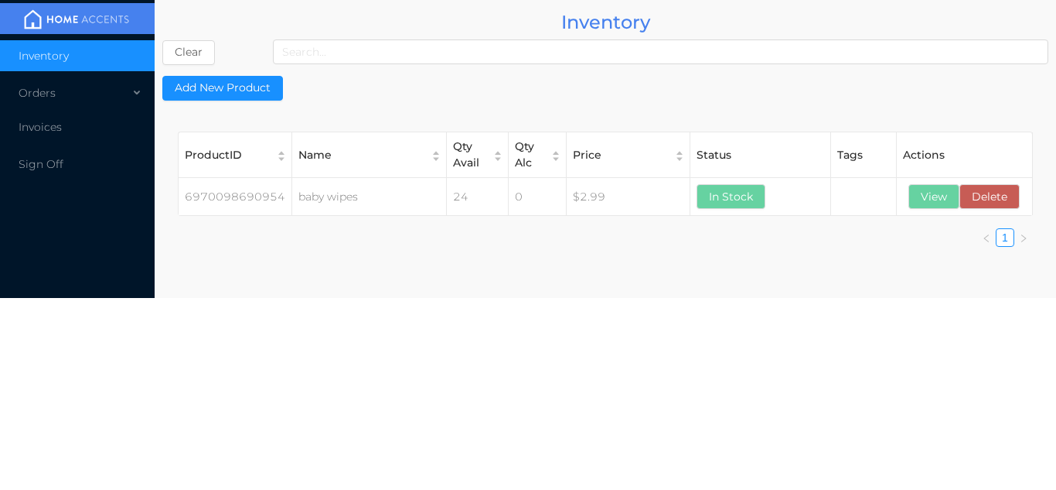
scroll to position [0, 0]
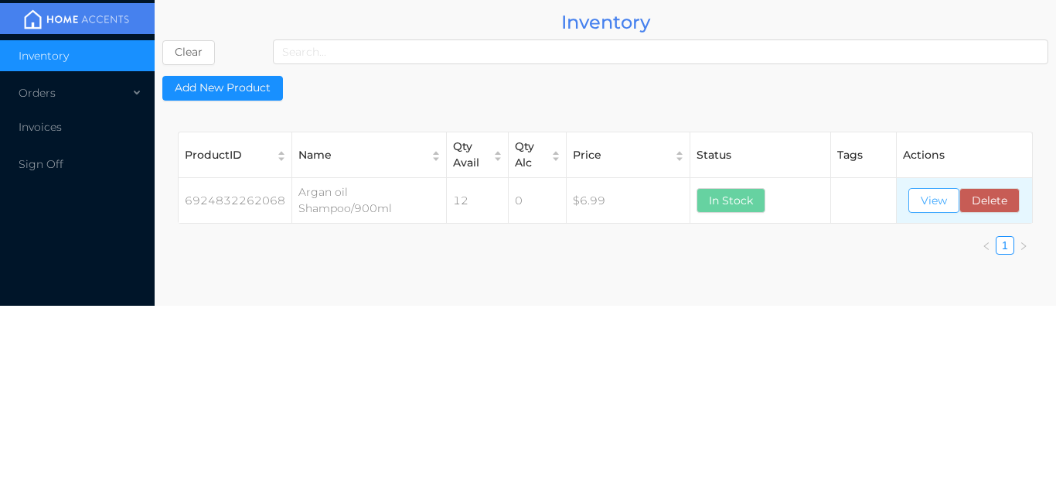
click at [941, 201] on button "View" at bounding box center [934, 200] width 51 height 25
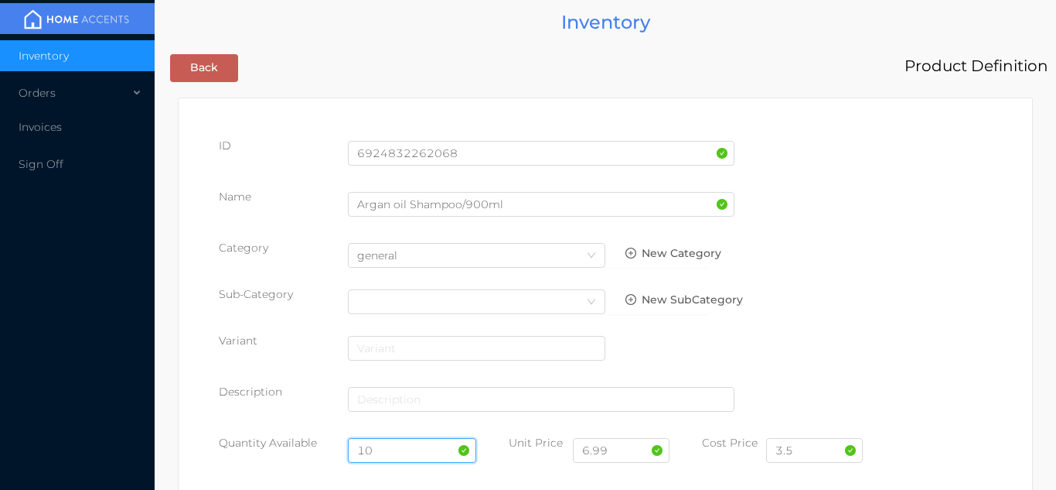
click at [394, 450] on input "10" at bounding box center [412, 450] width 129 height 25
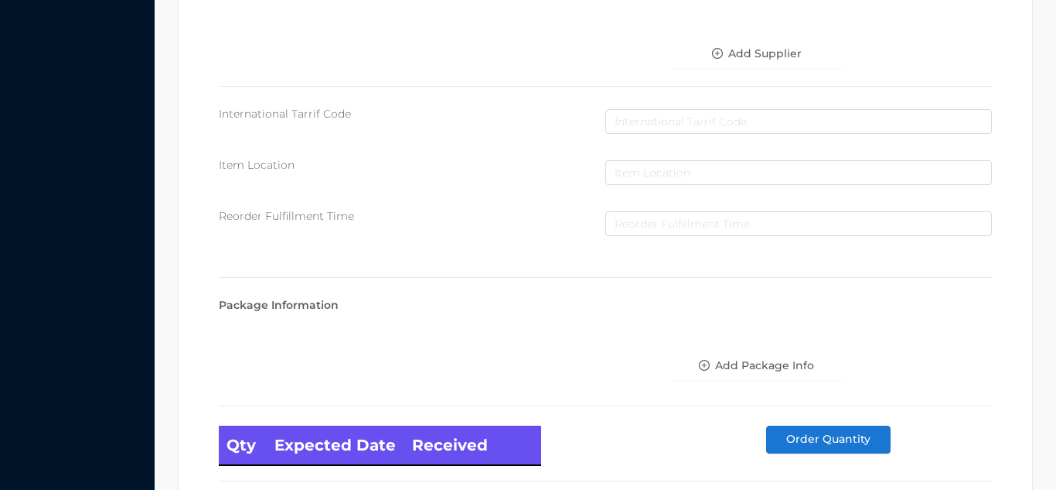
scroll to position [878, 0]
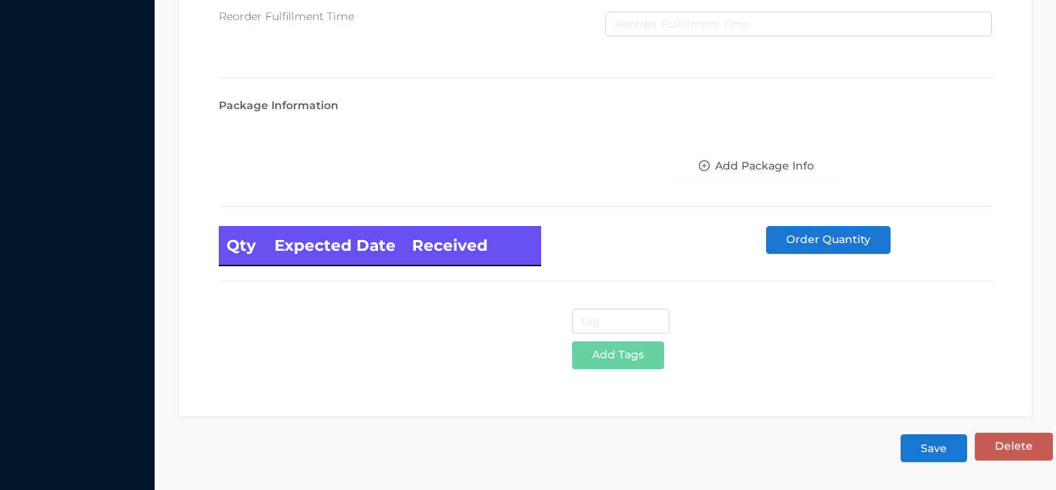
type input "12"
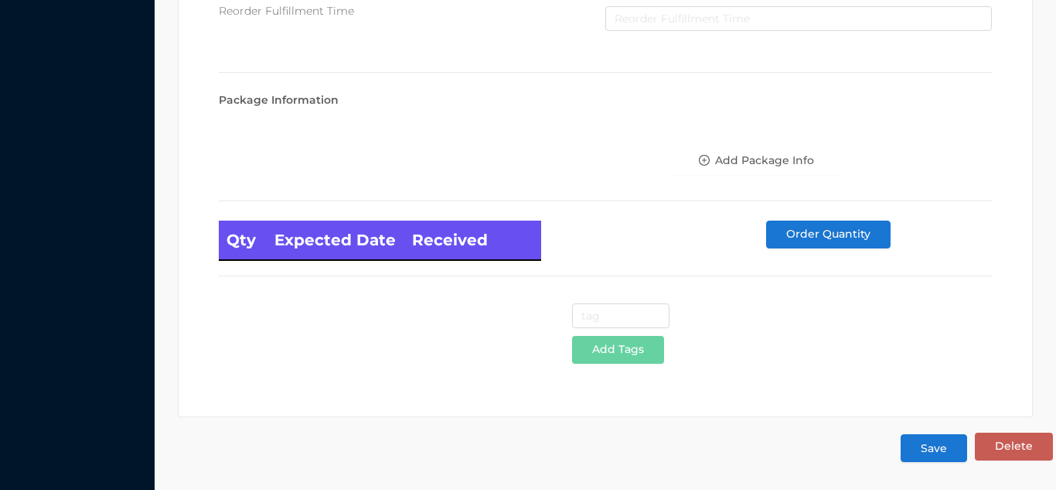
click at [939, 449] on button "Save" at bounding box center [934, 448] width 67 height 28
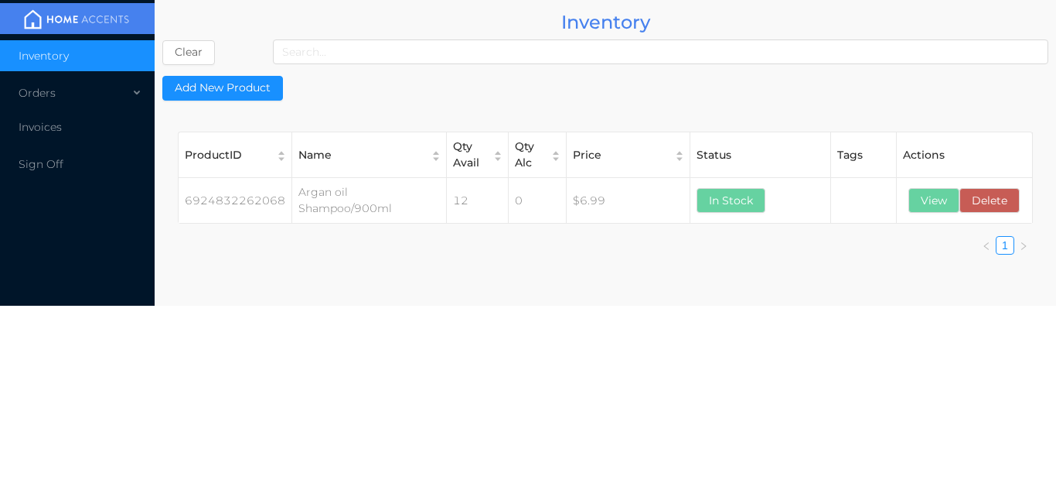
scroll to position [0, 0]
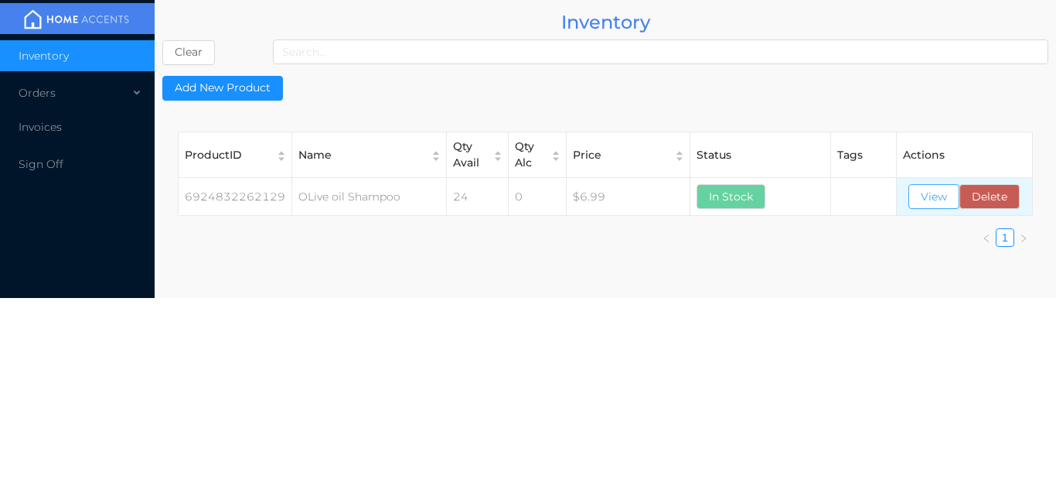
click at [932, 187] on button "View" at bounding box center [934, 196] width 51 height 25
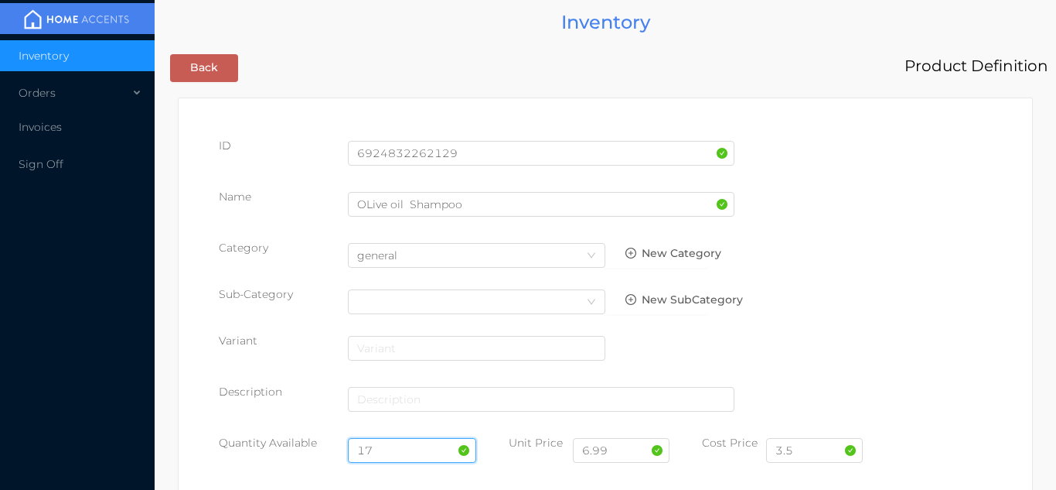
click at [395, 445] on input "17" at bounding box center [412, 450] width 129 height 25
type input "1"
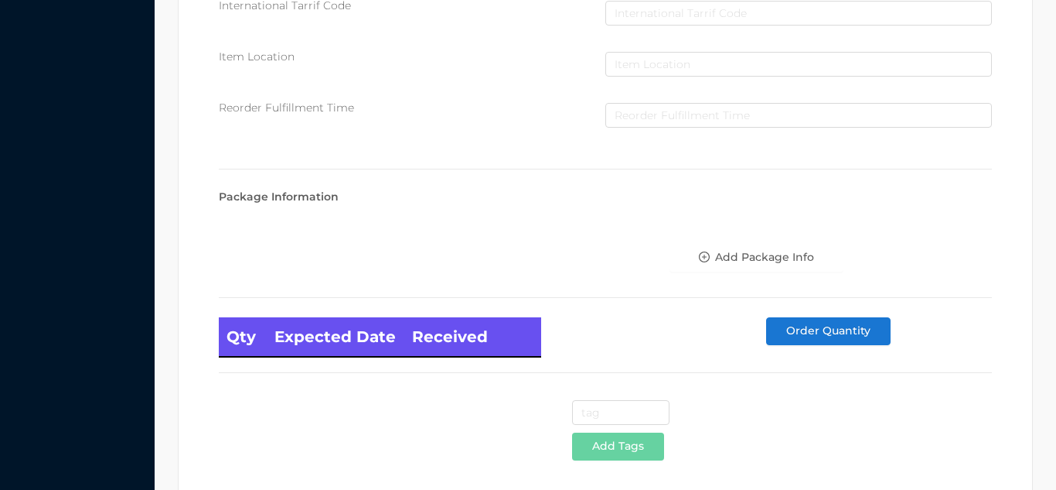
scroll to position [878, 0]
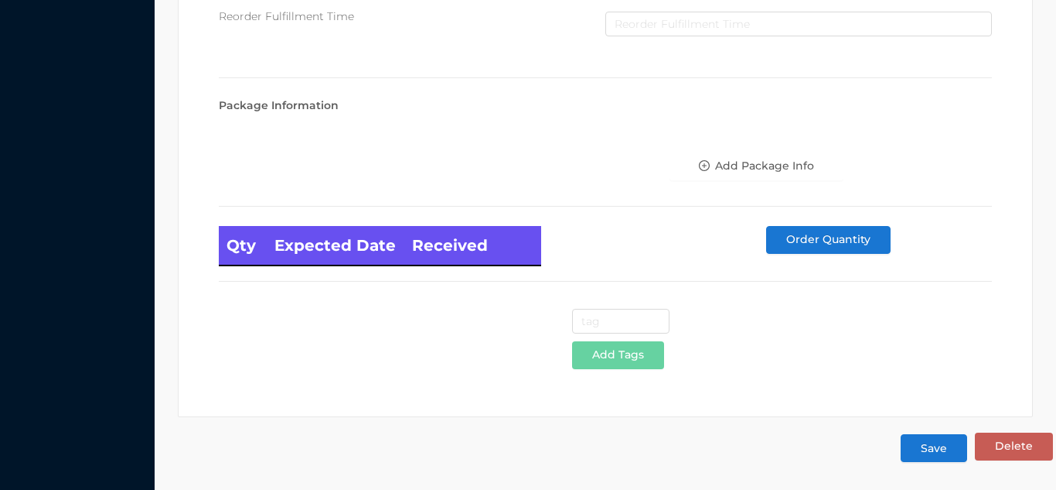
type input "12"
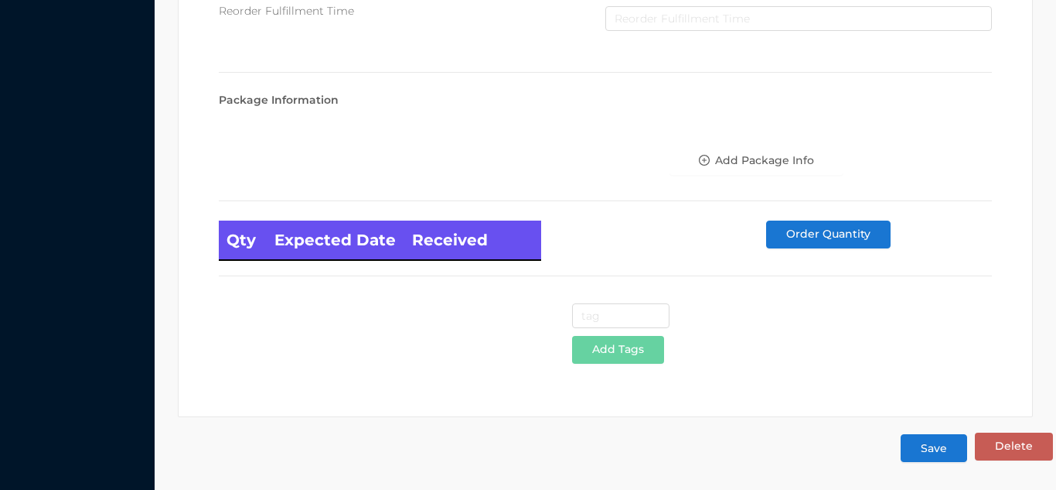
click at [929, 449] on button "Save" at bounding box center [934, 448] width 67 height 28
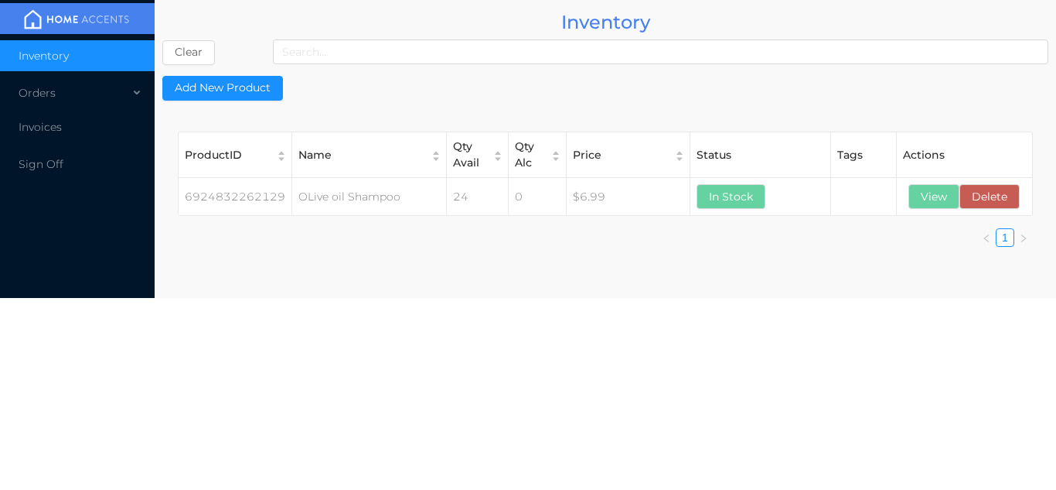
scroll to position [0, 0]
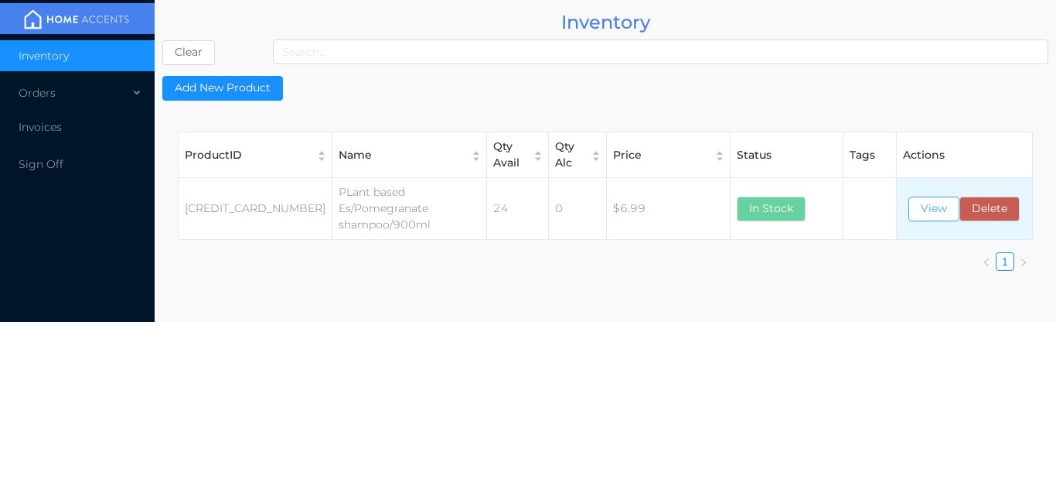
click at [933, 214] on button "View" at bounding box center [934, 208] width 51 height 25
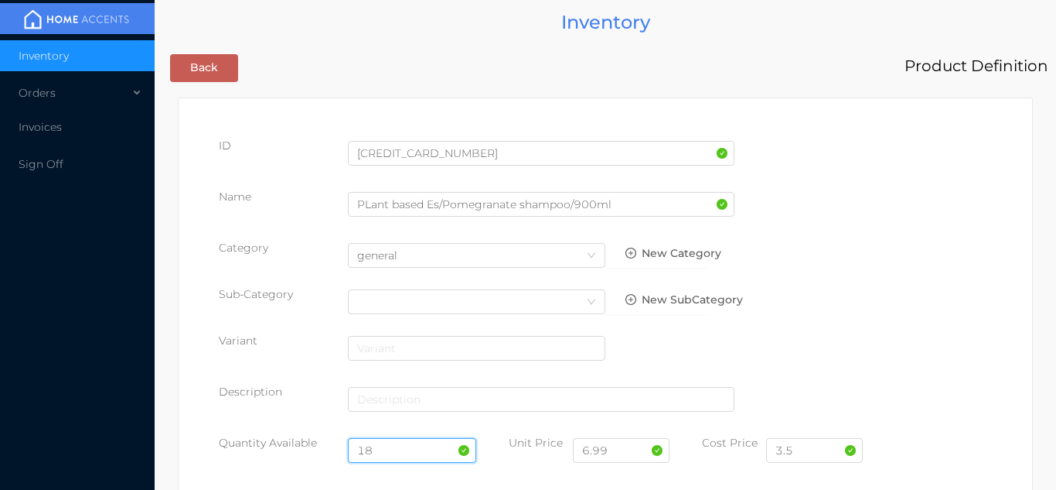
click at [401, 449] on input "18" at bounding box center [412, 450] width 129 height 25
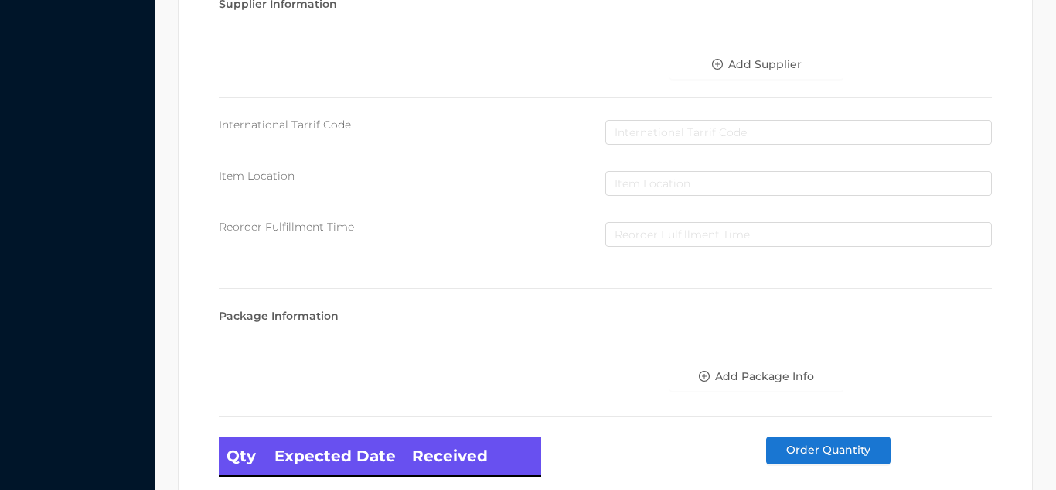
scroll to position [878, 0]
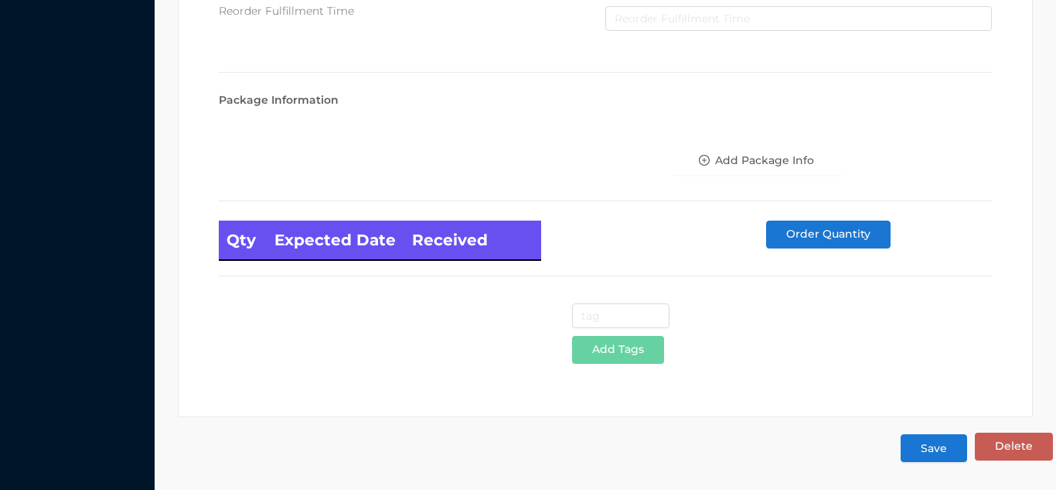
type input "12"
click at [930, 457] on button "Save" at bounding box center [934, 448] width 67 height 28
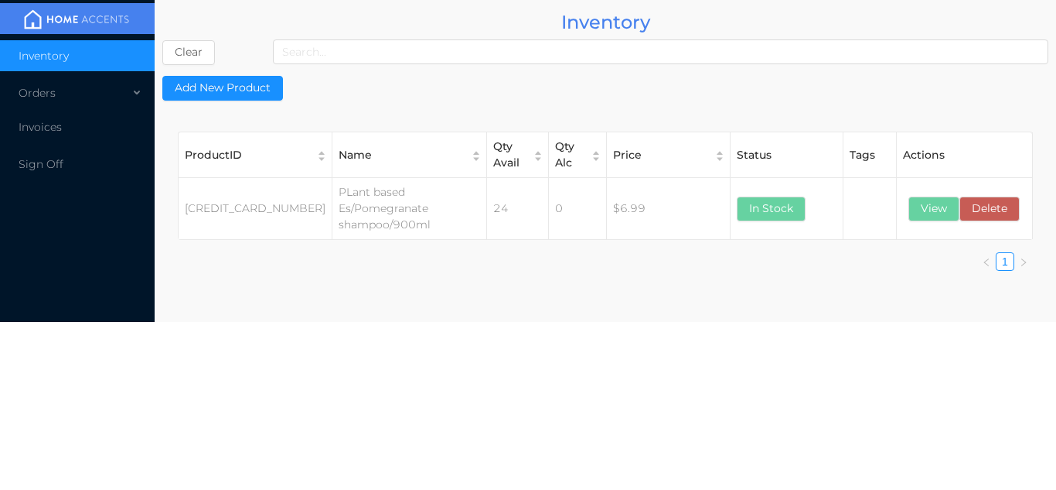
scroll to position [0, 0]
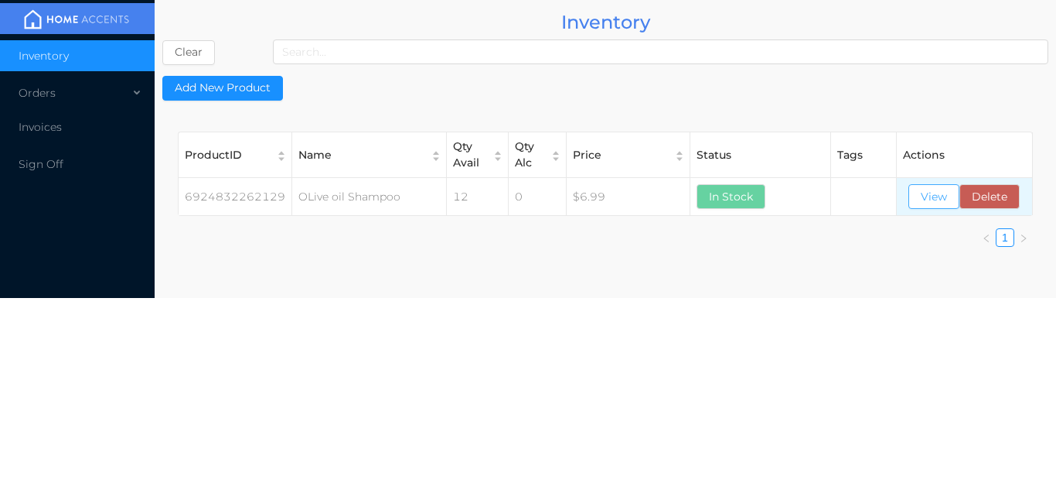
click at [936, 194] on button "View" at bounding box center [934, 196] width 51 height 25
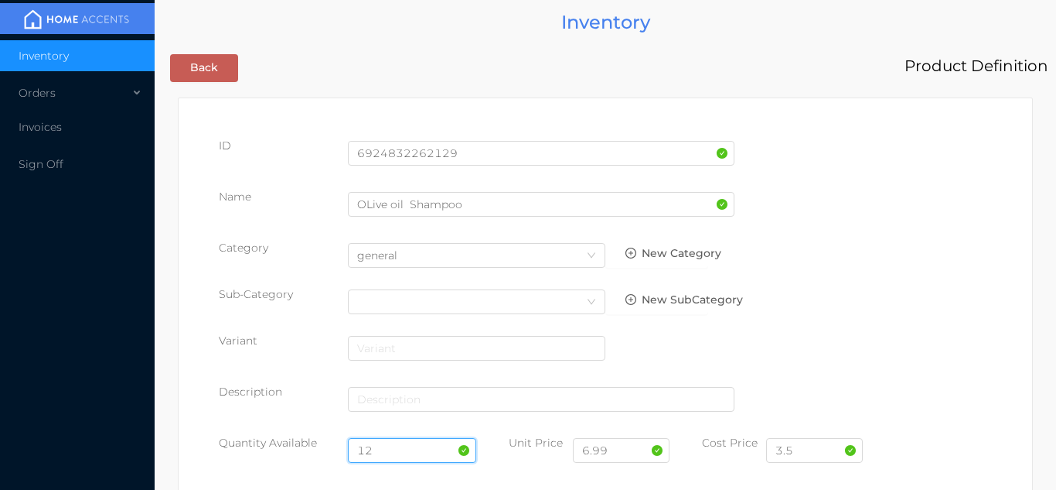
click at [407, 446] on input "12" at bounding box center [412, 450] width 129 height 25
type input "1"
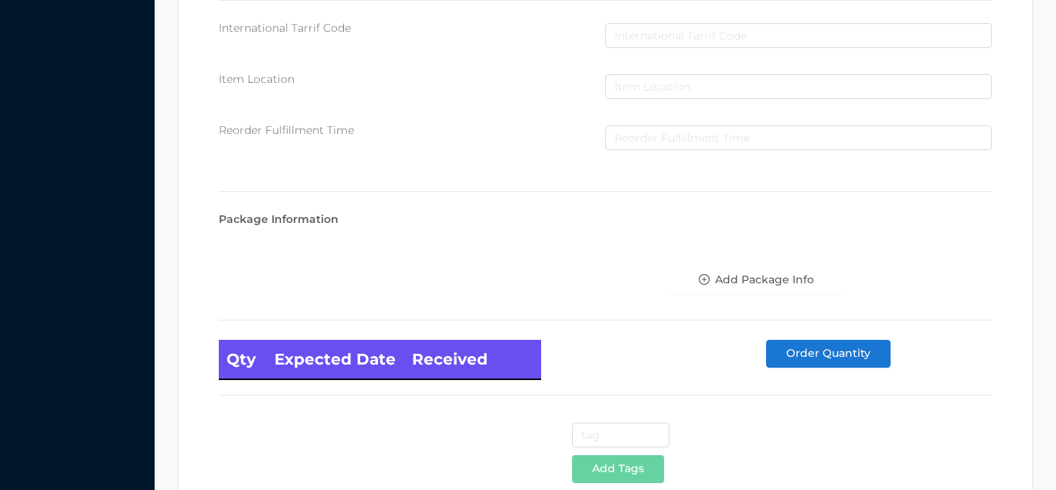
scroll to position [878, 0]
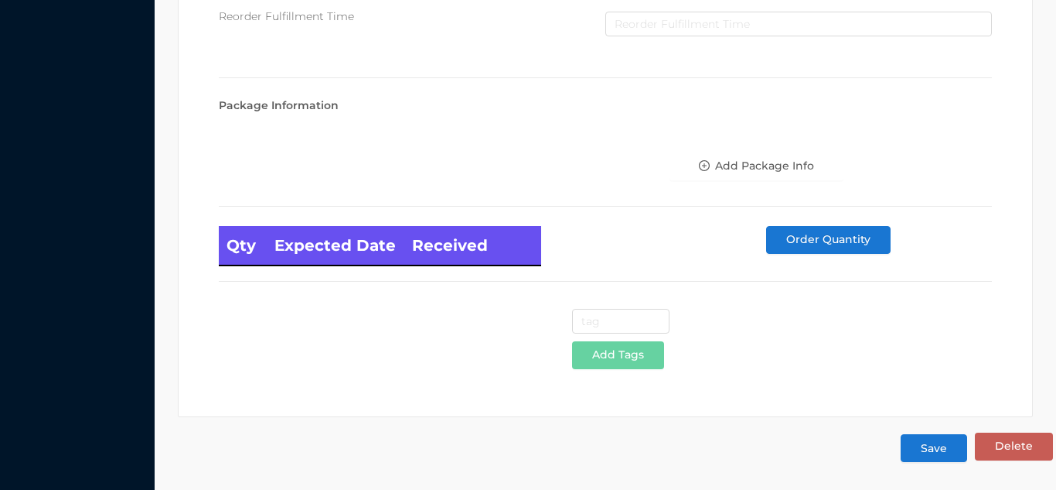
type input "24"
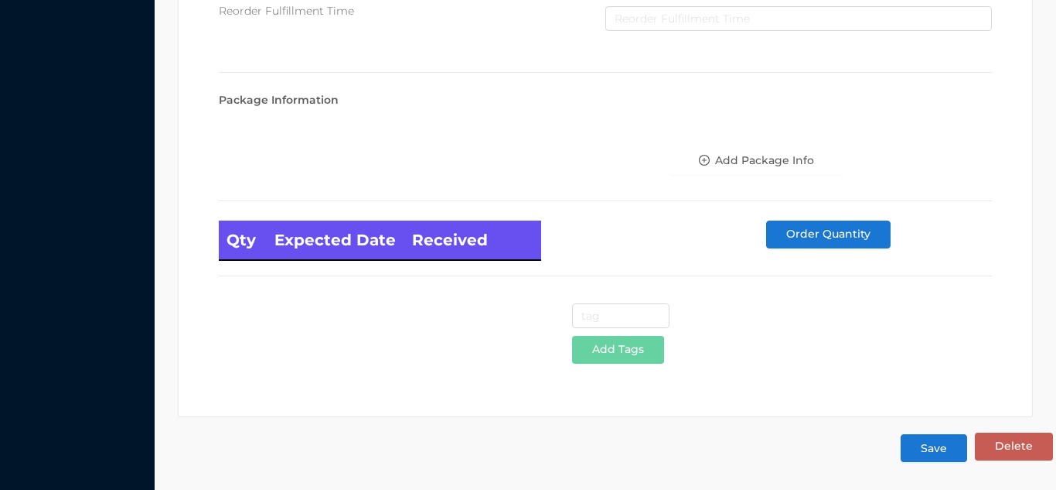
click at [947, 449] on button "Save" at bounding box center [934, 448] width 67 height 28
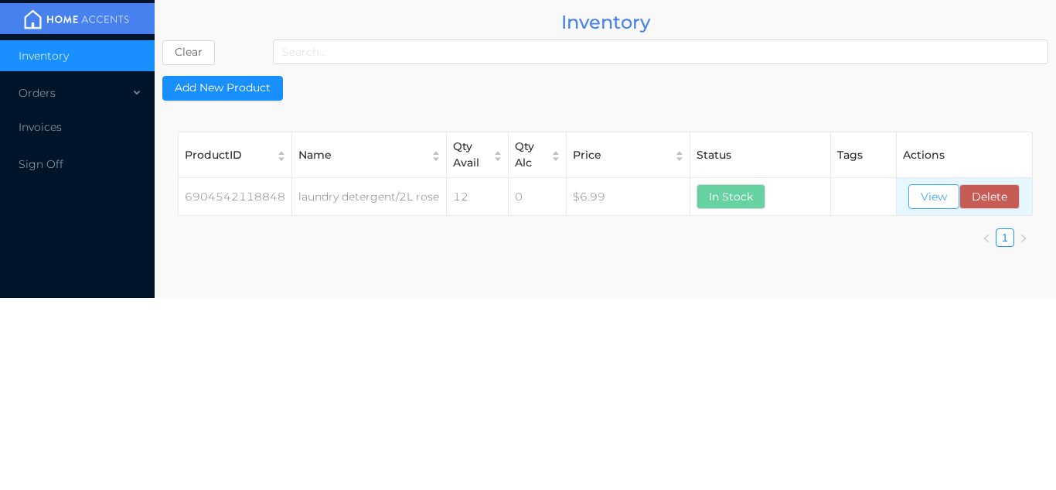
click at [941, 204] on button "View" at bounding box center [934, 196] width 51 height 25
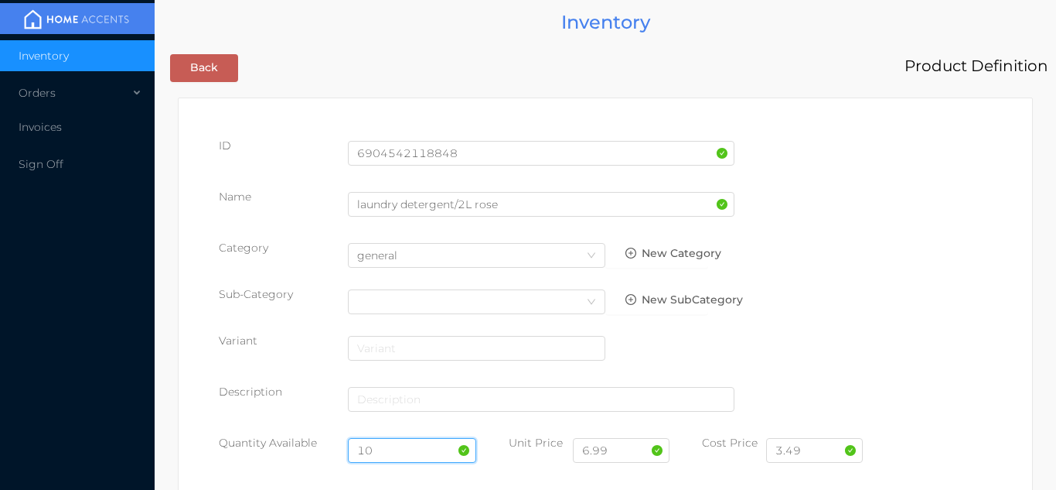
click at [423, 449] on input "10" at bounding box center [412, 450] width 129 height 25
type input "1"
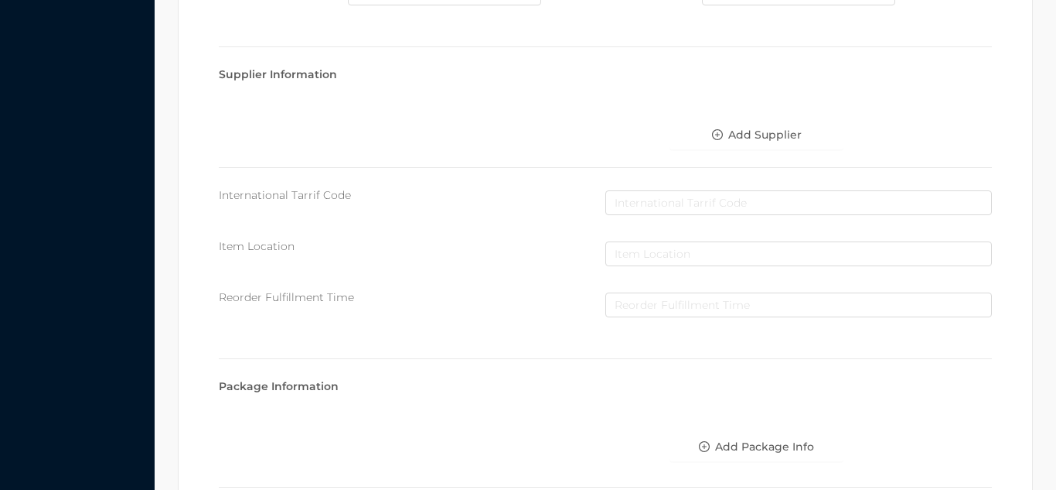
scroll to position [878, 0]
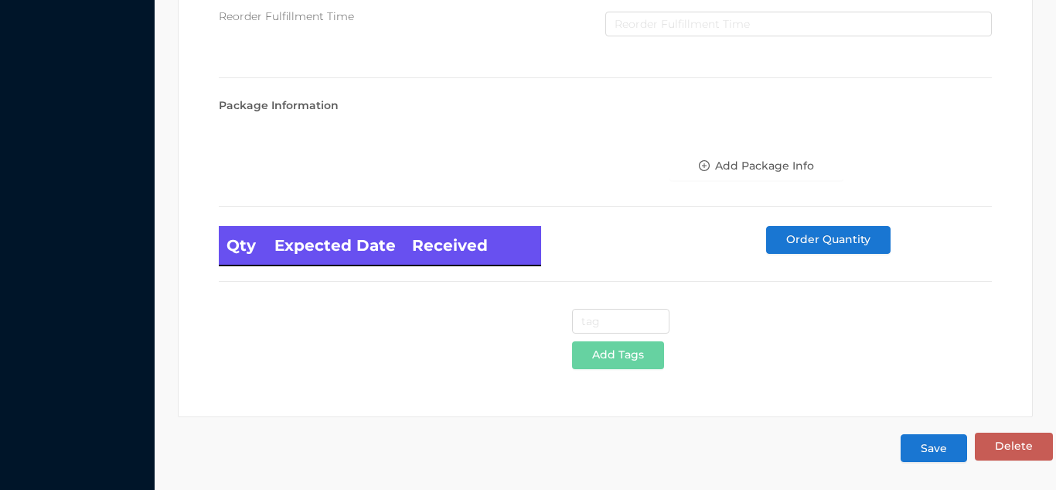
type input "24"
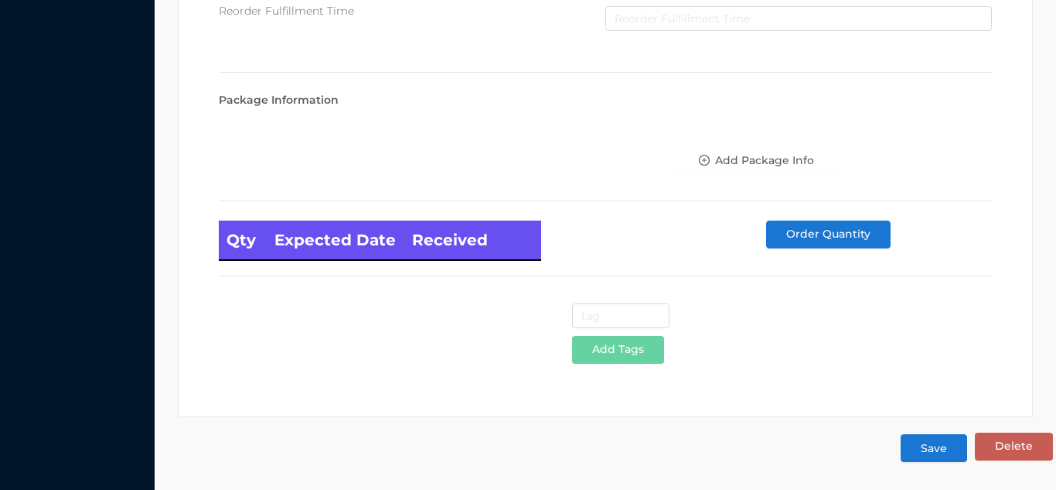
click at [945, 441] on button "Save" at bounding box center [934, 448] width 67 height 28
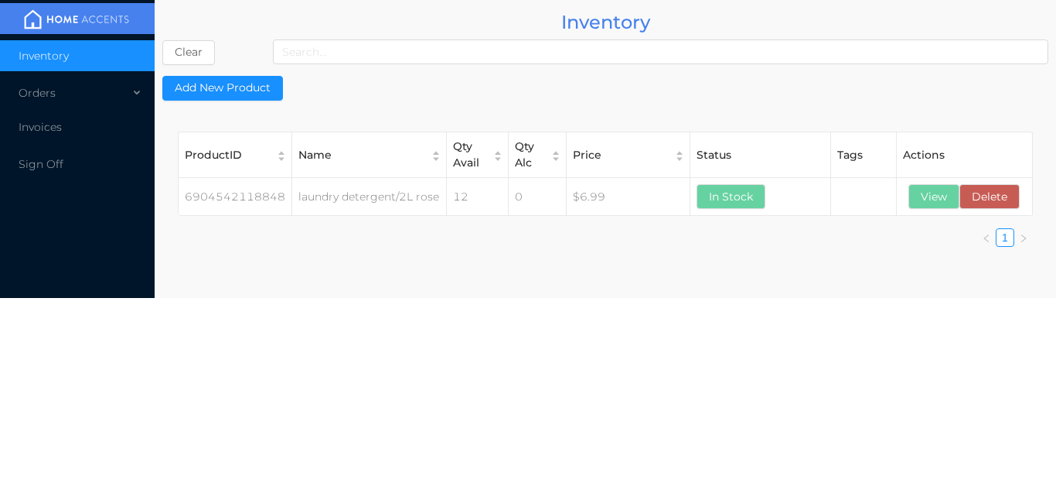
scroll to position [0, 0]
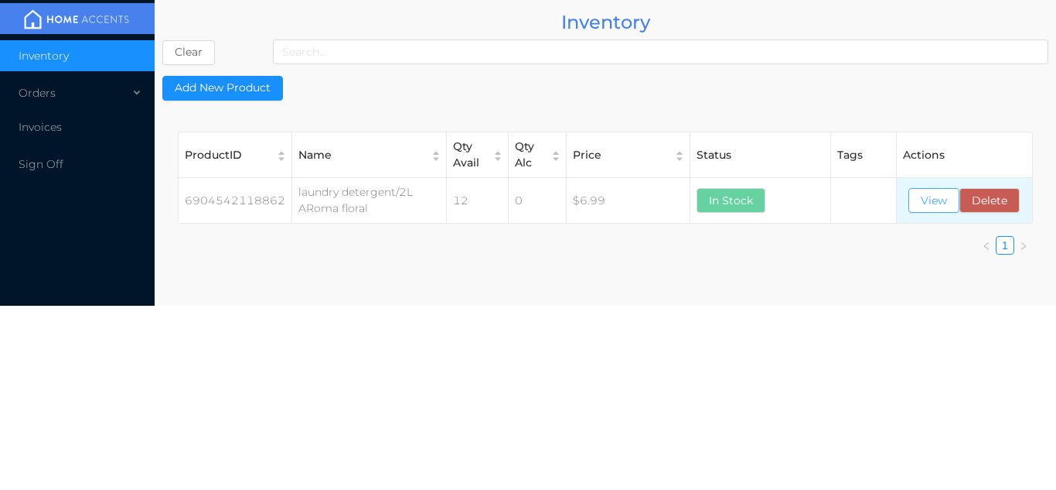
click at [946, 198] on button "View" at bounding box center [934, 200] width 51 height 25
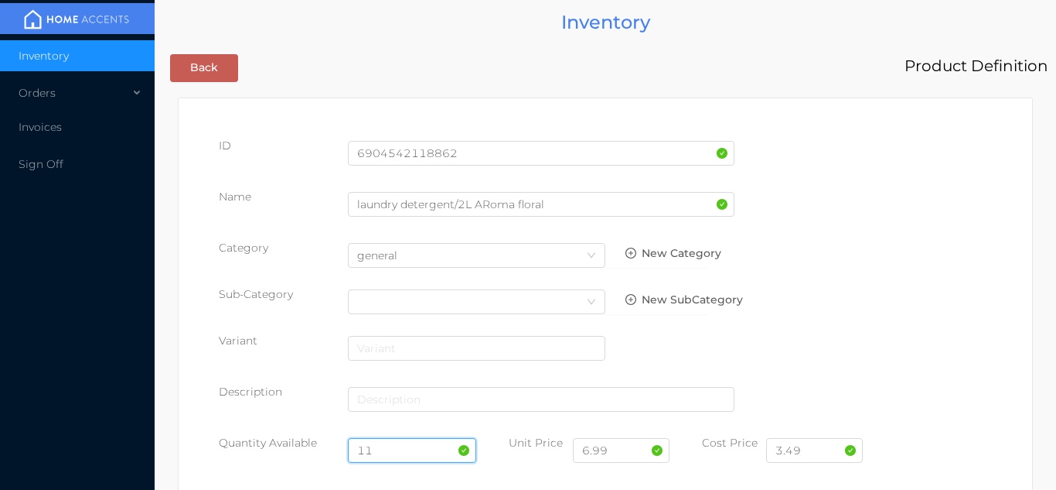
click at [402, 455] on input "11" at bounding box center [412, 450] width 129 height 25
type input "1"
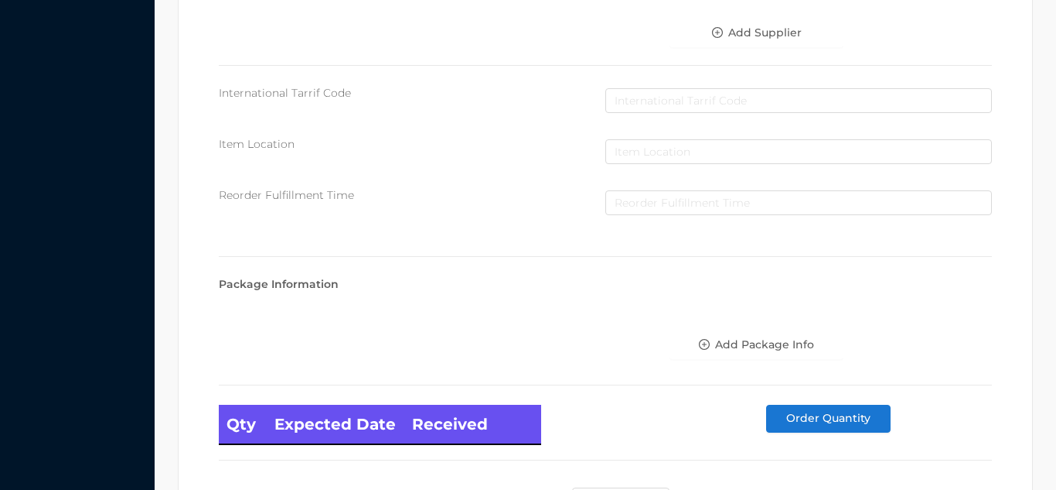
scroll to position [878, 0]
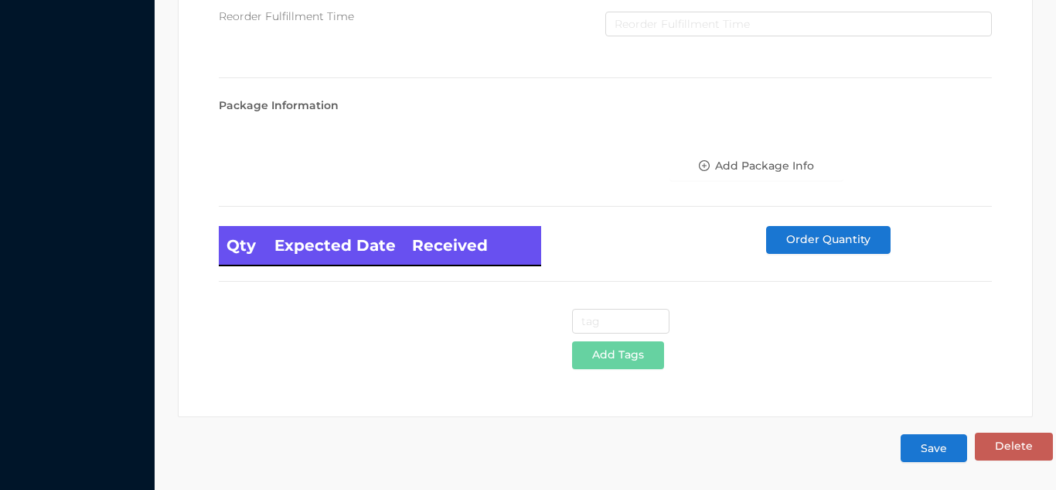
type input "24"
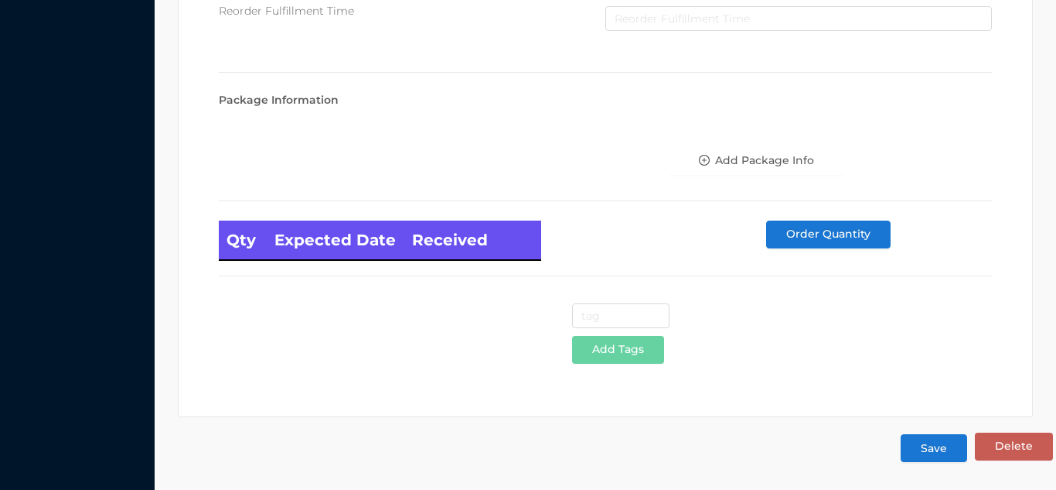
click at [947, 450] on button "Save" at bounding box center [934, 448] width 67 height 28
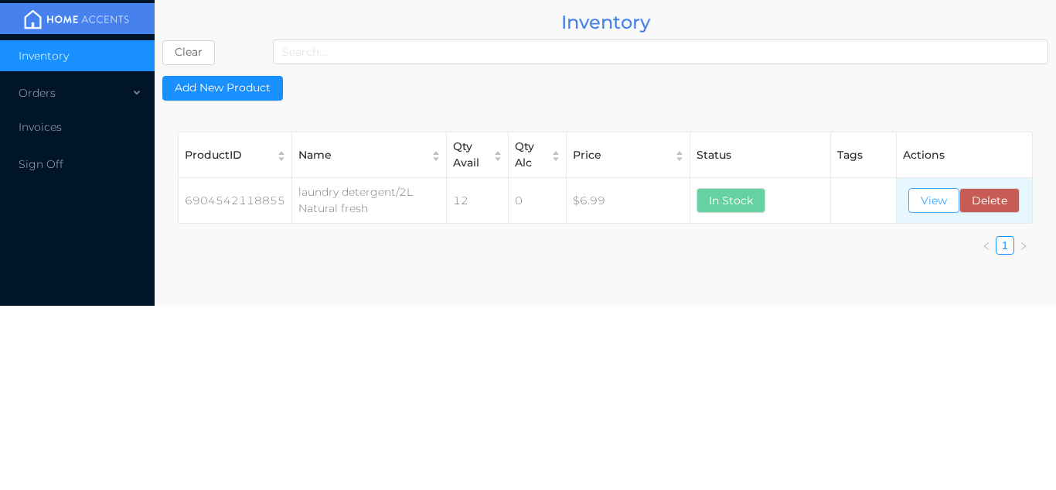
click at [925, 200] on button "View" at bounding box center [934, 200] width 51 height 25
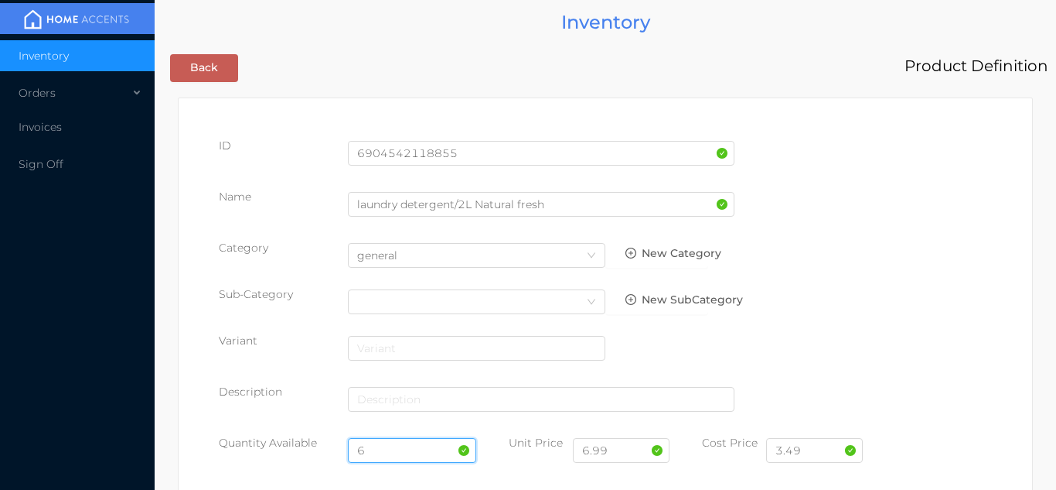
click at [404, 447] on input "6" at bounding box center [412, 450] width 129 height 25
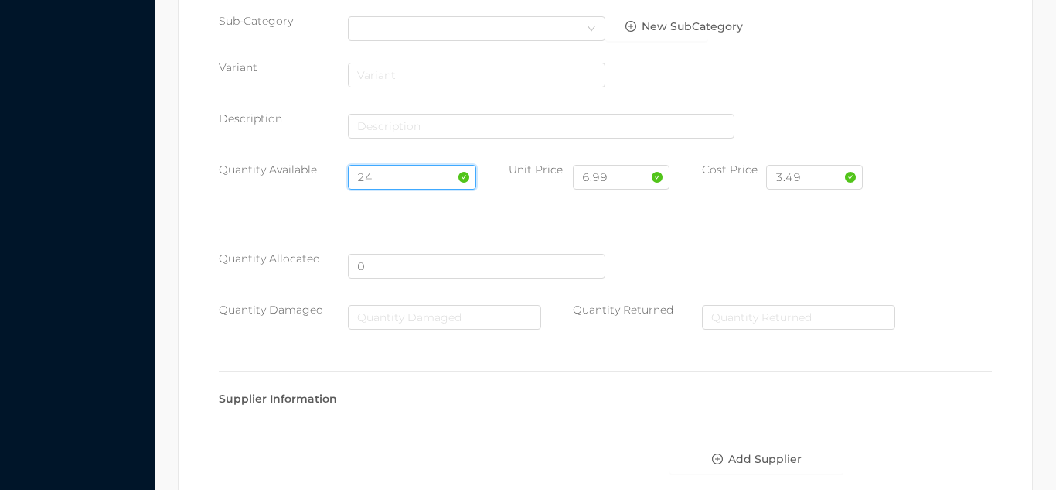
scroll to position [878, 0]
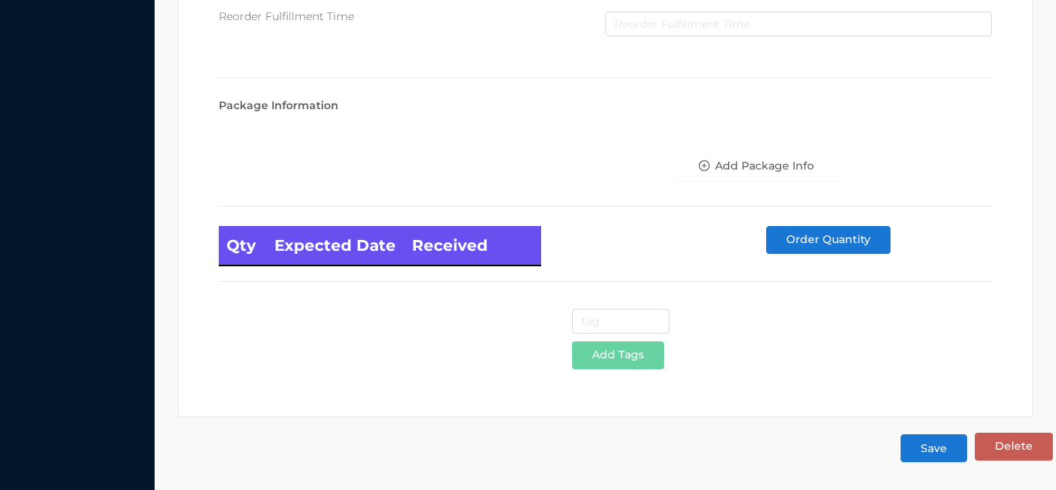
type input "24"
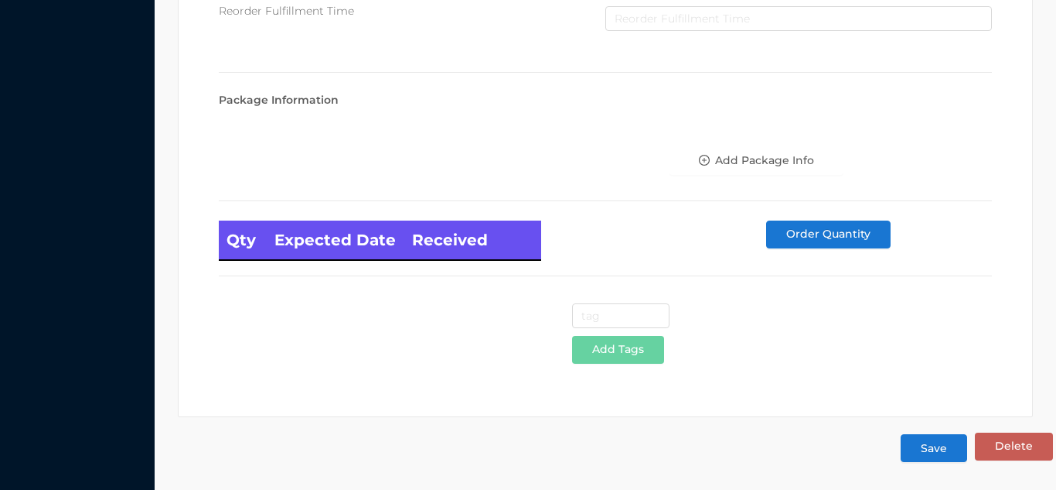
click at [935, 442] on button "Save" at bounding box center [934, 448] width 67 height 28
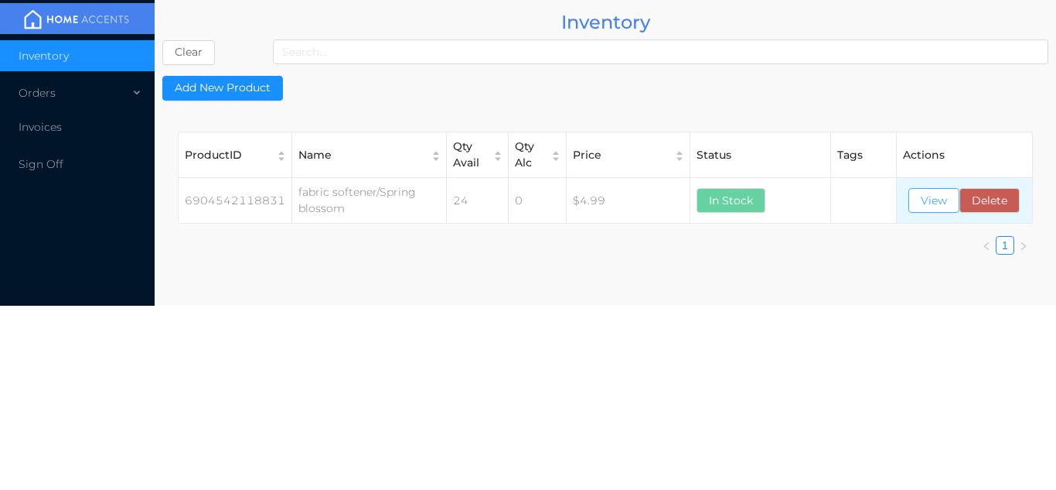
click at [935, 202] on button "View" at bounding box center [934, 200] width 51 height 25
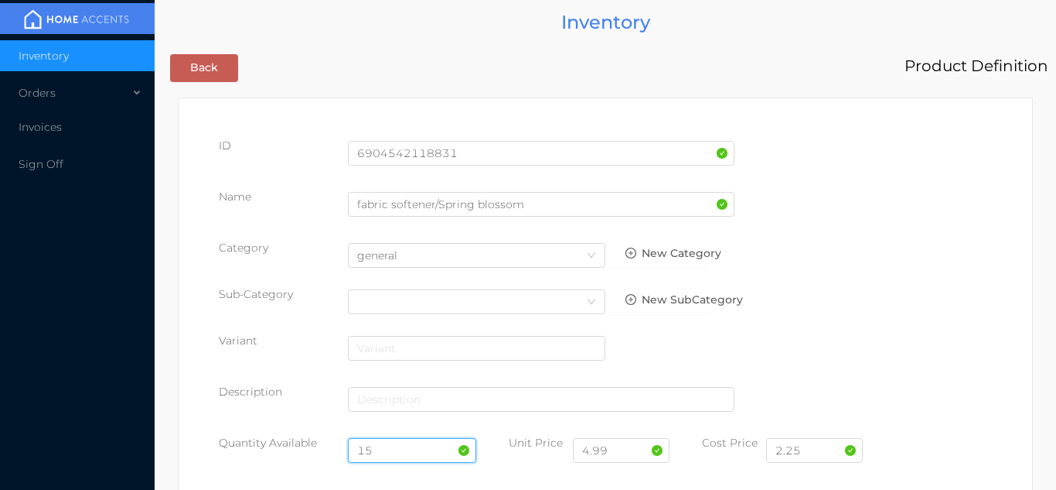
click at [387, 448] on input "15" at bounding box center [412, 450] width 129 height 25
type input "1"
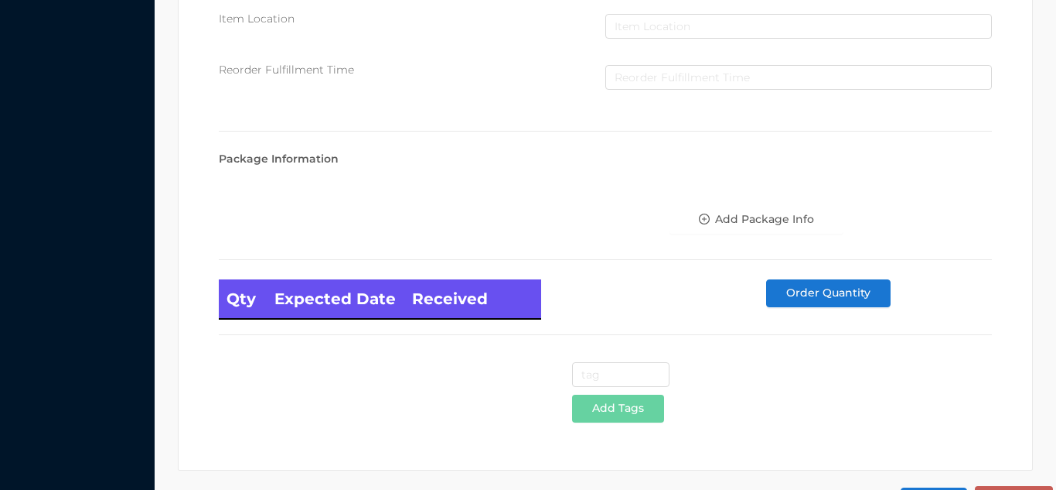
scroll to position [878, 0]
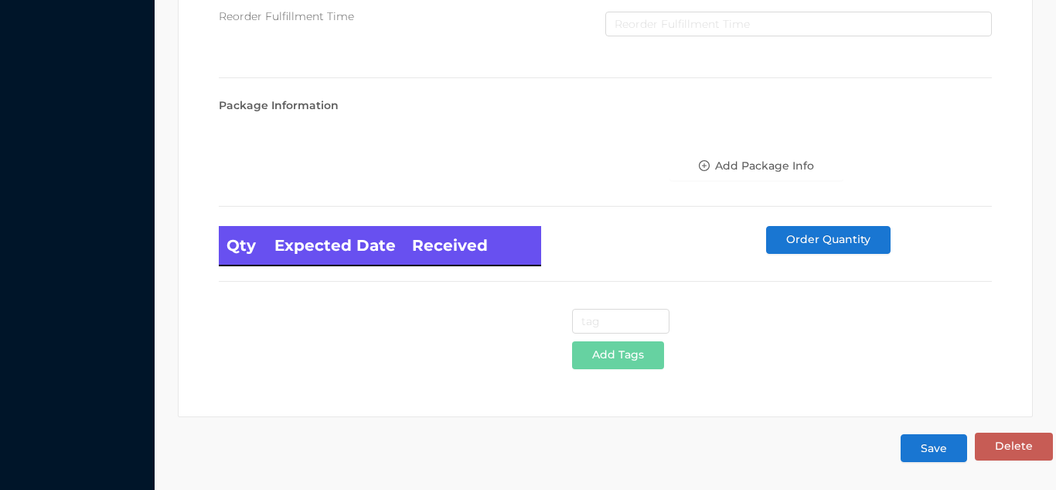
type input "24"
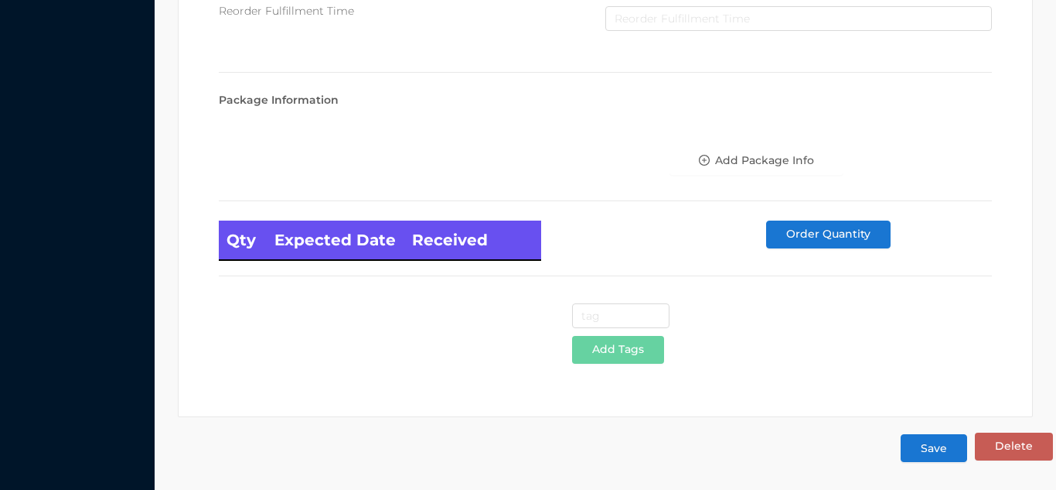
click at [934, 447] on button "Save" at bounding box center [934, 448] width 67 height 28
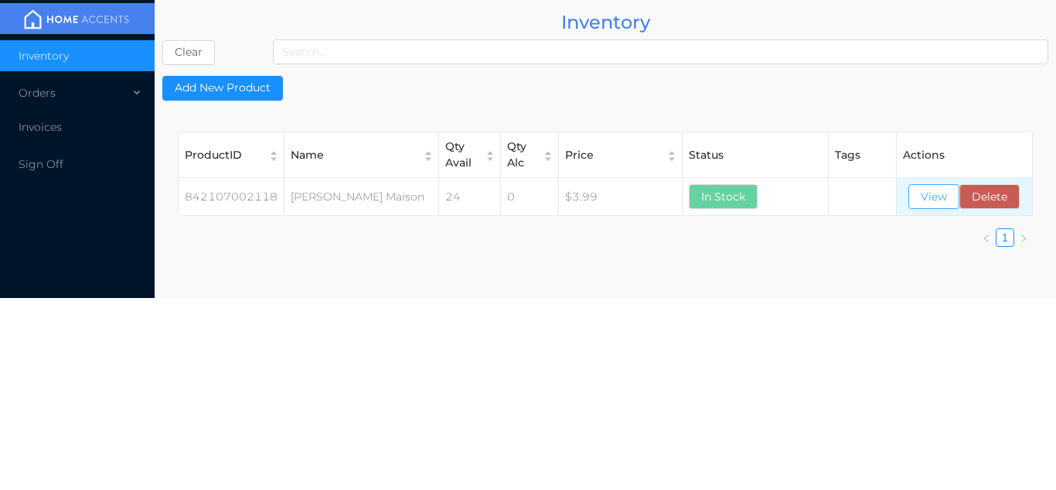
click at [920, 196] on button "View" at bounding box center [934, 196] width 51 height 25
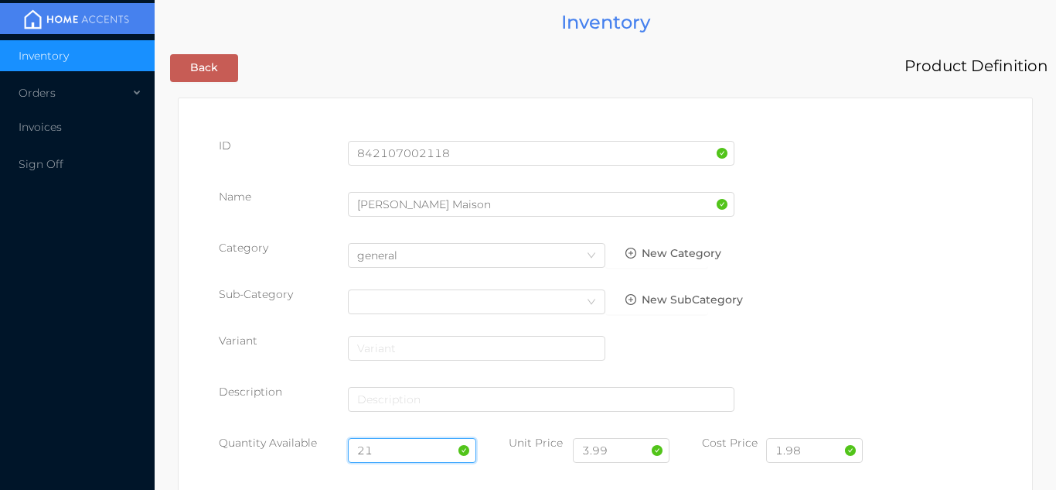
click at [405, 447] on input "21" at bounding box center [412, 450] width 129 height 25
type input "2"
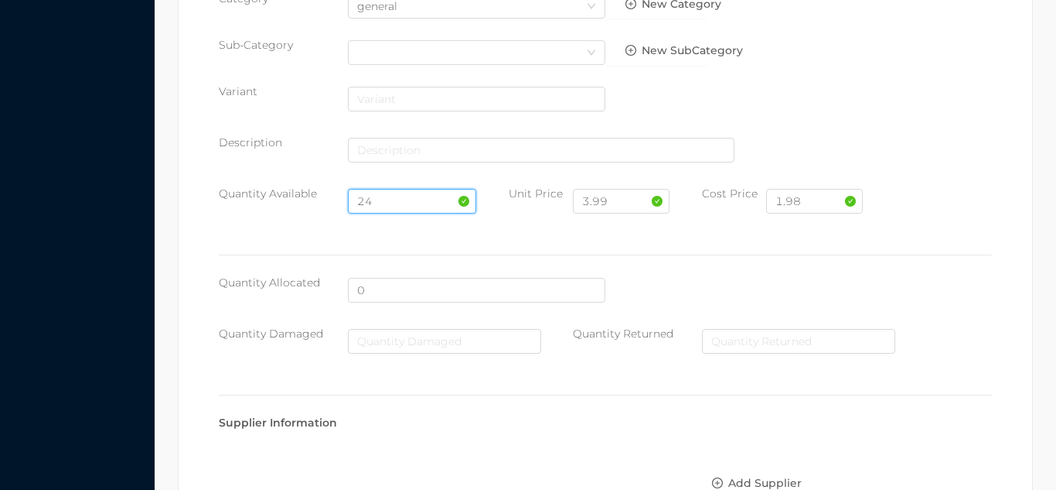
scroll to position [878, 0]
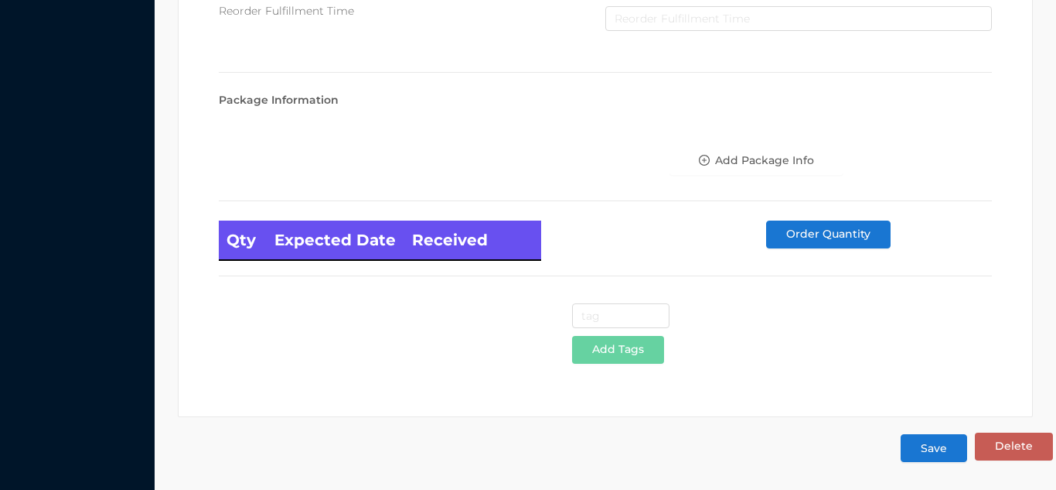
type input "24"
click at [934, 439] on button "Save" at bounding box center [934, 448] width 67 height 28
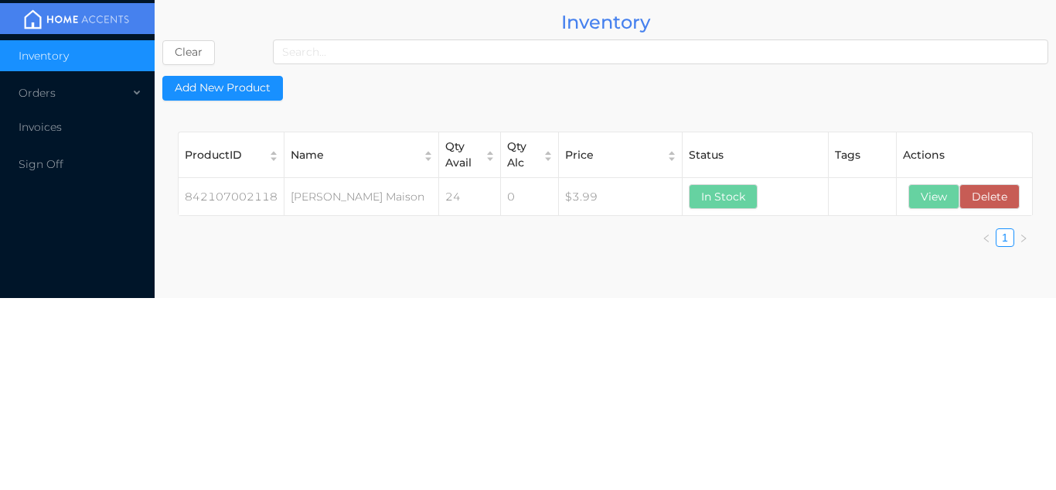
scroll to position [0, 0]
click at [927, 201] on button "View" at bounding box center [934, 196] width 51 height 25
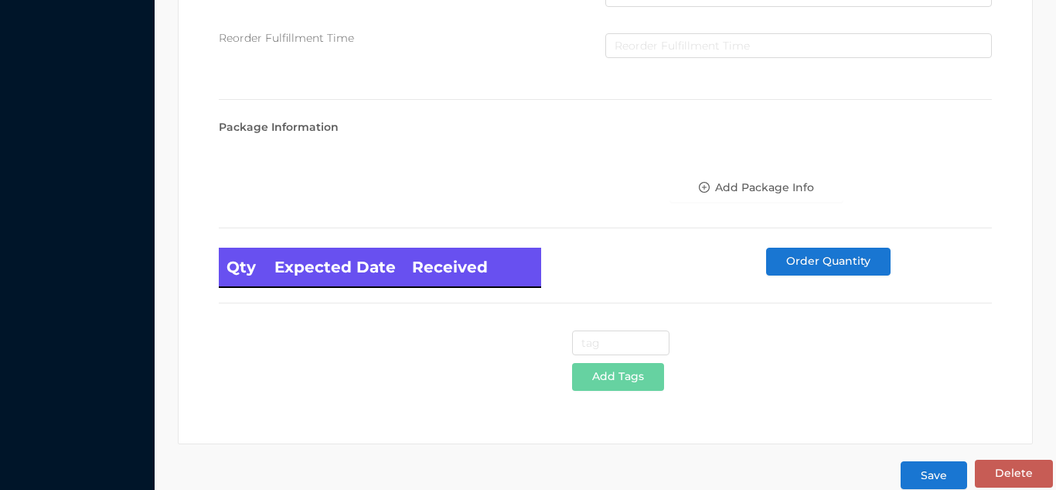
scroll to position [878, 0]
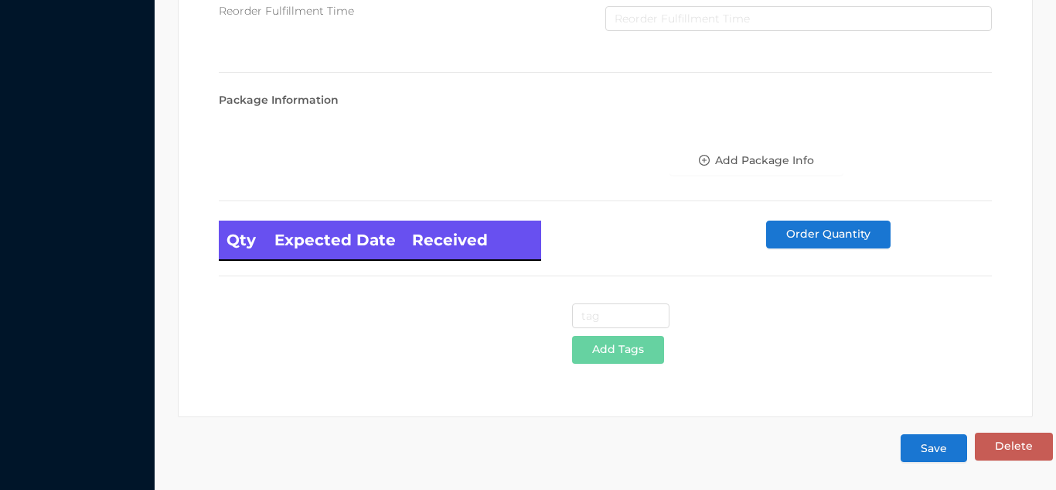
click at [938, 448] on button "Save" at bounding box center [934, 448] width 67 height 28
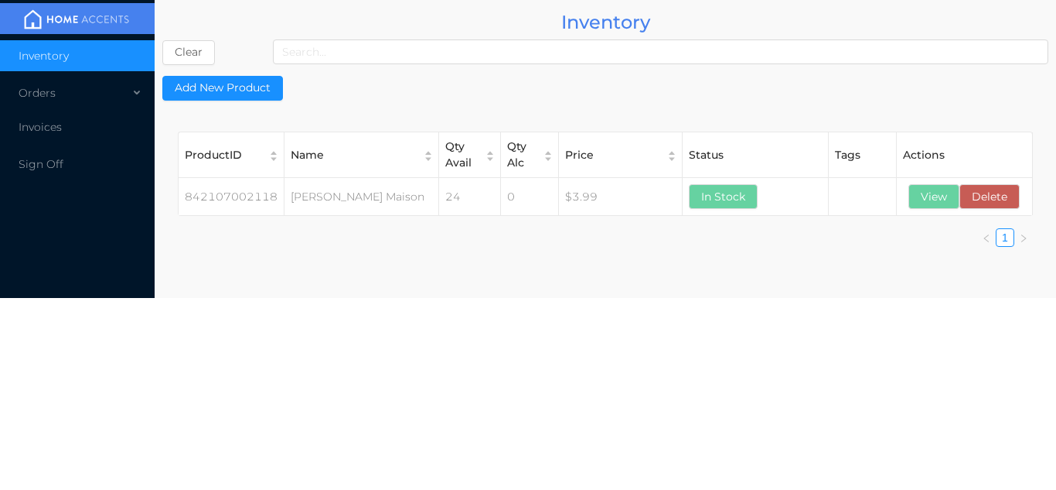
scroll to position [0, 0]
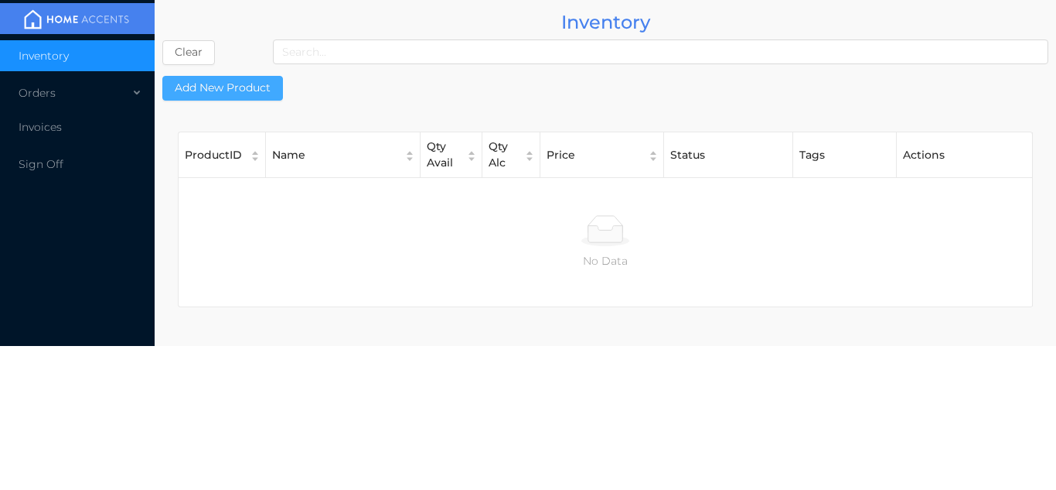
click at [230, 93] on button "Add New Product" at bounding box center [222, 88] width 121 height 25
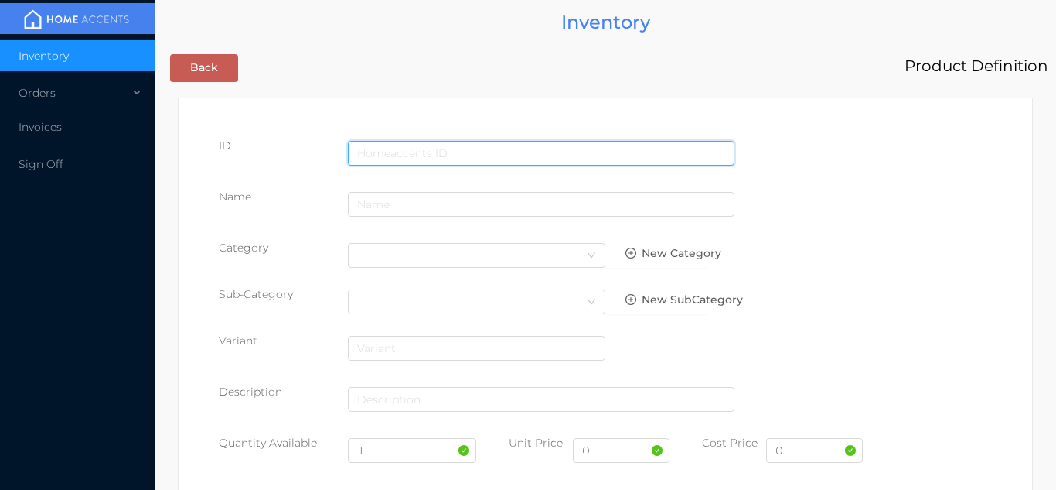
click at [422, 152] on input "text" at bounding box center [541, 153] width 387 height 25
type input "705833099886"
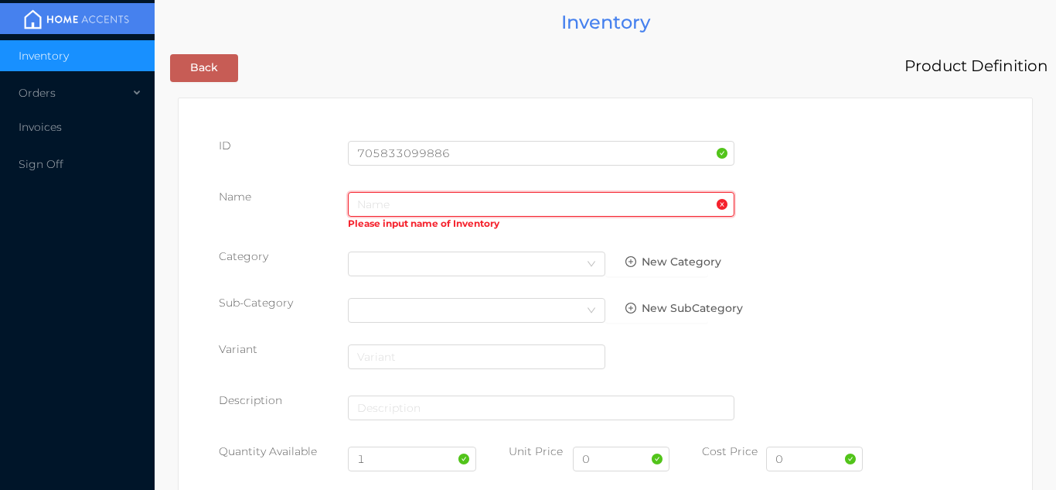
click at [405, 209] on input "text" at bounding box center [541, 204] width 387 height 25
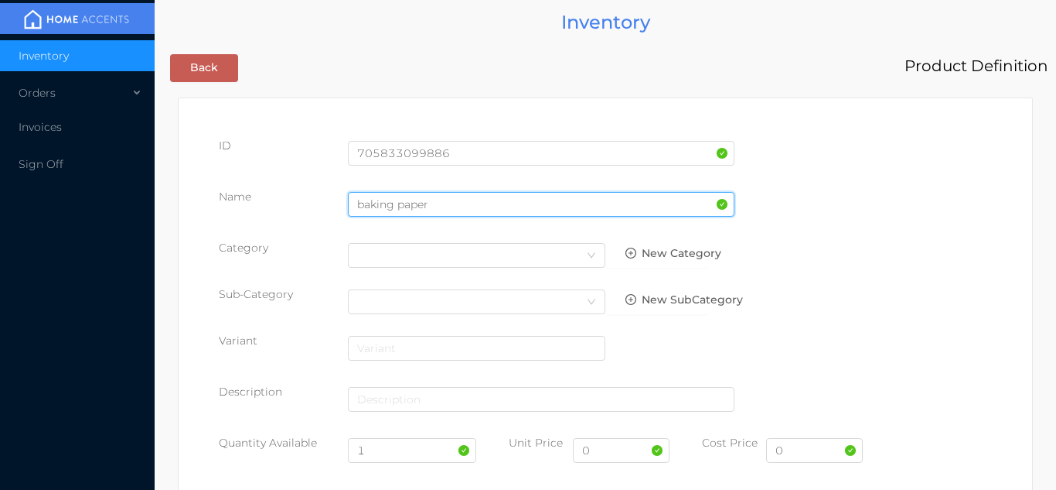
type input "baking paper"
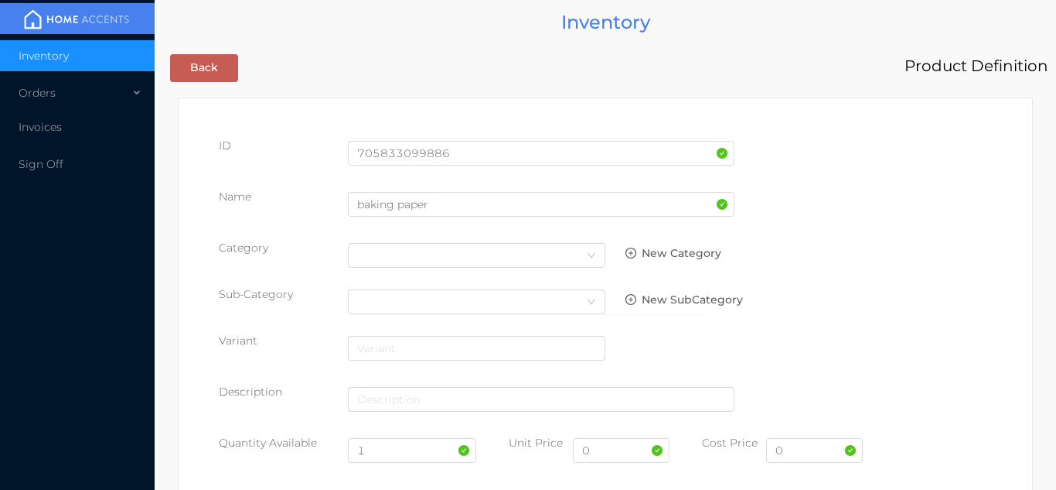
click at [589, 254] on icon "icon: down" at bounding box center [591, 255] width 9 height 9
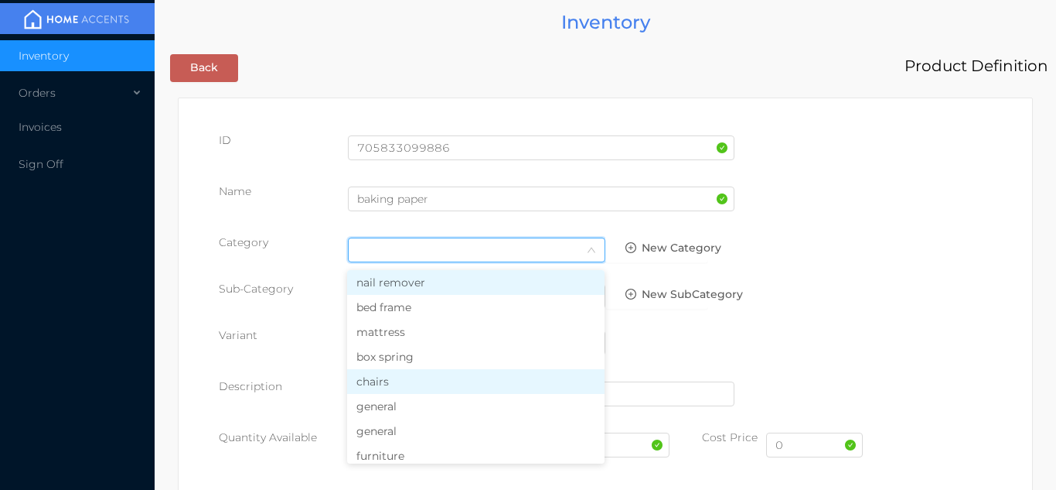
click at [409, 375] on li "chairs" at bounding box center [476, 381] width 258 height 25
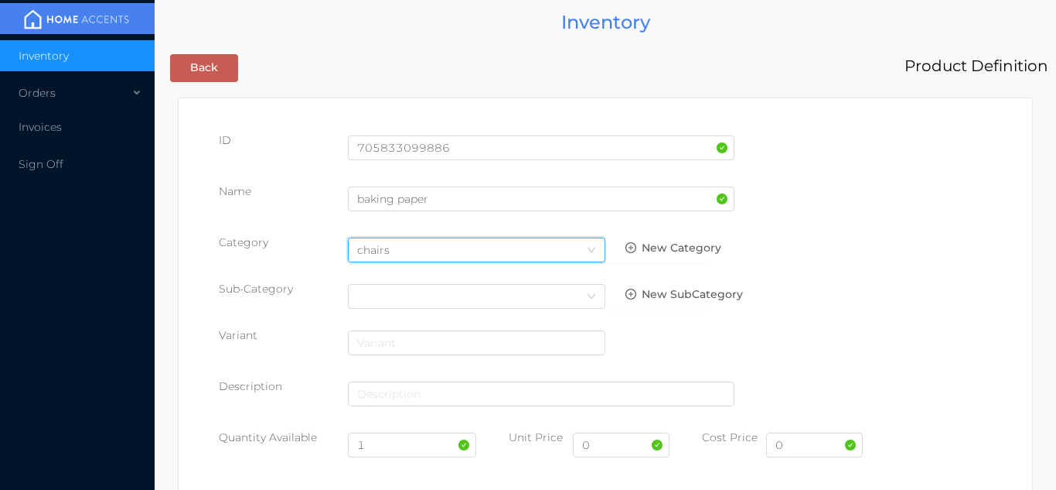
click at [593, 252] on icon "icon: down" at bounding box center [591, 249] width 9 height 9
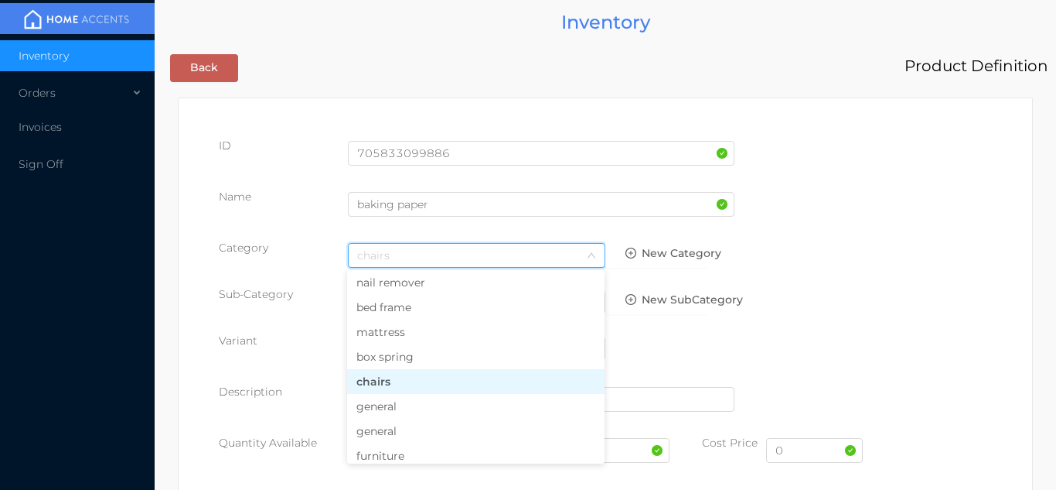
click at [420, 408] on li "general" at bounding box center [476, 406] width 258 height 25
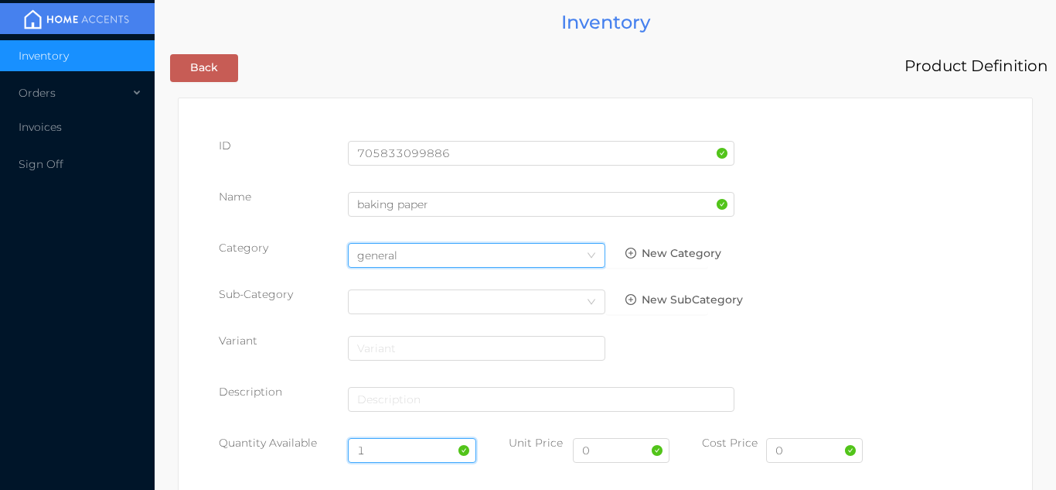
click at [389, 449] on input "1" at bounding box center [412, 450] width 129 height 25
type input "36"
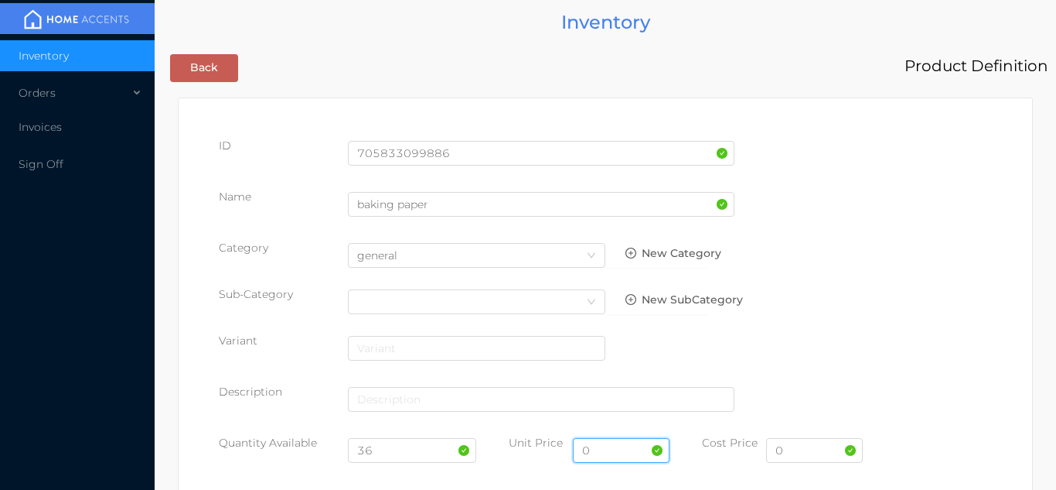
click at [618, 456] on input "0" at bounding box center [621, 450] width 97 height 25
type input "2.99"
click at [807, 456] on input "0" at bounding box center [814, 450] width 97 height 25
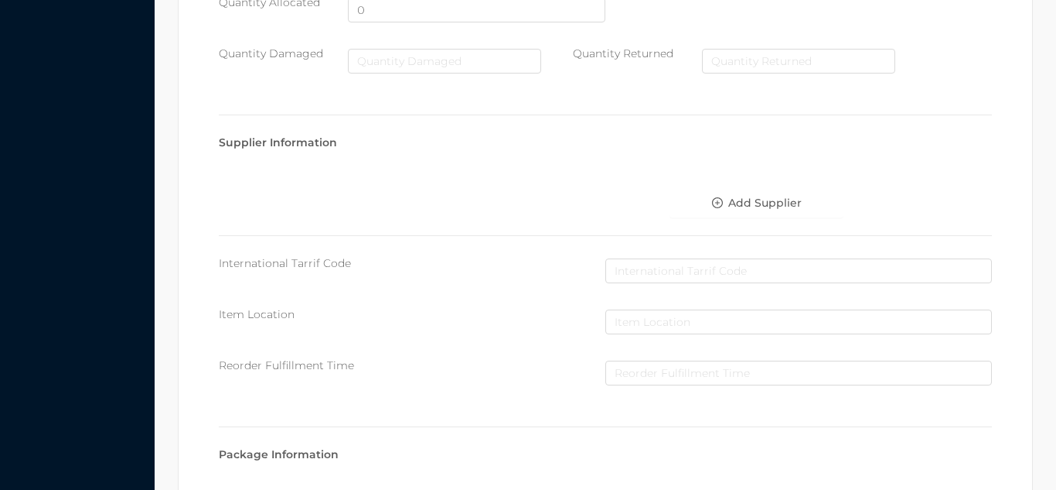
scroll to position [795, 0]
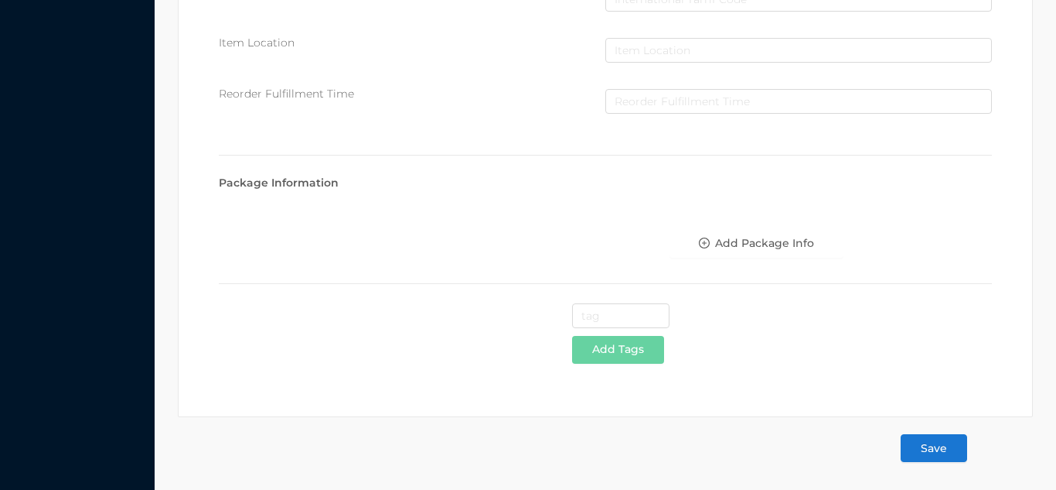
type input "1.65"
click at [949, 445] on button "Save" at bounding box center [934, 448] width 67 height 28
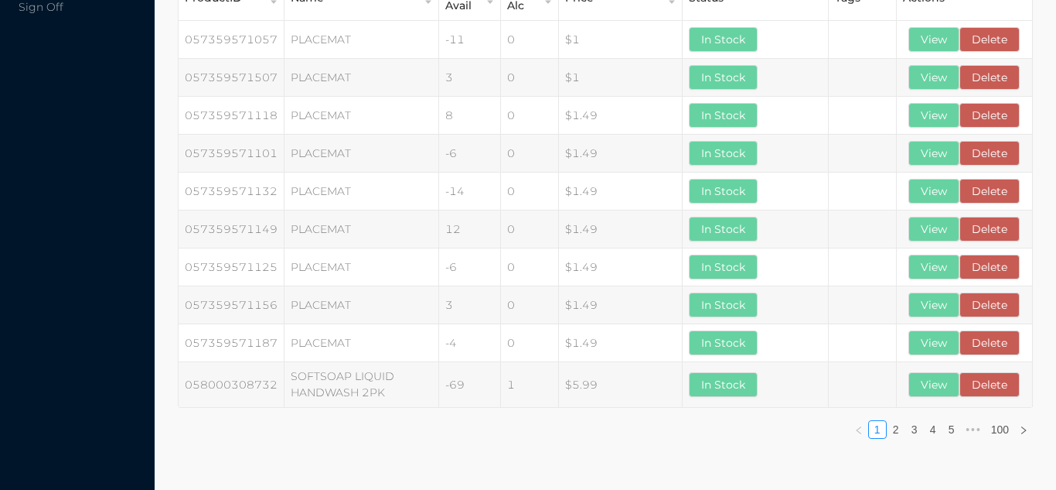
scroll to position [0, 0]
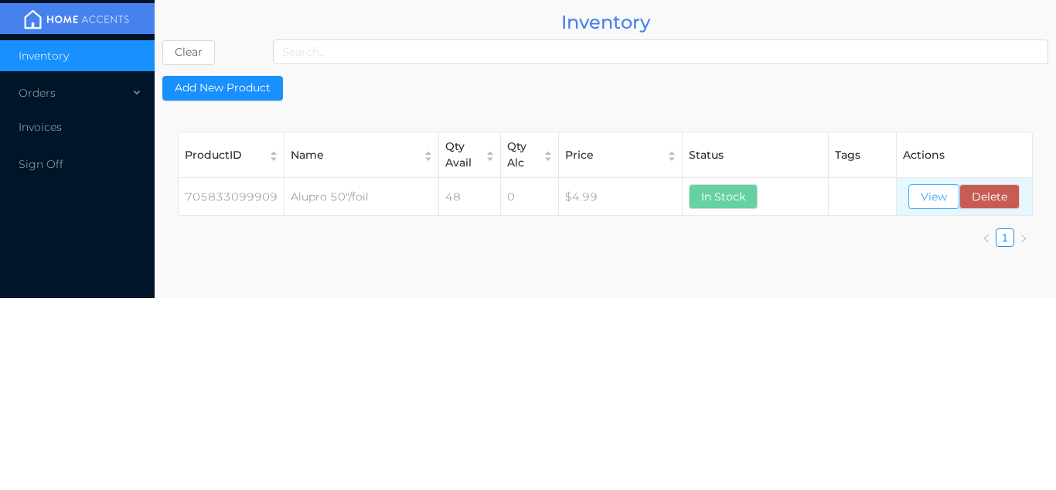
click at [940, 188] on button "View" at bounding box center [934, 196] width 51 height 25
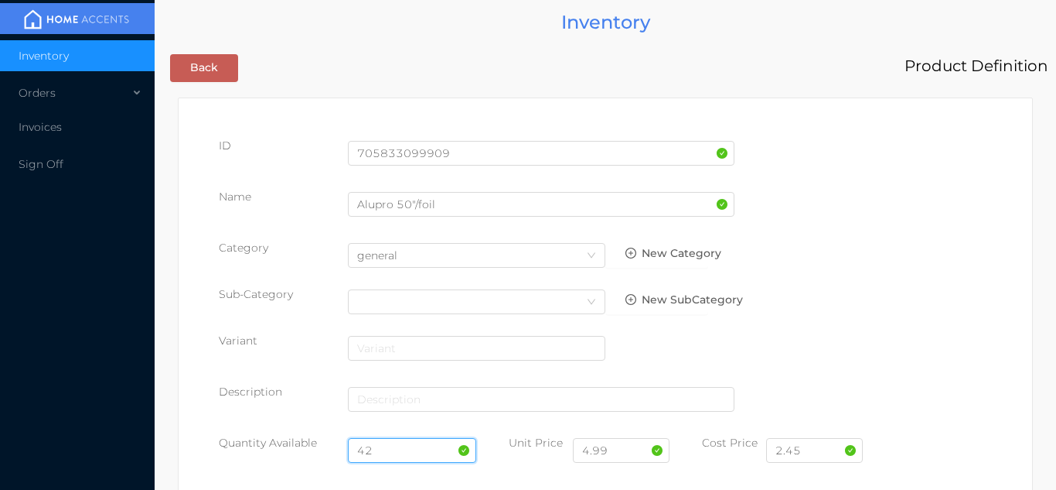
click at [384, 447] on input "42" at bounding box center [412, 450] width 129 height 25
type input "4"
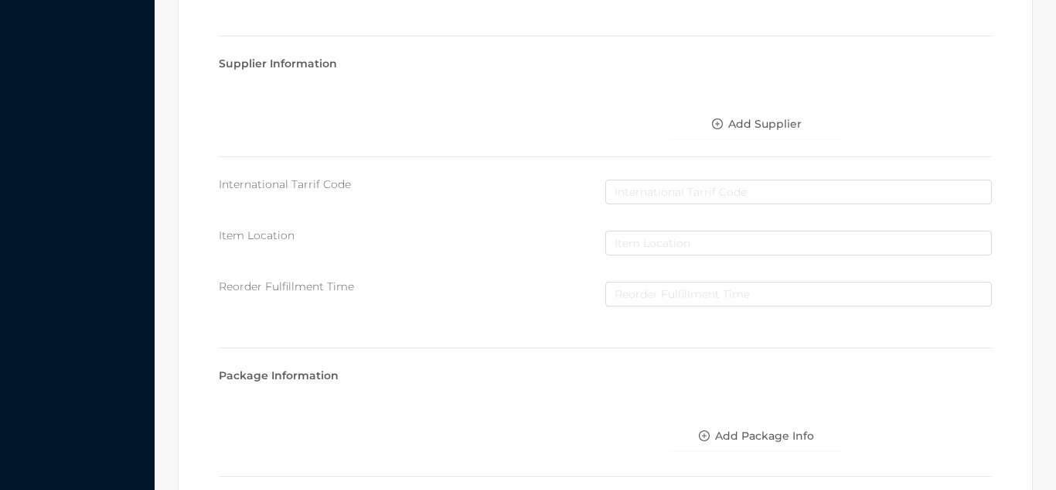
scroll to position [878, 0]
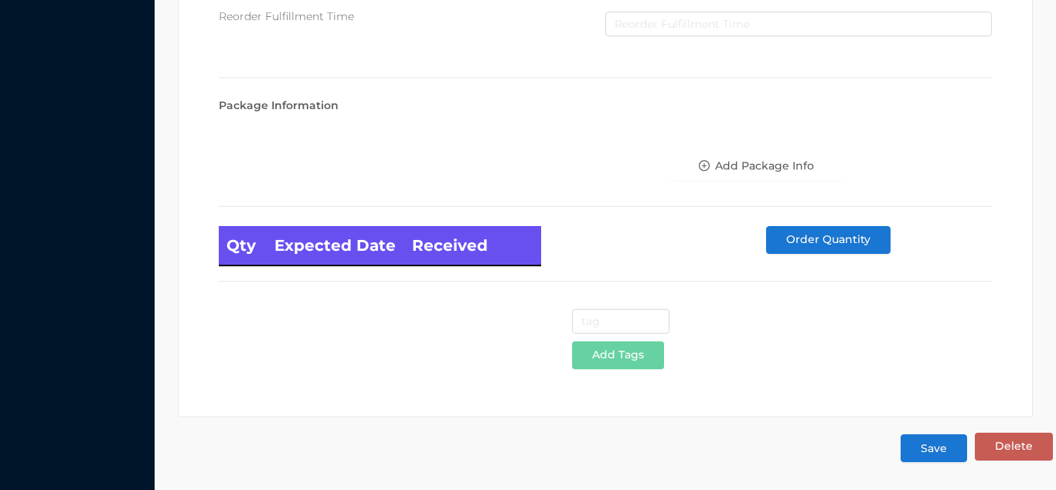
type input "24"
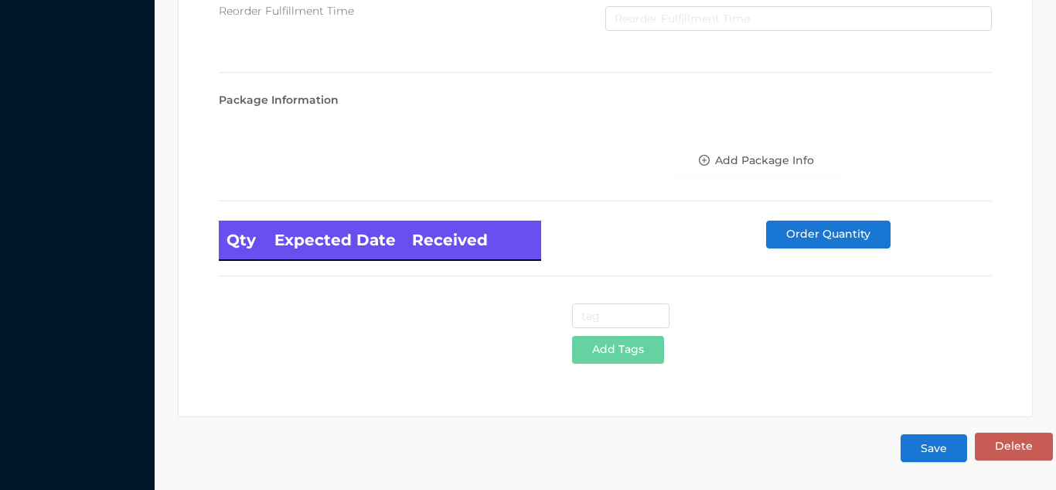
click at [928, 455] on button "Save" at bounding box center [934, 448] width 67 height 28
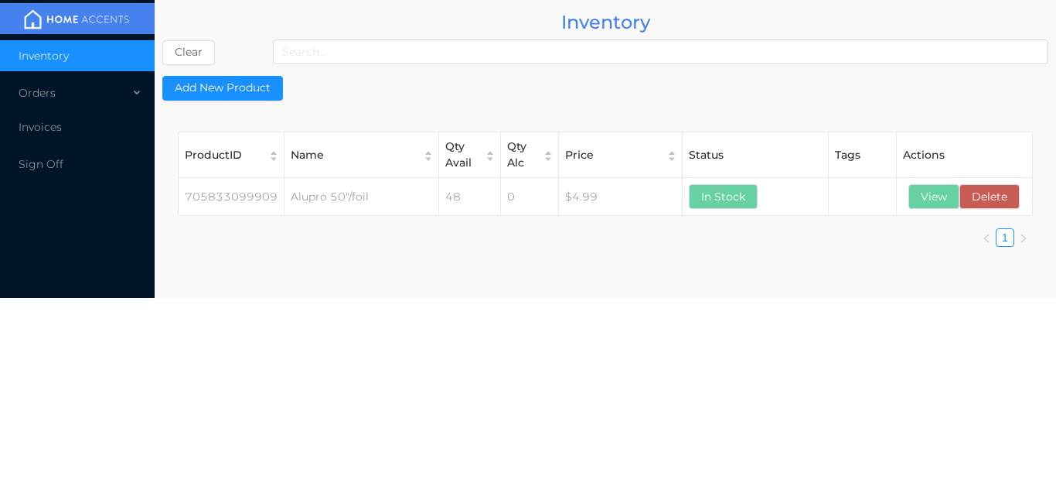
scroll to position [0, 0]
click at [936, 192] on button "View" at bounding box center [934, 196] width 51 height 25
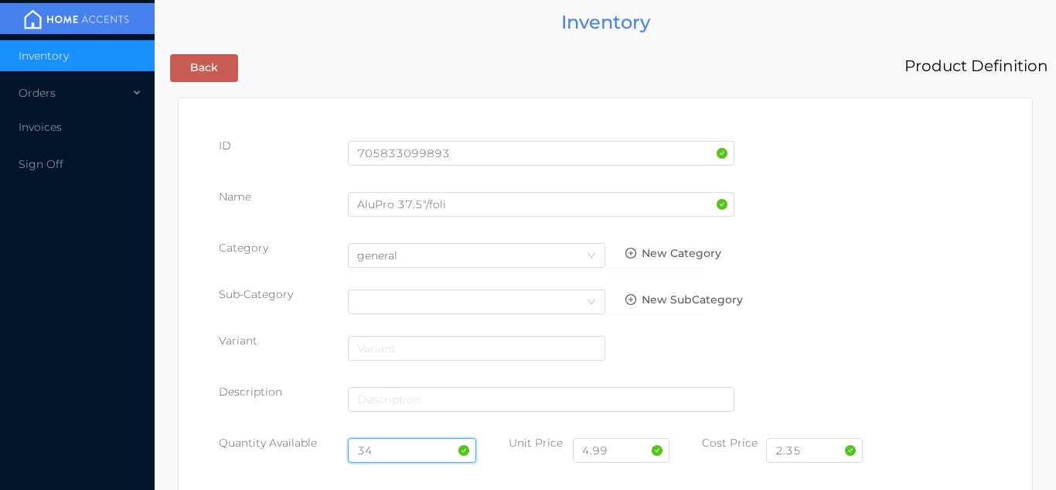
click at [386, 448] on input "34" at bounding box center [412, 450] width 129 height 25
type input "3"
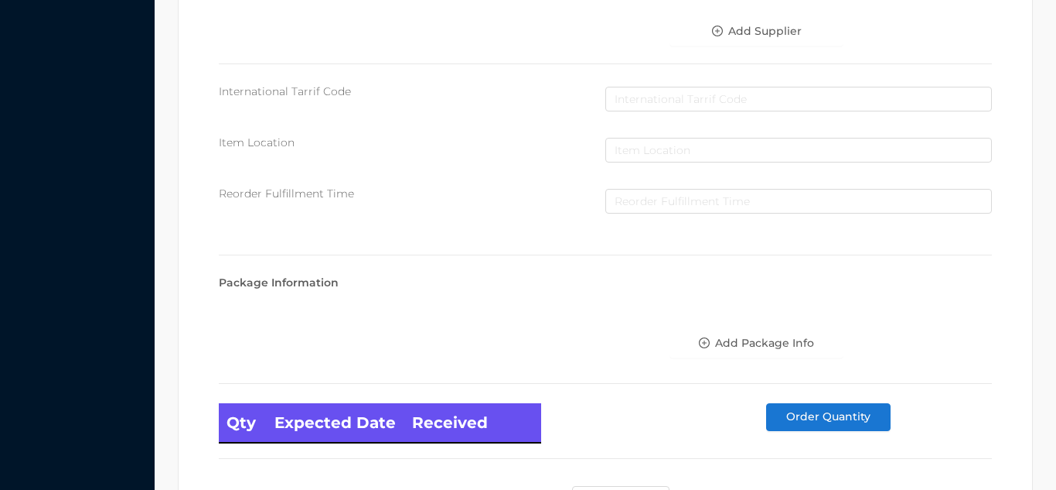
scroll to position [878, 0]
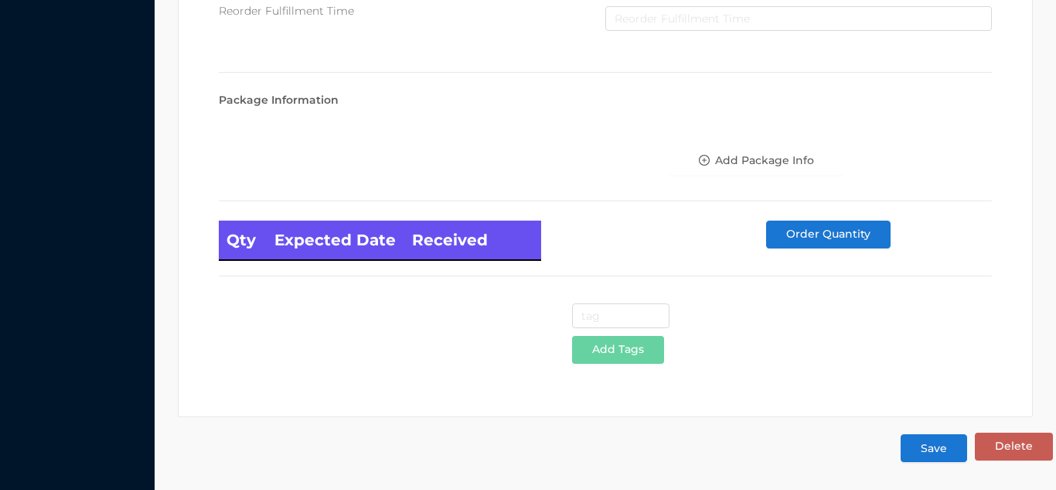
type input "24"
click at [937, 459] on button "Save" at bounding box center [934, 448] width 67 height 28
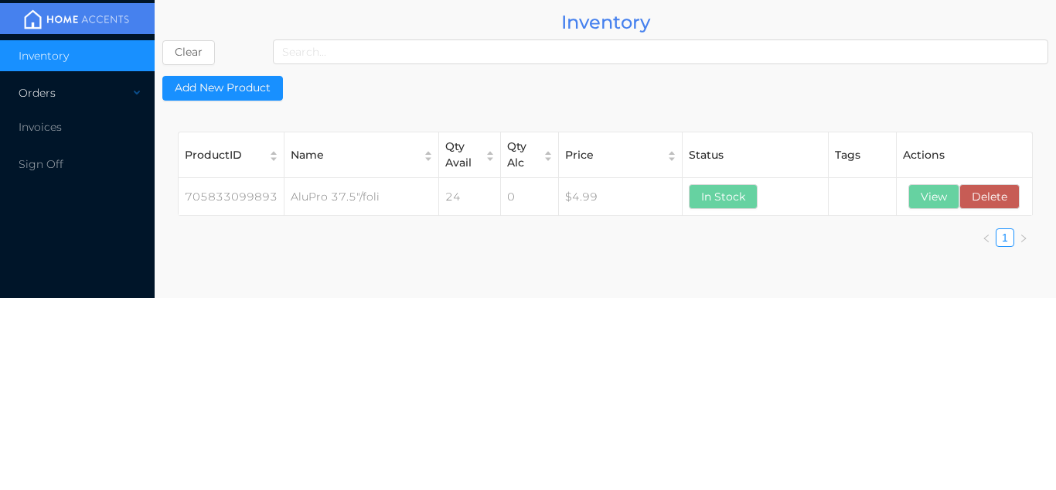
click at [73, 101] on div "Orders" at bounding box center [77, 92] width 155 height 31
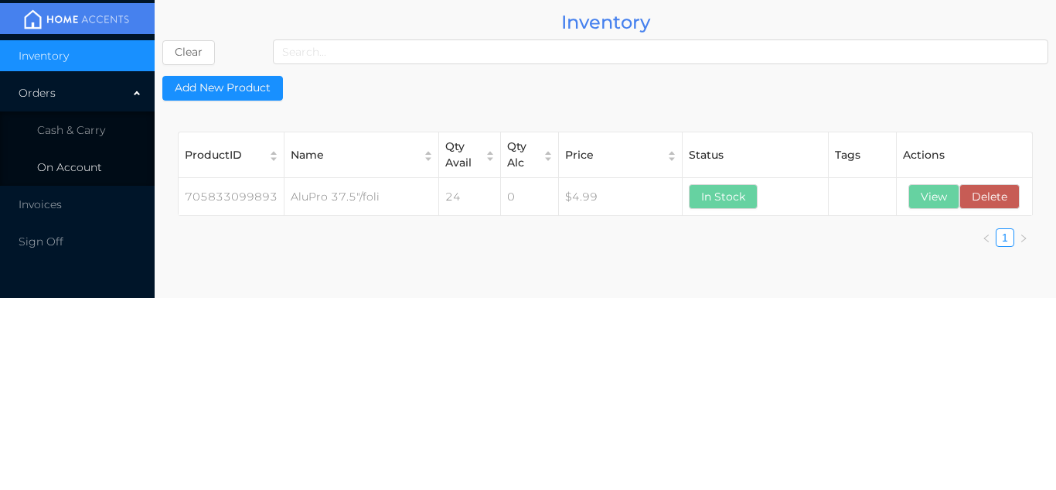
click at [80, 154] on li "On Account" at bounding box center [77, 167] width 155 height 31
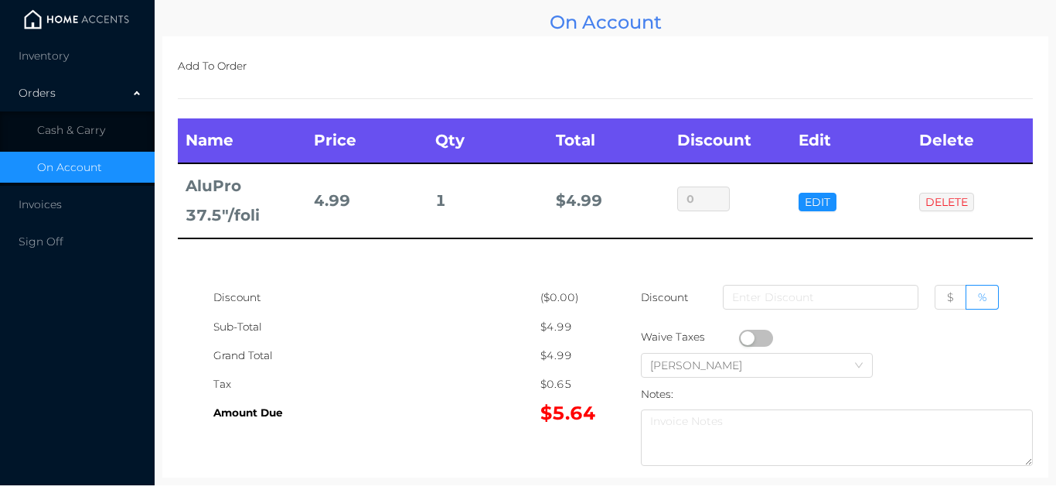
click at [81, 31] on img at bounding box center [77, 19] width 116 height 23
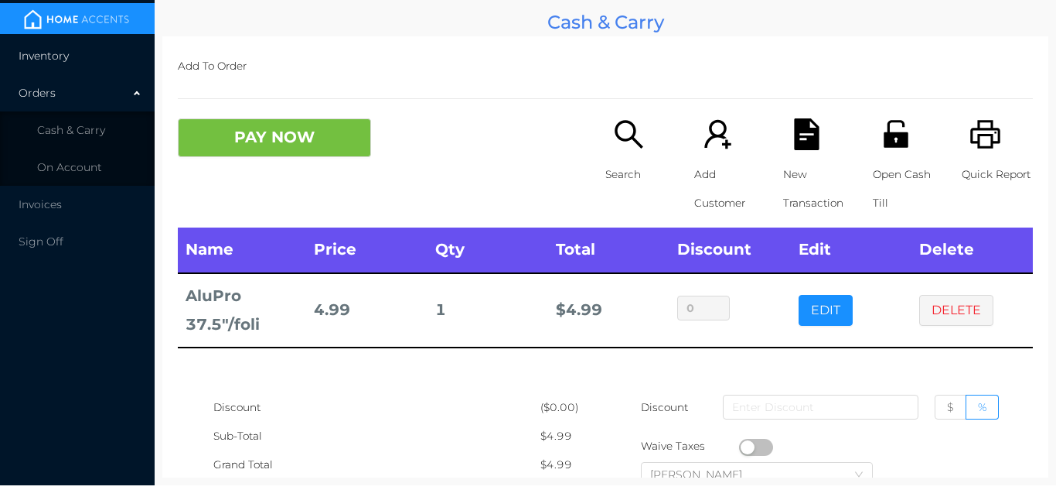
click at [71, 54] on li "Inventory" at bounding box center [77, 55] width 155 height 31
